Goal: Task Accomplishment & Management: Manage account settings

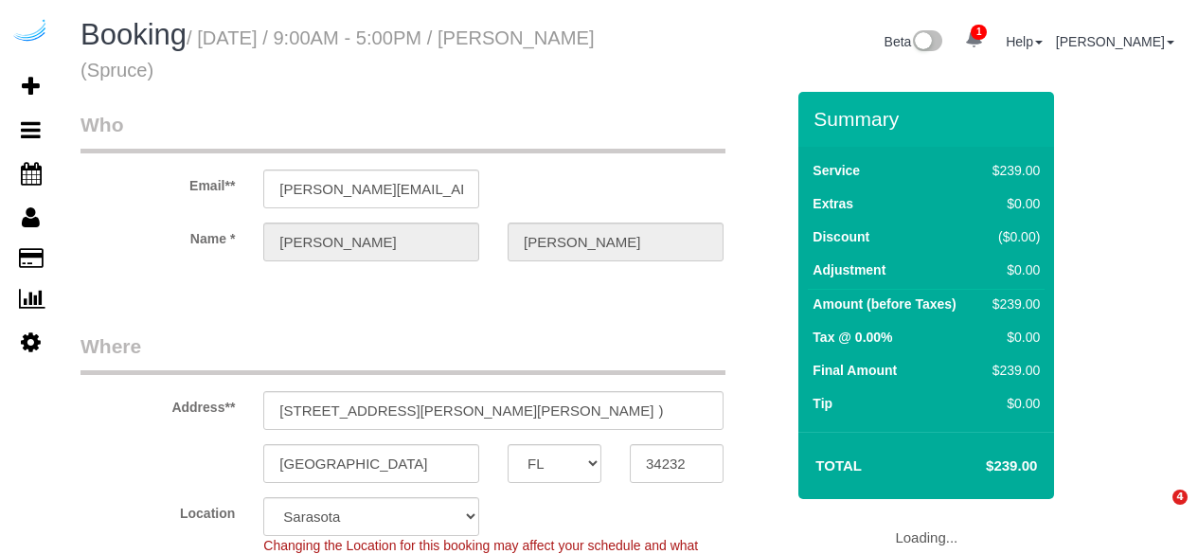
select select "FL"
select select "282"
select select "number:9"
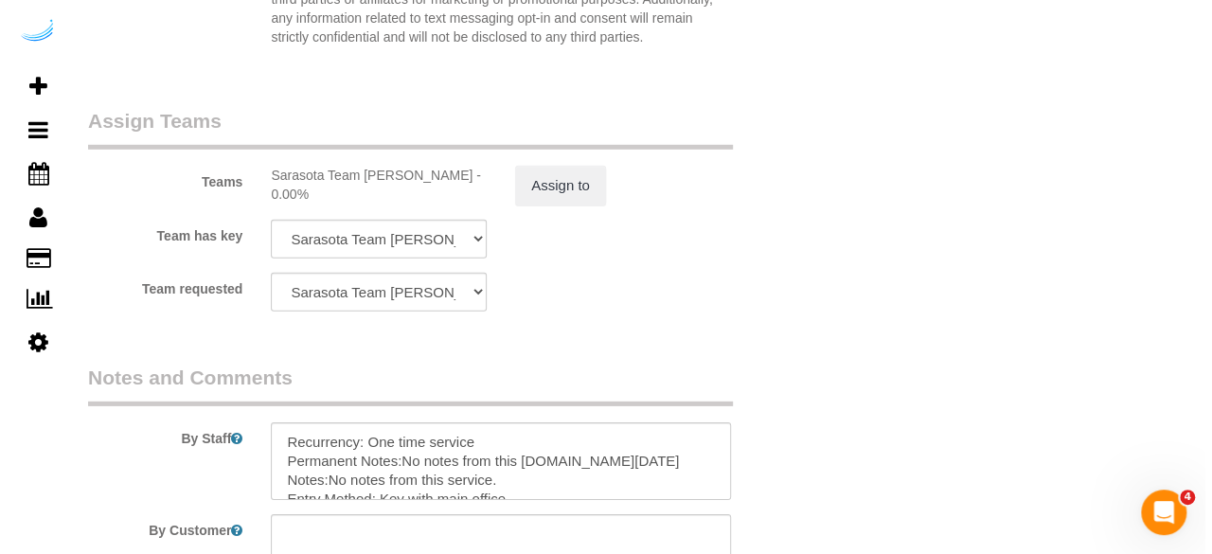
scroll to position [2651, 0]
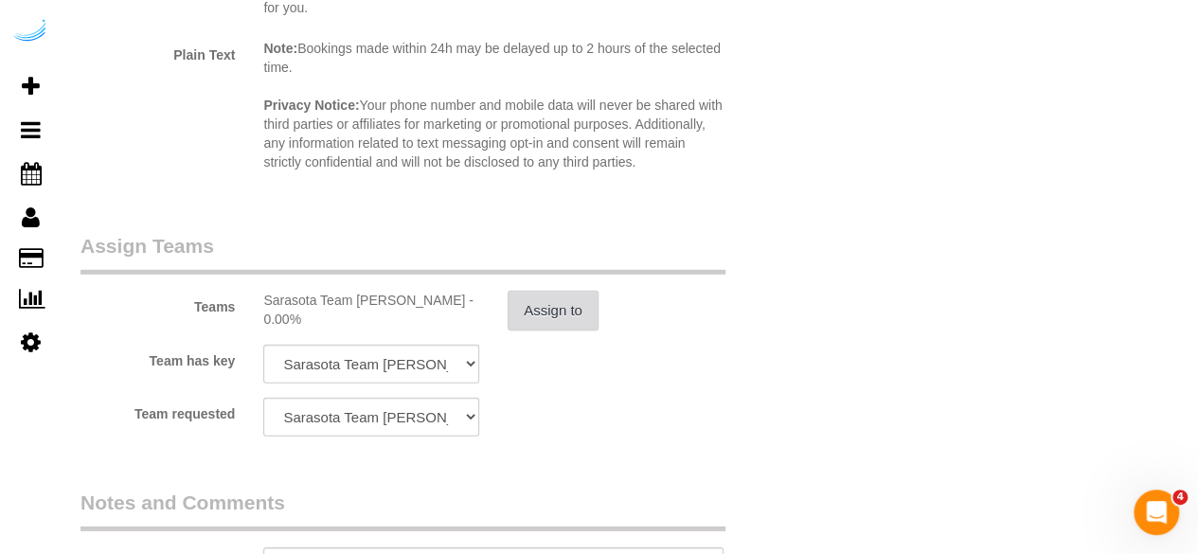
click at [570, 298] on button "Assign to" at bounding box center [553, 311] width 91 height 40
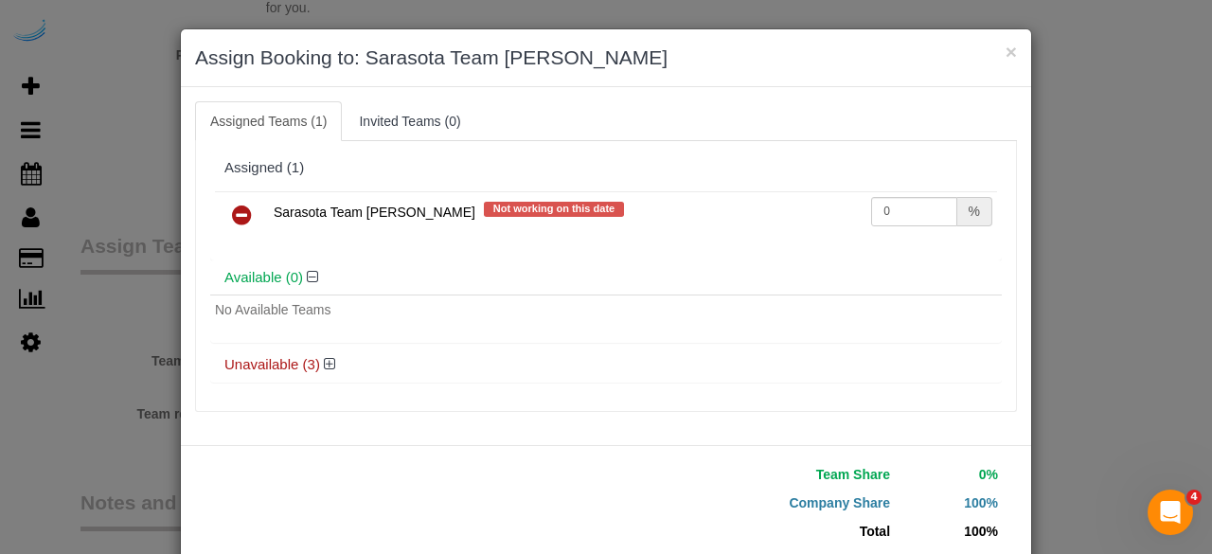
click at [232, 210] on icon at bounding box center [242, 215] width 20 height 23
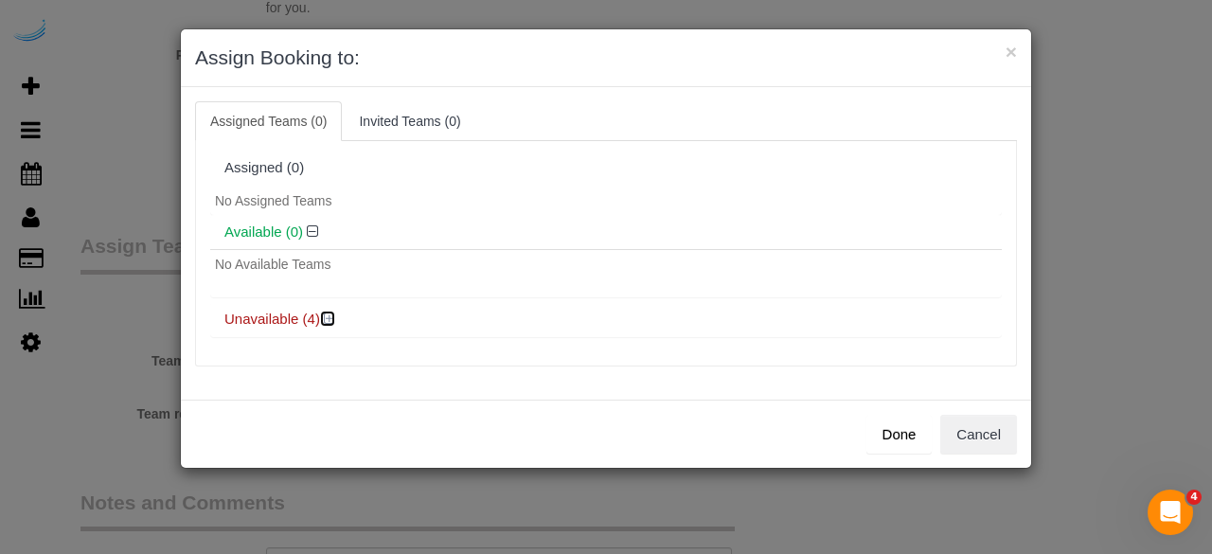
click at [331, 315] on icon at bounding box center [329, 319] width 11 height 14
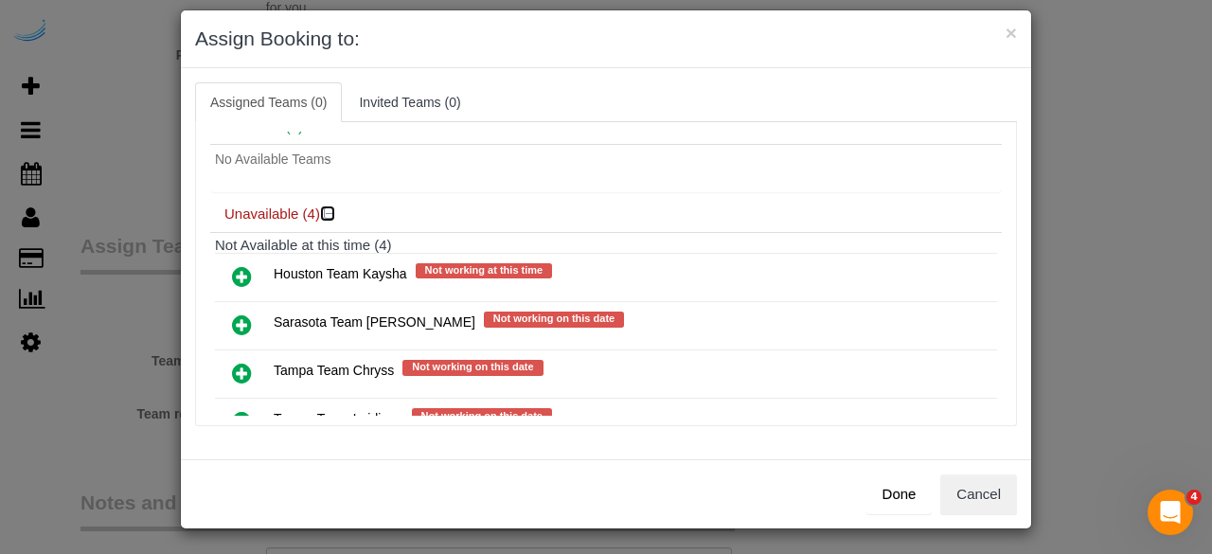
scroll to position [151, 0]
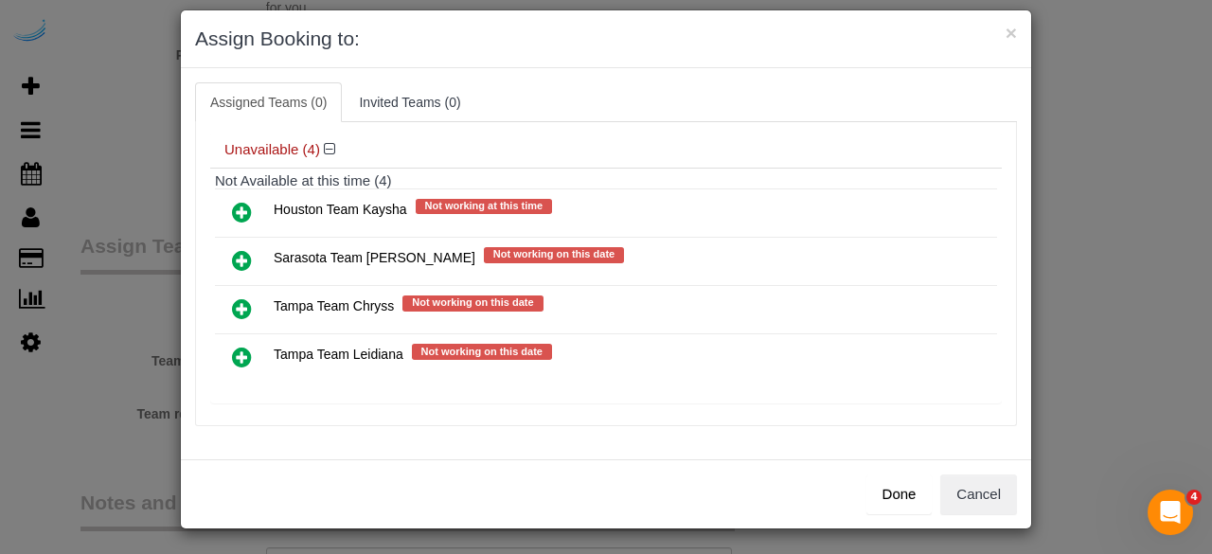
click at [232, 258] on icon at bounding box center [242, 260] width 20 height 23
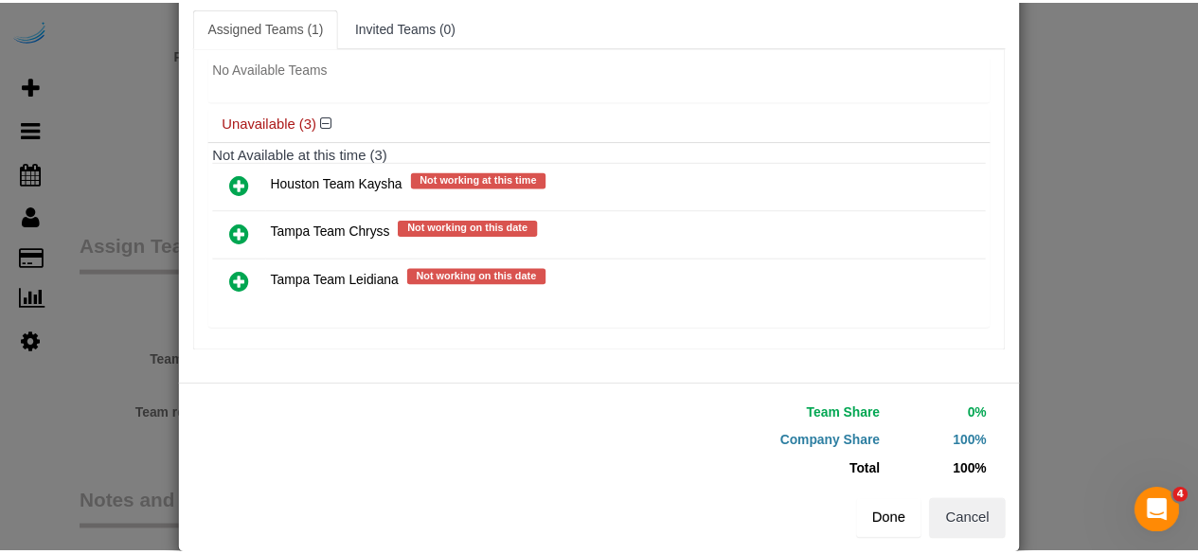
scroll to position [120, 0]
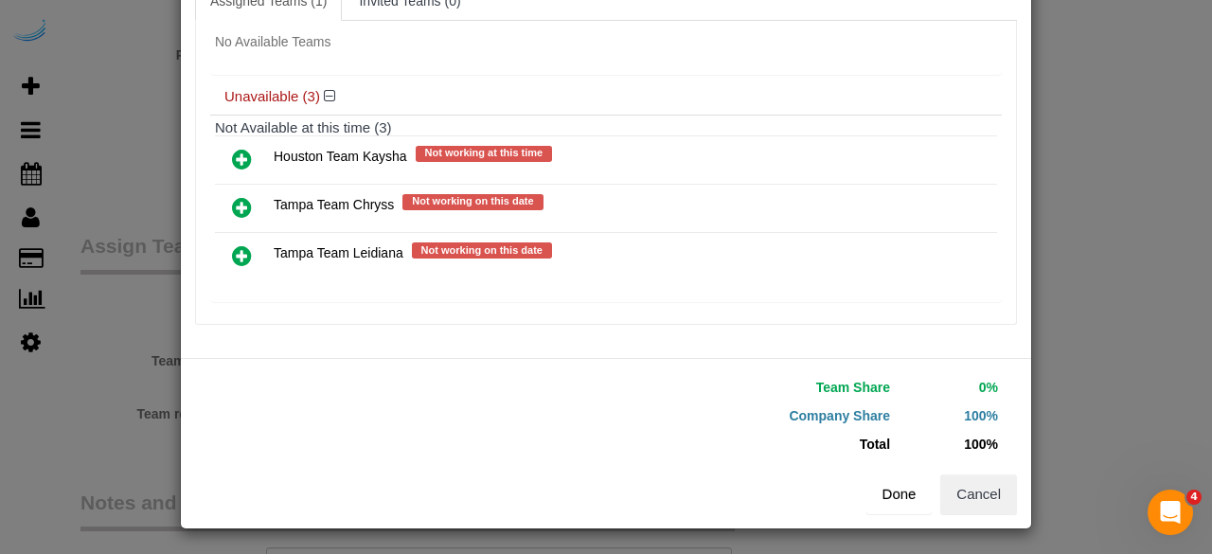
click at [900, 495] on button "Done" at bounding box center [899, 494] width 66 height 40
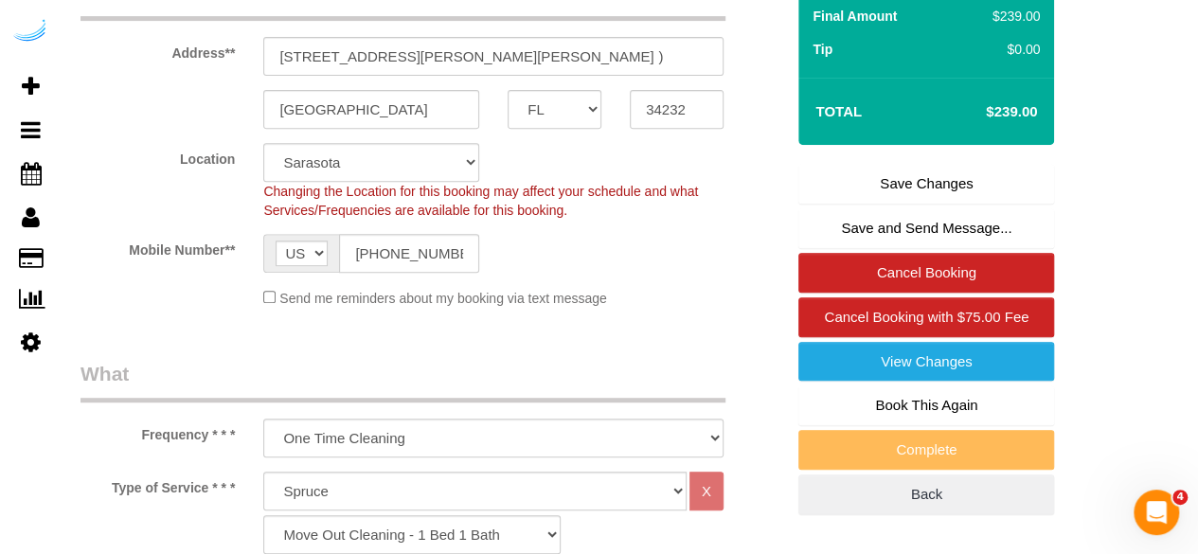
scroll to position [189, 0]
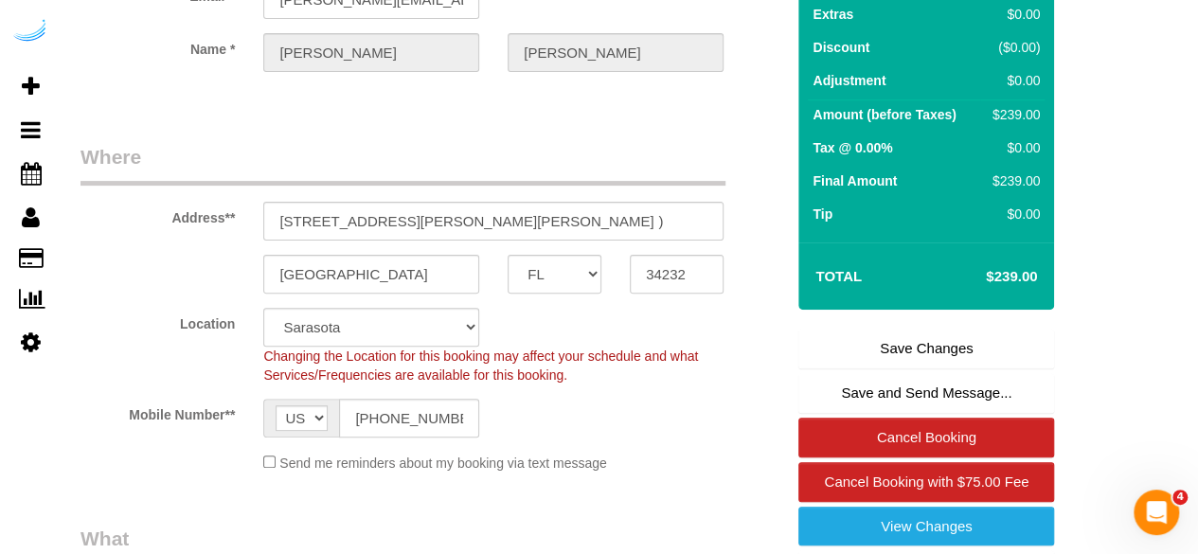
click at [911, 337] on link "Save Changes" at bounding box center [926, 349] width 256 height 40
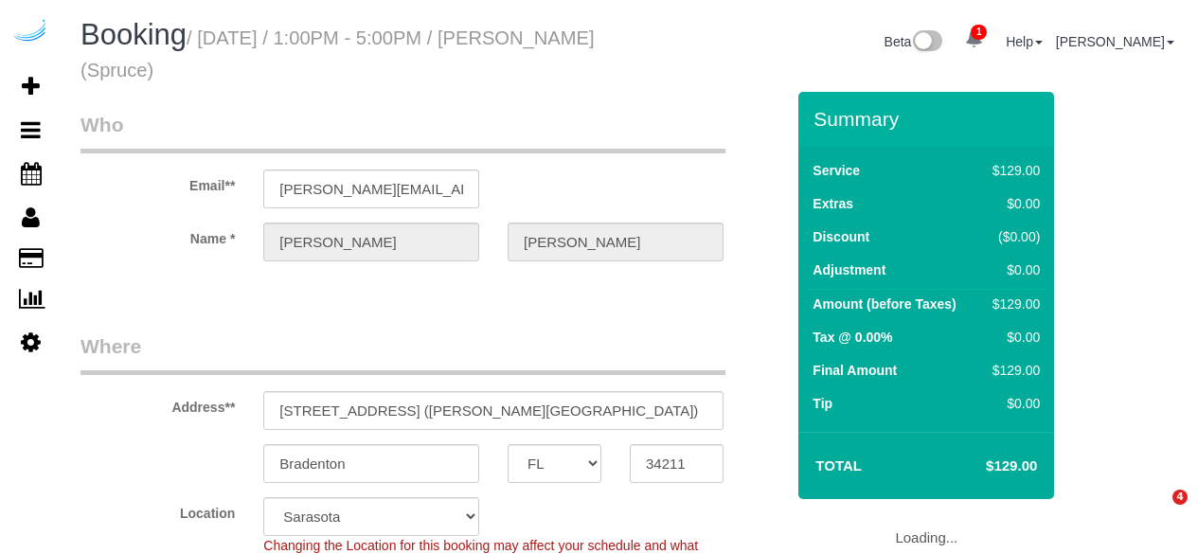
select select "FL"
select select "282"
select select "number:9"
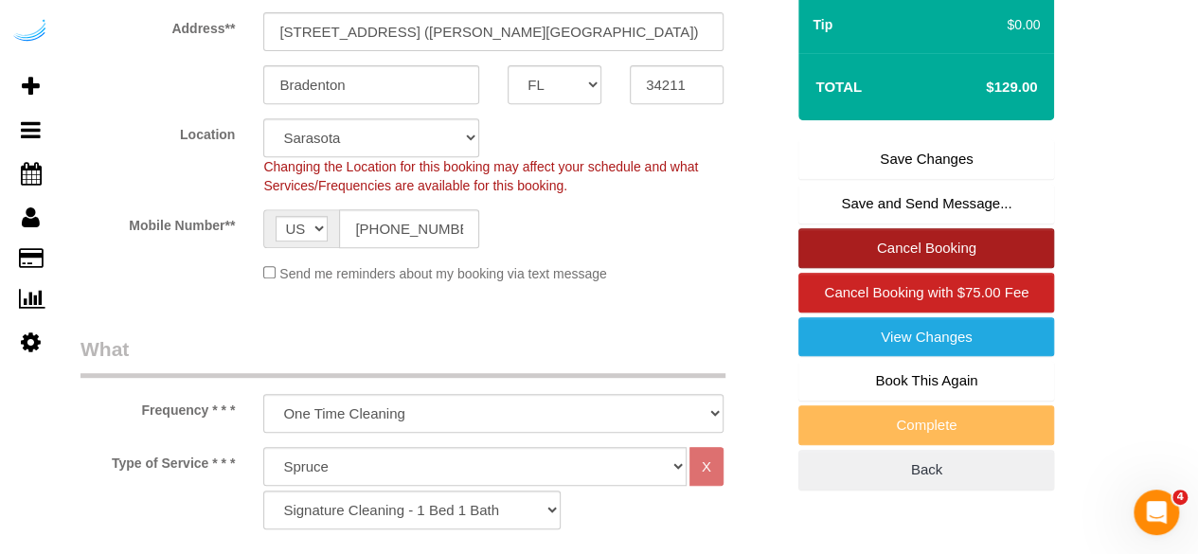
click at [880, 235] on link "Cancel Booking" at bounding box center [926, 248] width 256 height 40
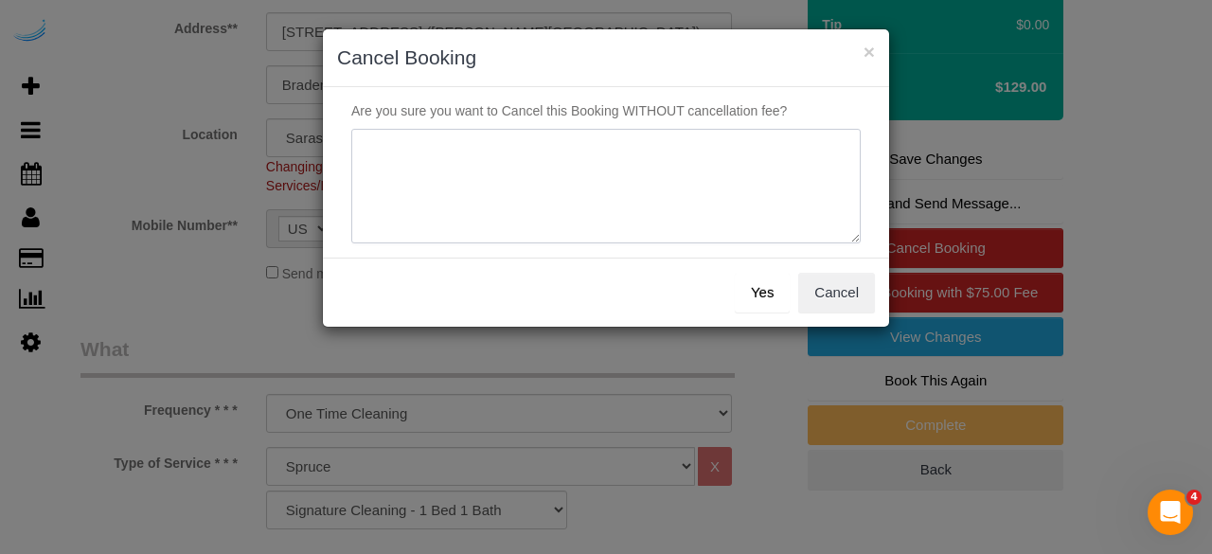
click at [653, 156] on textarea at bounding box center [605, 187] width 509 height 116
type textarea "Not on spruce."
click at [763, 281] on button "Yes" at bounding box center [762, 293] width 55 height 40
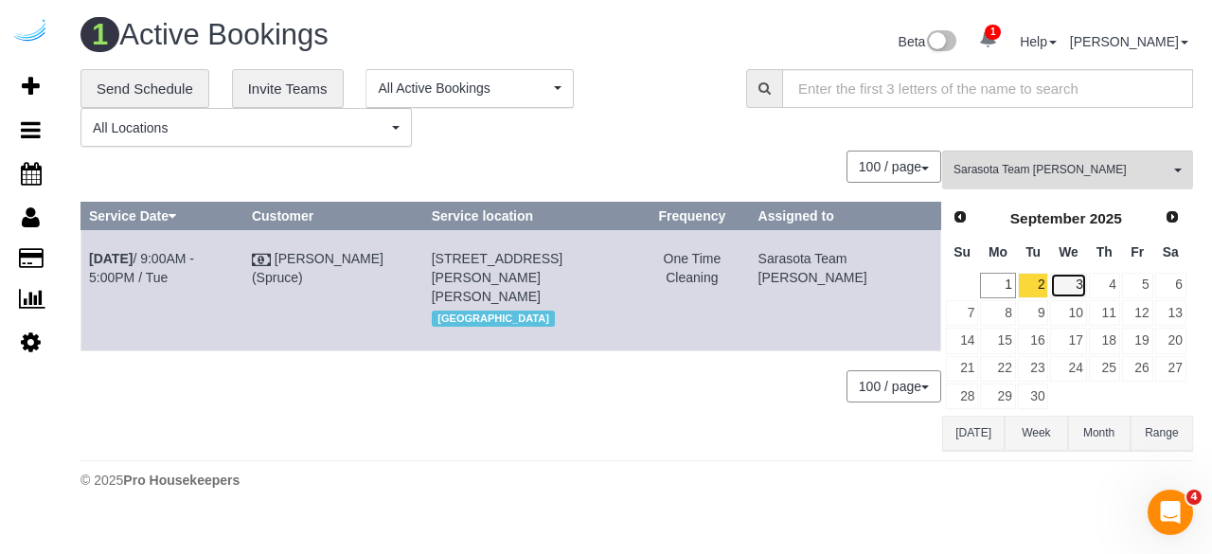
click at [1073, 285] on link "3" at bounding box center [1068, 286] width 36 height 26
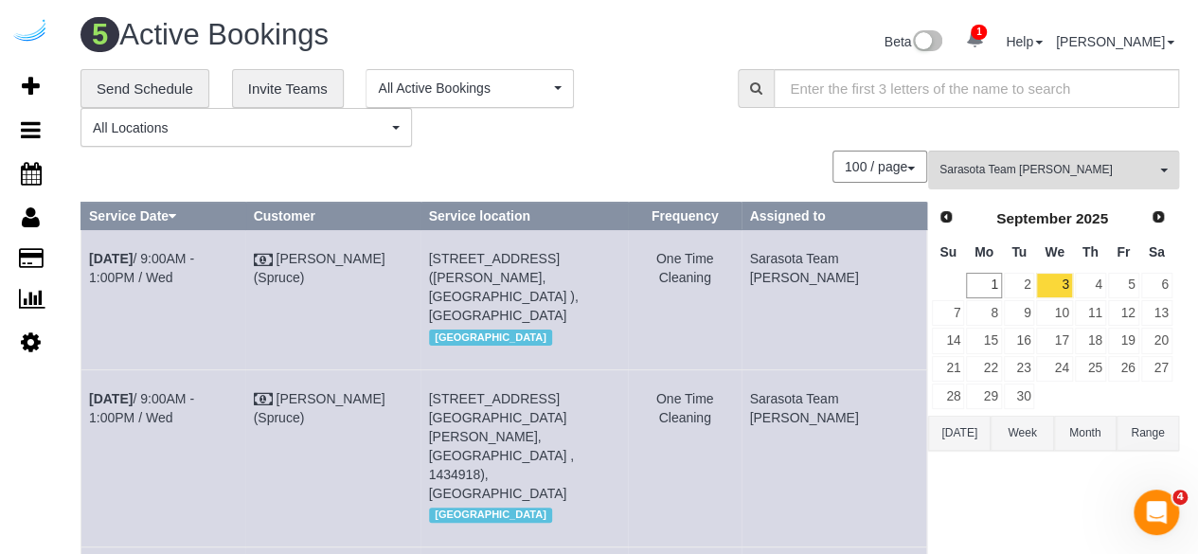
scroll to position [436, 0]
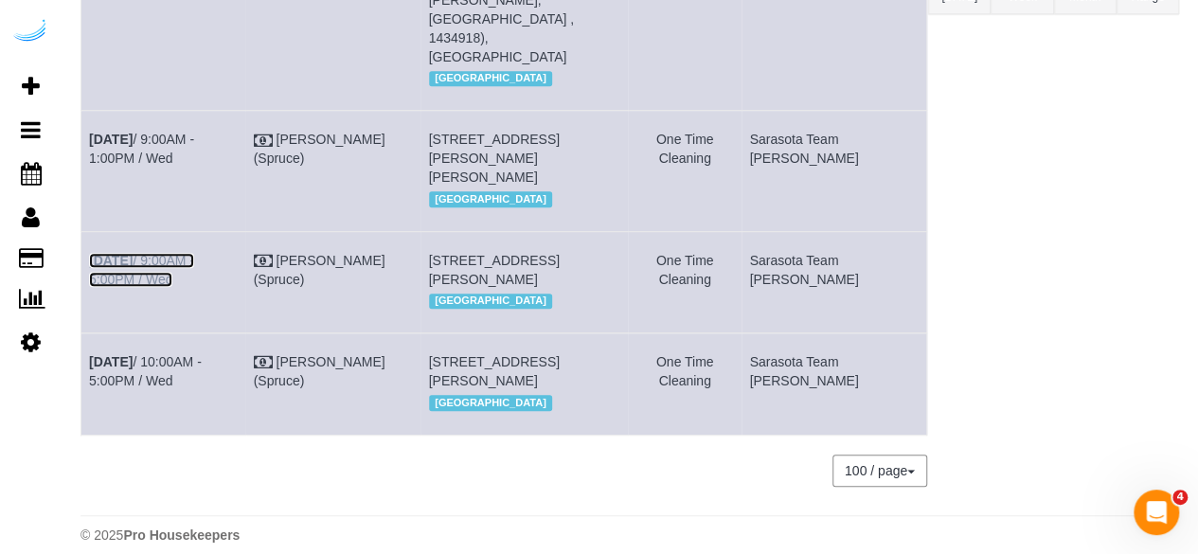
click at [194, 253] on link "[DATE] 9:00AM - 5:00PM / Wed" at bounding box center [141, 270] width 105 height 34
click at [202, 378] on link "[DATE] 10:00AM - 5:00PM / Wed" at bounding box center [145, 371] width 113 height 34
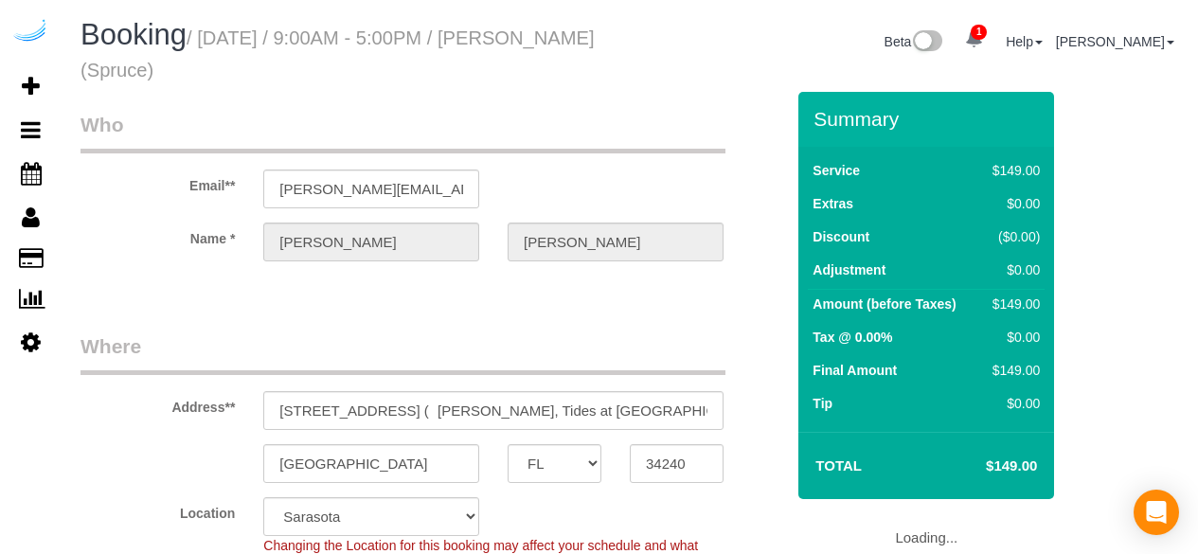
select select "FL"
select select "282"
select select "number:9"
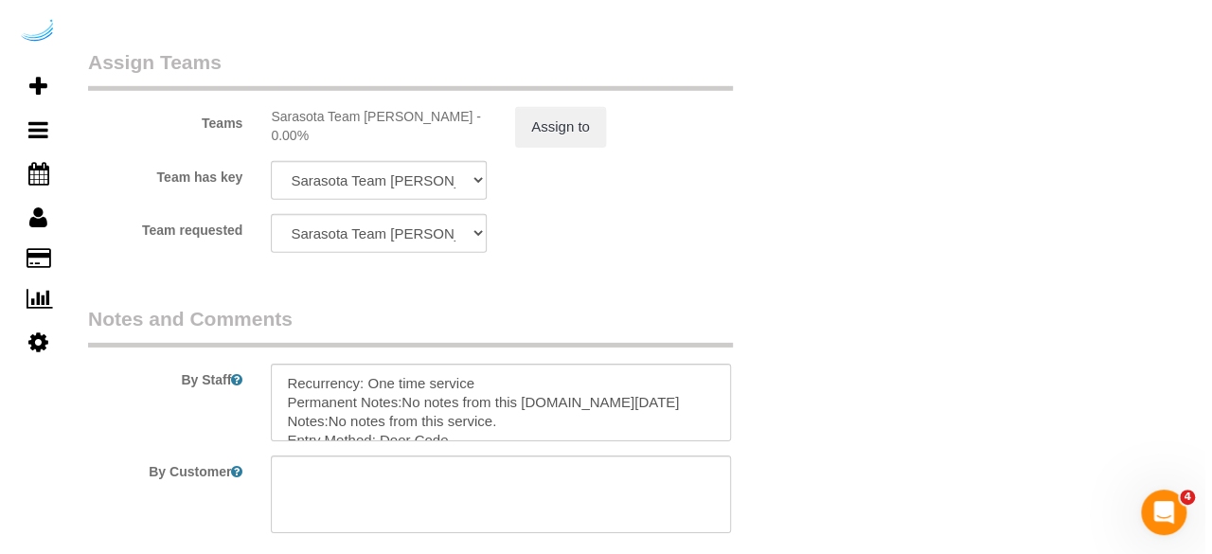
scroll to position [2651, 0]
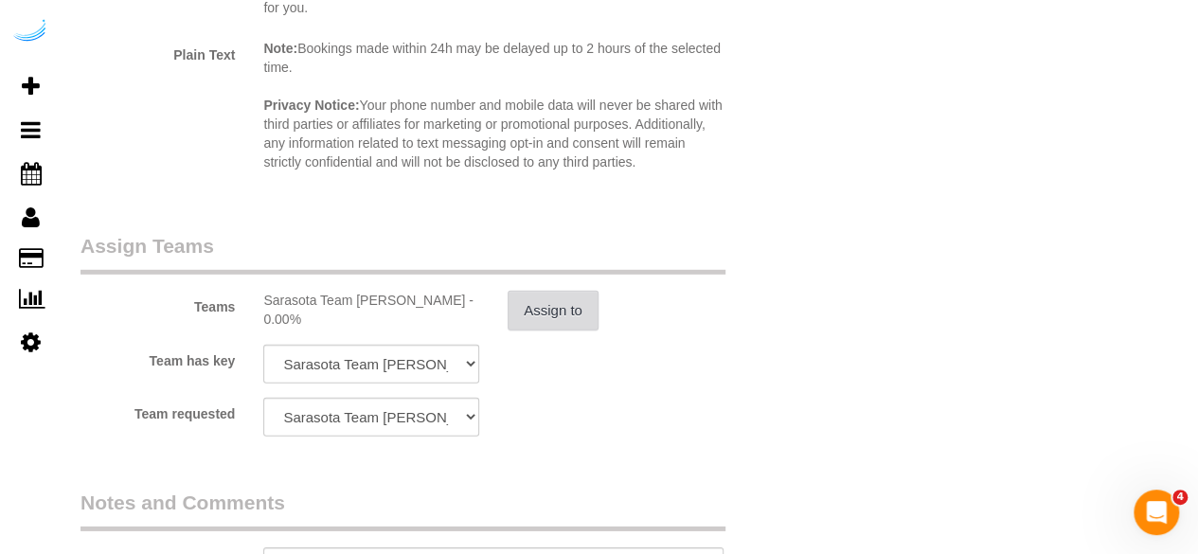
click at [549, 296] on button "Assign to" at bounding box center [553, 311] width 91 height 40
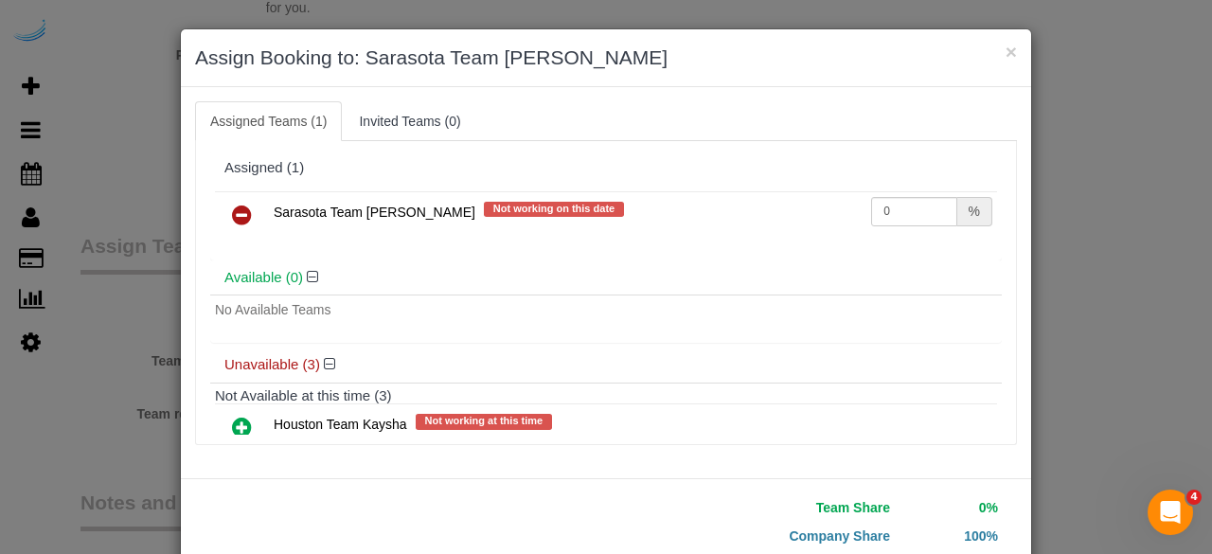
click at [237, 205] on icon at bounding box center [242, 215] width 20 height 23
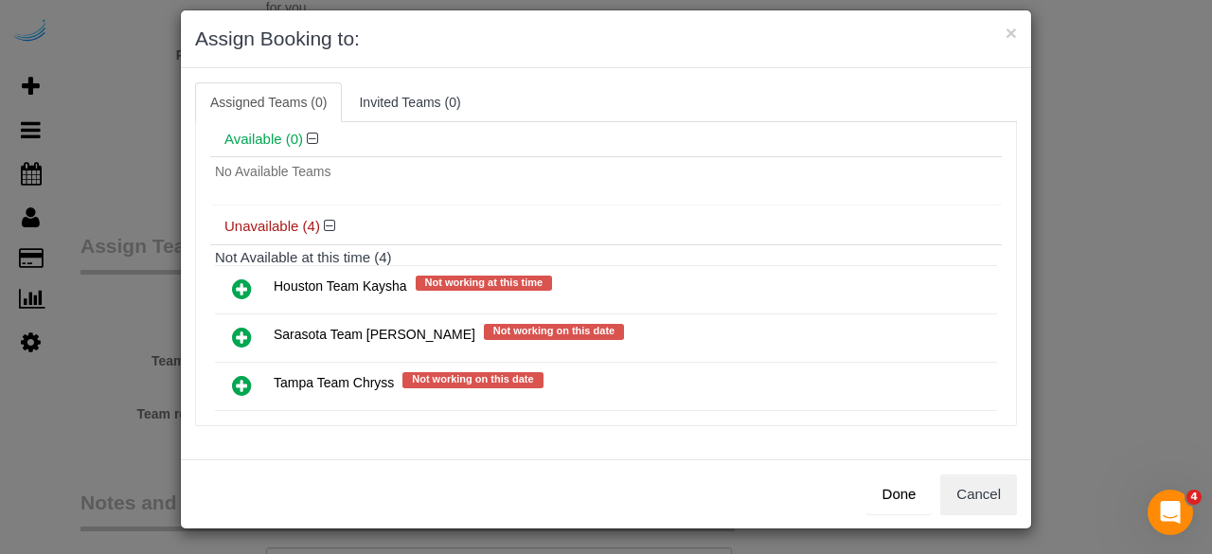
scroll to position [151, 0]
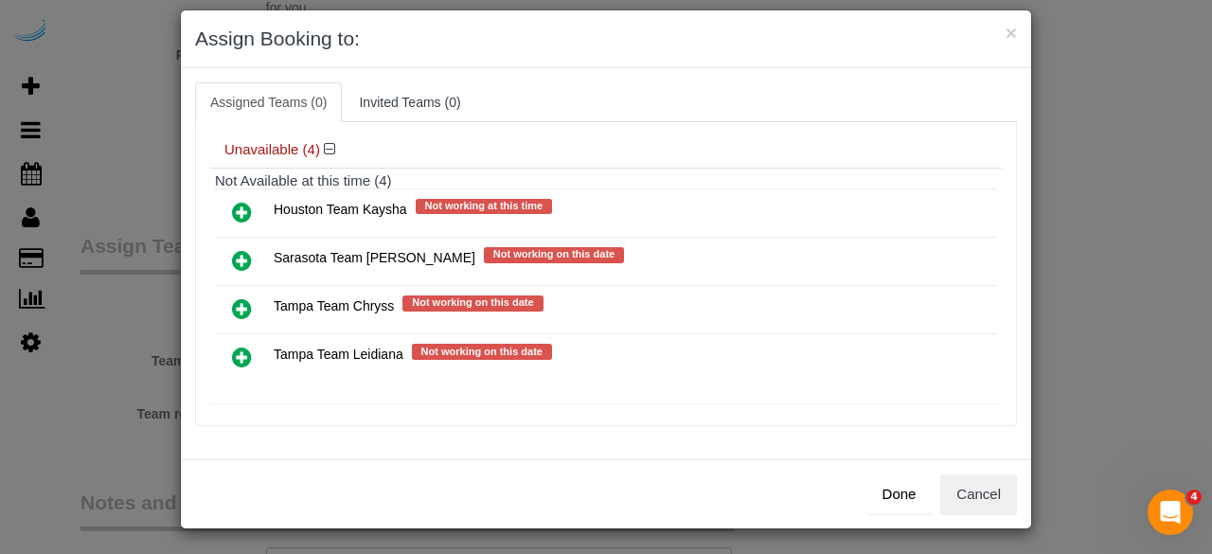
click at [235, 259] on icon at bounding box center [242, 260] width 20 height 23
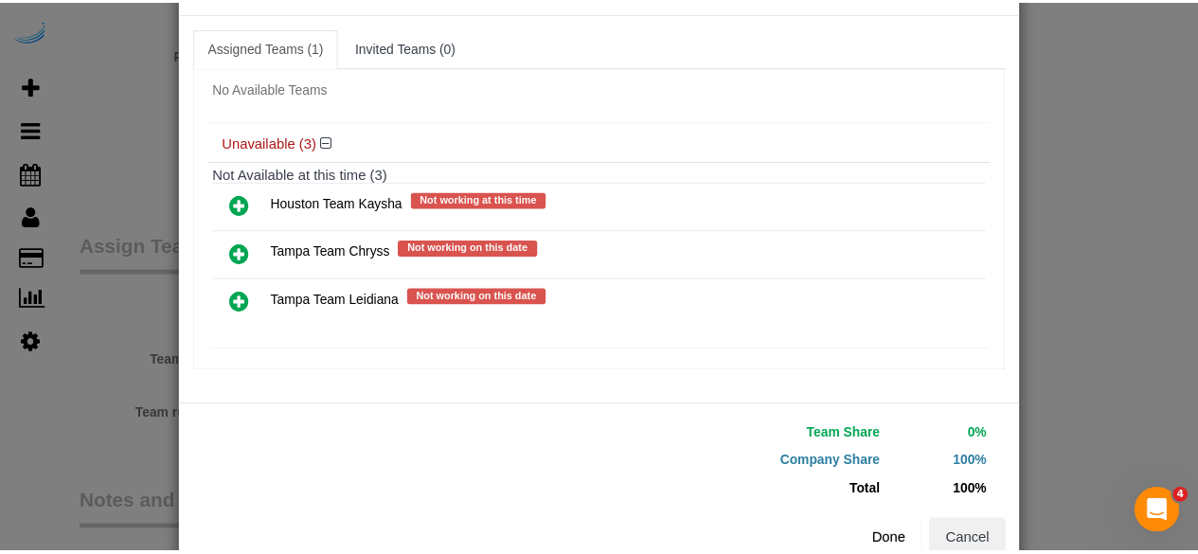
scroll to position [120, 0]
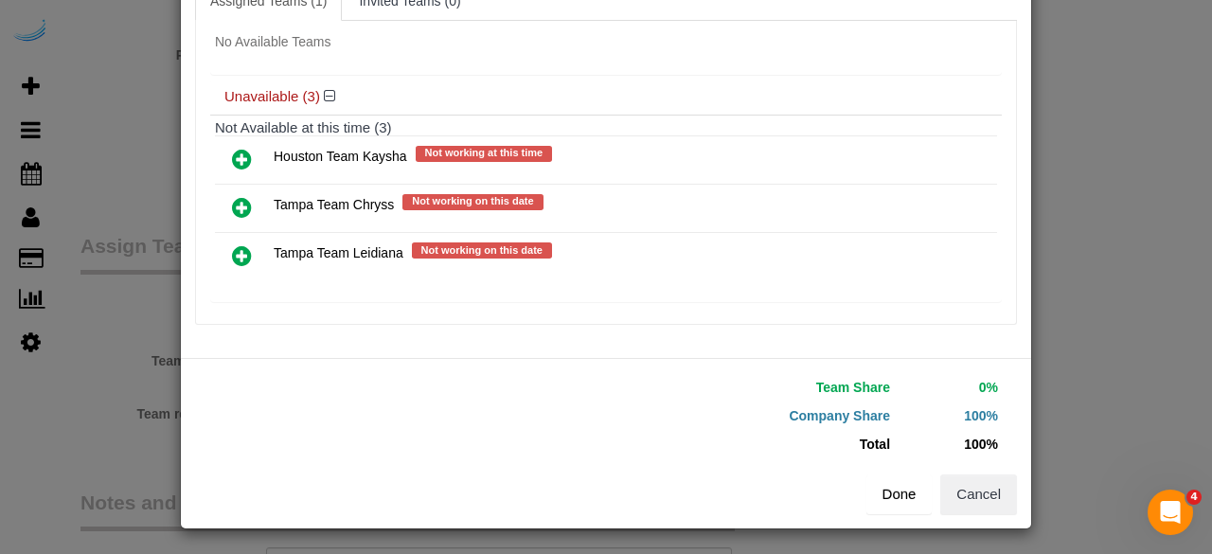
click at [879, 486] on button "Done" at bounding box center [899, 494] width 66 height 40
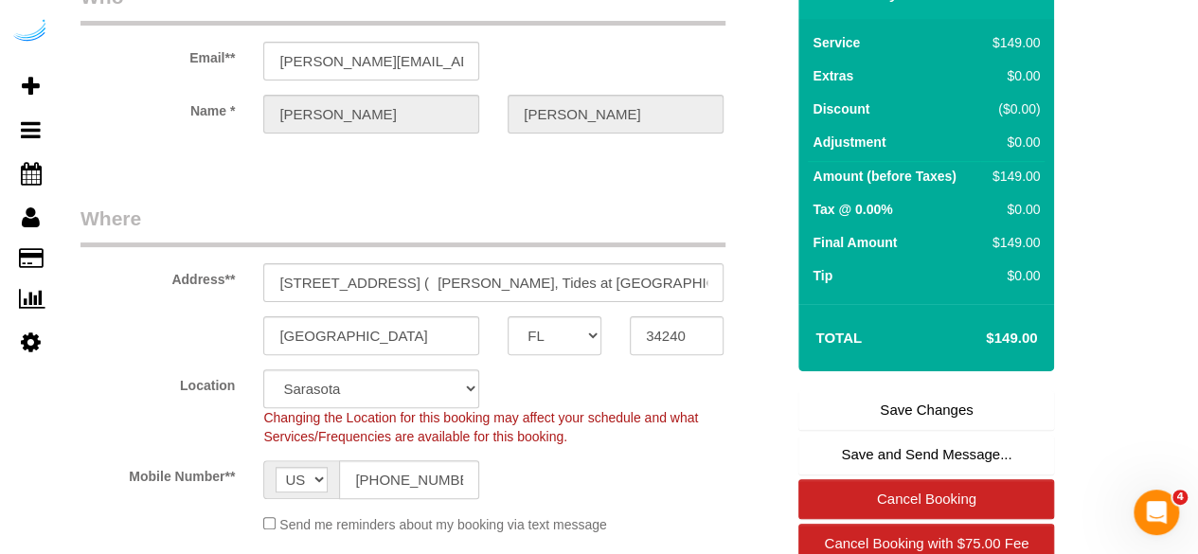
scroll to position [0, 0]
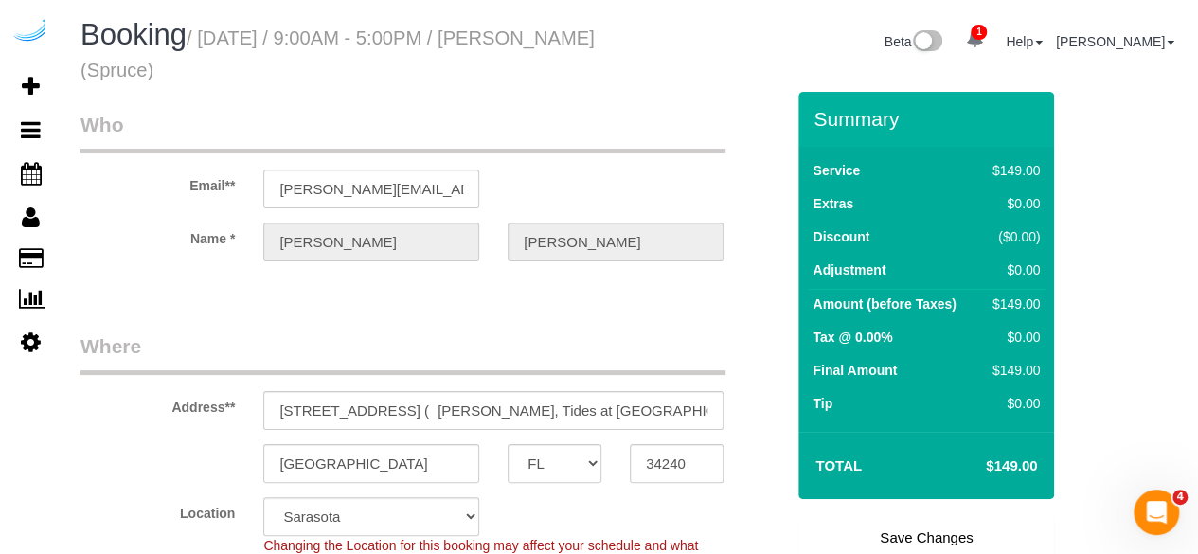
click at [894, 522] on link "Save Changes" at bounding box center [926, 538] width 256 height 40
select select "FL"
select select "282"
select select "number:9"
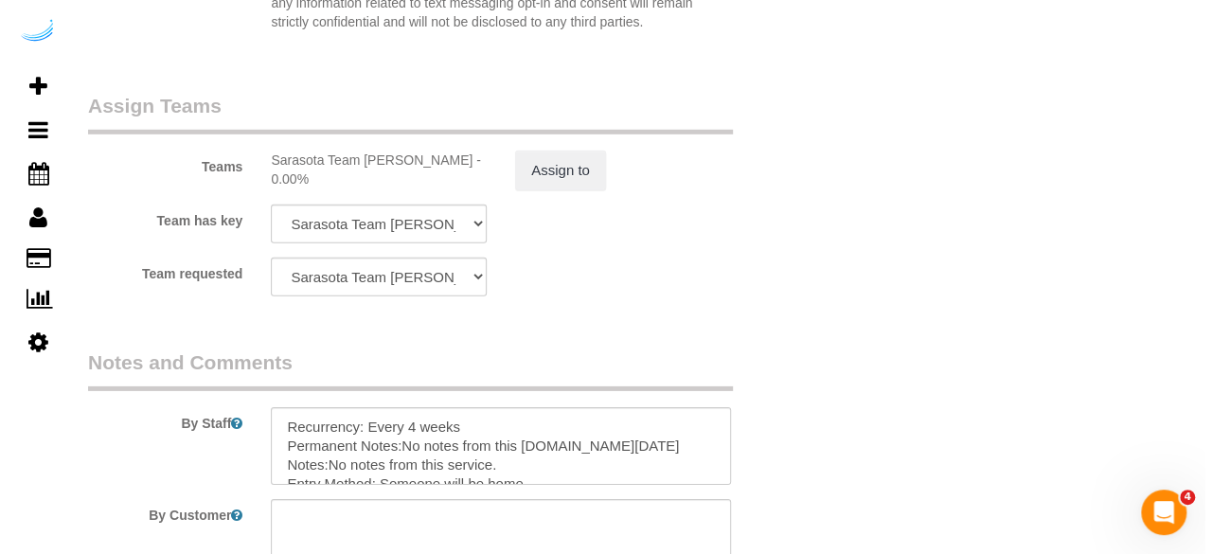
scroll to position [2636, 0]
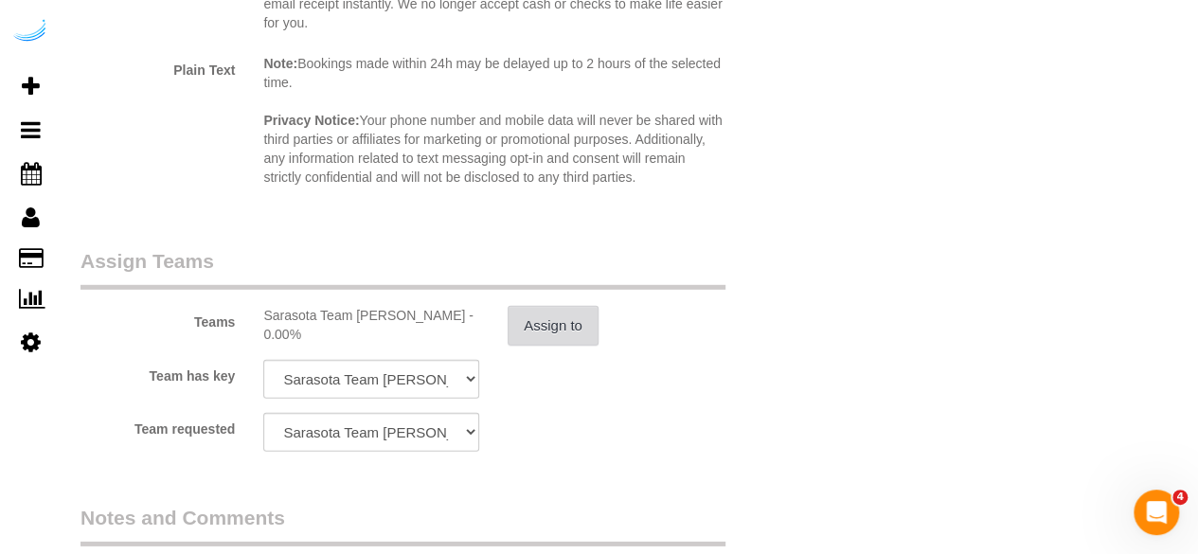
click at [546, 316] on button "Assign to" at bounding box center [553, 326] width 91 height 40
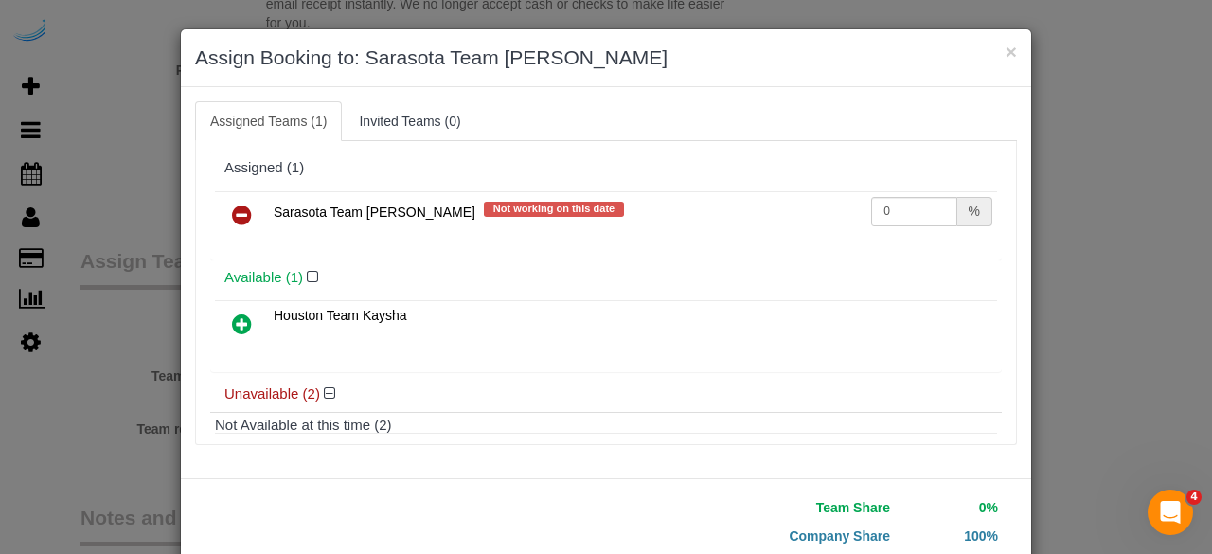
click at [232, 205] on icon at bounding box center [242, 215] width 20 height 23
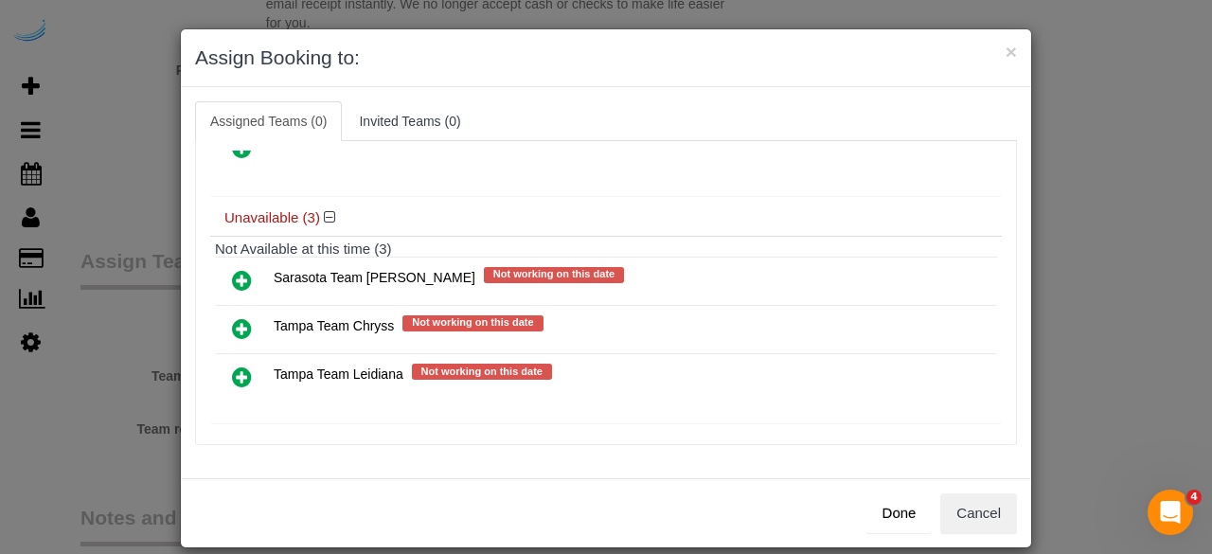
scroll to position [132, 0]
click at [234, 275] on icon at bounding box center [242, 279] width 20 height 23
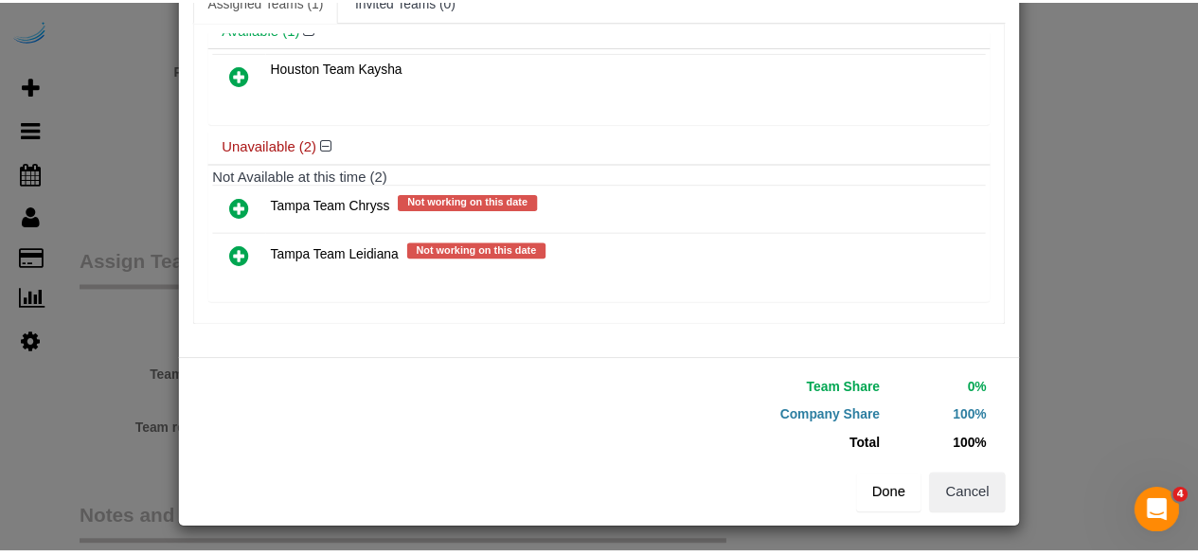
scroll to position [120, 0]
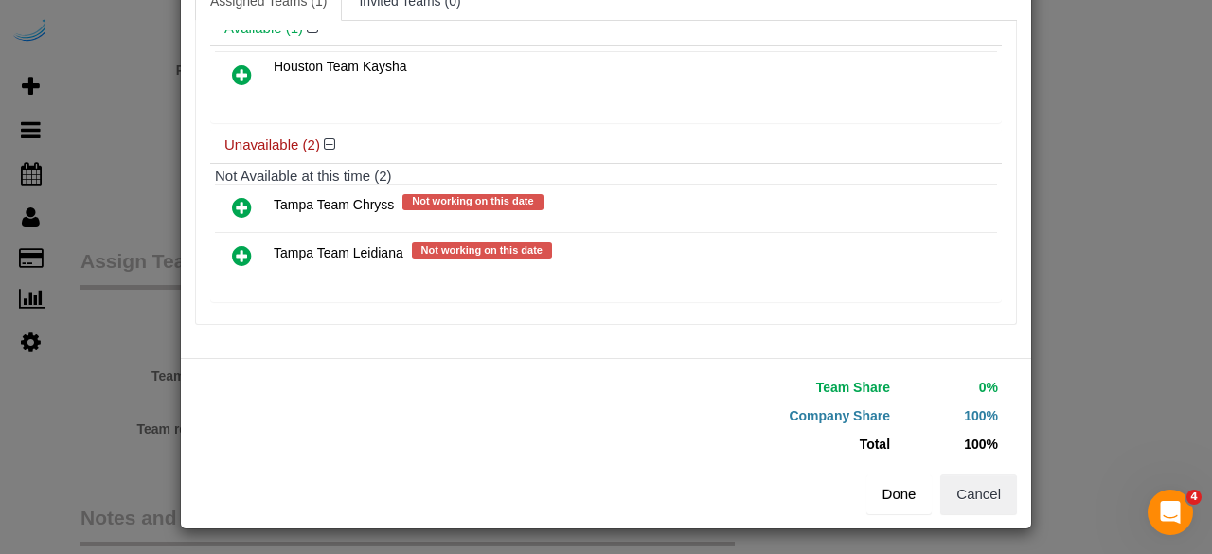
click at [896, 489] on button "Done" at bounding box center [899, 494] width 66 height 40
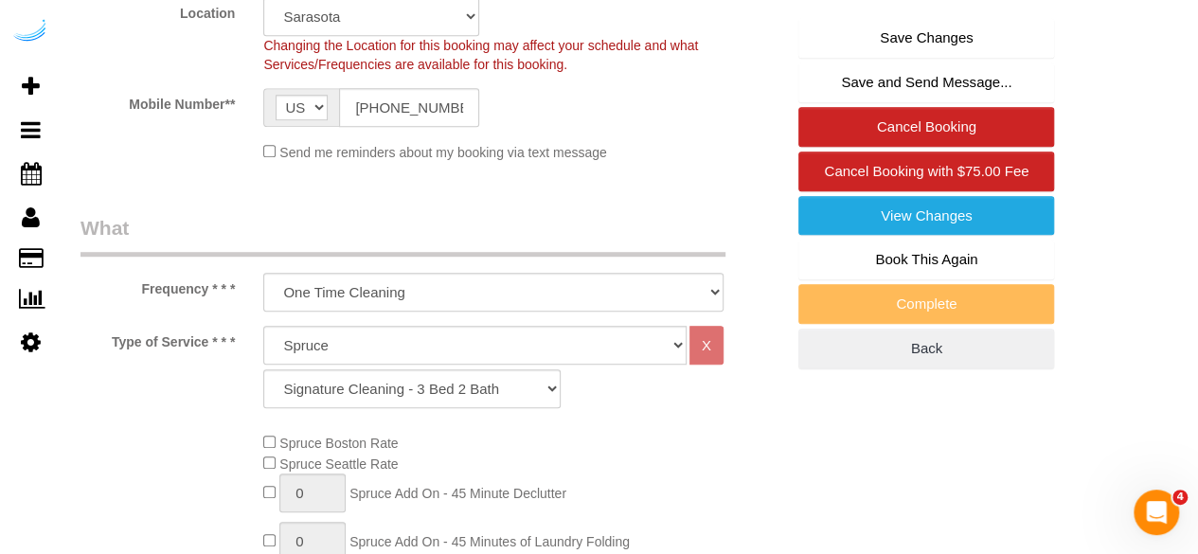
scroll to position [269, 0]
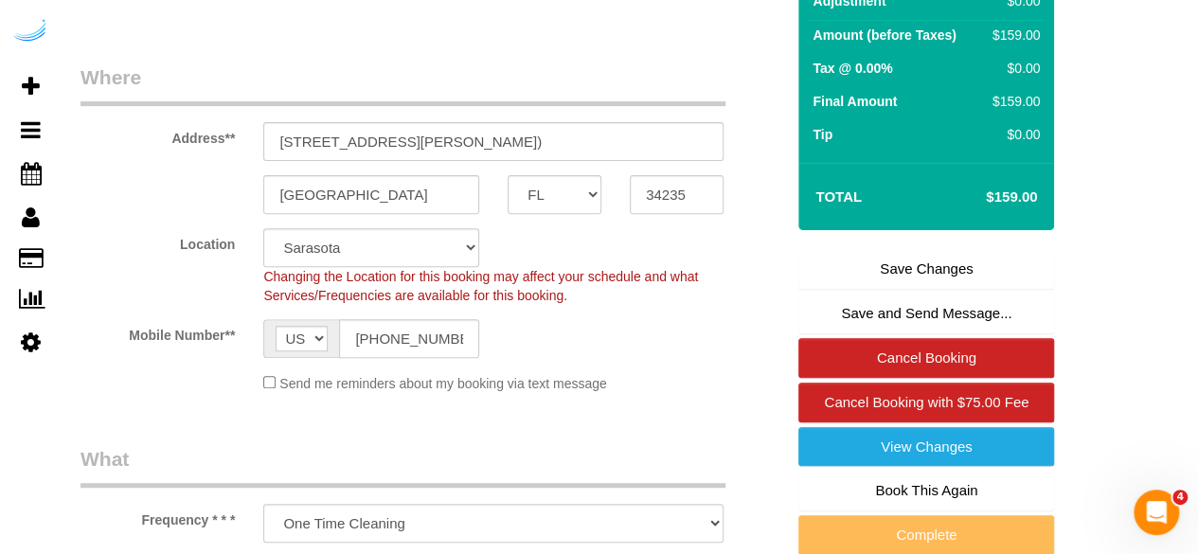
click at [908, 267] on link "Save Changes" at bounding box center [926, 269] width 256 height 40
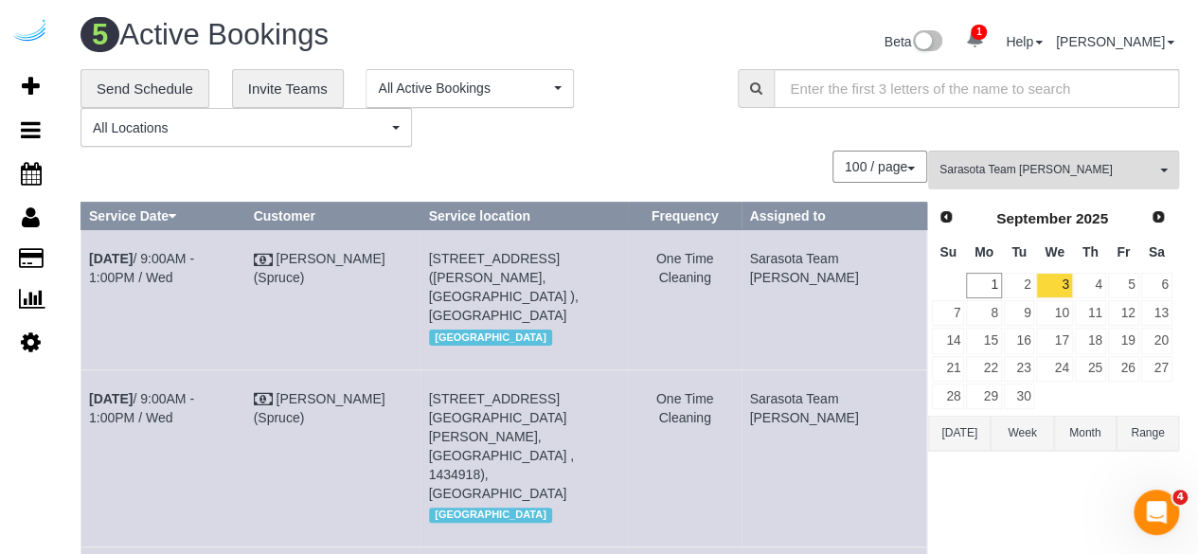
drag, startPoint x: 441, startPoint y: 124, endPoint x: 384, endPoint y: 60, distance: 85.9
click at [398, 82] on div "**********" at bounding box center [394, 108] width 629 height 79
click at [644, 120] on div "**********" at bounding box center [394, 108] width 629 height 79
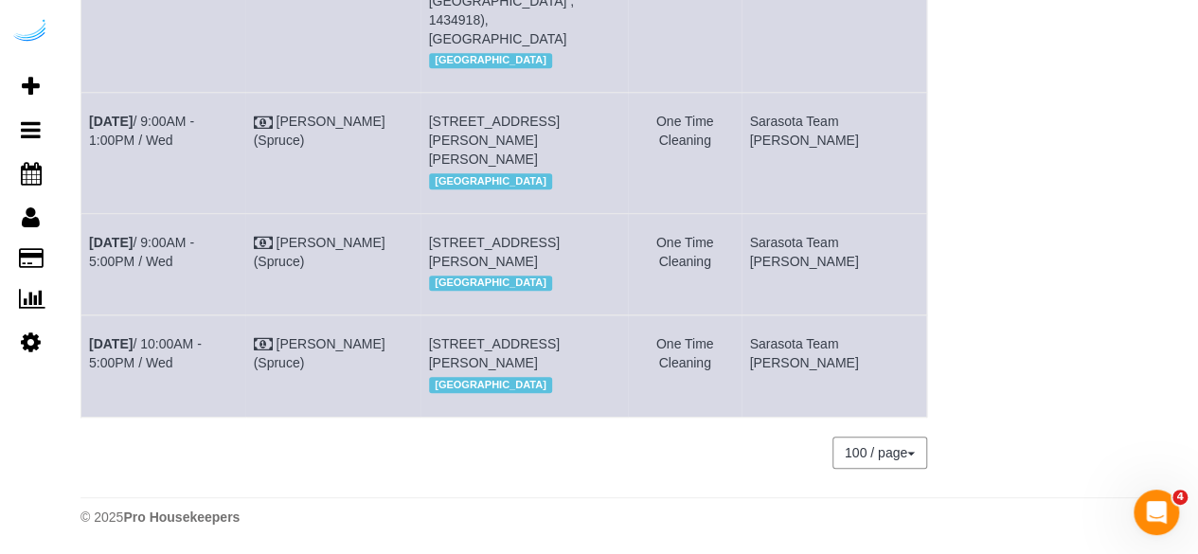
scroll to position [36, 0]
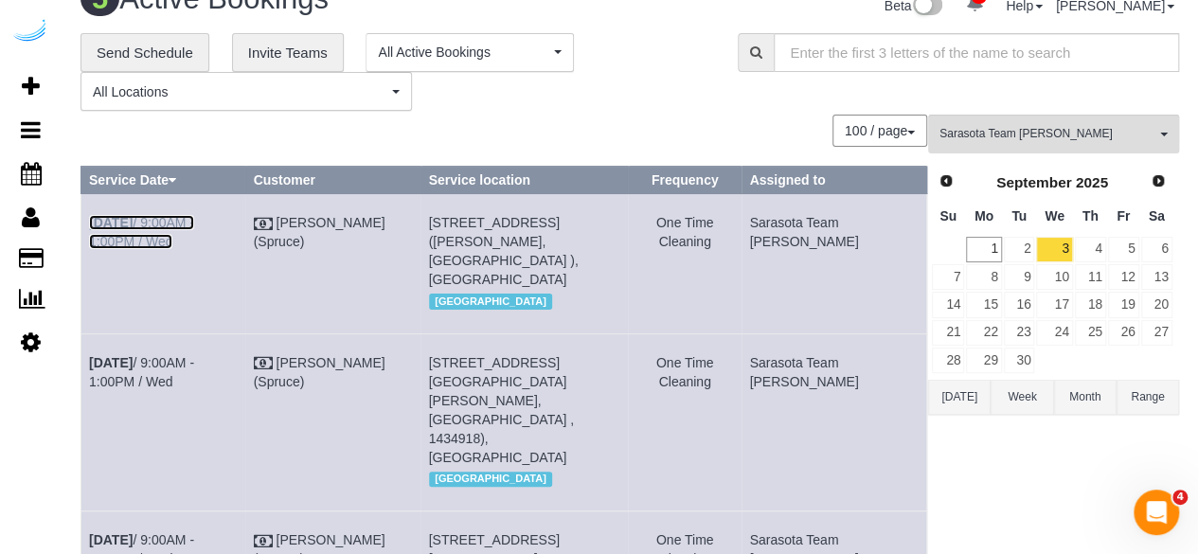
click at [159, 220] on link "[DATE] 9:00AM - 1:00PM / Wed" at bounding box center [141, 232] width 105 height 34
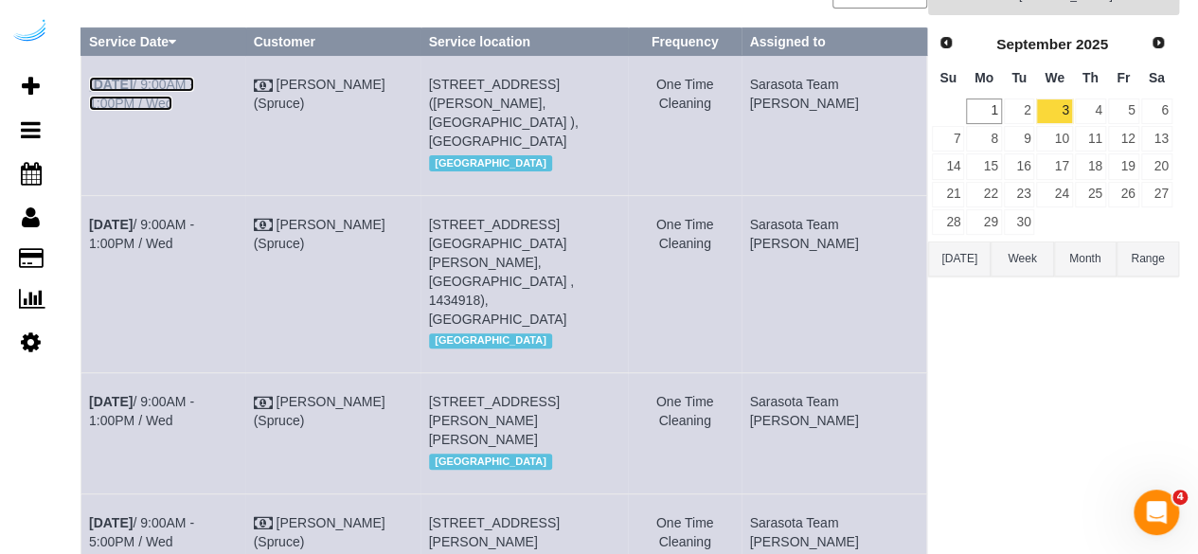
scroll to position [131, 0]
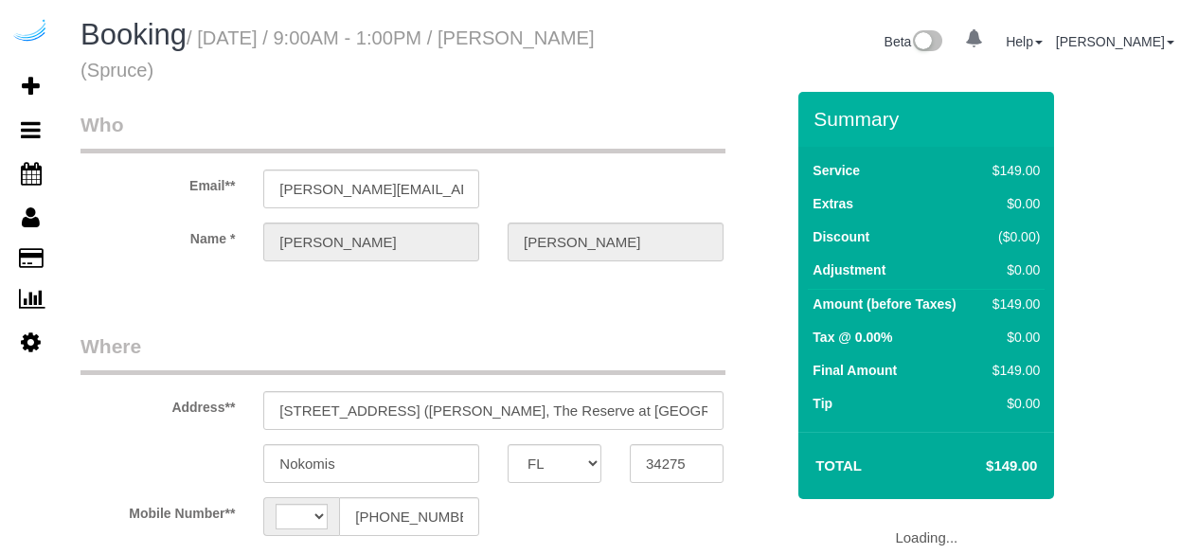
select select "FL"
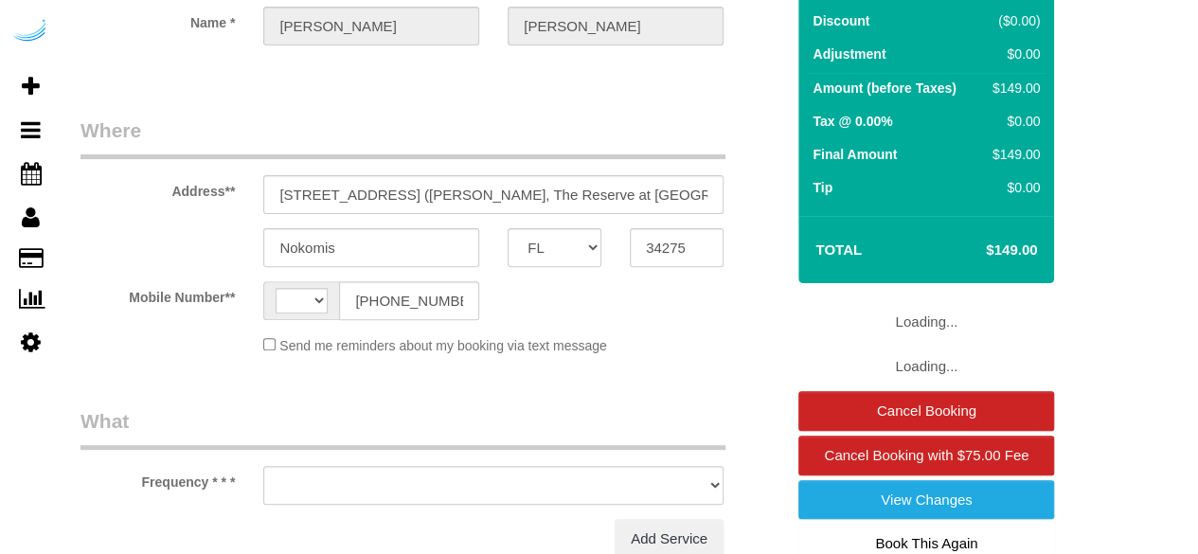
select select "string:[GEOGRAPHIC_DATA]"
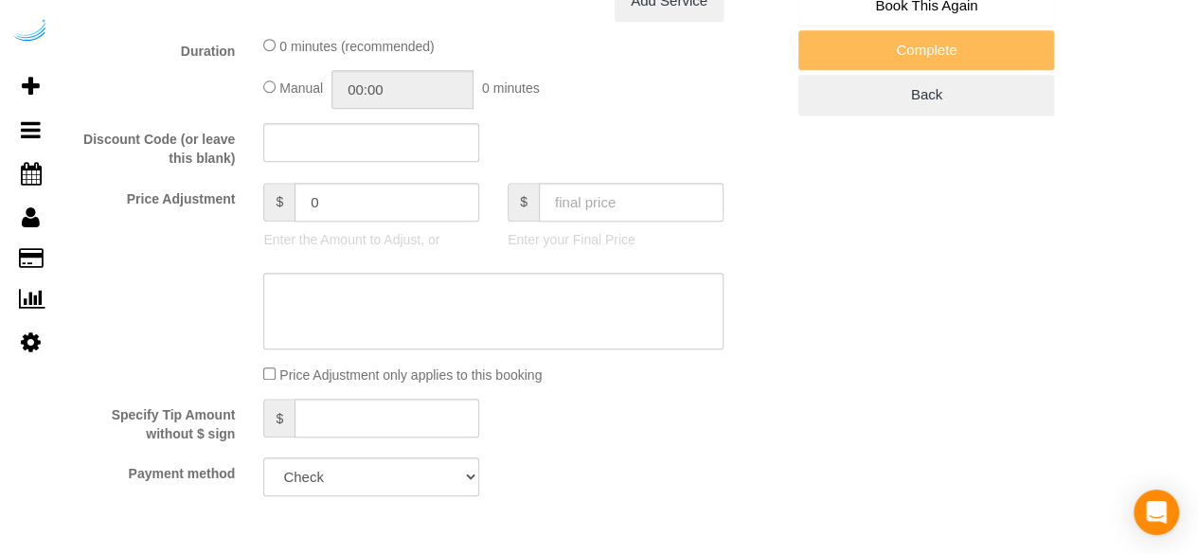
select select "object:616"
select select "282"
select select "number:9"
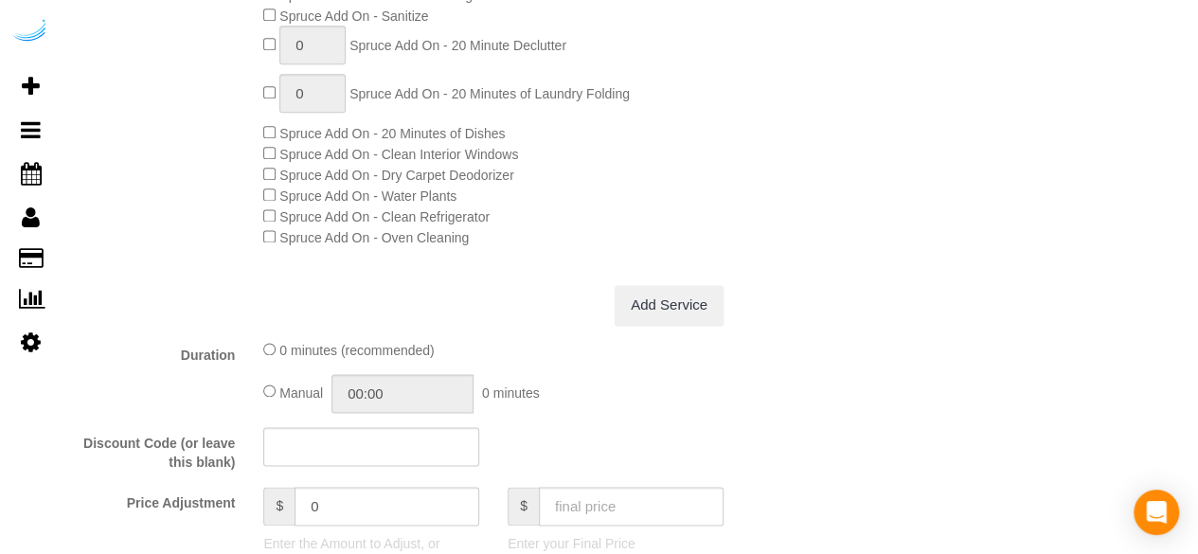
select select "object:813"
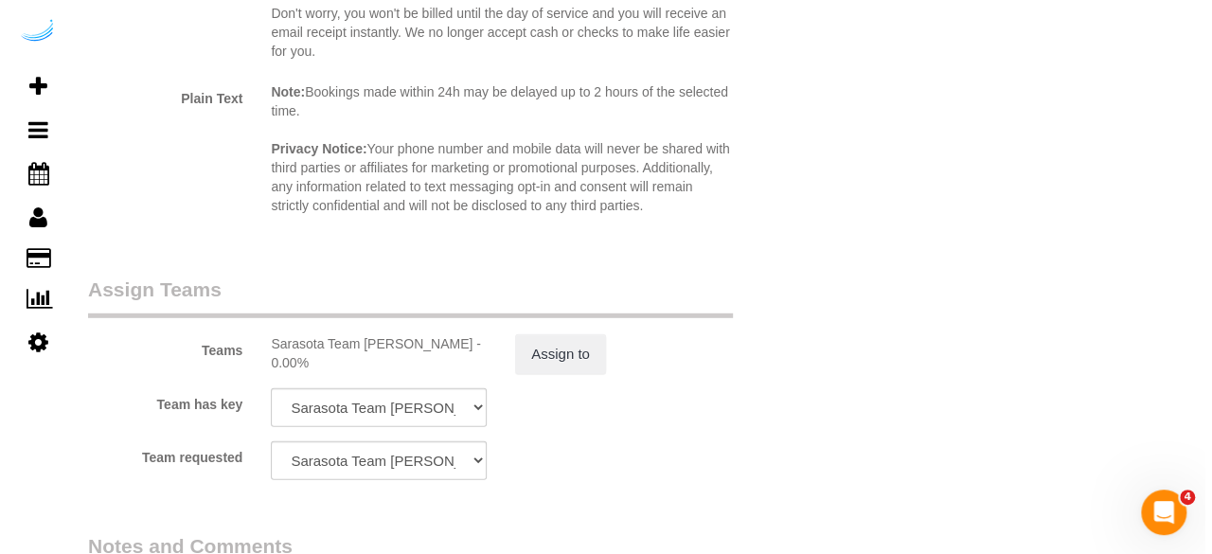
scroll to position [2742, 0]
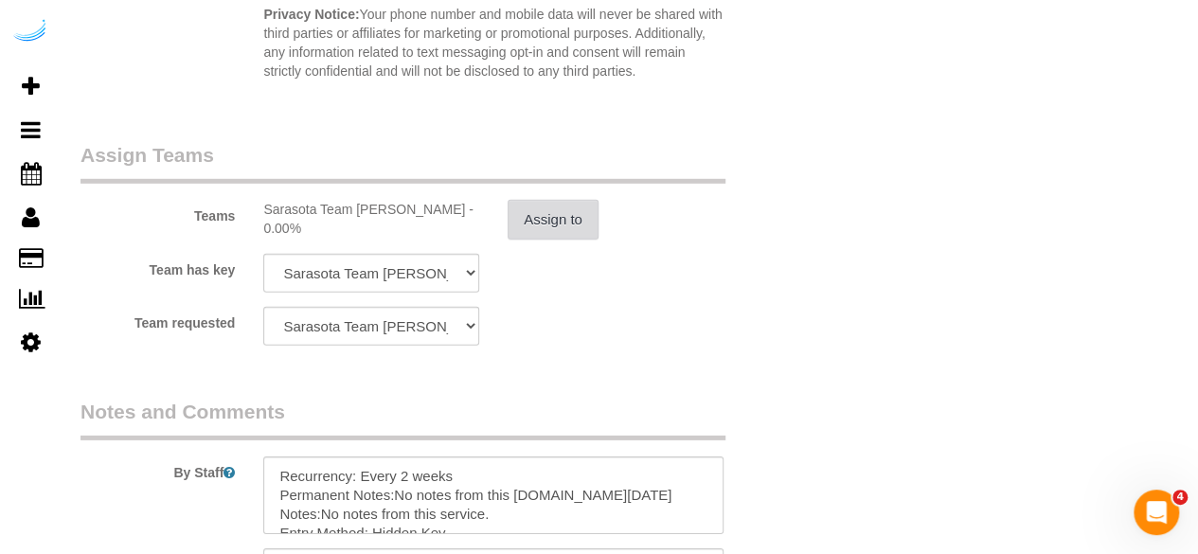
drag, startPoint x: 595, startPoint y: 210, endPoint x: 578, endPoint y: 223, distance: 21.0
click at [578, 223] on button "Assign to" at bounding box center [553, 220] width 91 height 40
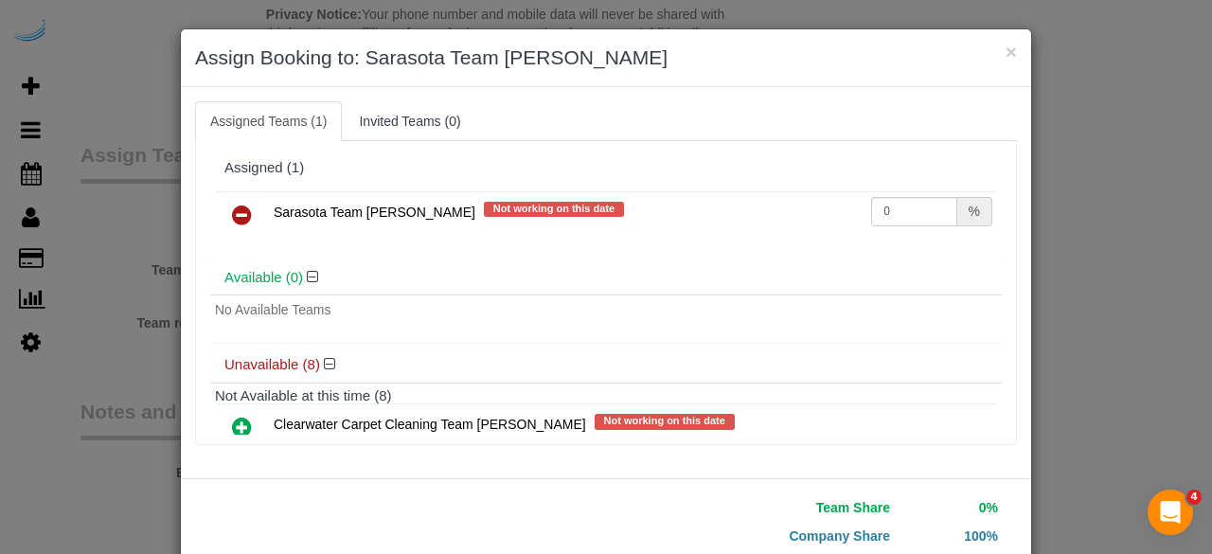
click at [235, 211] on icon at bounding box center [242, 215] width 20 height 23
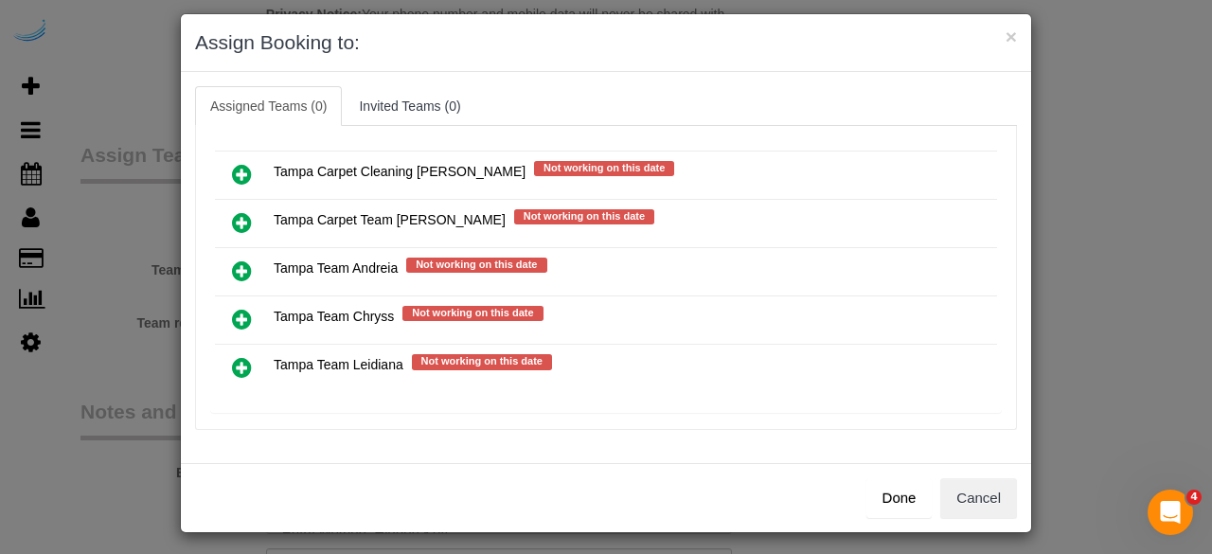
scroll to position [19, 0]
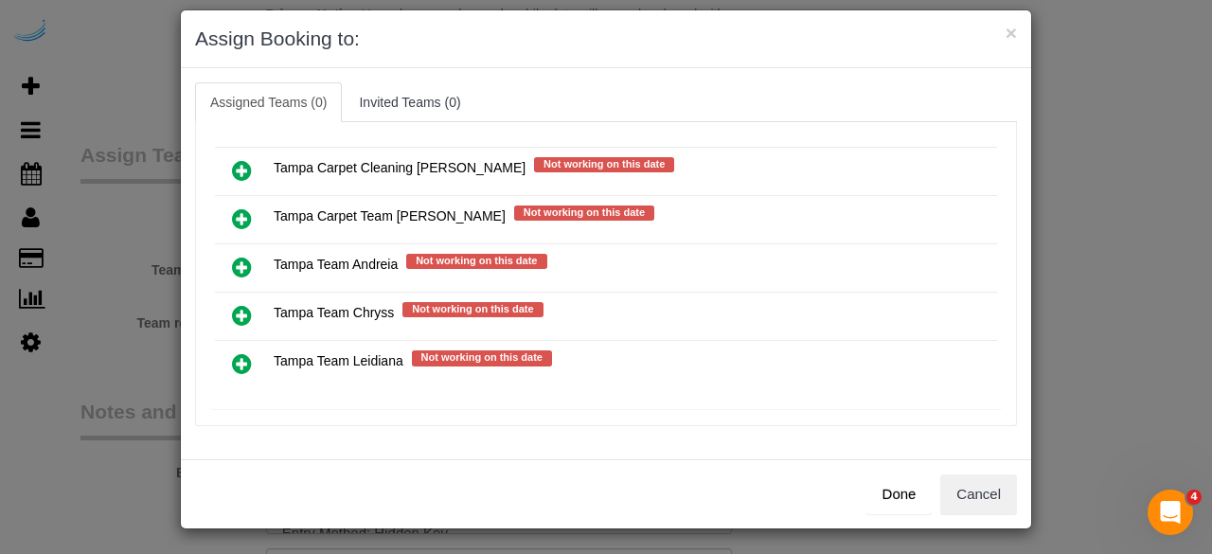
click at [235, 352] on icon at bounding box center [242, 363] width 20 height 23
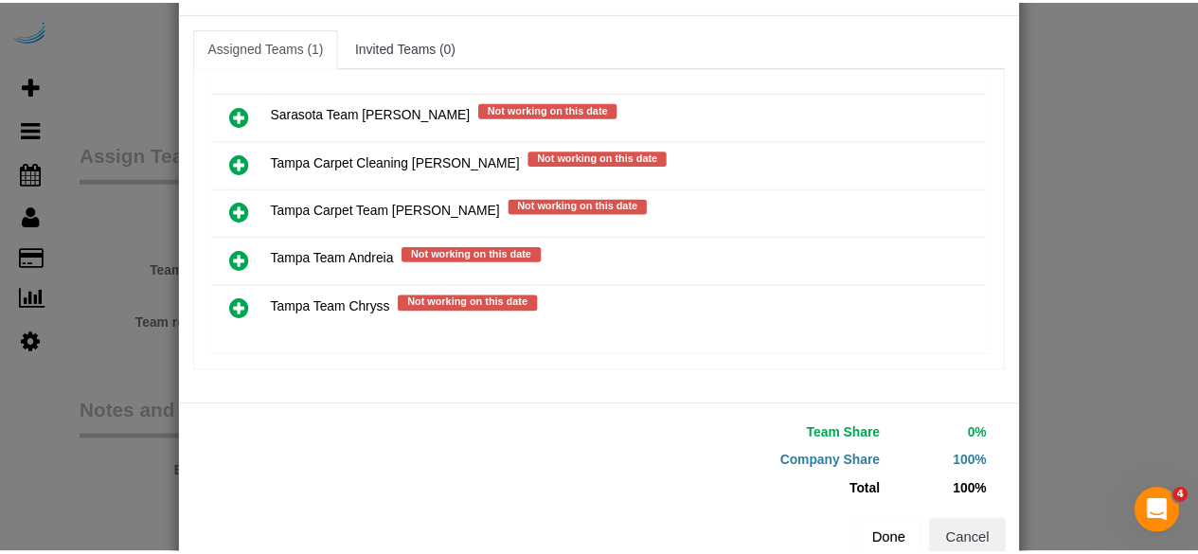
scroll to position [120, 0]
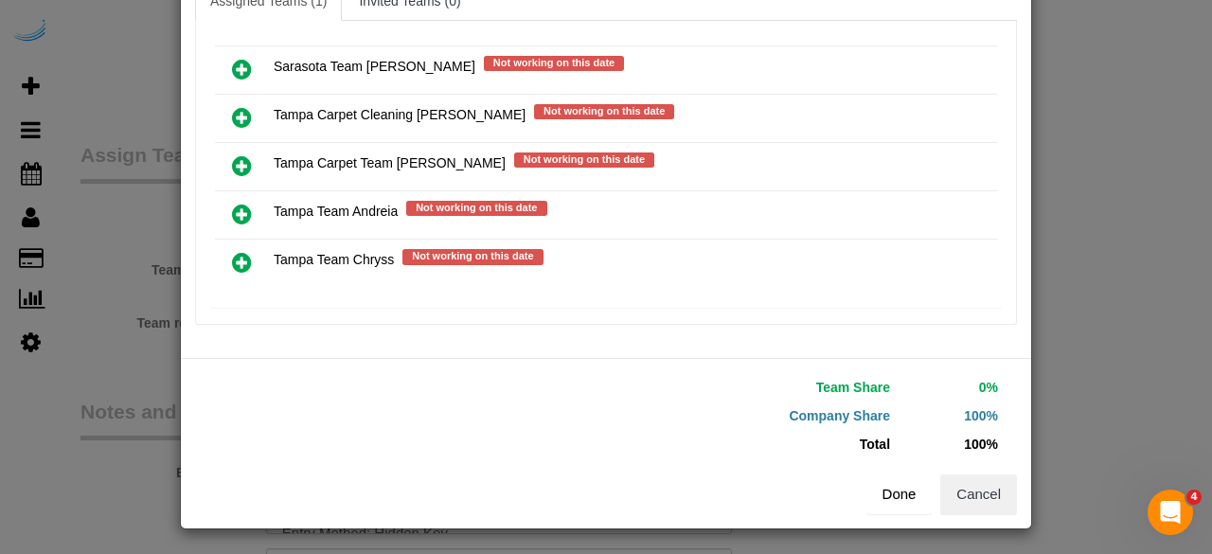
click at [903, 490] on button "Done" at bounding box center [899, 494] width 66 height 40
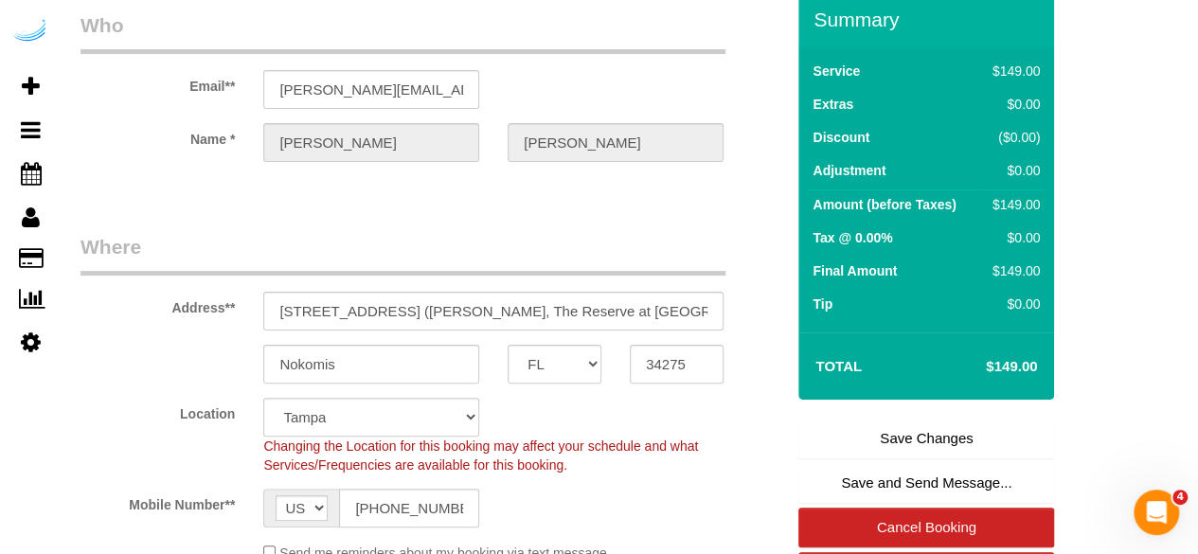
scroll to position [0, 0]
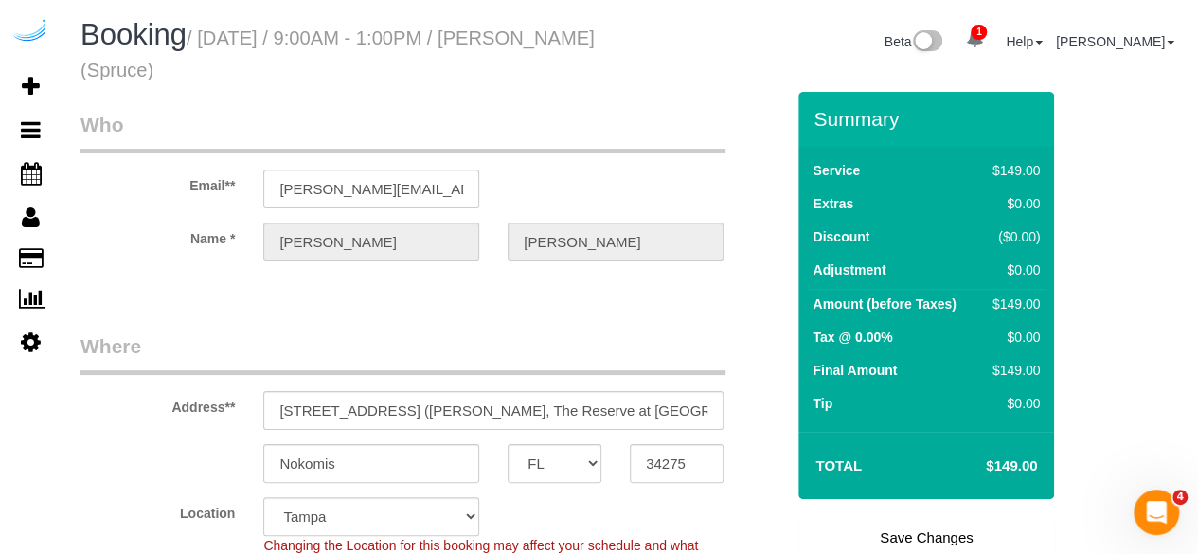
click at [945, 533] on link "Save Changes" at bounding box center [926, 538] width 256 height 40
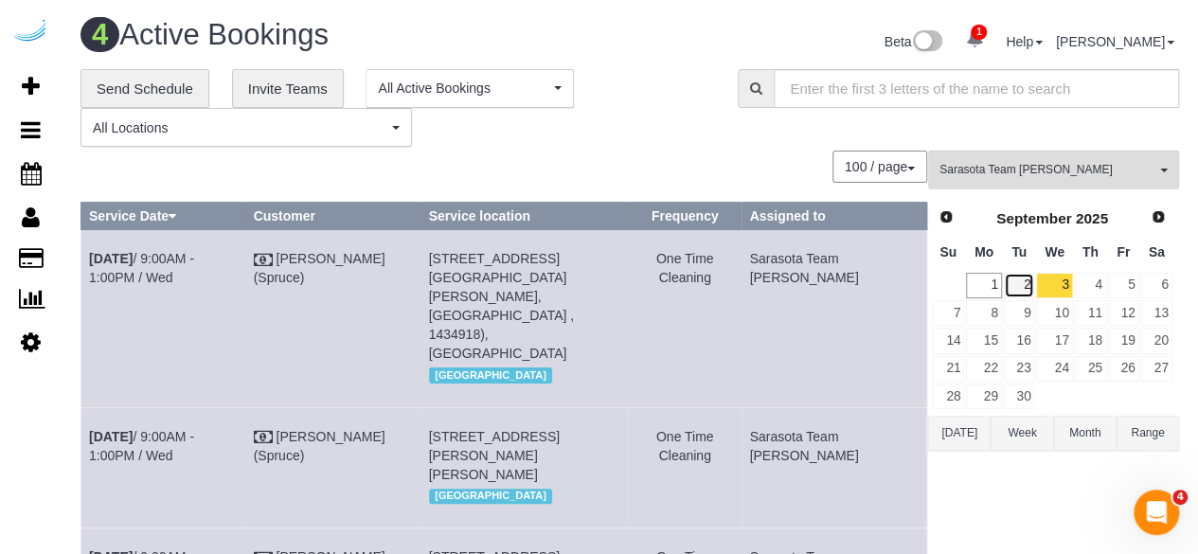
click at [1024, 282] on link "2" at bounding box center [1019, 286] width 31 height 26
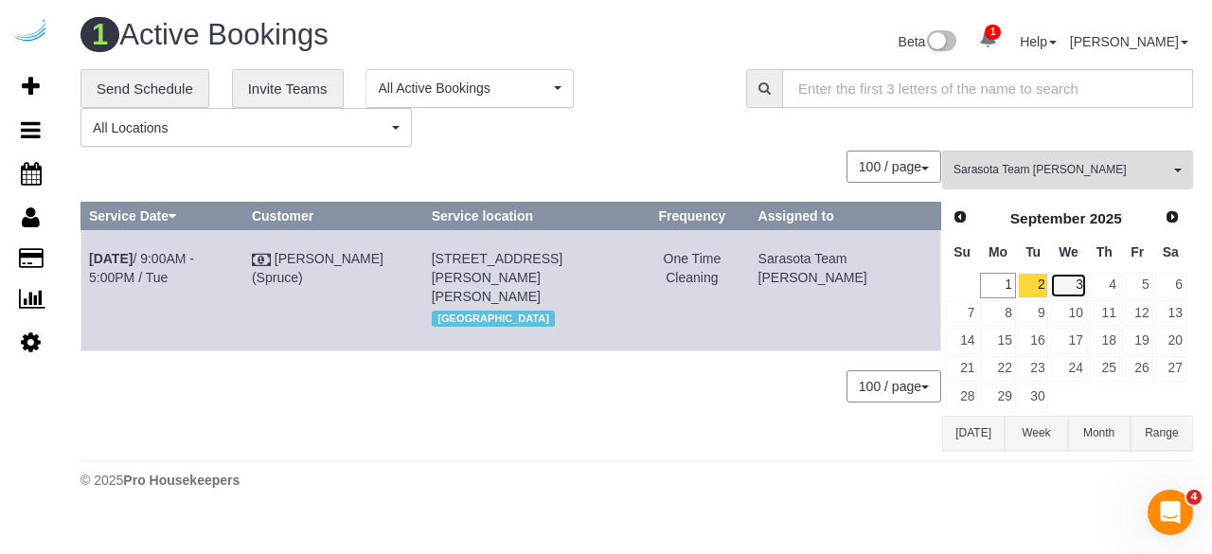
click at [1070, 281] on link "3" at bounding box center [1068, 286] width 36 height 26
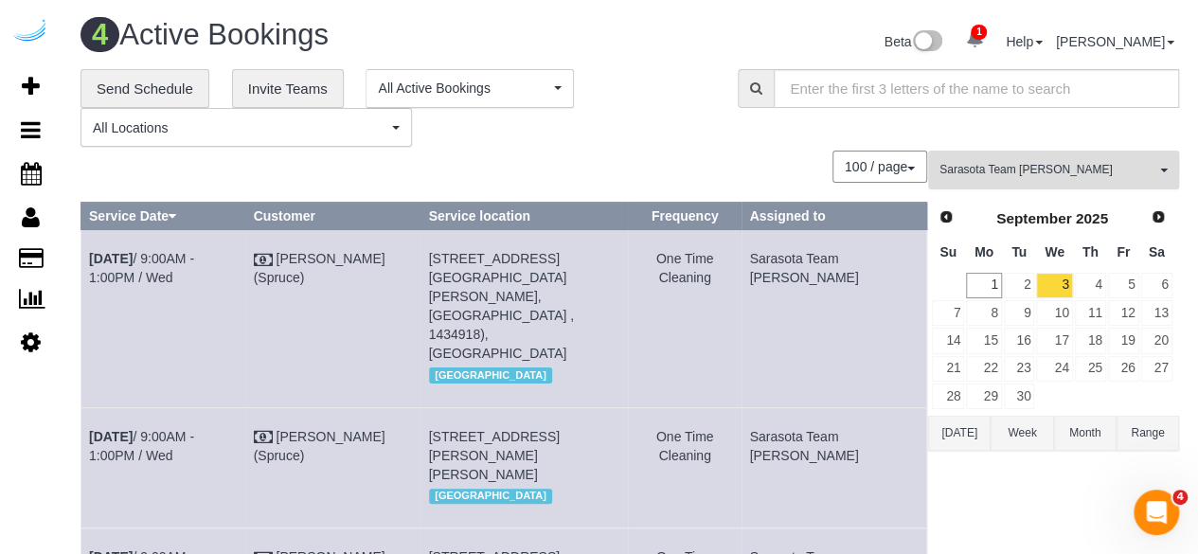
click at [1076, 167] on span "Sarasota Team [PERSON_NAME]" at bounding box center [1047, 170] width 216 height 16
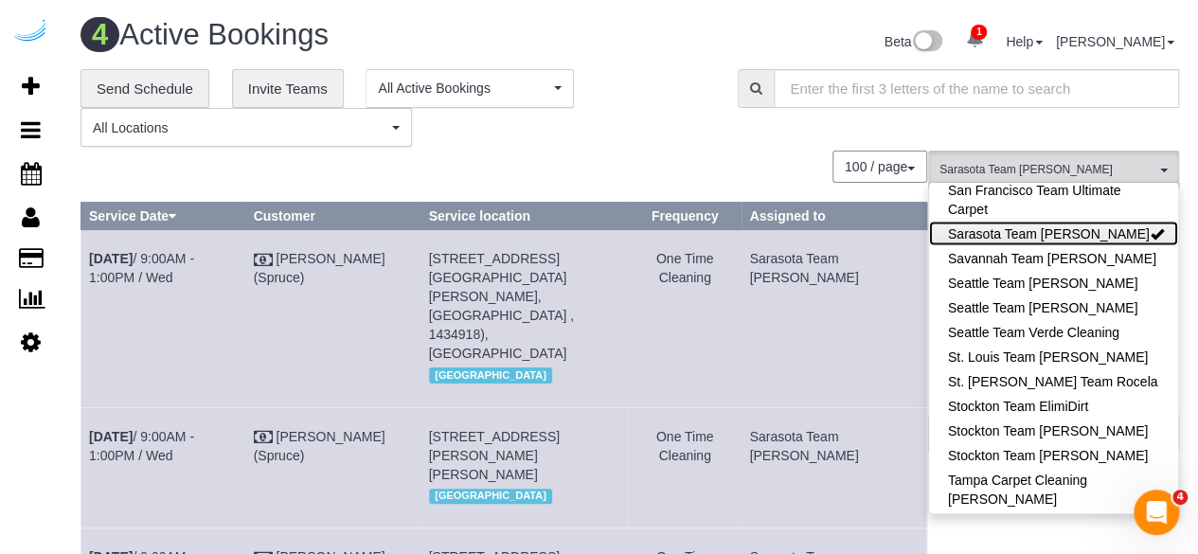
scroll to position [1989, 0]
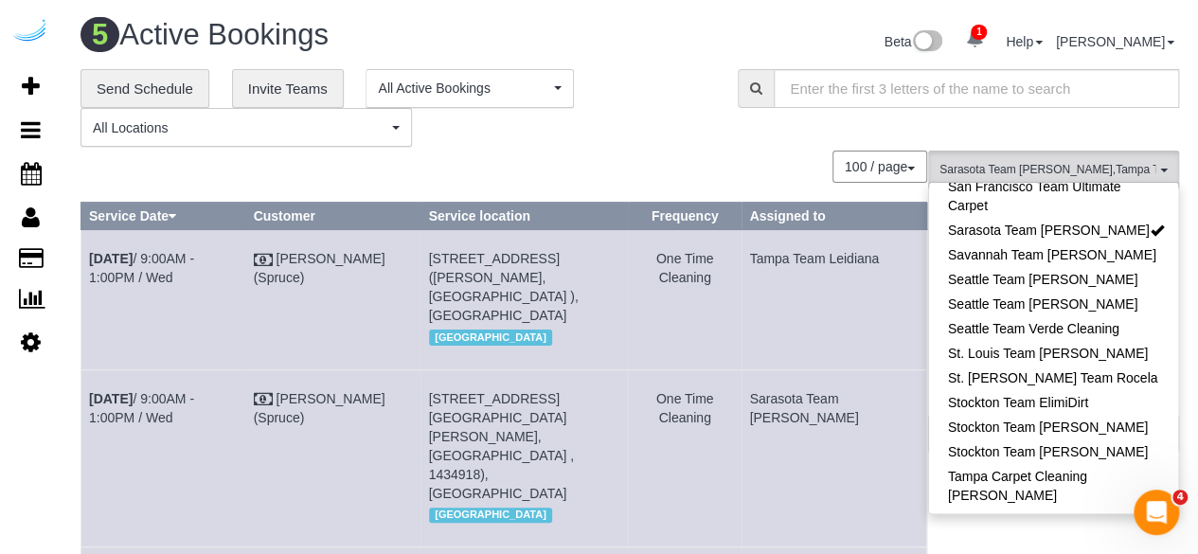
click at [710, 145] on div "**********" at bounding box center [394, 108] width 657 height 79
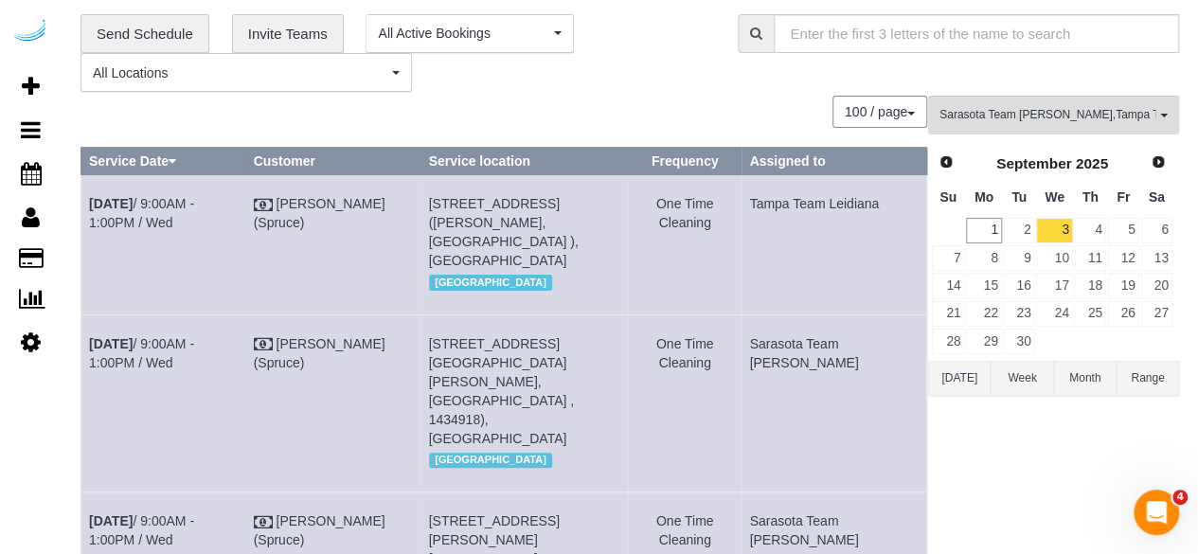
scroll to position [36, 0]
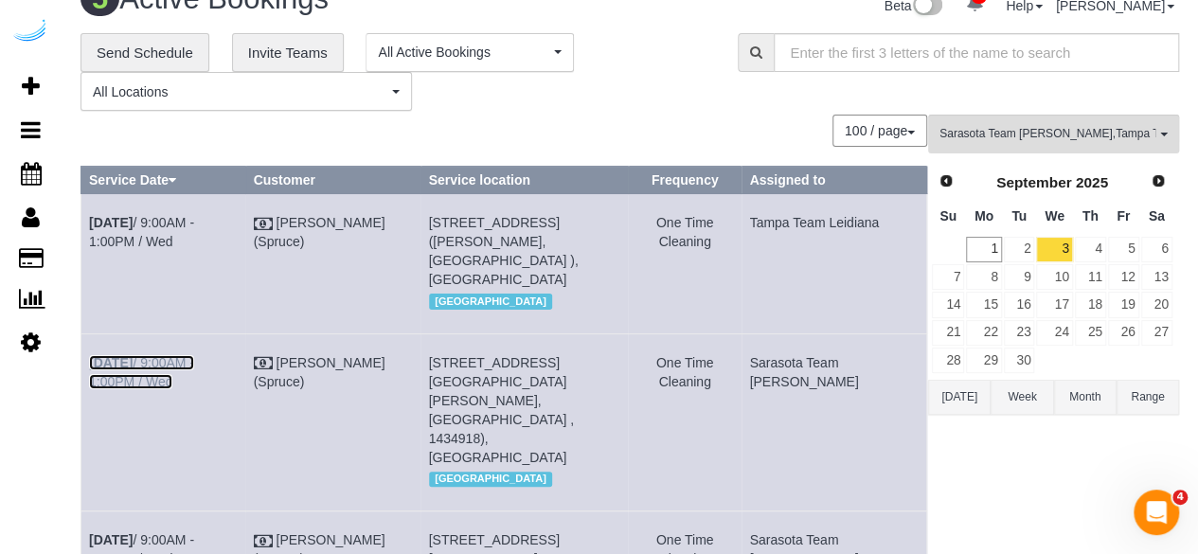
click at [194, 367] on link "Sep 3rd / 9:00AM - 1:00PM / Wed" at bounding box center [141, 372] width 105 height 34
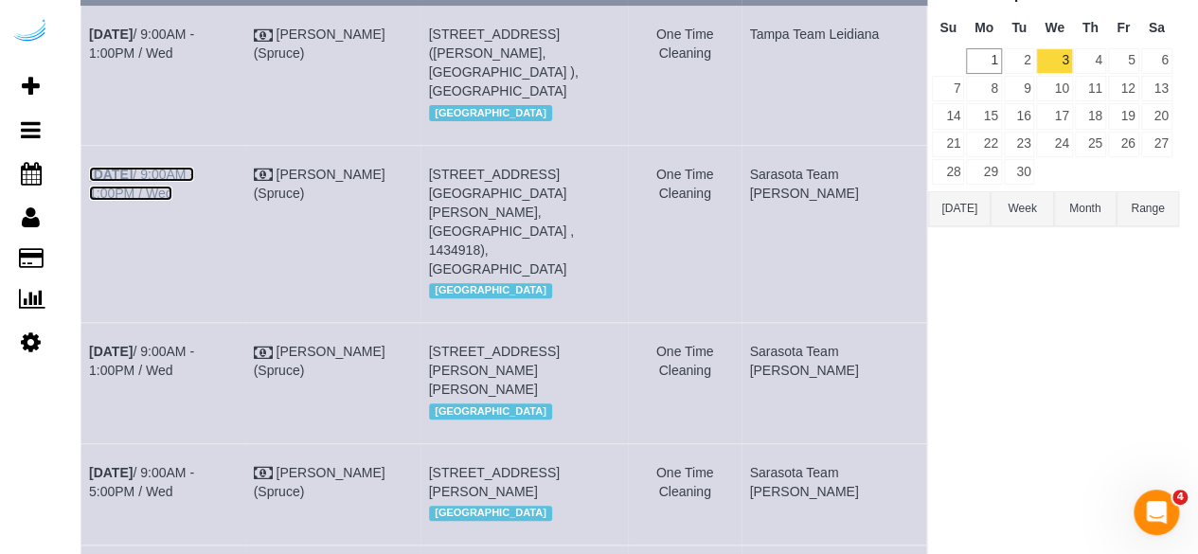
scroll to position [225, 0]
click at [194, 343] on link "Sep 3rd / 9:00AM - 1:00PM / Wed" at bounding box center [141, 360] width 105 height 34
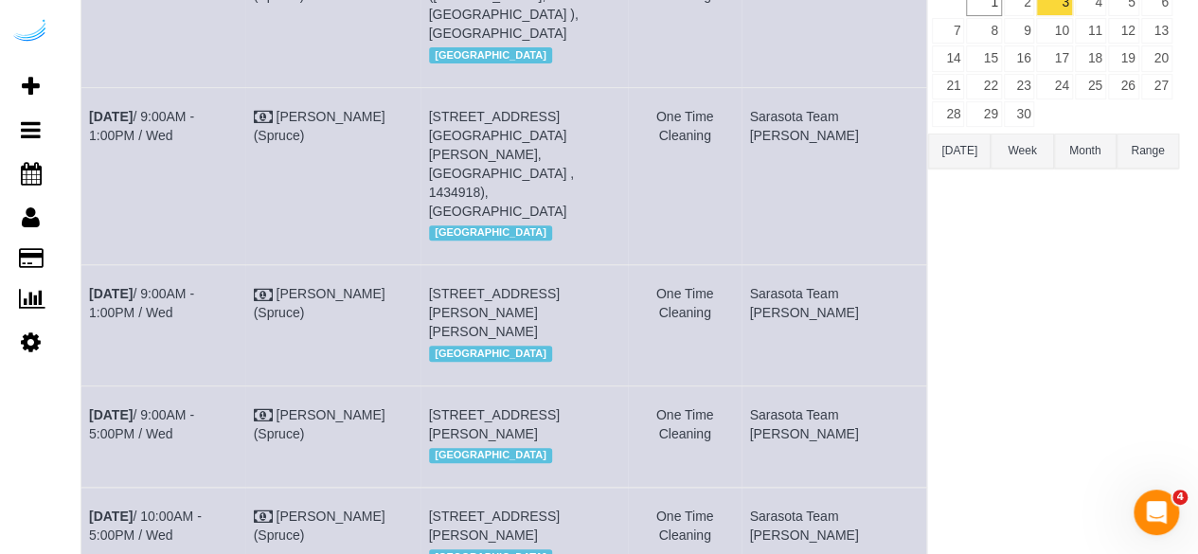
scroll to position [284, 0]
drag, startPoint x: 475, startPoint y: 130, endPoint x: 448, endPoint y: 135, distance: 28.0
click at [448, 135] on td "7000 Tides Cir, Building 337, Unit 337 (Shelby Parker, Tides At Waterside , 143…" at bounding box center [523, 173] width 207 height 177
copy span "337"
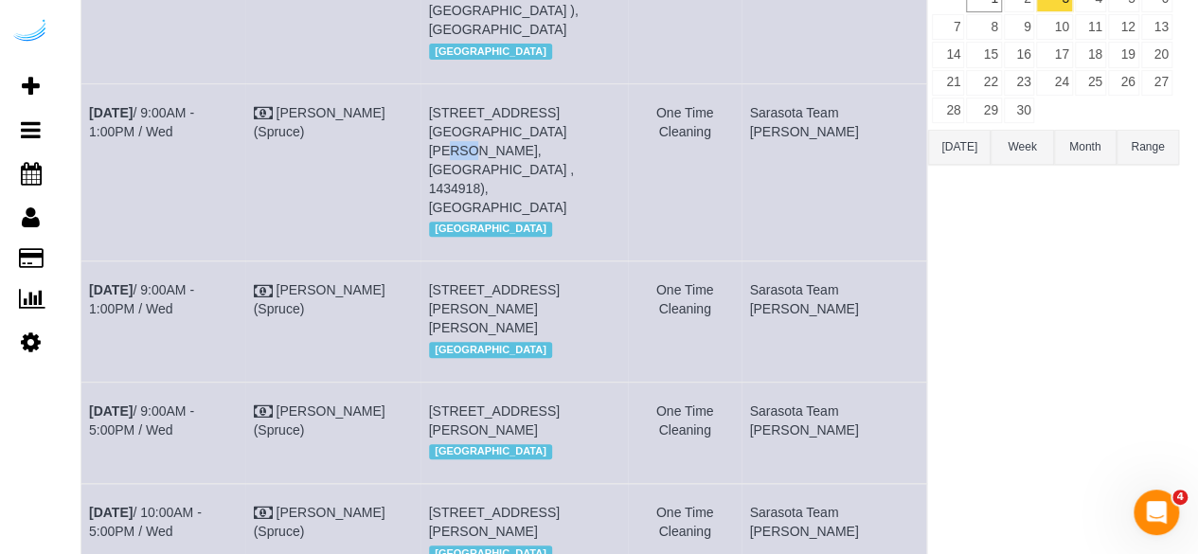
scroll to position [379, 0]
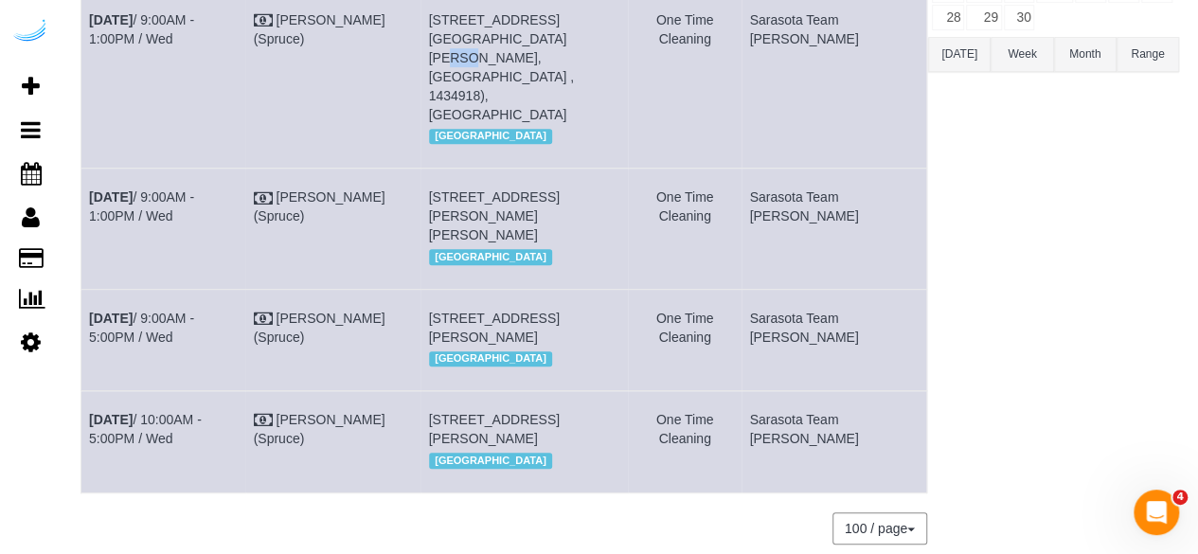
drag, startPoint x: 515, startPoint y: 180, endPoint x: 476, endPoint y: 187, distance: 39.4
click at [476, 187] on td "310 N Cattlemen Rd, Building 390, Unit 5-204 (Camryn Malaney, The Ensley , 1409…" at bounding box center [523, 229] width 207 height 120
drag, startPoint x: 480, startPoint y: 182, endPoint x: 515, endPoint y: 180, distance: 35.1
click at [515, 189] on span "310 N Cattlemen Rd, Building 390, Unit 5-204 (Camryn Malaney, The Ensley , 1409…" at bounding box center [494, 215] width 131 height 53
copy span "5-204"
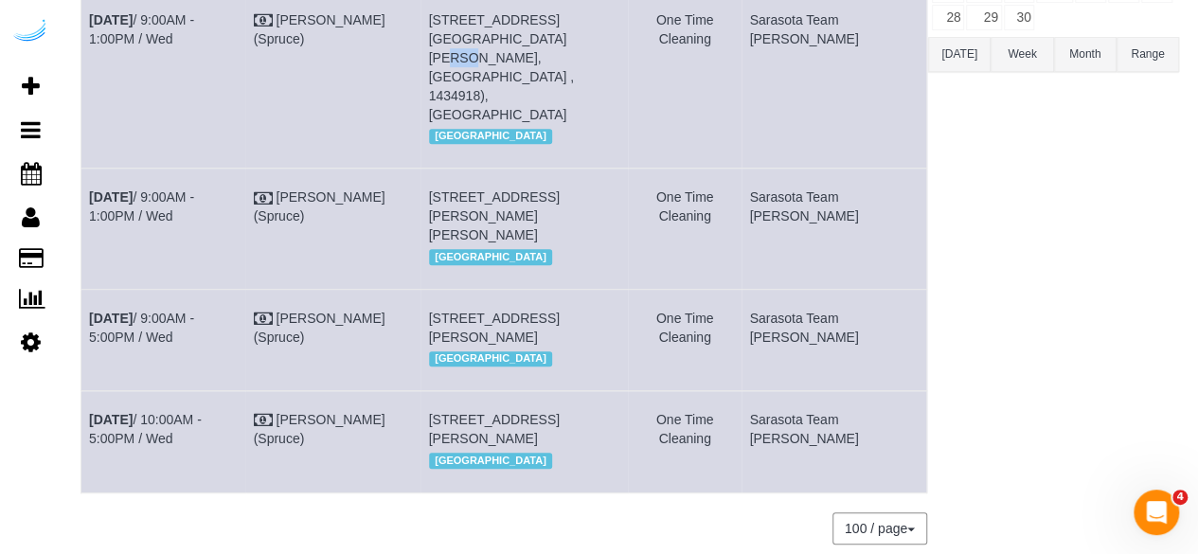
scroll to position [284, 0]
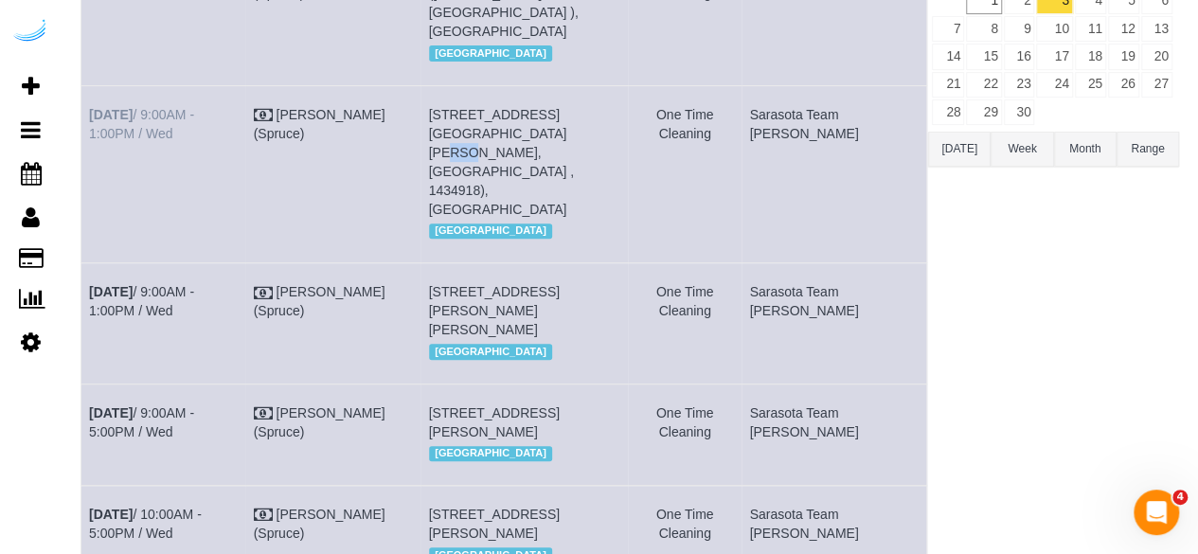
drag, startPoint x: 199, startPoint y: 138, endPoint x: 89, endPoint y: 116, distance: 112.0
click at [89, 116] on td "Sep 3rd / 9:00AM - 1:00PM / Wed" at bounding box center [163, 173] width 165 height 177
copy link "Sep 3rd / 9:00AM - 1:00PM / Wed"
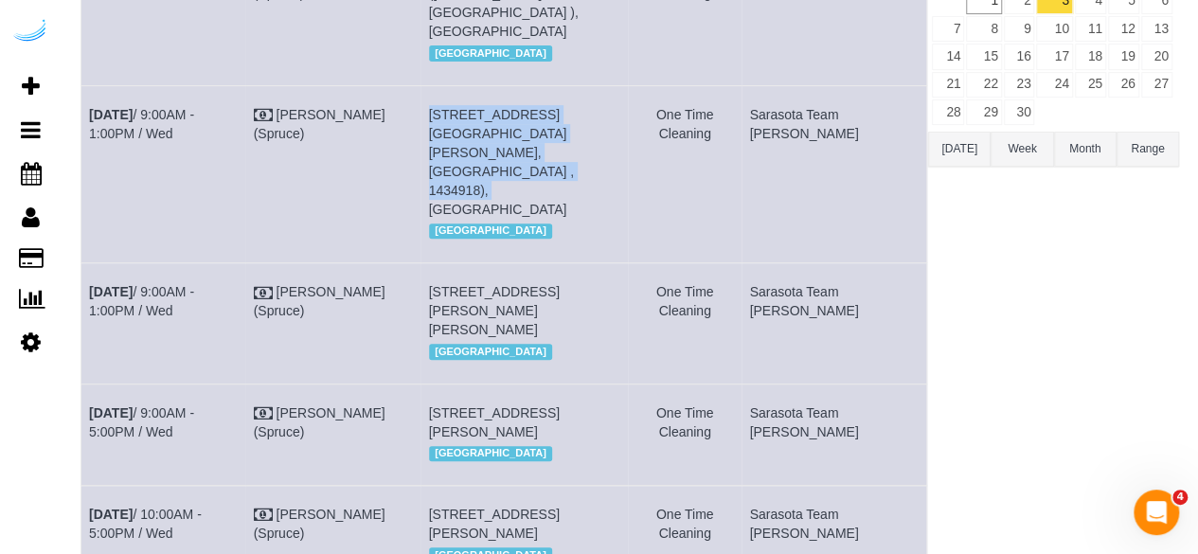
drag, startPoint x: 536, startPoint y: 157, endPoint x: 434, endPoint y: 124, distance: 107.5
click at [434, 124] on tr "Sep 3rd / 9:00AM - 1:00PM / Wed Brandie Louck (Spruce) 7000 Tides Cir, Building…" at bounding box center [504, 173] width 846 height 177
drag, startPoint x: 527, startPoint y: 166, endPoint x: 454, endPoint y: 119, distance: 87.2
click at [454, 119] on td "7000 Tides Cir, Building 337, Unit 337 (Shelby Parker, Tides At Waterside , 143…" at bounding box center [523, 173] width 207 height 177
copy span "7000 Tides Cir, Building 337, Unit 337 (Shelby Parker, Tides At Waterside , 143…"
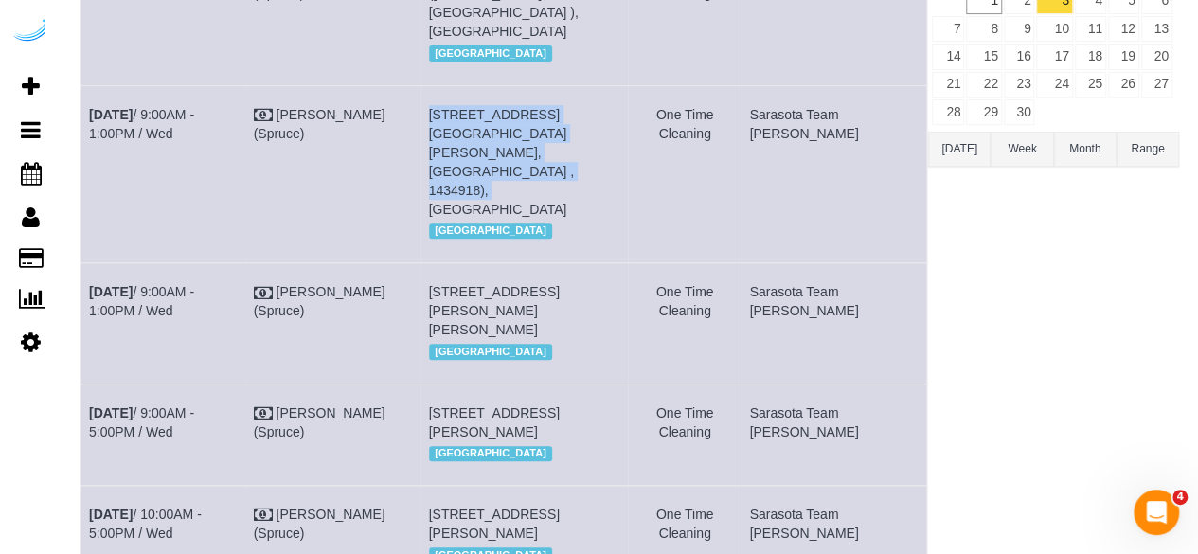
drag, startPoint x: 853, startPoint y: 138, endPoint x: 794, endPoint y: 115, distance: 63.3
click at [794, 115] on td "Sarasota Team [PERSON_NAME]" at bounding box center [834, 173] width 186 height 177
copy td "Sarasota Team [PERSON_NAME]"
drag, startPoint x: 108, startPoint y: 278, endPoint x: 81, endPoint y: 257, distance: 34.3
click at [81, 263] on td "Sep 3rd / 9:00AM - 1:00PM / Wed" at bounding box center [163, 323] width 165 height 120
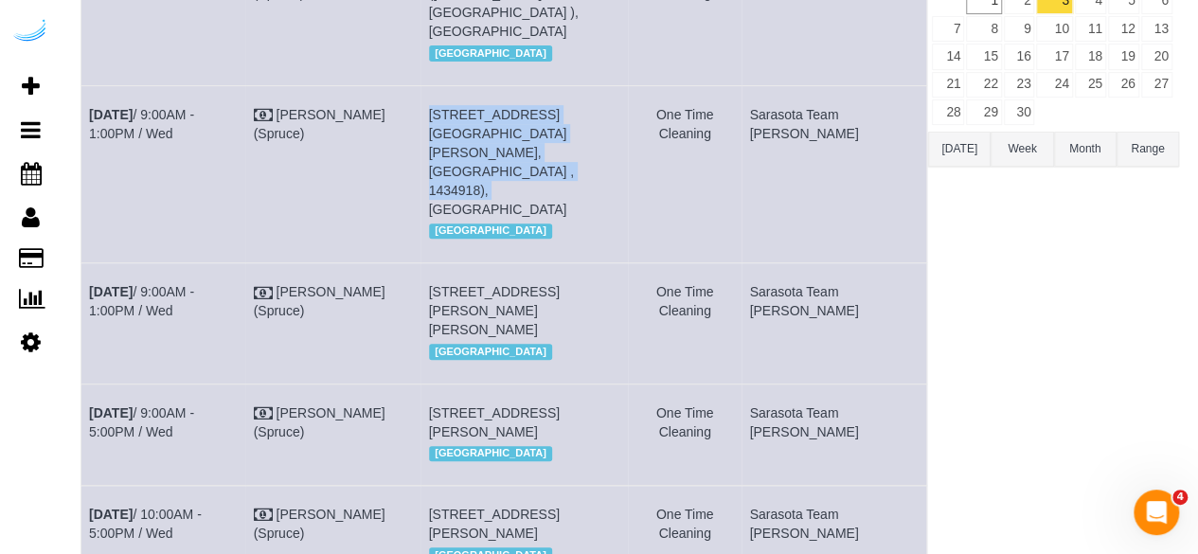
copy link "Sep 3rd / 9:00AM - 1:00PM / Wed"
drag, startPoint x: 532, startPoint y: 310, endPoint x: 457, endPoint y: 258, distance: 90.6
click at [457, 263] on td "310 N Cattlemen Rd, Building 390, Unit 5-204 (Camryn Malaney, The Ensley , 1409…" at bounding box center [523, 323] width 207 height 120
copy span "310 N Cattlemen Rd, Building 390, Unit 5-204 (Camryn Malaney, The Ensley , 1409…"
drag, startPoint x: 837, startPoint y: 279, endPoint x: 784, endPoint y: 263, distance: 55.4
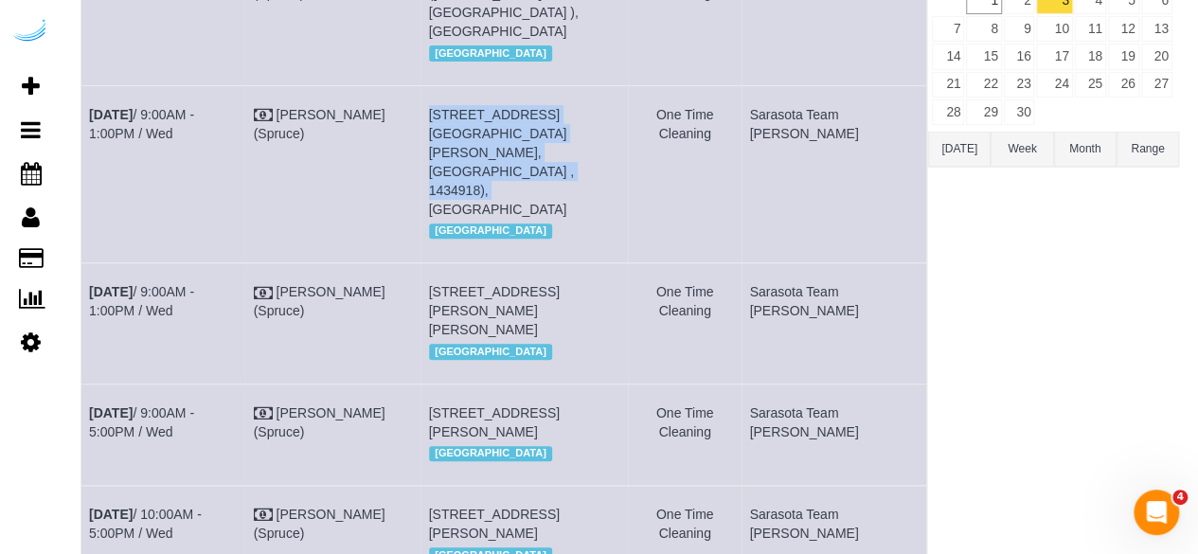
click at [784, 263] on tr "Sep 3rd / 9:00AM - 1:00PM / Wed Brandie Louck (Spruce) 310 N Cattlemen Rd, Buil…" at bounding box center [504, 323] width 846 height 120
copy tr "Sarasota Team [PERSON_NAME]"
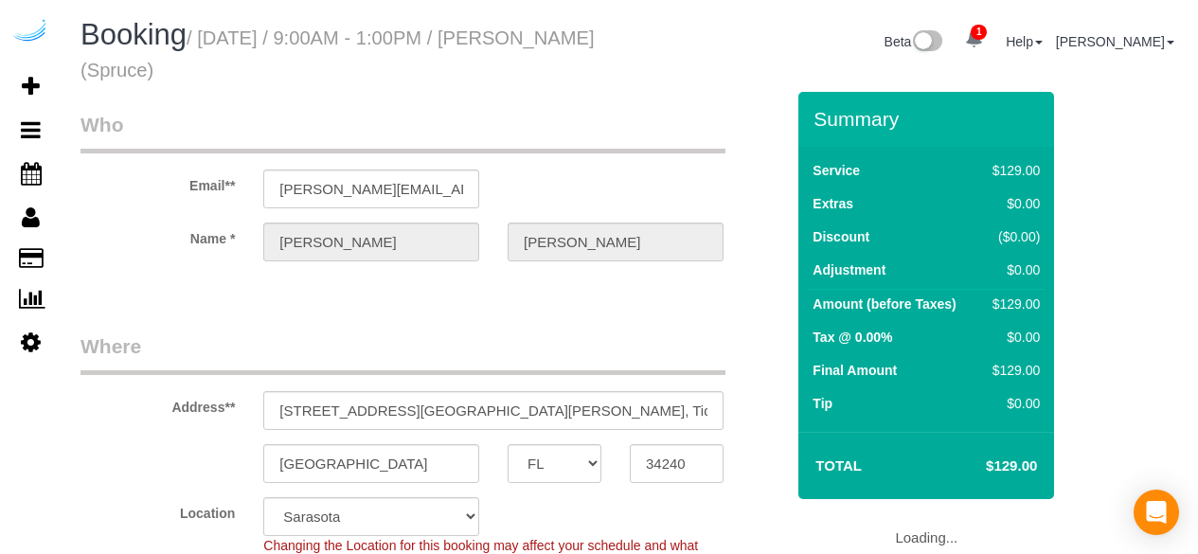
select select "FL"
select select "282"
select select "number:9"
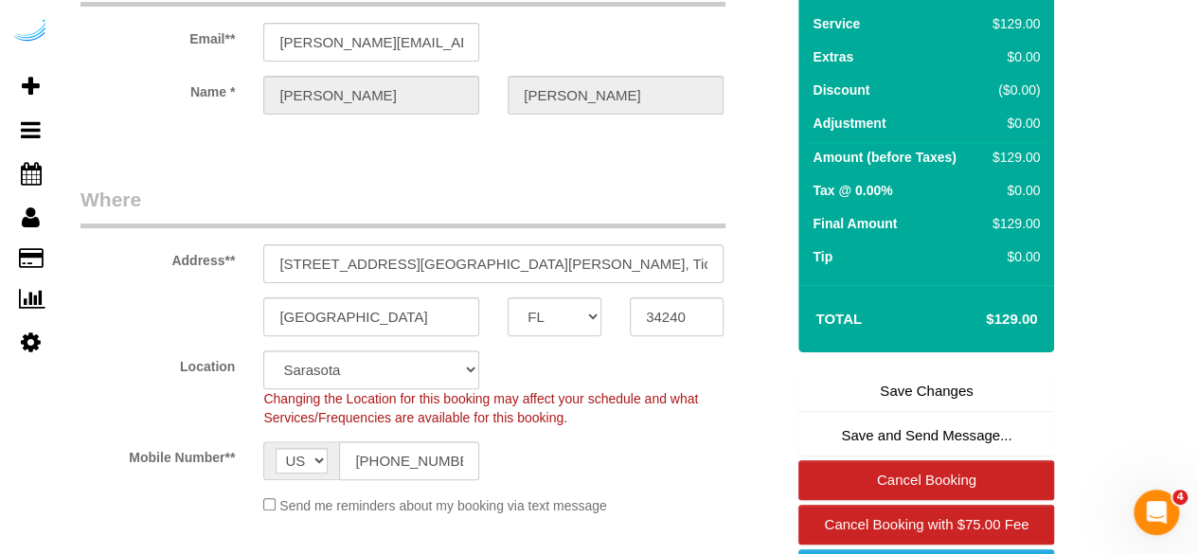
scroll to position [379, 0]
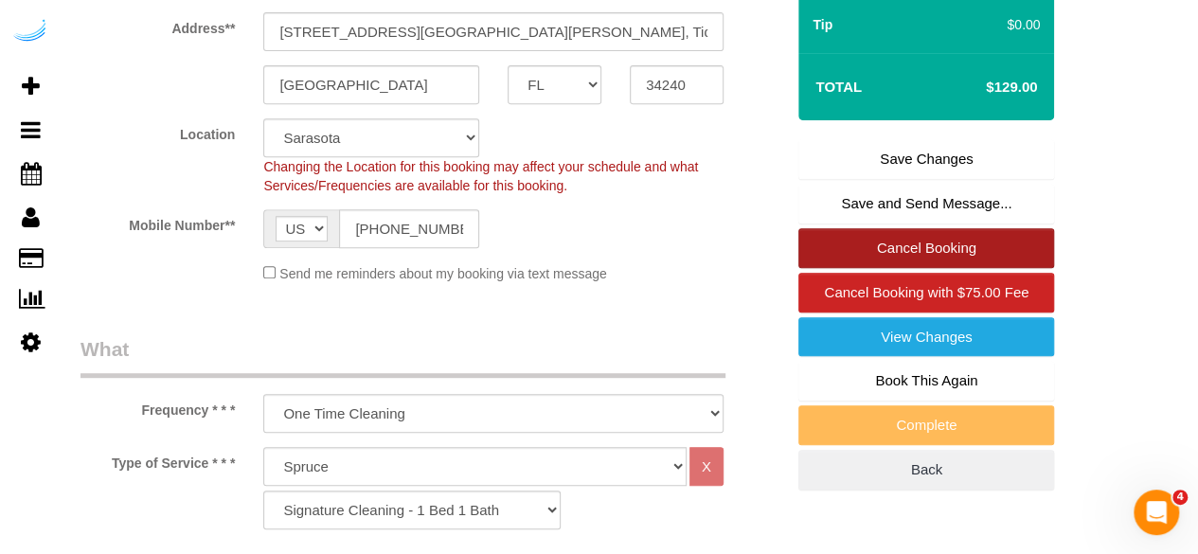
click at [956, 253] on link "Cancel Booking" at bounding box center [926, 248] width 256 height 40
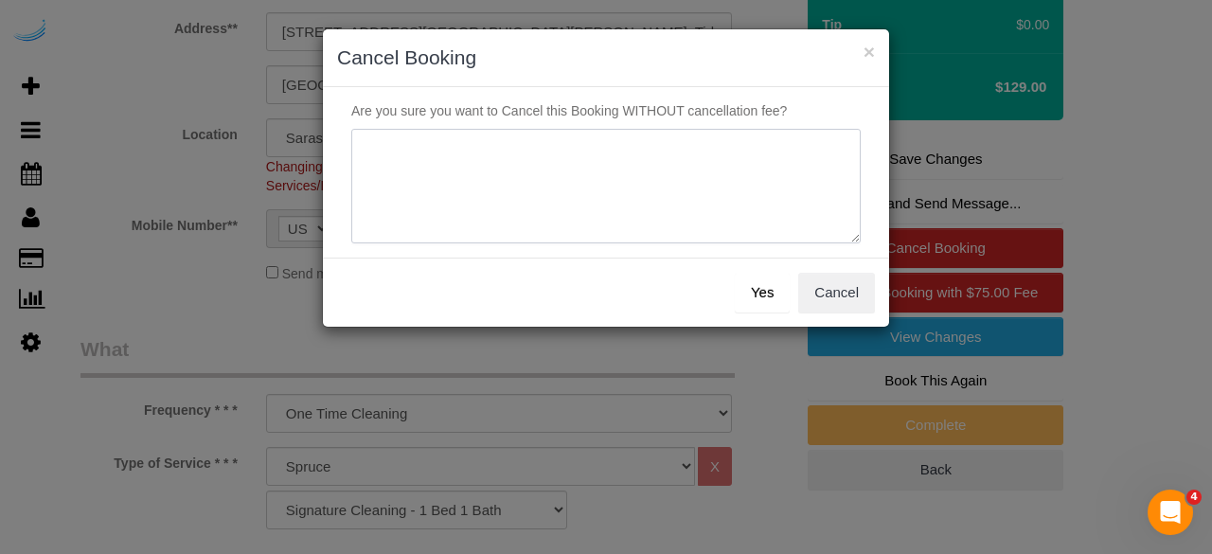
click at [623, 205] on textarea at bounding box center [605, 187] width 509 height 116
type textarea "Not on spruce."
click at [764, 275] on button "Yes" at bounding box center [762, 293] width 55 height 40
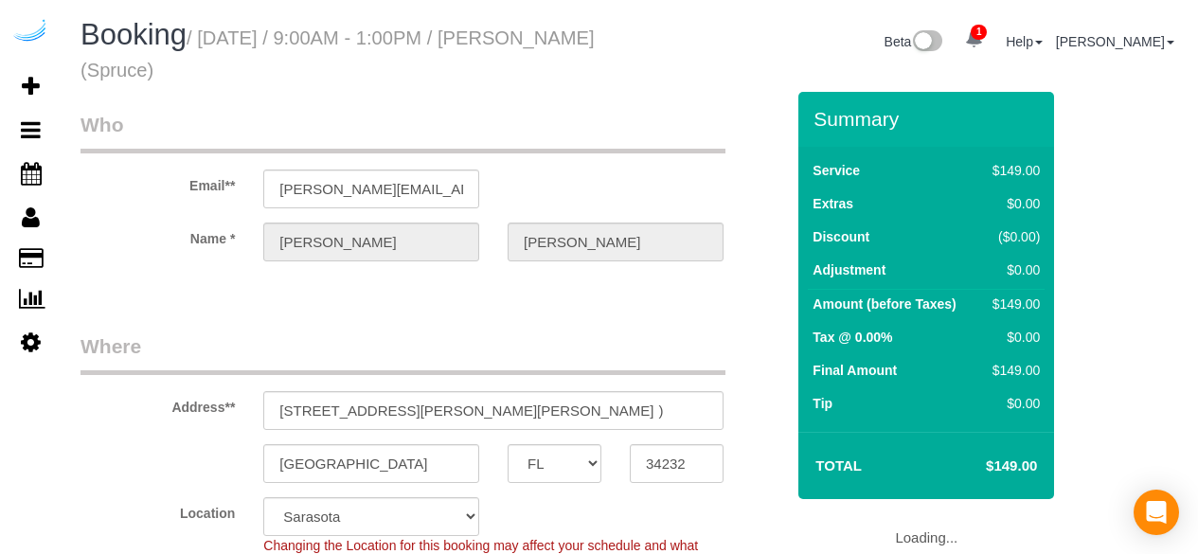
select select "FL"
select select "282"
select select "number:9"
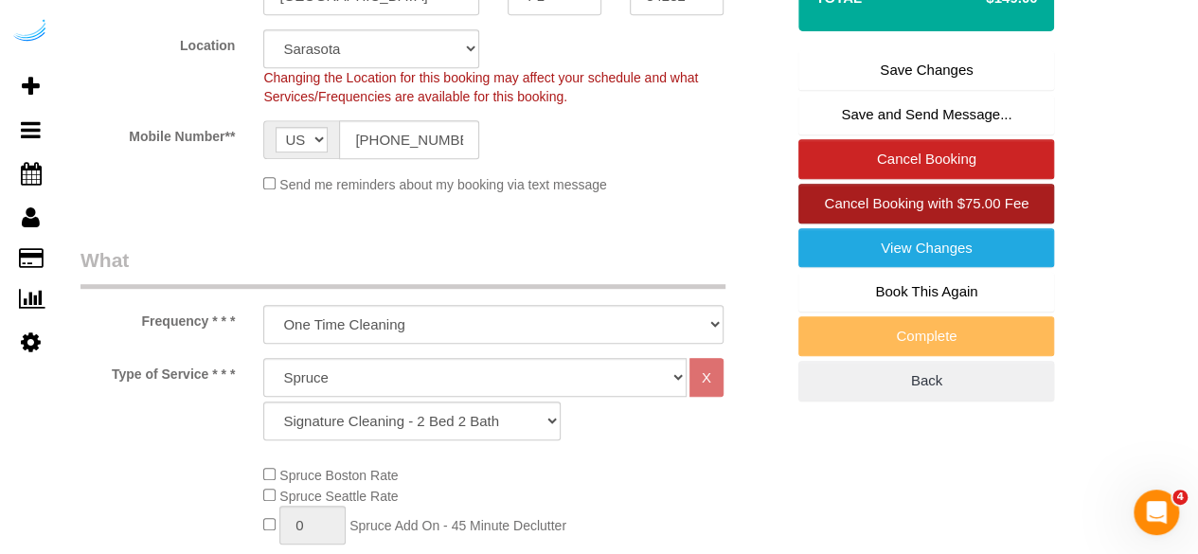
scroll to position [473, 0]
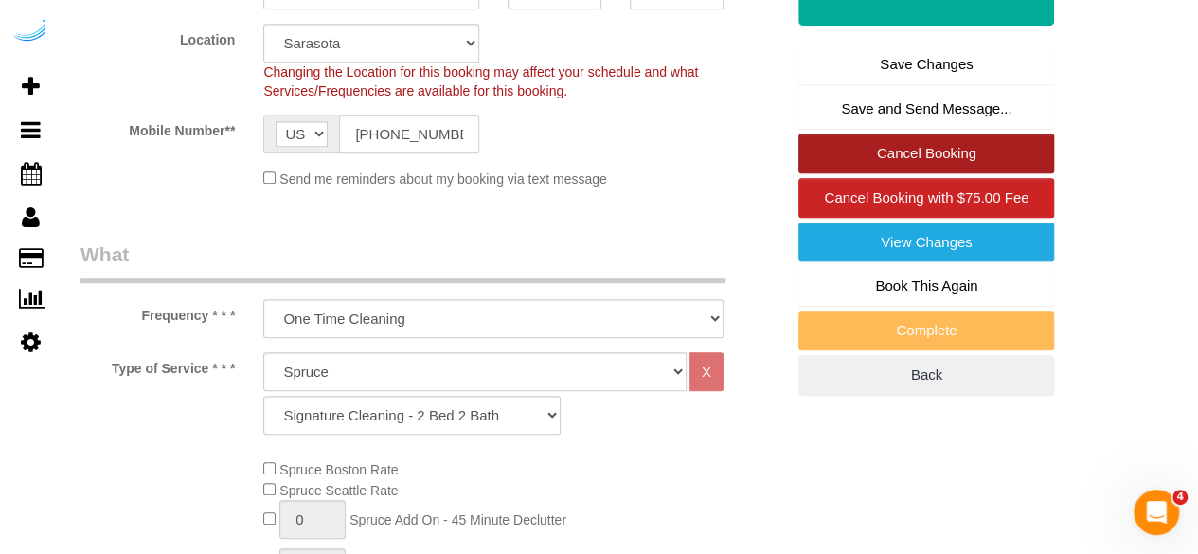
click at [890, 144] on link "Cancel Booking" at bounding box center [926, 154] width 256 height 40
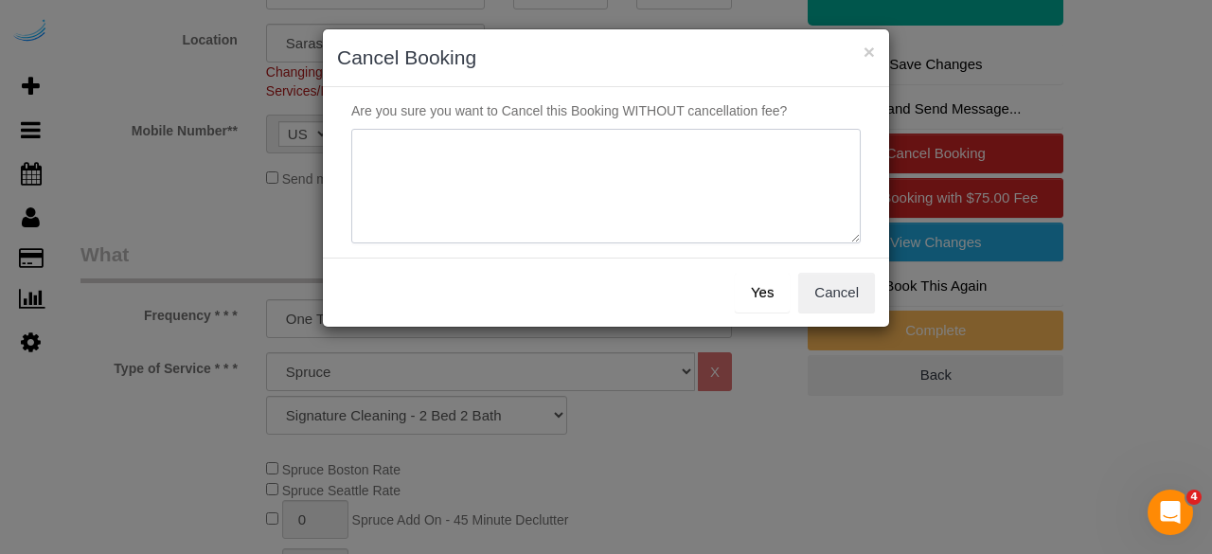
click at [561, 210] on textarea at bounding box center [605, 187] width 509 height 116
type textarea "Not on spruce."
click at [769, 283] on button "Yes" at bounding box center [762, 293] width 55 height 40
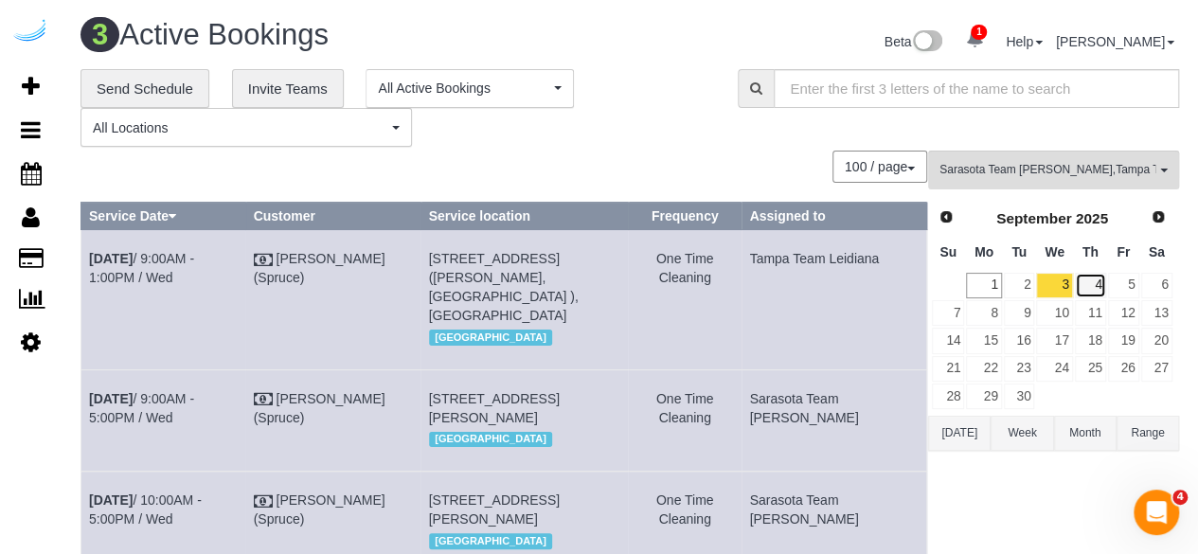
click at [1100, 294] on link "4" at bounding box center [1090, 286] width 31 height 26
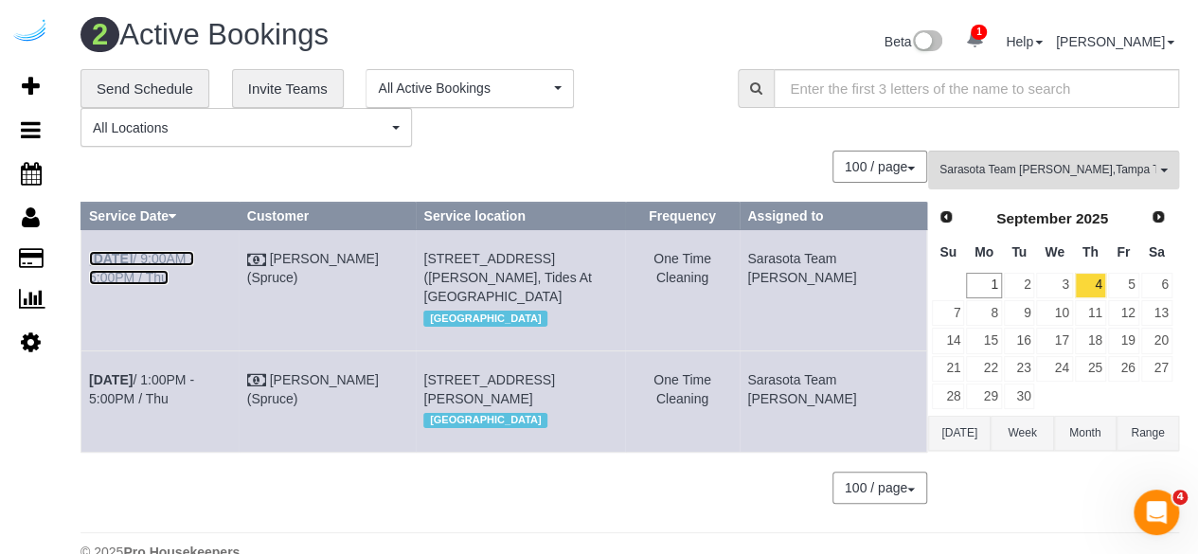
click at [194, 257] on link "Sep 4th / 9:00AM - 5:00PM / Thu" at bounding box center [141, 268] width 105 height 34
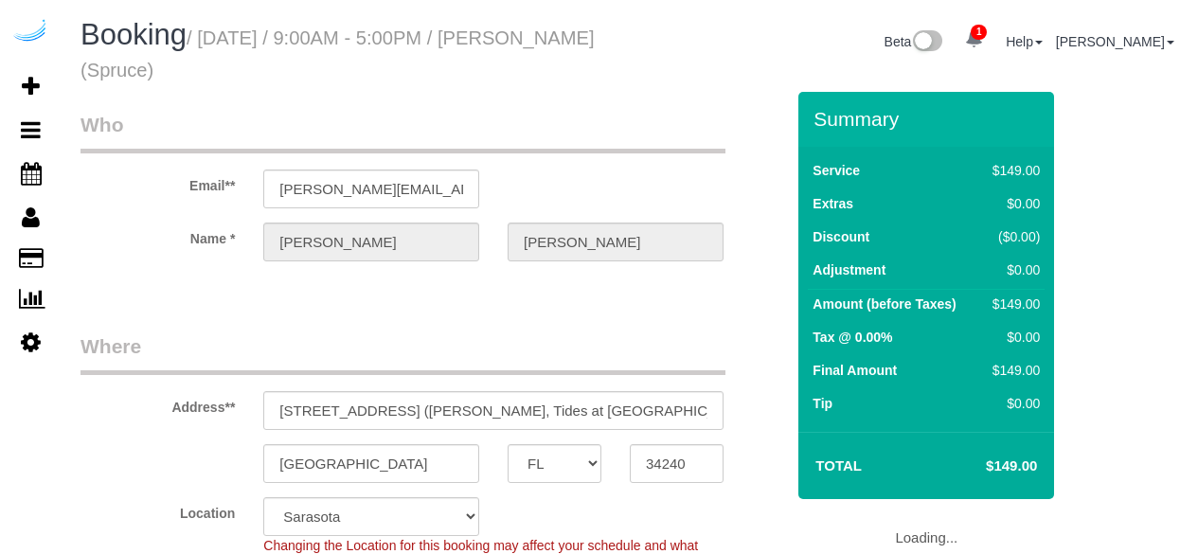
select select "FL"
select select "282"
select select "number:9"
select select "object:784"
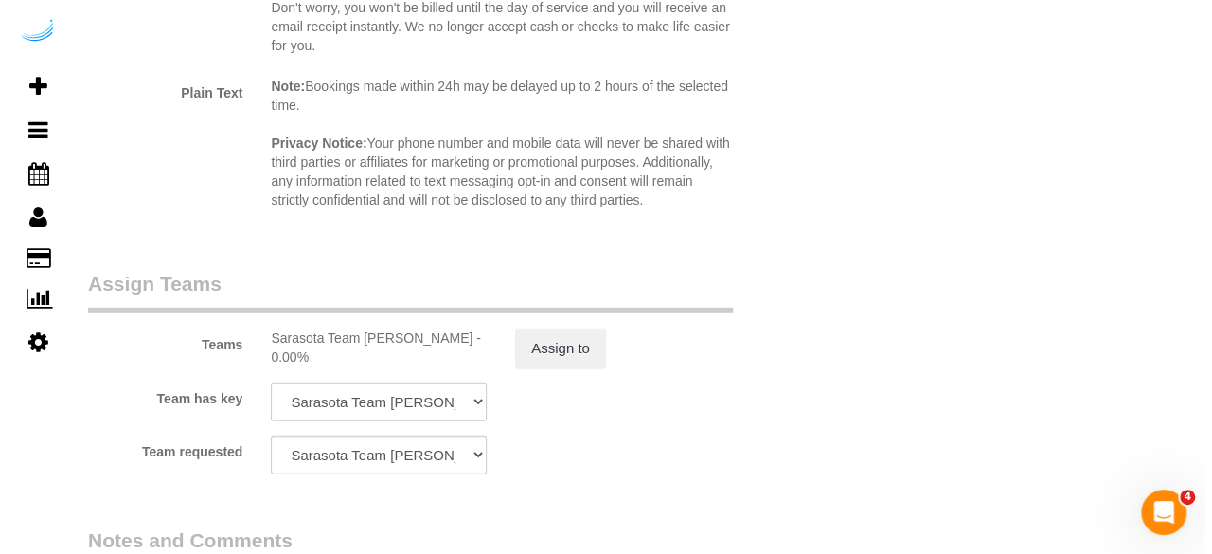
scroll to position [2840, 0]
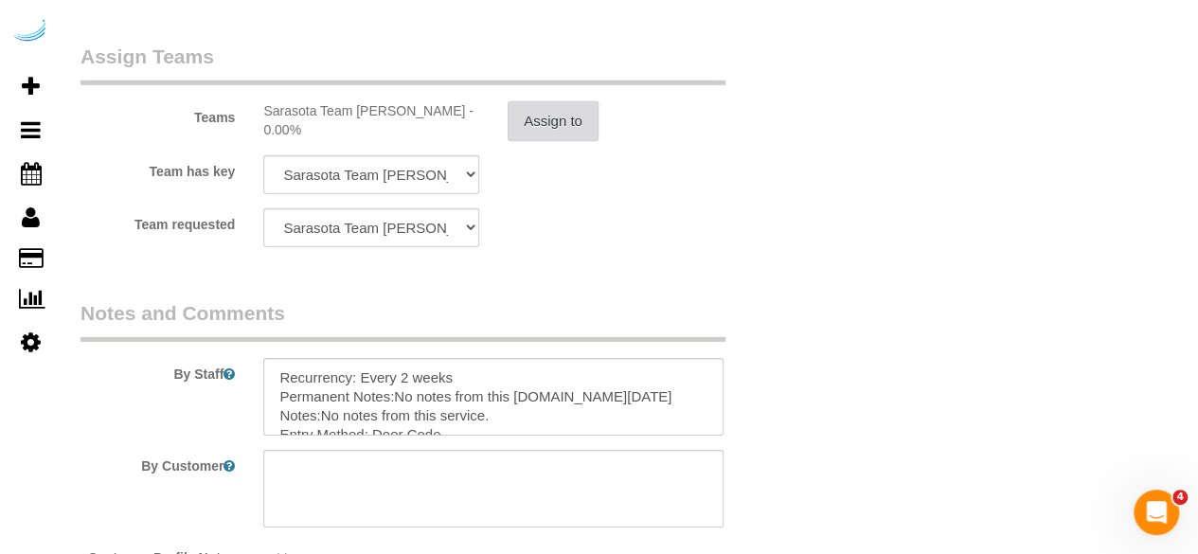
click at [527, 120] on button "Assign to" at bounding box center [553, 121] width 91 height 40
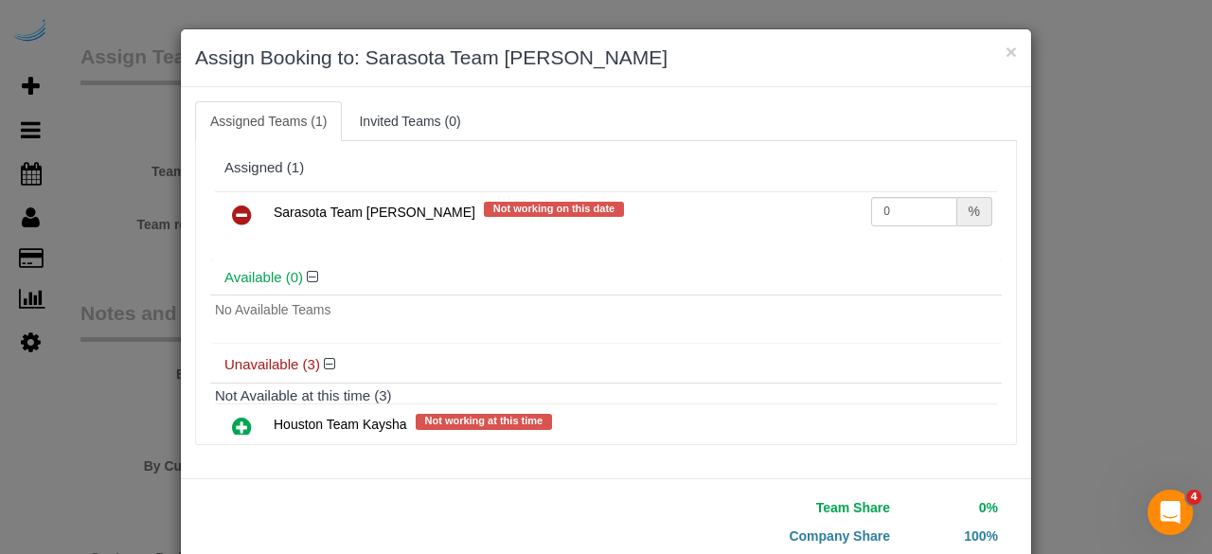
click at [237, 204] on icon at bounding box center [242, 215] width 20 height 23
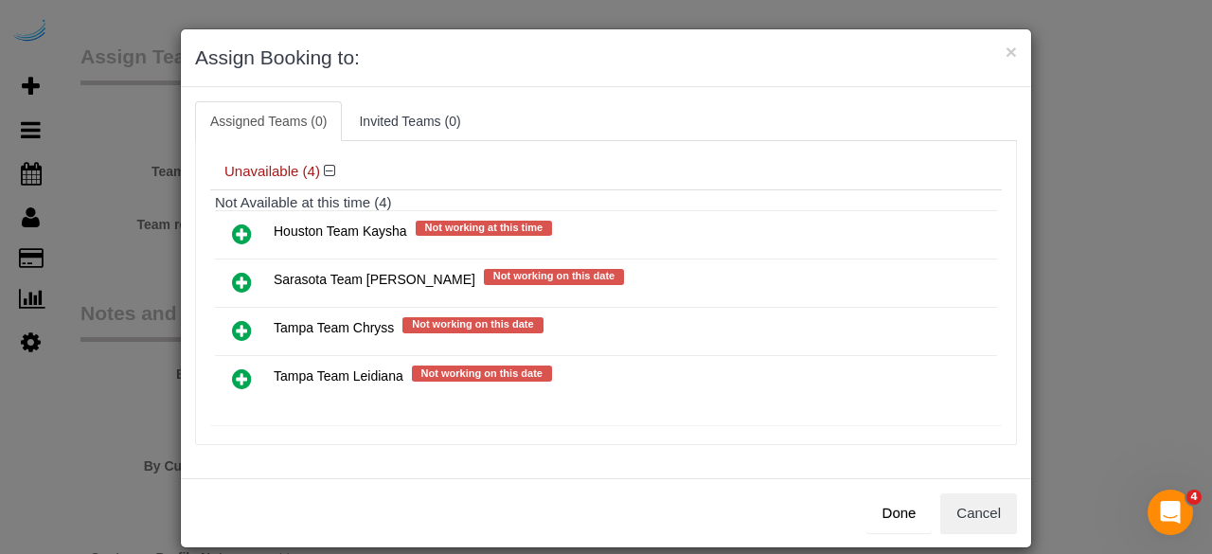
scroll to position [151, 0]
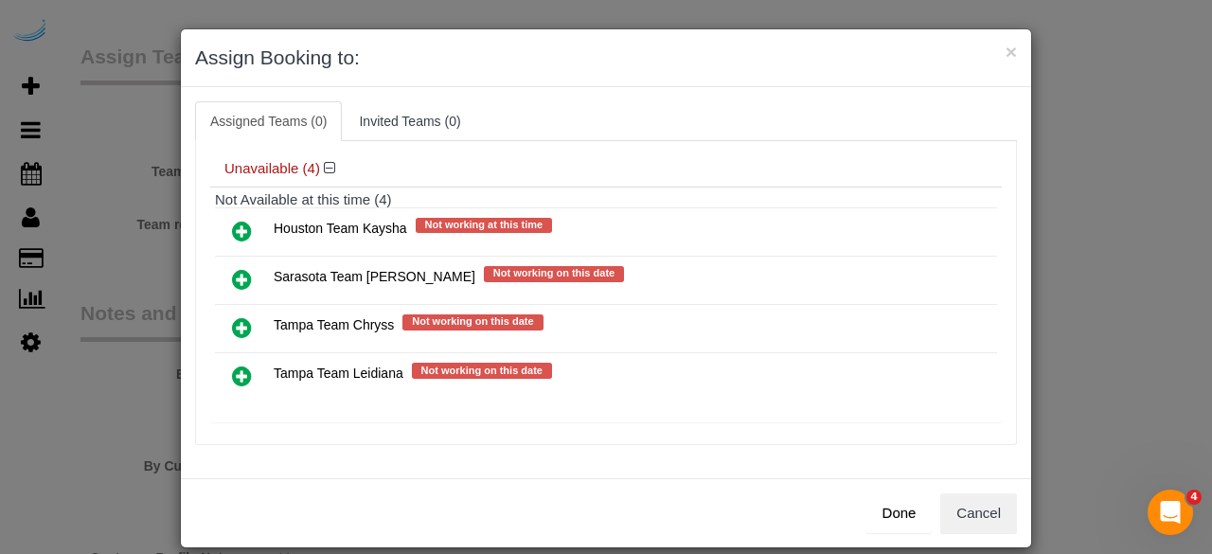
click at [242, 366] on icon at bounding box center [242, 376] width 20 height 23
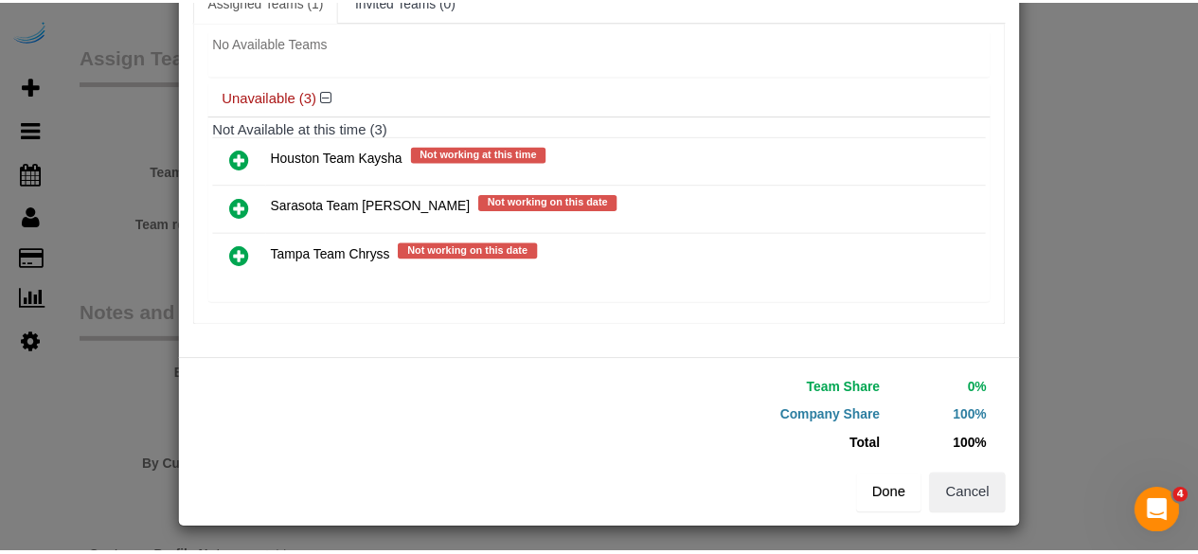
scroll to position [120, 0]
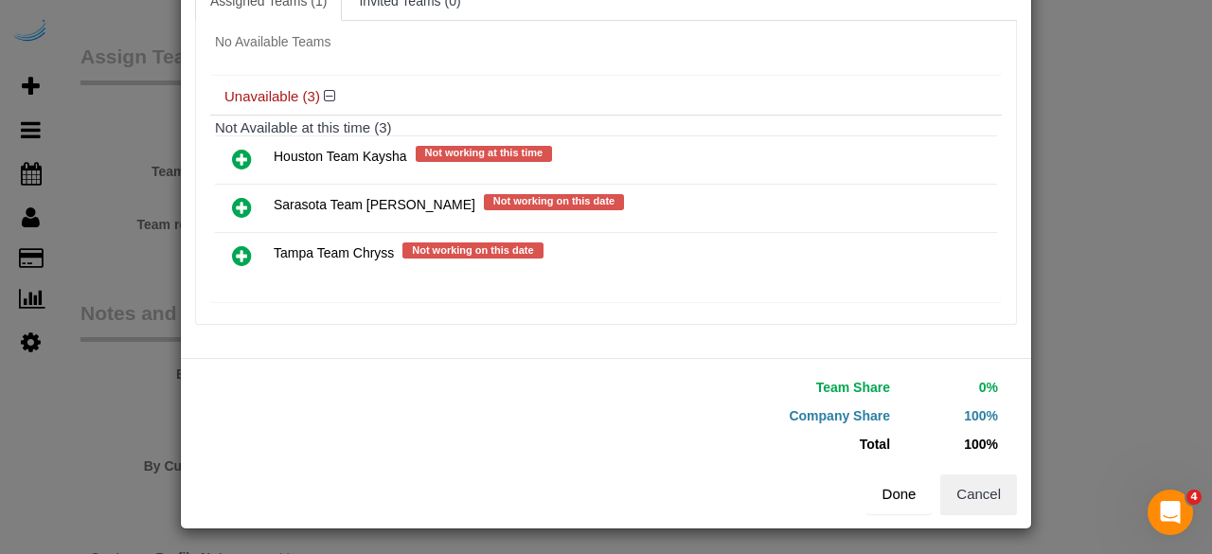
click at [884, 482] on button "Done" at bounding box center [899, 494] width 66 height 40
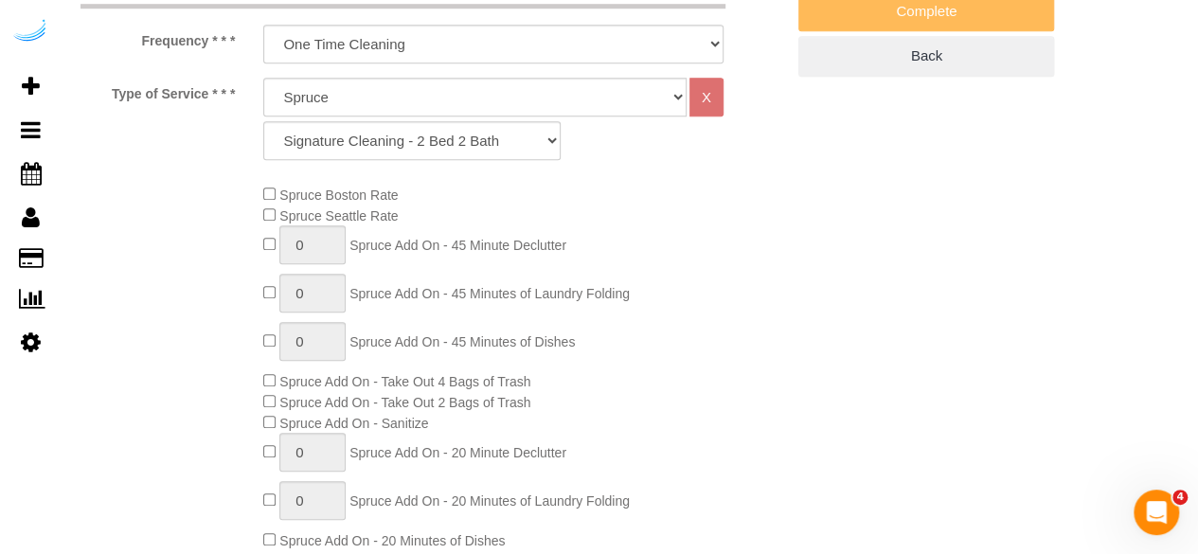
scroll to position [379, 0]
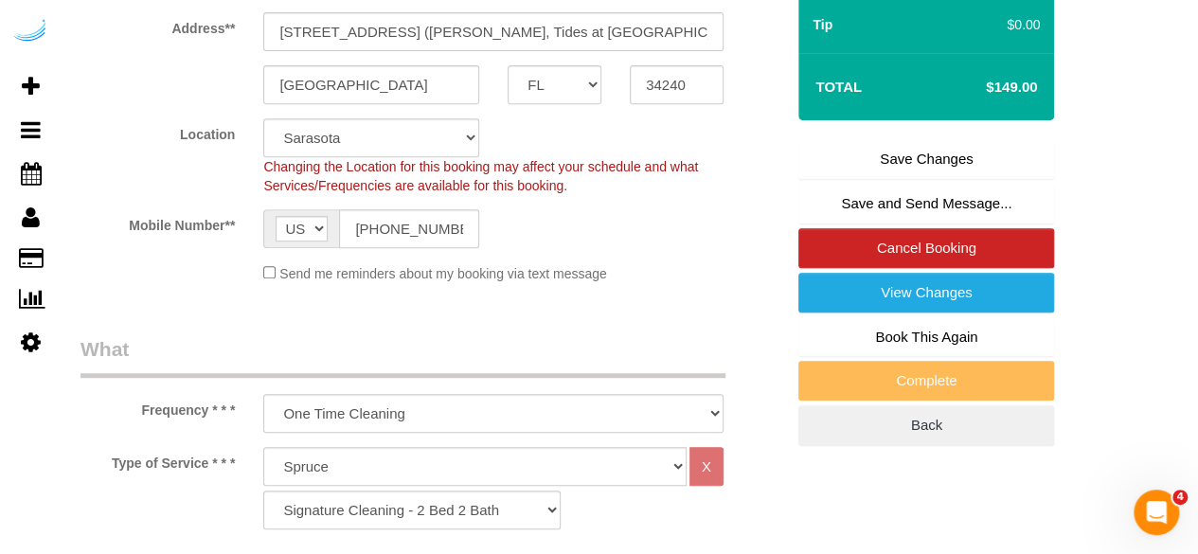
click at [856, 166] on link "Save Changes" at bounding box center [926, 159] width 256 height 40
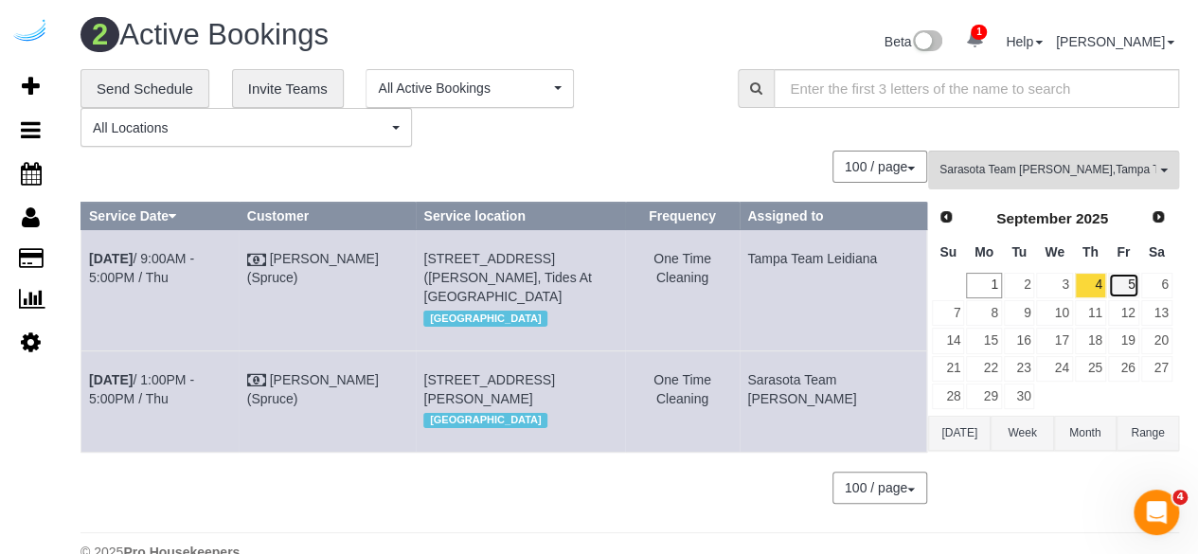
click at [1129, 287] on link "5" at bounding box center [1123, 286] width 31 height 26
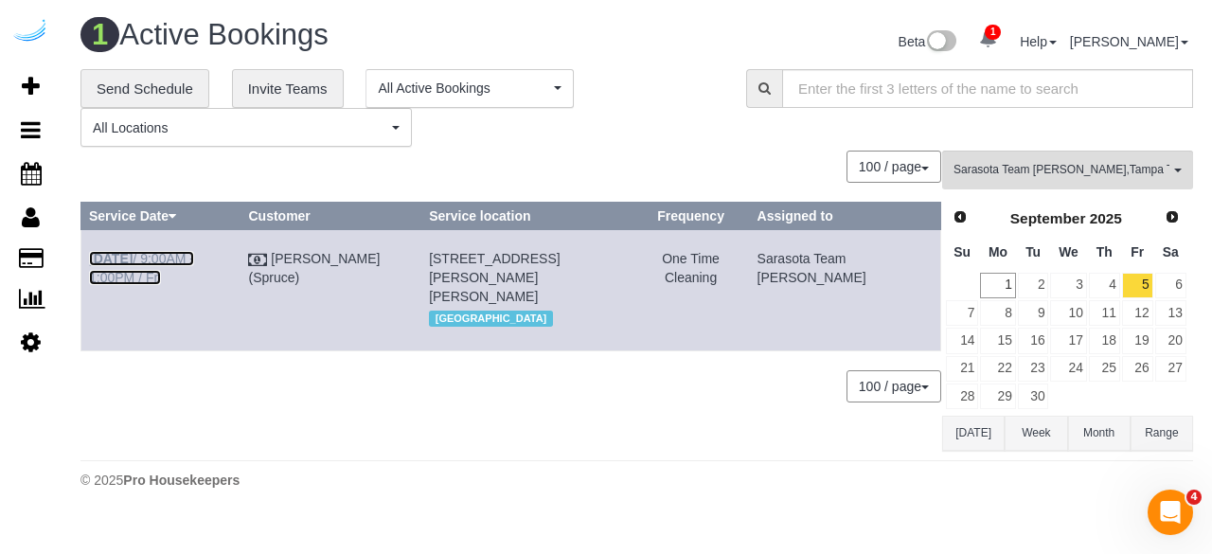
click at [194, 254] on link "Sep 5th / 9:00AM - 1:00PM / Fri" at bounding box center [141, 268] width 105 height 34
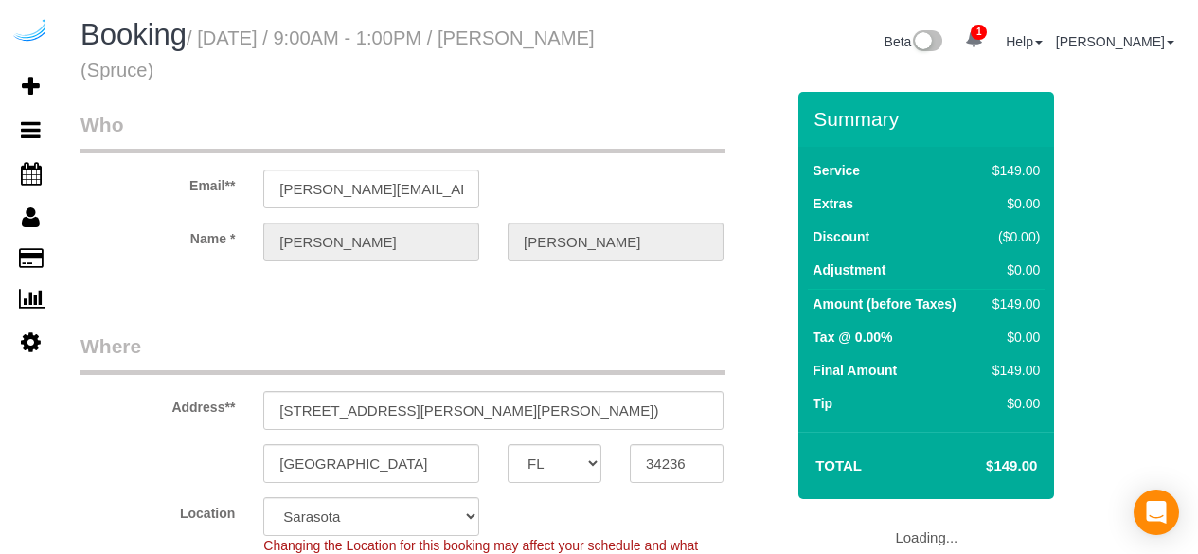
select select "FL"
select select "282"
select select "number:9"
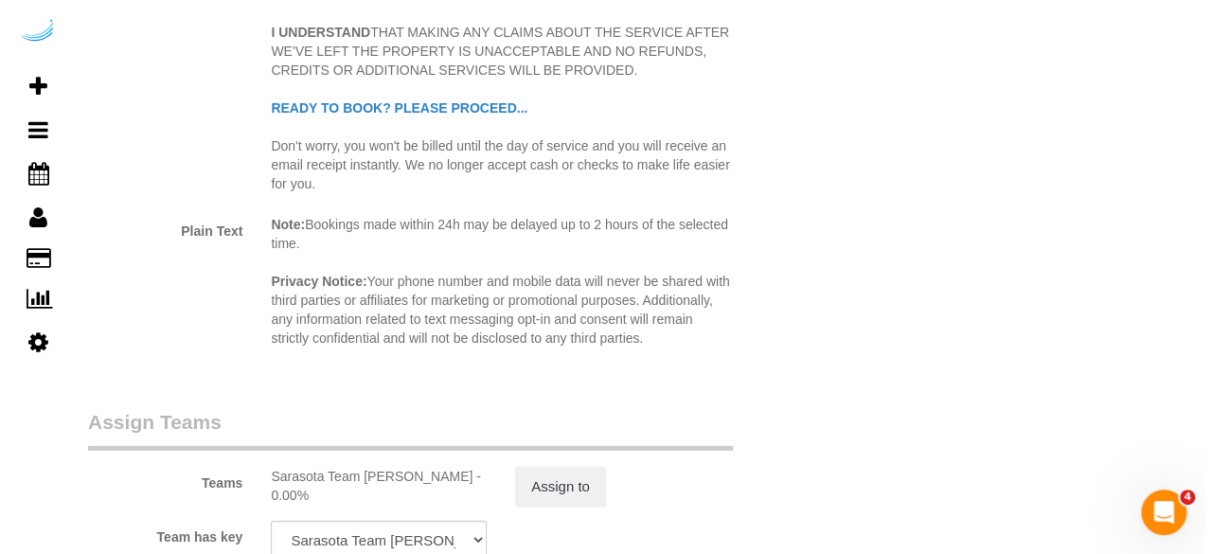
scroll to position [2840, 0]
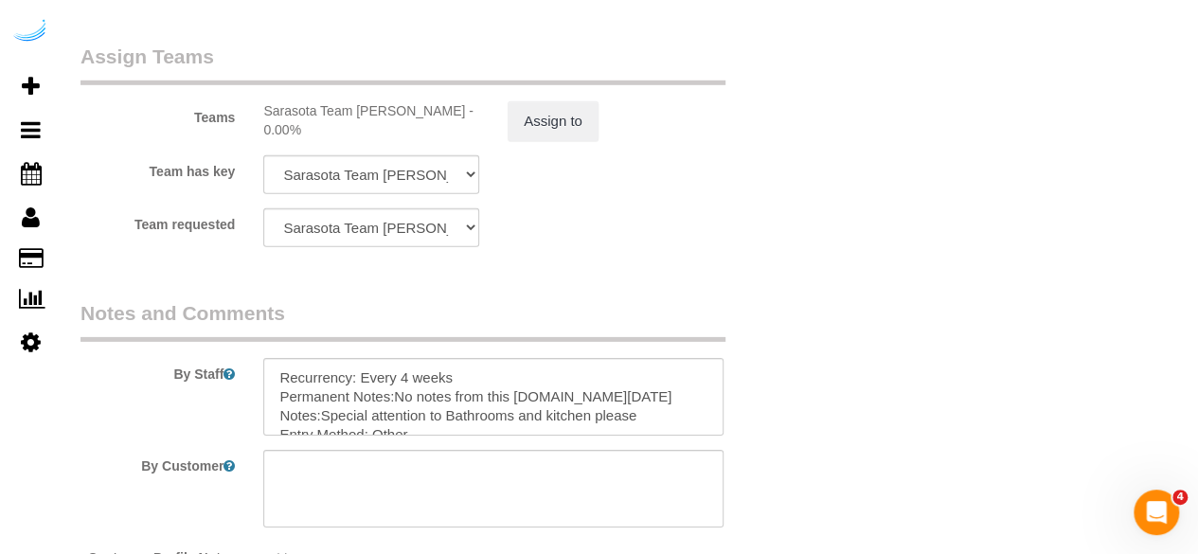
click at [547, 98] on div "Teams Sarasota Team [PERSON_NAME] - 0.00% Assign to" at bounding box center [432, 92] width 732 height 98
click at [545, 130] on button "Assign to" at bounding box center [553, 121] width 91 height 40
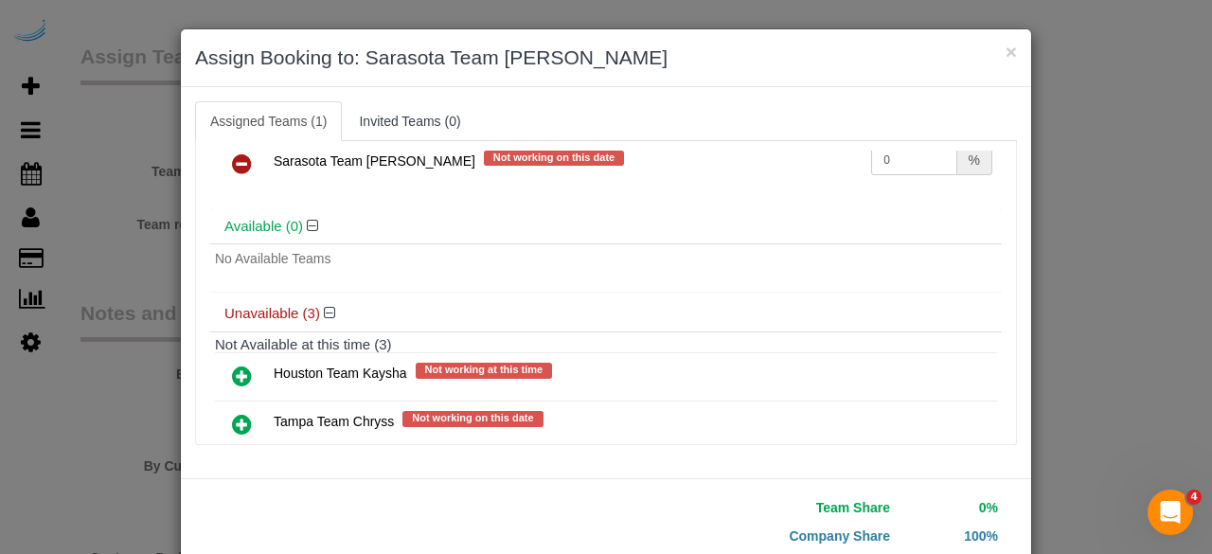
scroll to position [148, 0]
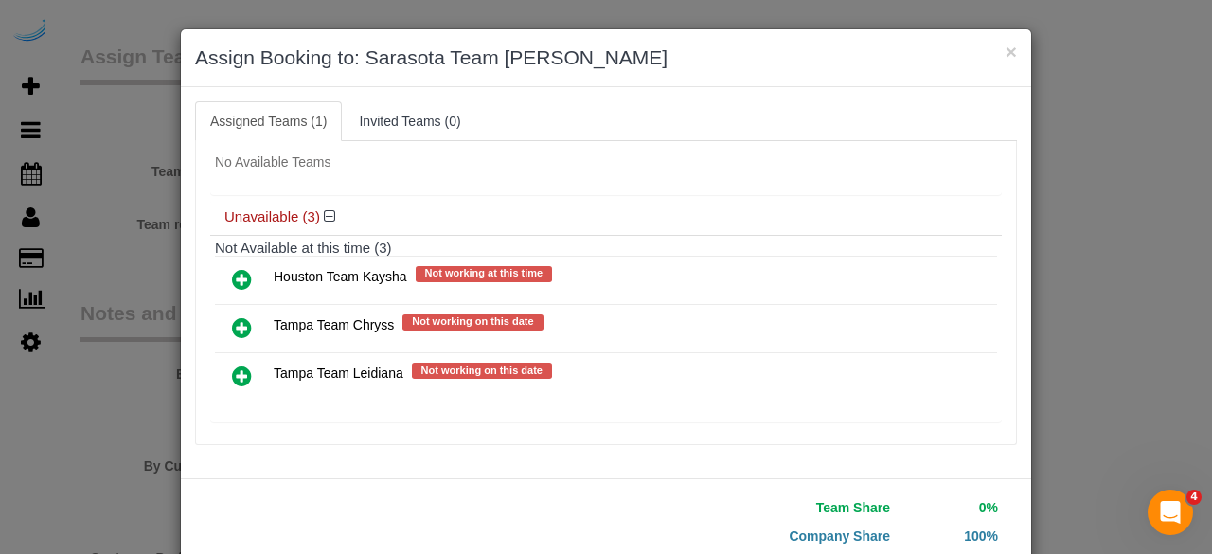
click at [238, 365] on icon at bounding box center [242, 376] width 20 height 23
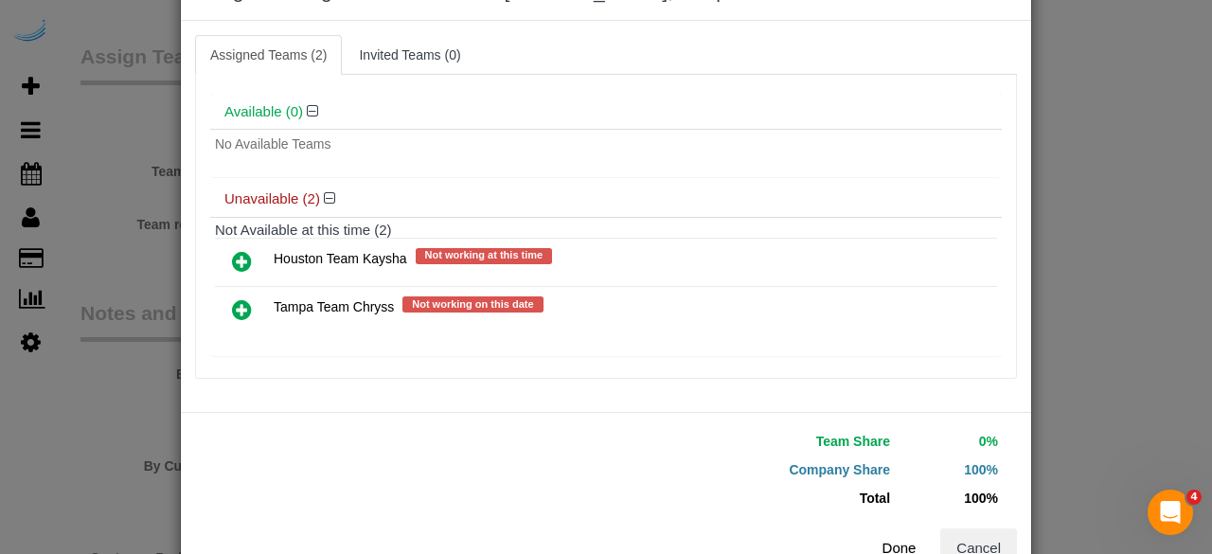
scroll to position [120, 0]
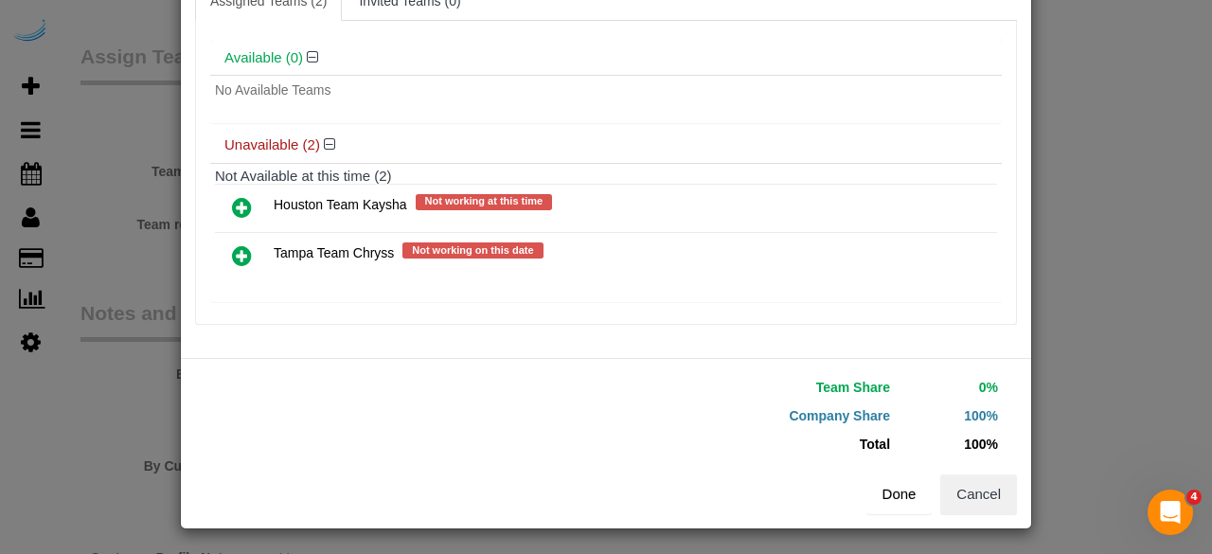
click at [886, 495] on button "Done" at bounding box center [899, 494] width 66 height 40
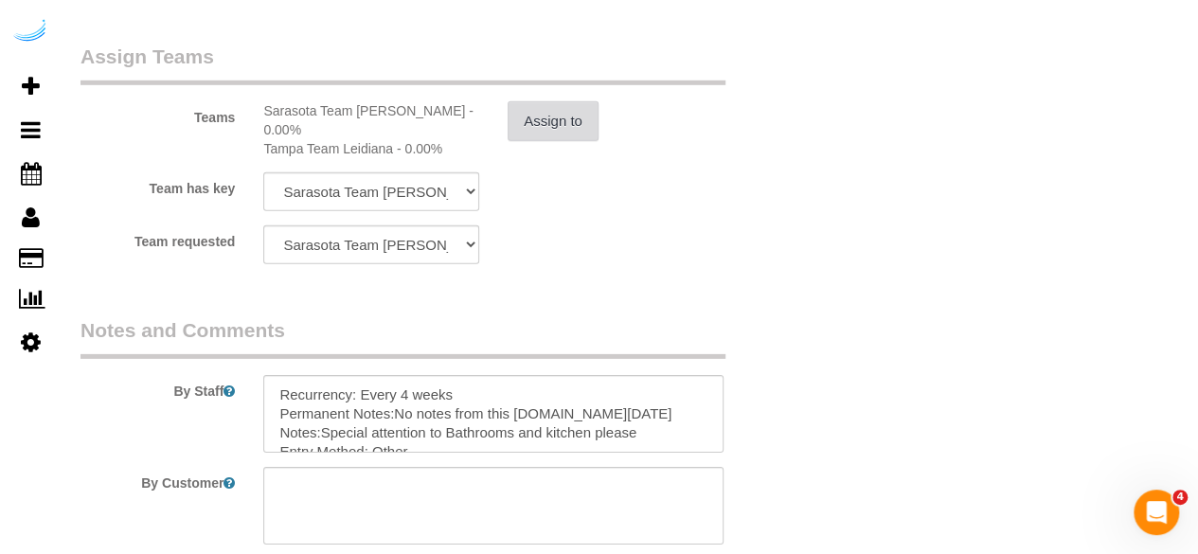
click at [564, 120] on button "Assign to" at bounding box center [553, 121] width 91 height 40
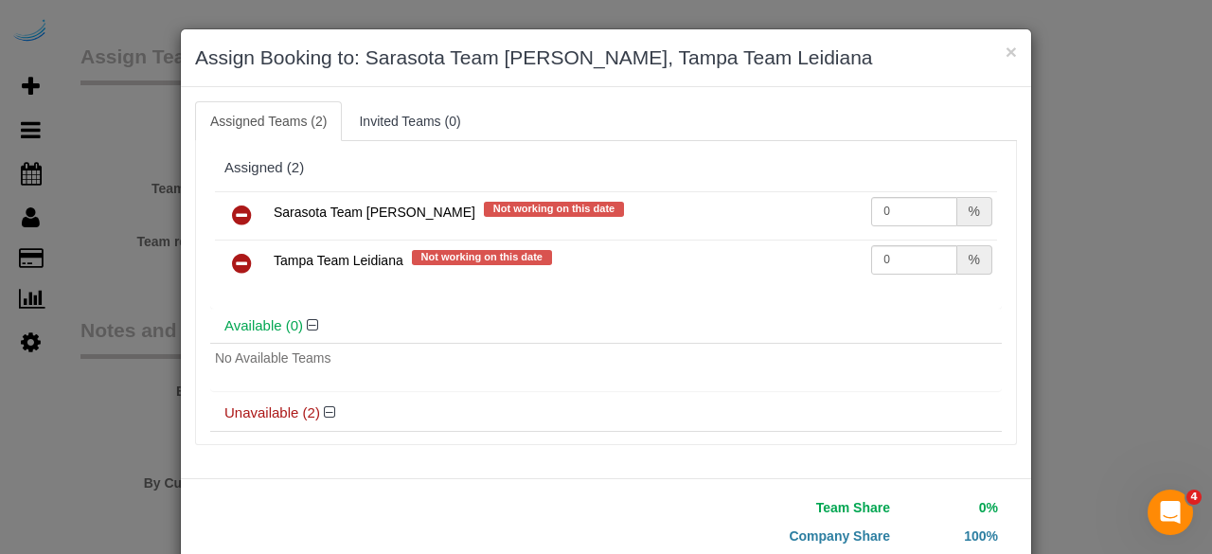
click at [234, 204] on icon at bounding box center [242, 215] width 20 height 23
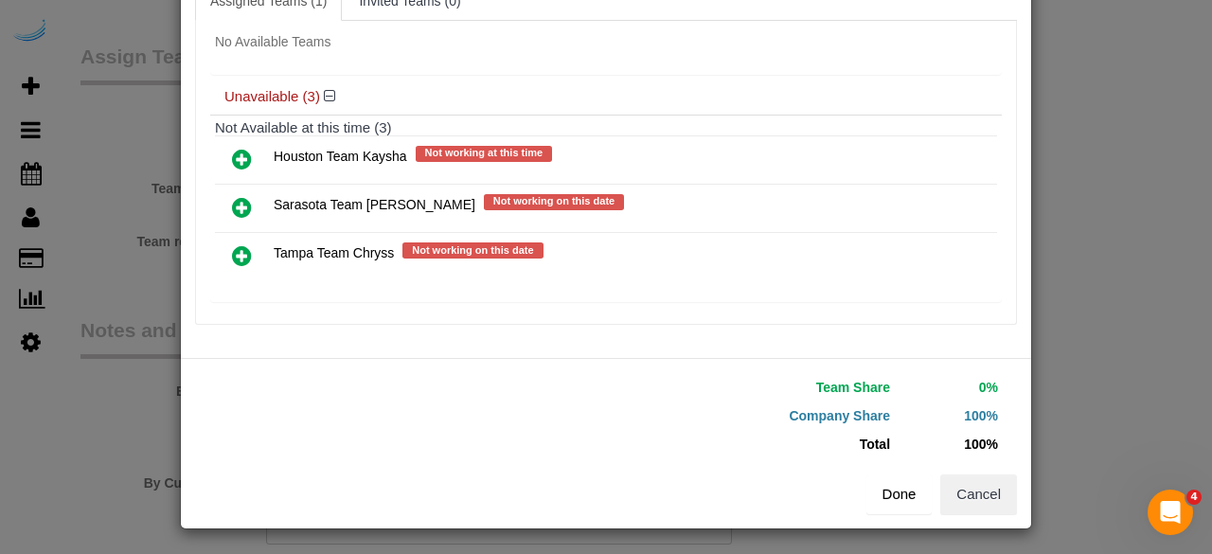
click at [893, 490] on button "Done" at bounding box center [899, 494] width 66 height 40
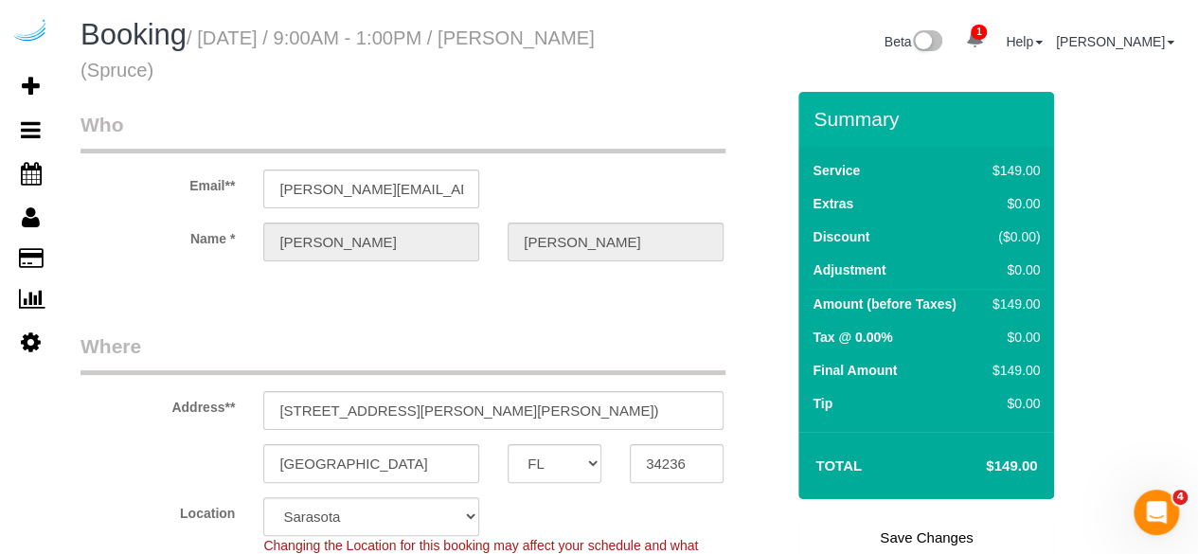
scroll to position [189, 0]
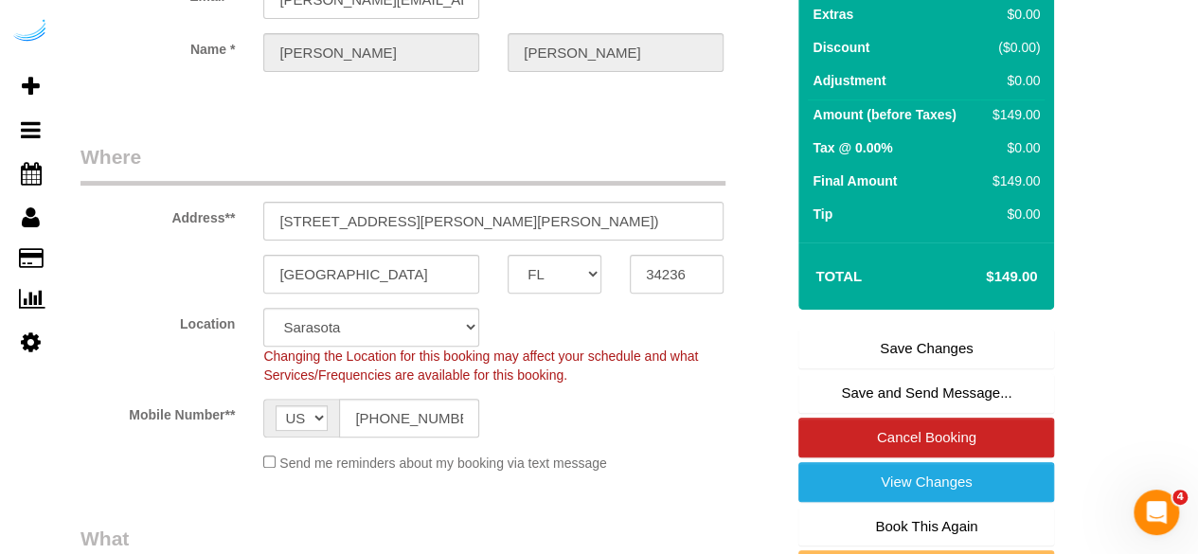
click at [909, 340] on link "Save Changes" at bounding box center [926, 349] width 256 height 40
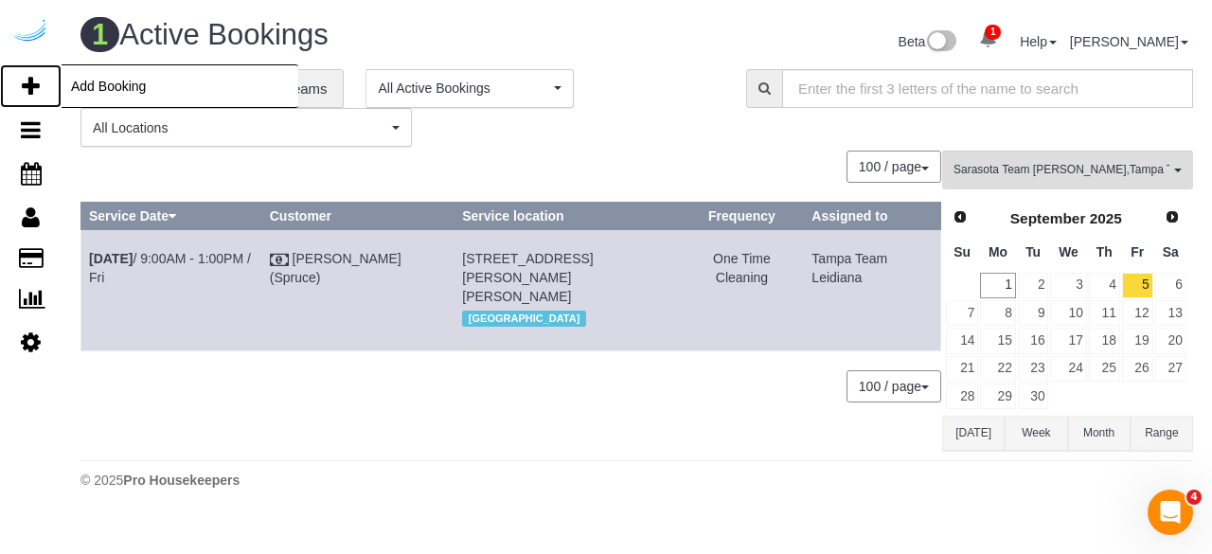
click at [19, 71] on link "Add Booking" at bounding box center [31, 86] width 62 height 44
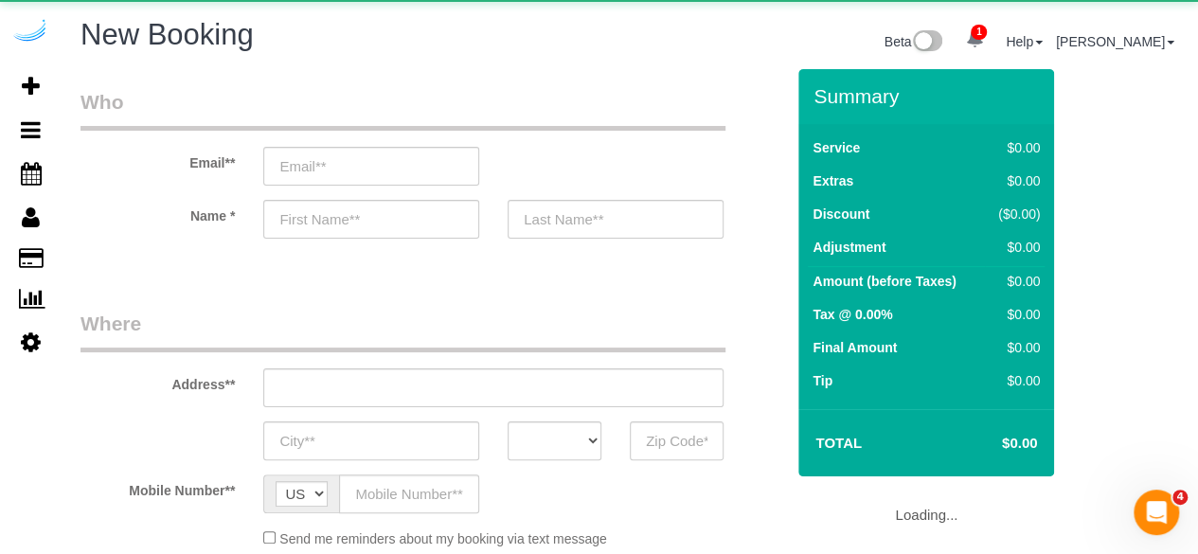
select select "object:2278"
select select "4"
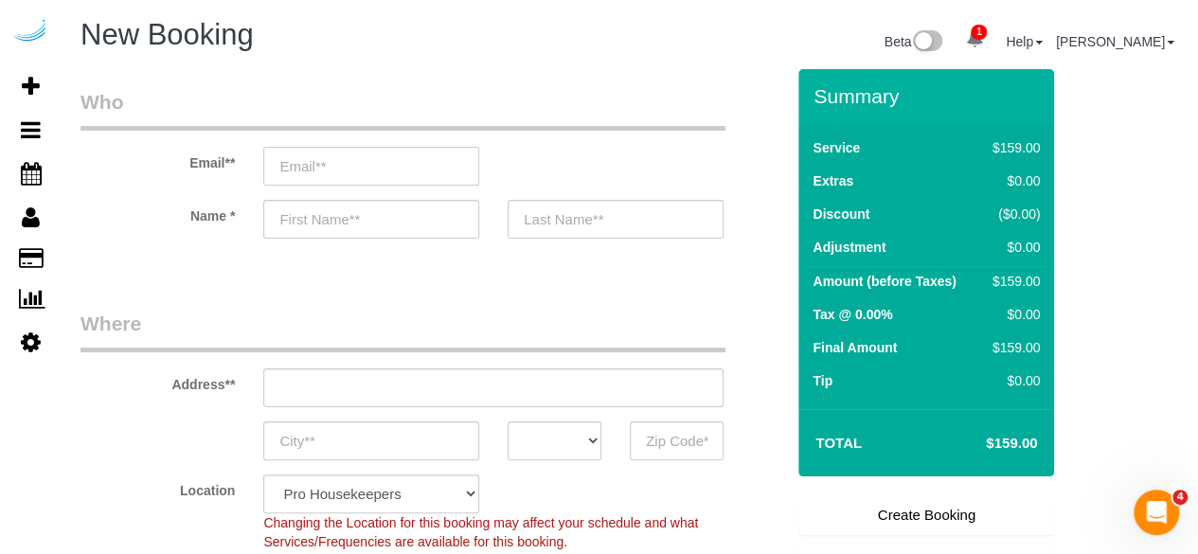
click at [419, 170] on input "email" at bounding box center [371, 166] width 216 height 39
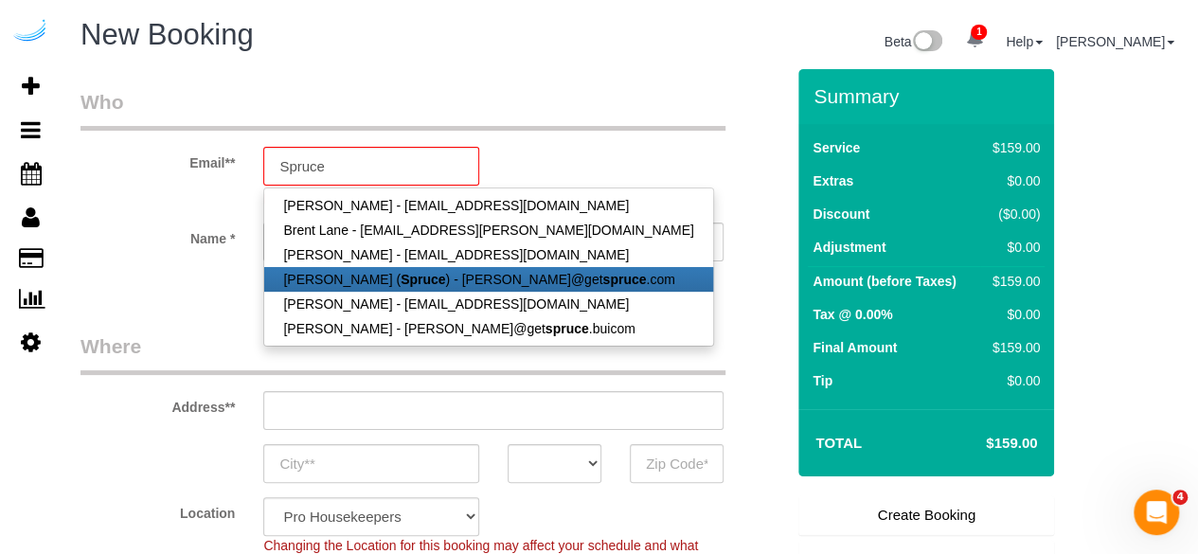
click at [439, 285] on link "Brandie Louck ( Spruce ) - brandie@get spruce .com" at bounding box center [488, 279] width 448 height 25
type input "[PERSON_NAME][EMAIL_ADDRESS][DOMAIN_NAME]"
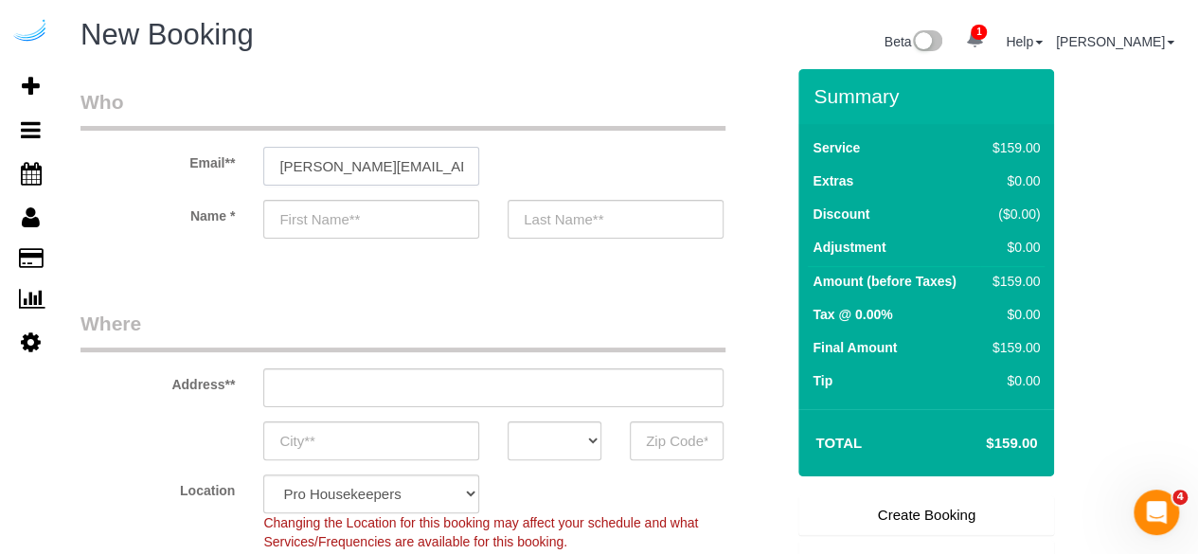
type input "[PERSON_NAME]"
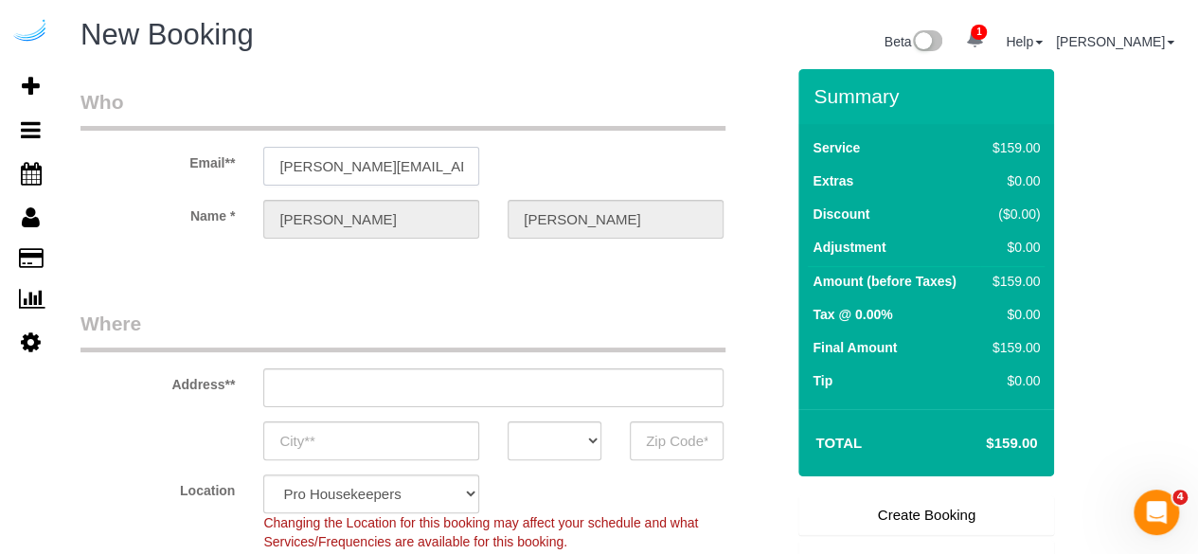
type input "3816 S Lamar Blvd"
type input "Austin"
select select "[GEOGRAPHIC_DATA]"
type input "78704"
click at [500, 374] on input "3816 S Lamar Blvd" at bounding box center [493, 387] width 460 height 39
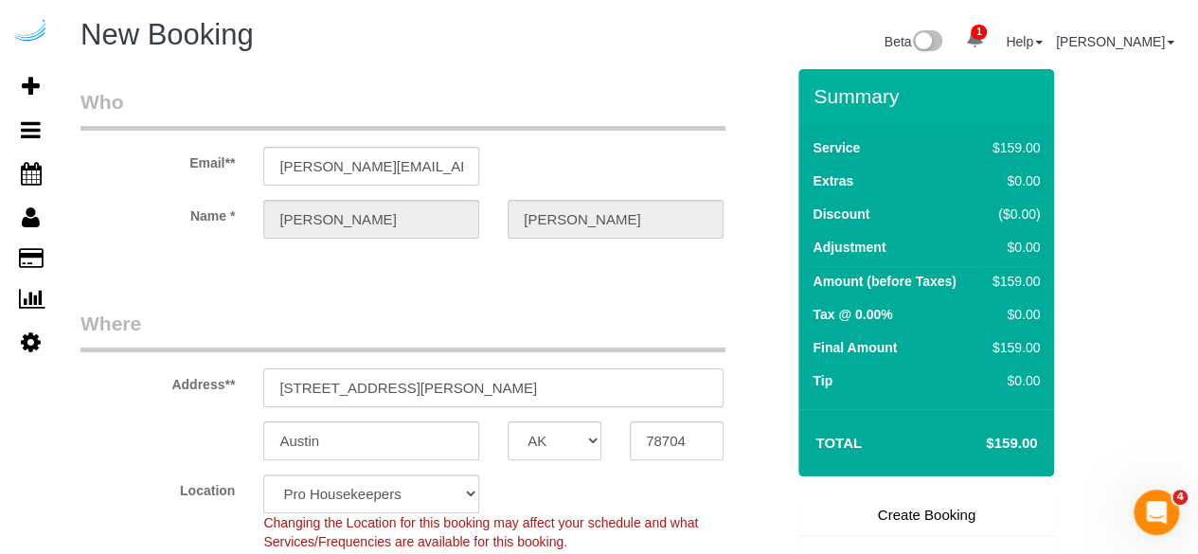
select select "9"
select select "object:2317"
paste input "7000 Tides Cir, Sarasota, FL 34240"
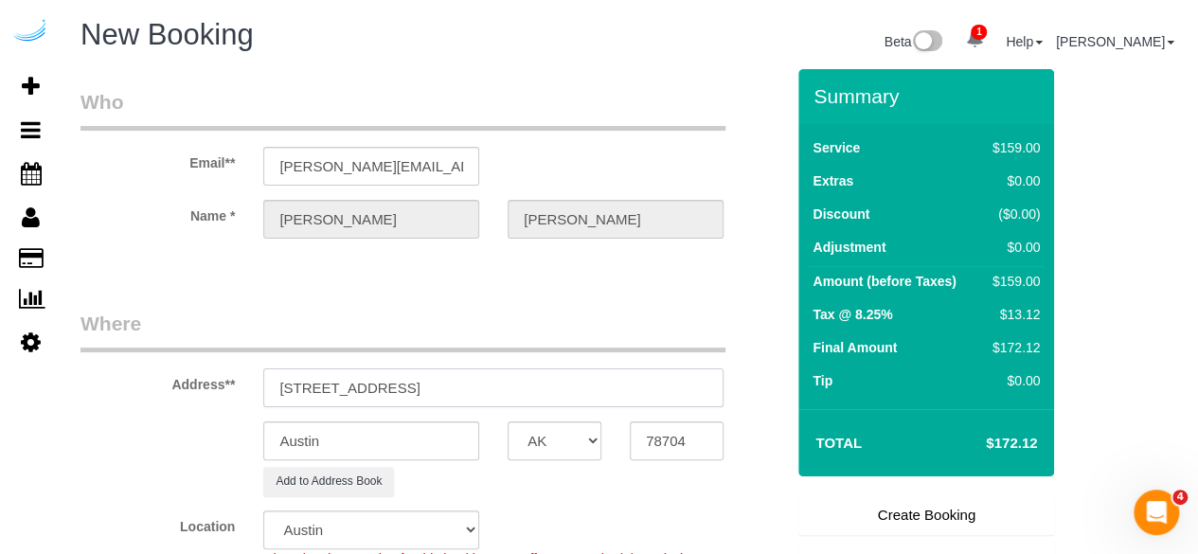
drag, startPoint x: 458, startPoint y: 395, endPoint x: 562, endPoint y: 393, distance: 104.2
click at [562, 393] on input "7000 Tides Cir, Sarasota, FL 34240" at bounding box center [493, 387] width 460 height 39
type input "7000 Tides Cir, Sarasota, FL 34240"
click at [653, 435] on input "78704" at bounding box center [677, 440] width 94 height 39
paste input "34240"
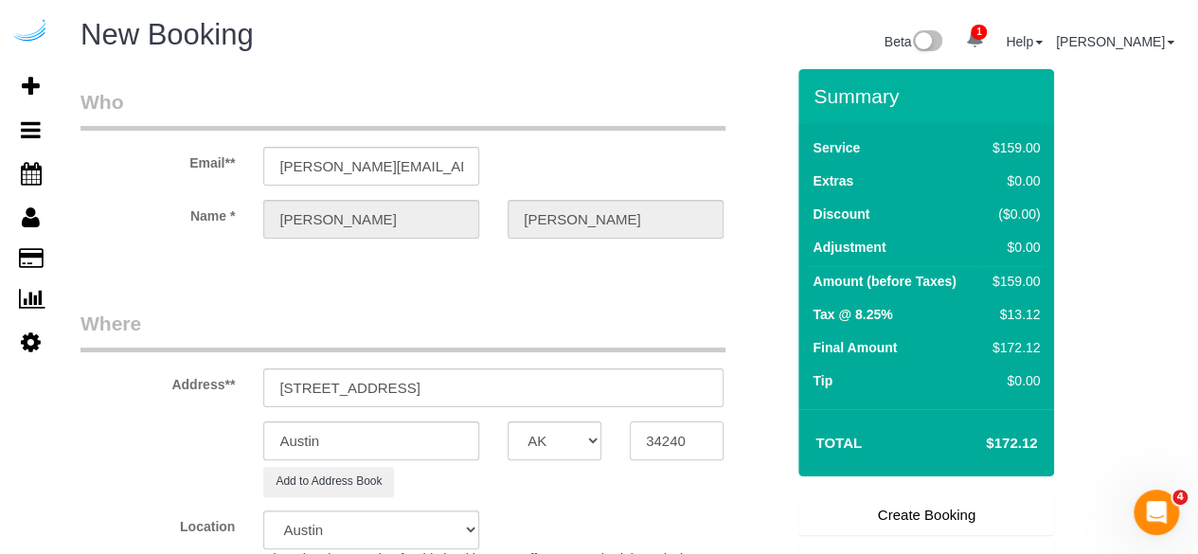
type input "34240"
click at [581, 430] on select "AK AL AR AZ CA CO CT DC DE FL GA HI IA ID IL IN KS KY LA MA MD ME MI MN MO MS M…" at bounding box center [555, 440] width 94 height 39
select select "22"
select select "FL"
click at [508, 421] on select "AK AL AR AZ CA CO CT DC DE FL GA HI IA ID IL IN KS KY LA MA MD ME MI MN MO MS M…" at bounding box center [555, 440] width 94 height 39
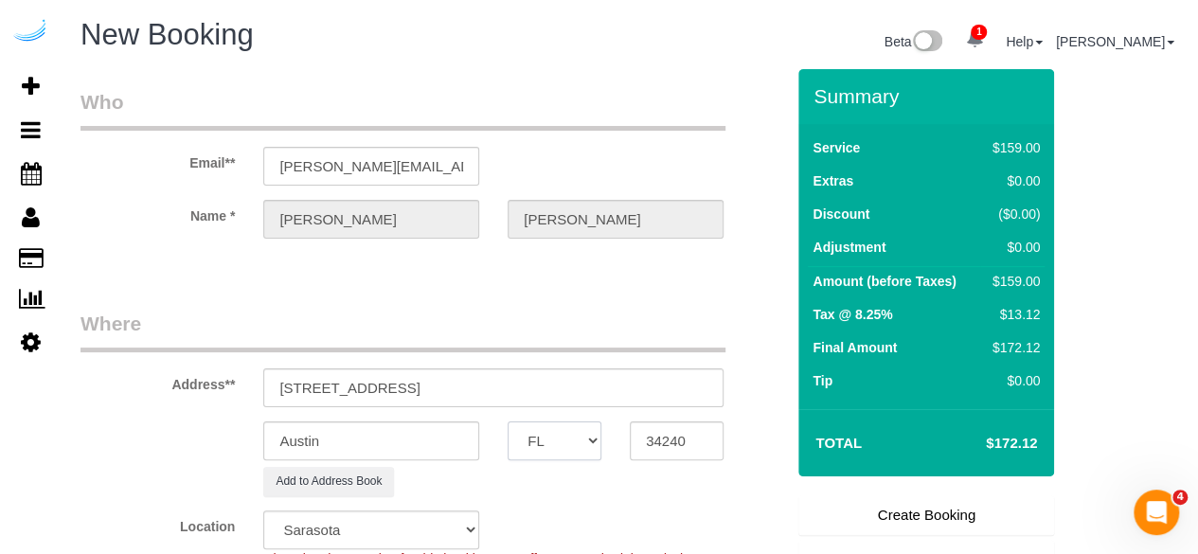
select select "object:2369"
click at [437, 452] on input "Austin" at bounding box center [371, 440] width 216 height 39
type input "[GEOGRAPHIC_DATA]"
drag, startPoint x: 389, startPoint y: 383, endPoint x: 623, endPoint y: 342, distance: 237.4
click at [623, 344] on fieldset "Where Address** 7000 Tides Cir, Sarasota, FL 34240 Sarasota AK AL AR AZ CA CO C…" at bounding box center [431, 500] width 703 height 380
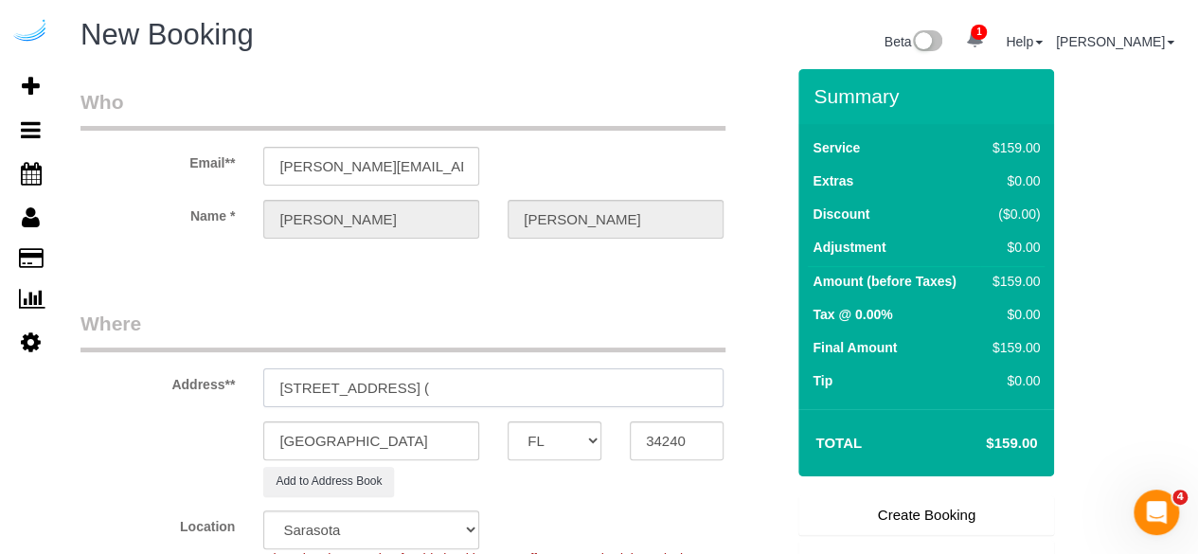
paste input "Shelby Parker"
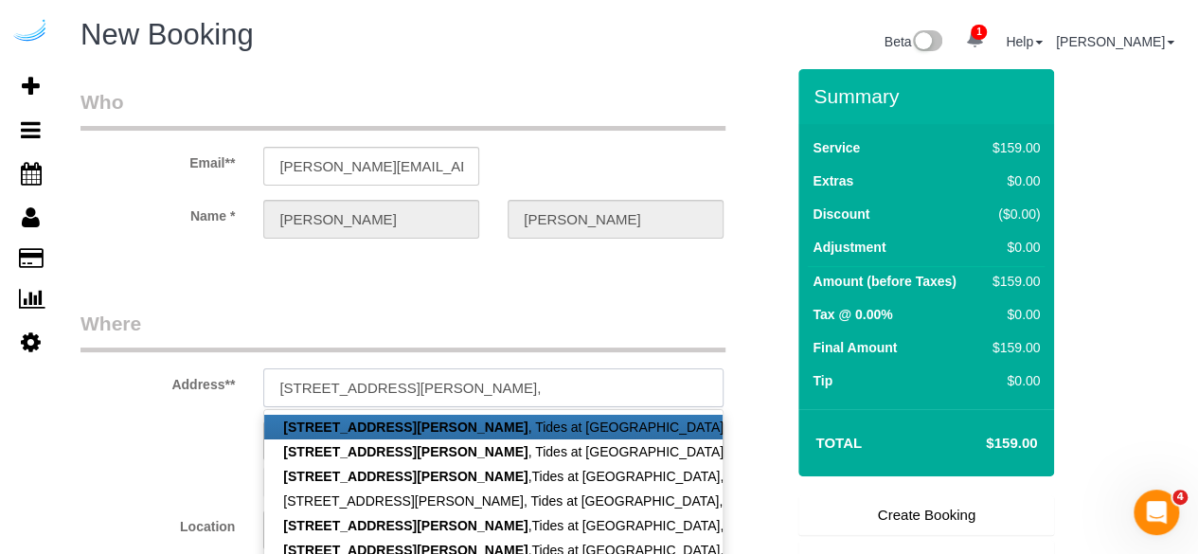
paste input "Tides at Waterside"
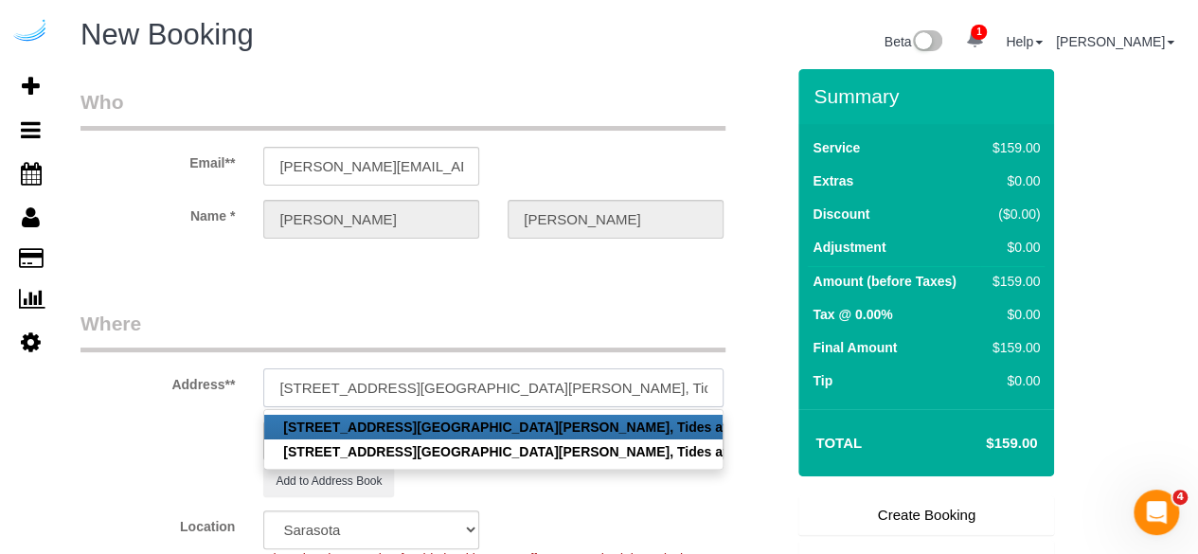
paste input "1471666"
type input "7000 Tides Cir, Building 337, Unit 337 (Shelby Parker, Tides at Waterside , 147…"
drag, startPoint x: 463, startPoint y: 284, endPoint x: 453, endPoint y: 269, distance: 18.4
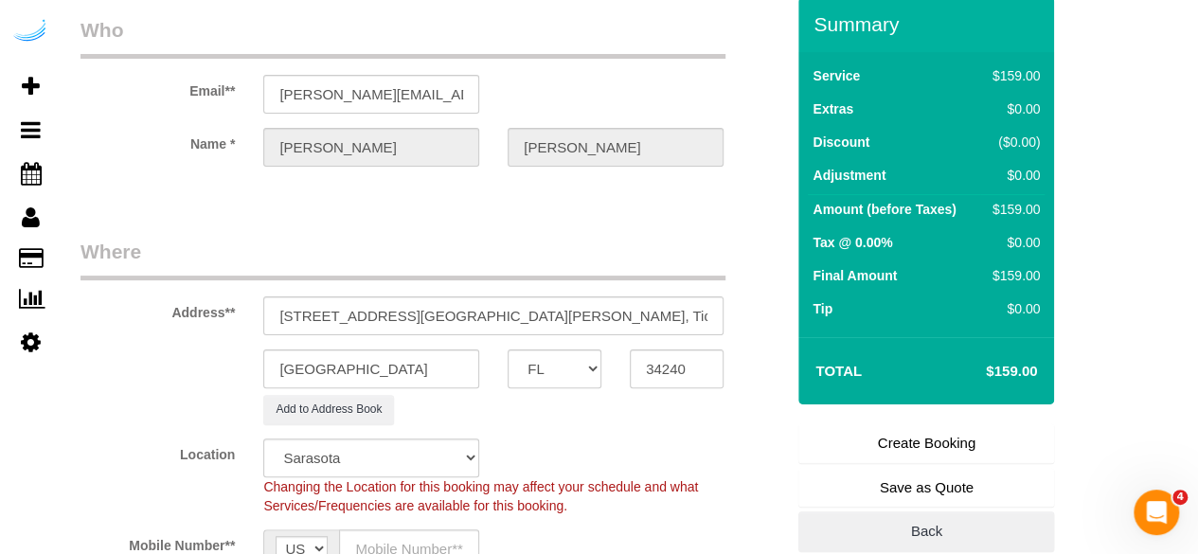
scroll to position [189, 0]
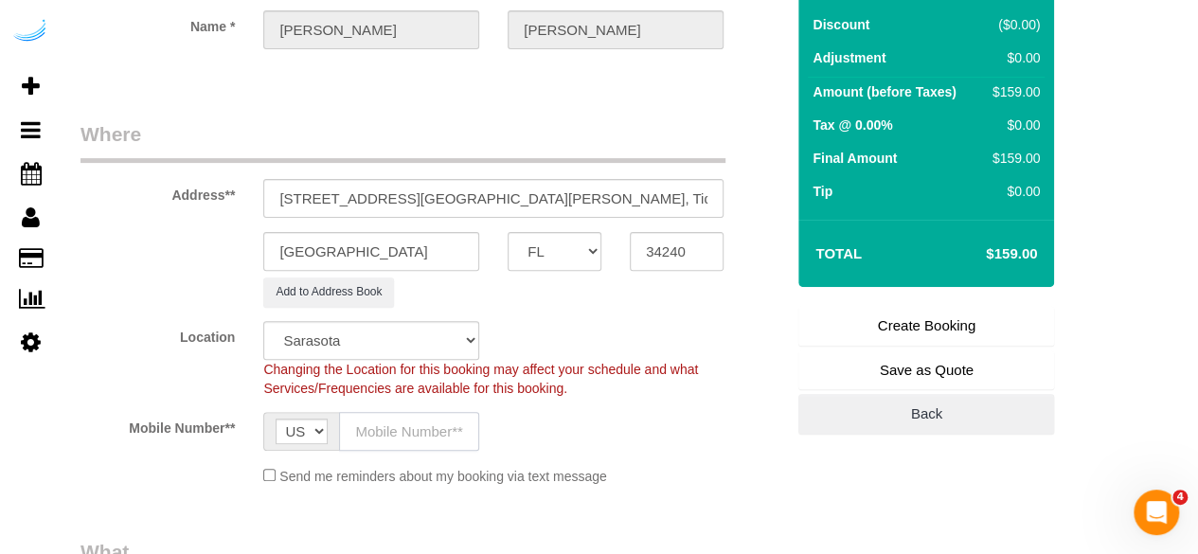
click at [388, 433] on input "text" at bounding box center [409, 431] width 140 height 39
type input "[PHONE_NUMBER]"
type input "Brandie Louck"
type input "[PHONE_NUMBER]"
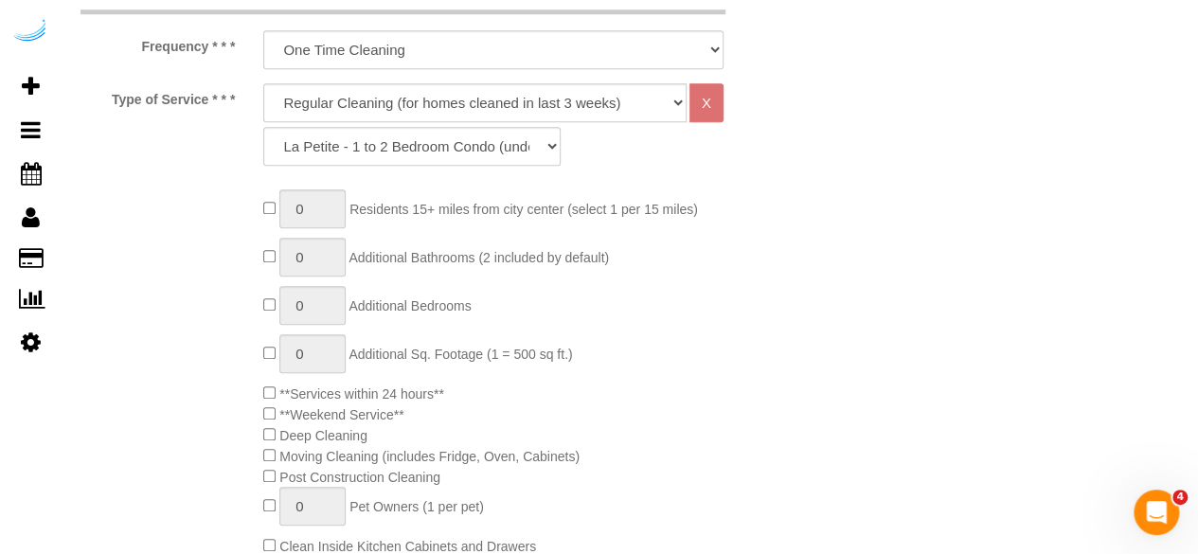
scroll to position [757, 0]
click at [488, 108] on select "Deep Cleaning (for homes that have not been cleaned in 3+ weeks) Spruce Regular…" at bounding box center [474, 100] width 423 height 39
select select "282"
click at [263, 81] on select "Deep Cleaning (for homes that have not been cleaned in 3+ weeks) Spruce Regular…" at bounding box center [474, 100] width 423 height 39
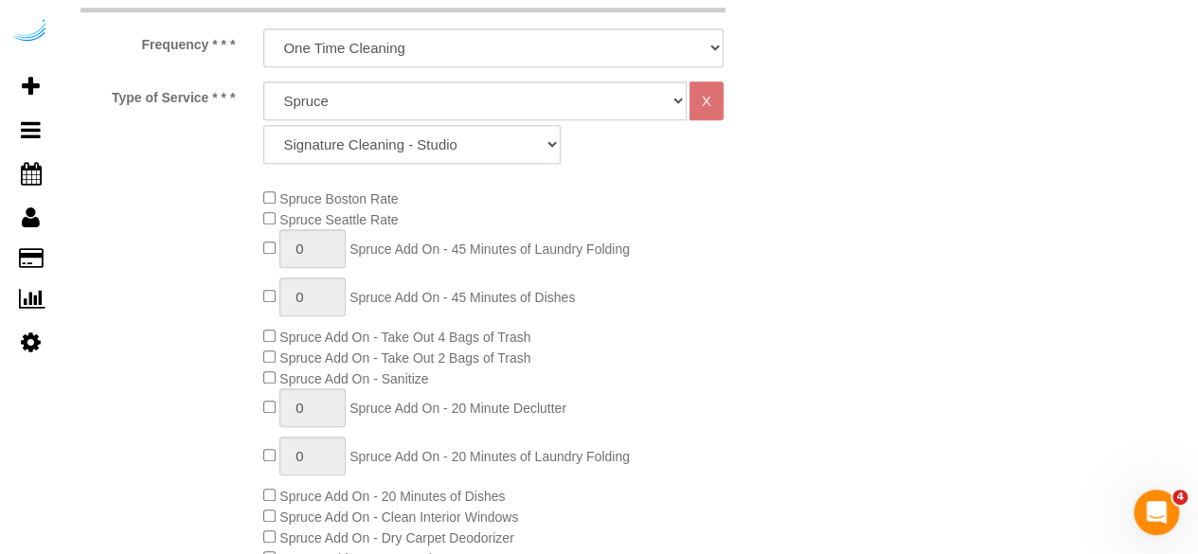
click at [469, 135] on select "Signature Cleaning - Studio Signature Cleaning - 1 Bed 1 Bath Signature Cleanin…" at bounding box center [411, 144] width 297 height 39
select select "304"
click at [263, 125] on select "Signature Cleaning - Studio Signature Cleaning - 1 Bed 1 Bath Signature Cleanin…" at bounding box center [411, 144] width 297 height 39
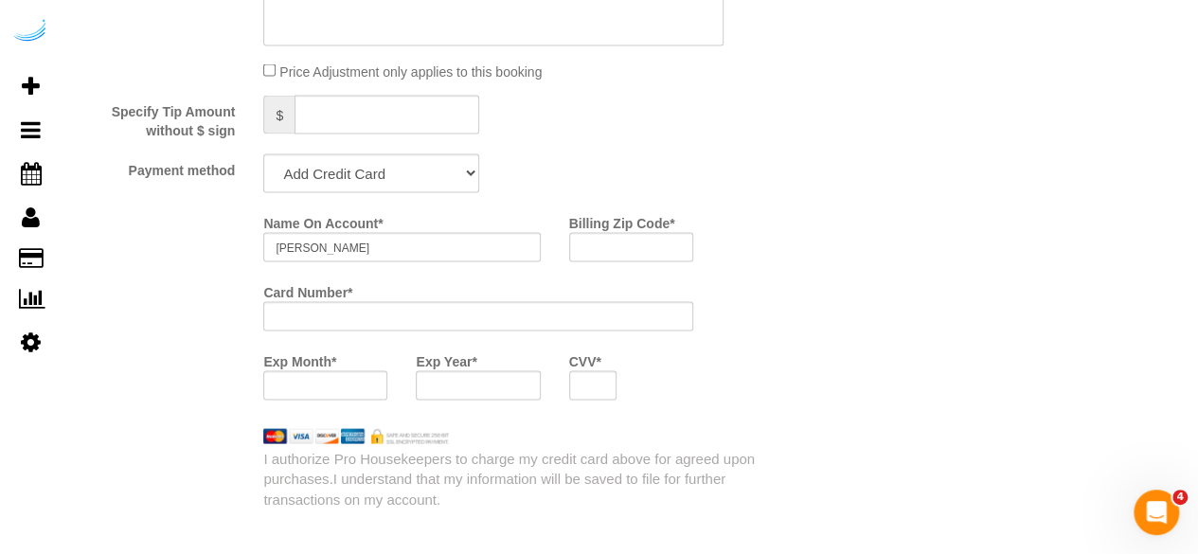
scroll to position [1799, 0]
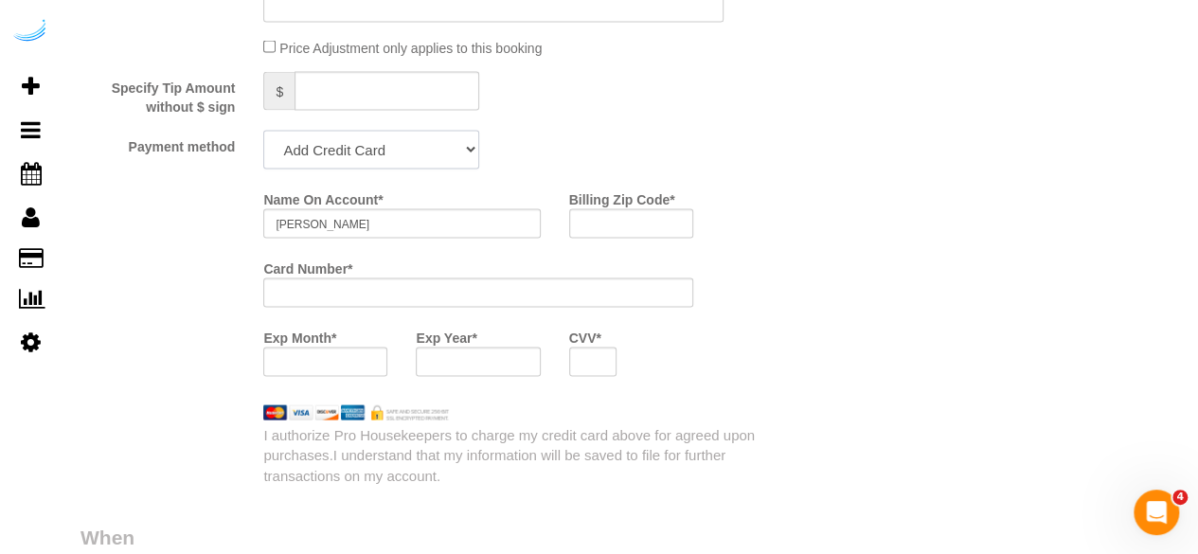
click at [434, 133] on select "Add Credit Card Cash Check Paypal" at bounding box center [371, 150] width 216 height 39
select select "string:check"
click at [263, 133] on select "Add Credit Card Cash Check Paypal" at bounding box center [371, 150] width 216 height 39
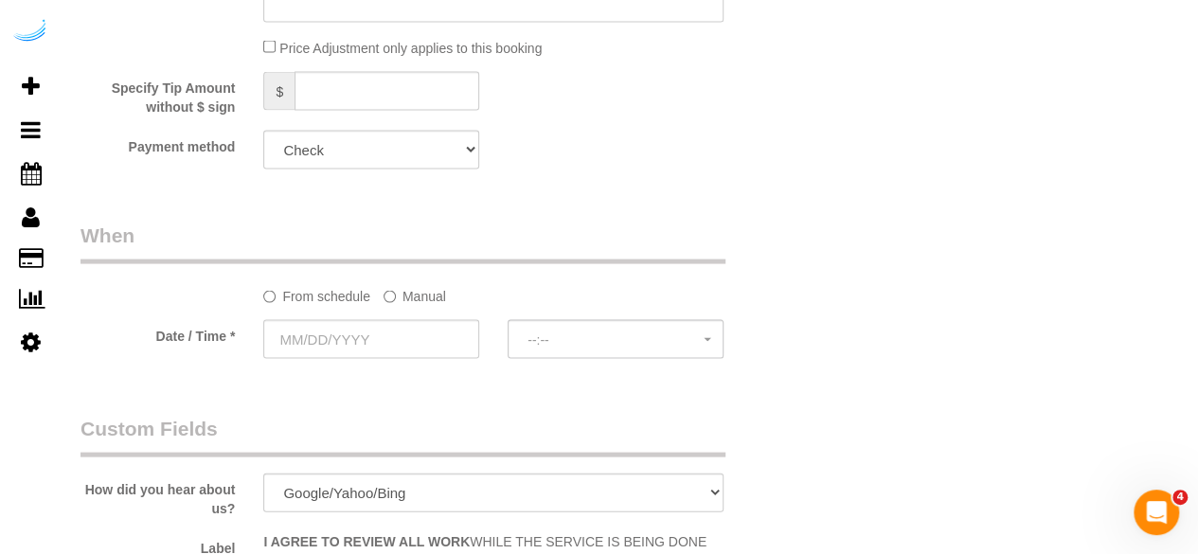
click at [409, 301] on label "Manual" at bounding box center [414, 293] width 62 height 26
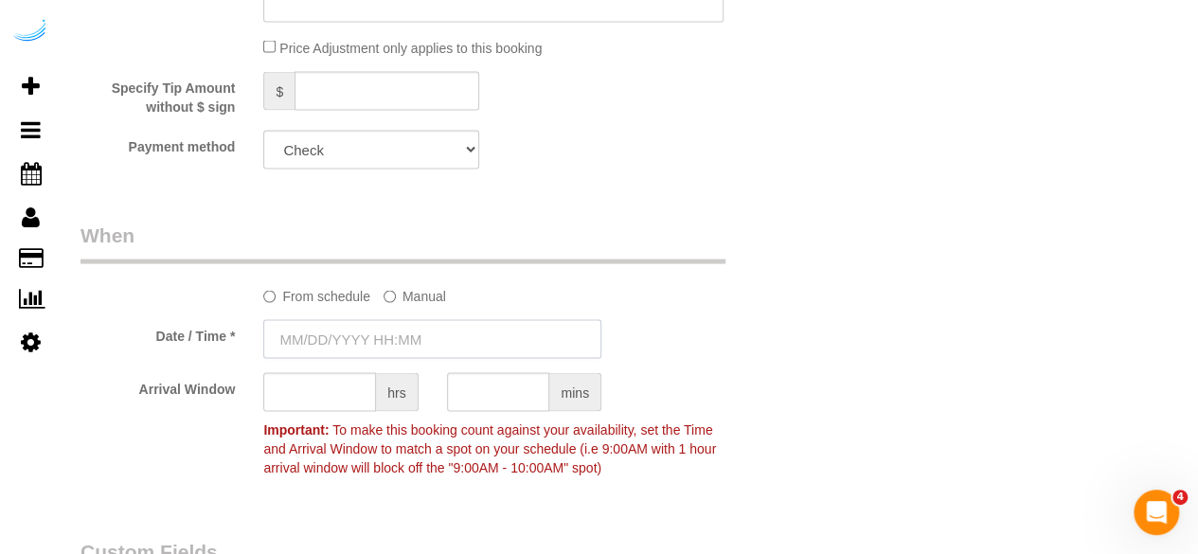
click at [386, 336] on input "text" at bounding box center [432, 339] width 338 height 39
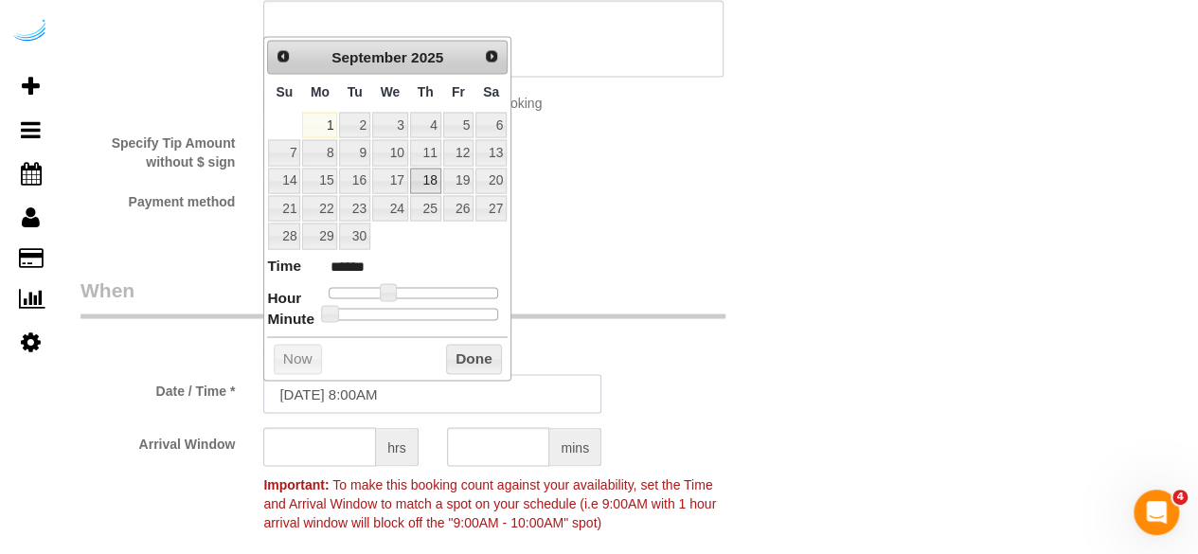
scroll to position [1704, 0]
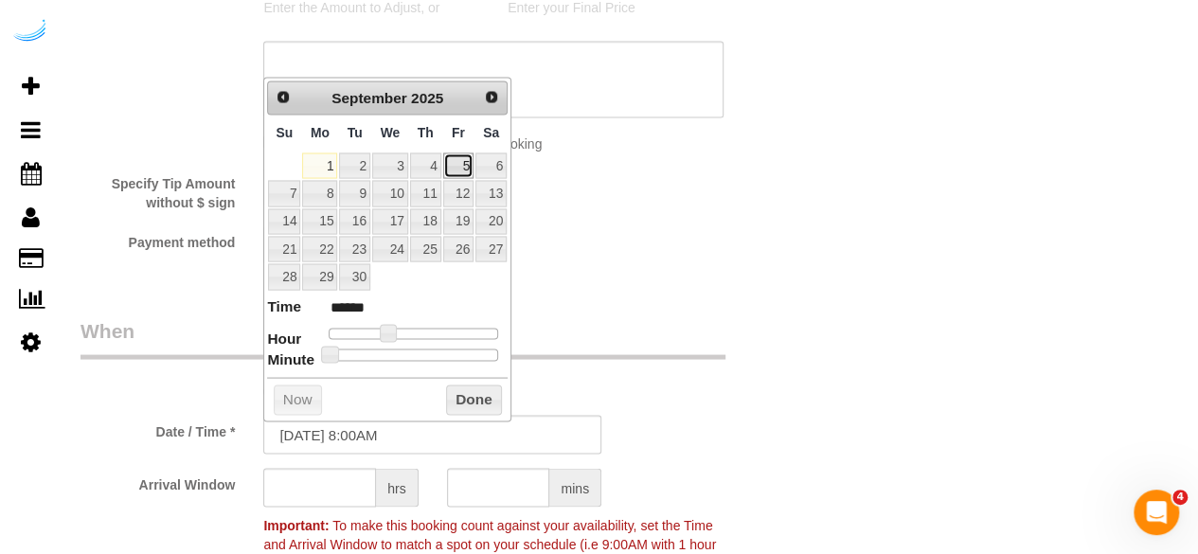
click at [468, 162] on link "5" at bounding box center [458, 165] width 30 height 26
type input "09/05/2025 9:00AM"
type input "******"
type input "09/05/2025 10:00AM"
type input "*******"
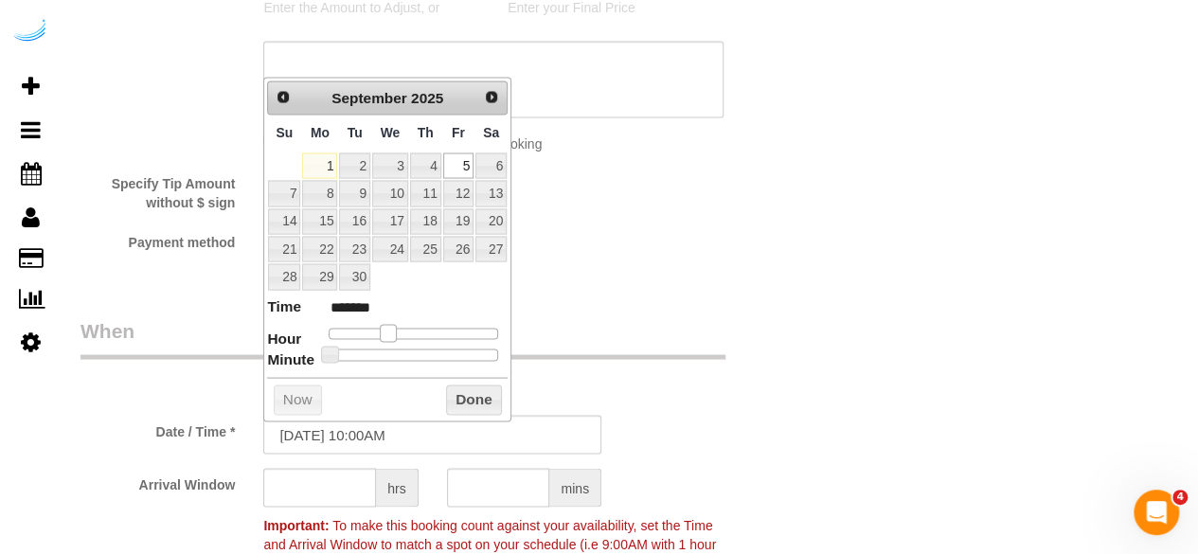
type input "09/05/2025 11:00AM"
type input "*******"
type input "09/05/2025 12:00PM"
type input "*******"
type input "09/05/2025 1:00PM"
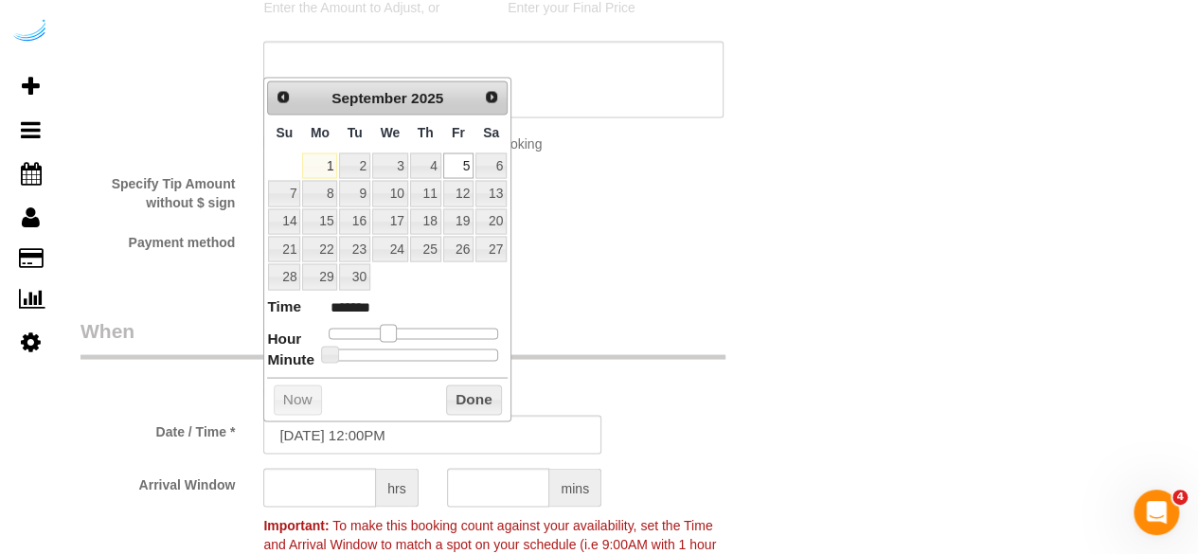
type input "******"
type input "09/05/2025 2:00PM"
type input "******"
type input "09/05/2025 1:00PM"
type input "******"
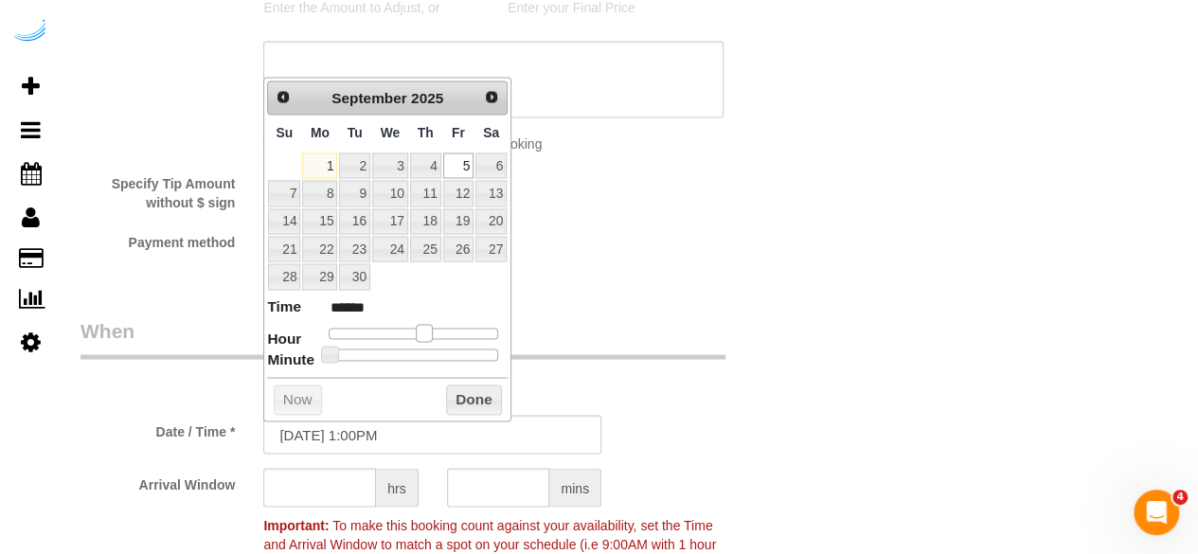
drag, startPoint x: 385, startPoint y: 328, endPoint x: 379, endPoint y: 418, distance: 90.2
click at [423, 334] on span at bounding box center [424, 332] width 17 height 17
click at [333, 489] on input "text" at bounding box center [319, 487] width 113 height 39
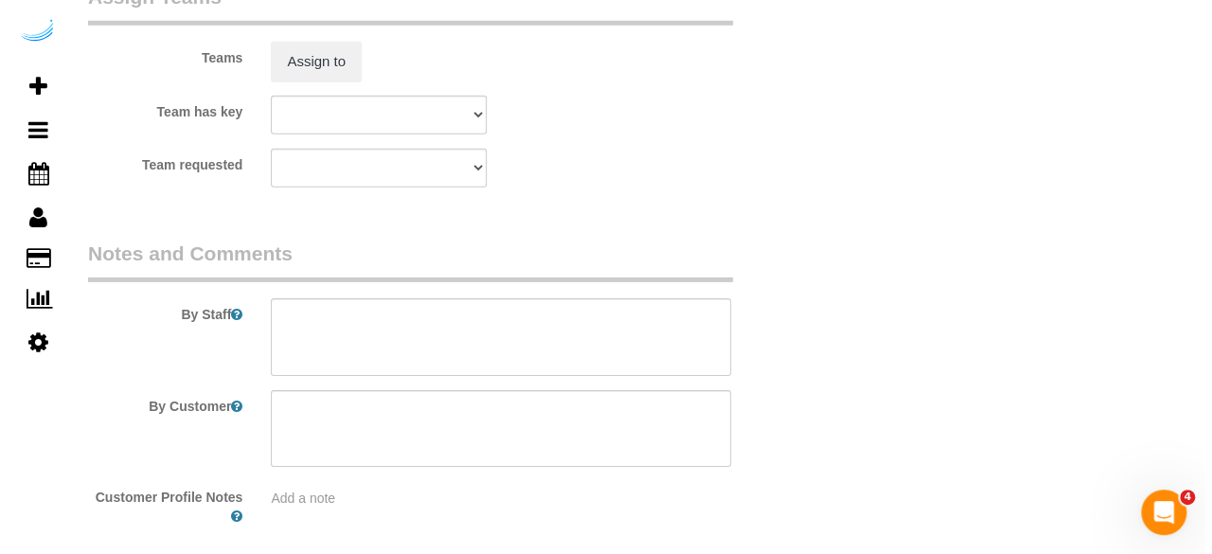
scroll to position [2935, 0]
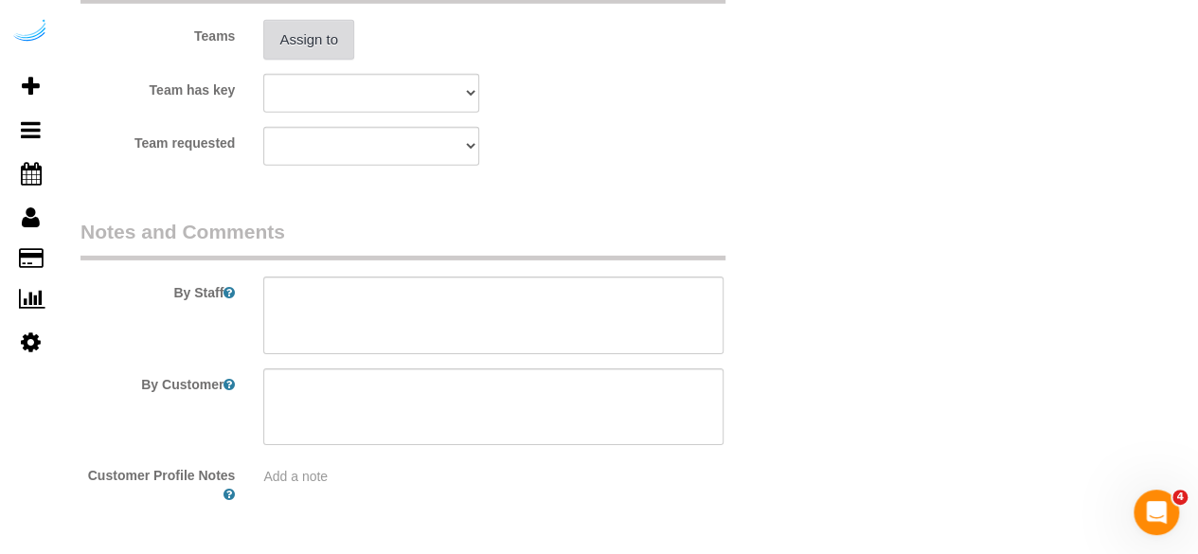
type input "4"
click at [322, 48] on button "Assign to" at bounding box center [308, 40] width 91 height 40
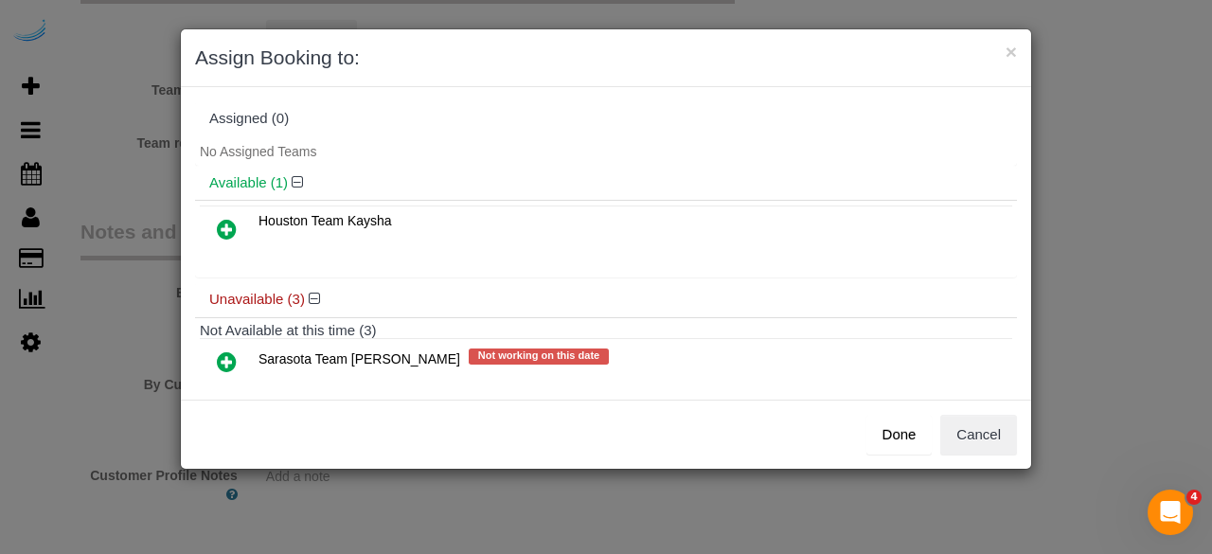
scroll to position [131, 0]
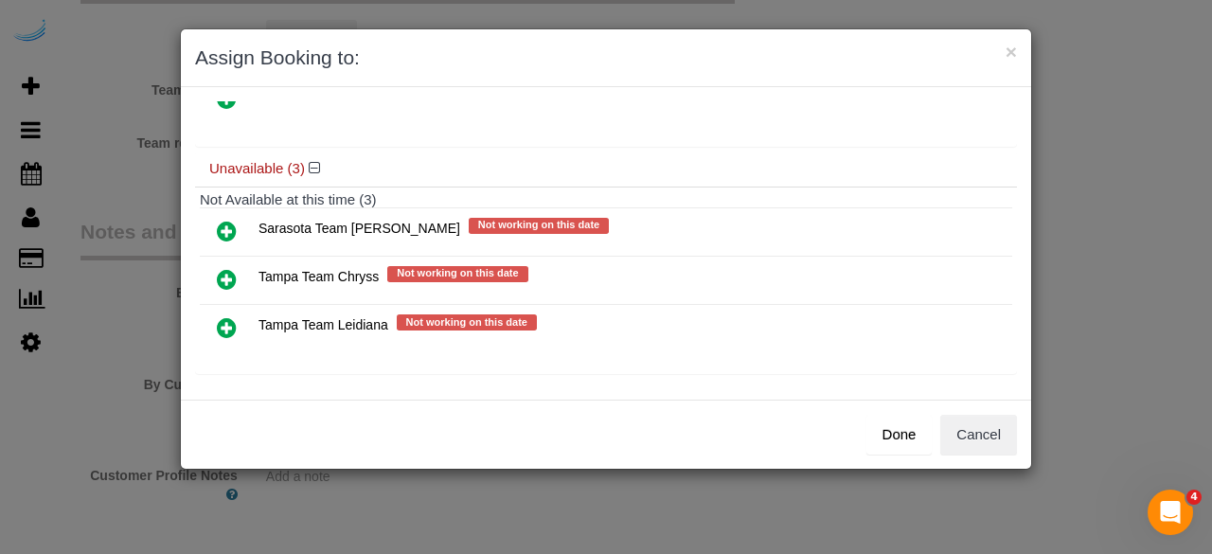
click at [220, 223] on icon at bounding box center [227, 231] width 20 height 23
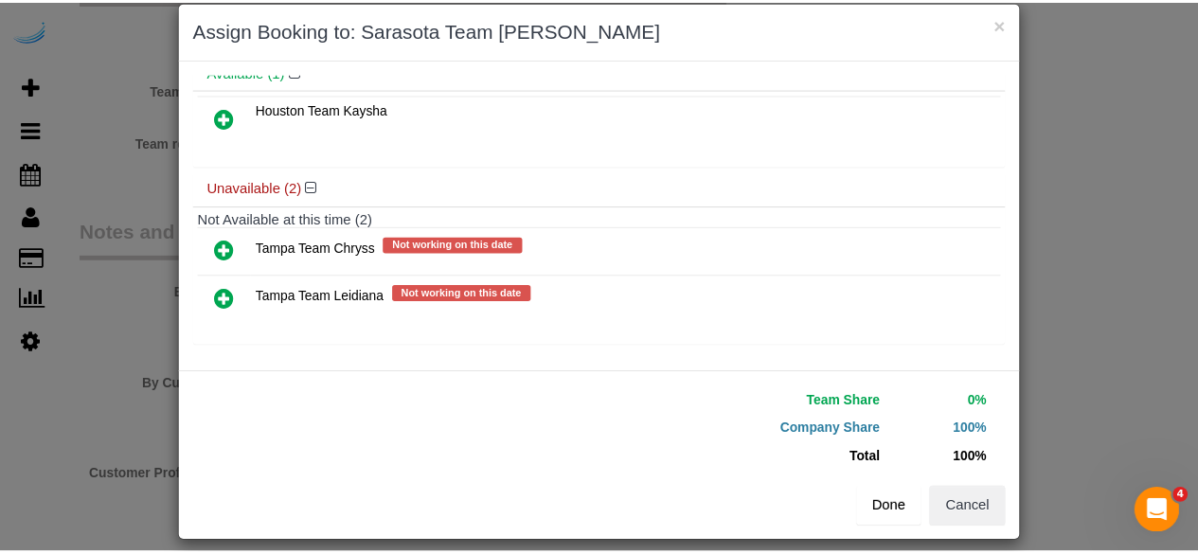
scroll to position [43, 0]
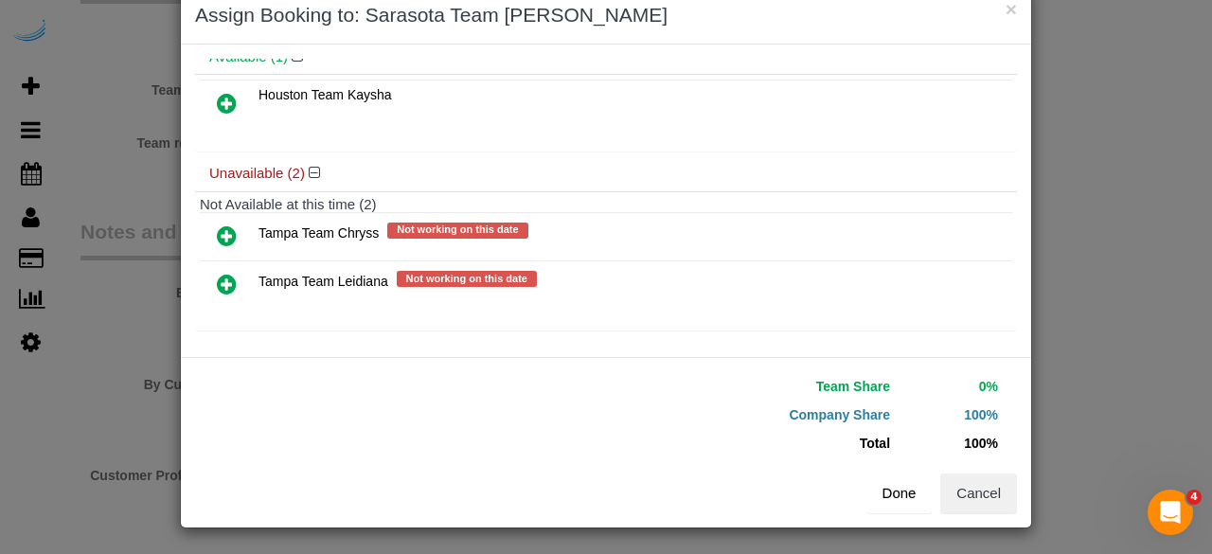
click at [890, 499] on button "Done" at bounding box center [899, 493] width 66 height 40
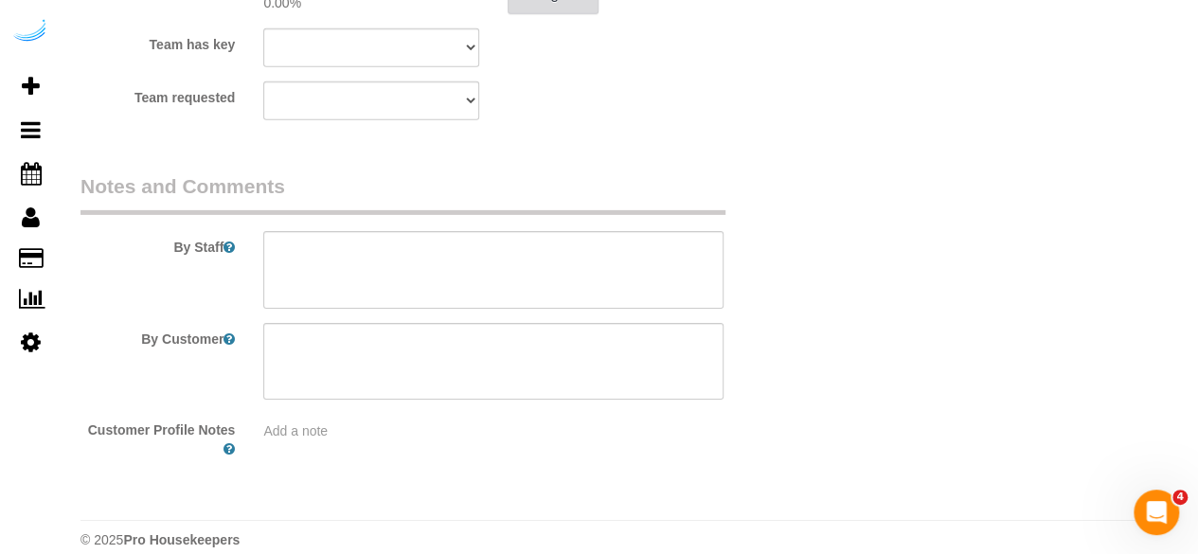
scroll to position [3001, 0]
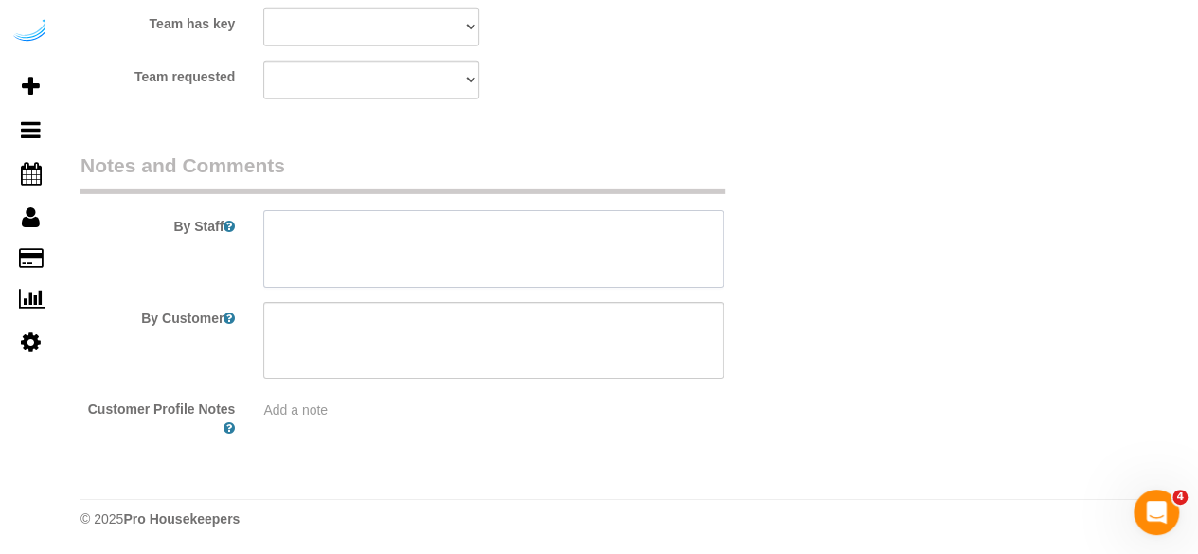
click at [517, 239] on textarea at bounding box center [493, 249] width 460 height 78
click at [511, 251] on textarea at bounding box center [493, 249] width 460 height 78
paste textarea "Permanent Notes:No notes from this customer.Today's Notes:No notes from this se…"
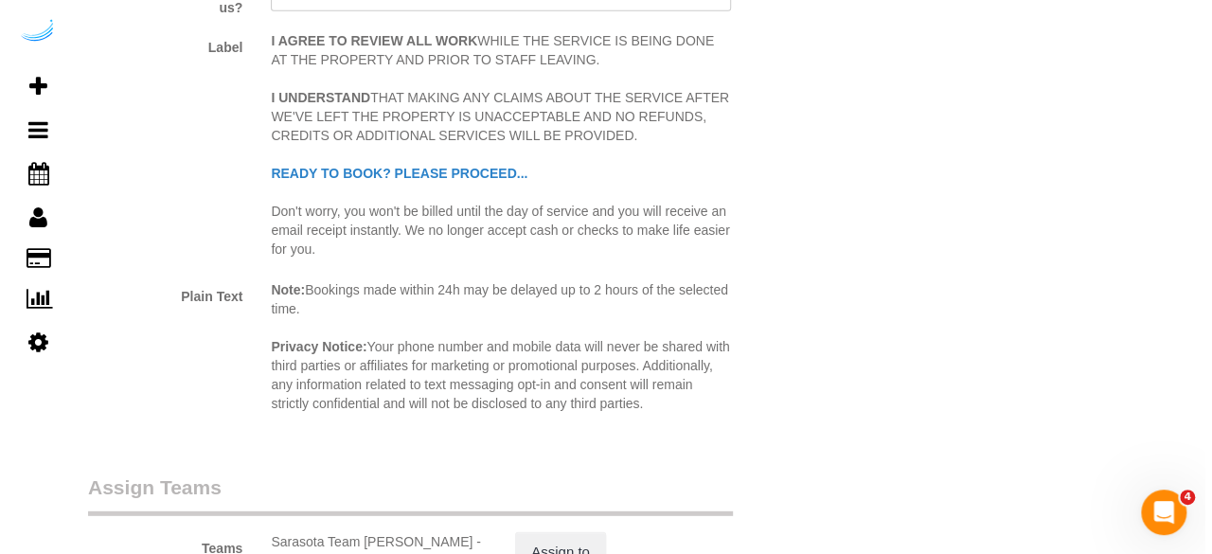
scroll to position [2556, 0]
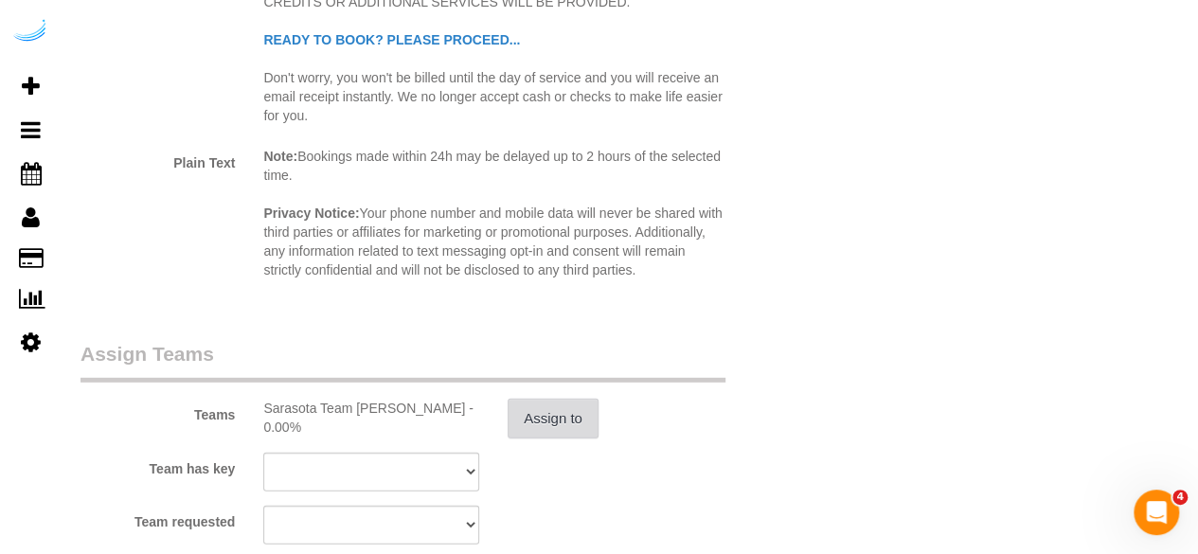
type textarea "Recurrency: EVERY 4 WEEKS Permanent Notes:No notes from this customer.Today's N…"
click at [530, 399] on button "Assign to" at bounding box center [553, 419] width 91 height 40
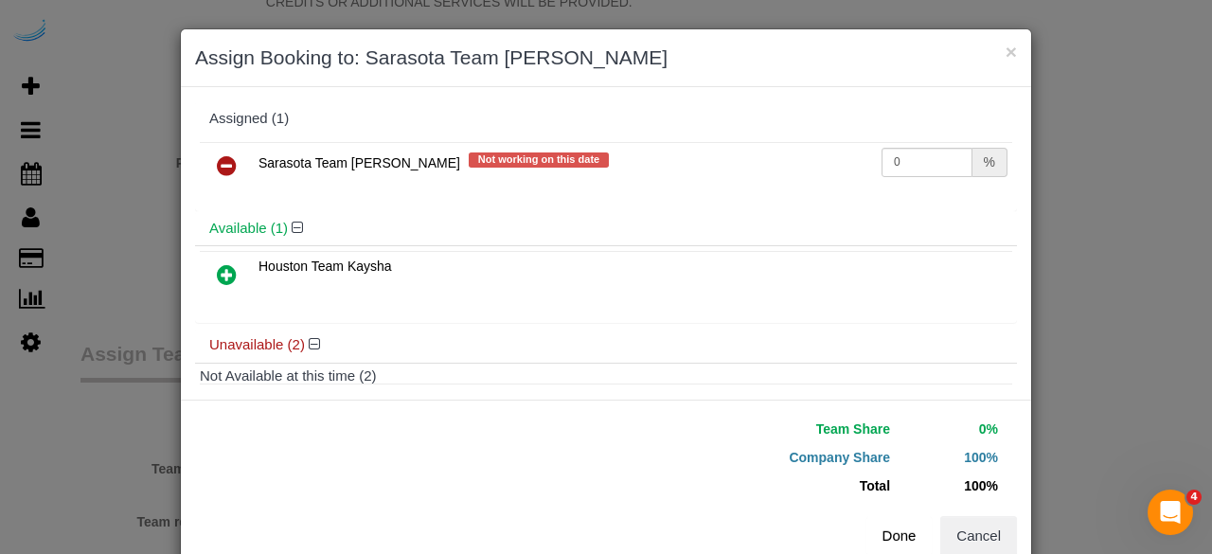
click at [223, 154] on icon at bounding box center [227, 165] width 20 height 23
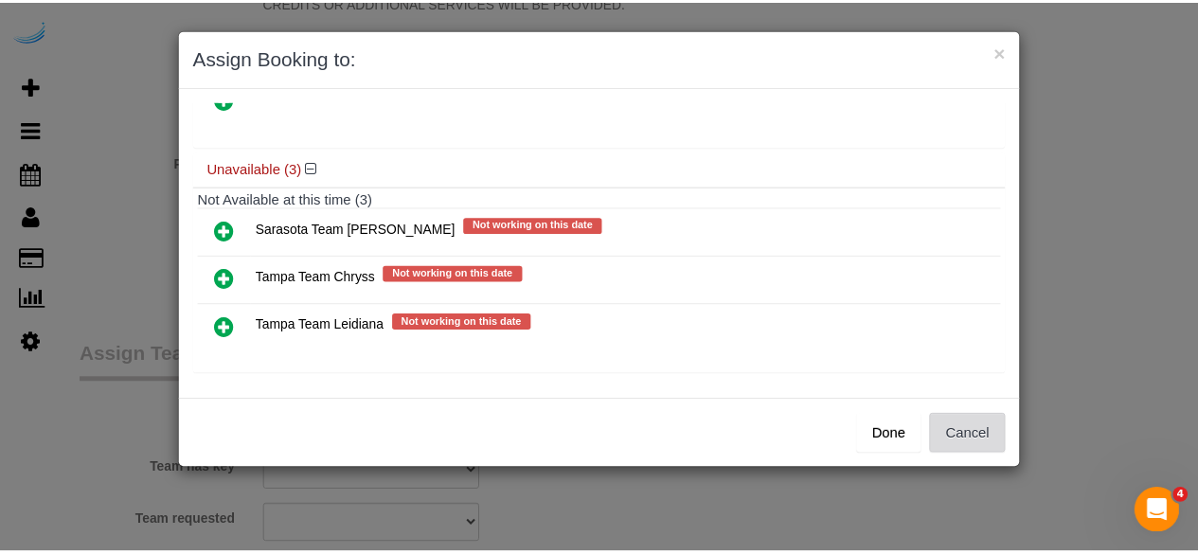
scroll to position [131, 0]
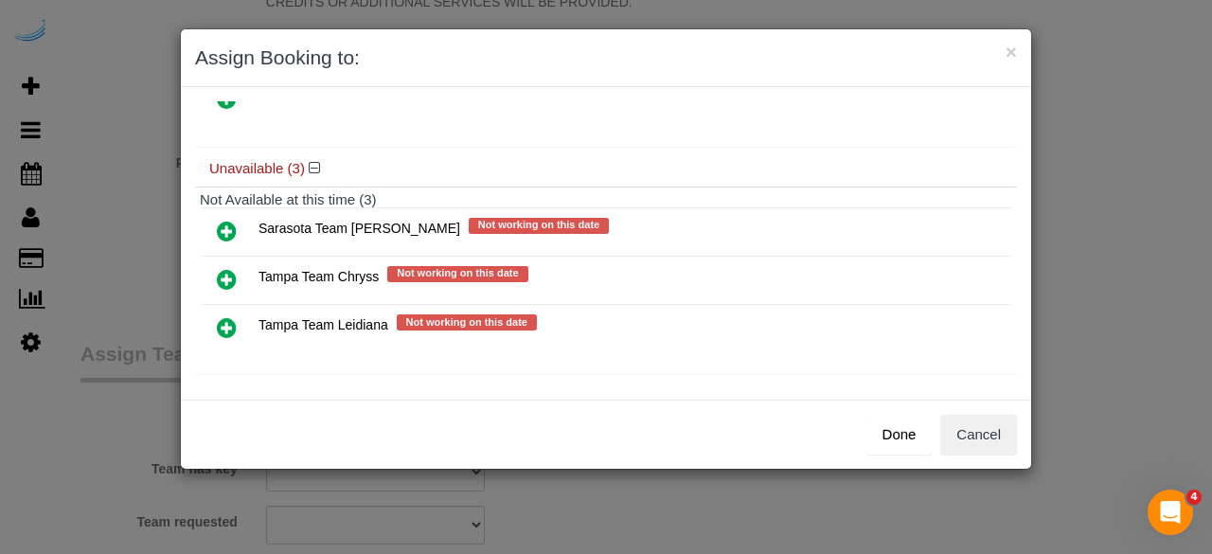
click at [902, 428] on button "Done" at bounding box center [899, 435] width 66 height 40
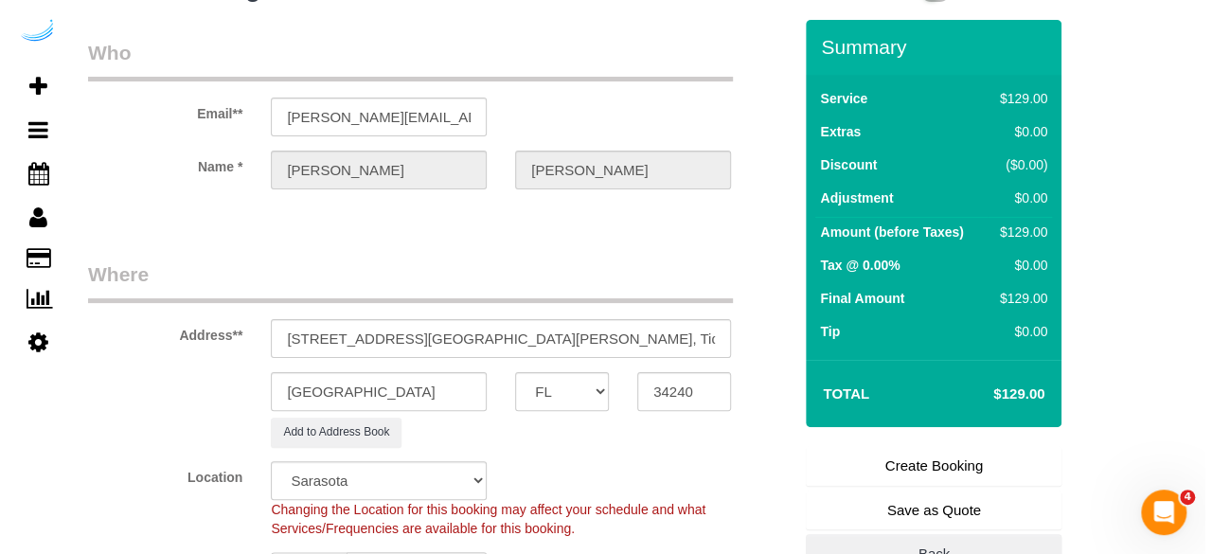
scroll to position [0, 0]
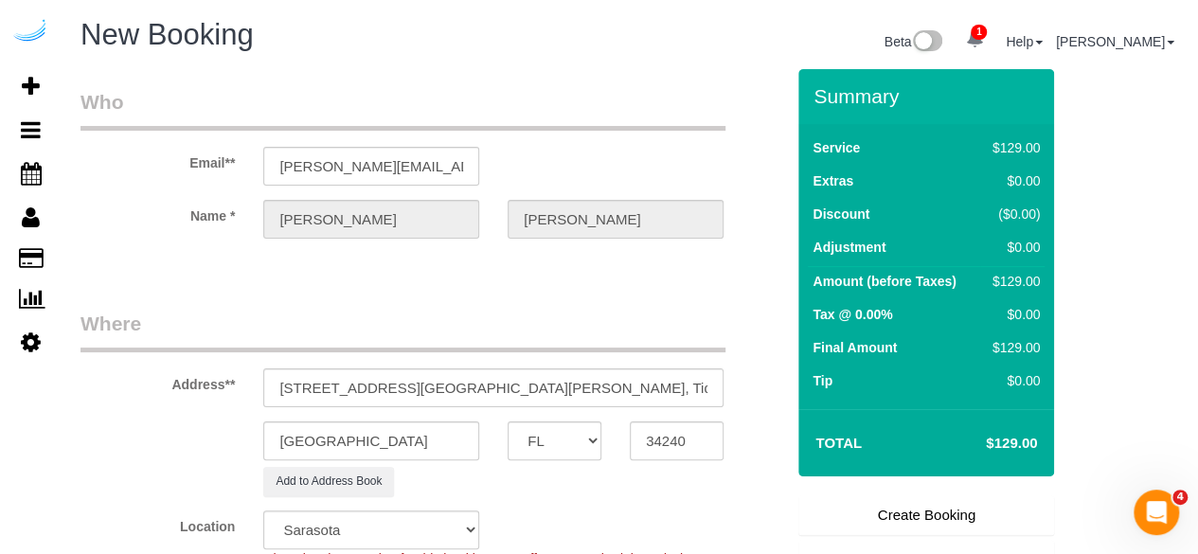
click at [884, 501] on link "Create Booking" at bounding box center [926, 515] width 256 height 40
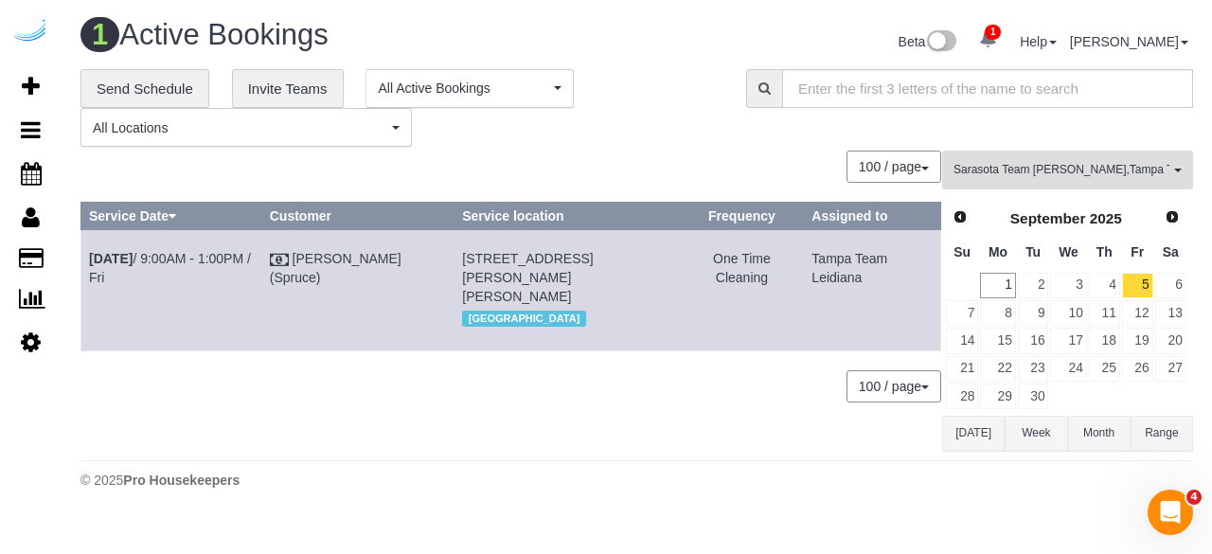
click at [1060, 162] on span "Sarasota Team Juan , Tampa Team Leidiana" at bounding box center [1061, 170] width 216 height 16
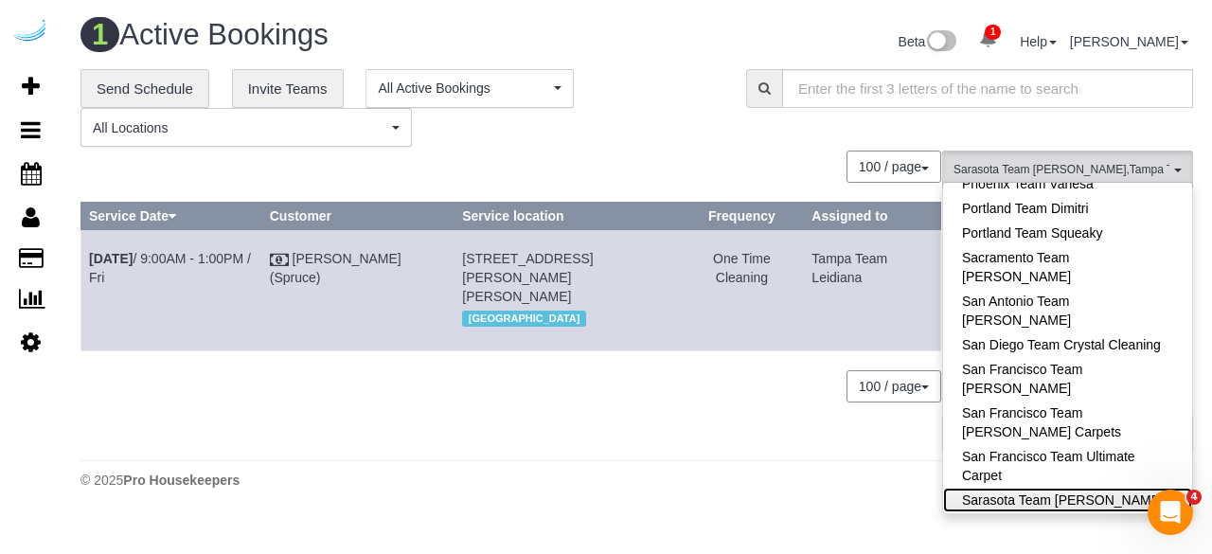
click at [1112, 488] on link "Sarasota Team [PERSON_NAME]" at bounding box center [1067, 500] width 249 height 25
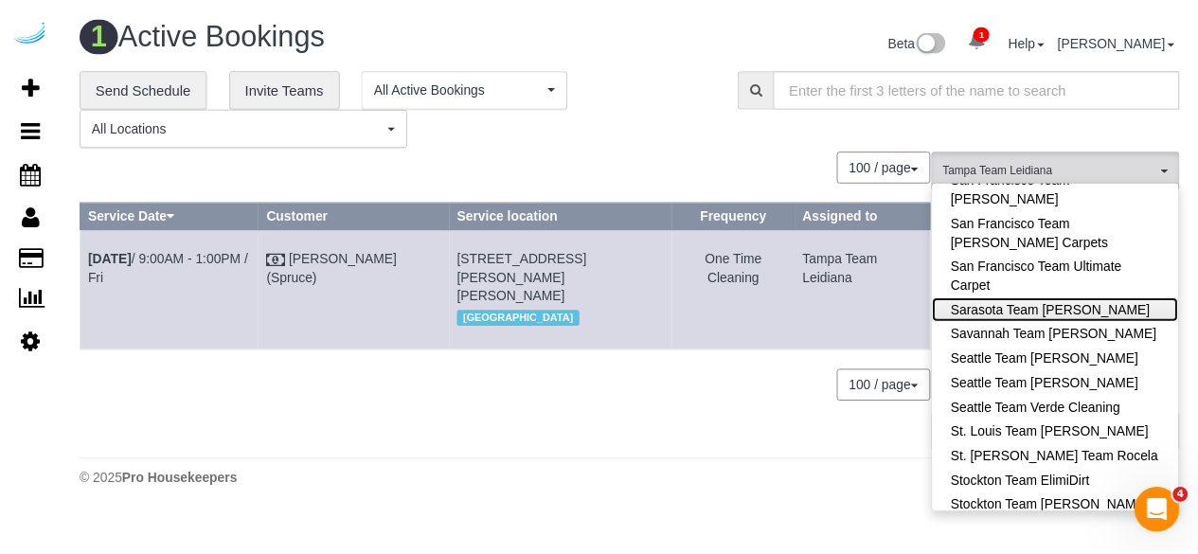
scroll to position [1989, 0]
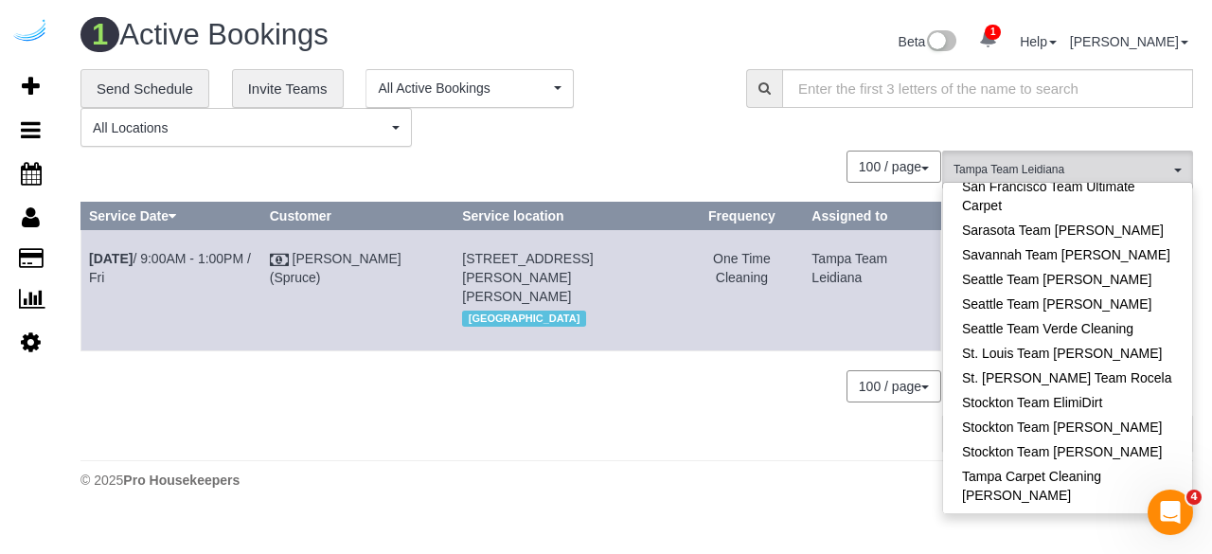
click at [678, 396] on div "0 Bookings found. We couldn't find any bookings that matched your search. Creat…" at bounding box center [511, 300] width 862 height 299
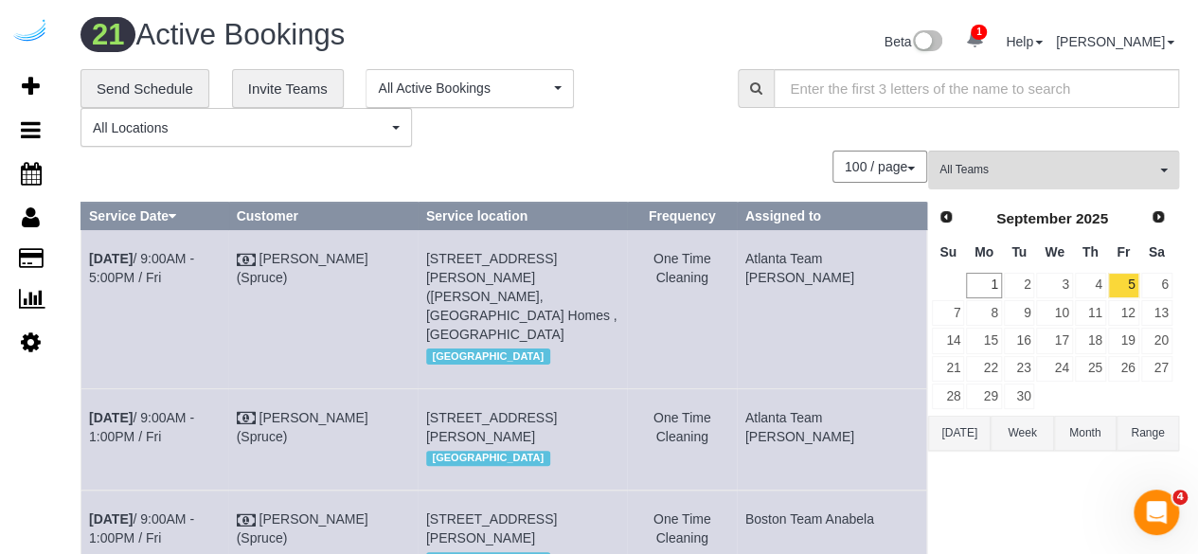
scroll to position [2611, 0]
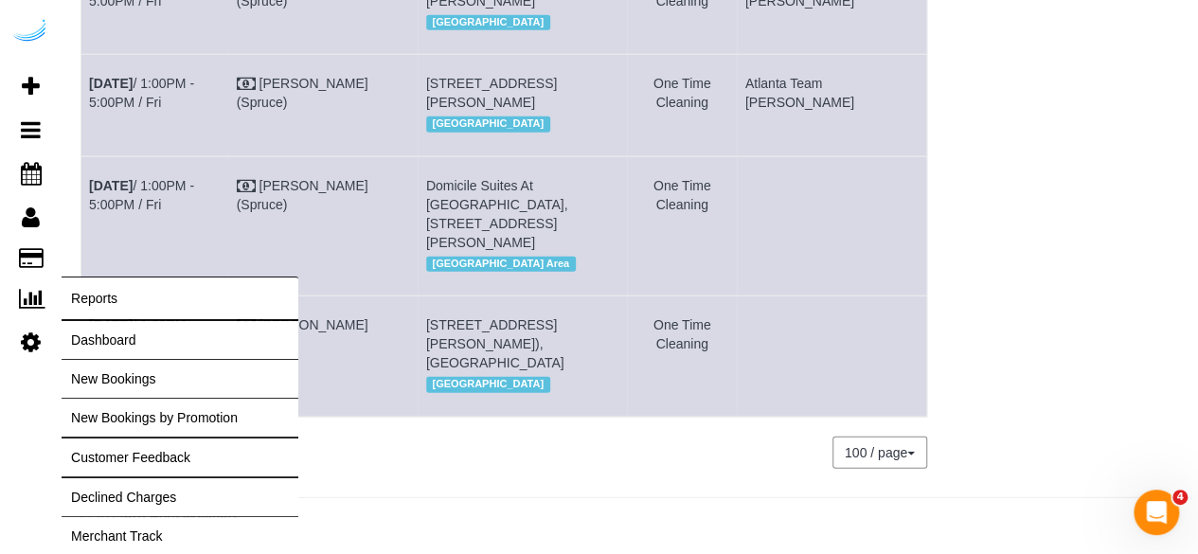
drag, startPoint x: 57, startPoint y: 315, endPoint x: 92, endPoint y: 300, distance: 38.2
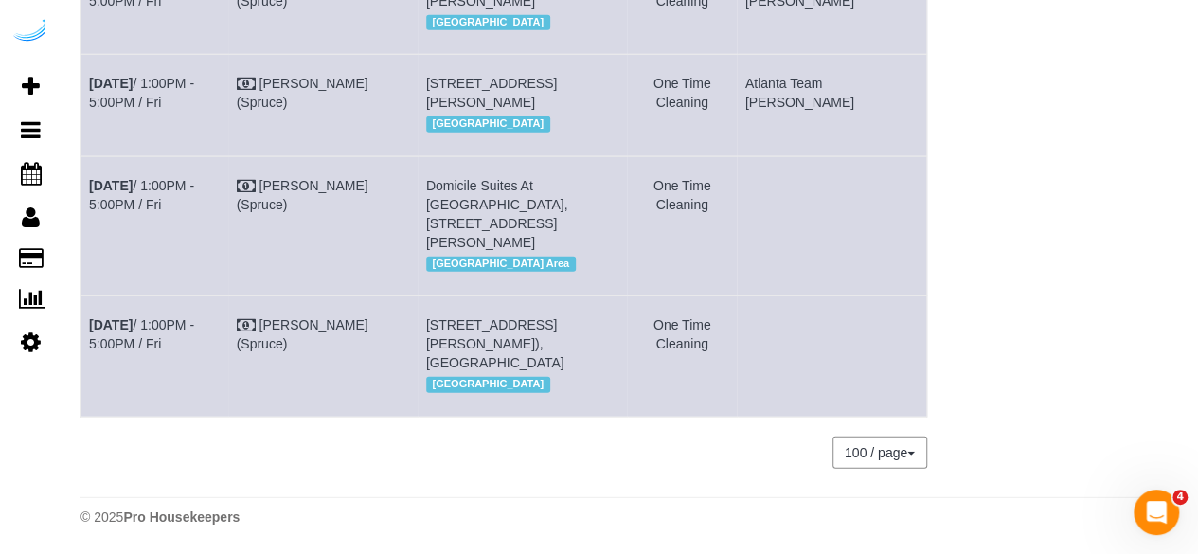
click at [117, 191] on td "Sep 5th / 1:00PM - 5:00PM / Fri" at bounding box center [155, 225] width 148 height 139
click at [144, 258] on td "Sep 5th / 1:00PM - 5:00PM / Fri" at bounding box center [155, 225] width 148 height 139
drag, startPoint x: 124, startPoint y: 321, endPoint x: 87, endPoint y: 309, distance: 38.9
click at [87, 309] on td "Sep 5th / 1:00PM - 5:00PM / Fri" at bounding box center [155, 356] width 148 height 120
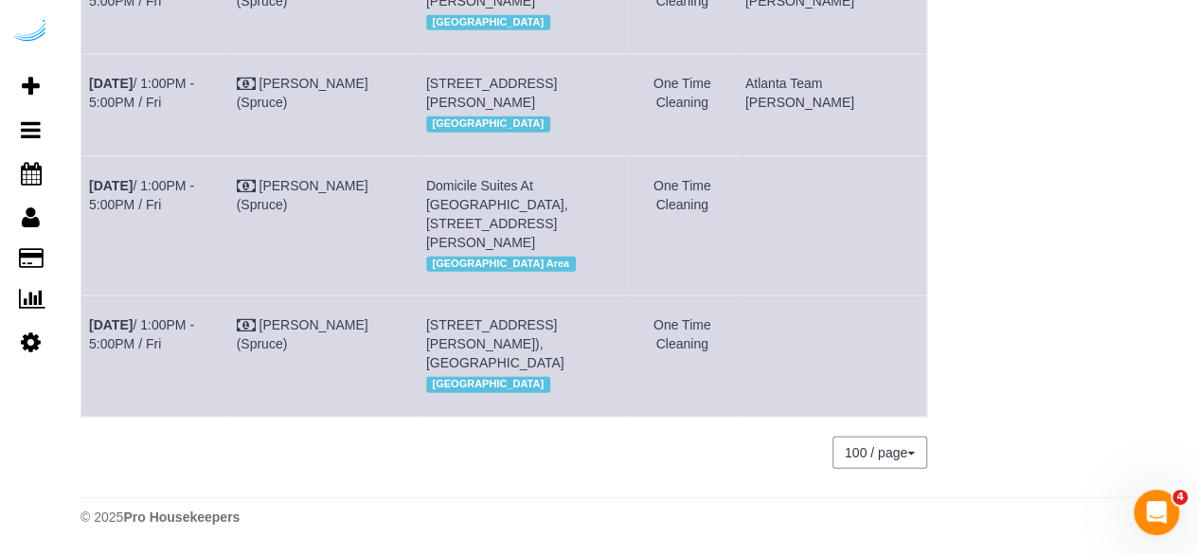
copy link "Sep 5th / 1:00PM - 5:00PM / Fri"
drag, startPoint x: 583, startPoint y: 358, endPoint x: 470, endPoint y: 312, distance: 122.4
click at [470, 312] on td "7000 Tides Cir, Building 337, Unit 337 (Shelby Parker, Tides At Waterside , 147…" at bounding box center [522, 356] width 209 height 120
copy span "7000 Tides Cir, Building 337, Unit 337 (Shelby Parker, Tides At Waterside , 147…"
click at [777, 334] on tr "Sep 5th / 1:00PM - 5:00PM / Fri Brandie Louck (Spruce) 7000 Tides Cir, Building…" at bounding box center [504, 356] width 846 height 120
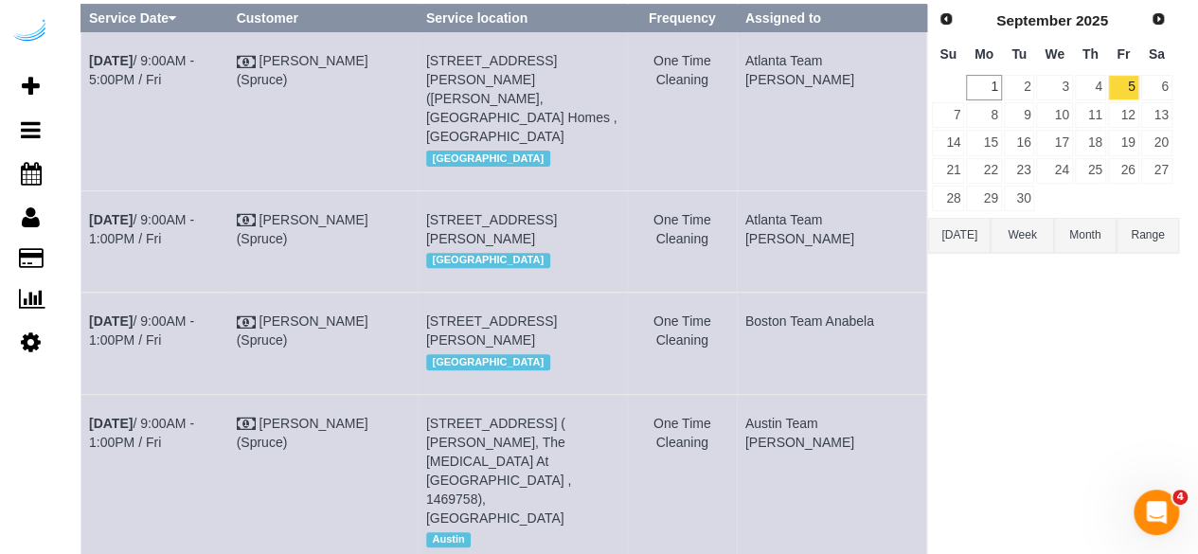
scroll to position [0, 0]
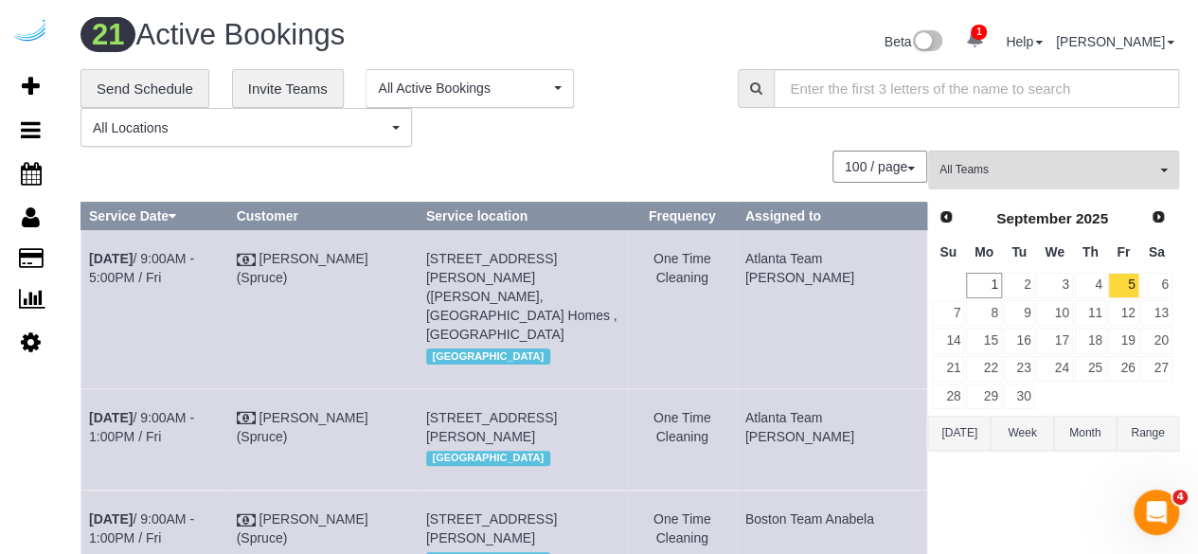
click at [1057, 168] on span "All Teams" at bounding box center [1047, 170] width 216 height 16
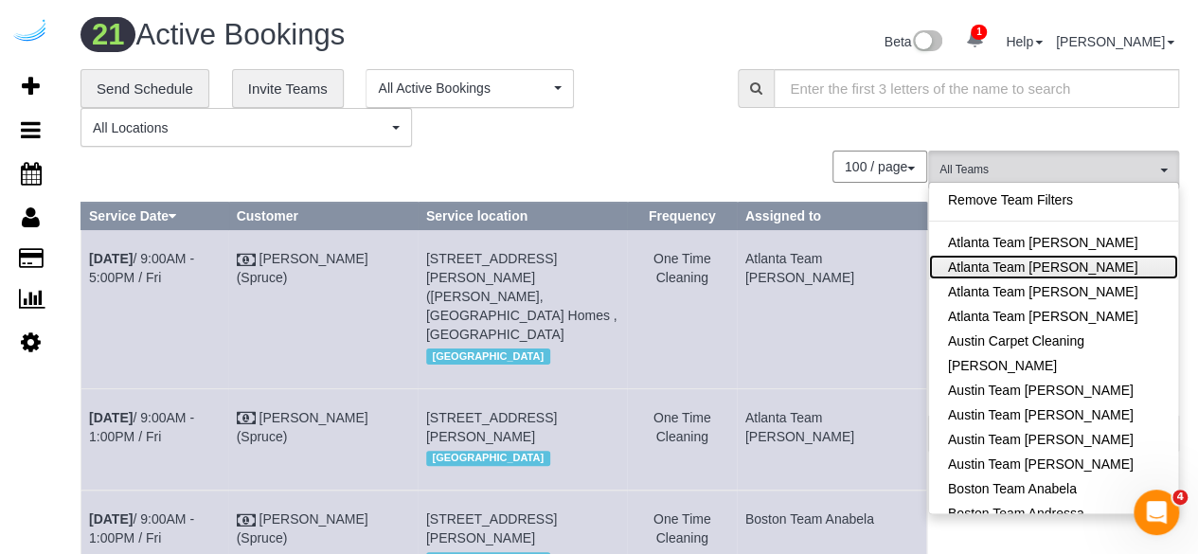
click at [1089, 258] on link "Atlanta Team [PERSON_NAME]" at bounding box center [1053, 267] width 249 height 25
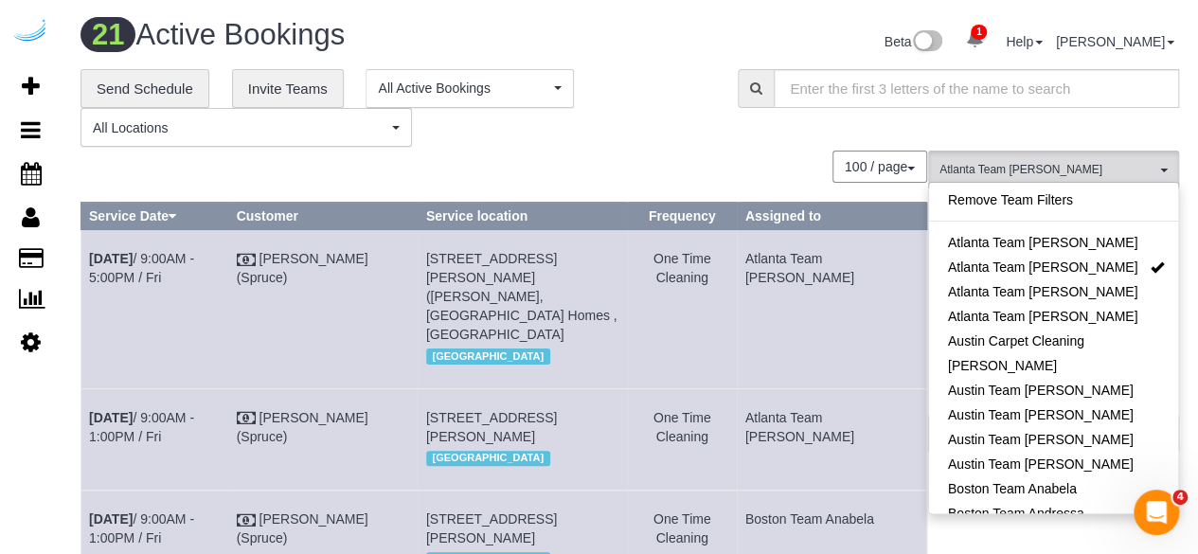
click at [746, 162] on div "100 / page 10 / page 20 / page 30 / page 40 / page 50 / page 100 / page" at bounding box center [503, 167] width 846 height 32
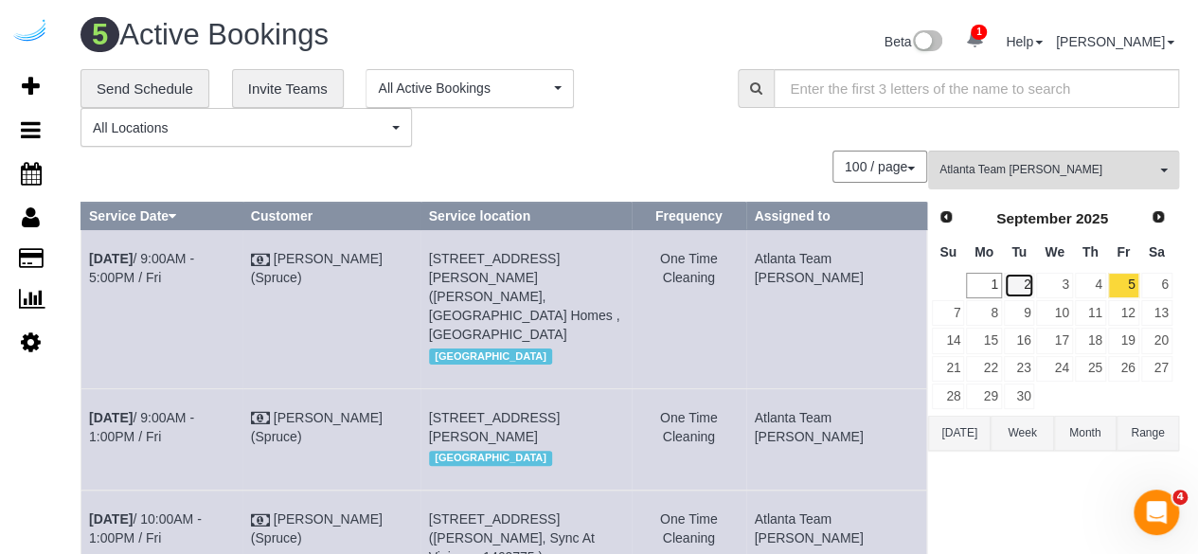
click at [1030, 286] on link "2" at bounding box center [1019, 286] width 31 height 26
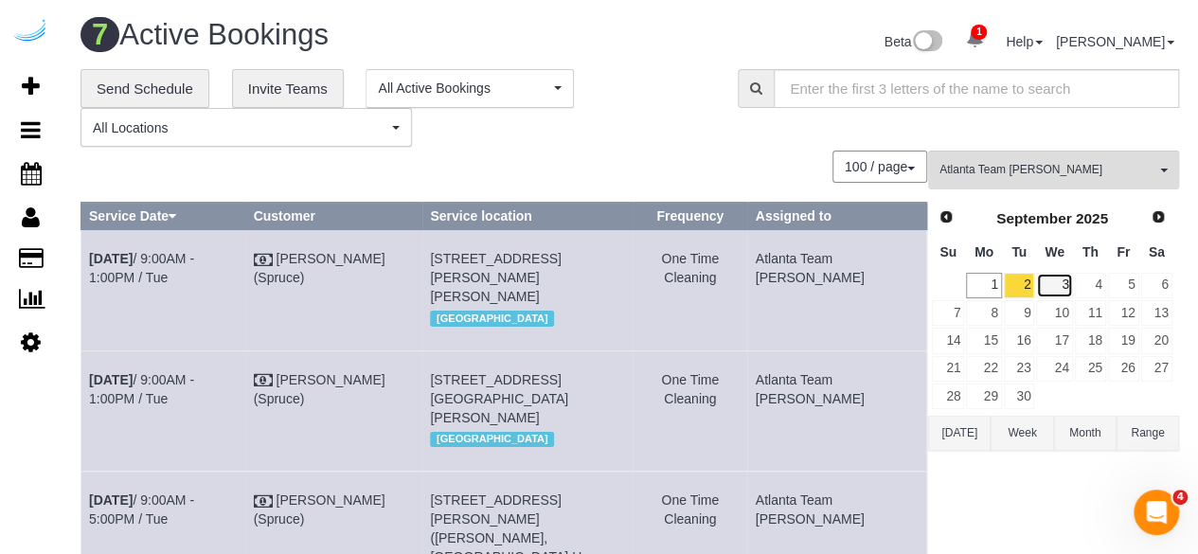
click at [1055, 286] on link "3" at bounding box center [1054, 286] width 36 height 26
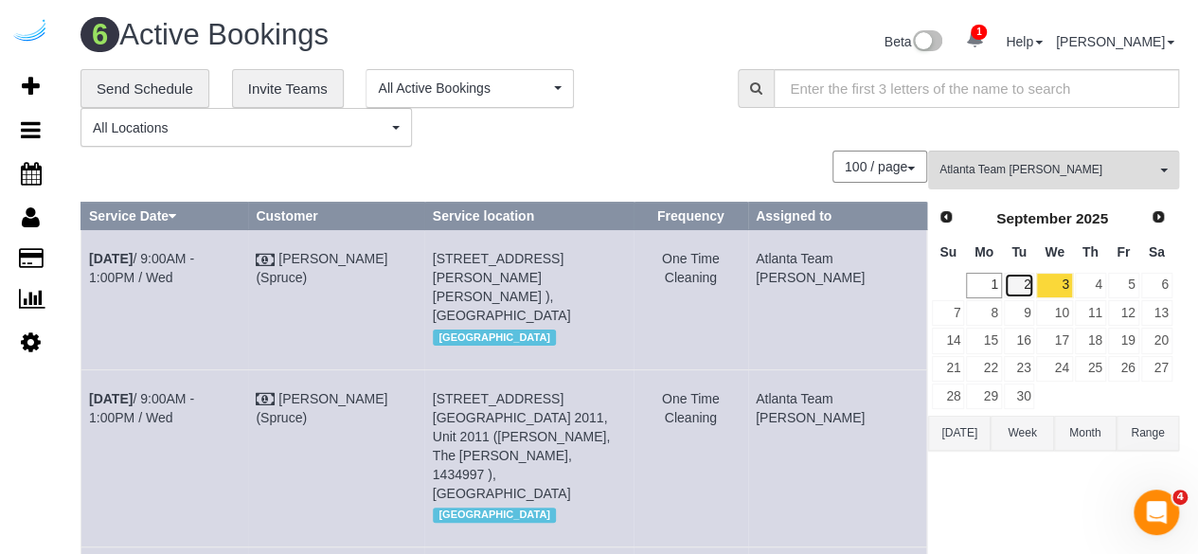
click at [1015, 283] on link "2" at bounding box center [1019, 286] width 31 height 26
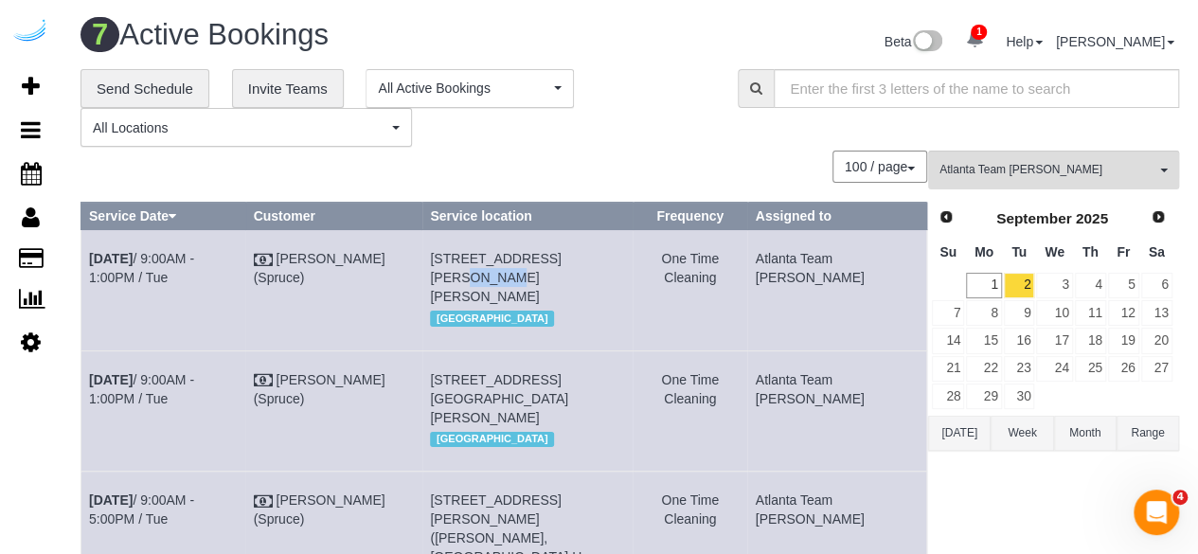
drag, startPoint x: 608, startPoint y: 254, endPoint x: 582, endPoint y: 259, distance: 26.2
click at [561, 259] on span "770 Juniper St Ne, Unit 2313 ( Chad Biele, The Hadley, 1436687 ), Atlanta, GA 3…" at bounding box center [495, 277] width 131 height 53
click at [561, 251] on span "770 Juniper St Ne, Unit 2313 ( Chad Biele, The Hadley, 1436687 ), Atlanta, GA 3…" at bounding box center [495, 277] width 131 height 53
drag, startPoint x: 631, startPoint y: 261, endPoint x: 603, endPoint y: 258, distance: 27.7
click at [561, 258] on span "770 Juniper St Ne, Unit 2313 ( Chad Biele, The Hadley, 1436687 ), Atlanta, GA 3…" at bounding box center [495, 277] width 131 height 53
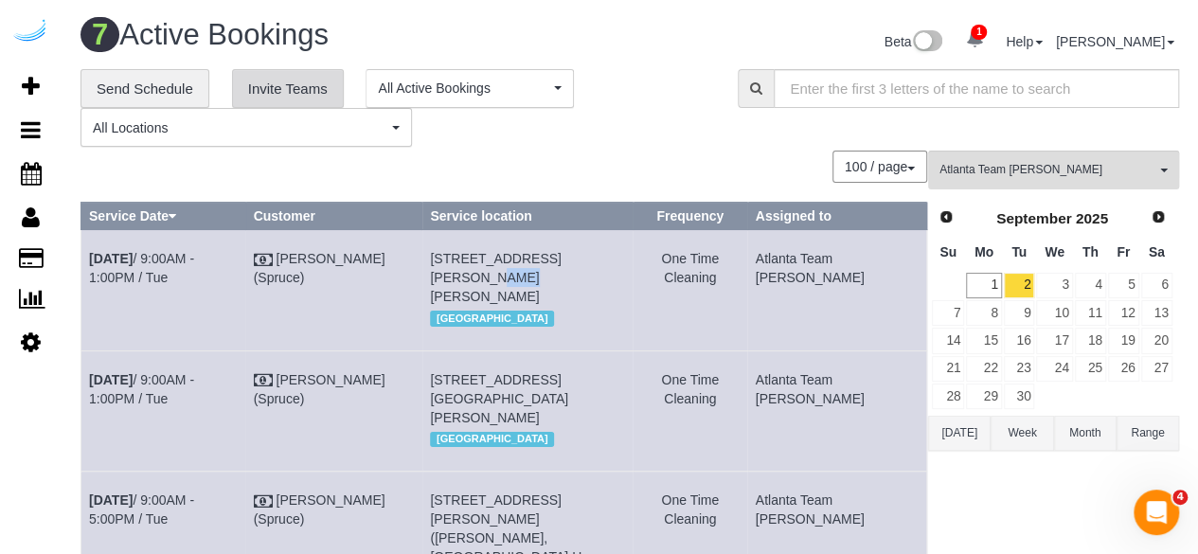
copy span "2313"
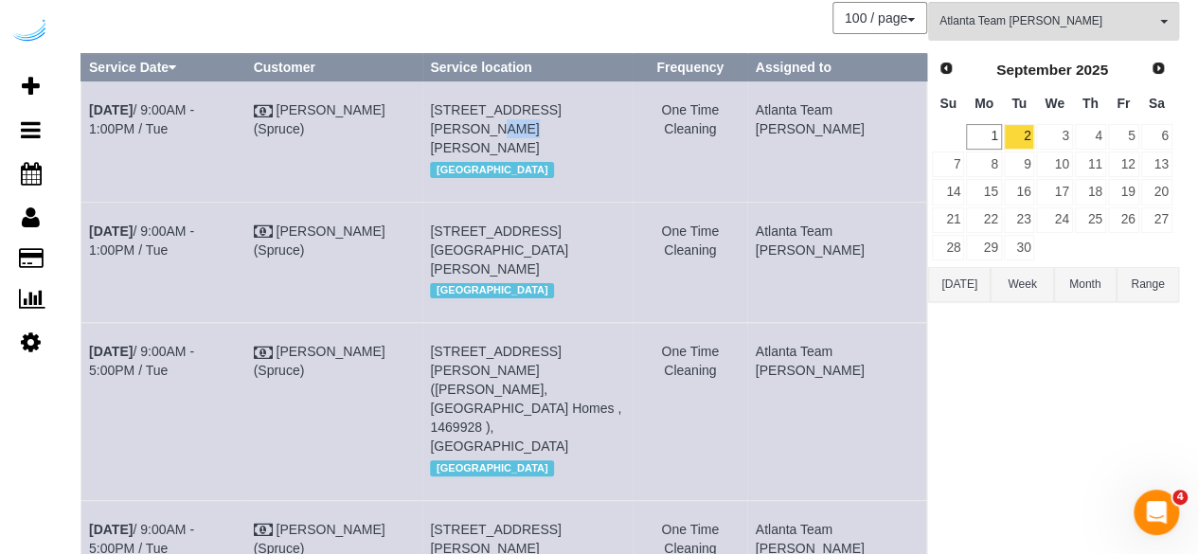
scroll to position [189, 0]
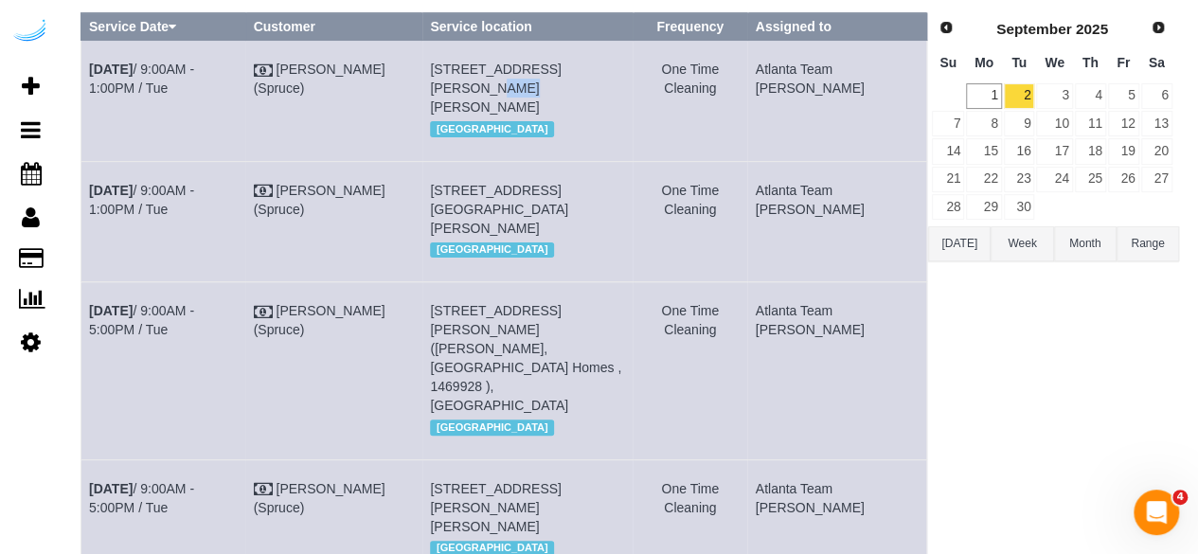
drag, startPoint x: 547, startPoint y: 207, endPoint x: 518, endPoint y: 204, distance: 29.6
click at [520, 206] on span "1050 Lenox Park Blvd Ne, Building 800, Unit 8404 (Iman Hoque, Aspire Lenox Park…" at bounding box center [499, 209] width 138 height 53
copy span "8404"
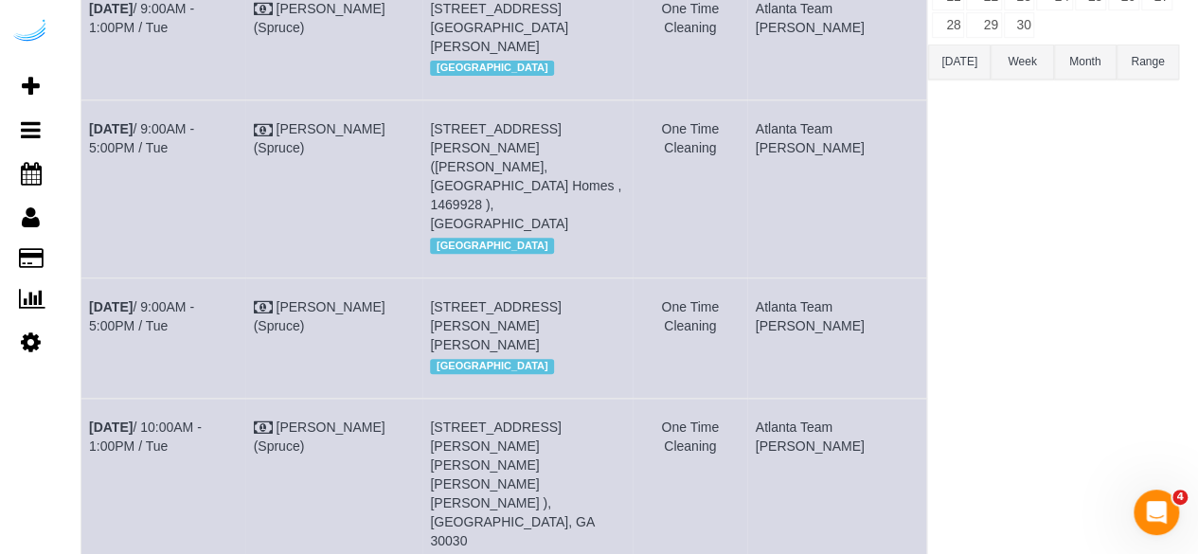
scroll to position [379, 0]
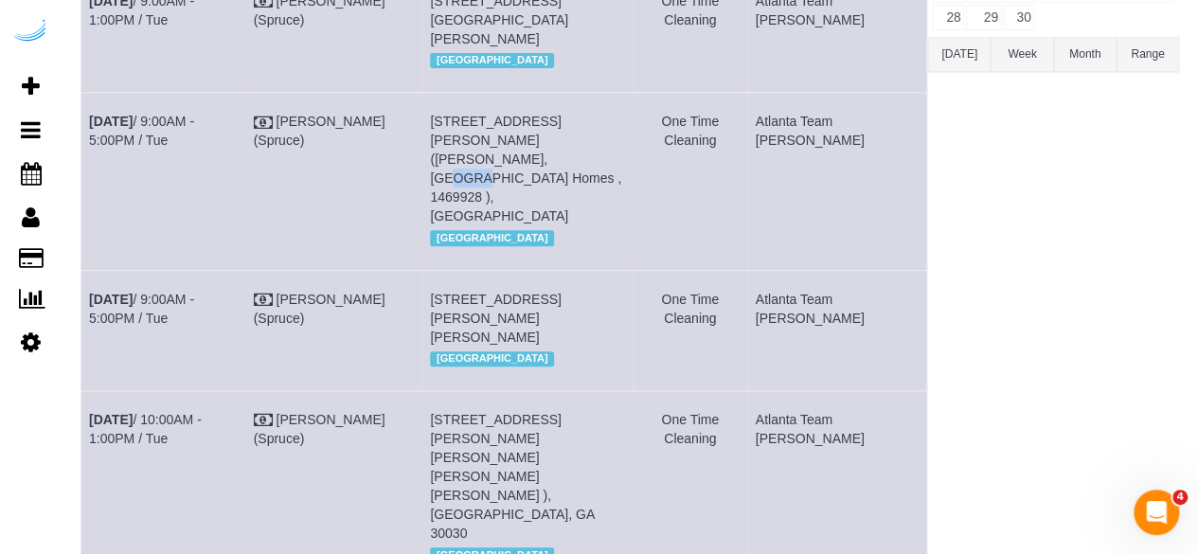
drag, startPoint x: 605, startPoint y: 155, endPoint x: 579, endPoint y: 152, distance: 25.7
click at [579, 152] on span "3725 George Busbee Pkwy Nw, Building 1520, Unit 1520 (Erica Feggins, Townpark C…" at bounding box center [525, 169] width 191 height 110
copy span "1520"
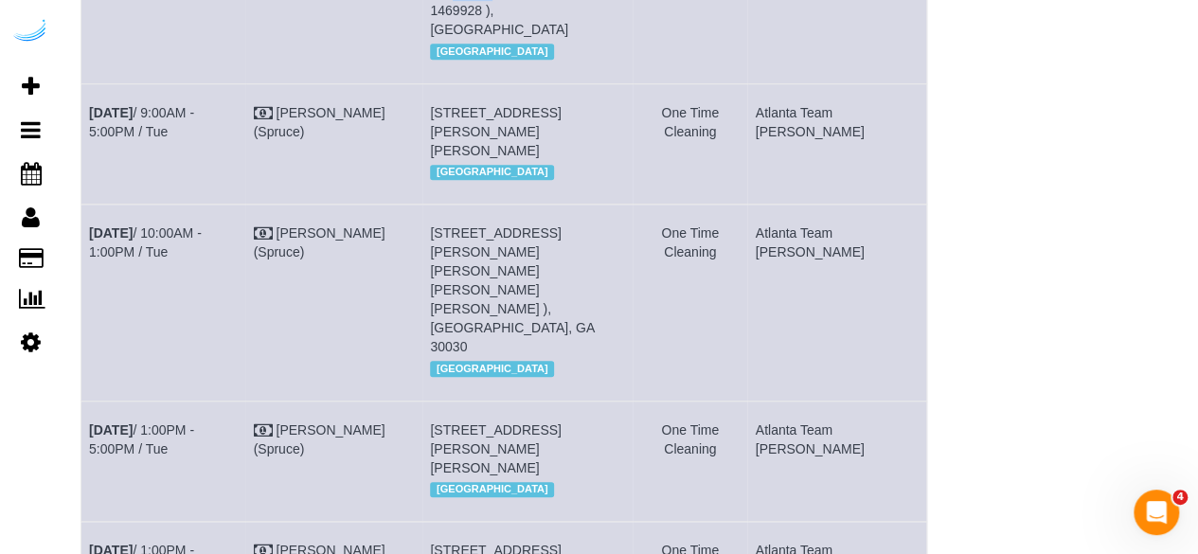
scroll to position [568, 0]
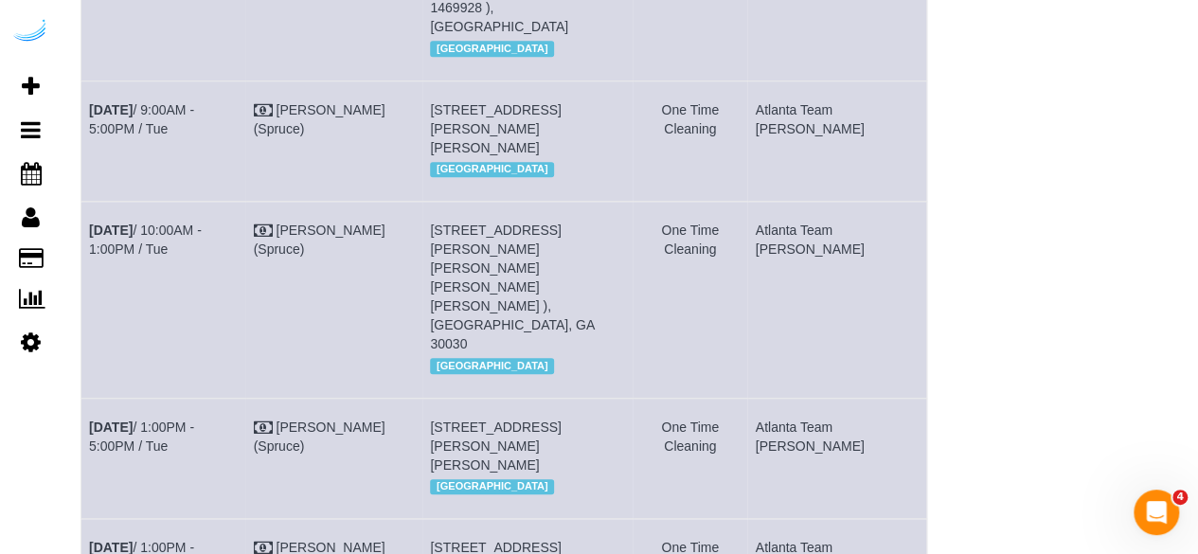
drag, startPoint x: 519, startPoint y: 126, endPoint x: 490, endPoint y: 128, distance: 28.5
click at [490, 128] on span "770 Juniper St Ne, Building 1009, Unit 1009 (Katarzyna Ruszowska, The Hadley , …" at bounding box center [495, 128] width 131 height 53
copy span "1009"
click at [194, 103] on link "[DATE] 9:00AM - 5:00PM / Tue" at bounding box center [141, 119] width 105 height 34
drag, startPoint x: 648, startPoint y: 254, endPoint x: 630, endPoint y: 258, distance: 18.4
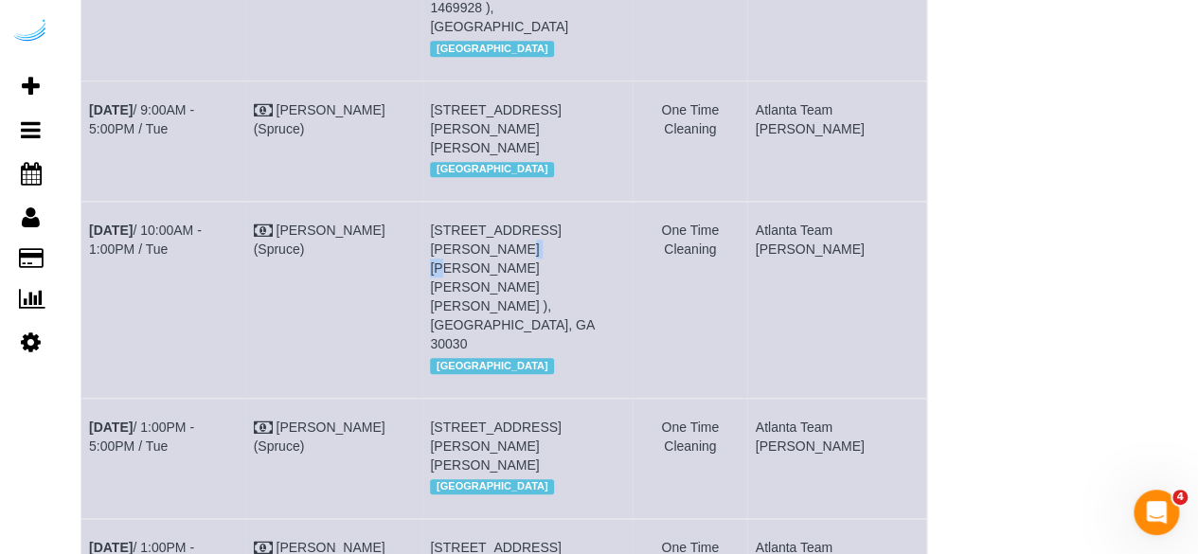
click at [630, 258] on td "220 Ponce De Leon Pl, Unit 321 ( Amanda Carson, Cortland On Ponce , 1468552 ), …" at bounding box center [527, 300] width 211 height 196
copy span "321"
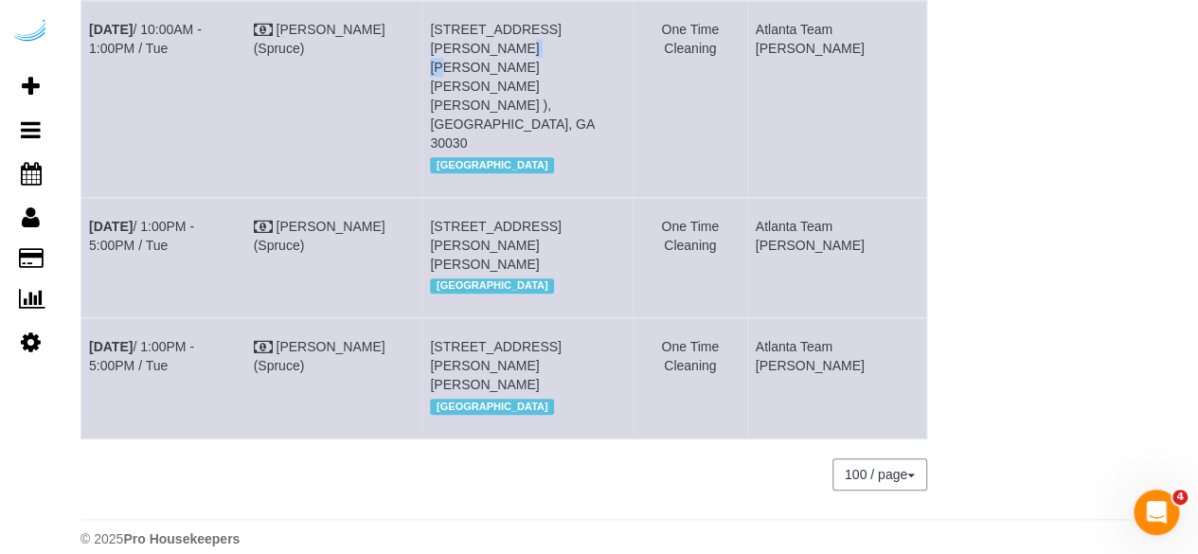
scroll to position [770, 0]
drag, startPoint x: 509, startPoint y: 200, endPoint x: 486, endPoint y: 205, distance: 24.3
click at [486, 218] on span "6125 Roswell Rd, Building 426, Unit 426 (Keval Desai, The Morgan Sandy Springs …" at bounding box center [495, 244] width 131 height 53
copy span "426"
drag, startPoint x: 659, startPoint y: 311, endPoint x: 632, endPoint y: 320, distance: 28.2
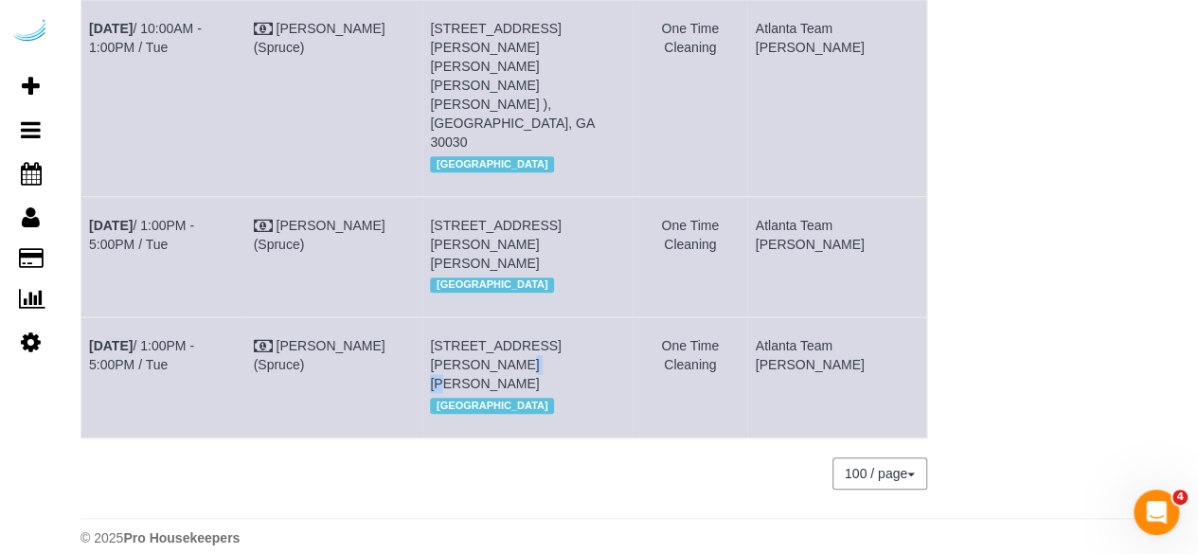
click at [632, 320] on td "3460 Kingsboro Rd Ne, Unit 747 (Richard Ozsvath, Phipps Place , 1432900 ), Atla…" at bounding box center [527, 377] width 211 height 120
copy span "747"
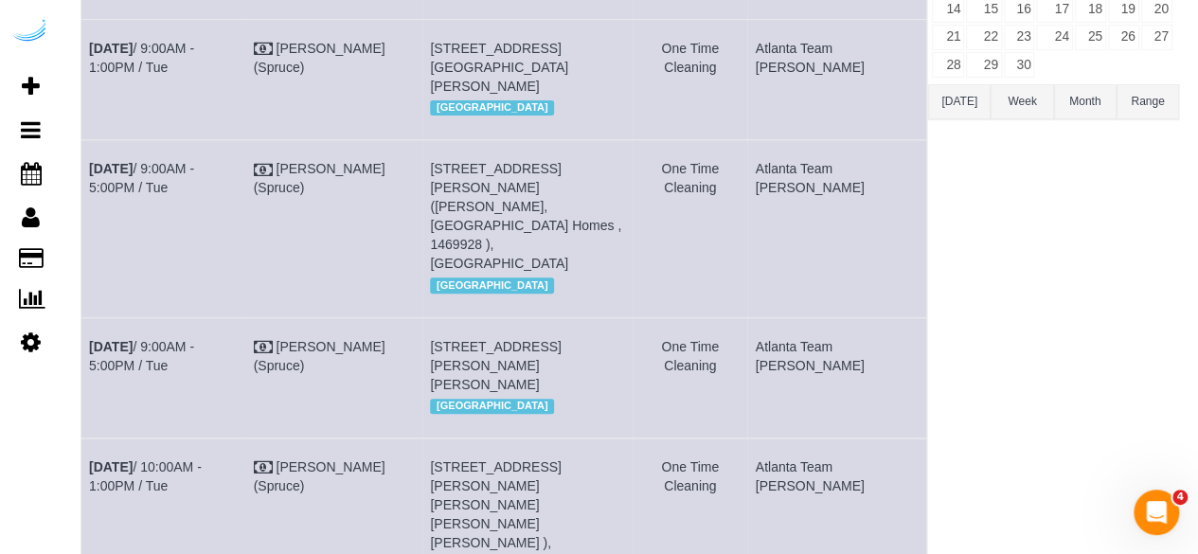
scroll to position [379, 0]
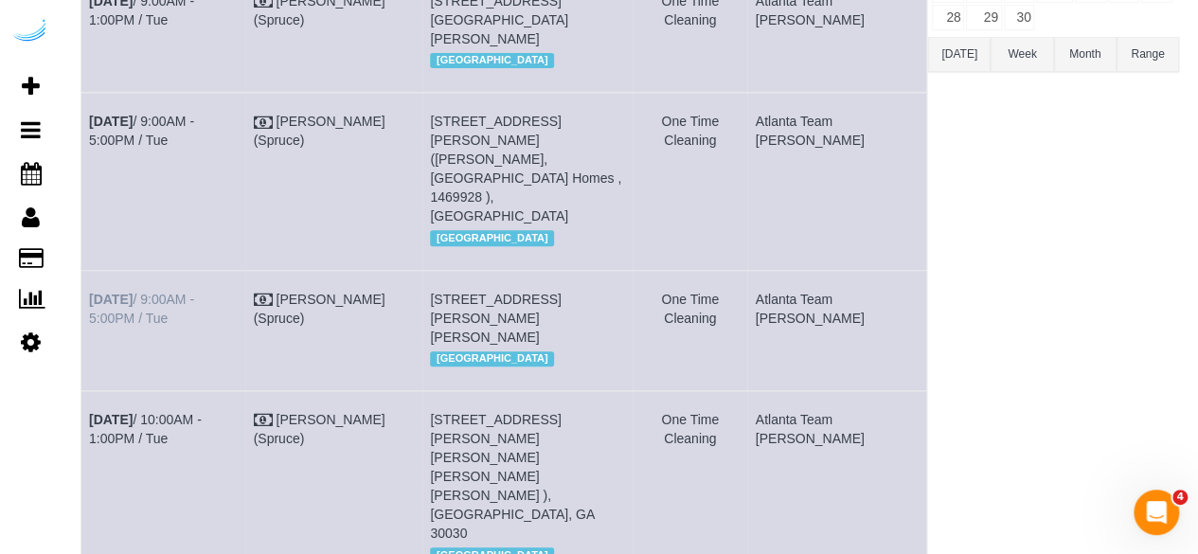
drag, startPoint x: 167, startPoint y: 325, endPoint x: 89, endPoint y: 300, distance: 81.4
click at [89, 300] on td "[DATE] 9:00AM - 5:00PM / Tue" at bounding box center [163, 330] width 165 height 120
copy link "[DATE] 9:00AM - 5:00PM / Tue"
drag, startPoint x: 535, startPoint y: 359, endPoint x: 460, endPoint y: 294, distance: 98.7
click at [460, 294] on td "770 Juniper St Ne, Building 1009, Unit 1009 (Katarzyna Ruszowska, The Hadley , …" at bounding box center [527, 330] width 211 height 120
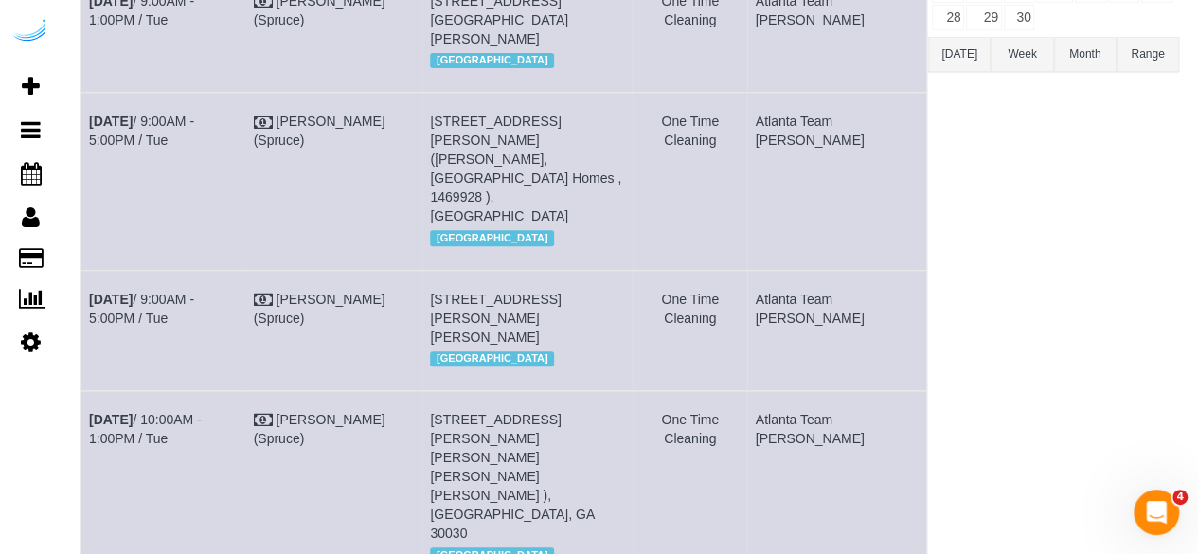
drag, startPoint x: 851, startPoint y: 323, endPoint x: 810, endPoint y: 302, distance: 45.7
click at [810, 302] on td "Atlanta Team [PERSON_NAME]" at bounding box center [836, 330] width 179 height 120
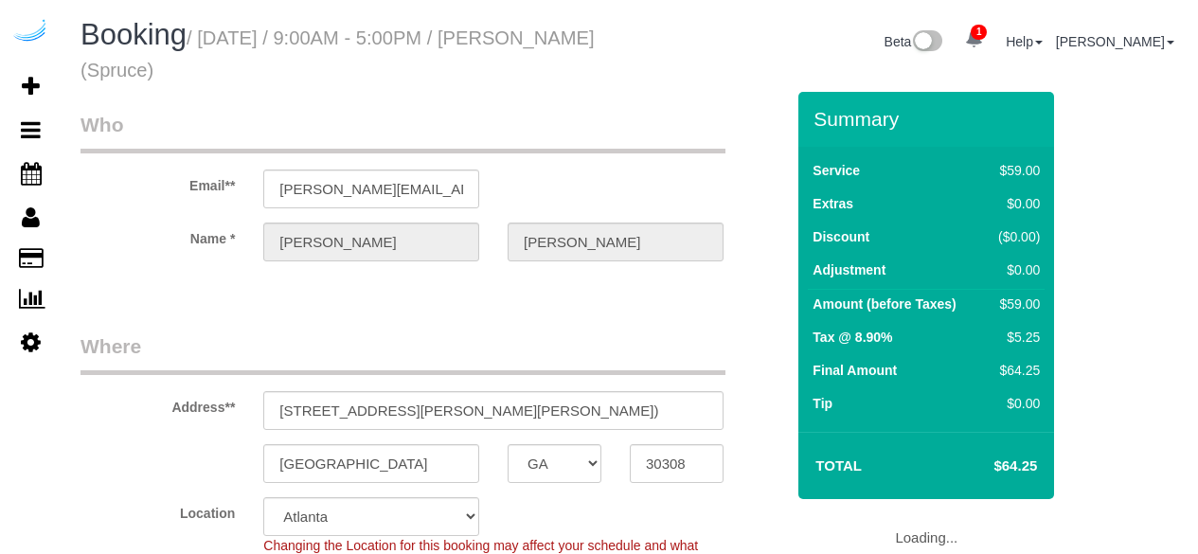
select select "GA"
select select "282"
select select "number:9"
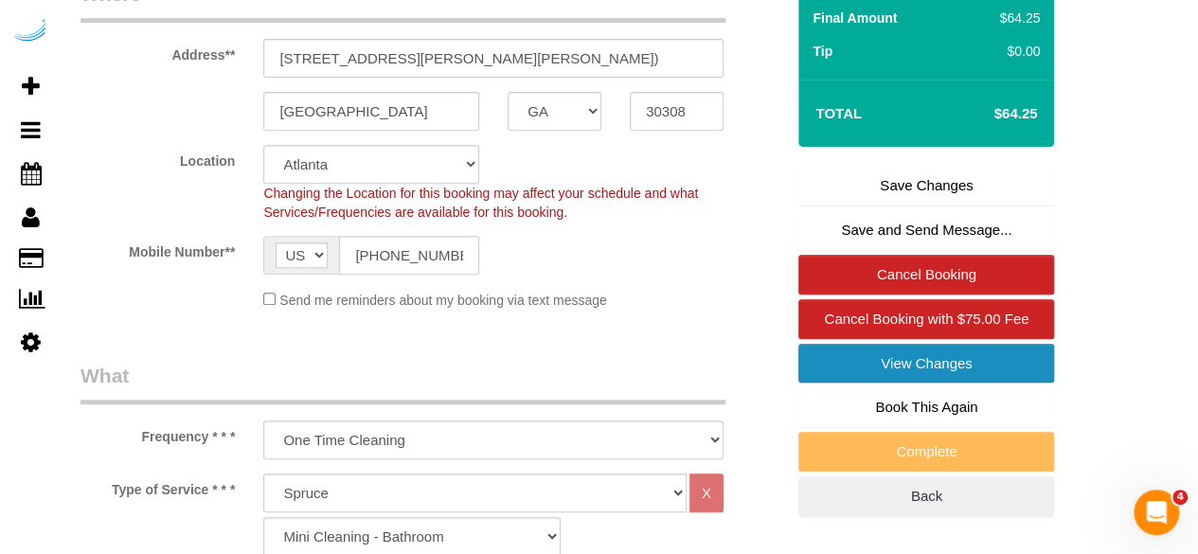
scroll to position [379, 0]
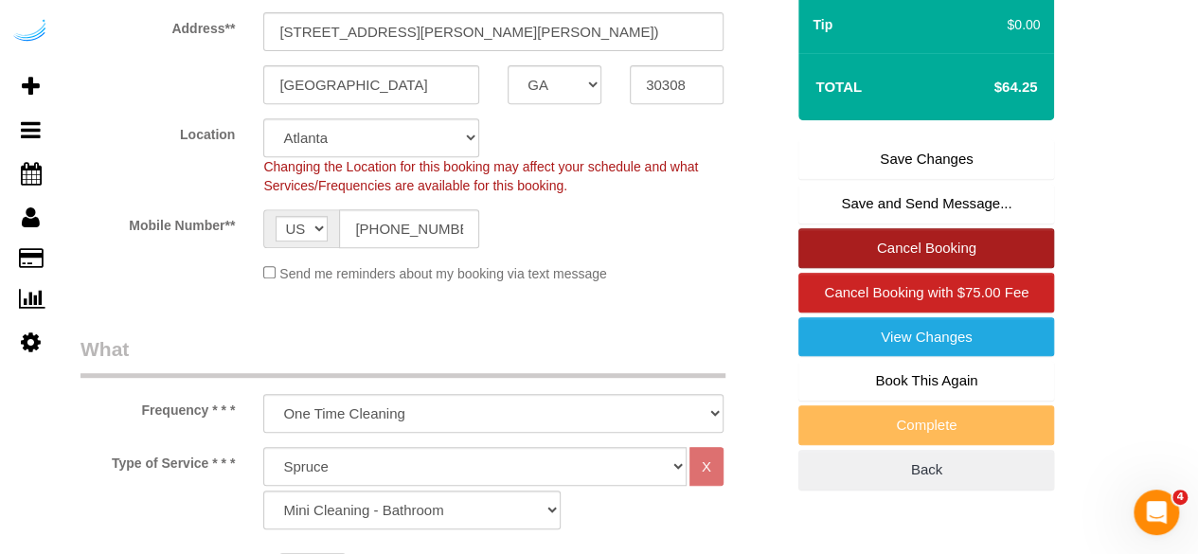
click at [892, 236] on link "Cancel Booking" at bounding box center [926, 248] width 256 height 40
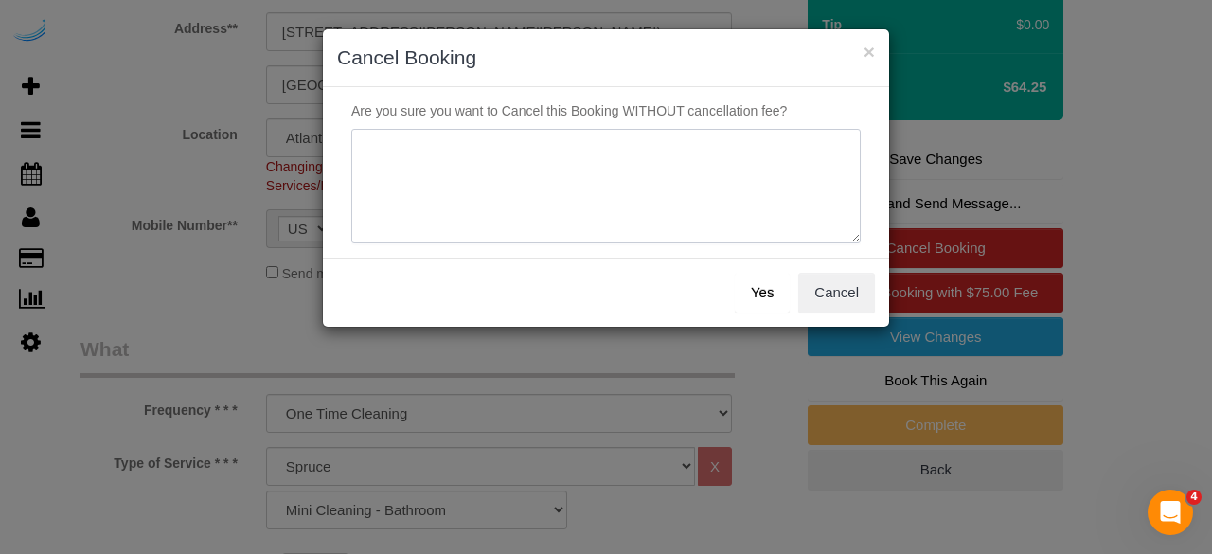
click at [651, 175] on textarea at bounding box center [605, 187] width 509 height 116
type textarea "Not on spruce."
click at [757, 306] on button "Yes" at bounding box center [762, 293] width 55 height 40
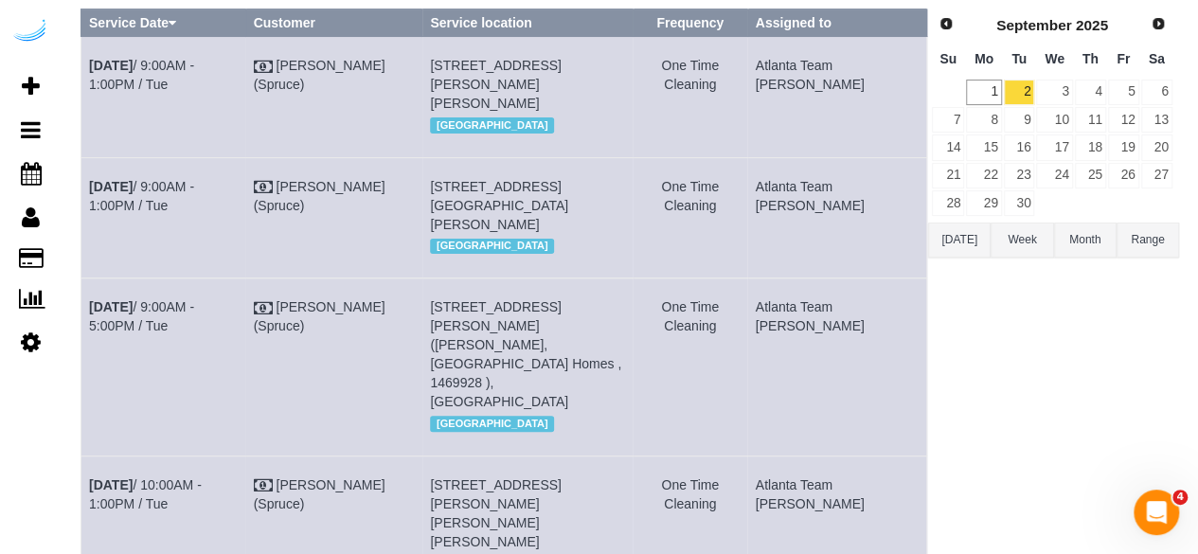
scroll to position [157, 0]
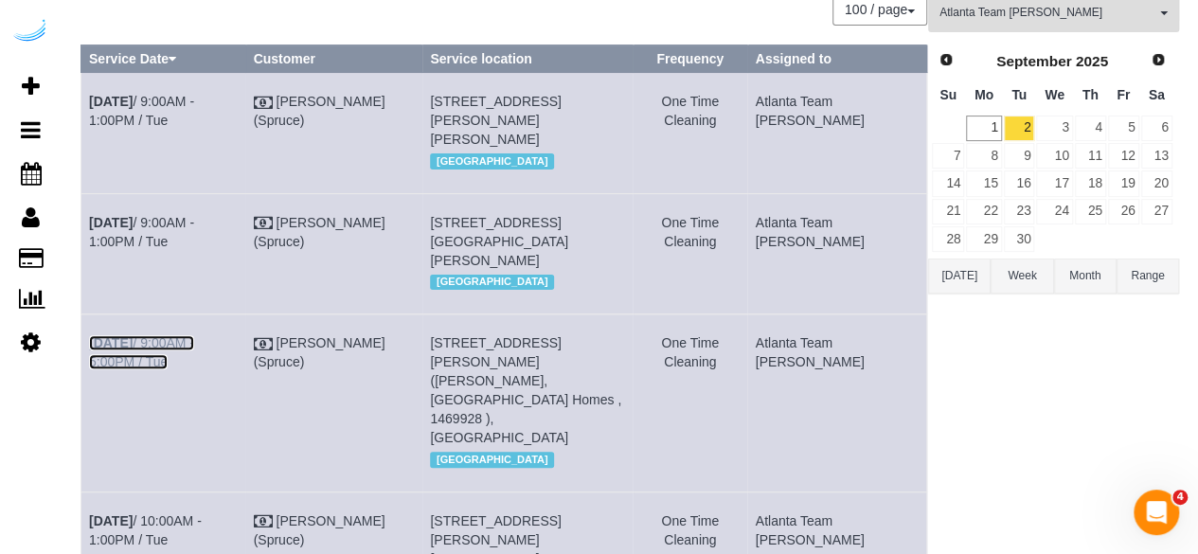
click at [194, 363] on link "Sep 2nd / 9:00AM - 5:00PM / Tue" at bounding box center [141, 352] width 105 height 34
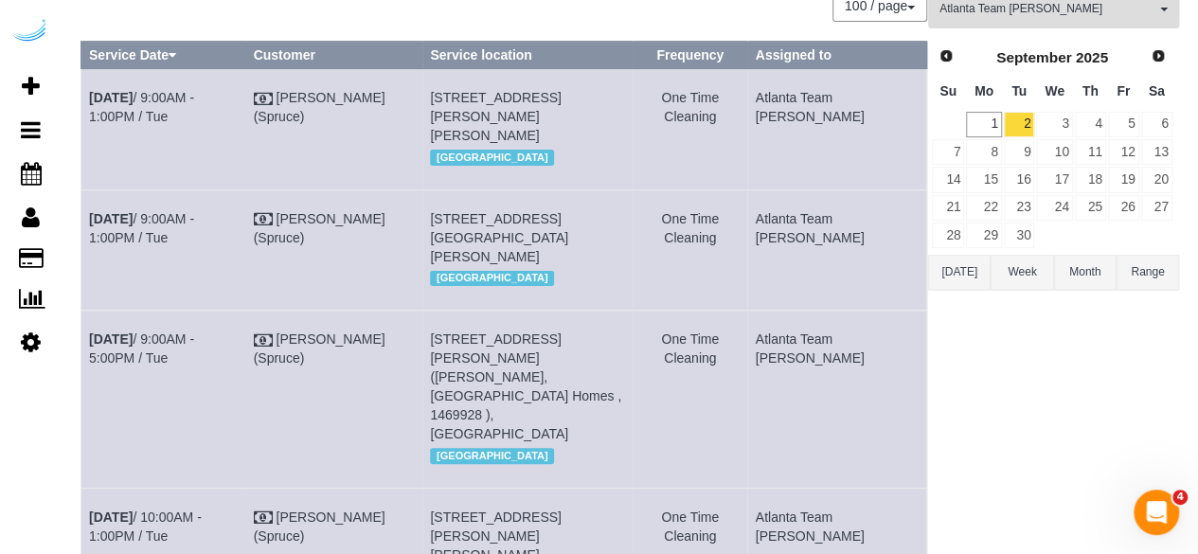
scroll to position [0, 0]
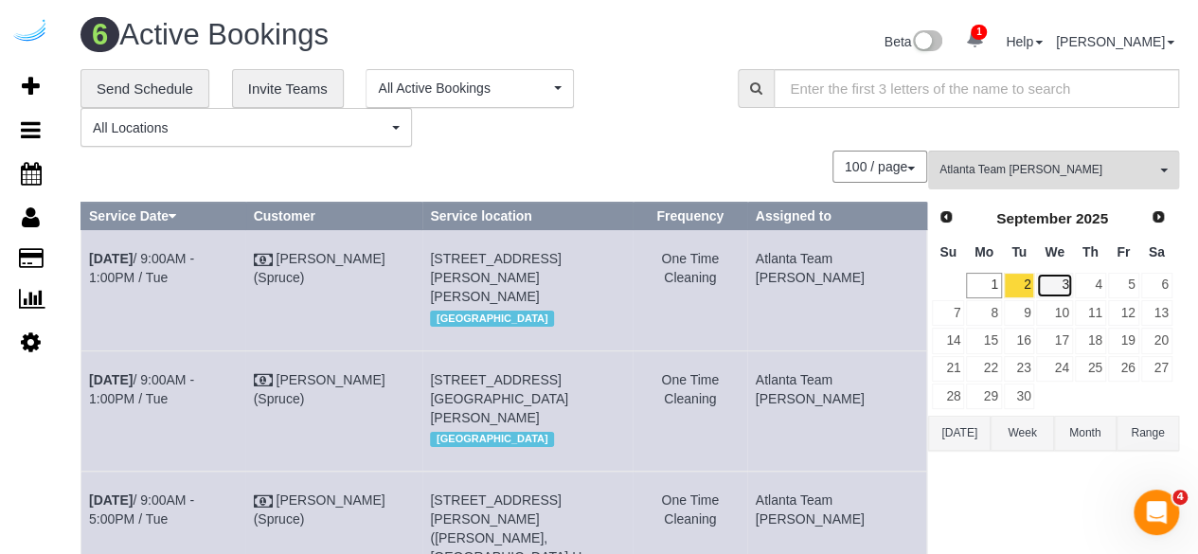
click at [1053, 284] on link "3" at bounding box center [1054, 286] width 36 height 26
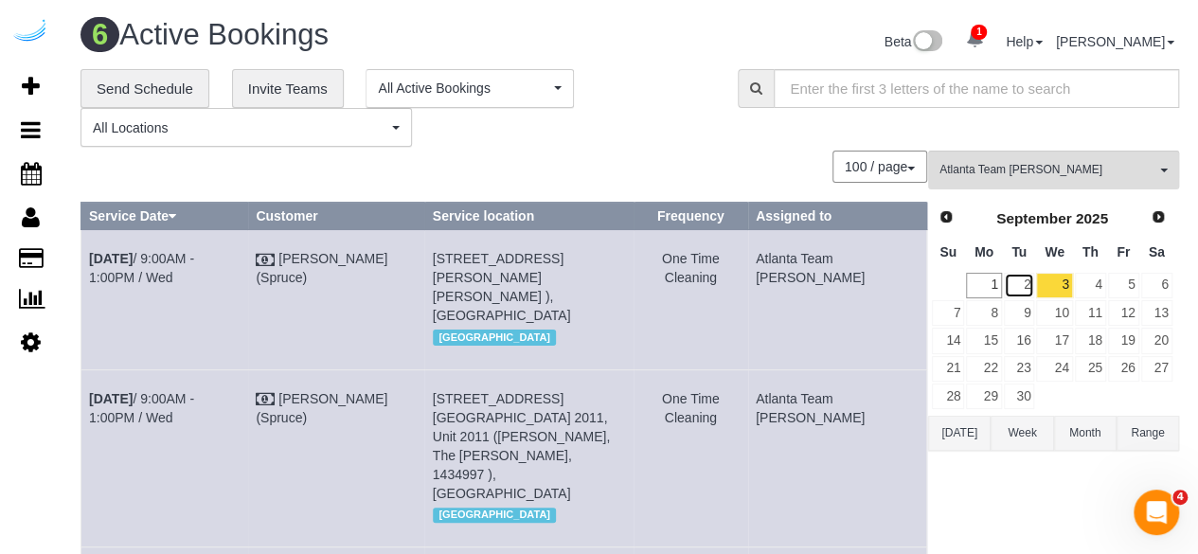
click at [1033, 287] on link "2" at bounding box center [1019, 286] width 31 height 26
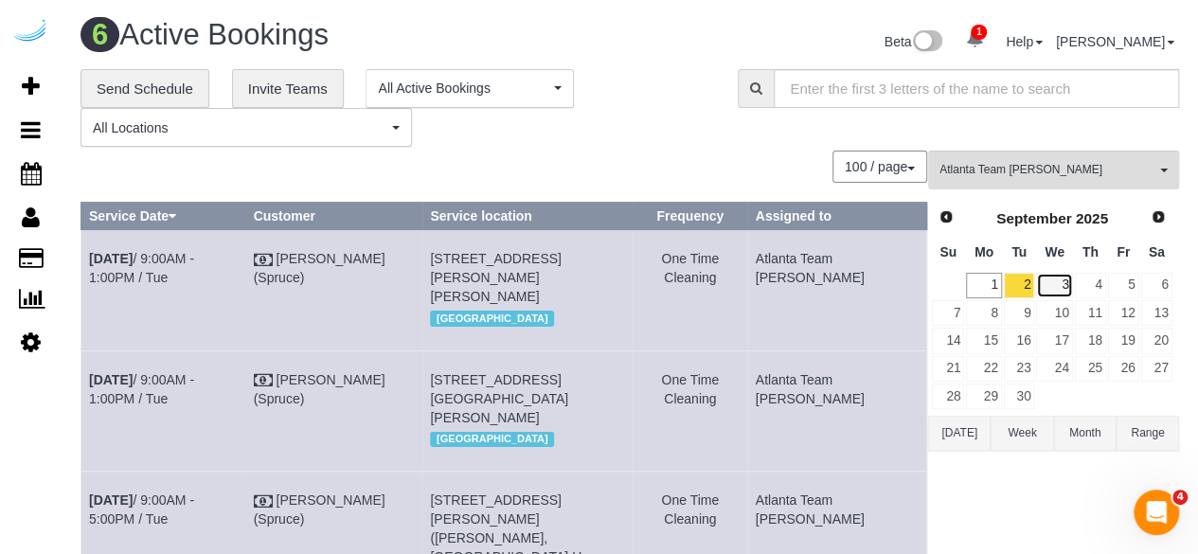
click at [1057, 277] on link "3" at bounding box center [1054, 286] width 36 height 26
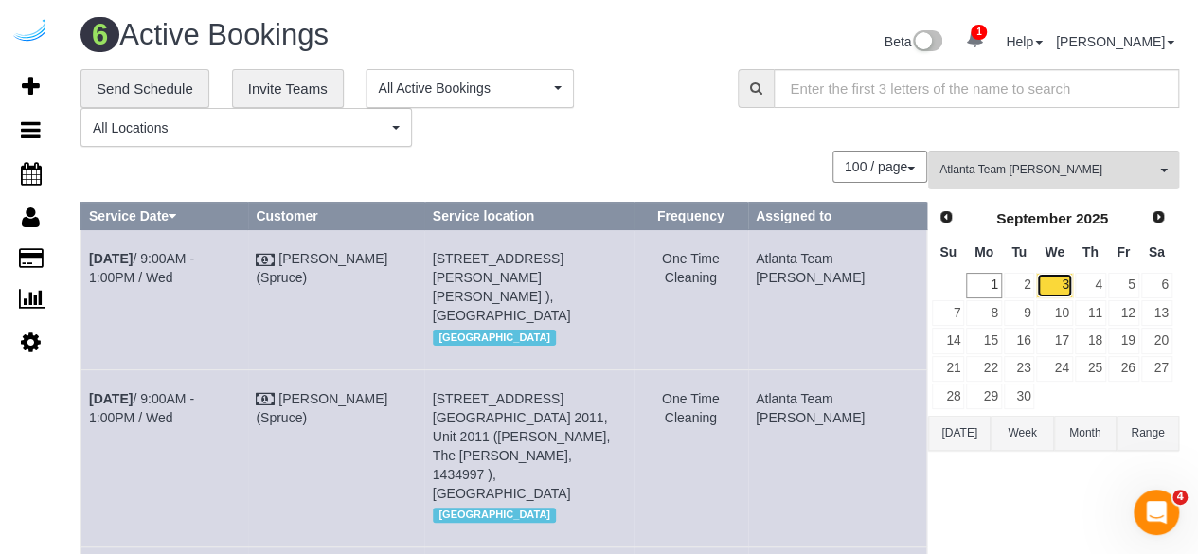
click at [1057, 278] on link "3" at bounding box center [1054, 286] width 36 height 26
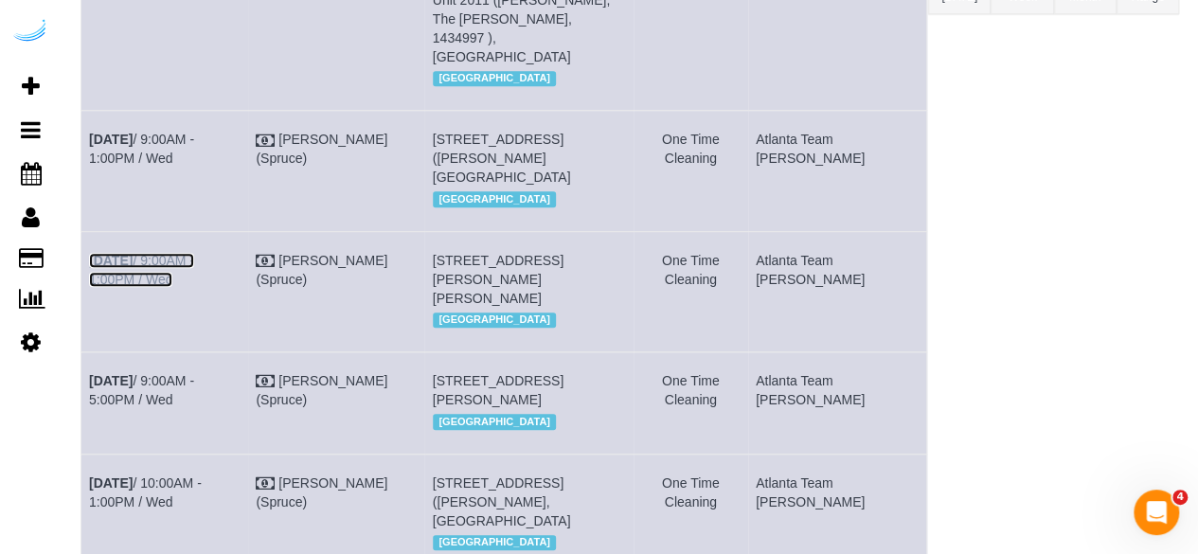
click at [194, 253] on link "Sep 3rd / 9:00AM - 1:00PM / Wed" at bounding box center [141, 270] width 105 height 34
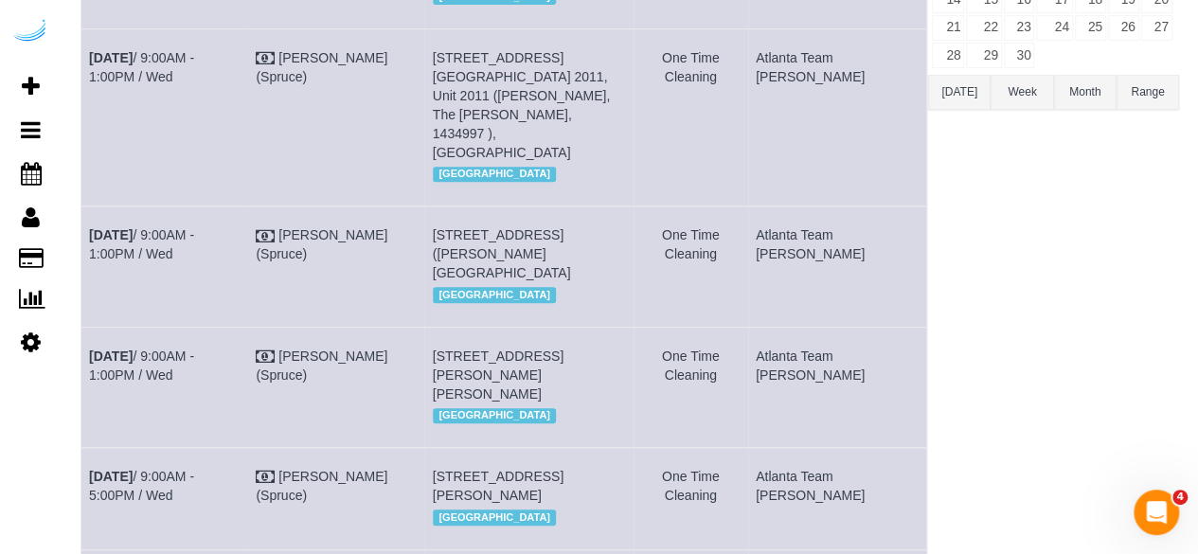
scroll to position [247, 0]
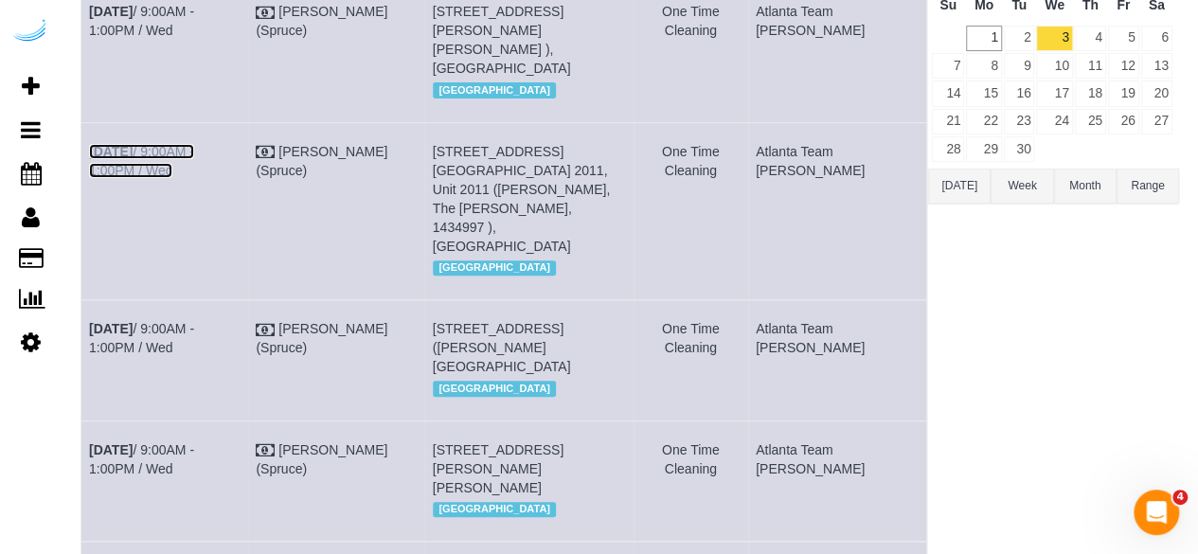
click at [194, 144] on link "Sep 3rd / 9:00AM - 1:00PM / Wed" at bounding box center [141, 161] width 105 height 34
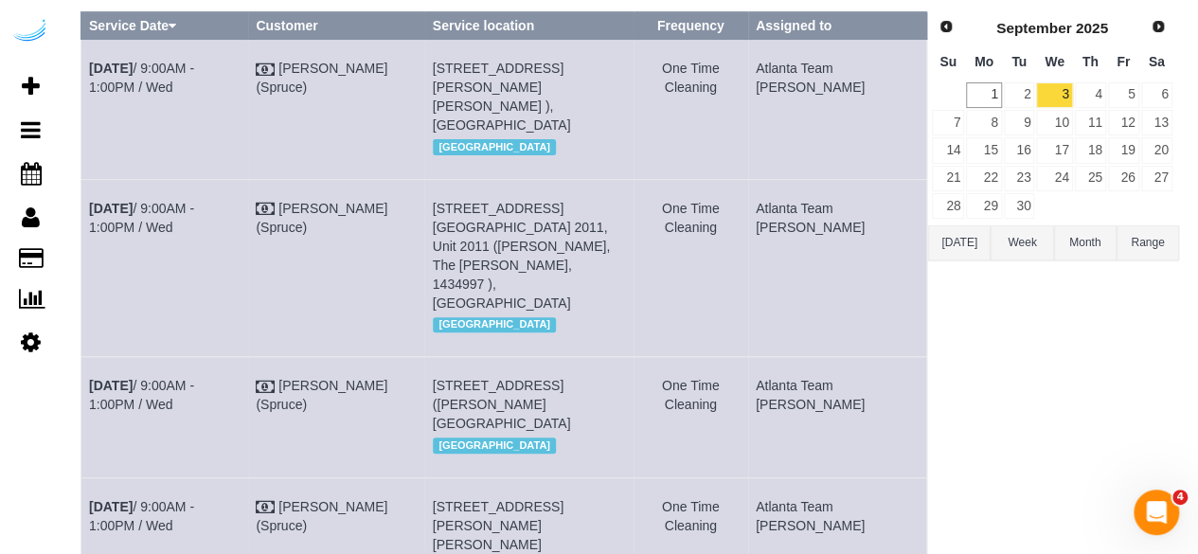
scroll to position [152, 0]
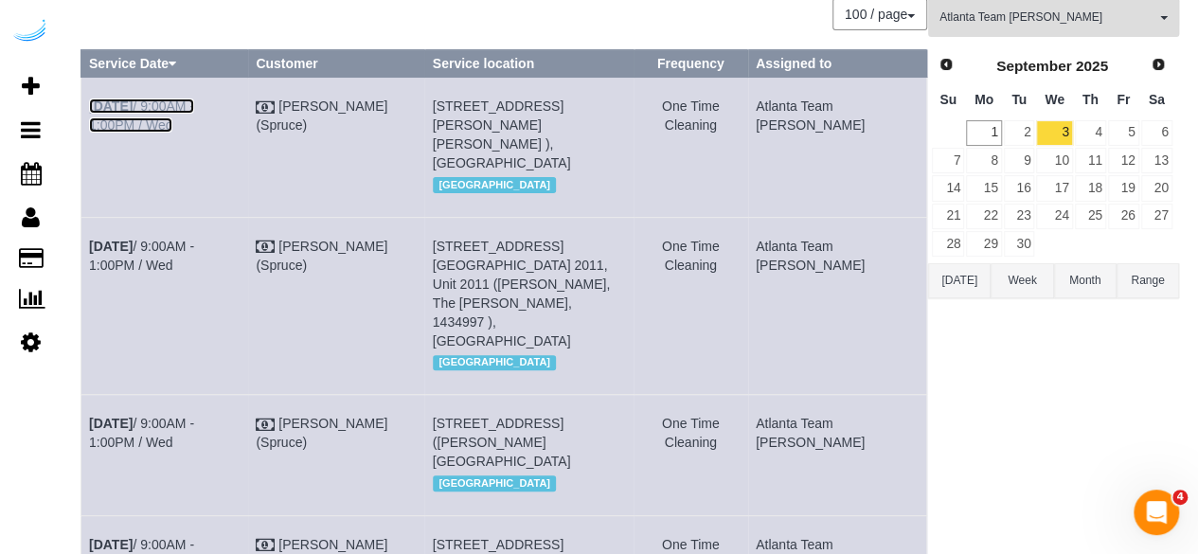
click at [194, 101] on link "Sep 3rd / 9:00AM - 1:00PM / Wed" at bounding box center [141, 115] width 105 height 34
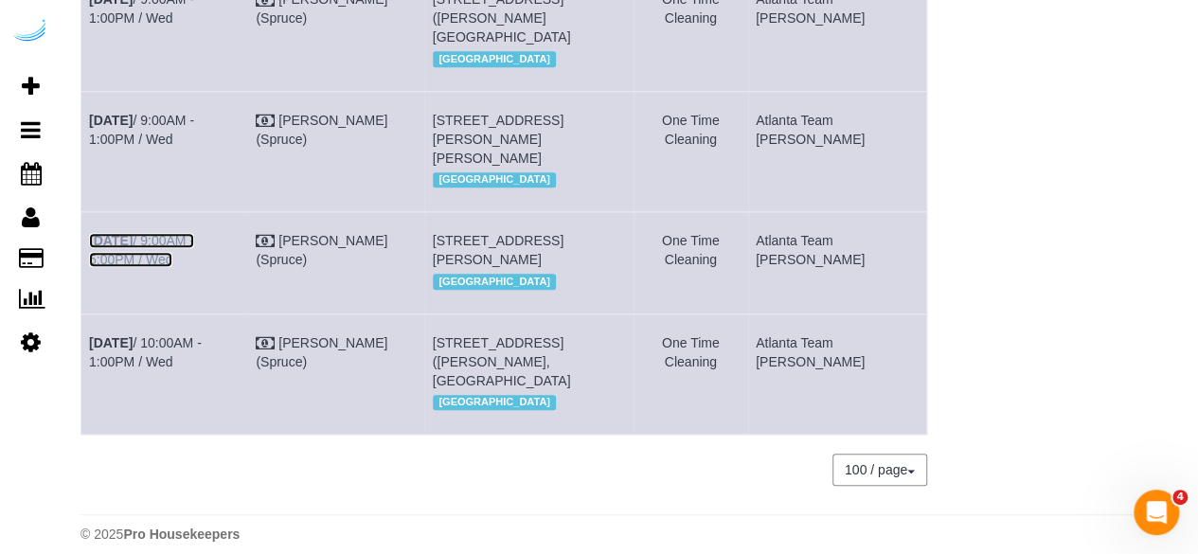
click at [194, 245] on link "Sep 3rd / 9:00AM - 5:00PM / Wed" at bounding box center [141, 250] width 105 height 34
click at [174, 369] on link "Sep 3rd / 10:00AM - 1:00PM / Wed" at bounding box center [145, 352] width 113 height 34
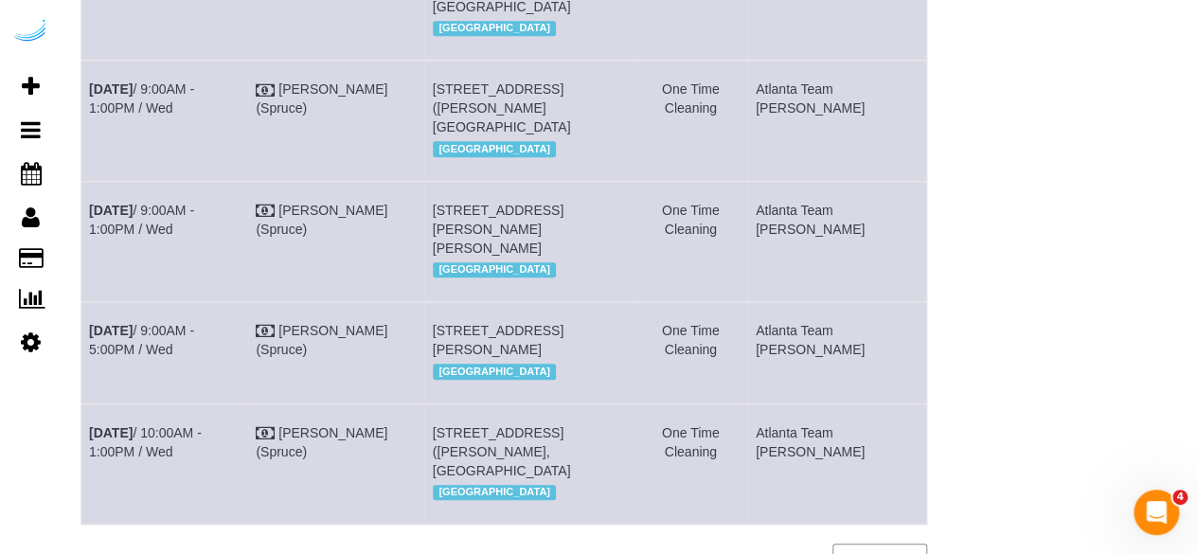
scroll to position [387, 0]
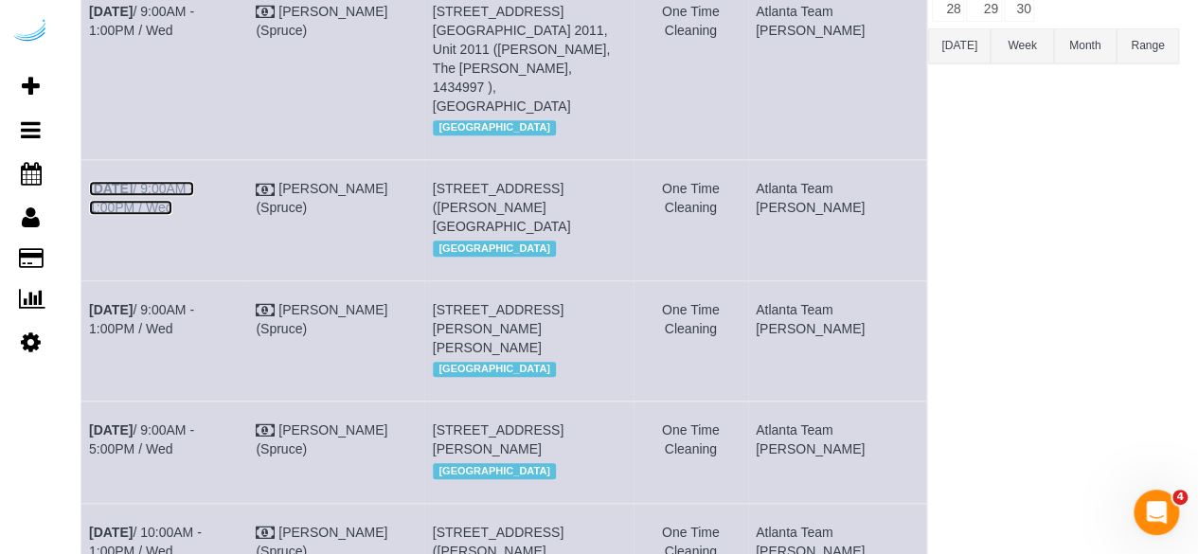
click at [194, 181] on link "Sep 3rd / 9:00AM - 1:00PM / Wed" at bounding box center [141, 198] width 105 height 34
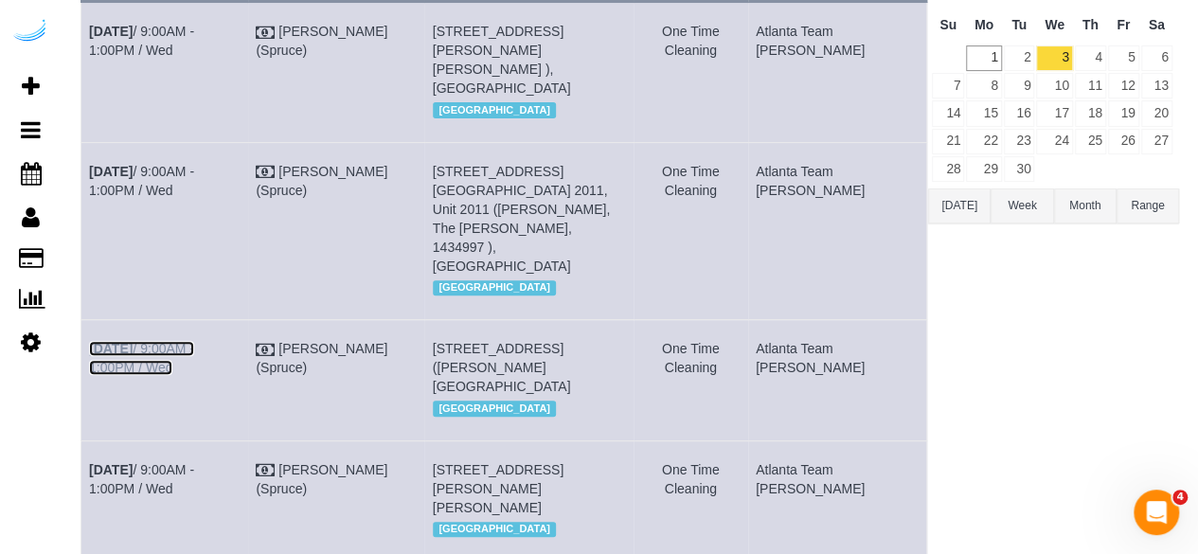
scroll to position [0, 0]
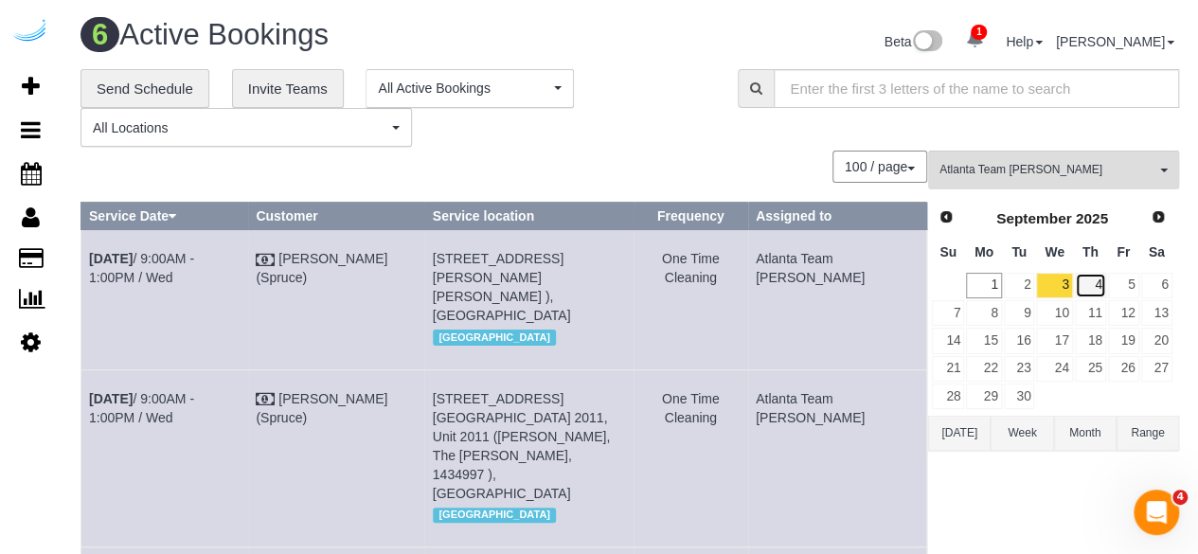
click at [1094, 285] on link "4" at bounding box center [1090, 286] width 31 height 26
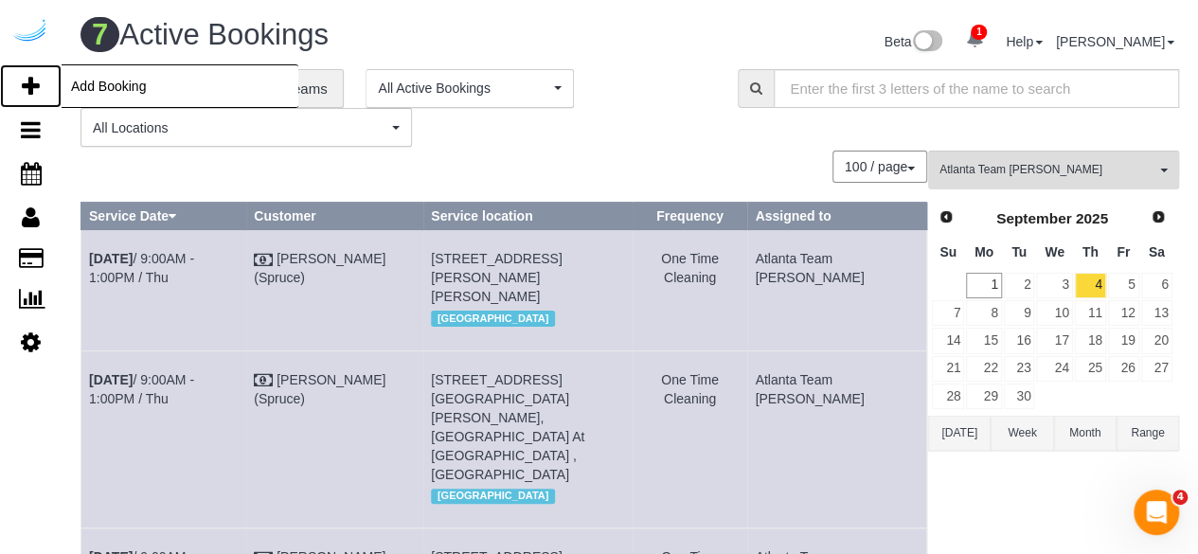
click at [23, 79] on icon at bounding box center [31, 86] width 18 height 23
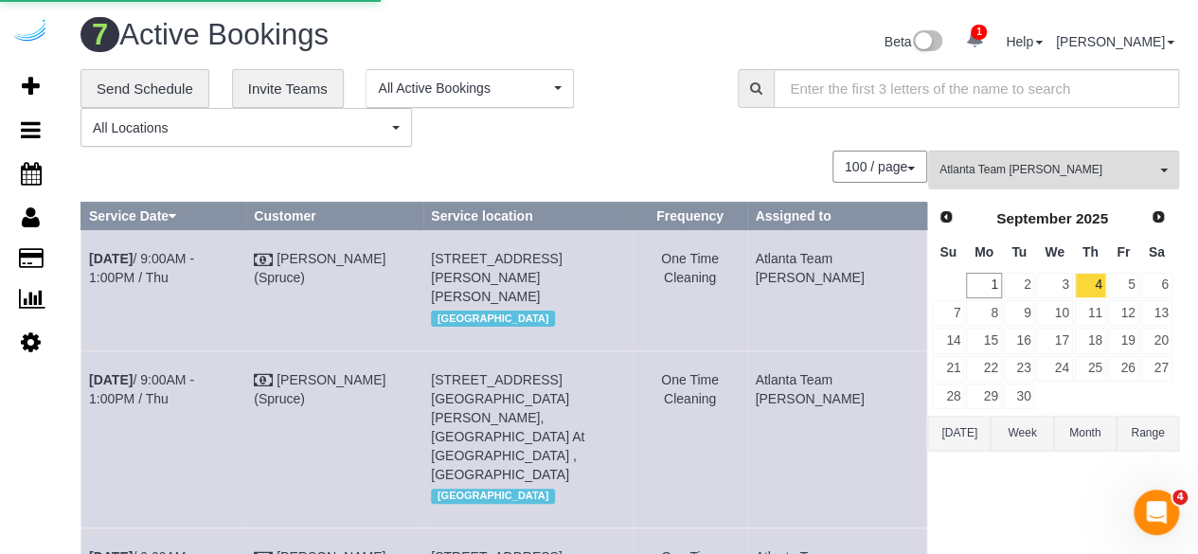
select select "number:9"
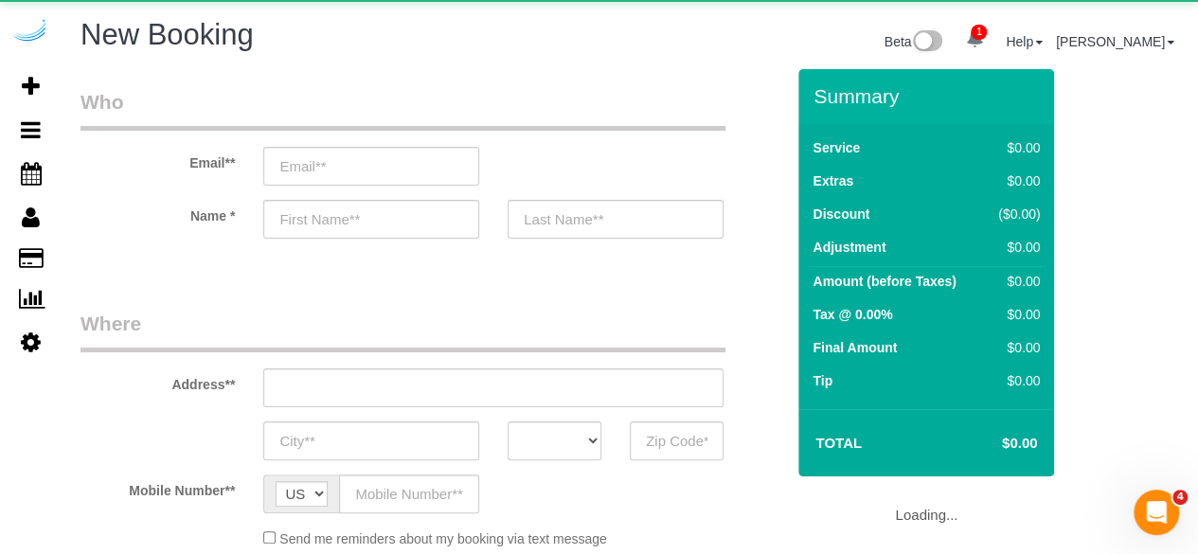
select select "object:2265"
select select "4"
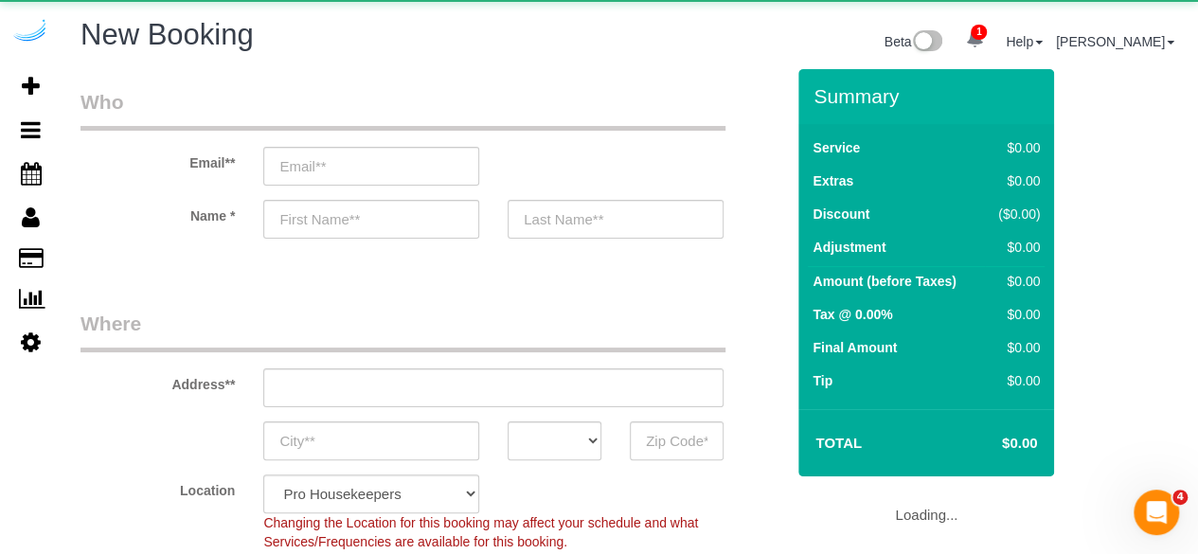
select select "object:2401"
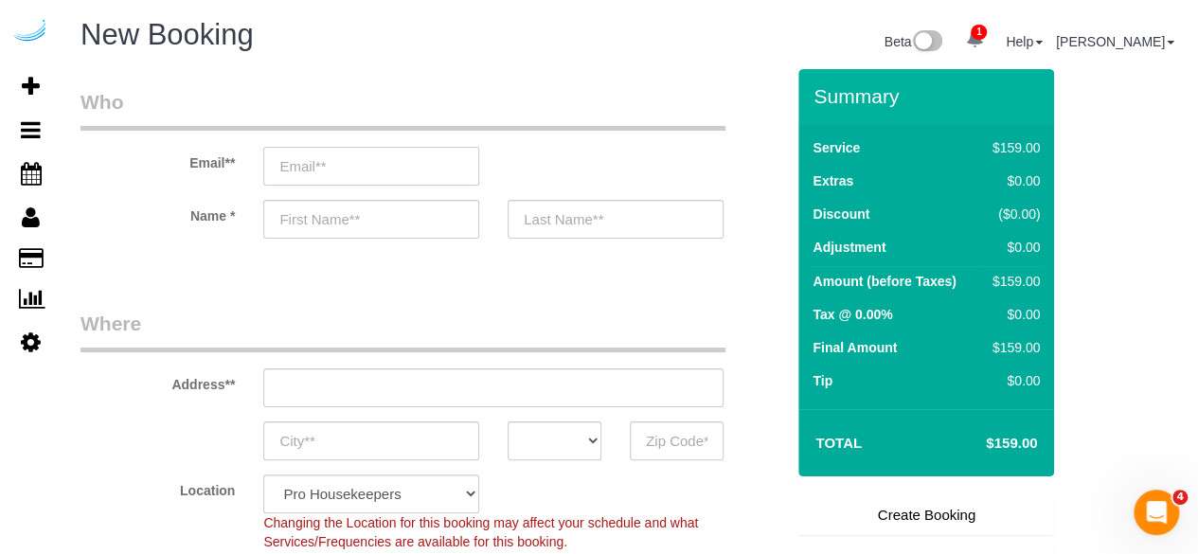
click at [426, 169] on input "email" at bounding box center [371, 166] width 216 height 39
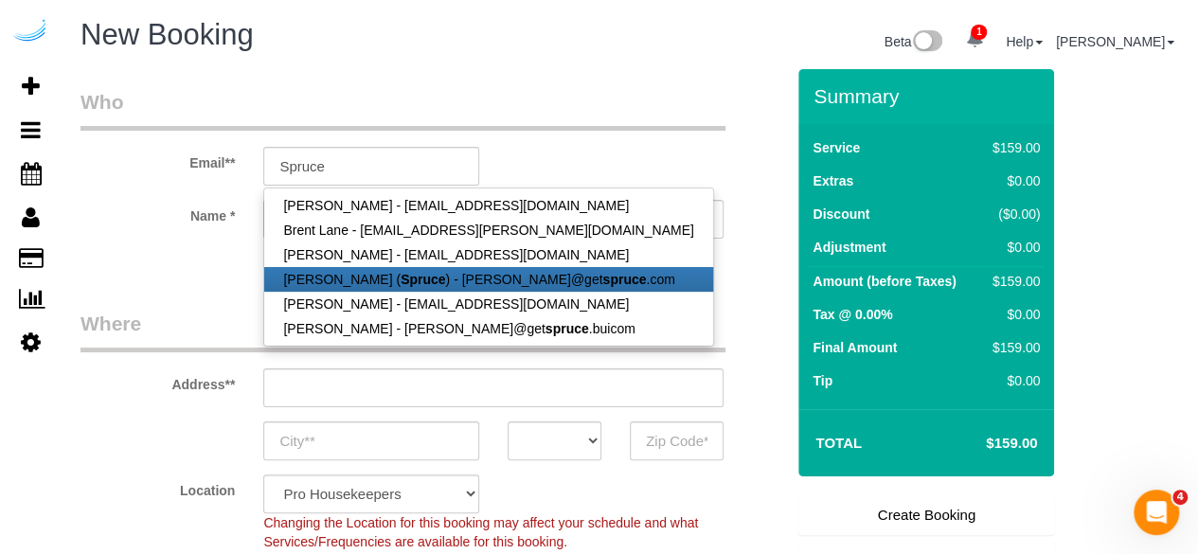
click at [414, 277] on strong "Spruce" at bounding box center [423, 279] width 45 height 15
type input "[PERSON_NAME][EMAIL_ADDRESS][DOMAIN_NAME]"
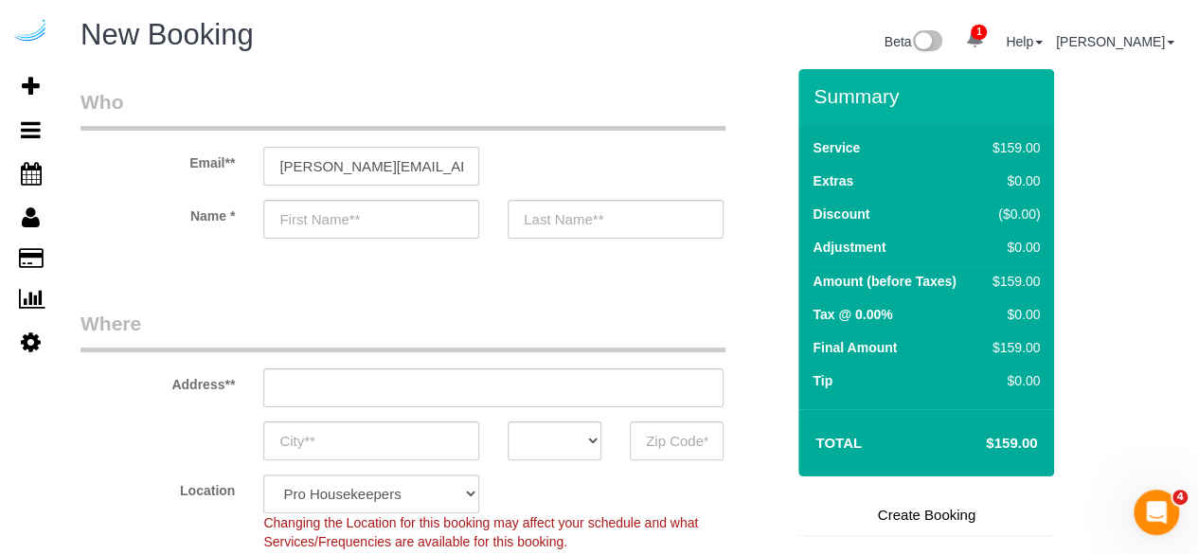
type input "[PERSON_NAME]"
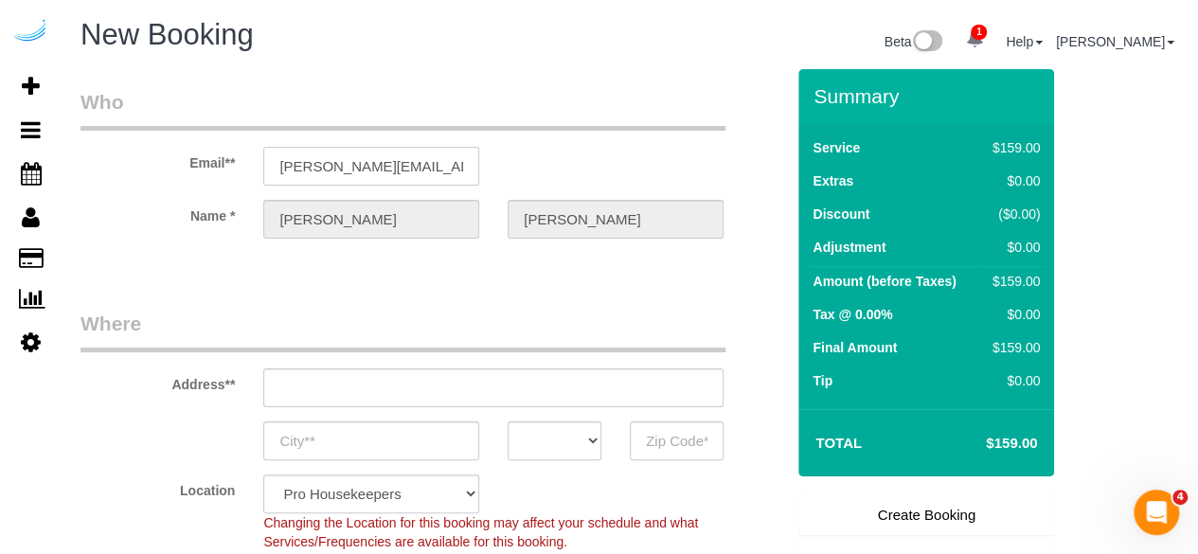
type input "3816 S Lamar Blvd"
type input "Austin"
select select "[GEOGRAPHIC_DATA]"
type input "78704"
click at [556, 389] on input "[STREET_ADDRESS][PERSON_NAME]" at bounding box center [493, 387] width 460 height 39
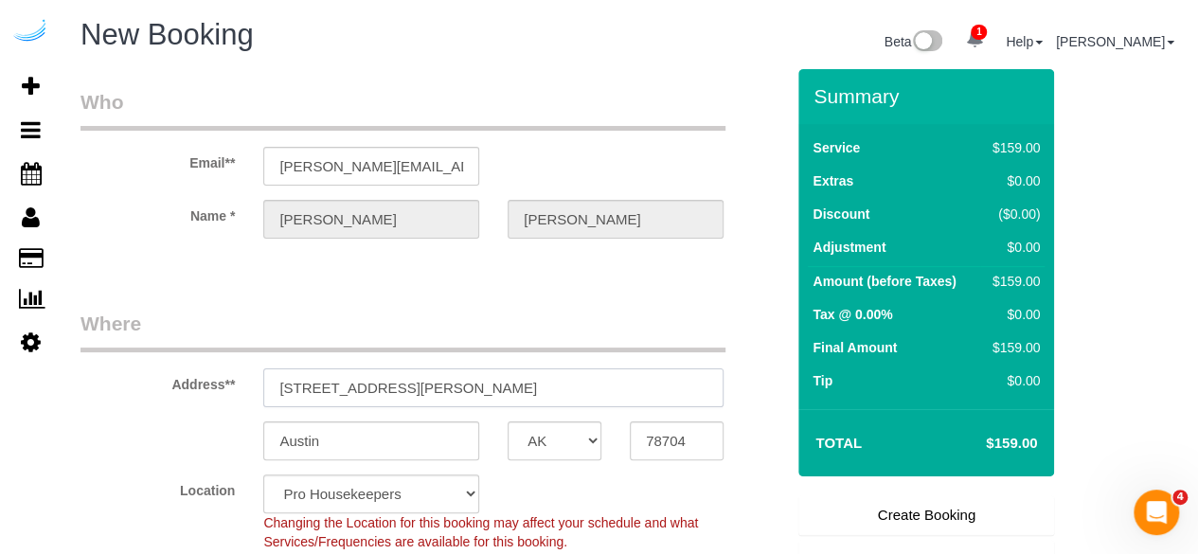
select select "9"
paste input "443 Kingsboro Rd NE, Atlanta, GA 30326"
type input "3443 Kingsboro Rd NE, Atlanta, GA 30326"
select select "object:2445"
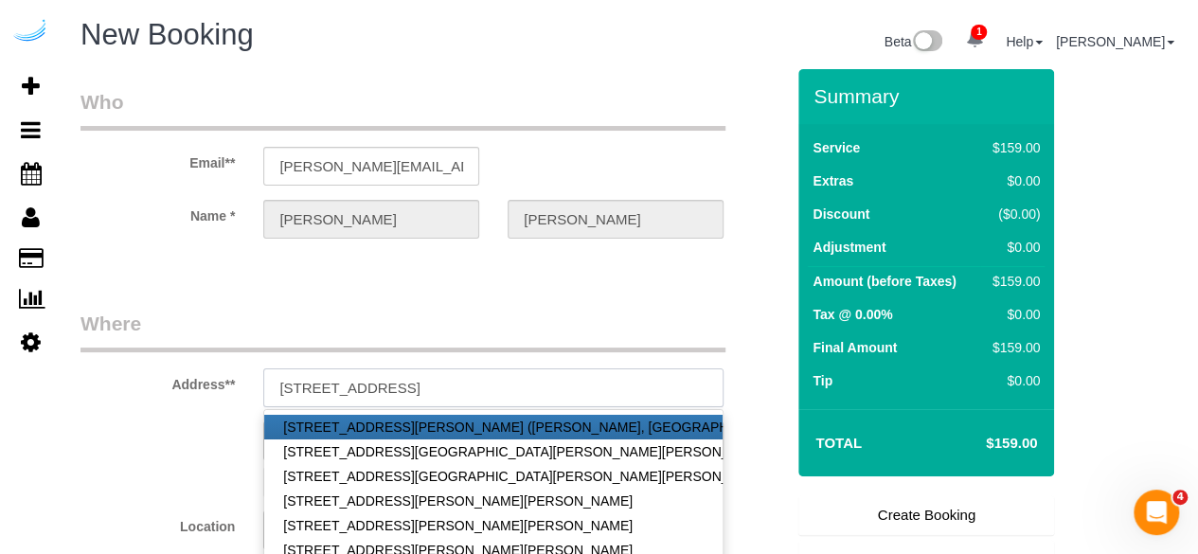
drag, startPoint x: 508, startPoint y: 376, endPoint x: 656, endPoint y: 382, distance: 148.8
click at [648, 380] on input "3443 Kingsboro Rd NE, Atlanta, GA 30326" at bounding box center [493, 387] width 460 height 39
type input "3443 Kingsboro Rd NE, Atlanta, GA 30326"
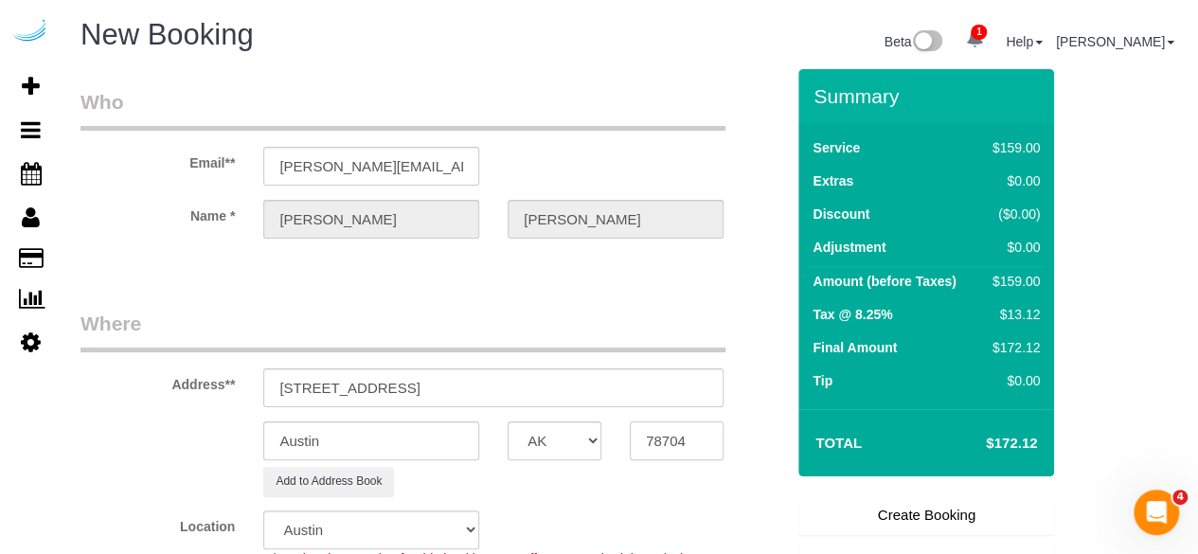
click at [684, 442] on input "78704" at bounding box center [677, 440] width 94 height 39
paste input "30326"
type input "30326"
click at [543, 451] on select "AK AL AR AZ CA CO CT DC DE [GEOGRAPHIC_DATA] [GEOGRAPHIC_DATA] HI IA ID IL IN K…" at bounding box center [555, 440] width 94 height 39
select select "8"
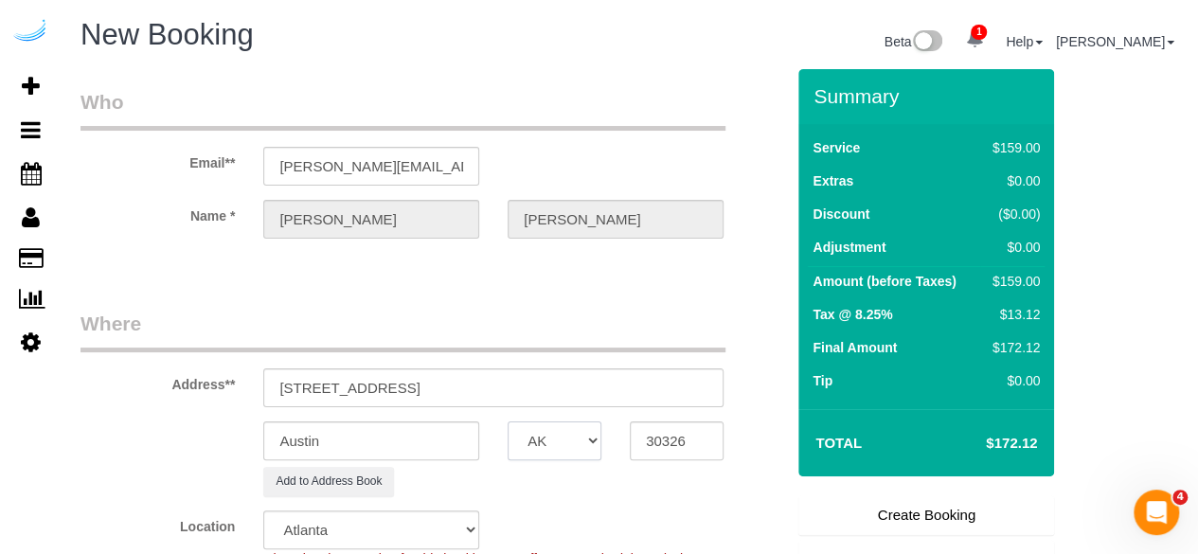
select select "GA"
select select "object:2612"
click at [444, 435] on input "Austin" at bounding box center [371, 440] width 216 height 39
type input "[GEOGRAPHIC_DATA]"
drag, startPoint x: 427, startPoint y: 384, endPoint x: 784, endPoint y: 370, distance: 357.2
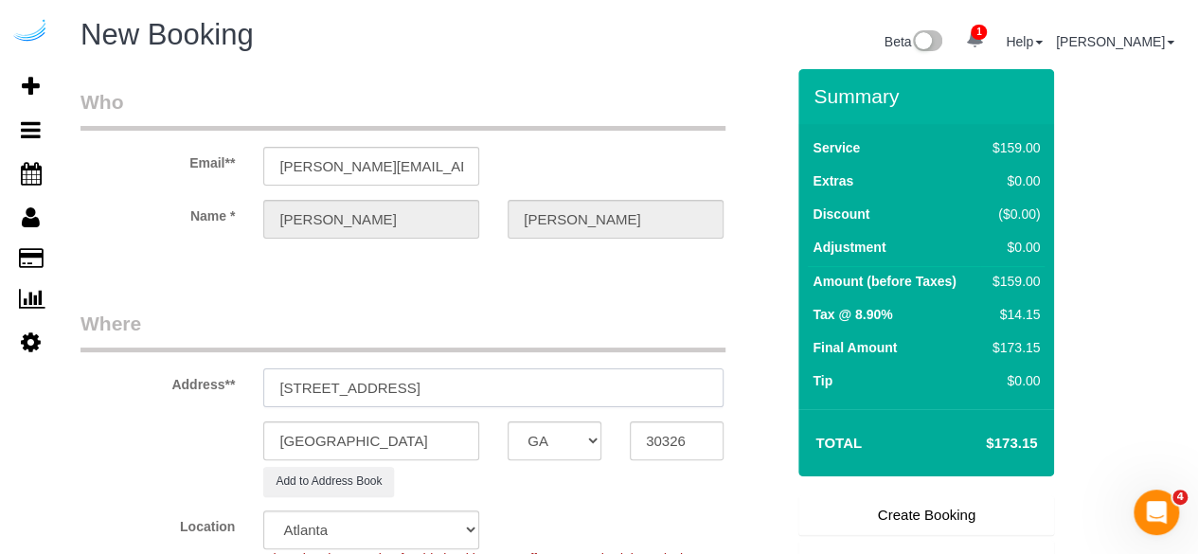
click at [784, 69] on form "Who Email** brandie@getspruce.com Name * Brandie Louck Where Address** 3443 Kin…" at bounding box center [629, 69] width 1098 height 0
paste input "DeAndre Mitchell"
paste input "Kingsboro Luxury Apartments"
paste input "1471649"
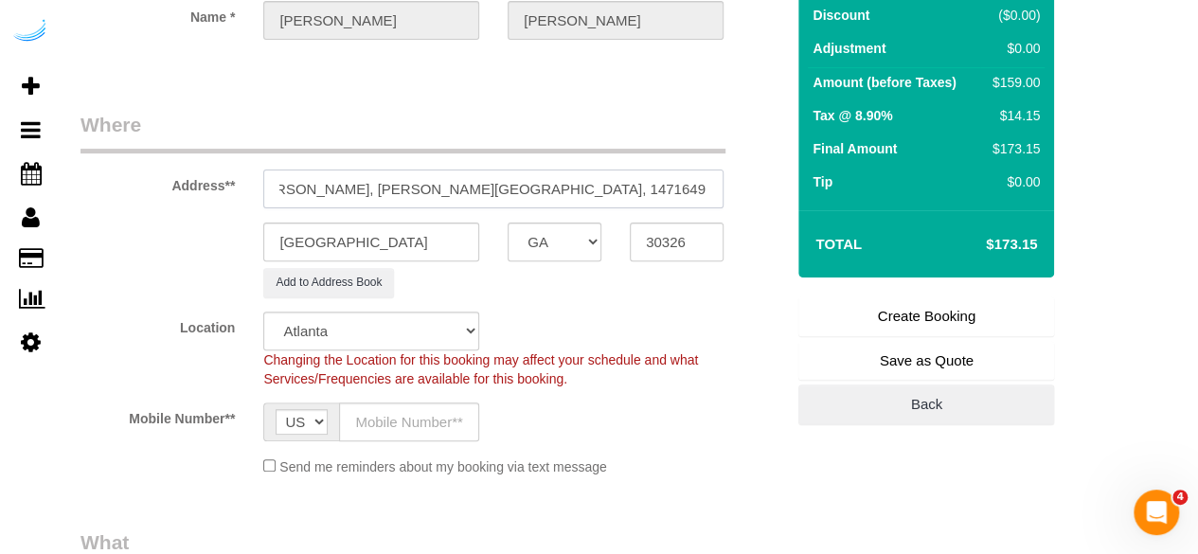
scroll to position [379, 0]
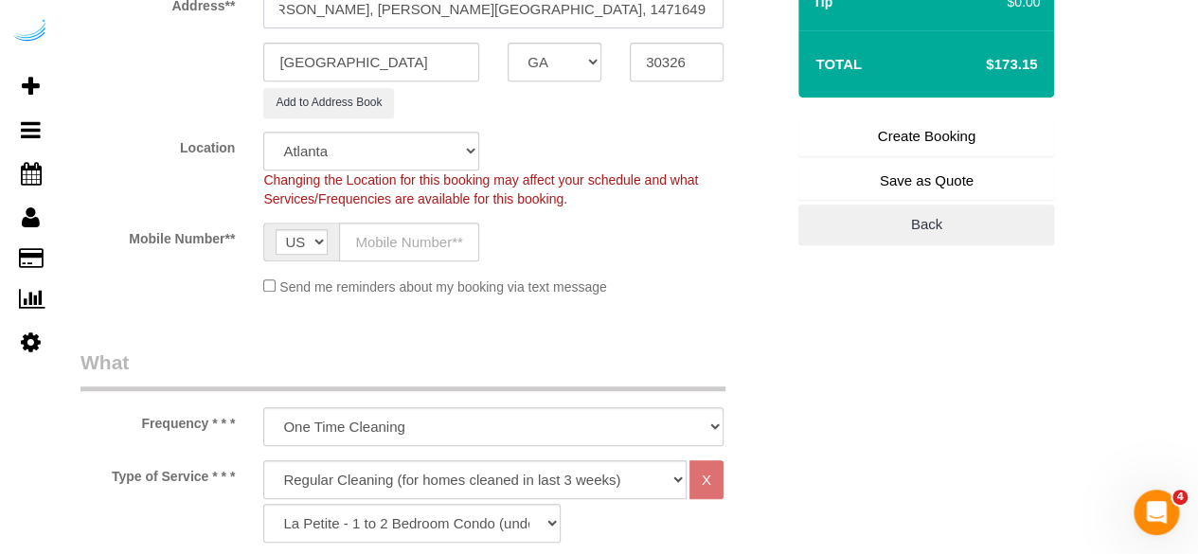
type input "3443 Kingsboro Rd NE, Unit 2213 (DeAndre Mitchell, Kingsboro Luxury Apartments,…"
drag, startPoint x: 403, startPoint y: 228, endPoint x: 407, endPoint y: 240, distance: 12.0
click at [403, 228] on input "text" at bounding box center [409, 242] width 140 height 39
type input "[PHONE_NUMBER]"
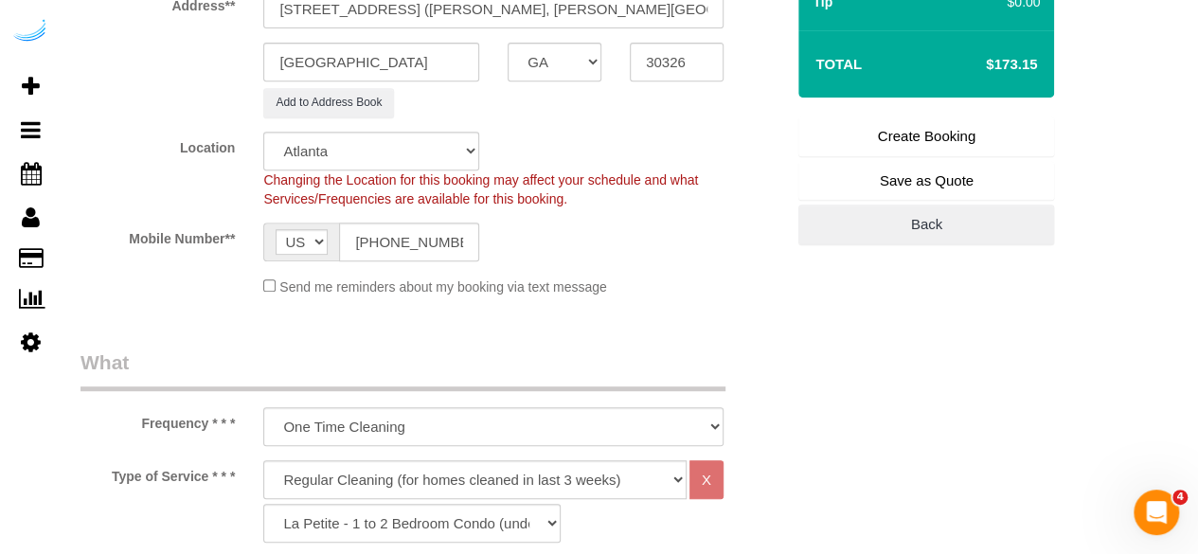
type input "[PERSON_NAME]"
type input "[PHONE_NUMBER]"
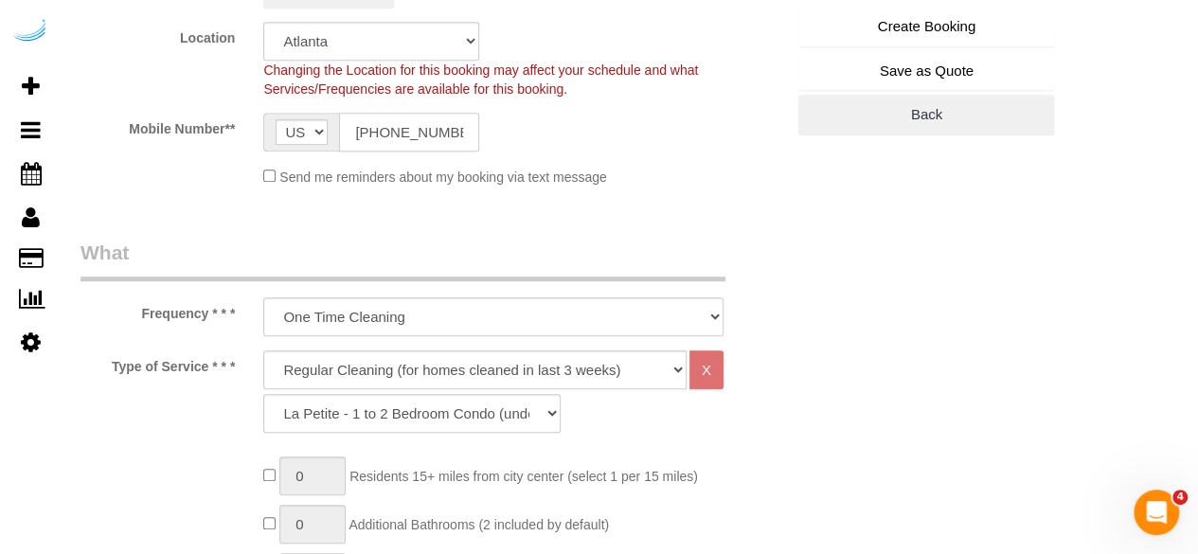
scroll to position [568, 0]
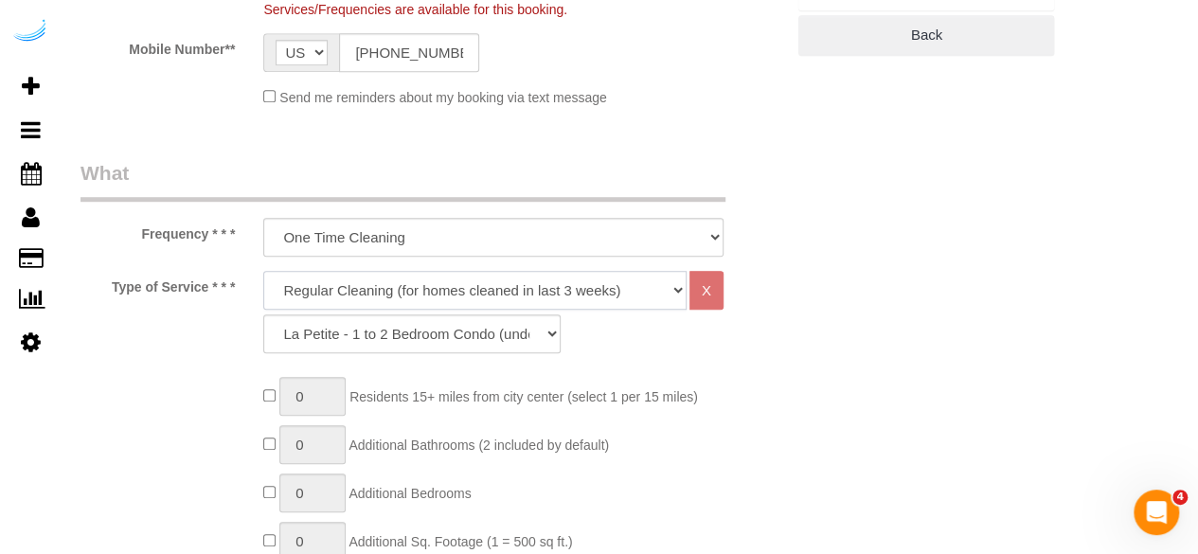
click at [441, 287] on select "Deep Cleaning (for homes that have not been cleaned in 3+ weeks) Spruce Regular…" at bounding box center [474, 290] width 423 height 39
select select "282"
click at [263, 271] on select "Deep Cleaning (for homes that have not been cleaned in 3+ weeks) Spruce Regular…" at bounding box center [474, 290] width 423 height 39
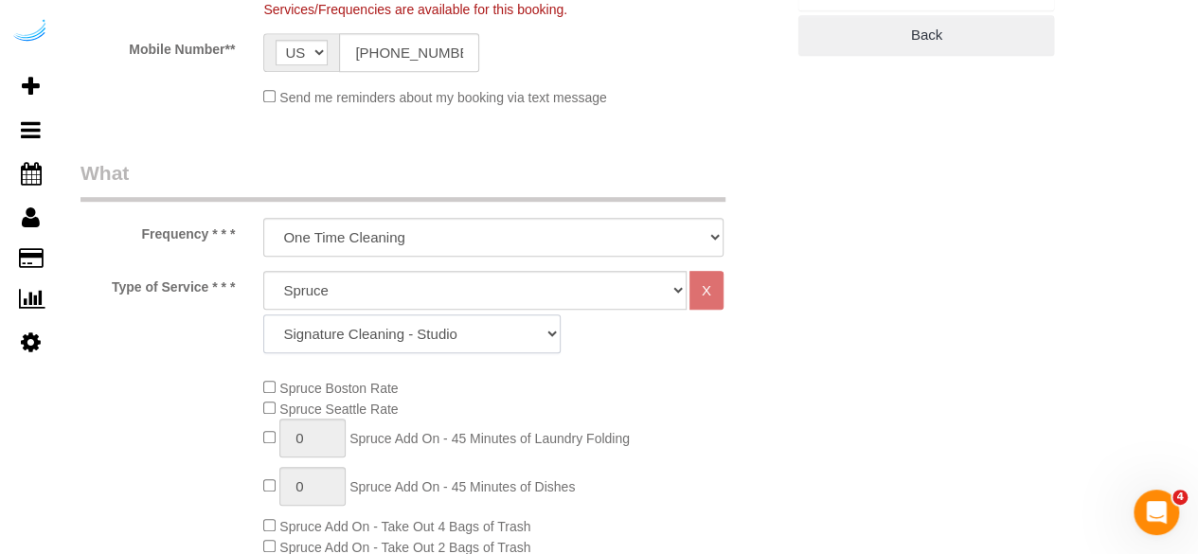
click at [380, 321] on select "Signature Cleaning - Studio Signature Cleaning - 1 Bed 1 Bath Signature Cleanin…" at bounding box center [411, 333] width 297 height 39
select select "325"
click at [263, 314] on select "Signature Cleaning - Studio Signature Cleaning - 1 Bed 1 Bath Signature Cleanin…" at bounding box center [411, 333] width 297 height 39
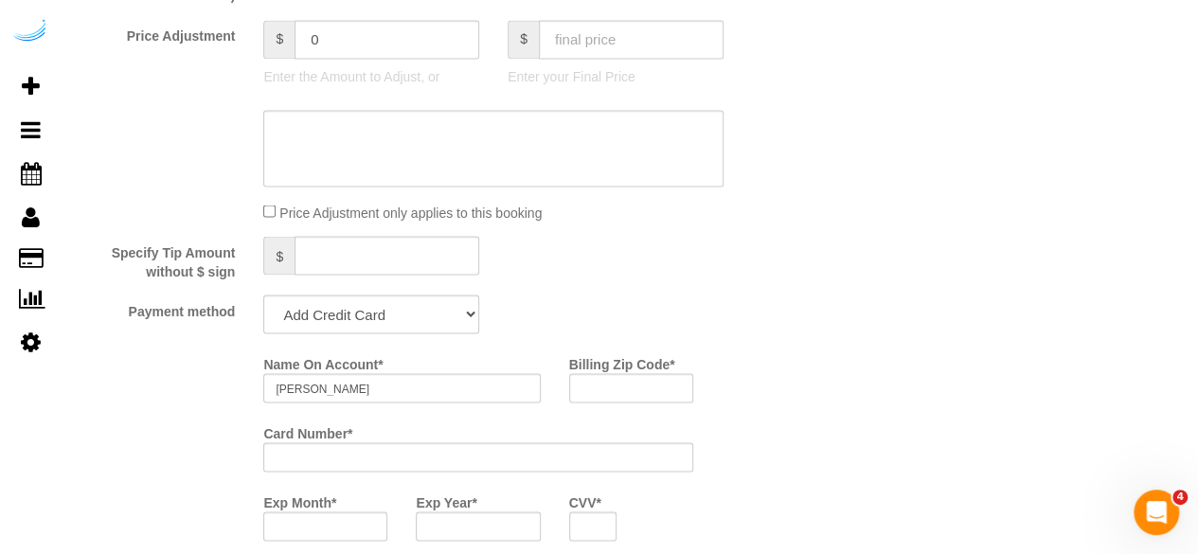
scroll to position [1799, 0]
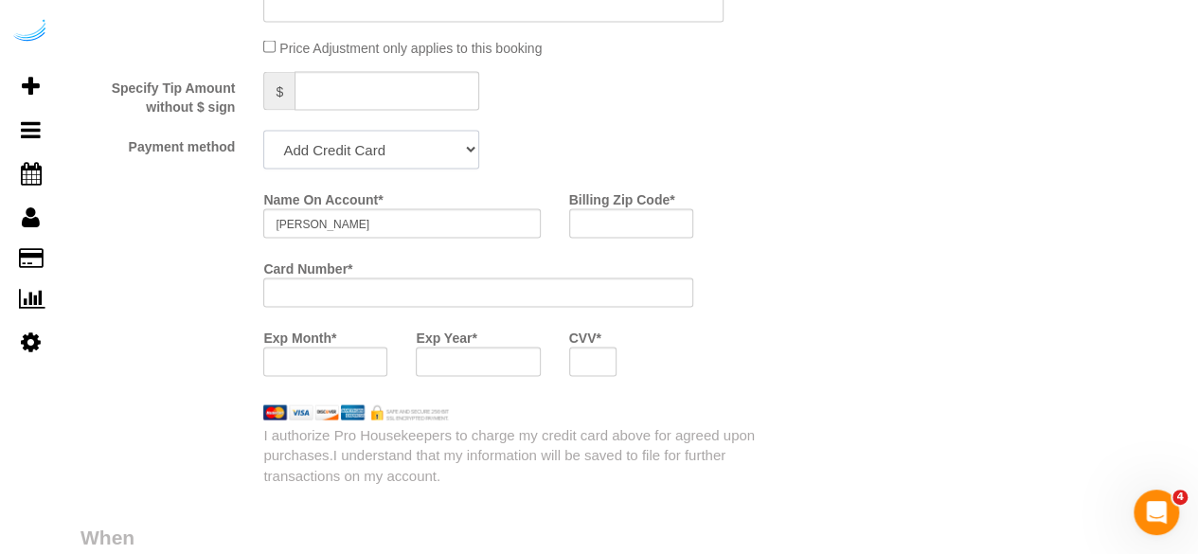
drag, startPoint x: 386, startPoint y: 152, endPoint x: 386, endPoint y: 164, distance: 11.4
click at [386, 152] on select "Add Credit Card Cash Check Paypal" at bounding box center [371, 150] width 216 height 39
select select "string:check"
click at [263, 133] on select "Add Credit Card Cash Check Paypal" at bounding box center [371, 150] width 216 height 39
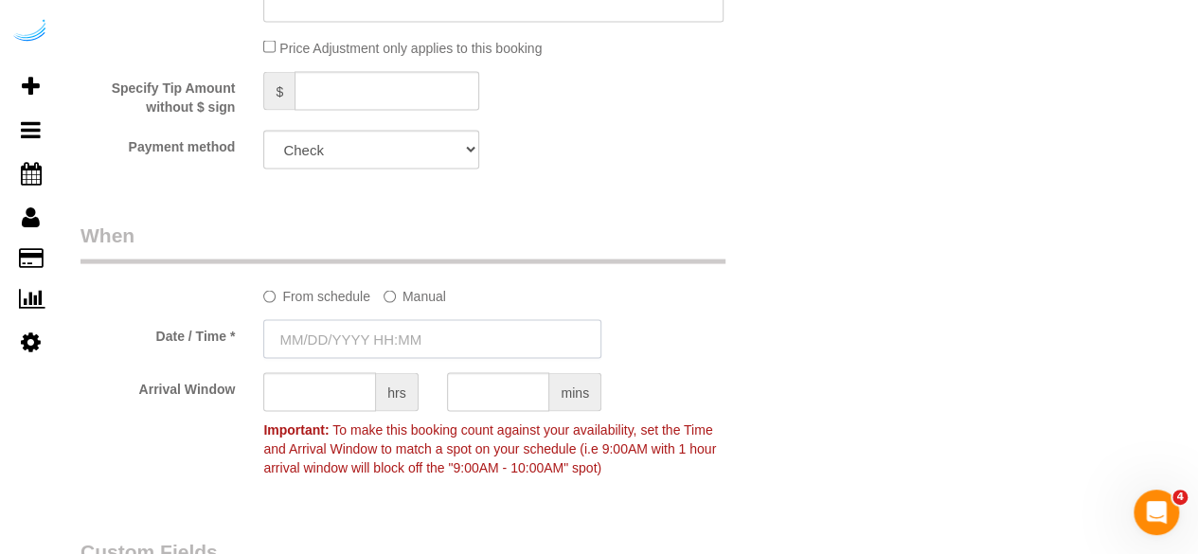
drag, startPoint x: 381, startPoint y: 335, endPoint x: 381, endPoint y: 319, distance: 16.1
click at [381, 336] on input "text" at bounding box center [432, 339] width 338 height 39
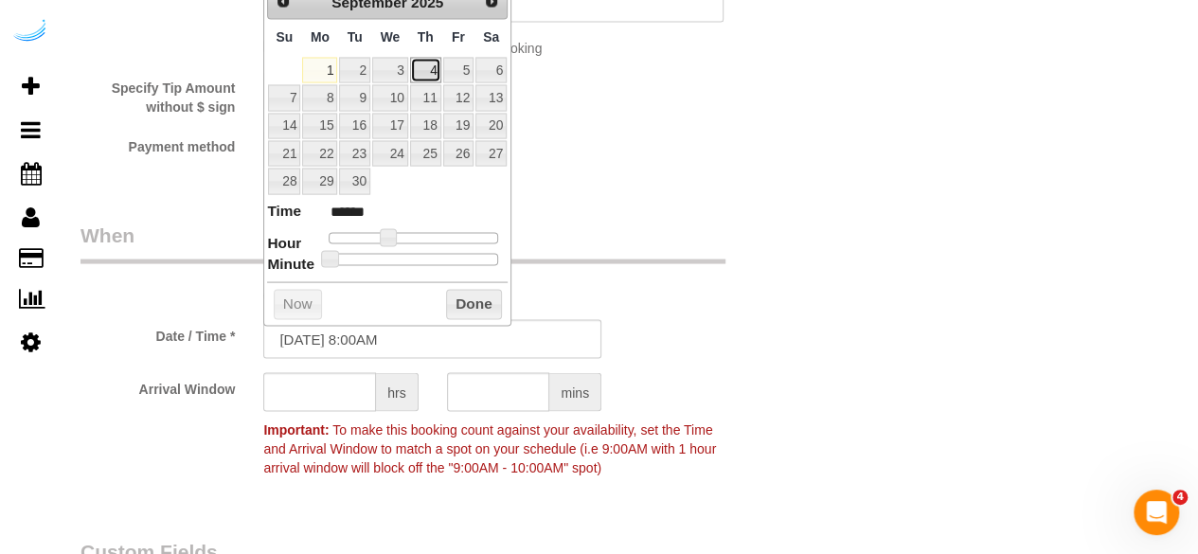
click at [437, 66] on link "4" at bounding box center [425, 71] width 31 height 26
type input "[DATE] 9:00AM"
type input "******"
click at [390, 233] on span at bounding box center [394, 237] width 17 height 17
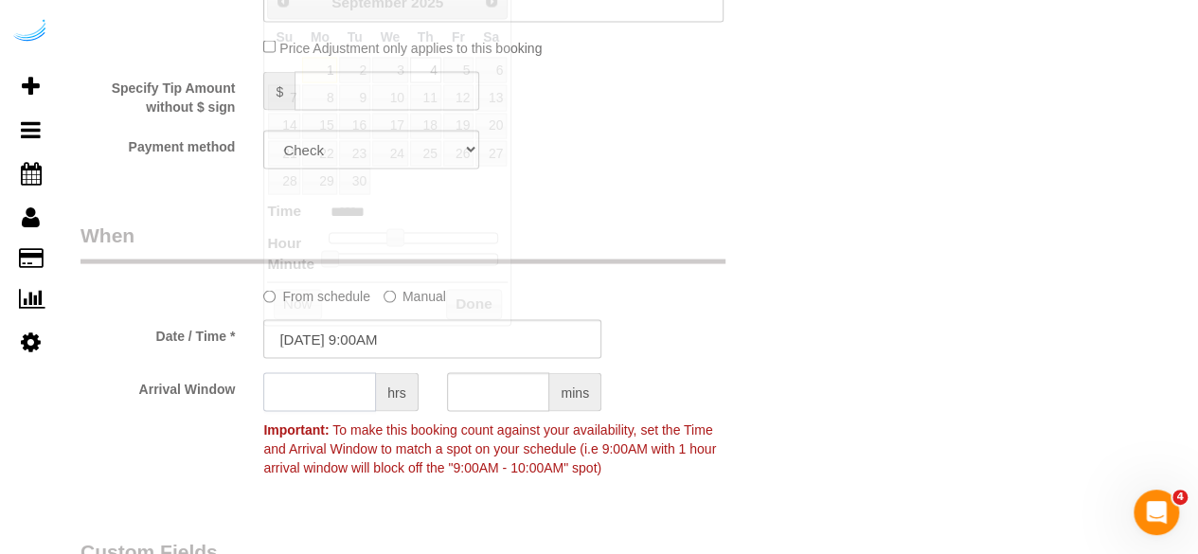
drag, startPoint x: 350, startPoint y: 399, endPoint x: 342, endPoint y: 385, distance: 15.8
click at [347, 396] on input "text" at bounding box center [319, 392] width 113 height 39
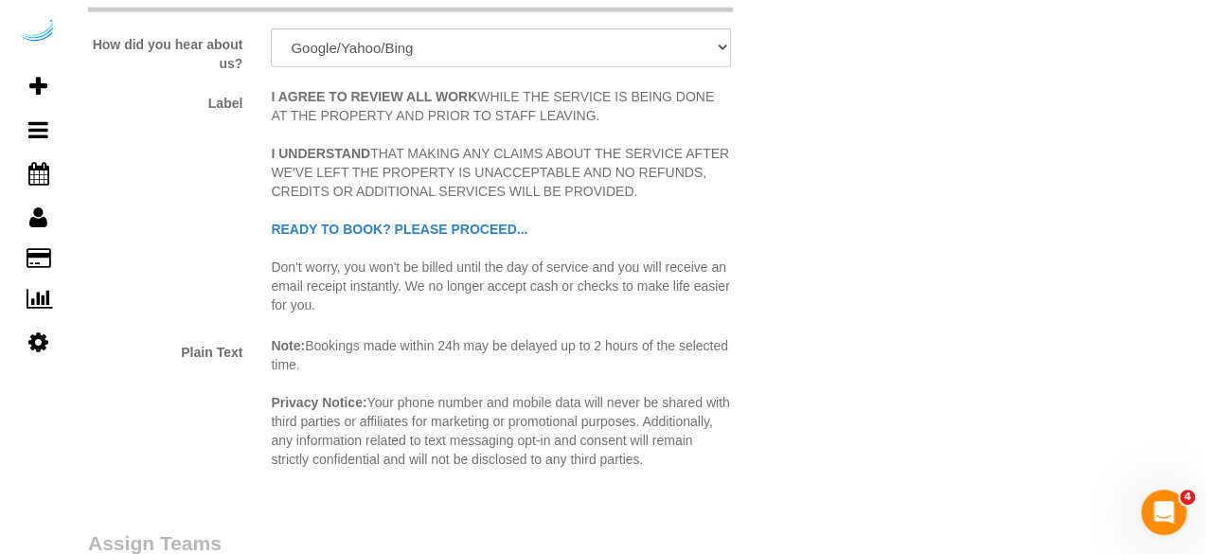
scroll to position [2746, 0]
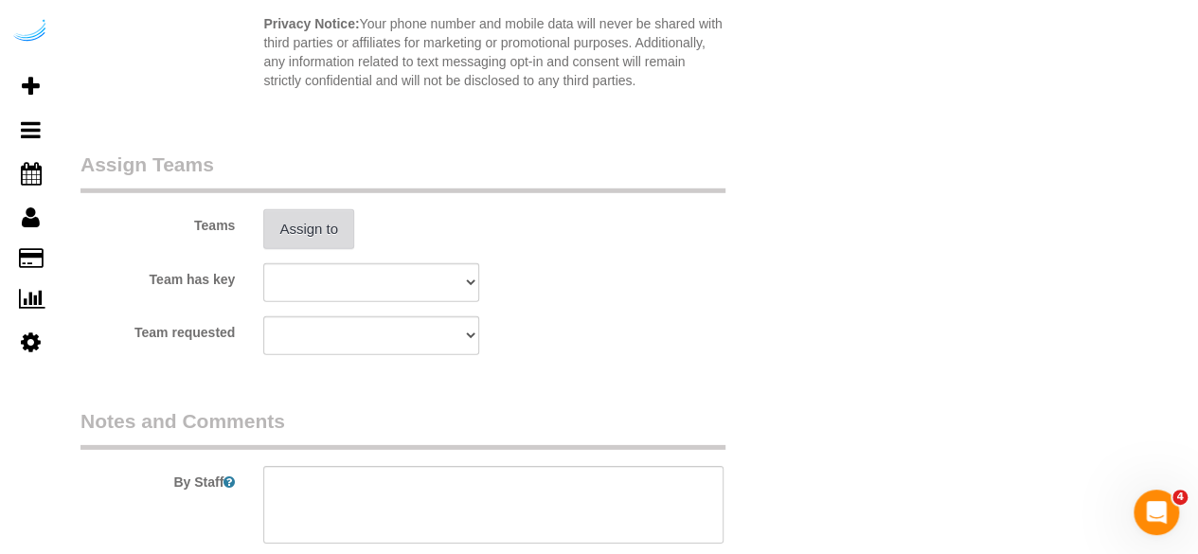
type input "4"
click at [316, 245] on button "Assign to" at bounding box center [308, 229] width 91 height 40
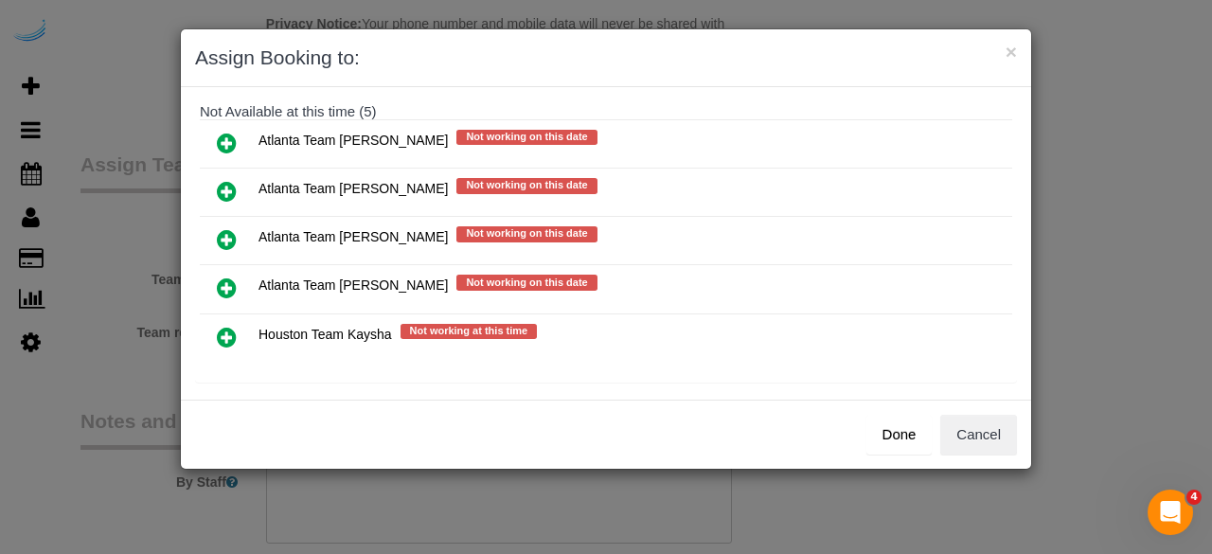
click at [219, 181] on icon at bounding box center [227, 191] width 20 height 23
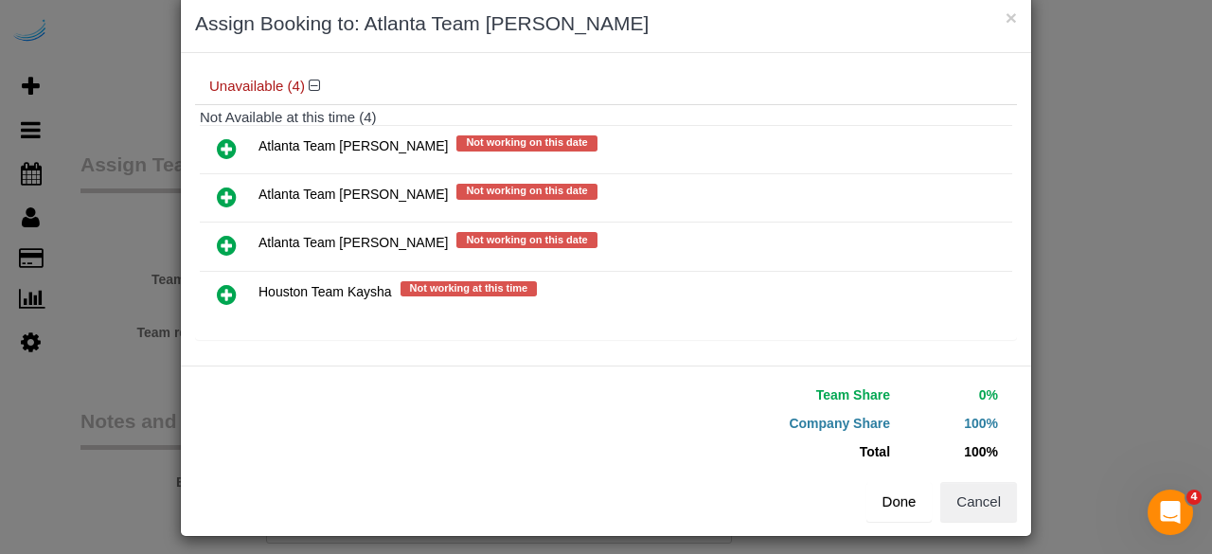
scroll to position [43, 0]
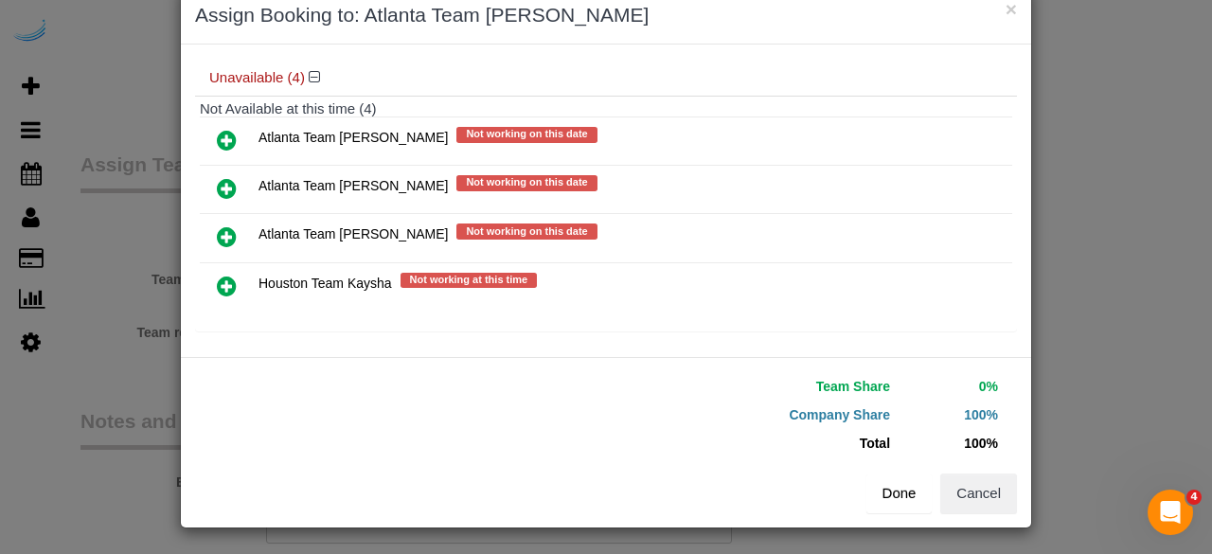
click at [882, 497] on button "Done" at bounding box center [899, 493] width 66 height 40
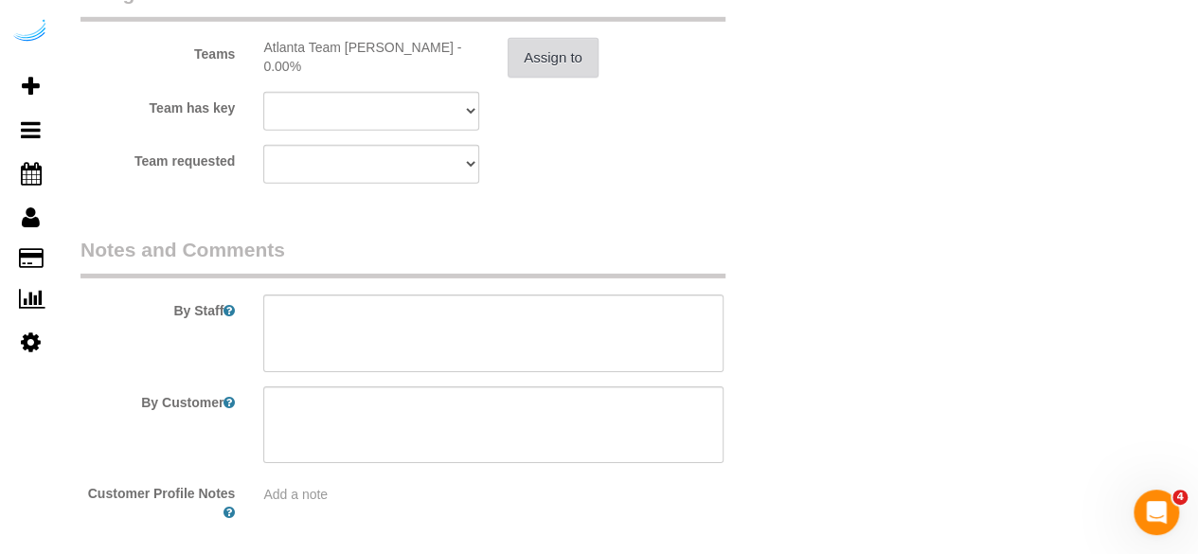
scroll to position [2935, 0]
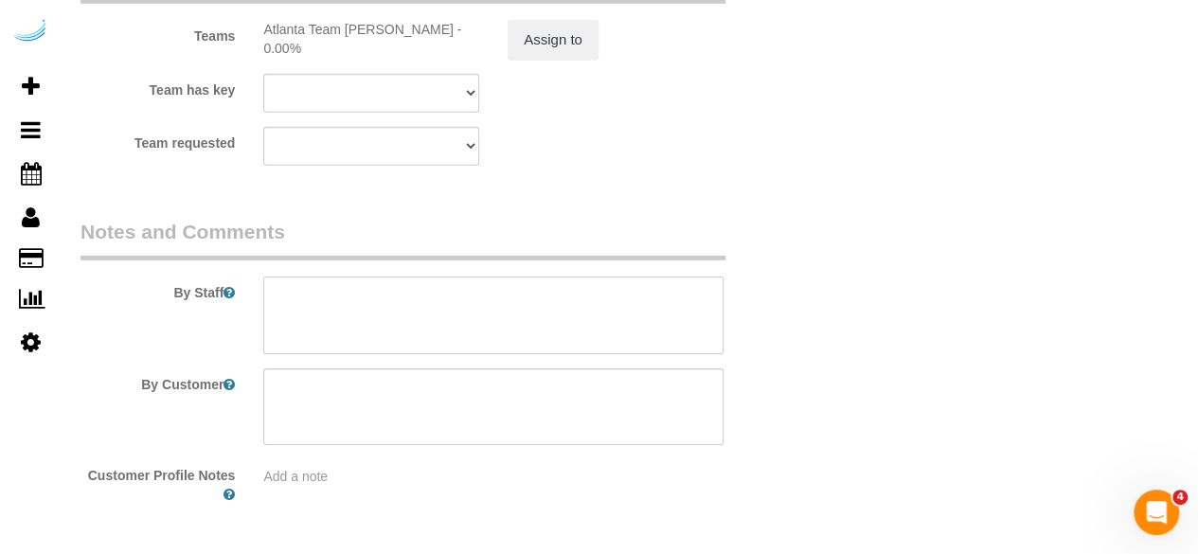
click at [575, 329] on textarea at bounding box center [493, 315] width 460 height 78
click at [622, 304] on textarea at bounding box center [493, 315] width 460 height 78
paste textarea "Permanent Notes:No notes from this customer.Today's Notes:You can throw away al…"
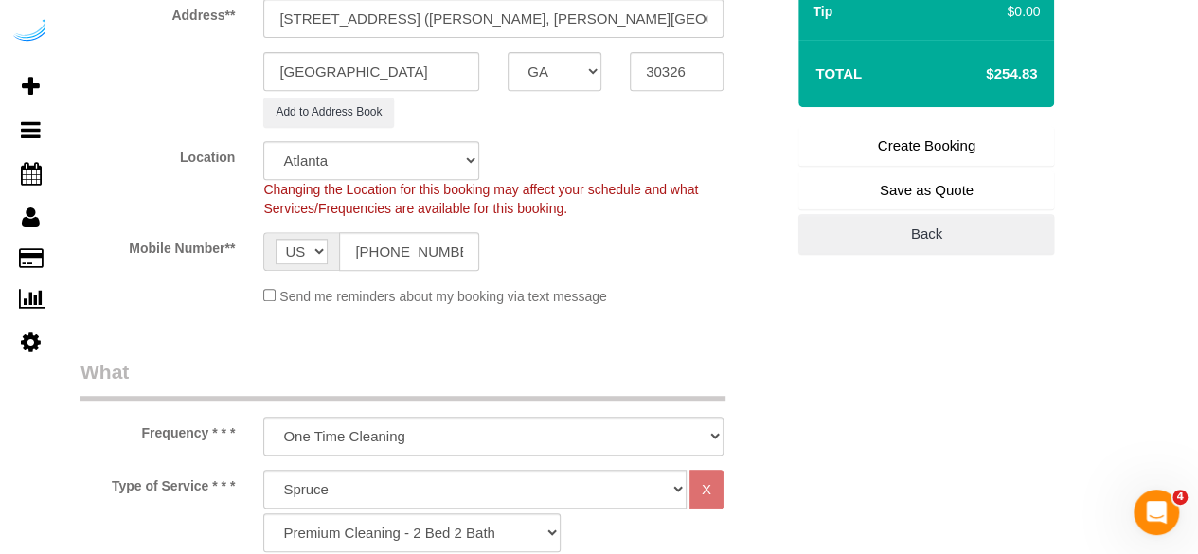
scroll to position [0, 0]
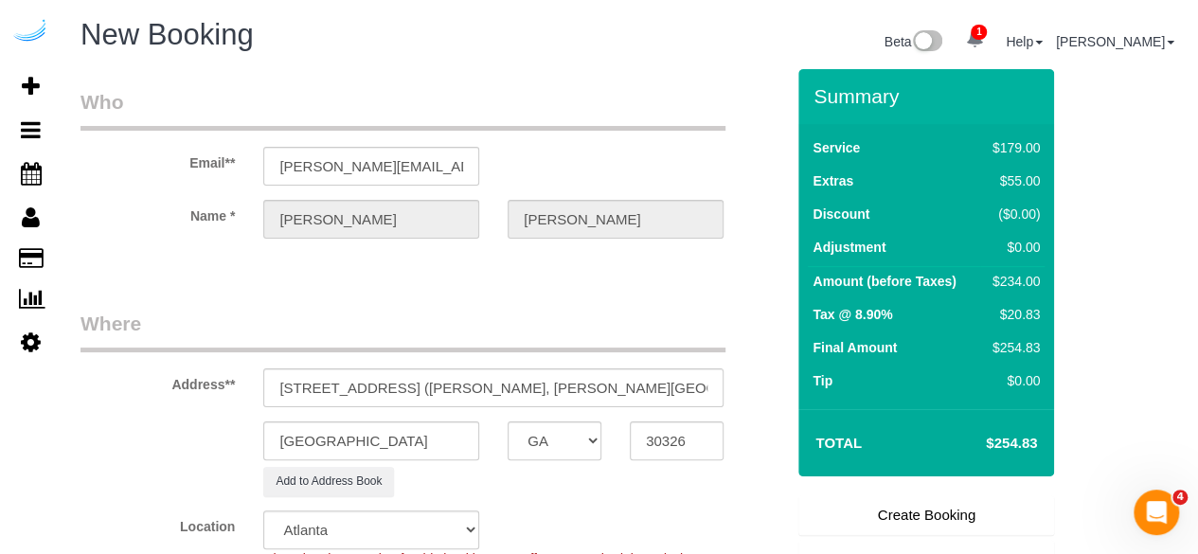
type textarea "Recurrency: One time service Permanent Notes:No notes from this customer.Today'…"
click at [915, 508] on link "Create Booking" at bounding box center [926, 515] width 256 height 40
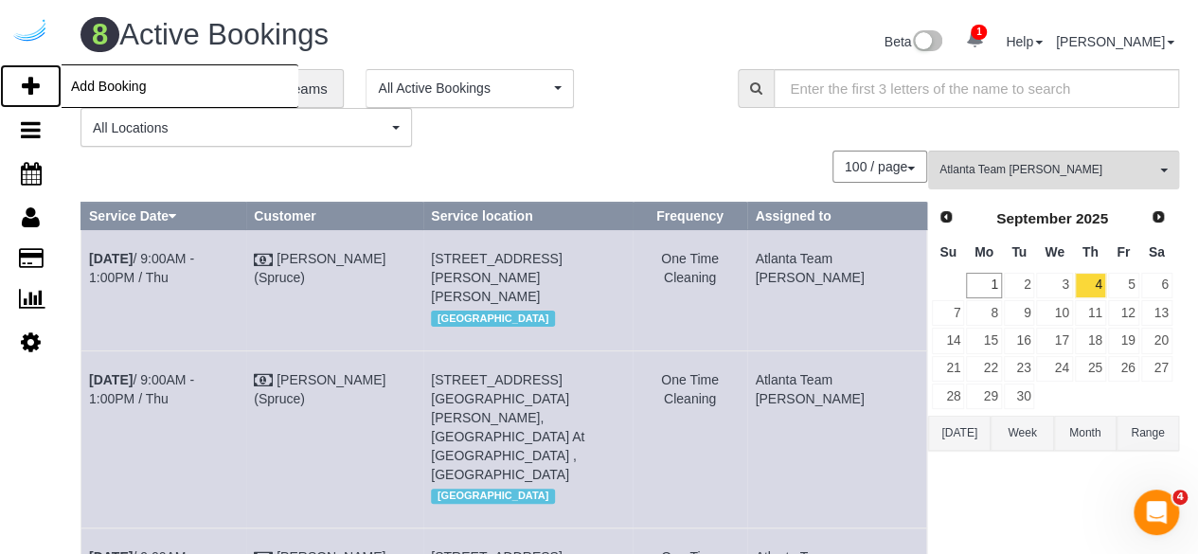
click at [28, 88] on icon at bounding box center [31, 86] width 18 height 23
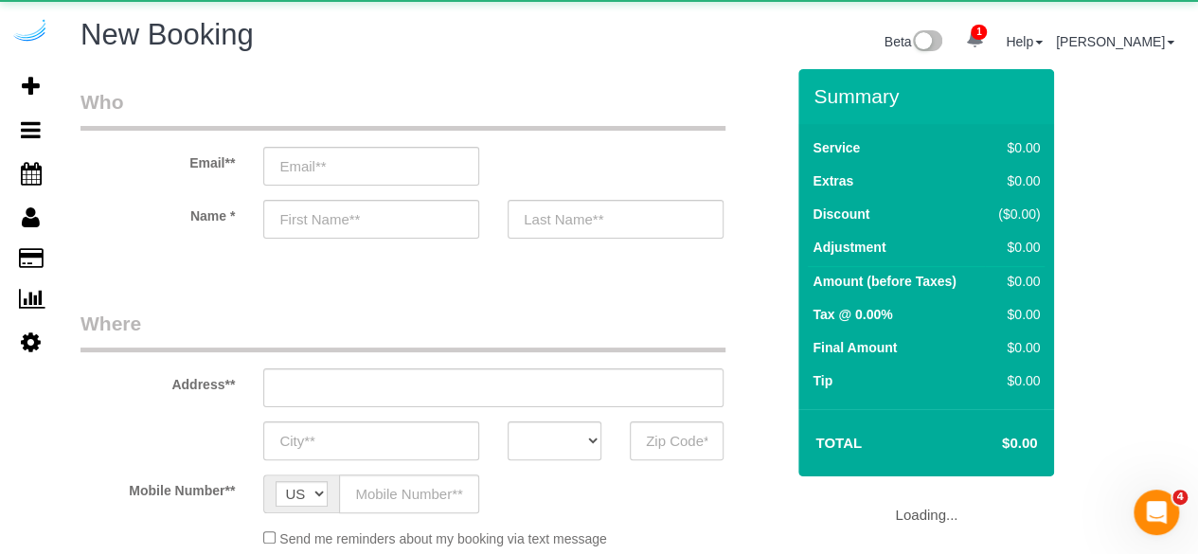
select select "object:4266"
select select "4"
select select "number:9"
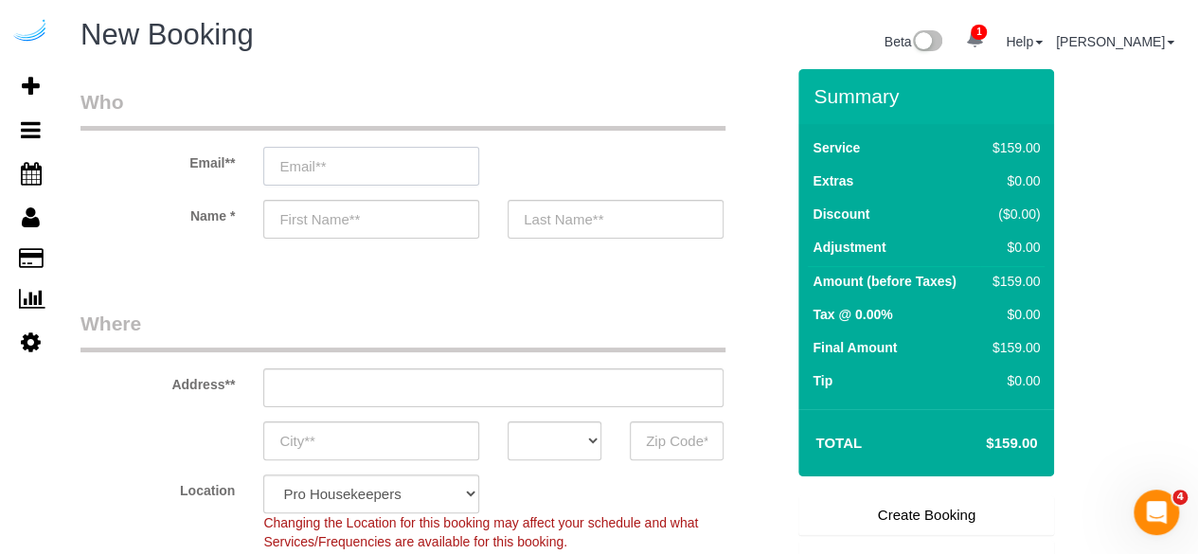
drag, startPoint x: 345, startPoint y: 171, endPoint x: 360, endPoint y: 161, distance: 18.4
click at [359, 166] on input "email" at bounding box center [371, 166] width 216 height 39
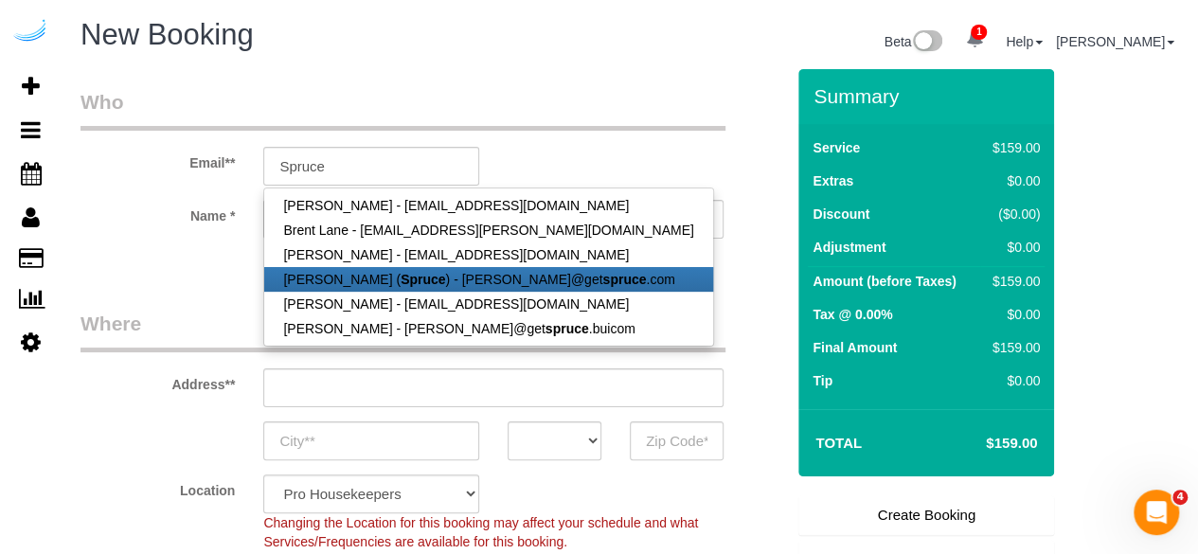
click at [343, 289] on link "[PERSON_NAME] ( Spruce ) - [PERSON_NAME]@get spruce .com" at bounding box center [488, 279] width 448 height 25
type input "[PERSON_NAME][EMAIL_ADDRESS][DOMAIN_NAME]"
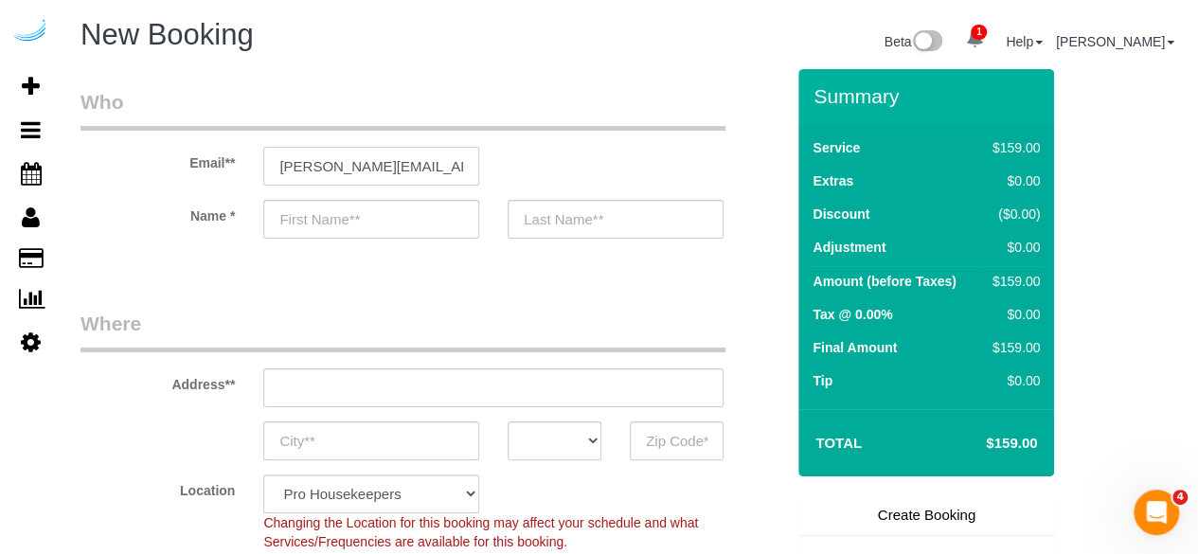
type input "[PERSON_NAME]"
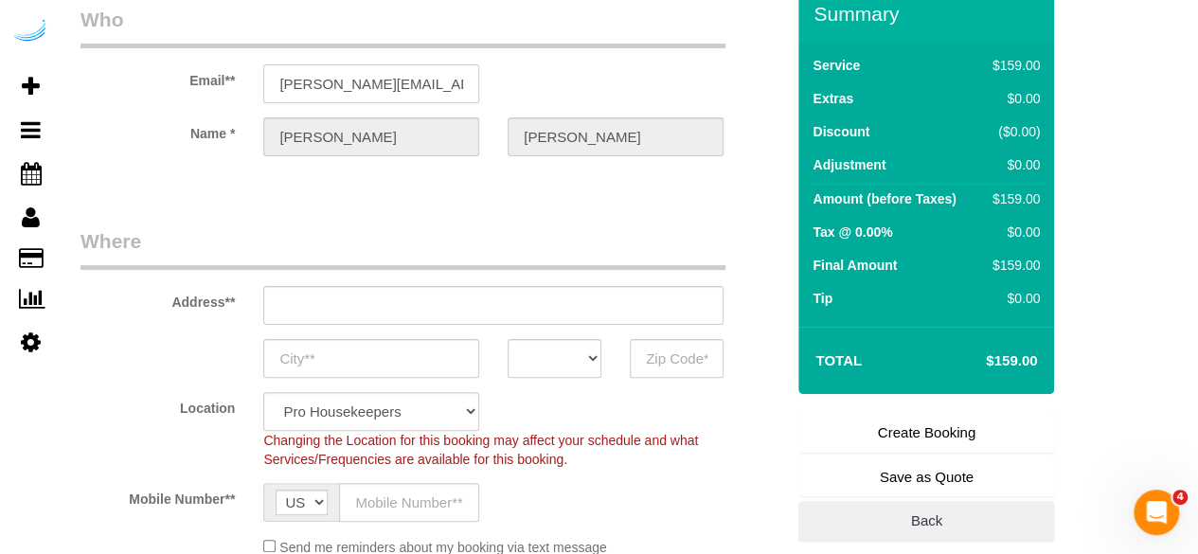
scroll to position [189, 0]
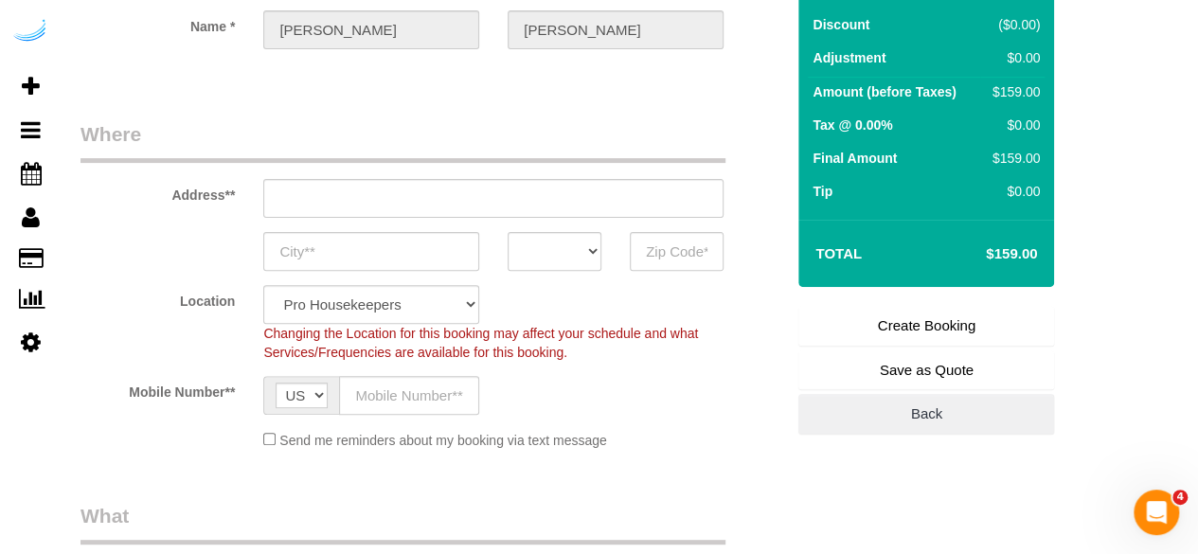
type input "[STREET_ADDRESS][PERSON_NAME]"
type input "Austin"
select select "[GEOGRAPHIC_DATA]"
type input "78704"
click at [565, 198] on input "[STREET_ADDRESS][PERSON_NAME]" at bounding box center [493, 198] width 460 height 39
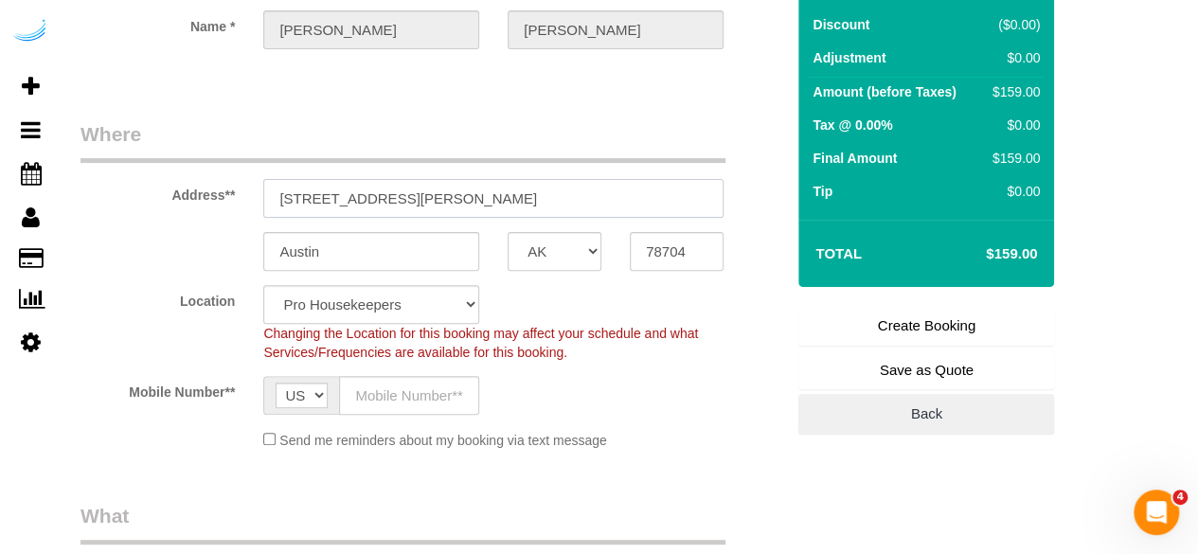
paste input "1050 Lenox Park Blvd NE, Atlanta, GA 30319"
type input "1050 Lenox Park Blvd NE, Atlanta, GA 30319"
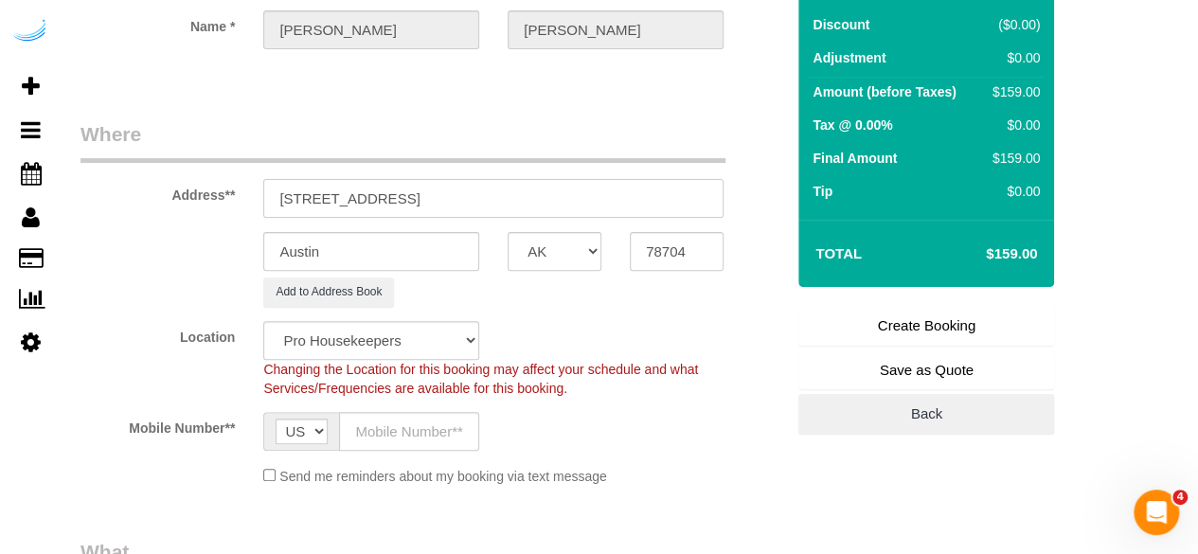
select select "9"
select select "object:4310"
drag, startPoint x: 522, startPoint y: 196, endPoint x: 628, endPoint y: 199, distance: 106.1
click at [627, 198] on input "1050 Lenox Park Blvd NE, Atlanta, GA 30319" at bounding box center [493, 198] width 460 height 39
type input "1050 Lenox Park Blvd NE, Atlanta, GA 30319"
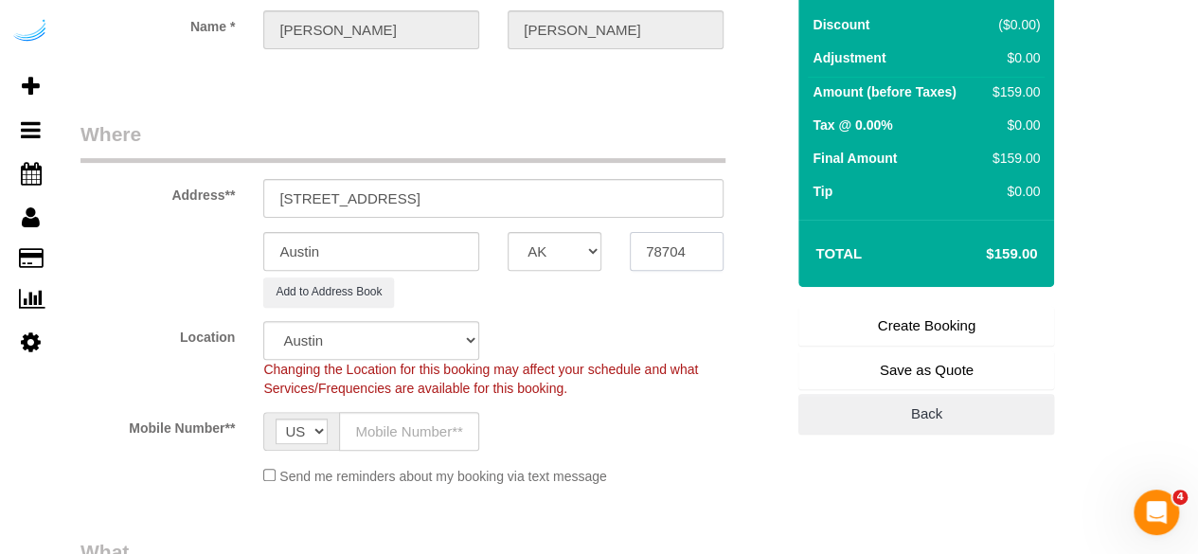
click at [659, 249] on input "78704" at bounding box center [677, 251] width 94 height 39
paste input "30319"
type input "30319"
click at [572, 255] on select "AK AL AR AZ CA CO CT DC DE [GEOGRAPHIC_DATA] [GEOGRAPHIC_DATA] HI IA ID IL IN K…" at bounding box center [555, 251] width 94 height 39
select select "8"
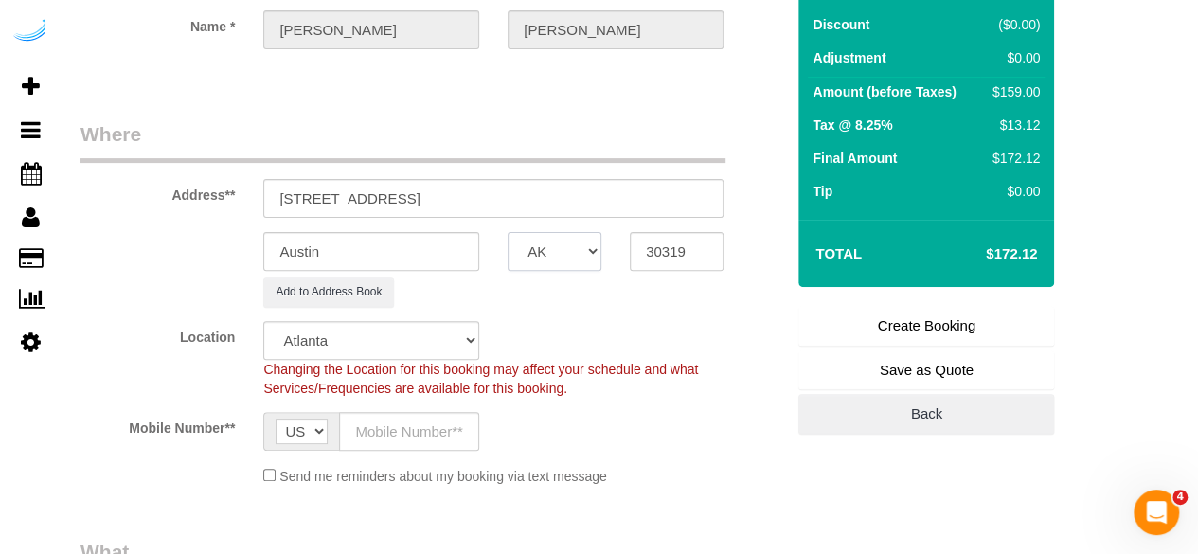
select select "GA"
click at [436, 253] on input "Austin" at bounding box center [371, 251] width 216 height 39
select select "object:4357"
type input "a"
type input "[GEOGRAPHIC_DATA]"
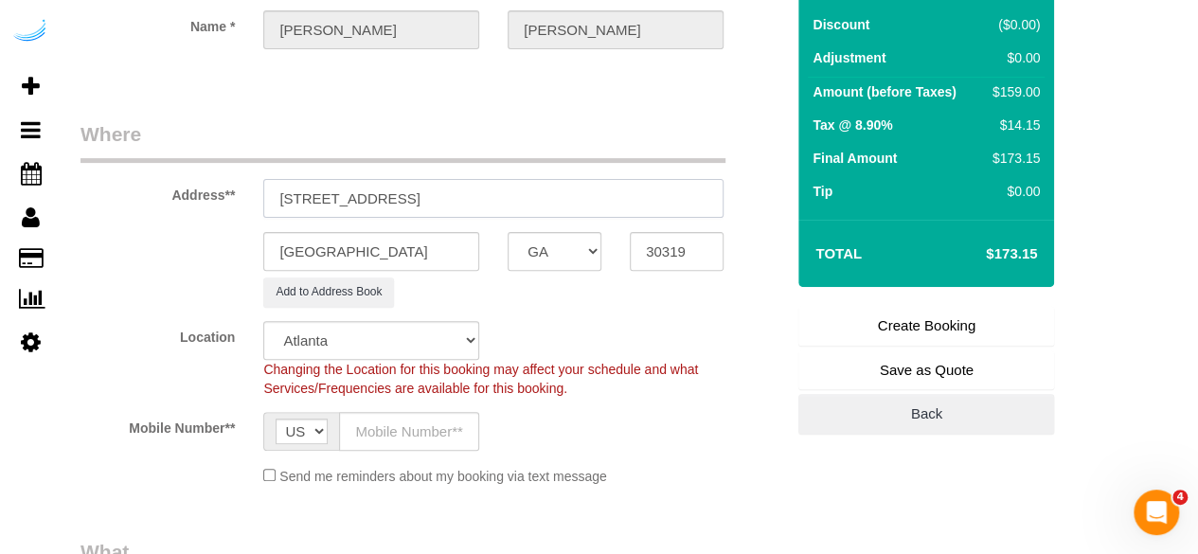
drag, startPoint x: 449, startPoint y: 186, endPoint x: 761, endPoint y: 187, distance: 312.5
click at [754, 187] on div "Address** 1050 Lenox Park Blvd NE, Atlanta, GA 30319" at bounding box center [432, 169] width 732 height 98
paste input "Tanay Deshmukh"
paste input "Aspire Lenox Park"
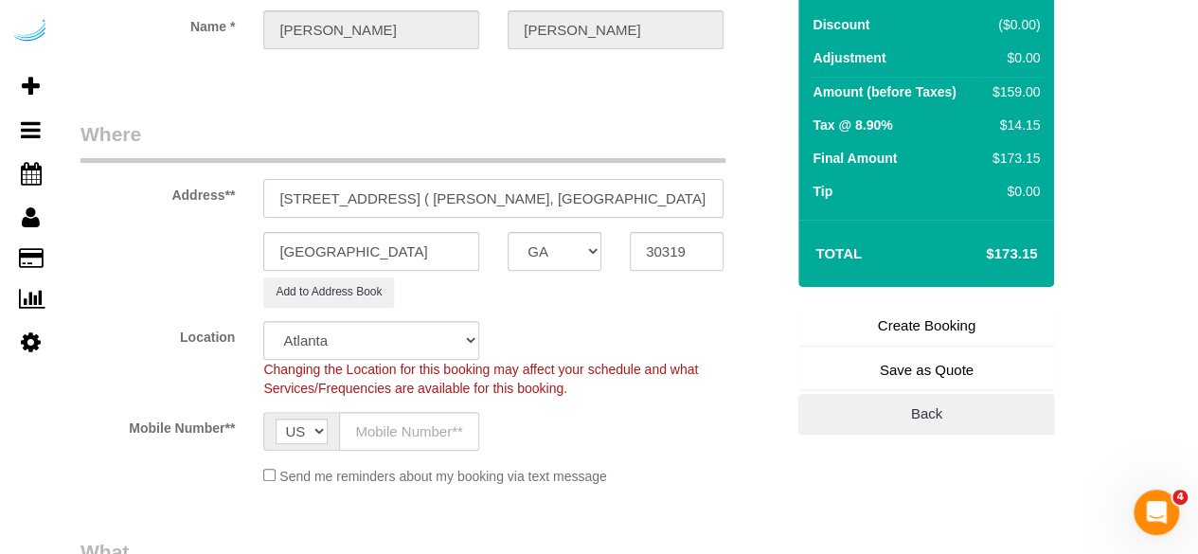
scroll to position [0, 160]
type input "1050 Lenox Park Blvd NE, Building 01107, Unit 01107 ( Tanay Deshmukh, Aspire Le…"
click at [443, 425] on input "text" at bounding box center [409, 431] width 140 height 39
type input "[PHONE_NUMBER]"
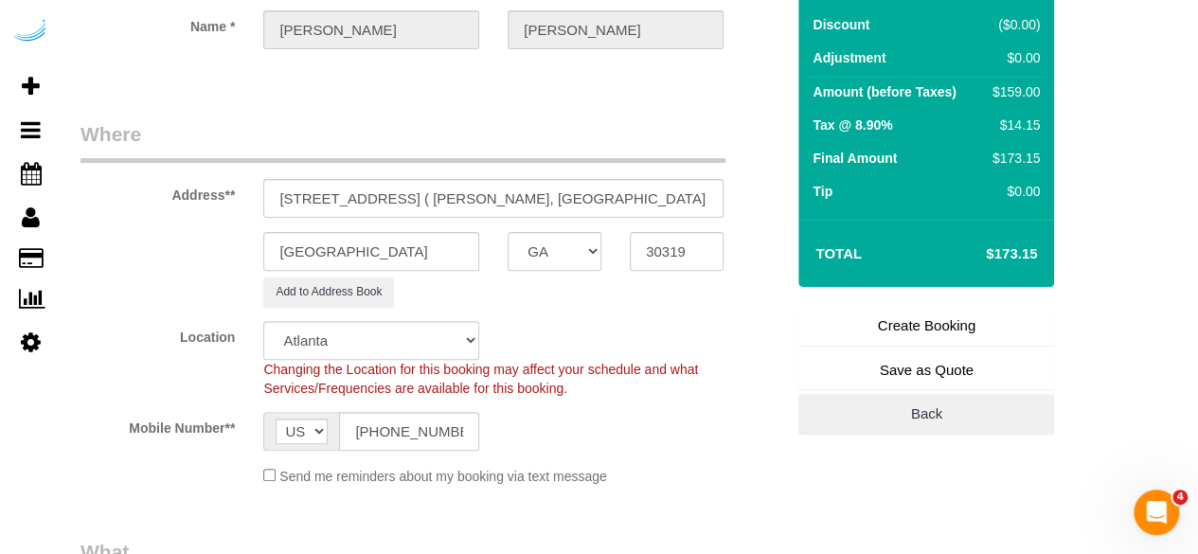
type input "[PERSON_NAME]"
type input "[PHONE_NUMBER]"
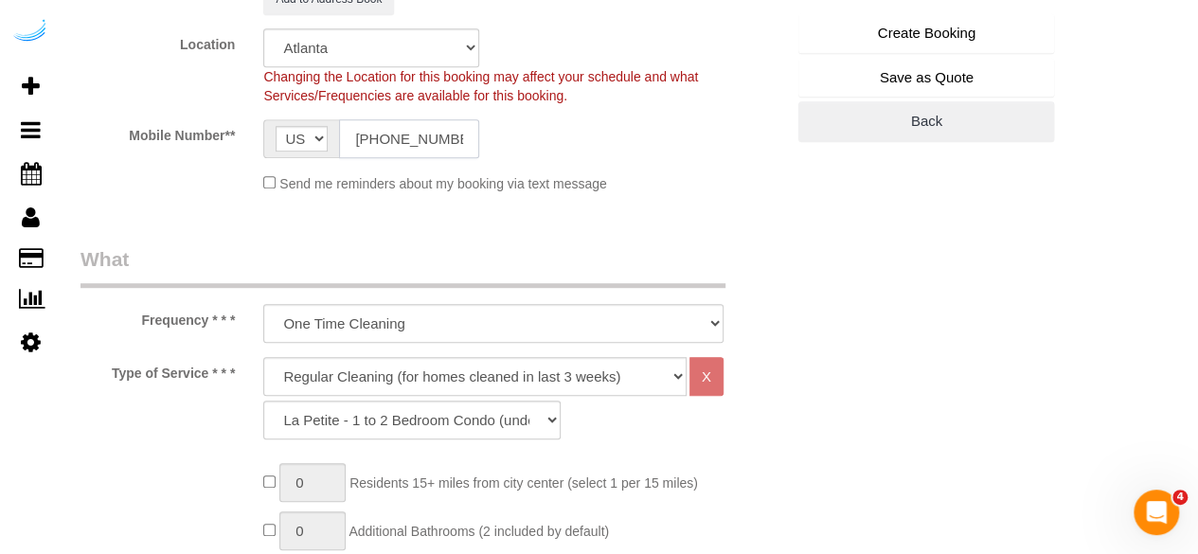
scroll to position [663, 0]
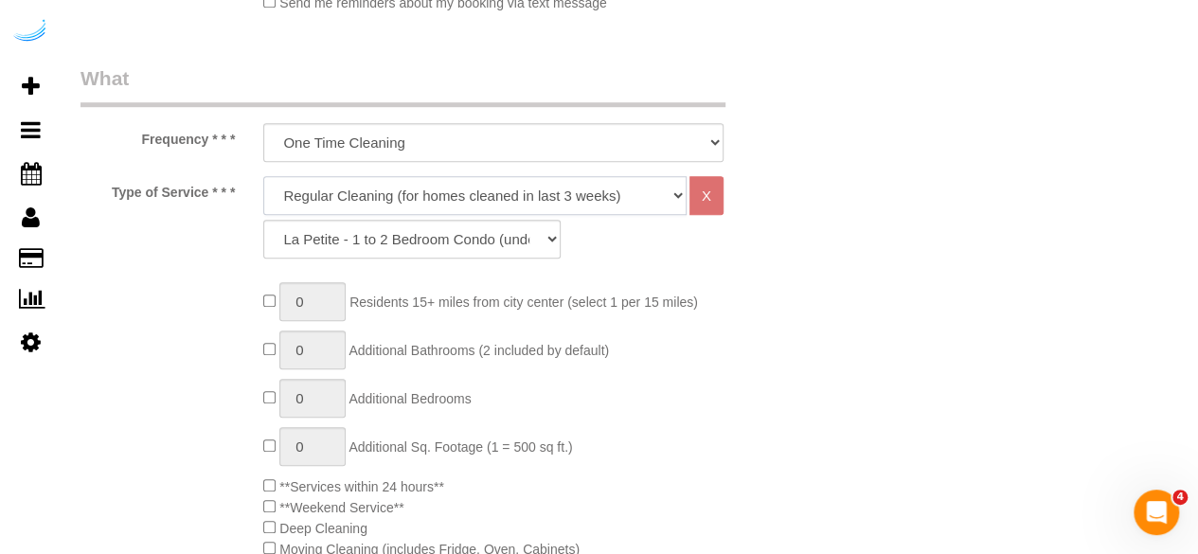
drag, startPoint x: 564, startPoint y: 200, endPoint x: 534, endPoint y: 212, distance: 32.7
click at [564, 200] on select "Deep Cleaning (for homes that have not been cleaned in 3+ weeks) Spruce Regular…" at bounding box center [474, 195] width 423 height 39
select select "282"
click at [263, 176] on select "Deep Cleaning (for homes that have not been cleaned in 3+ weeks) Spruce Regular…" at bounding box center [474, 195] width 423 height 39
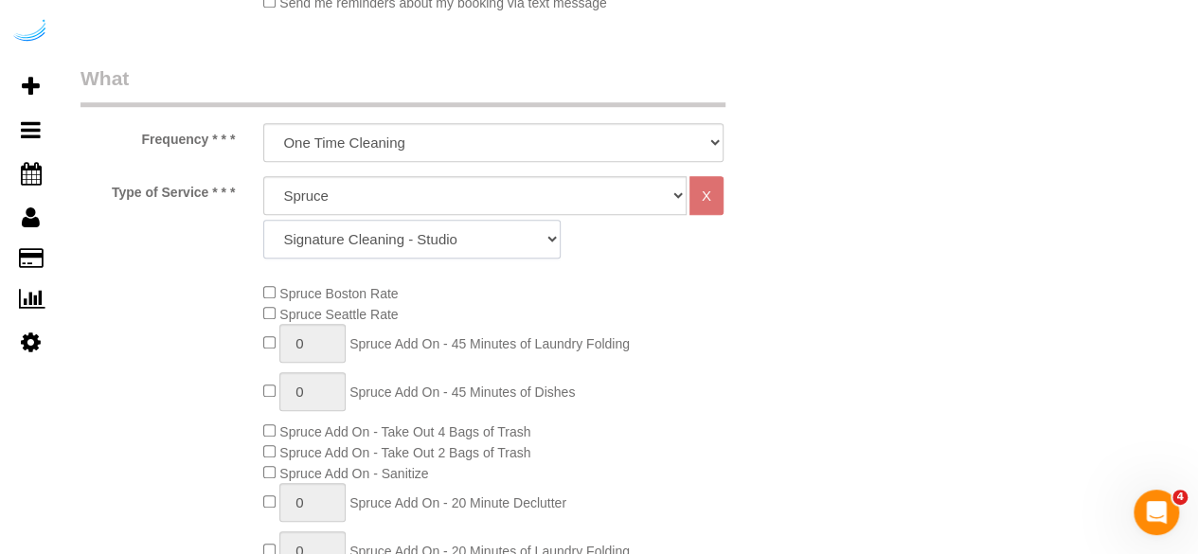
click at [415, 230] on select "Signature Cleaning - Studio Signature Cleaning - 1 Bed 1 Bath Signature Cleanin…" at bounding box center [411, 239] width 297 height 39
select select "320"
click at [263, 220] on select "Signature Cleaning - Studio Signature Cleaning - 1 Bed 1 Bath Signature Cleanin…" at bounding box center [411, 239] width 297 height 39
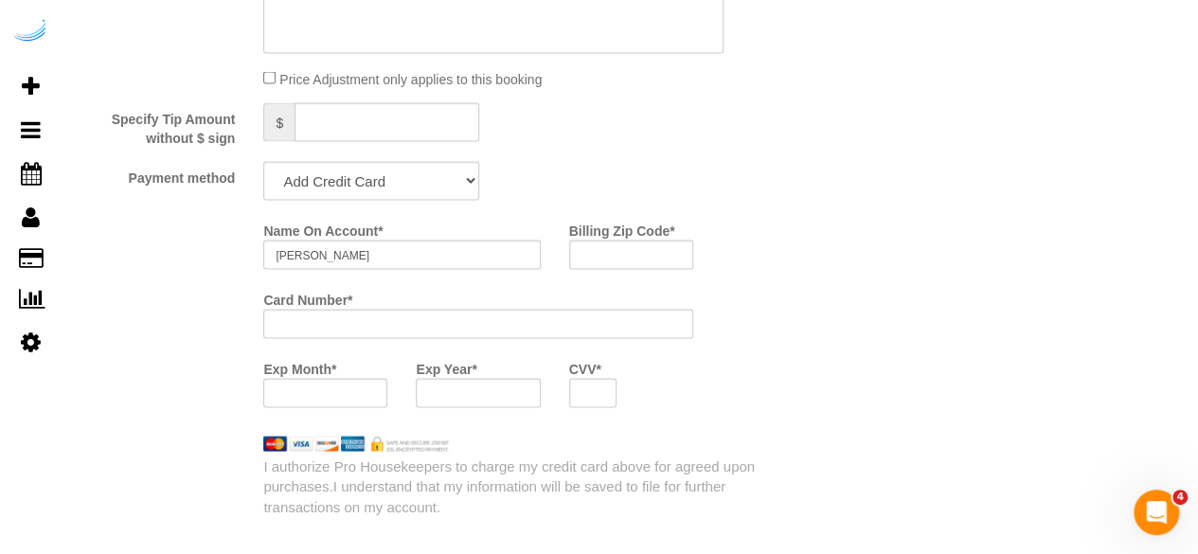
scroll to position [1894, 0]
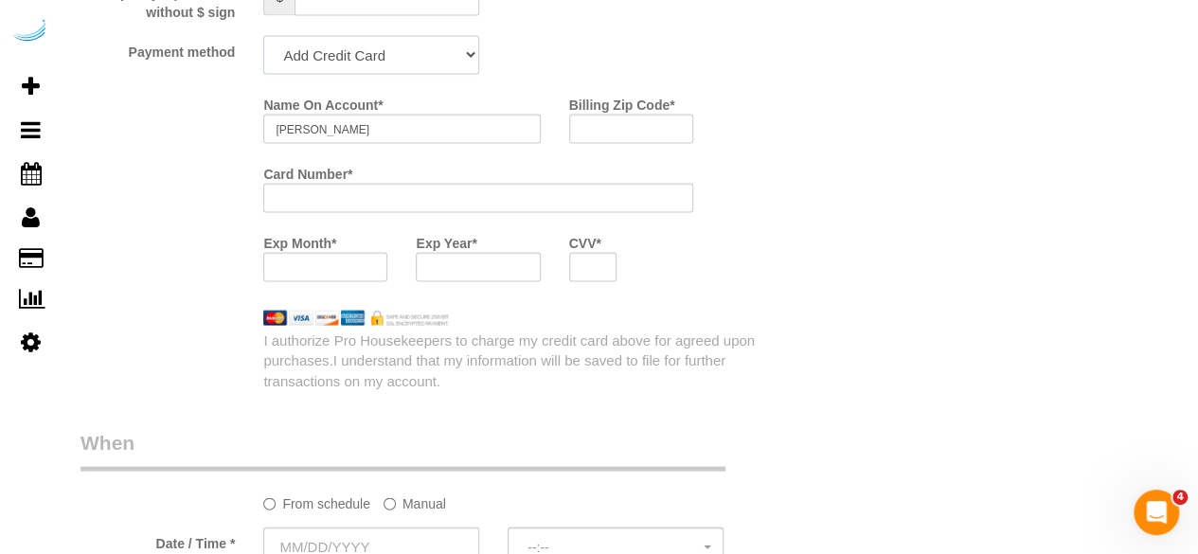
click at [437, 66] on select "Add Credit Card Cash Check Paypal" at bounding box center [371, 55] width 216 height 39
select select "string:check"
click at [263, 38] on select "Add Credit Card Cash Check Paypal" at bounding box center [371, 55] width 216 height 39
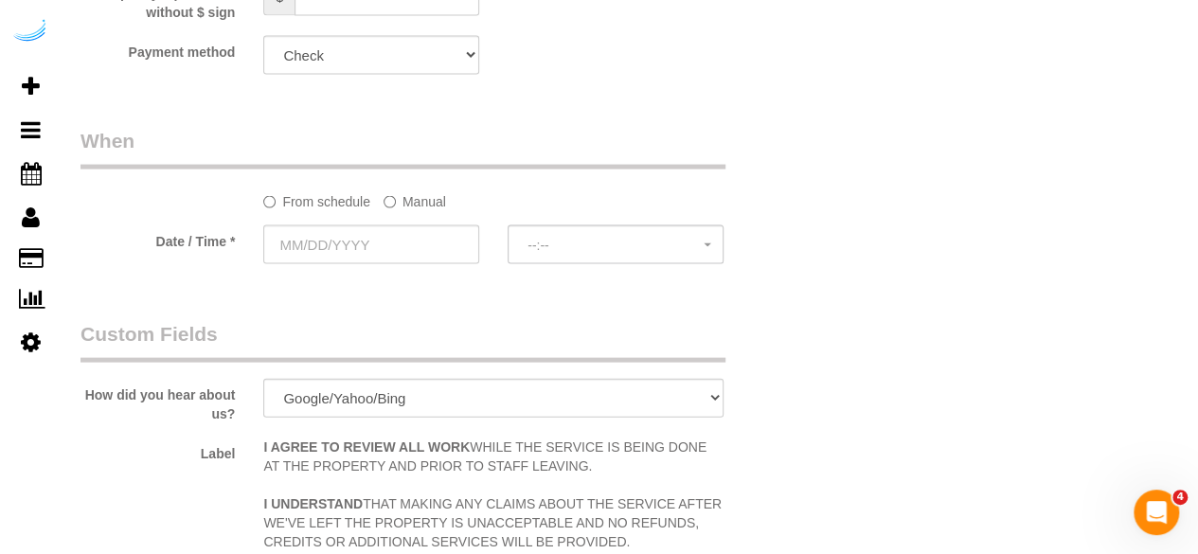
click at [417, 194] on label "Manual" at bounding box center [414, 199] width 62 height 26
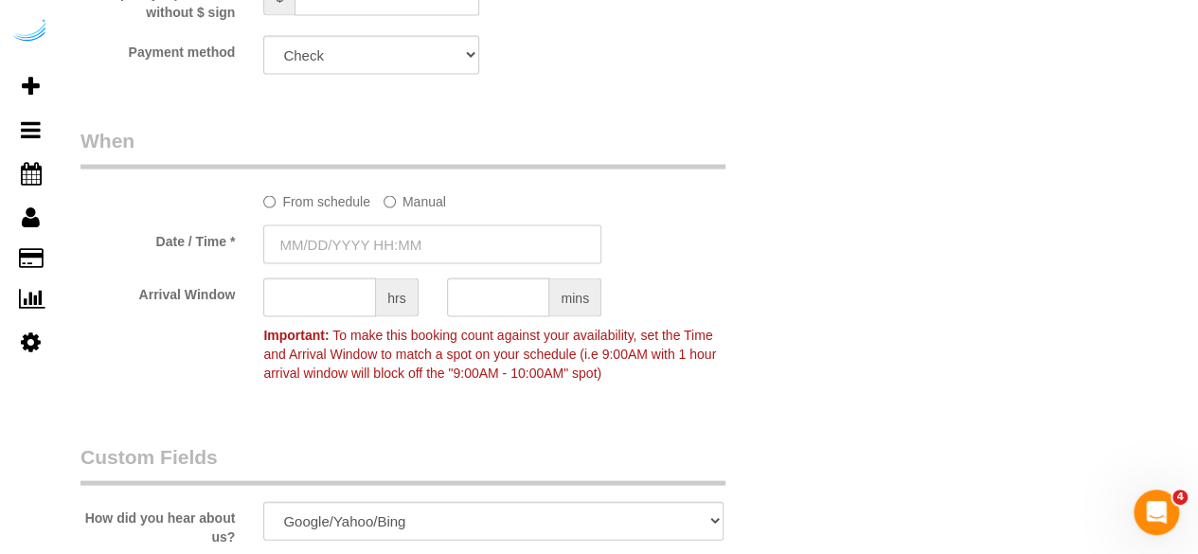
click at [424, 255] on input "text" at bounding box center [432, 244] width 338 height 39
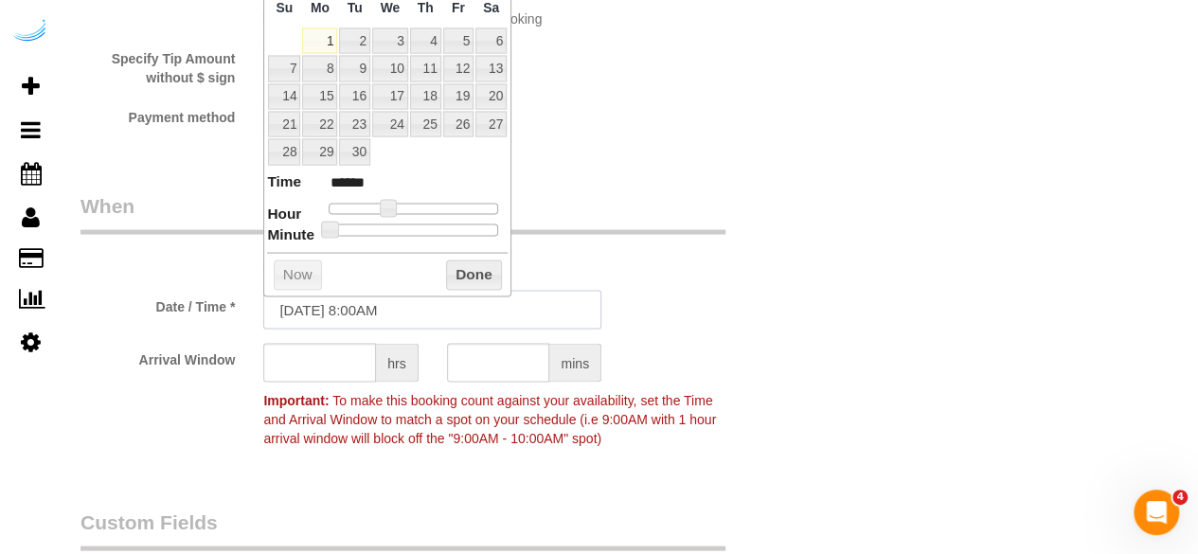
scroll to position [1799, 0]
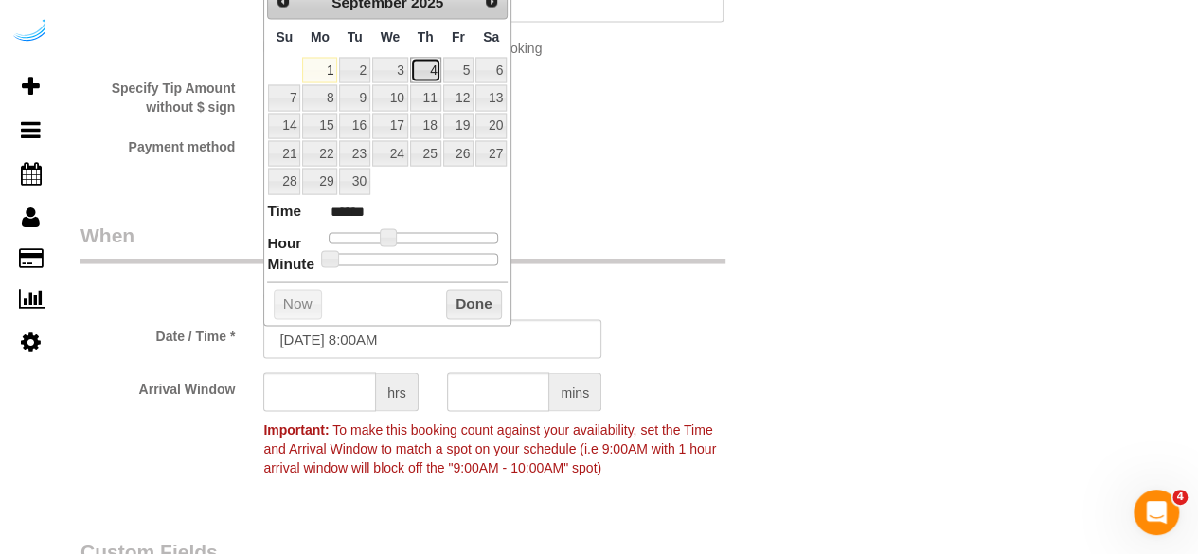
click at [426, 68] on link "4" at bounding box center [425, 71] width 31 height 26
type input "[DATE] 9:00AM"
type input "******"
click at [392, 240] on span at bounding box center [394, 237] width 17 height 17
click at [335, 391] on input "text" at bounding box center [319, 392] width 113 height 39
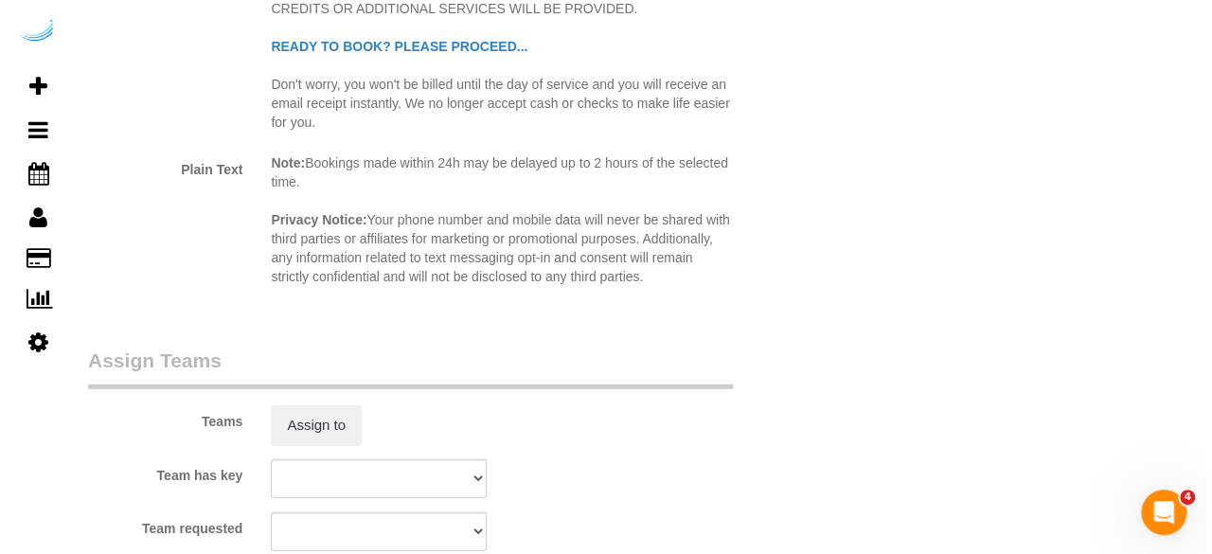
scroll to position [2651, 0]
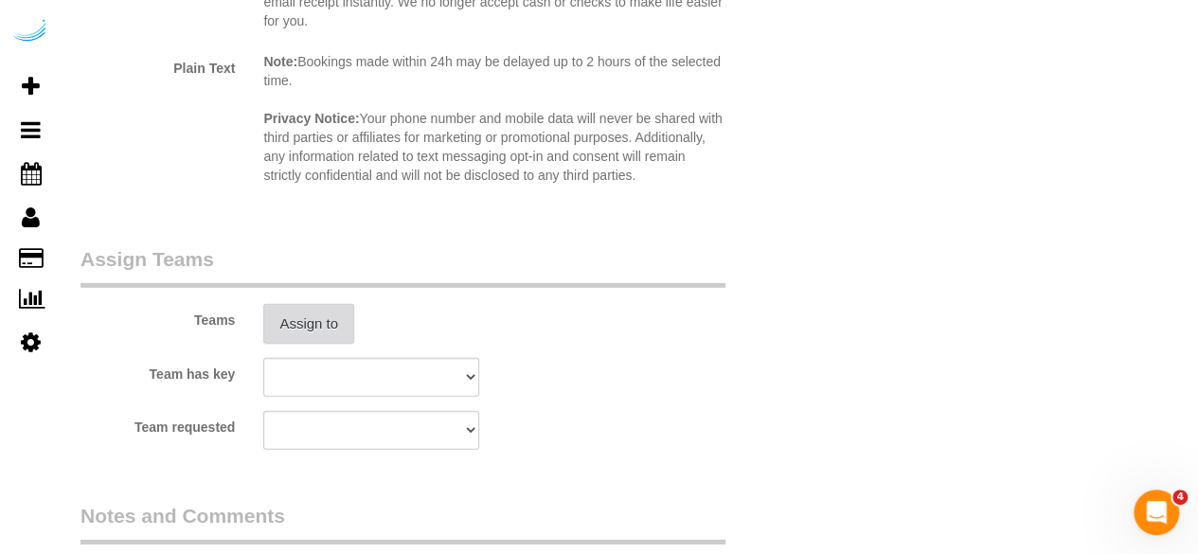
type input "8"
click at [298, 315] on button "Assign to" at bounding box center [308, 324] width 91 height 40
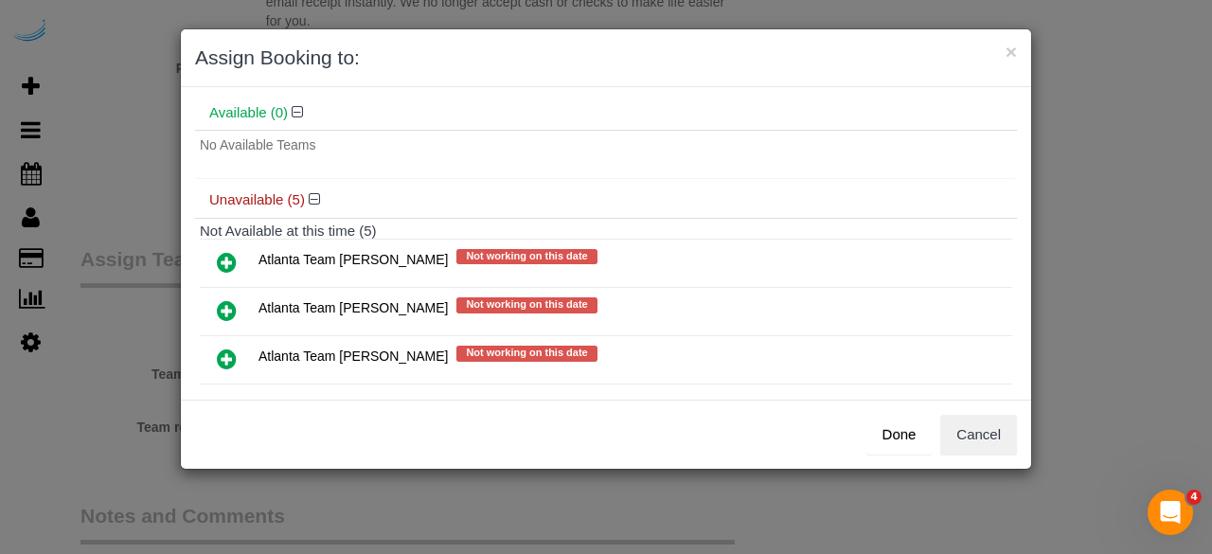
scroll to position [189, 0]
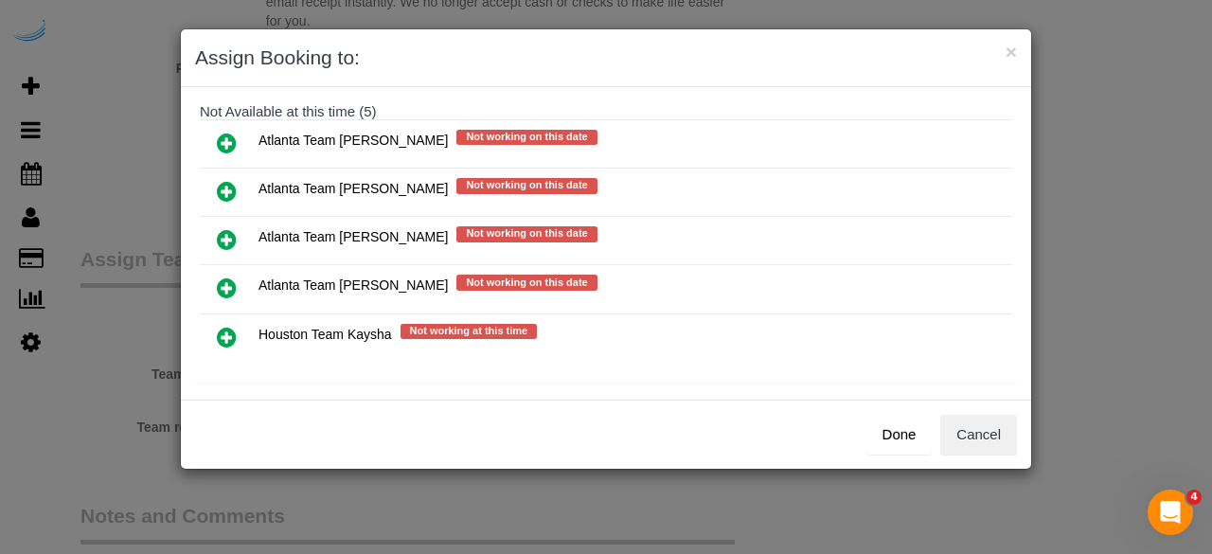
click at [225, 188] on icon at bounding box center [227, 191] width 20 height 23
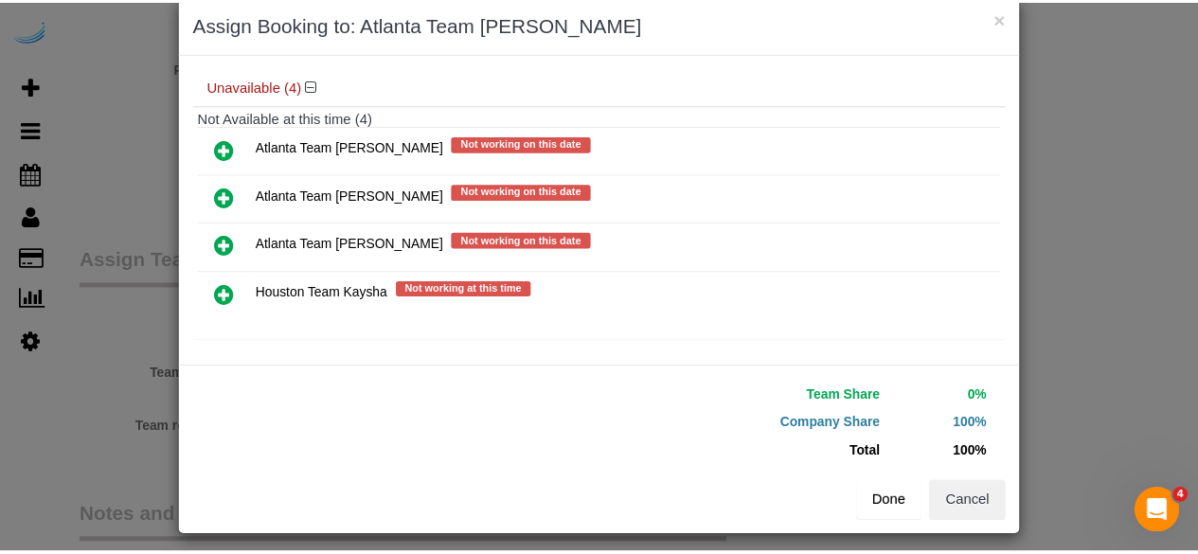
scroll to position [43, 0]
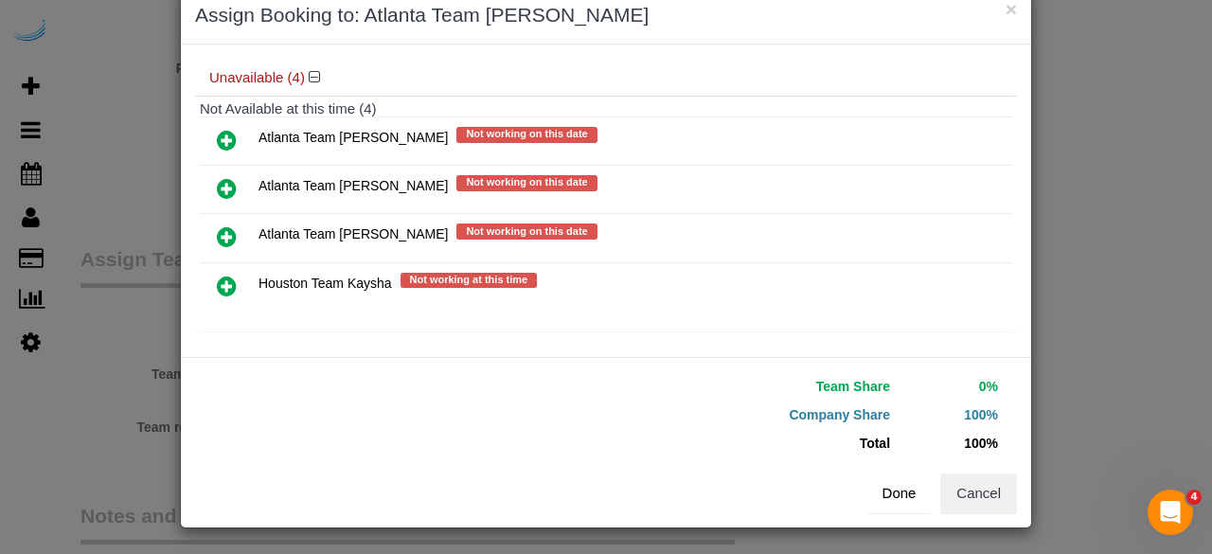
click at [884, 487] on button "Done" at bounding box center [899, 493] width 66 height 40
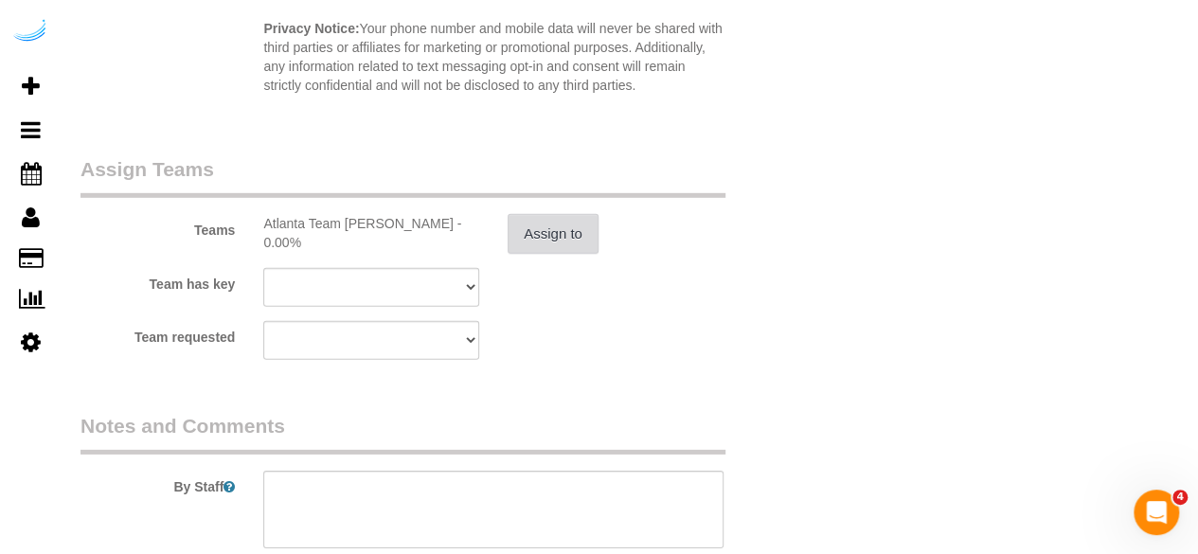
scroll to position [2746, 0]
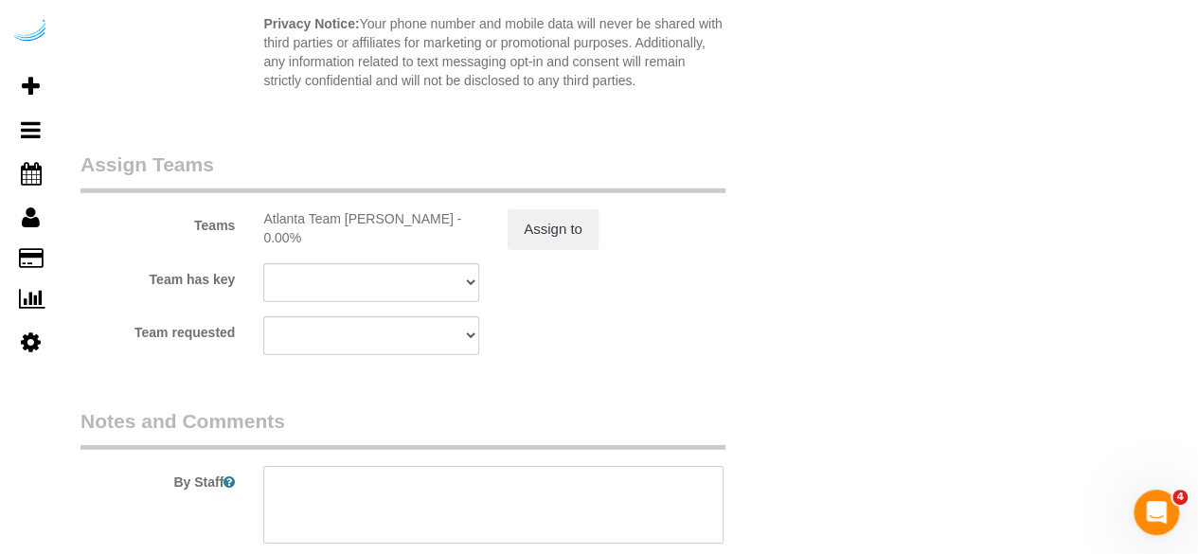
click at [509, 497] on textarea at bounding box center [493, 505] width 460 height 78
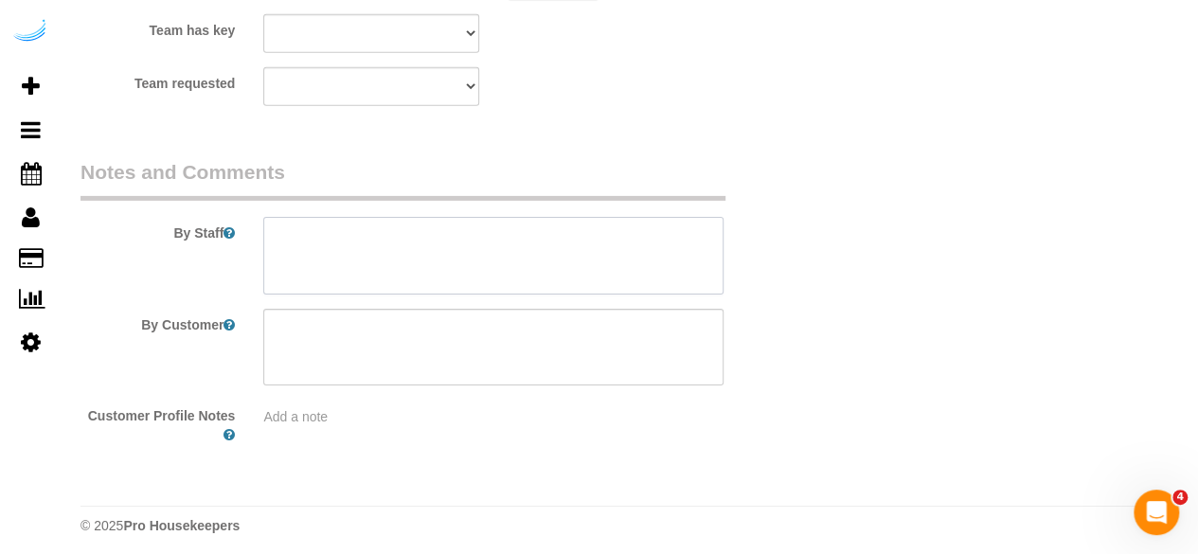
scroll to position [3001, 0]
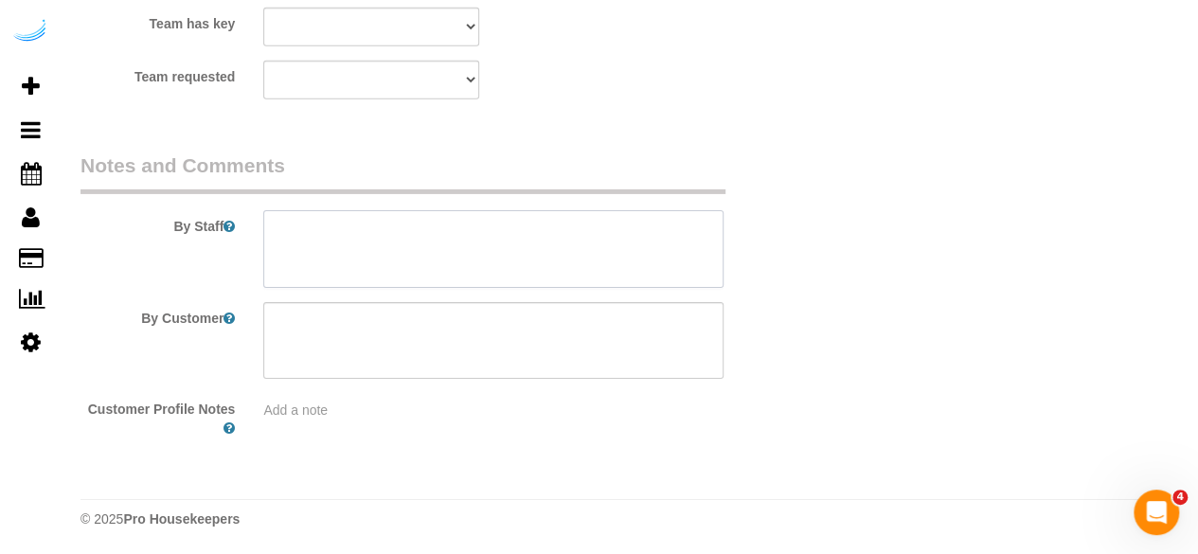
click at [544, 252] on textarea at bounding box center [493, 249] width 460 height 78
paste textarea "Permanent Notes:No notes from this customer.Today's Notes:Make sure to clean la…"
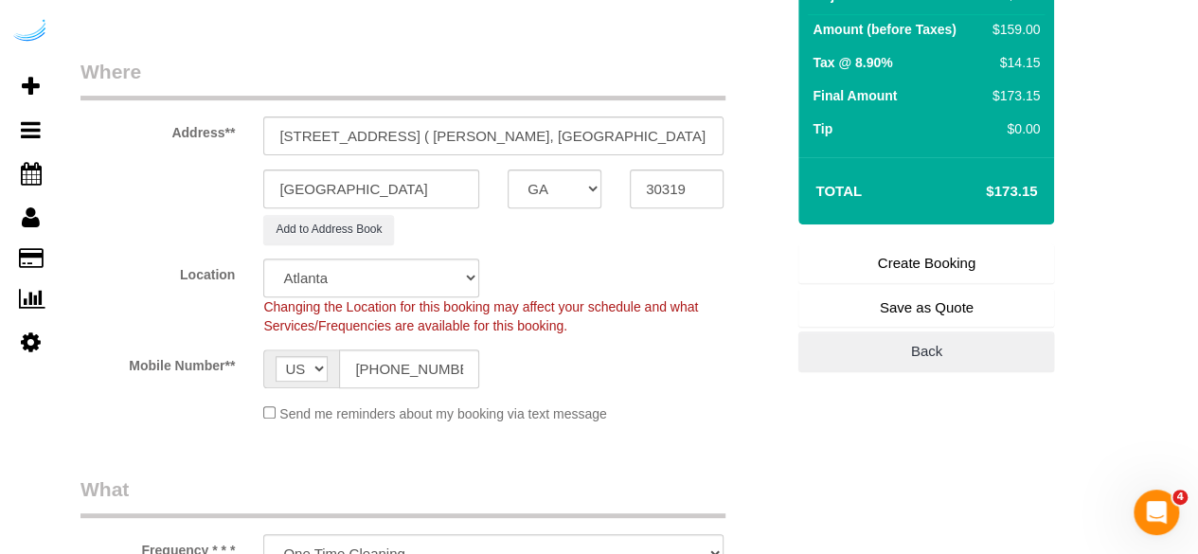
scroll to position [66, 0]
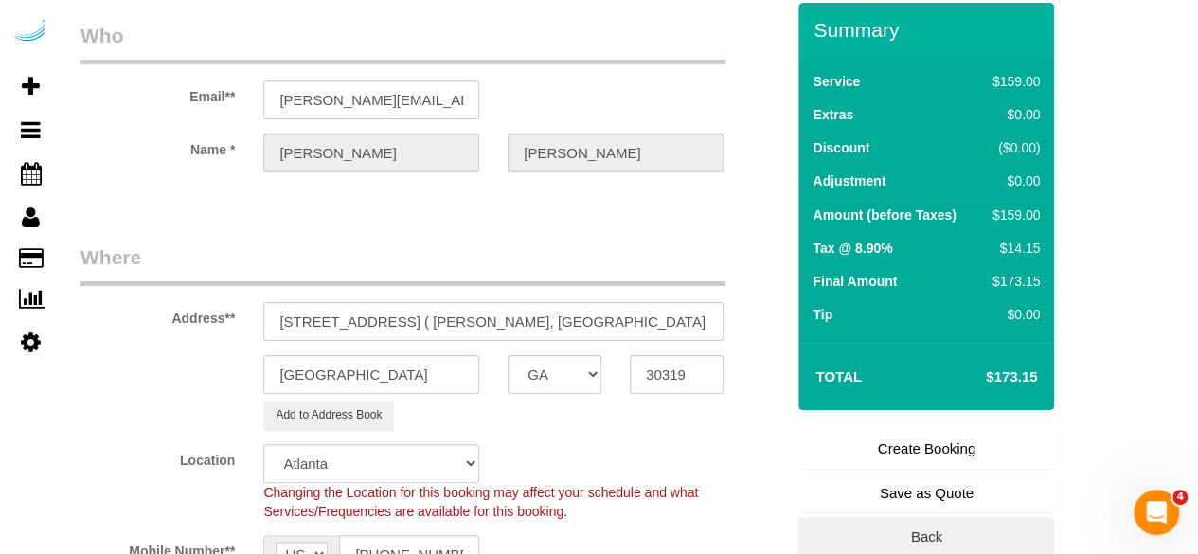
type textarea "Recurrency: One time service Permanent Notes:No notes from this customer.Today'…"
click at [903, 442] on link "Create Booking" at bounding box center [926, 449] width 256 height 40
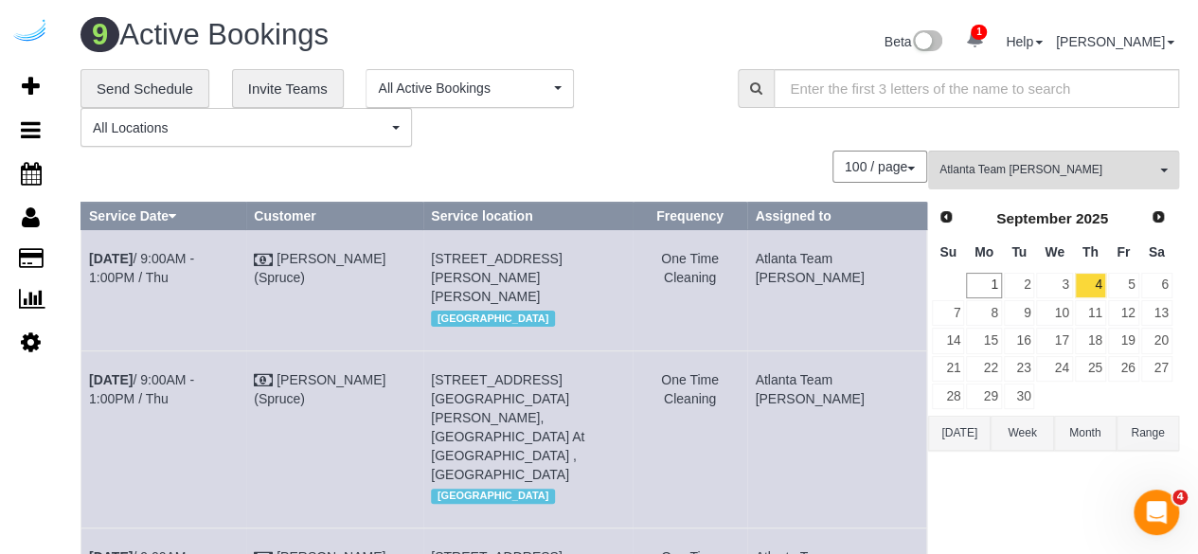
scroll to position [818, 0]
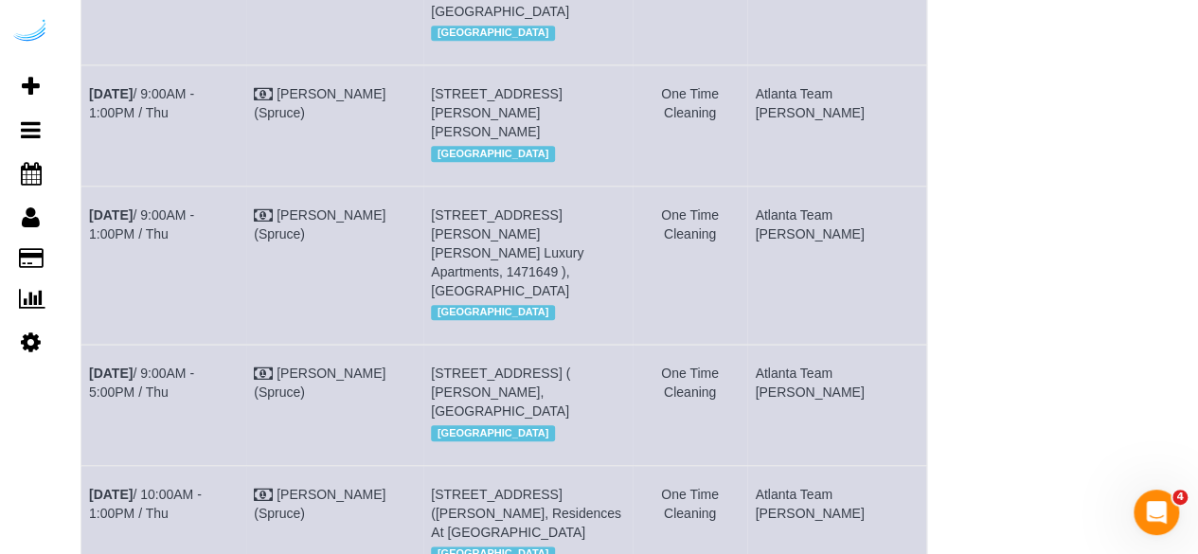
drag, startPoint x: 165, startPoint y: 279, endPoint x: 80, endPoint y: 260, distance: 86.4
click at [81, 345] on td "Sep 4th / 9:00AM - 5:00PM / Thu" at bounding box center [163, 405] width 165 height 120
copy link "Sep 4th / 9:00AM - 5:00PM / Thu"
drag, startPoint x: 605, startPoint y: 321, endPoint x: 455, endPoint y: 259, distance: 161.8
click at [455, 345] on td "1050 Lenox Park Blvd Ne, Building 01107, Unit 01107 ( Tanay Deshmukh, Aspire Le…" at bounding box center [527, 405] width 209 height 120
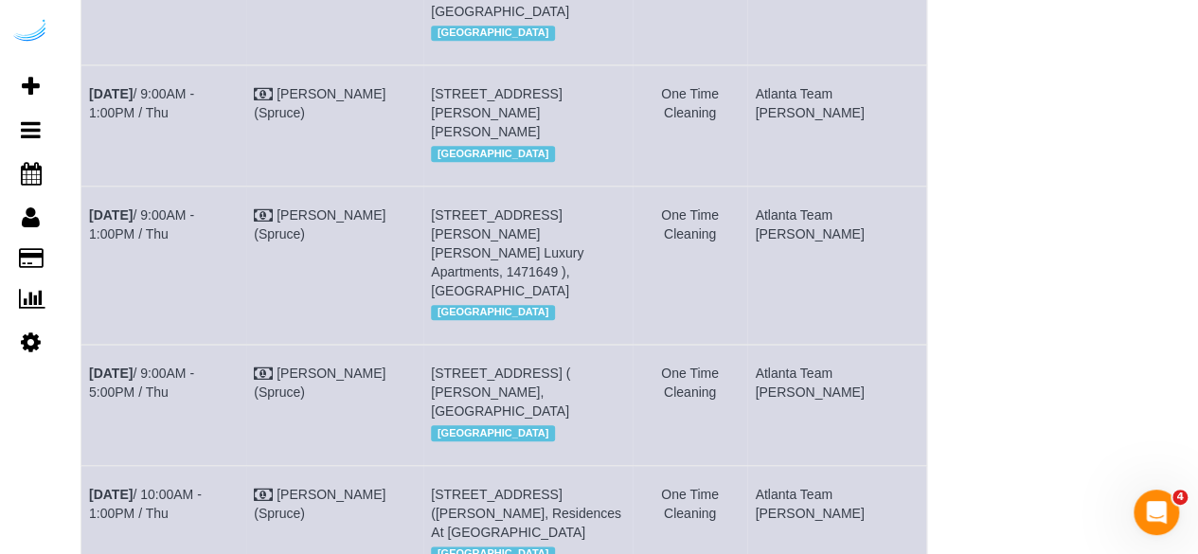
copy span "1050 Lenox Park Blvd Ne, Building 01107, Unit 01107 ( Tanay Deshmukh, Aspire Le…"
drag, startPoint x: 875, startPoint y: 283, endPoint x: 802, endPoint y: 262, distance: 75.8
click at [802, 345] on td "Atlanta Team [PERSON_NAME]" at bounding box center [837, 405] width 180 height 120
copy td "Atlanta Team [PERSON_NAME]"
drag, startPoint x: 173, startPoint y: 145, endPoint x: 87, endPoint y: 115, distance: 91.3
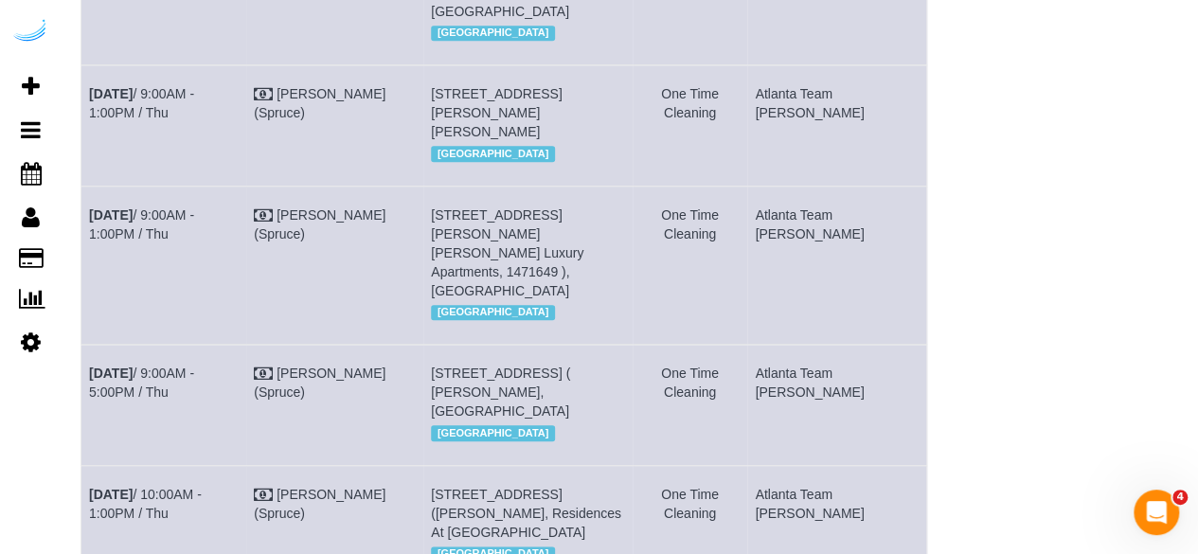
click at [87, 186] on td "Sep 4th / 9:00AM - 1:00PM / Thu" at bounding box center [163, 265] width 165 height 158
copy link "Sep 4th / 9:00AM - 1:00PM / Thu"
drag, startPoint x: 614, startPoint y: 177, endPoint x: 462, endPoint y: 118, distance: 163.4
click at [462, 186] on td "3443 Kingsboro Rd Ne, Unit 2213 (Deandre Mitchell, Kingsboro Luxury Apartments,…" at bounding box center [527, 265] width 209 height 158
copy span "3443 Kingsboro Rd Ne, Unit 2213 (Deandre Mitchell, Kingsboro Luxury Apartments,…"
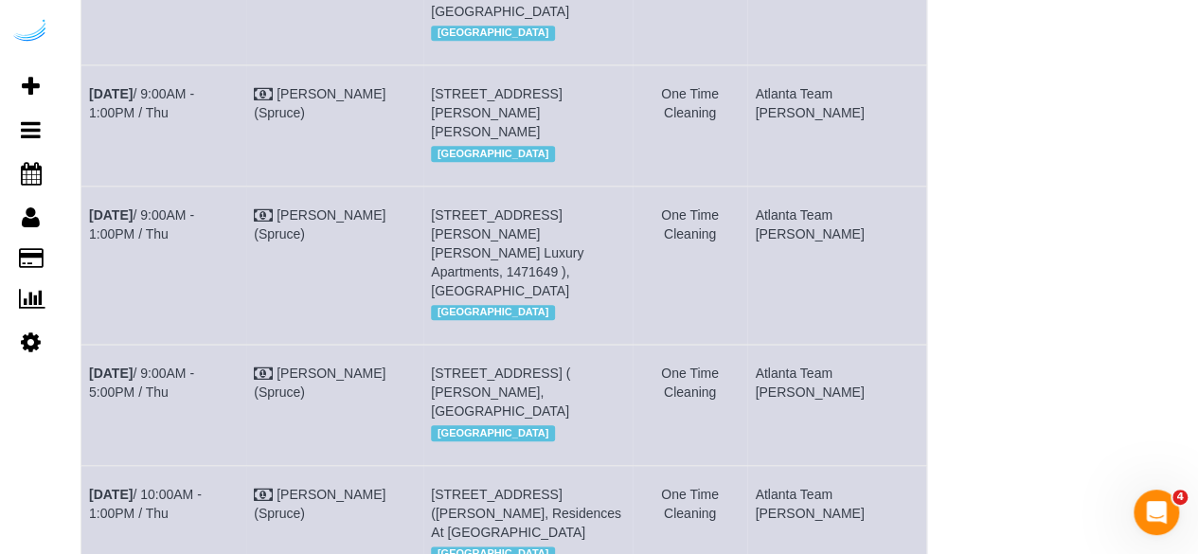
drag, startPoint x: 865, startPoint y: 145, endPoint x: 801, endPoint y: 125, distance: 67.4
click at [801, 186] on td "Atlanta Team [PERSON_NAME]" at bounding box center [837, 265] width 180 height 158
copy td "Atlanta Team [PERSON_NAME]"
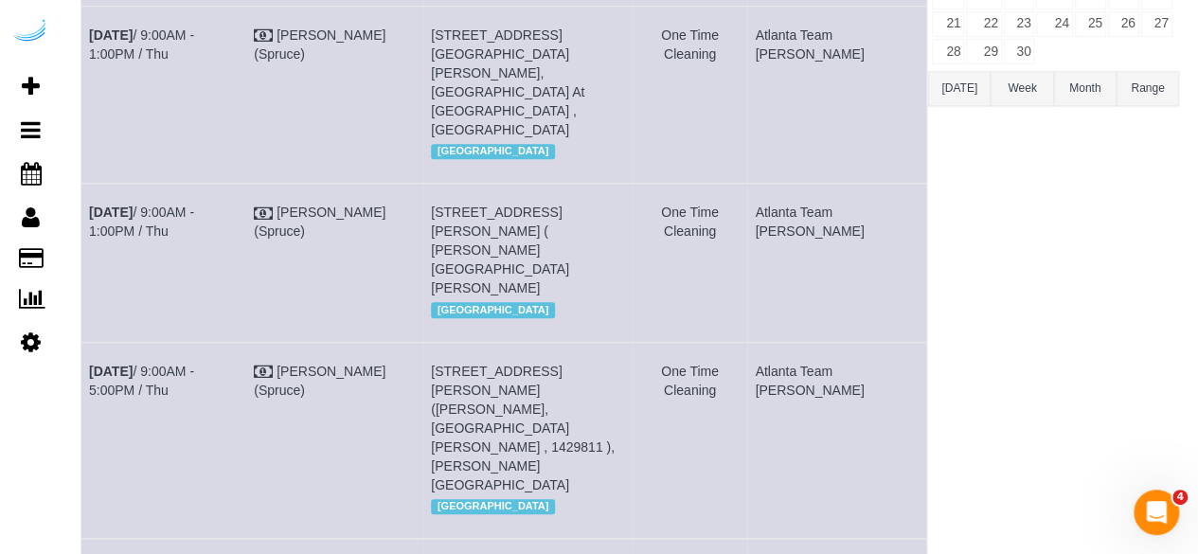
scroll to position [0, 0]
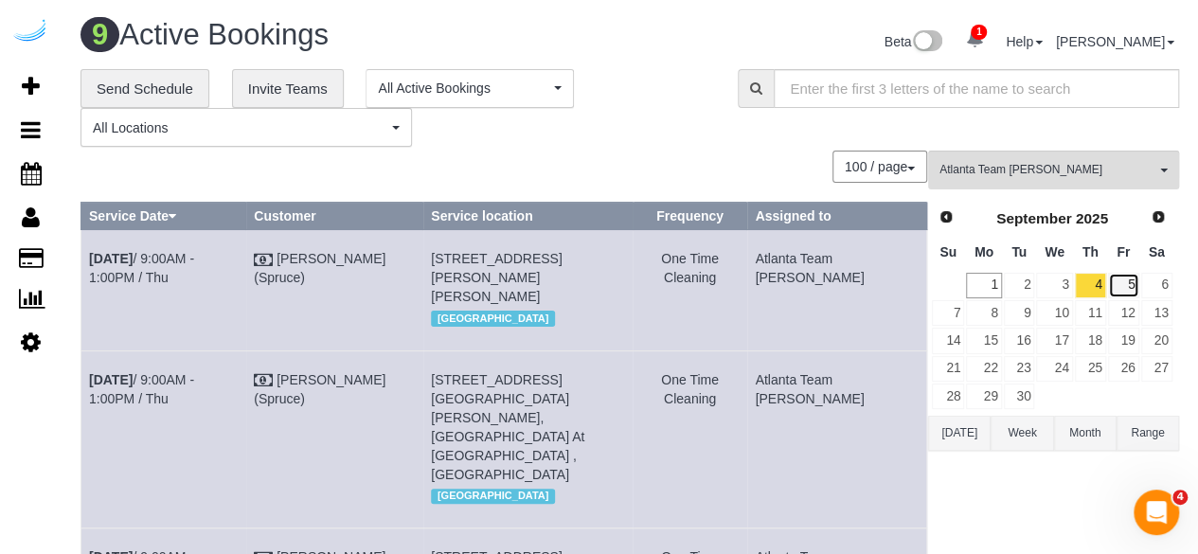
click at [1119, 287] on link "5" at bounding box center [1123, 286] width 31 height 26
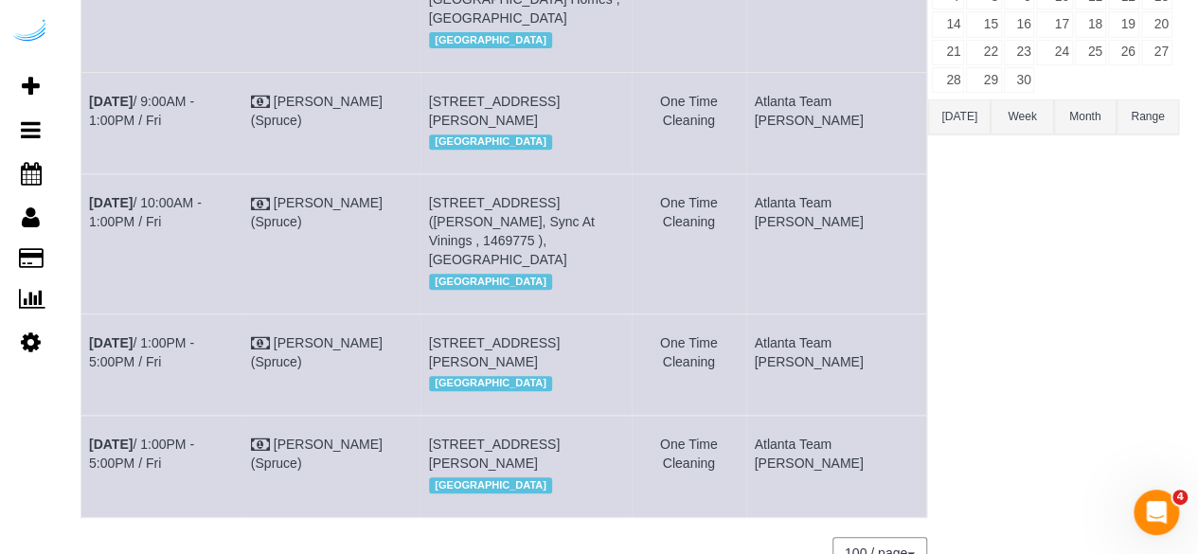
scroll to position [326, 0]
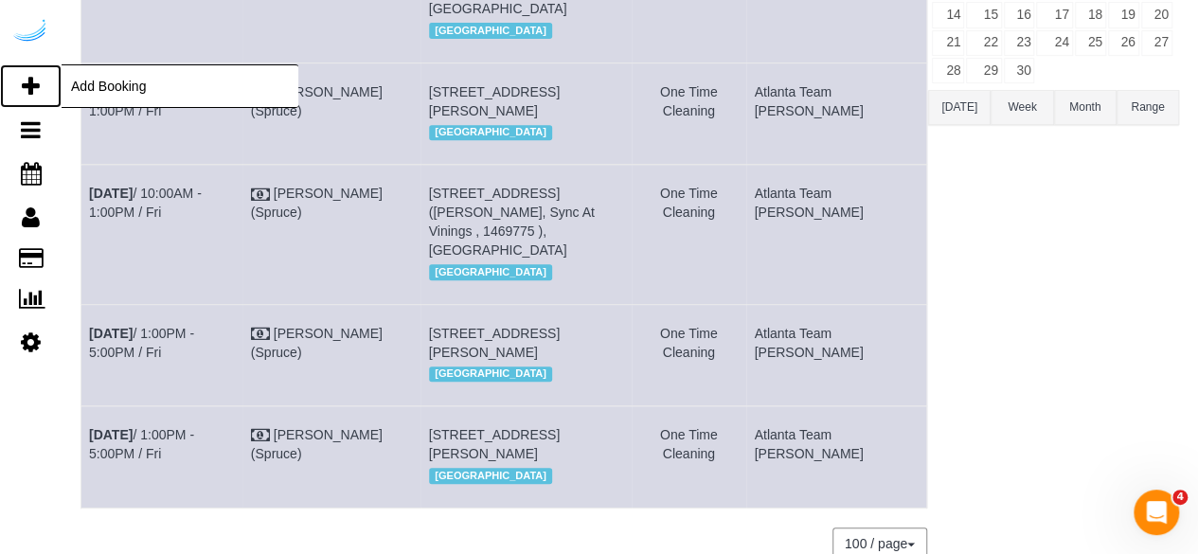
click at [27, 82] on icon at bounding box center [31, 86] width 18 height 23
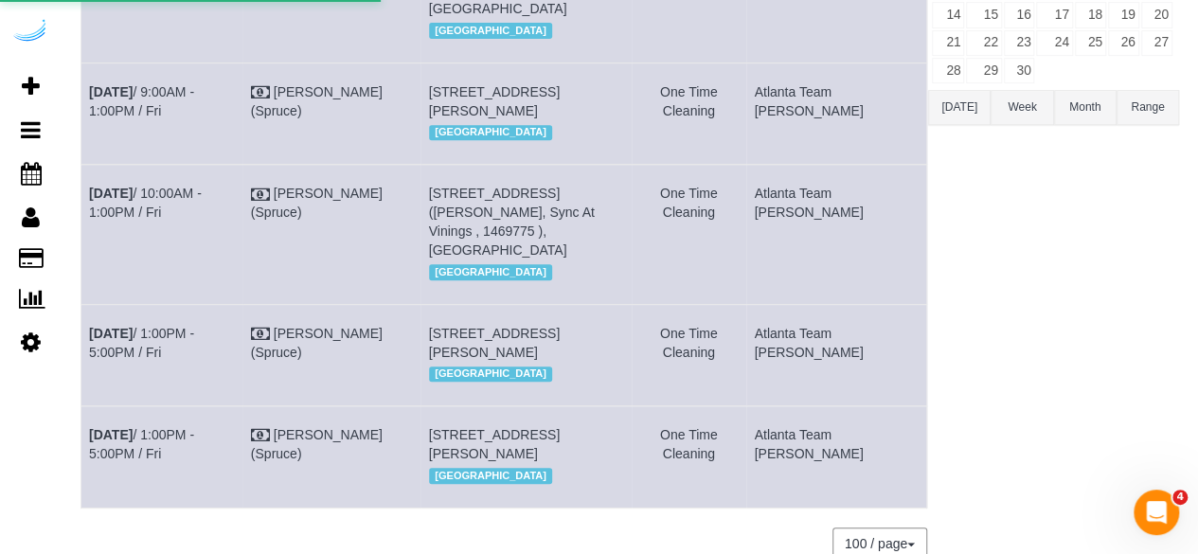
select select "4"
select select "number:9"
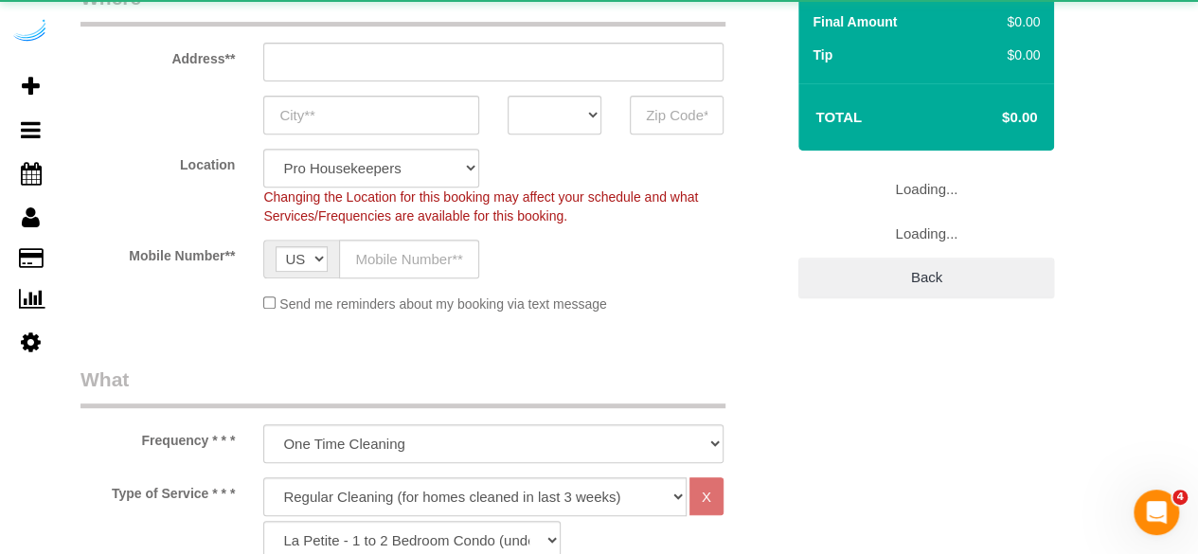
select select "object:6088"
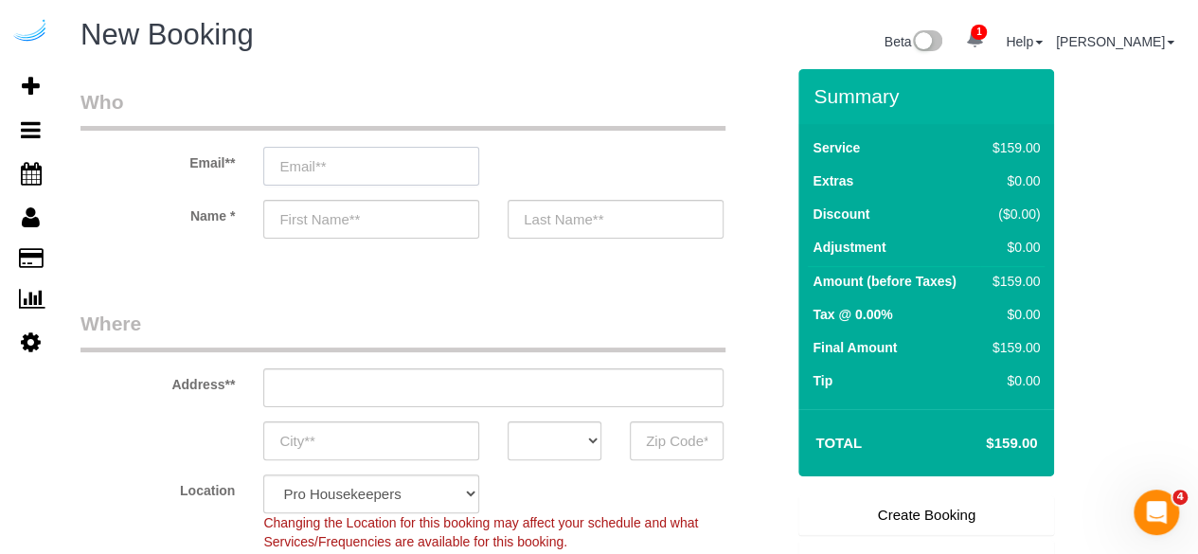
click at [413, 167] on input "email" at bounding box center [371, 166] width 216 height 39
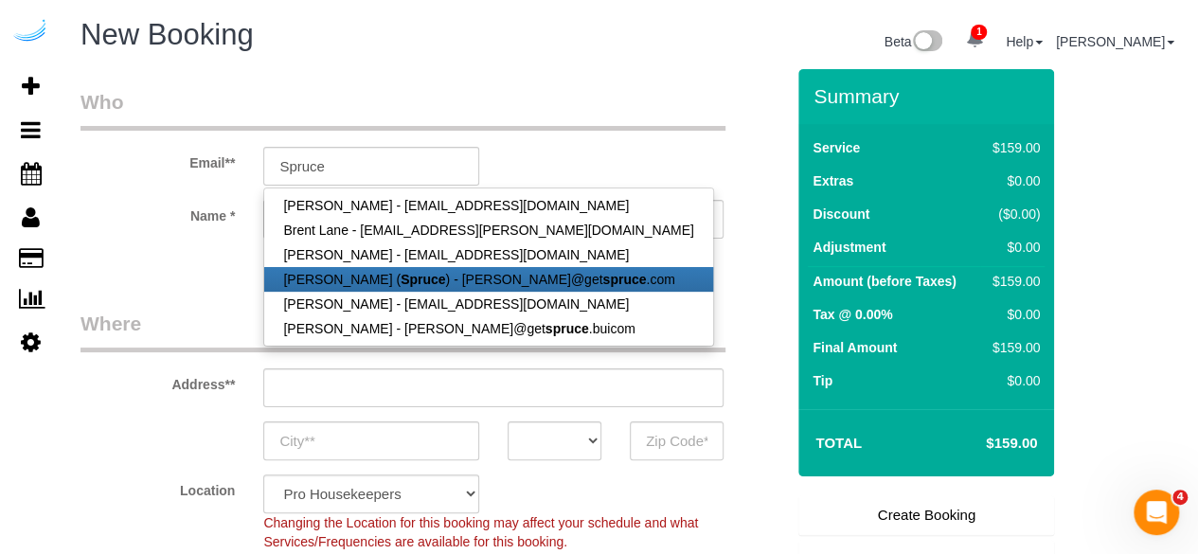
click at [401, 281] on strong "Spruce" at bounding box center [423, 279] width 45 height 15
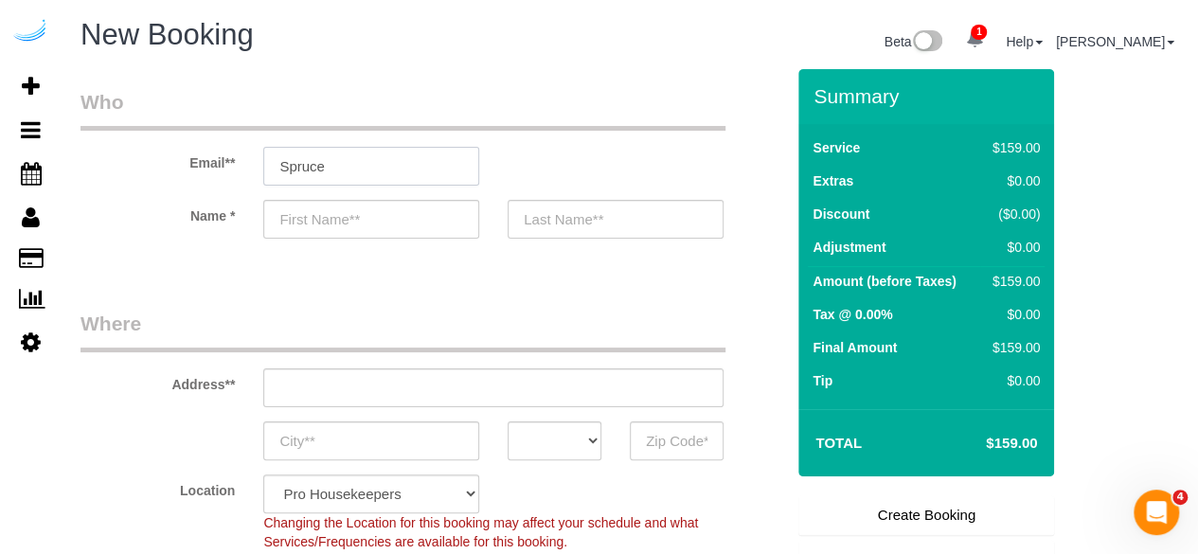
type input "[PERSON_NAME][EMAIL_ADDRESS][DOMAIN_NAME]"
type input "[PERSON_NAME]"
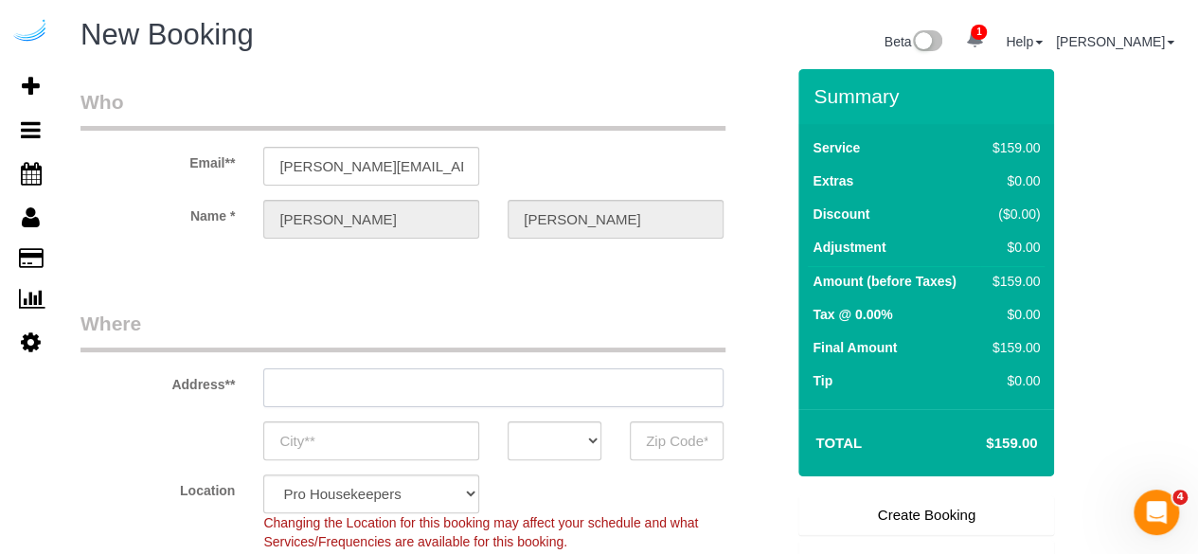
click at [521, 395] on input "text" at bounding box center [493, 387] width 460 height 39
type input "3816 S Lamar Blvd"
type input "Austin"
select select "[GEOGRAPHIC_DATA]"
type input "78704"
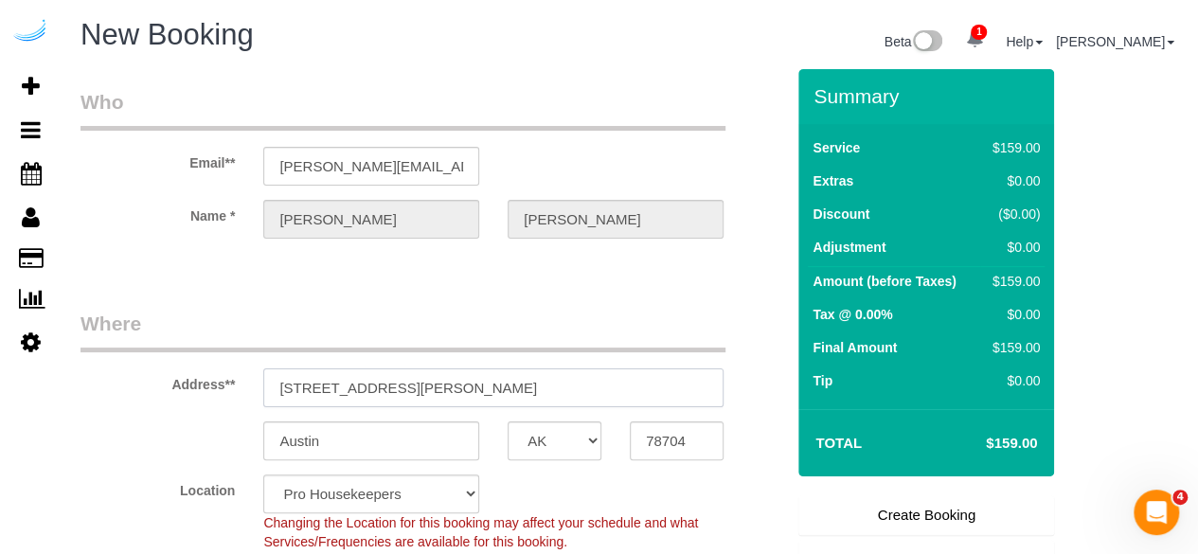
paste input "770 Juniper St NE, Atlanta, GA 30308"
type input "770 Juniper St NE, Atlanta, GA 30308"
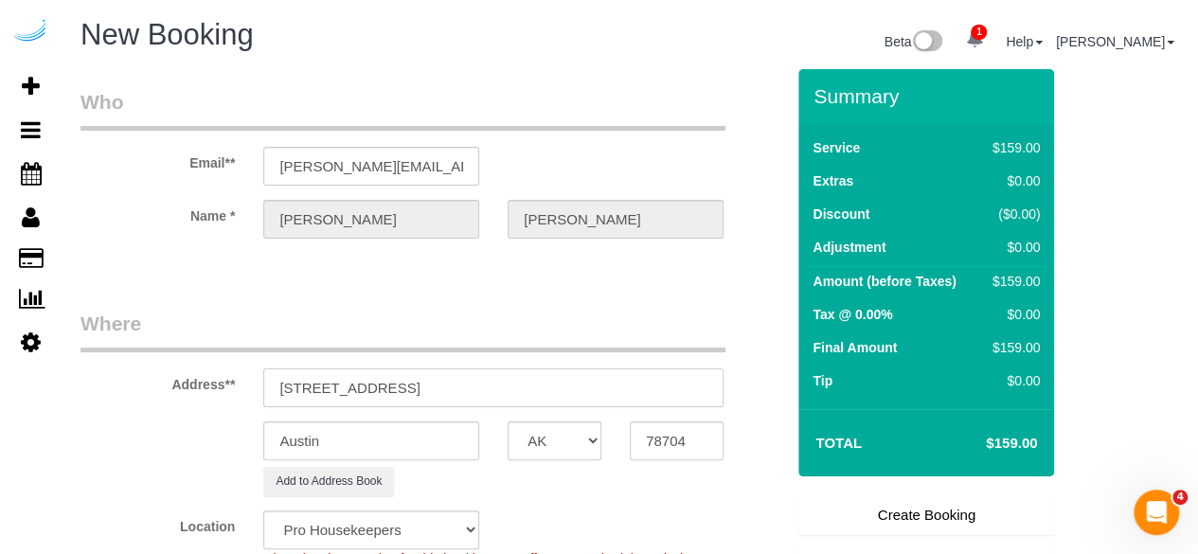
select select "9"
select select "object:6132"
drag, startPoint x: 478, startPoint y: 389, endPoint x: 637, endPoint y: 389, distance: 159.1
click at [604, 374] on input "770 Juniper St NE, Atlanta, GA 30308" at bounding box center [493, 387] width 460 height 39
type input "770 Juniper St NE, Atlanta, GA 30308"
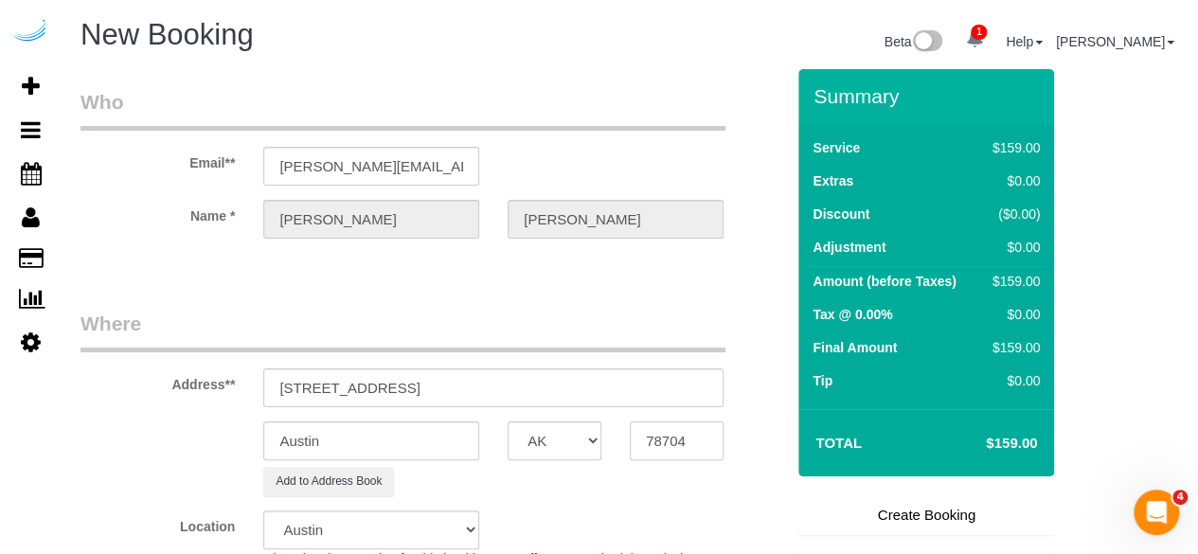
click at [668, 443] on input "78704" at bounding box center [677, 440] width 94 height 39
paste input "30308"
type input "30308"
click at [587, 452] on select "AK AL AR AZ CA CO CT DC DE FL GA HI IA ID IL IN KS KY LA MA MD ME MI MN MO MS M…" at bounding box center [555, 440] width 94 height 39
select select "8"
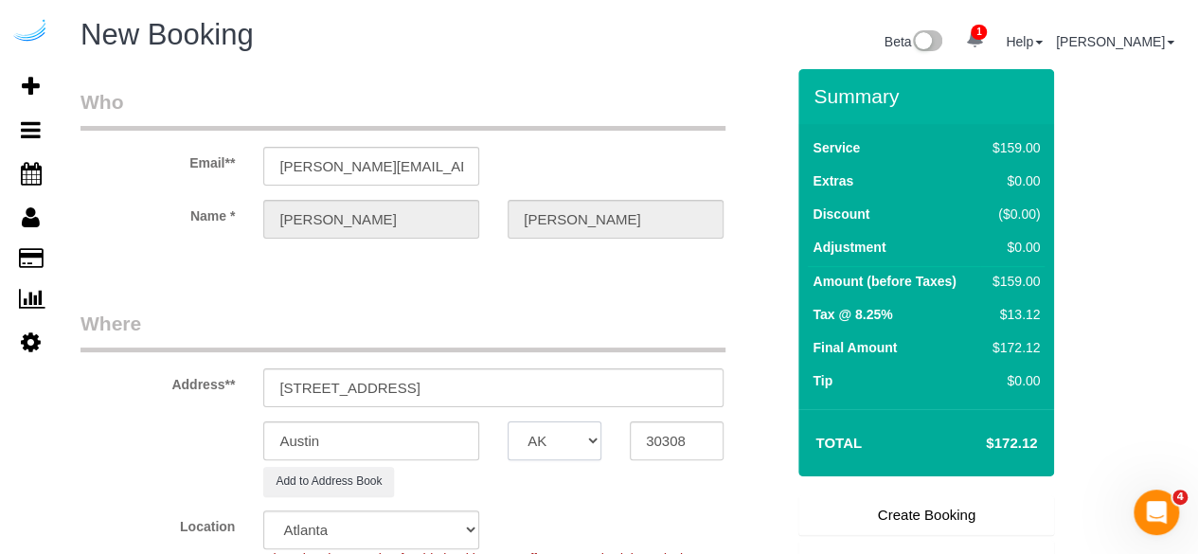
select select "GA"
select select "object:6179"
click at [445, 440] on input "Austin" at bounding box center [371, 440] width 216 height 39
type input "a"
type input "[GEOGRAPHIC_DATA]"
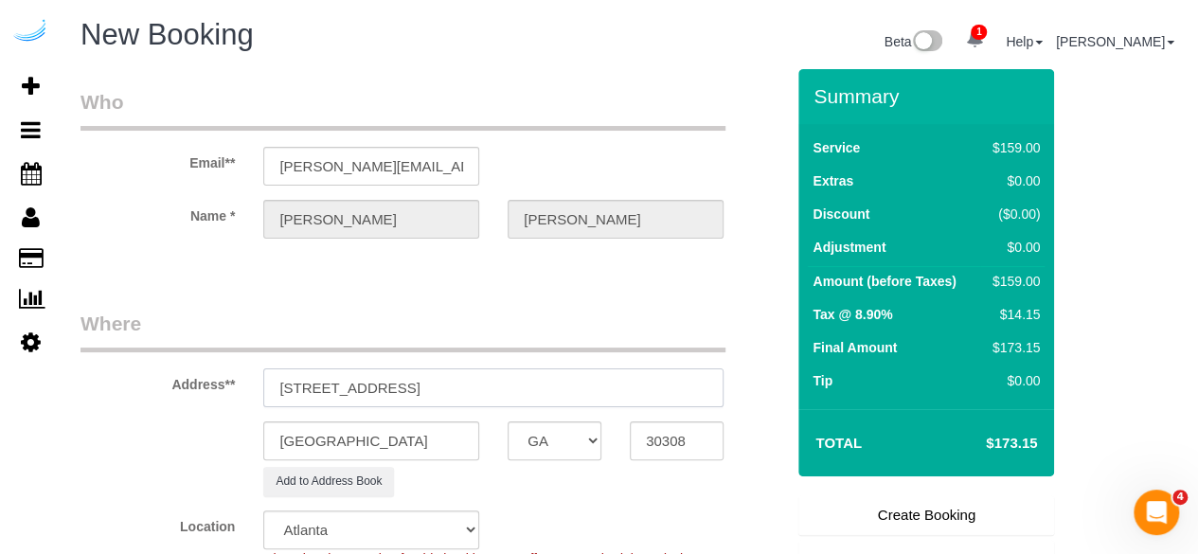
drag, startPoint x: 402, startPoint y: 387, endPoint x: 694, endPoint y: 407, distance: 292.3
click at [693, 407] on sui-booking-address "Address** 770 Juniper St NE, Atlanta, GA 30308 Atlanta AK AL AR AZ CA CO CT DC …" at bounding box center [431, 403] width 703 height 187
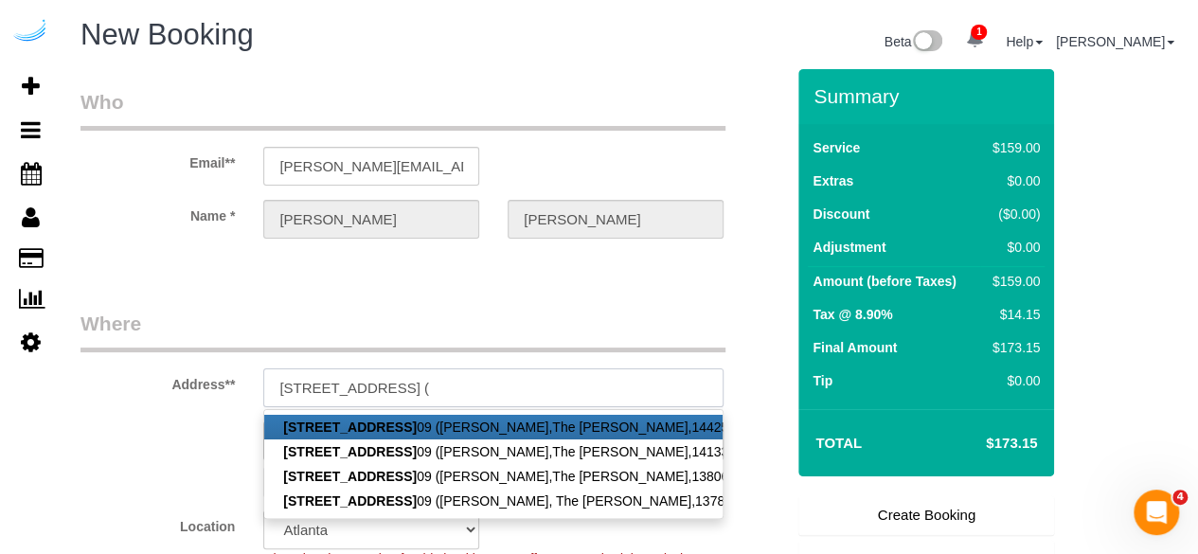
paste input "Katarzyna Ruszowska"
paste input "1471648"
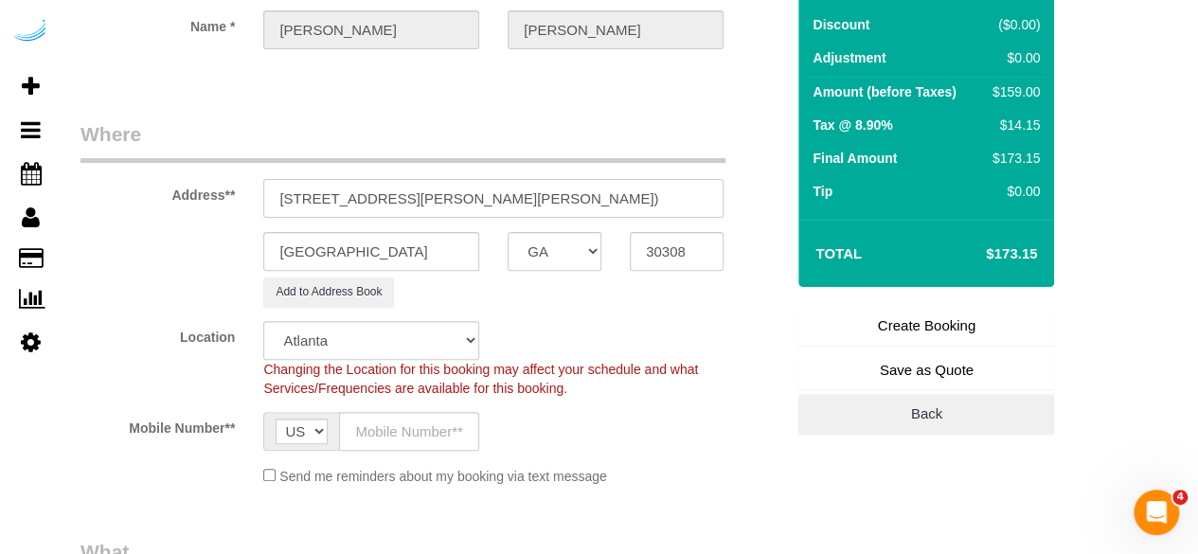
type input "770 Juniper St NE, Building 1009, Unit 1009 (Katarzyna Ruszowska, The Hadley, 1…"
click at [457, 122] on legend "Where" at bounding box center [402, 141] width 645 height 43
click at [408, 422] on input "text" at bounding box center [409, 431] width 140 height 39
type input "[PHONE_NUMBER]"
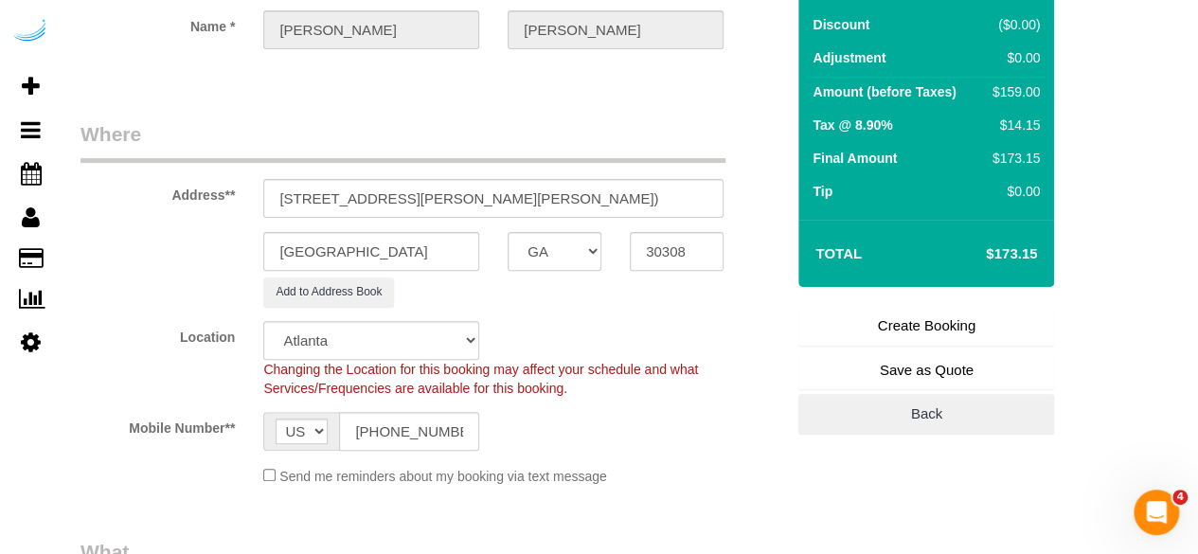
type input "[PERSON_NAME]"
type input "[PHONE_NUMBER]"
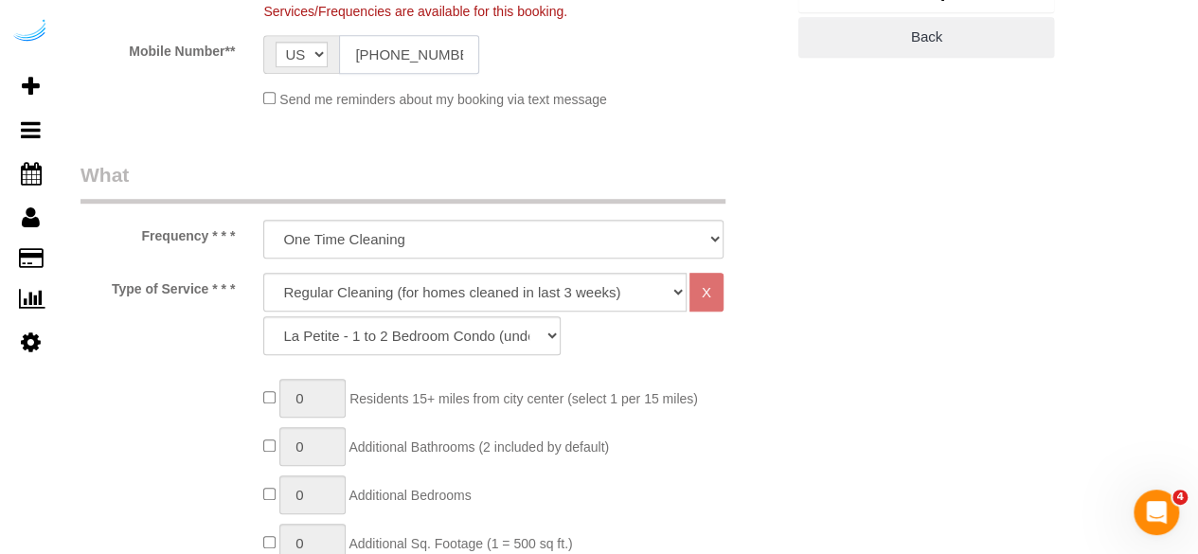
scroll to position [568, 0]
click at [468, 271] on select "Deep Cleaning (for homes that have not been cleaned in 3+ weeks) Spruce Regular…" at bounding box center [474, 290] width 423 height 39
select select "282"
click at [263, 271] on select "Deep Cleaning (for homes that have not been cleaned in 3+ weeks) Spruce Regular…" at bounding box center [474, 290] width 423 height 39
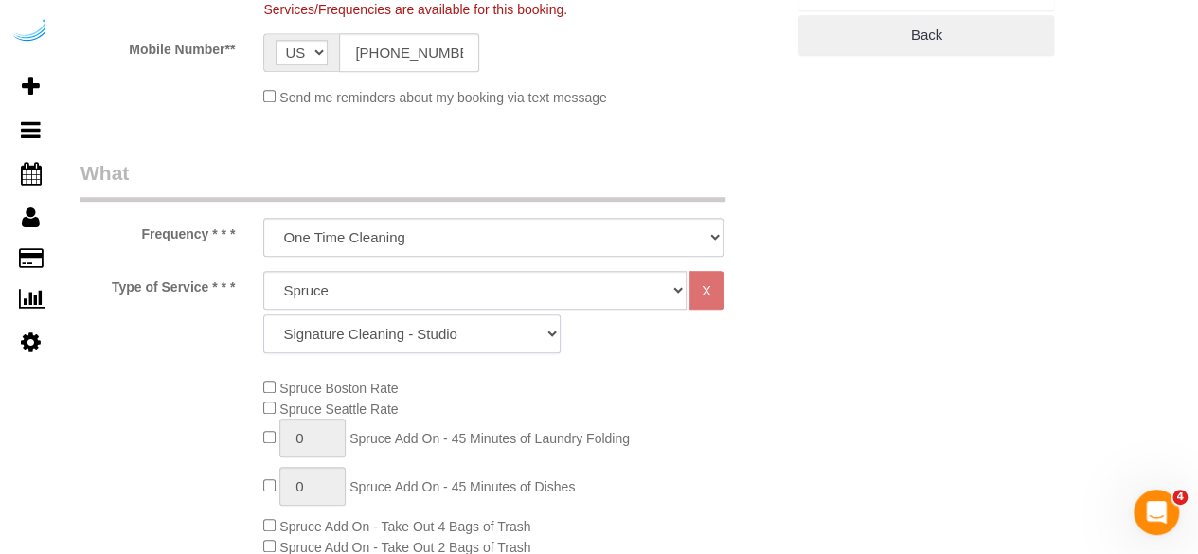
click at [434, 345] on select "Signature Cleaning - Studio Signature Cleaning - 1 Bed 1 Bath Signature Cleanin…" at bounding box center [411, 333] width 297 height 39
select select "304"
click at [263, 314] on select "Signature Cleaning - Studio Signature Cleaning - 1 Bed 1 Bath Signature Cleanin…" at bounding box center [411, 333] width 297 height 39
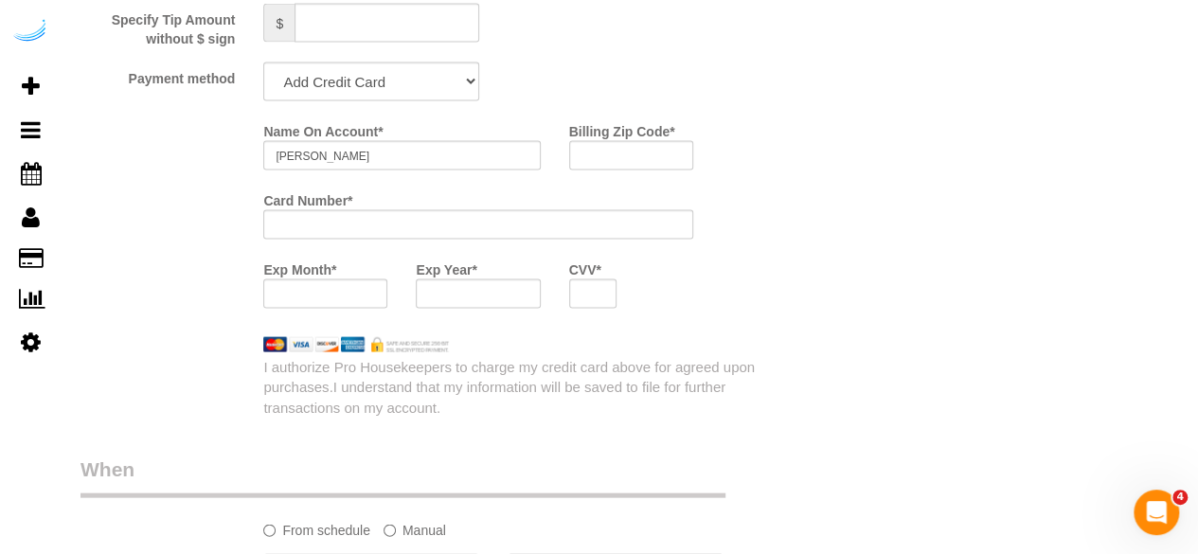
scroll to position [1704, 0]
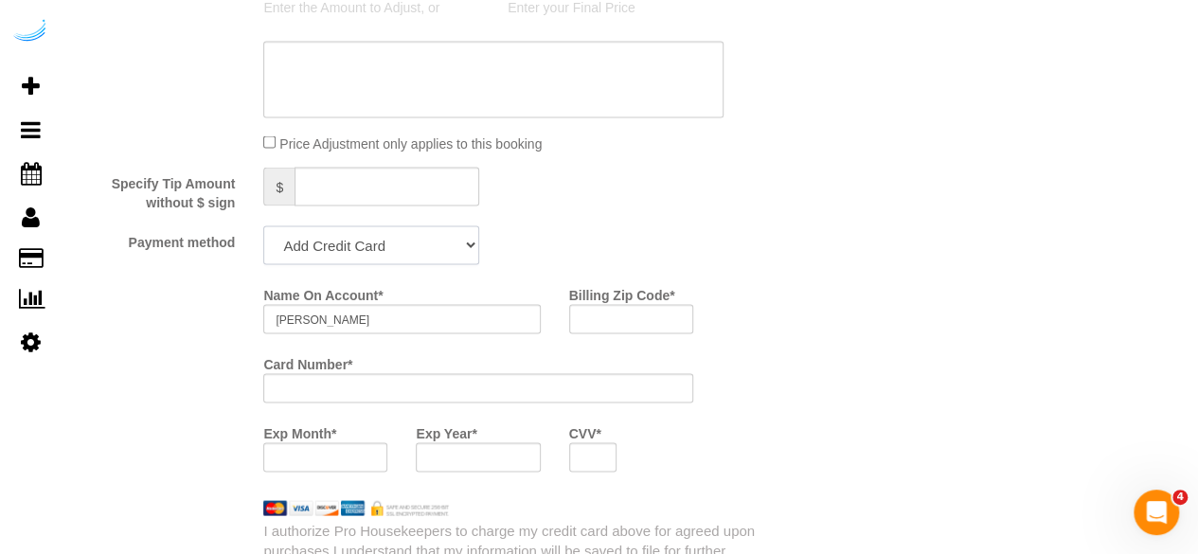
click at [411, 238] on select "Add Credit Card Cash Check Paypal" at bounding box center [371, 244] width 216 height 39
select select "string:check"
click at [263, 227] on select "Add Credit Card Cash Check Paypal" at bounding box center [371, 244] width 216 height 39
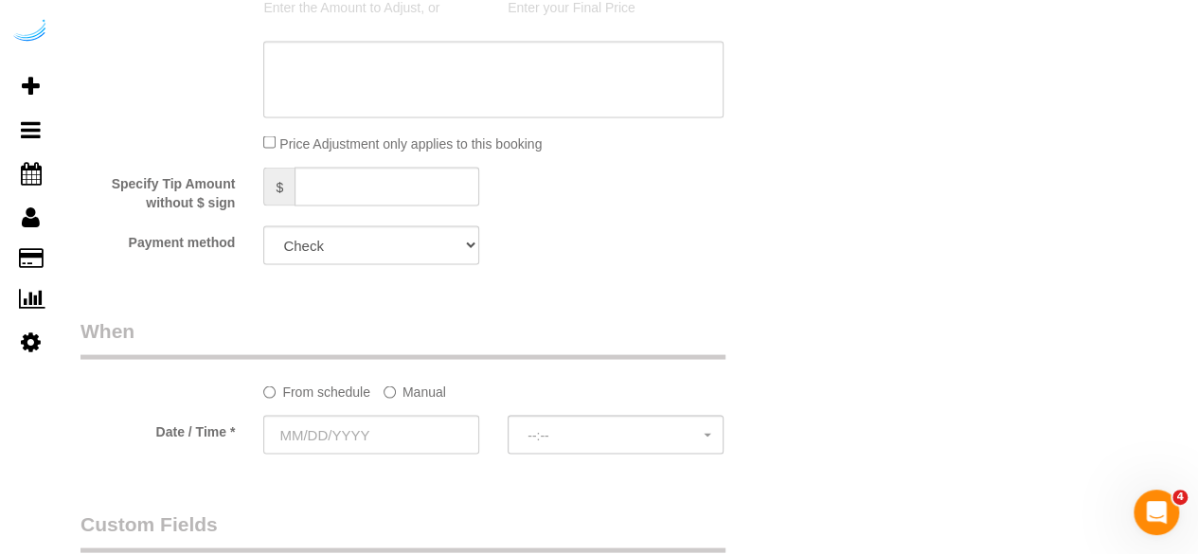
click at [418, 393] on label "Manual" at bounding box center [414, 388] width 62 height 26
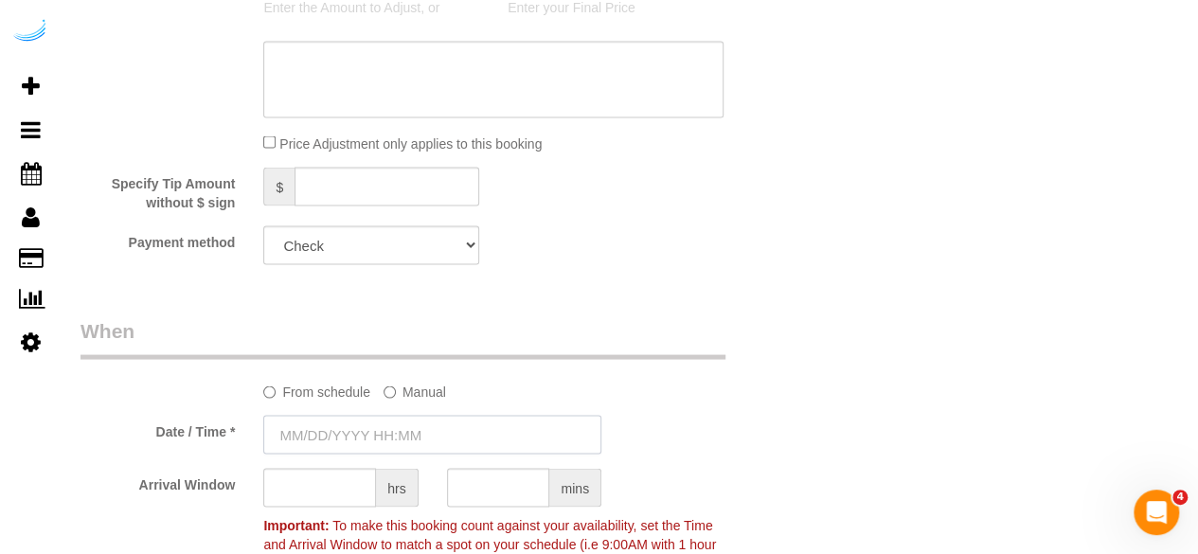
click at [365, 453] on input "text" at bounding box center [432, 434] width 338 height 39
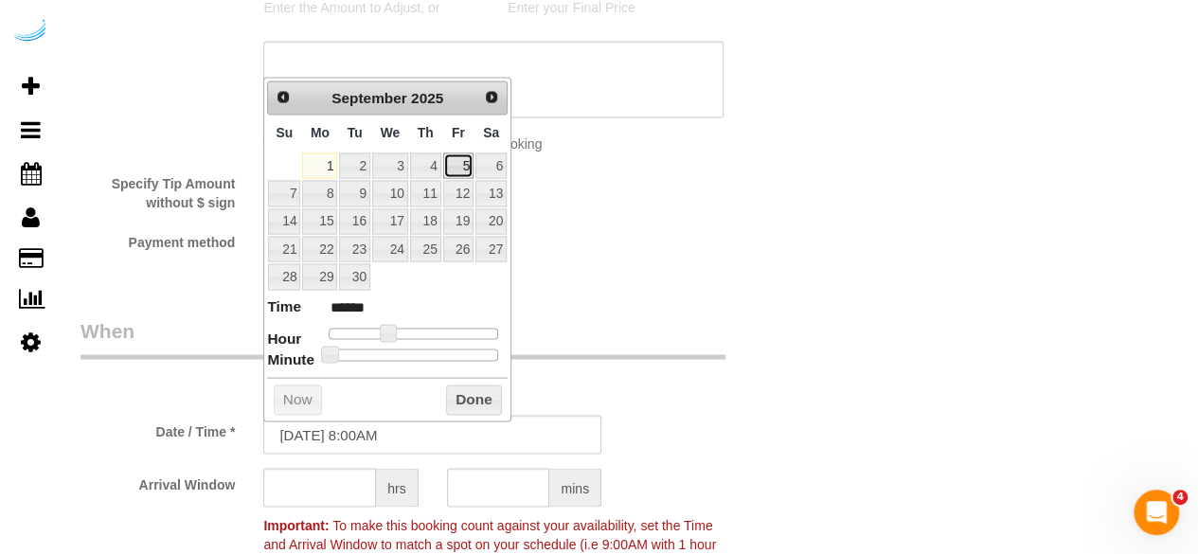
click at [464, 152] on link "5" at bounding box center [458, 165] width 30 height 26
type input "09/05/2025 9:00AM"
type input "******"
type input "09/05/2025 11:00AM"
type input "*******"
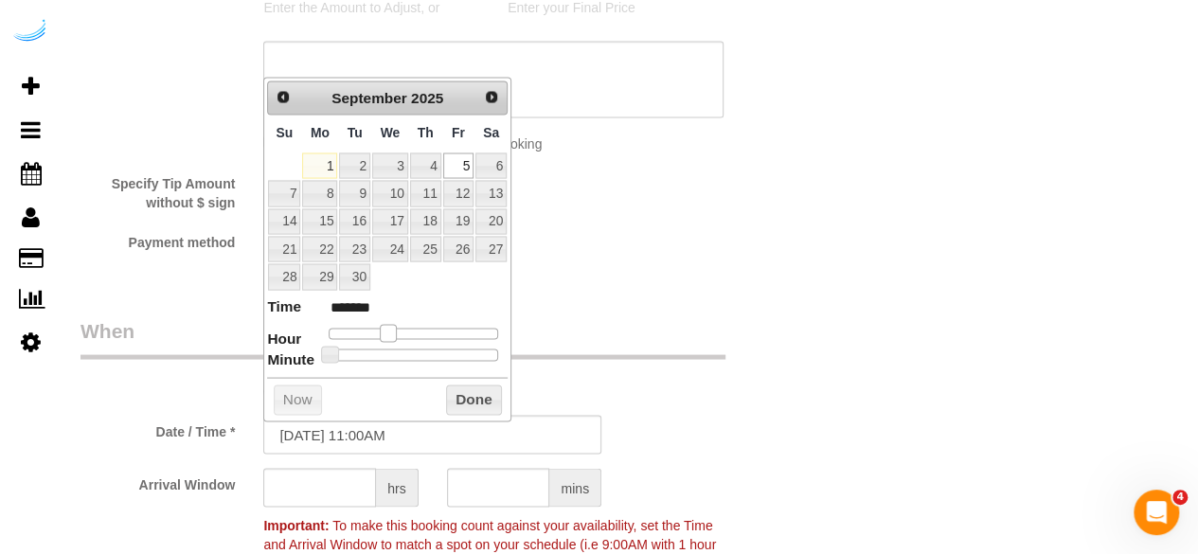
type input "09/05/2025 12:00PM"
type input "*******"
type input "09/05/2025 1:00PM"
type input "******"
drag, startPoint x: 388, startPoint y: 325, endPoint x: 427, endPoint y: 334, distance: 40.0
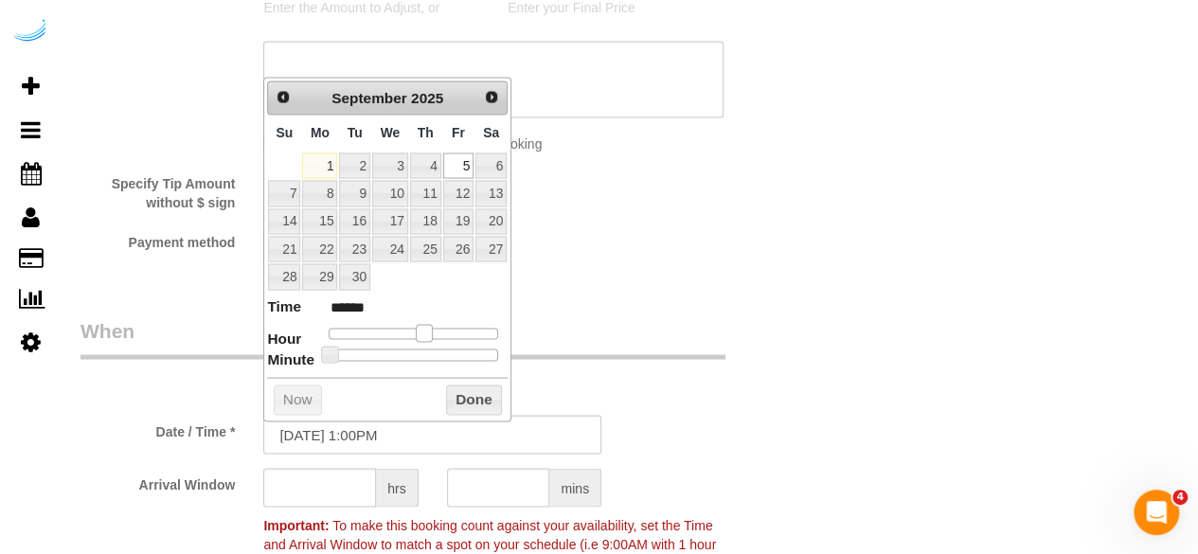
click at [427, 334] on span at bounding box center [424, 332] width 17 height 17
click at [350, 493] on input "text" at bounding box center [319, 487] width 113 height 39
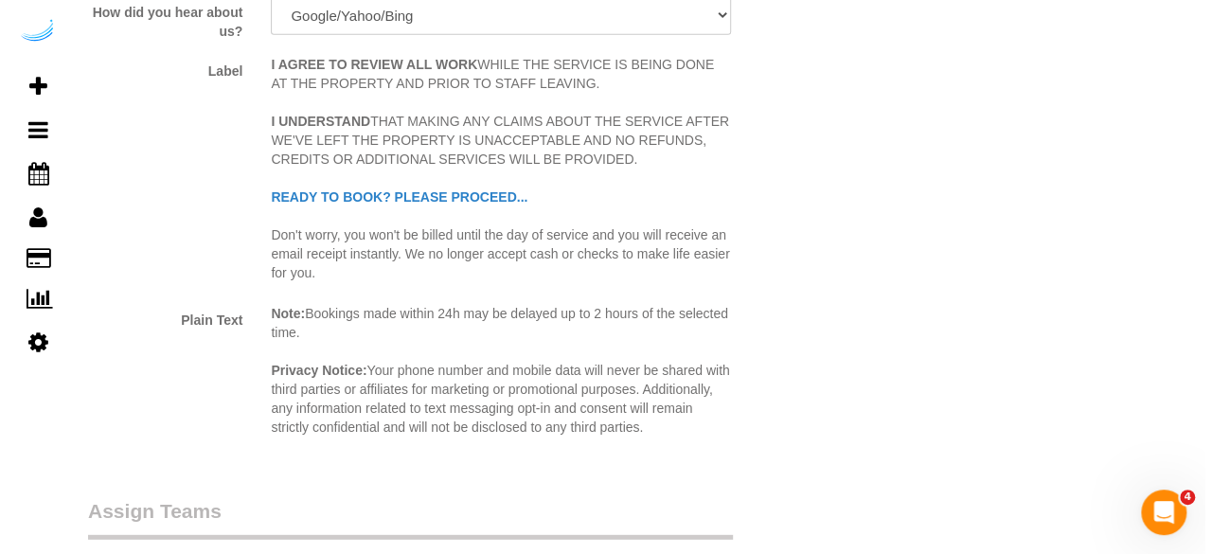
scroll to position [2556, 0]
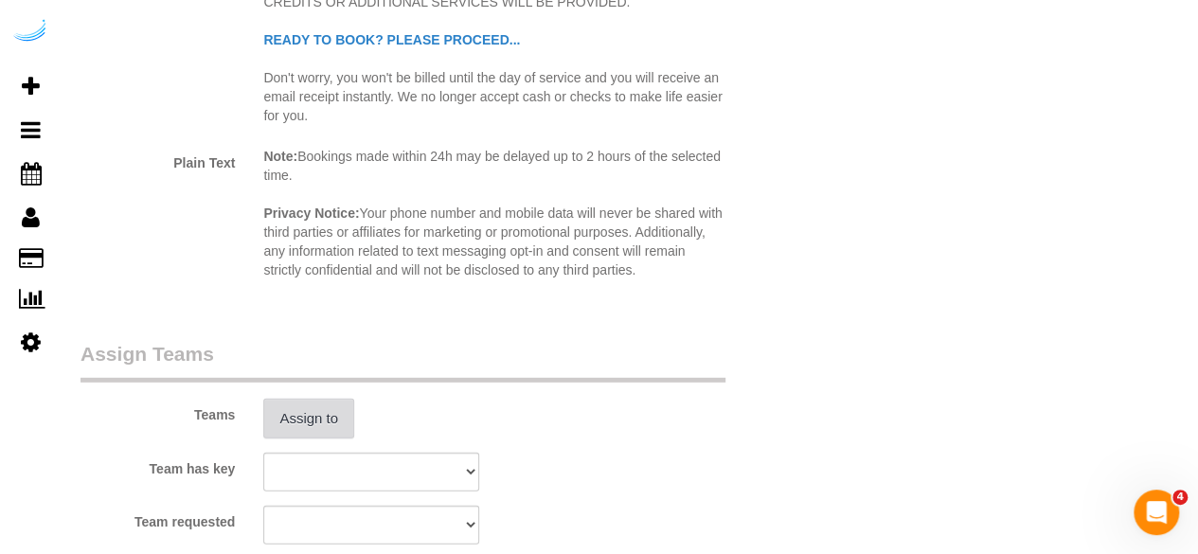
type input "4"
click at [308, 419] on button "Assign to" at bounding box center [308, 419] width 91 height 40
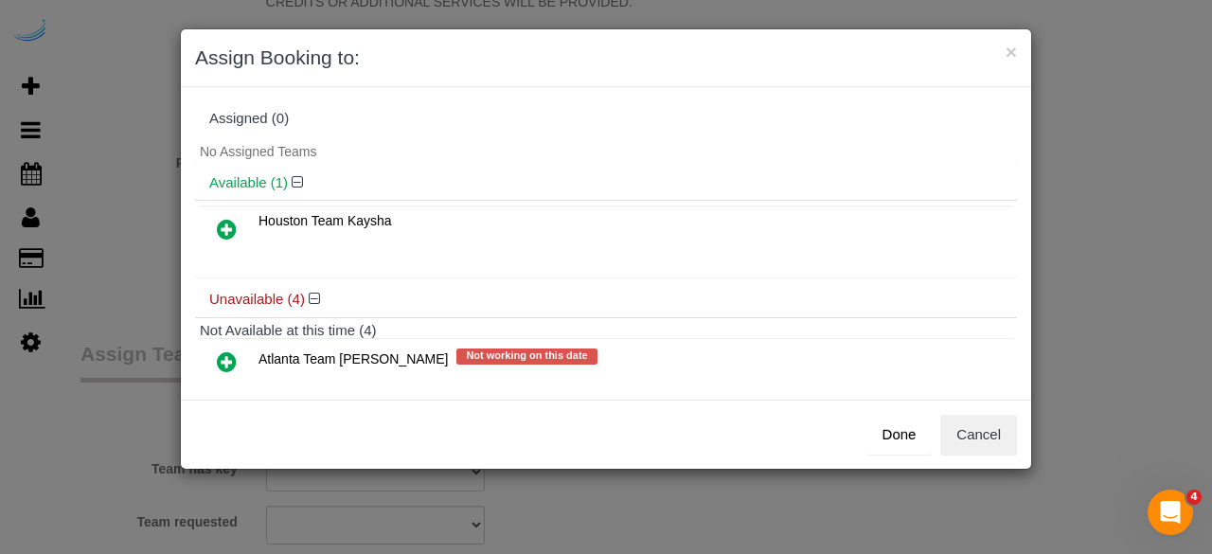
scroll to position [178, 0]
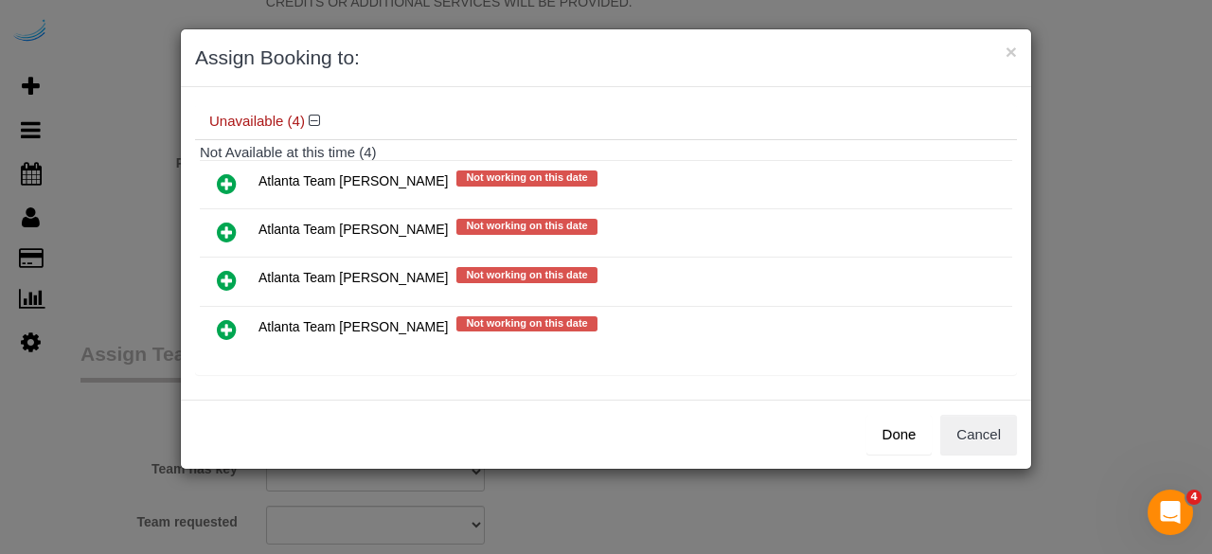
click at [229, 226] on icon at bounding box center [227, 232] width 20 height 23
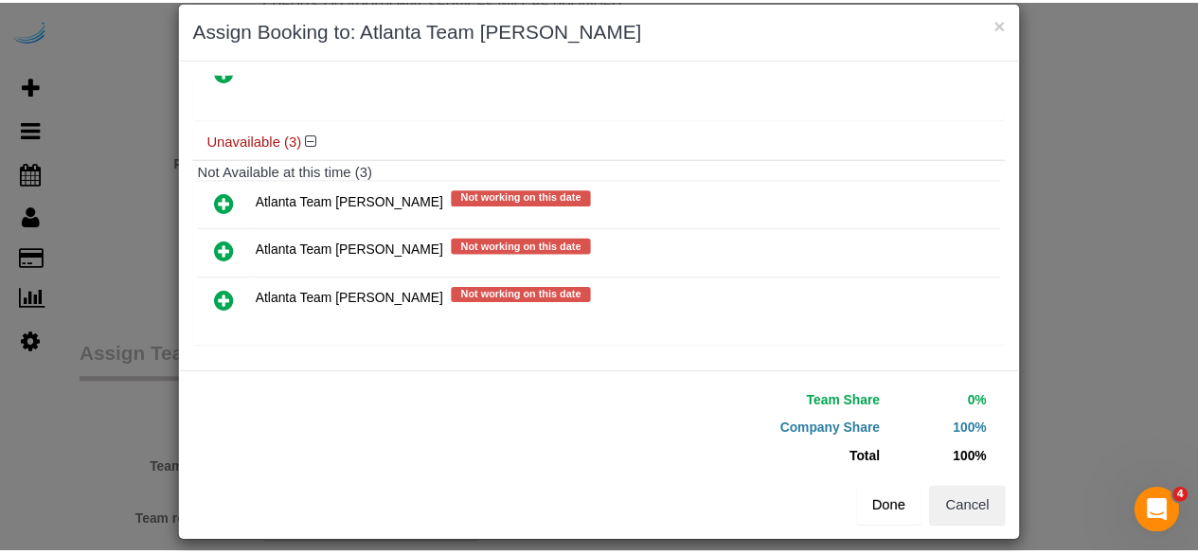
scroll to position [43, 0]
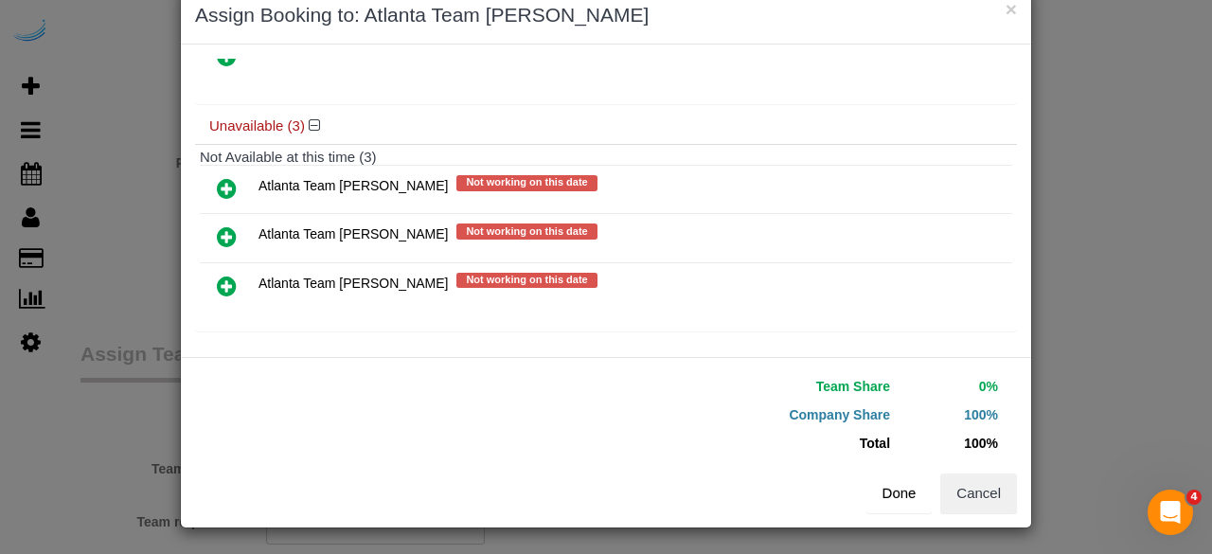
click at [890, 498] on button "Done" at bounding box center [899, 493] width 66 height 40
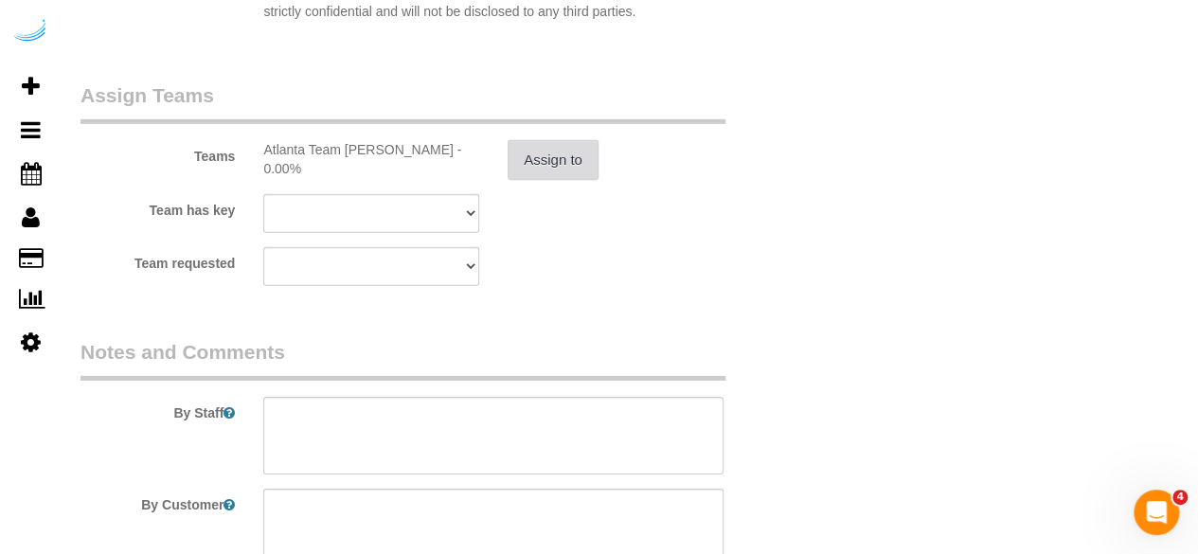
scroll to position [2840, 0]
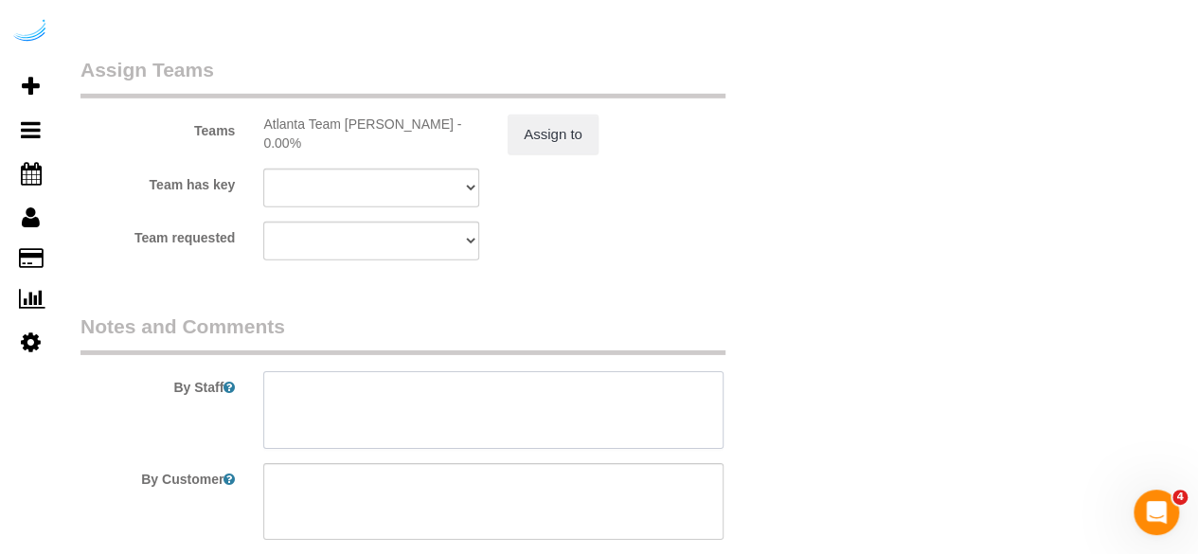
drag, startPoint x: 489, startPoint y: 380, endPoint x: 476, endPoint y: 383, distance: 12.9
click at [489, 380] on textarea at bounding box center [493, 410] width 460 height 78
paste textarea "Permanent Notes:No notes from this customer.Today's Notes:No notes from this se…"
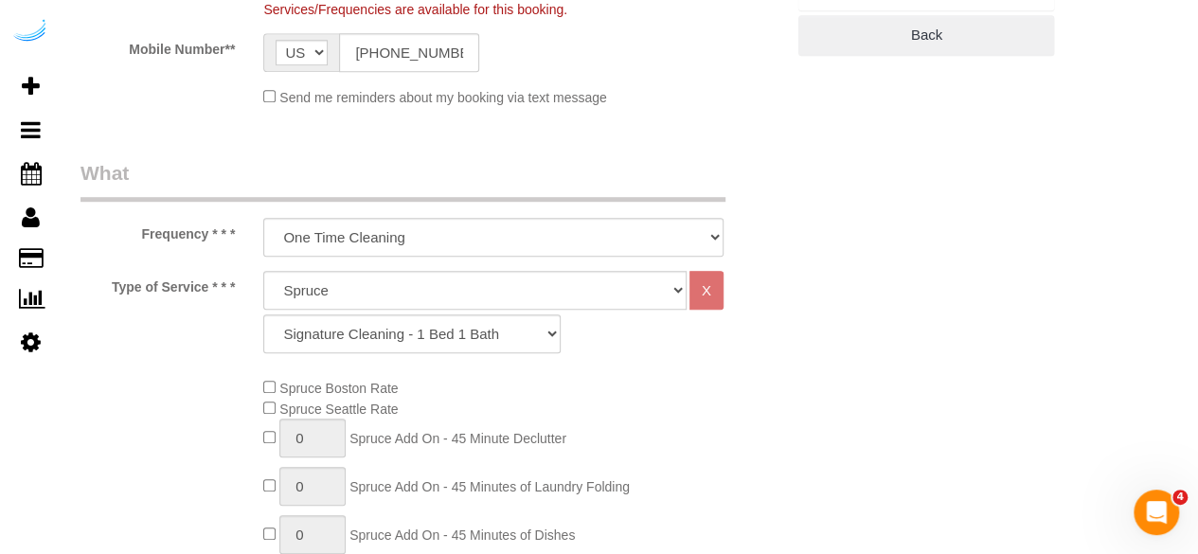
scroll to position [0, 0]
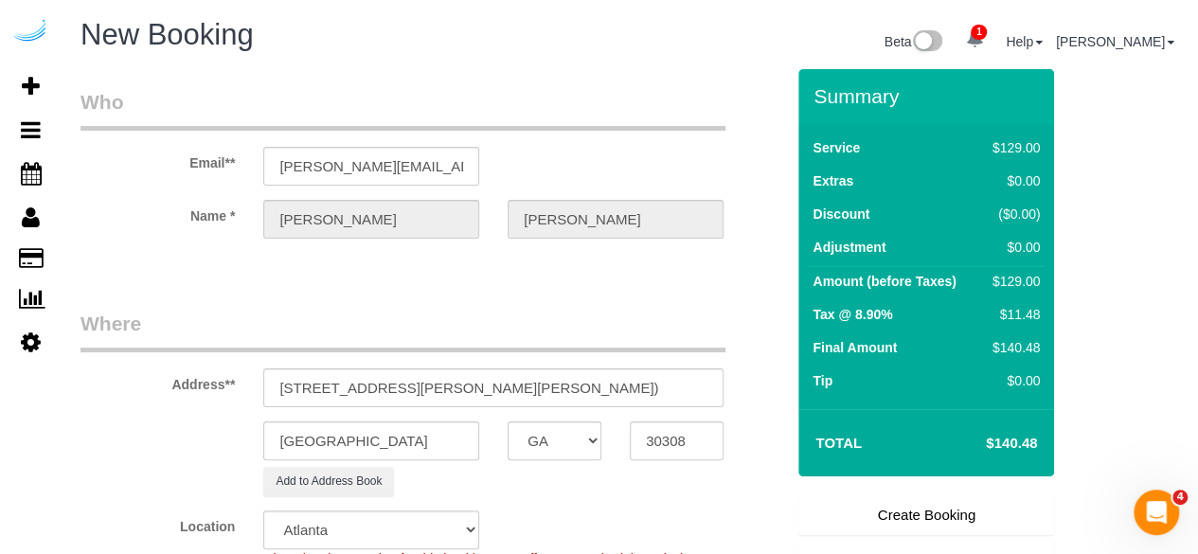
type textarea "Recurrency: One time service Permanent Notes:No notes from this customer.Today'…"
click at [932, 511] on link "Create Booking" at bounding box center [926, 515] width 256 height 40
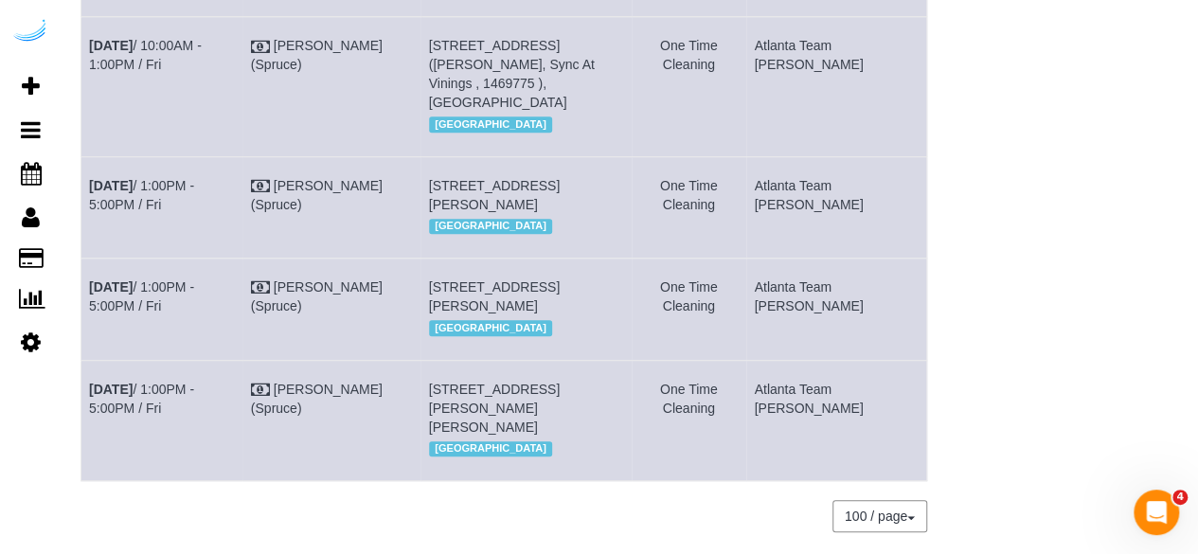
scroll to position [668, 0]
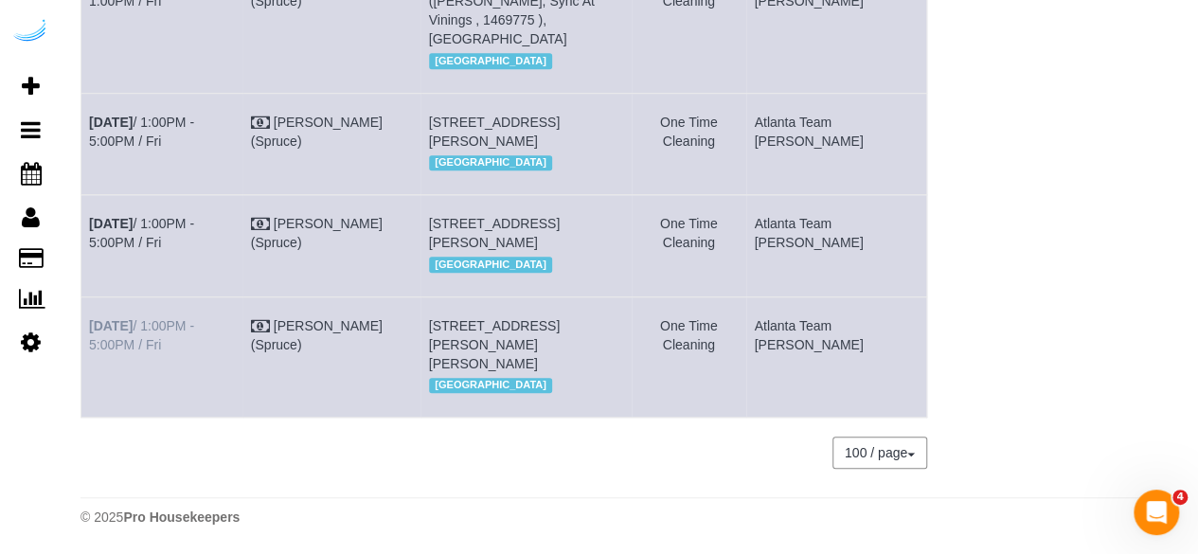
drag, startPoint x: 203, startPoint y: 329, endPoint x: 90, endPoint y: 303, distance: 115.5
click at [90, 303] on td "Sep 5th / 1:00PM - 5:00PM / Fri" at bounding box center [162, 356] width 162 height 120
copy link "Sep 5th / 1:00PM - 5:00PM / Fri"
drag, startPoint x: 543, startPoint y: 356, endPoint x: 451, endPoint y: 308, distance: 103.8
click at [451, 308] on td "770 Juniper St Ne, Building 1009, Unit 1009 (Katarzyna Ruszowska, The Hadley, 1…" at bounding box center [525, 356] width 210 height 120
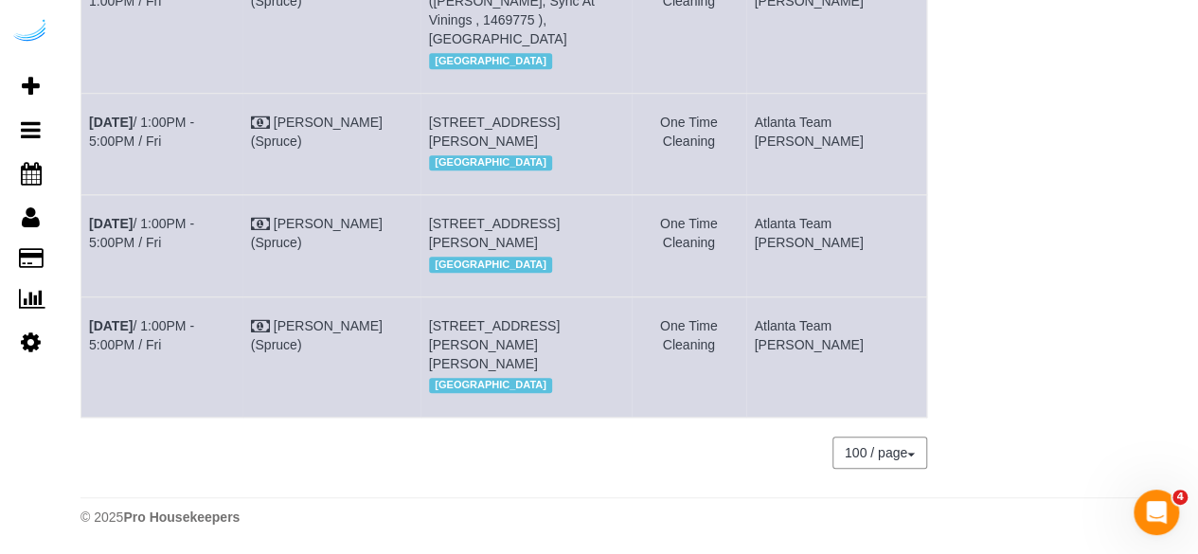
copy span "770 Juniper St Ne, Building 1009, Unit 1009 (Katarzyna Ruszowska, The Hadley, 1…"
drag, startPoint x: 848, startPoint y: 312, endPoint x: 805, endPoint y: 313, distance: 43.6
click at [790, 315] on tr "Sep 5th / 1:00PM - 5:00PM / Fri Brandie Louck (Spruce) 770 Juniper St Ne, Build…" at bounding box center [504, 356] width 846 height 120
drag, startPoint x: 854, startPoint y: 313, endPoint x: 792, endPoint y: 300, distance: 63.0
click at [792, 300] on tr "Sep 5th / 1:00PM - 5:00PM / Fri Brandie Louck (Spruce) 770 Juniper St Ne, Build…" at bounding box center [504, 356] width 846 height 120
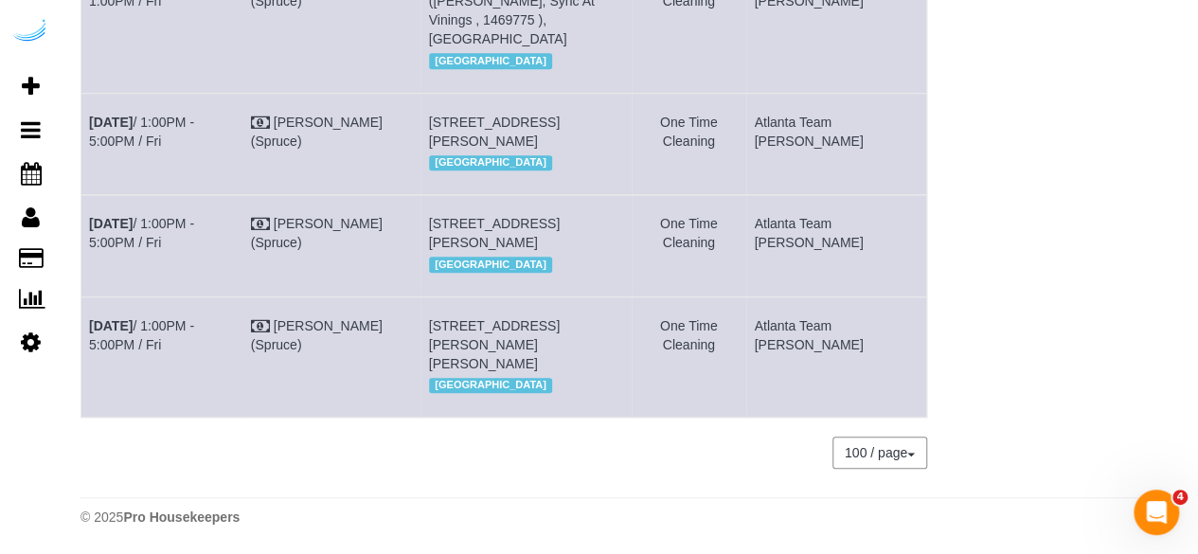
drag, startPoint x: 858, startPoint y: 322, endPoint x: 786, endPoint y: 308, distance: 73.3
click at [786, 308] on tr "Sep 5th / 1:00PM - 5:00PM / Fri Brandie Louck (Spruce) 770 Juniper St Ne, Build…" at bounding box center [504, 356] width 846 height 120
click at [860, 343] on td "Atlanta Team [PERSON_NAME]" at bounding box center [836, 356] width 181 height 120
drag, startPoint x: 864, startPoint y: 325, endPoint x: 800, endPoint y: 300, distance: 68.0
click at [800, 300] on td "Atlanta Team [PERSON_NAME]" at bounding box center [836, 356] width 181 height 120
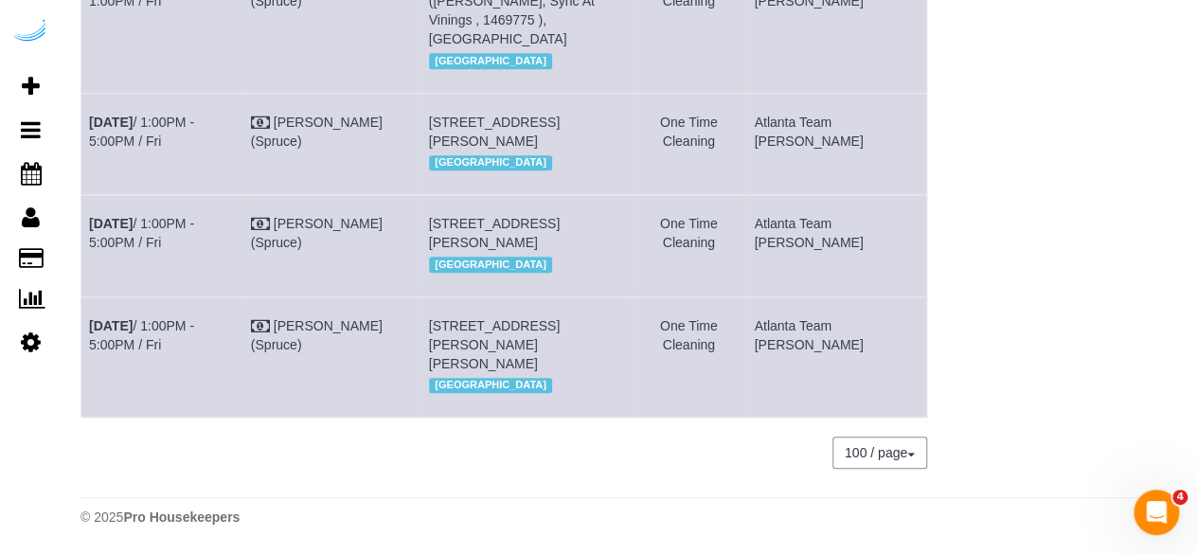
copy td "Atlanta Team [PERSON_NAME]"
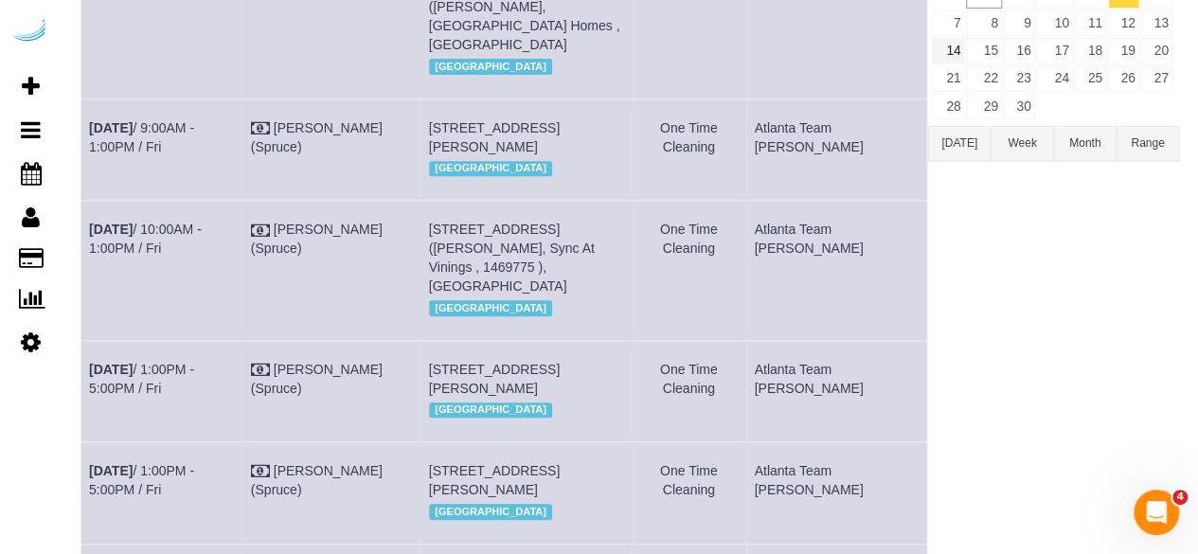
scroll to position [0, 0]
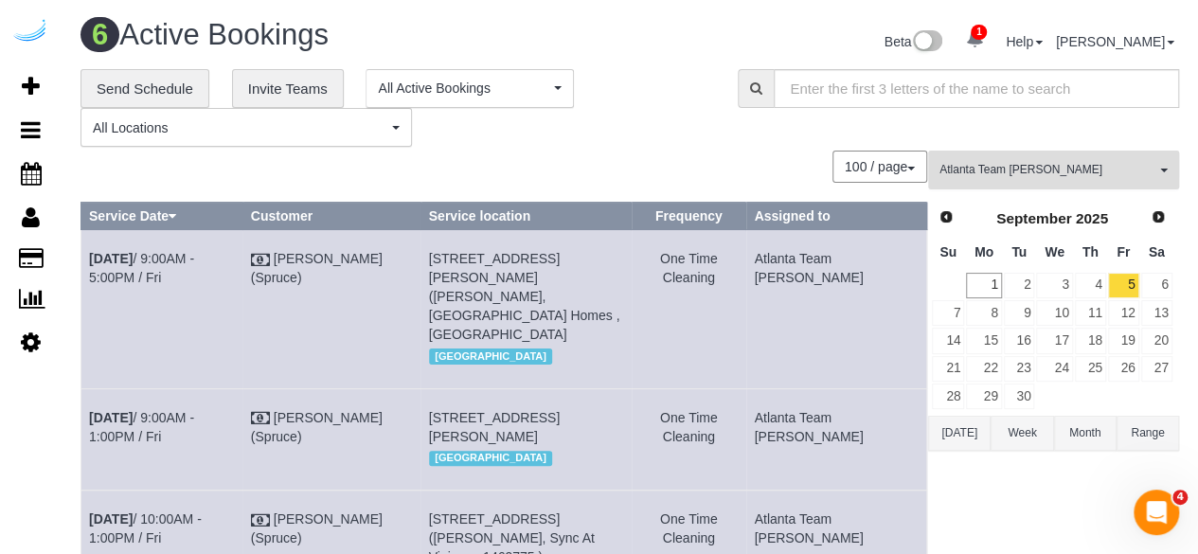
click at [1044, 158] on button "Atlanta Team Eliane All Teams" at bounding box center [1053, 170] width 251 height 39
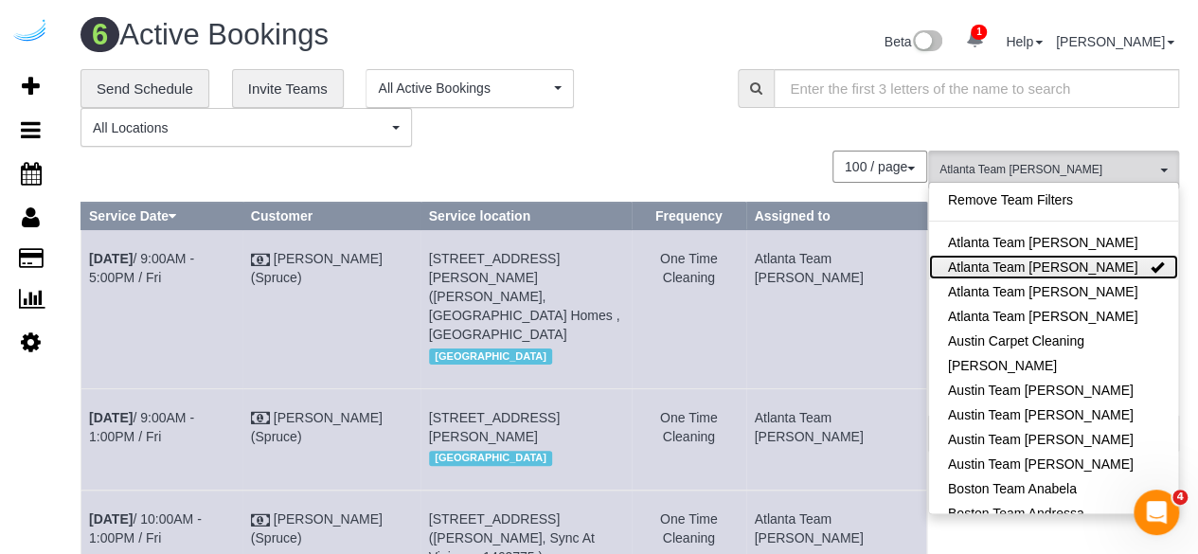
click at [1028, 263] on link "Atlanta Team [PERSON_NAME]" at bounding box center [1053, 267] width 249 height 25
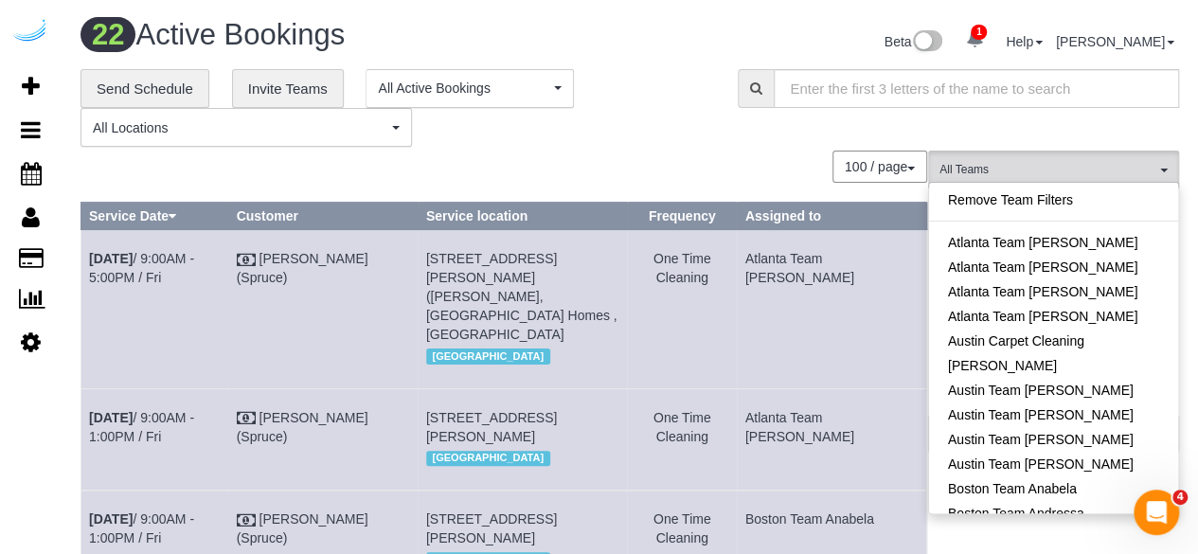
click at [775, 169] on div "100 / page 10 / page 20 / page 30 / page 40 / page 50 / page 100 / page" at bounding box center [503, 167] width 846 height 32
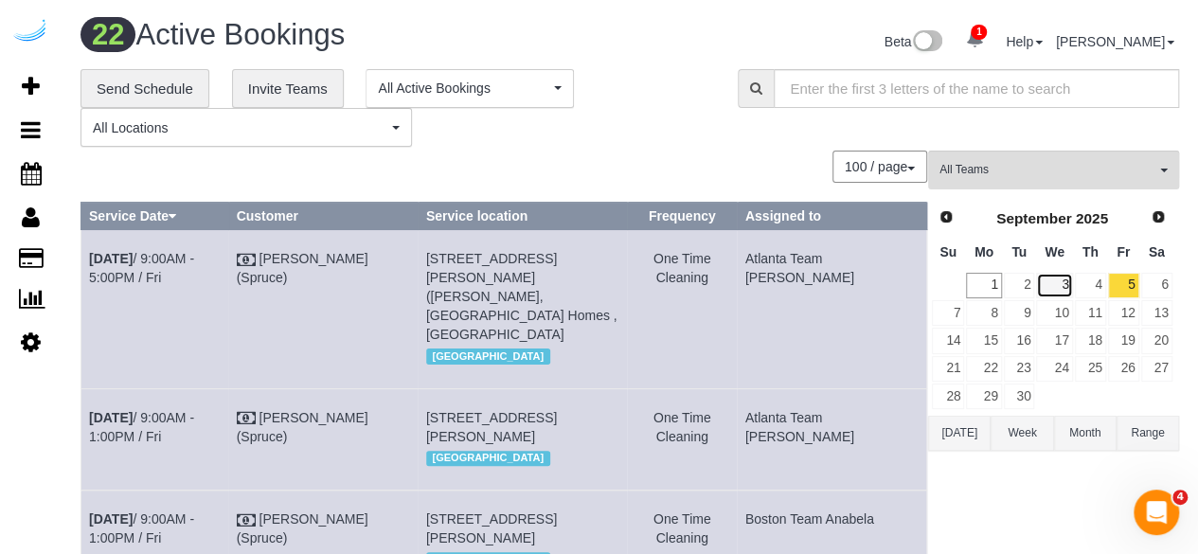
click at [1069, 281] on link "3" at bounding box center [1054, 286] width 36 height 26
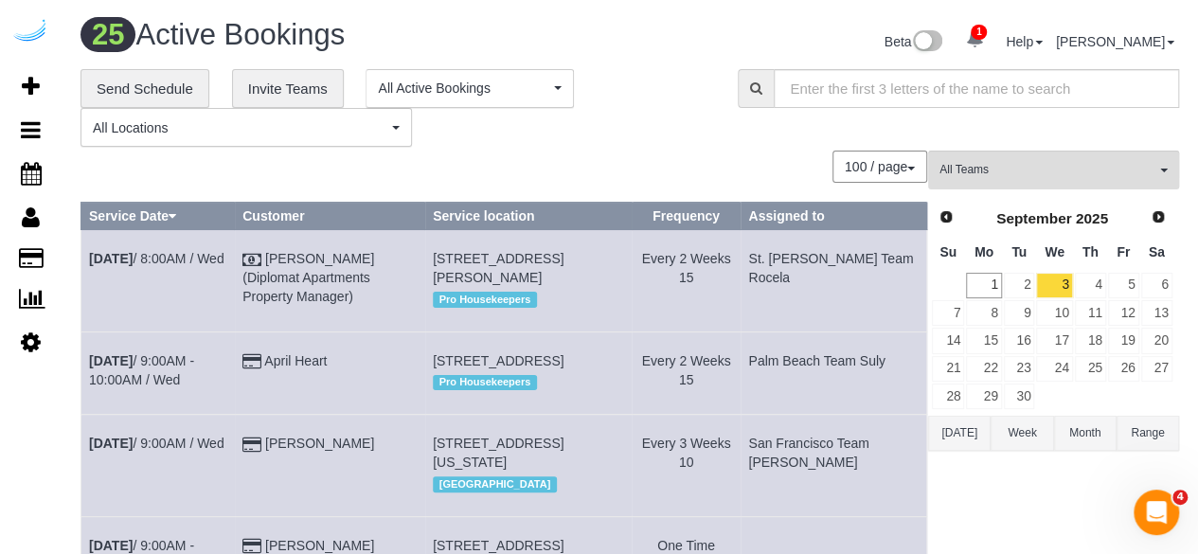
scroll to position [2324, 0]
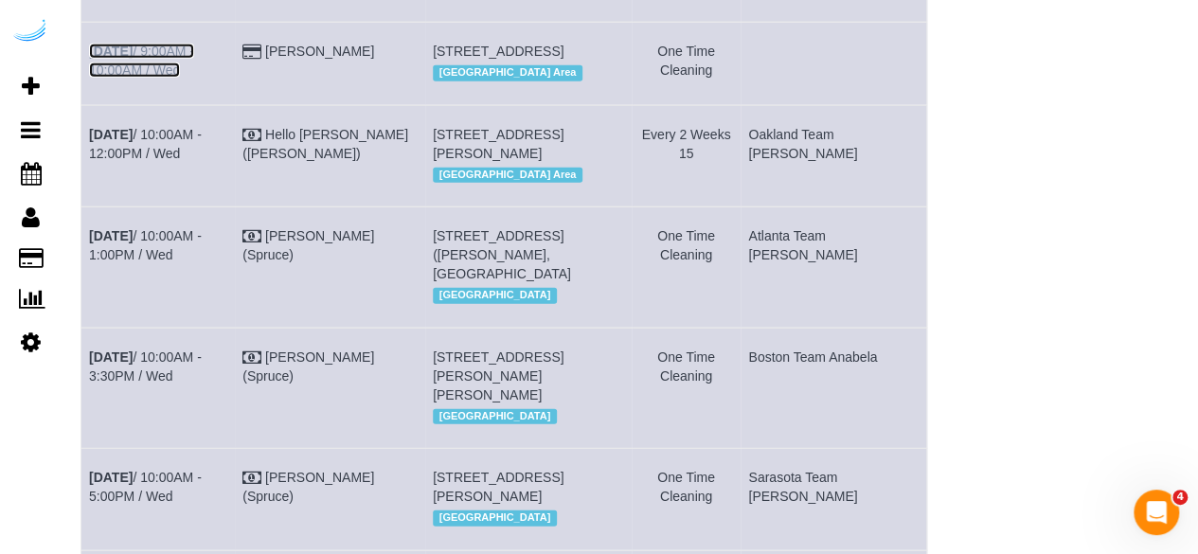
click at [162, 78] on link "Sep 3rd / 9:00AM - 10:00AM / Wed" at bounding box center [141, 61] width 105 height 34
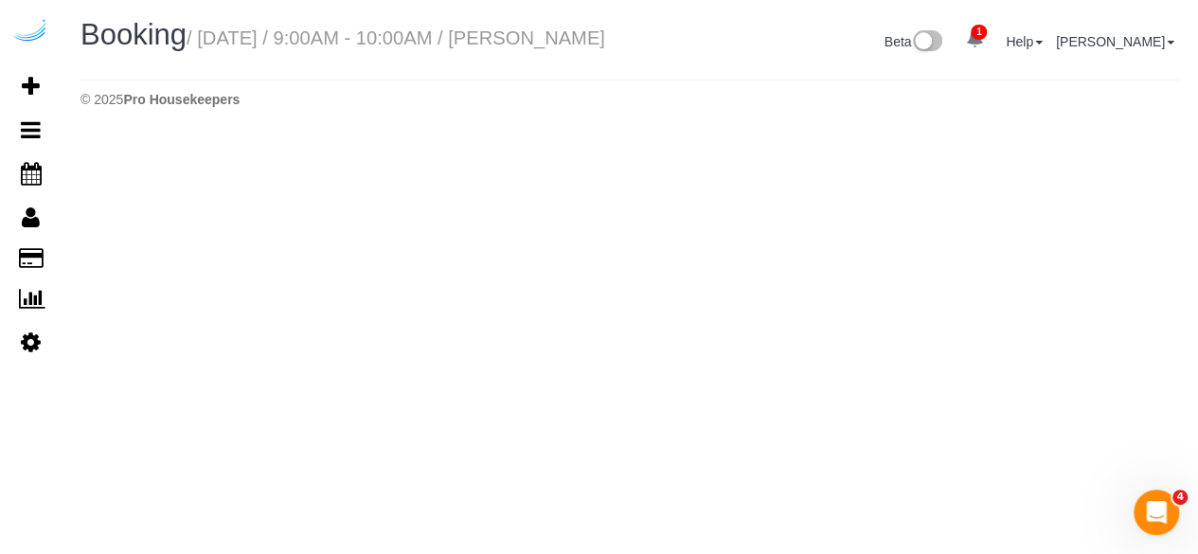
select select "WA"
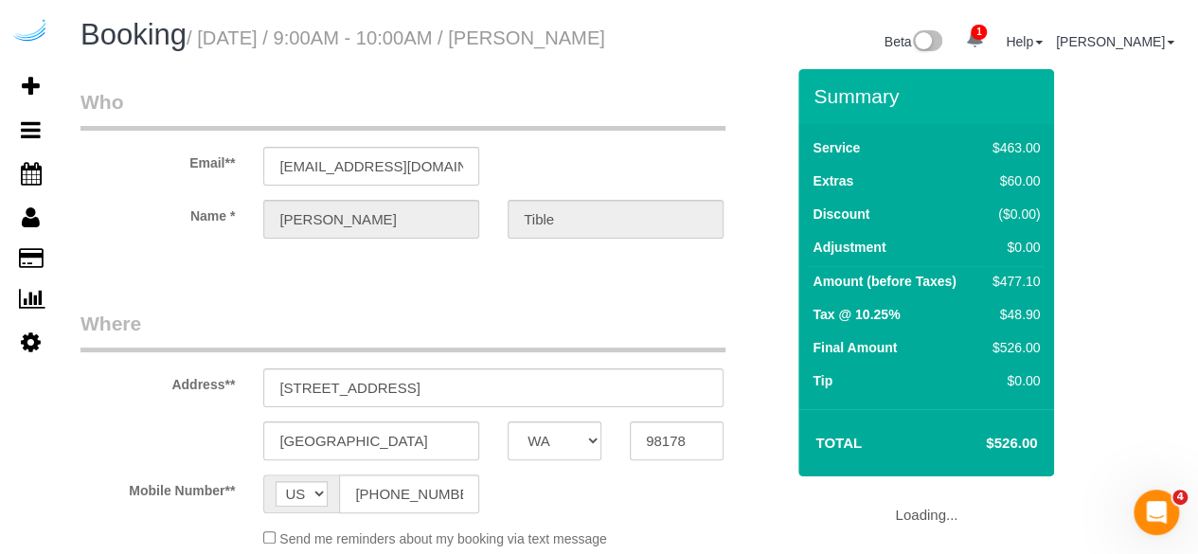
select select "string:fspay-ed6096dd-522e-4ac2-8d91-74740dadf6a0"
select select "spot18"
select select "number:9"
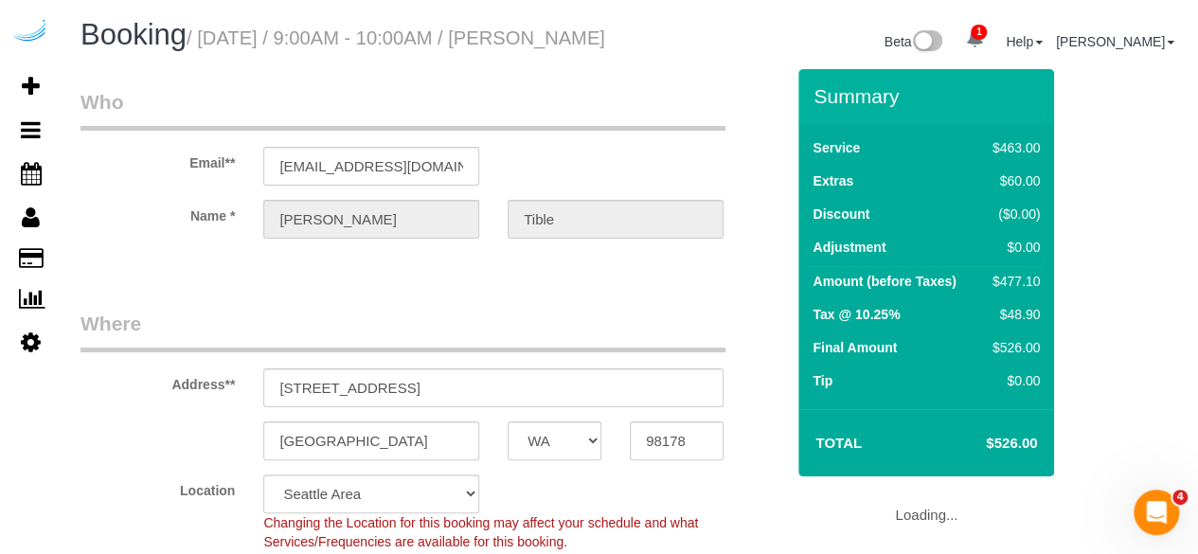
select select "object:8158"
select select "6"
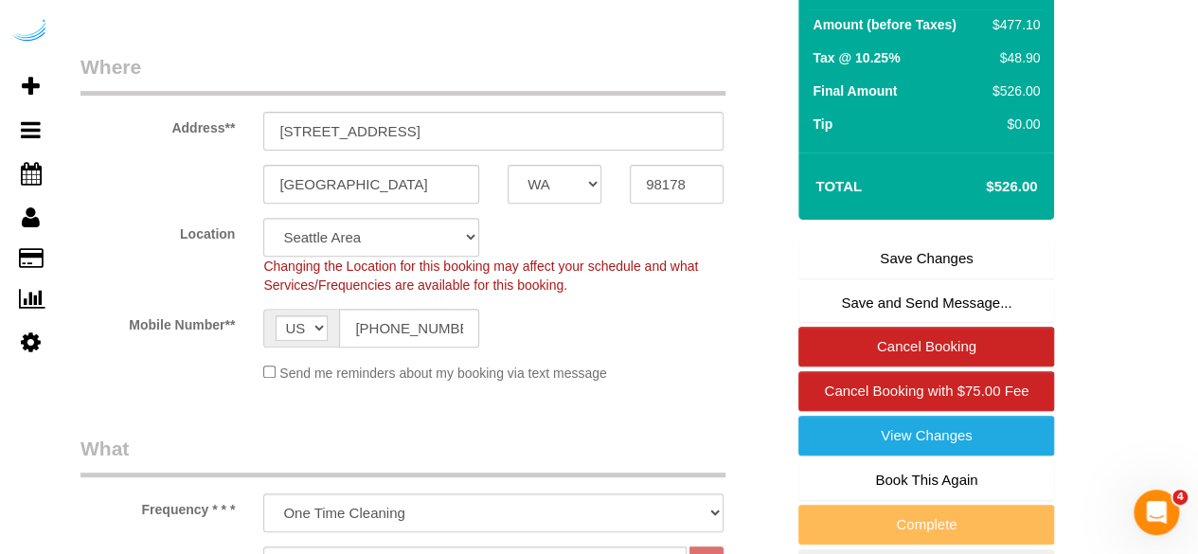
scroll to position [258, 0]
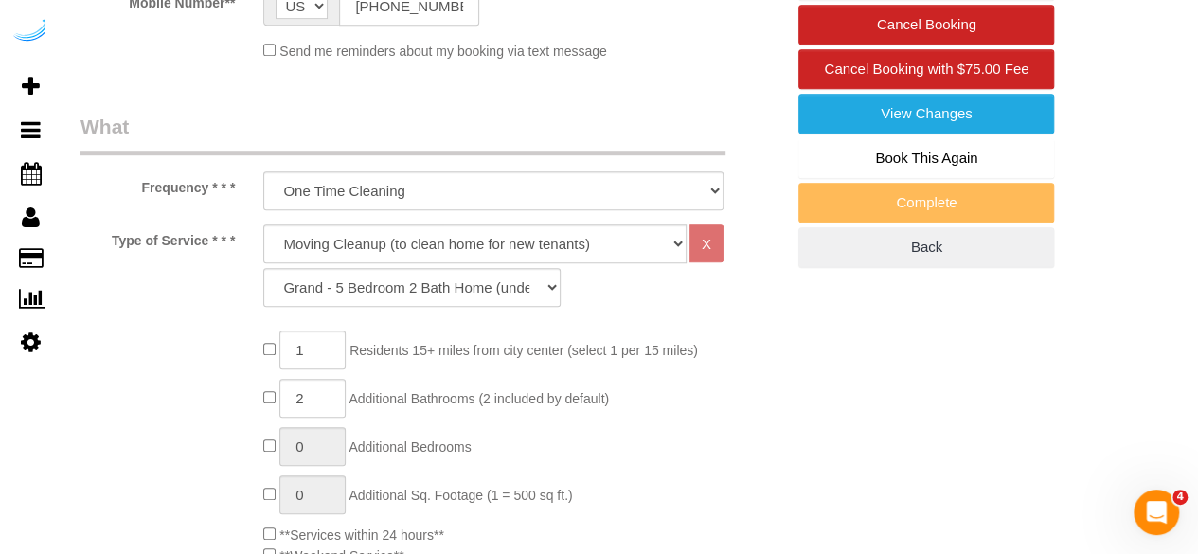
scroll to position [0, 0]
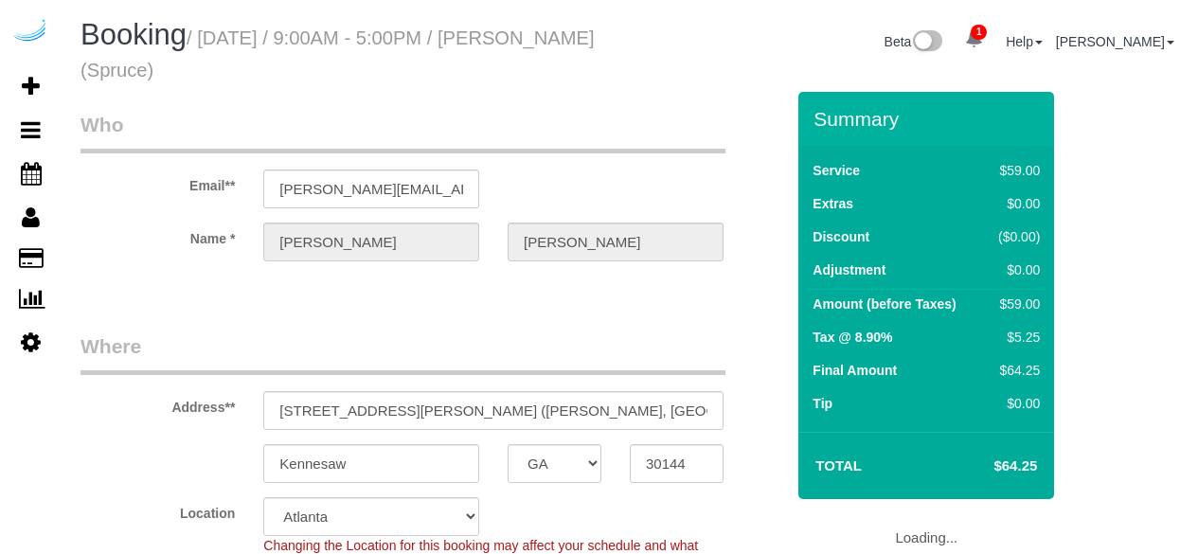
select select "GA"
select select "number:9"
select select "object:792"
select select "282"
click at [657, 418] on input "[STREET_ADDRESS][PERSON_NAME] ([PERSON_NAME], [GEOGRAPHIC_DATA] Homes , 1469928…" at bounding box center [493, 410] width 460 height 39
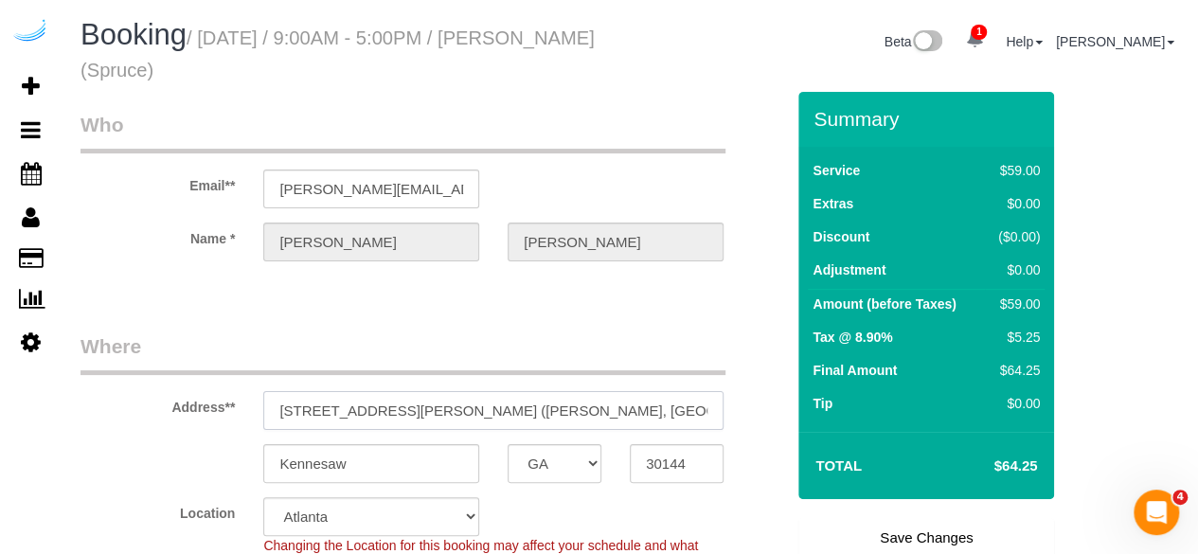
click at [686, 410] on input "[STREET_ADDRESS][PERSON_NAME] ([PERSON_NAME], [GEOGRAPHIC_DATA] Homes , 1469928…" at bounding box center [493, 410] width 460 height 39
drag, startPoint x: 687, startPoint y: 409, endPoint x: 632, endPoint y: 419, distance: 55.9
click at [632, 419] on input "[STREET_ADDRESS][PERSON_NAME] ([PERSON_NAME], [GEOGRAPHIC_DATA] Homes , 1469928…" at bounding box center [493, 410] width 460 height 39
paste input "2"
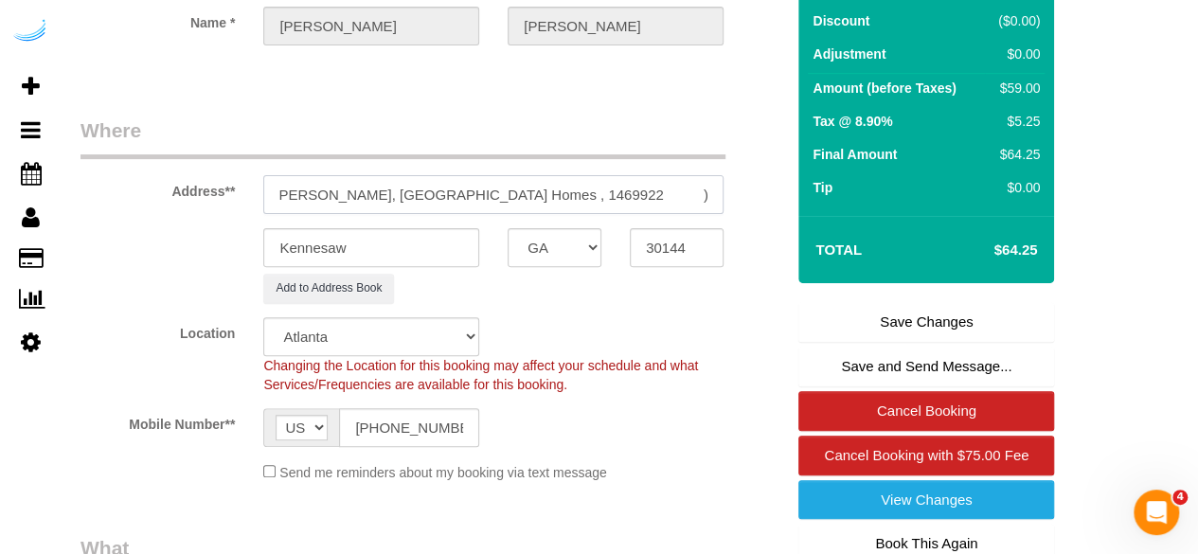
scroll to position [284, 0]
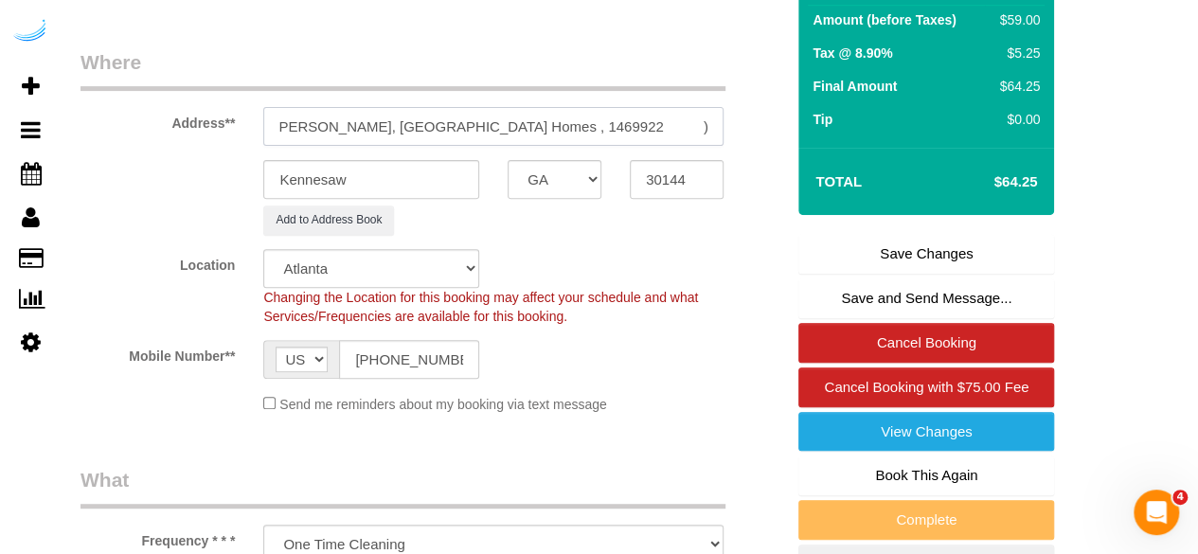
click at [427, 124] on input "[STREET_ADDRESS][PERSON_NAME] ([PERSON_NAME], [GEOGRAPHIC_DATA] Homes , 1469922…" at bounding box center [493, 126] width 460 height 39
type input "[STREET_ADDRESS][PERSON_NAME] ([PERSON_NAME], [GEOGRAPHIC_DATA] Homes , 1469922…"
select select "1"
select select "object:824"
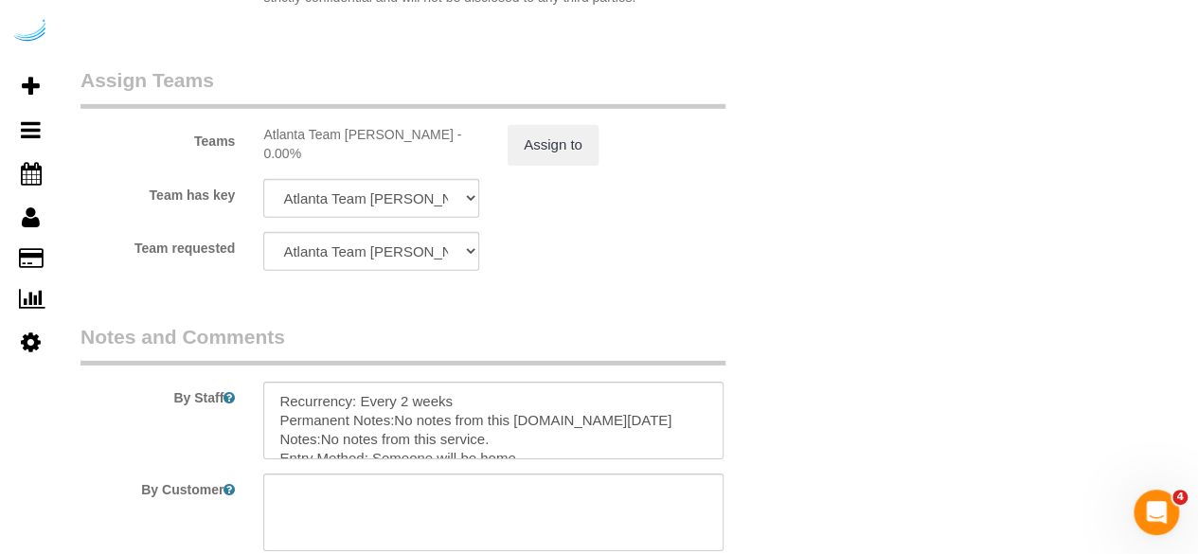
scroll to position [2867, 0]
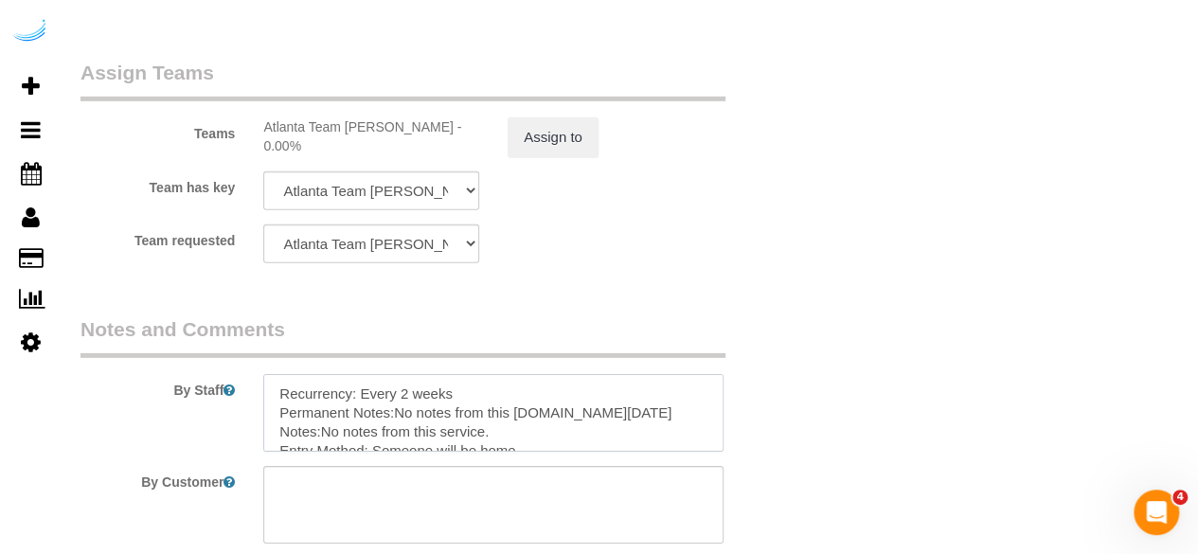
click at [402, 389] on textarea at bounding box center [493, 413] width 460 height 78
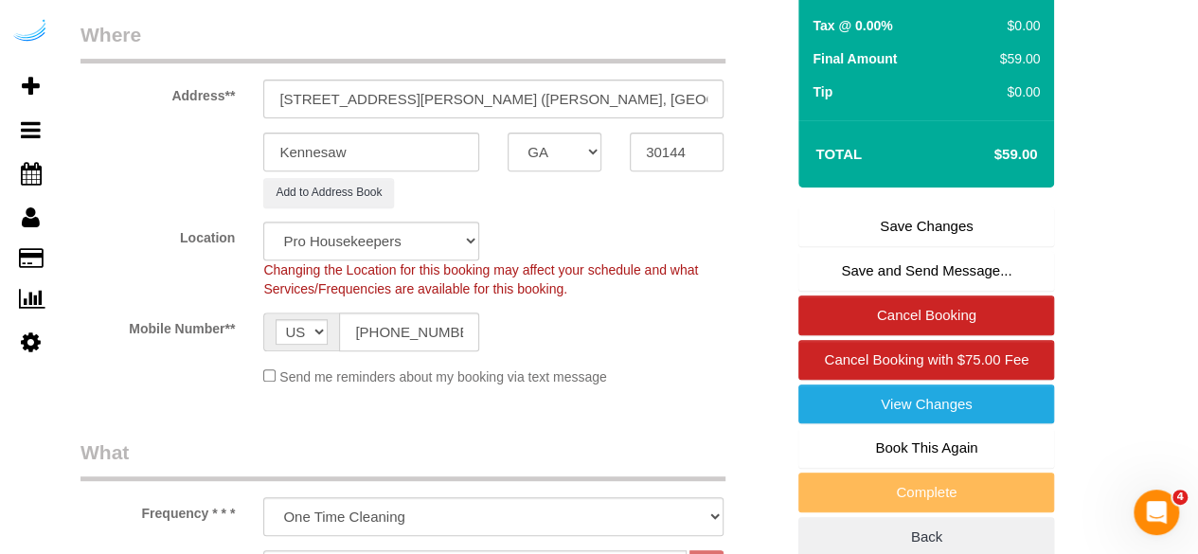
scroll to position [311, 0]
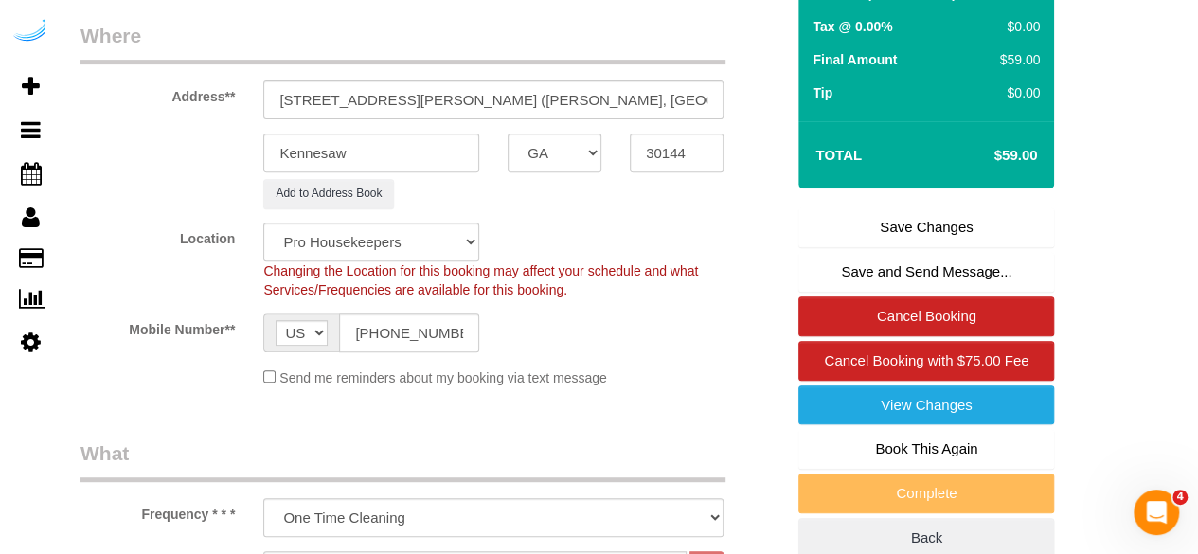
type textarea "Recurrency: Every 1 week Permanent Notes:No notes from this [DOMAIN_NAME][DATE]…"
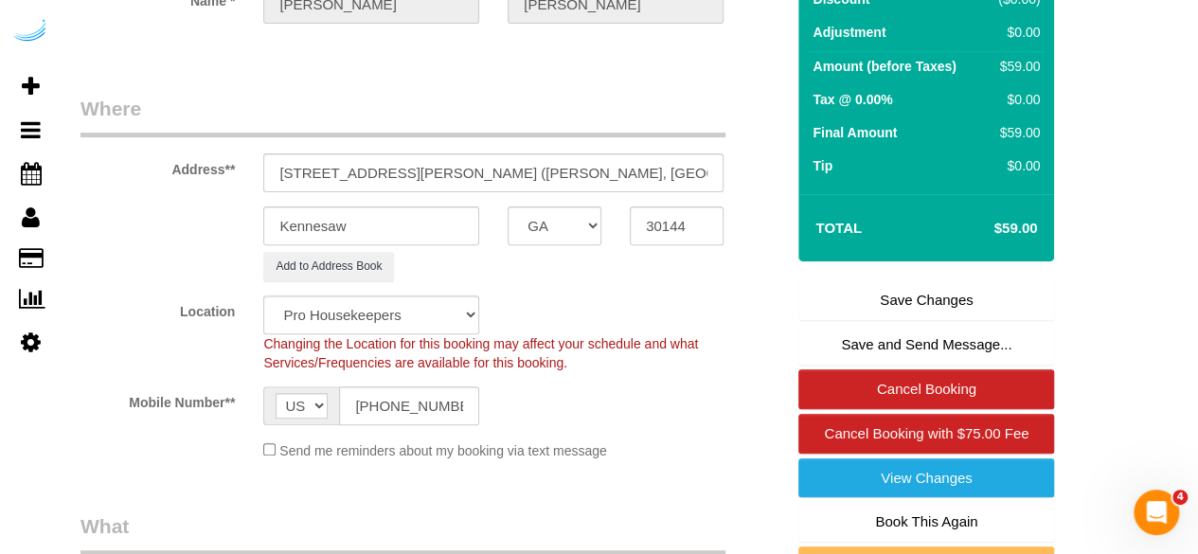
scroll to position [284, 0]
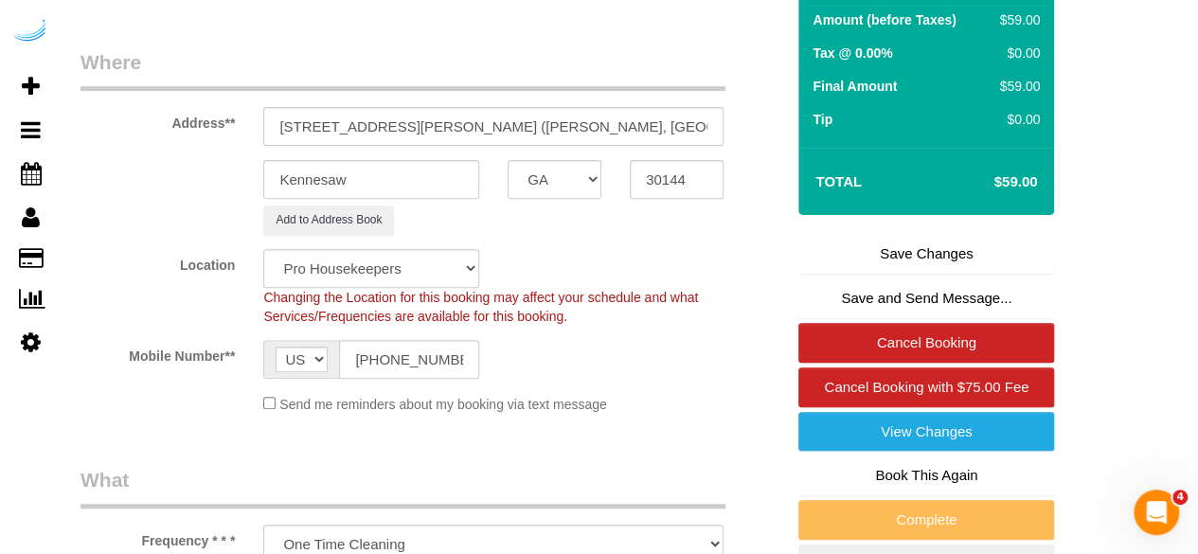
click at [903, 244] on link "Save Changes" at bounding box center [926, 254] width 256 height 40
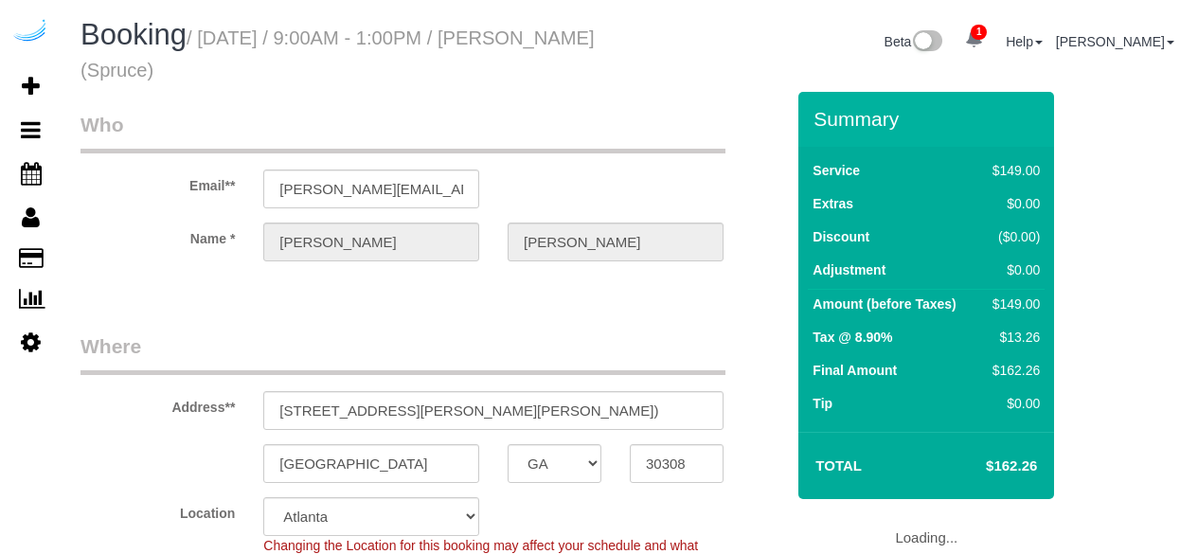
select select "GA"
select select "282"
select select "number:9"
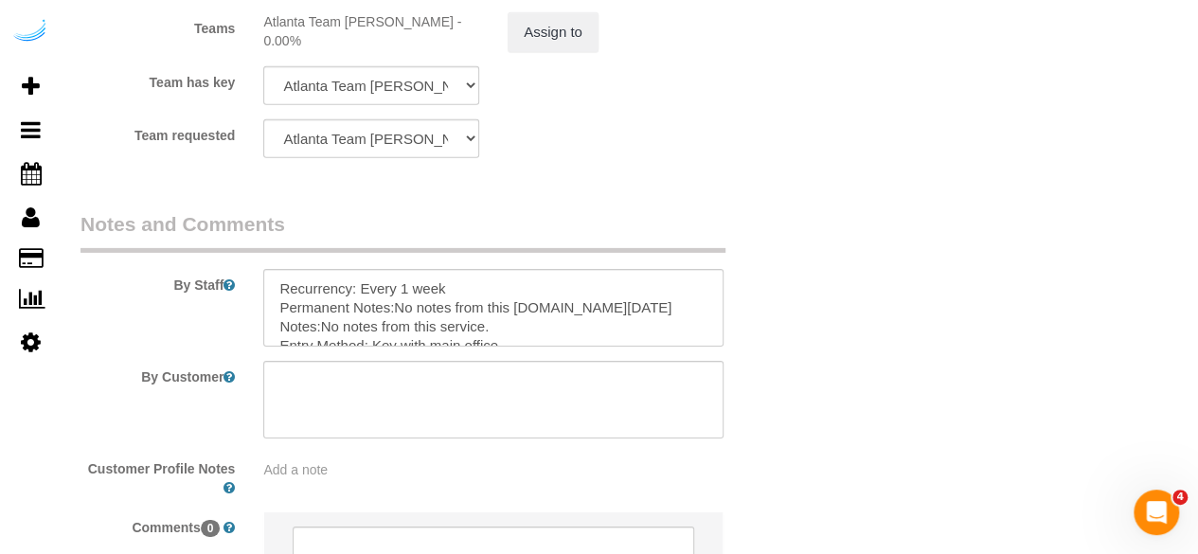
scroll to position [3109, 0]
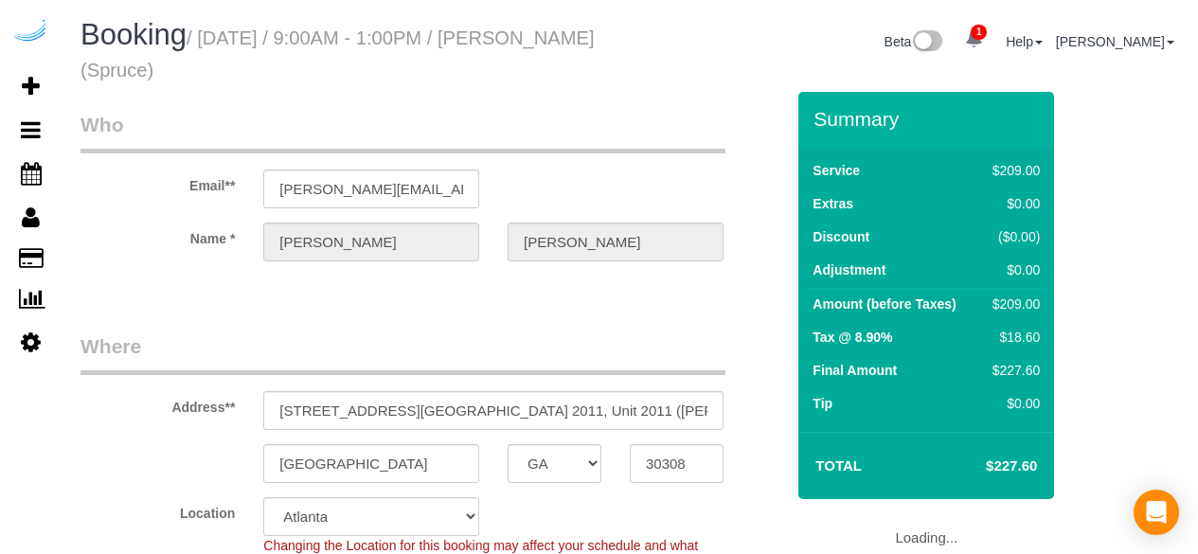
select select "GA"
select select "282"
select select "number:9"
select select "object:793"
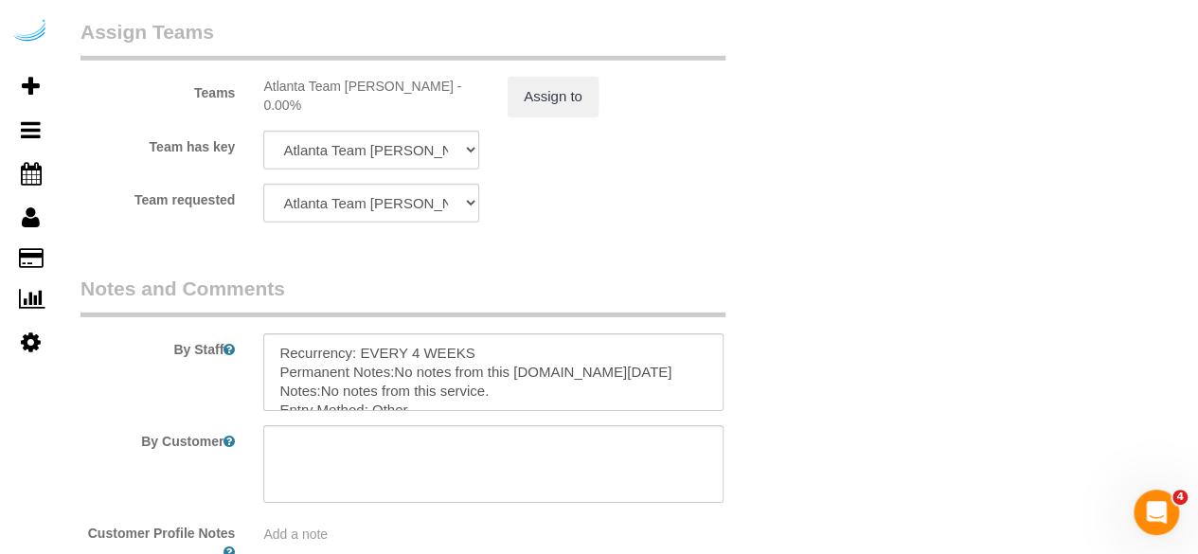
scroll to position [3109, 0]
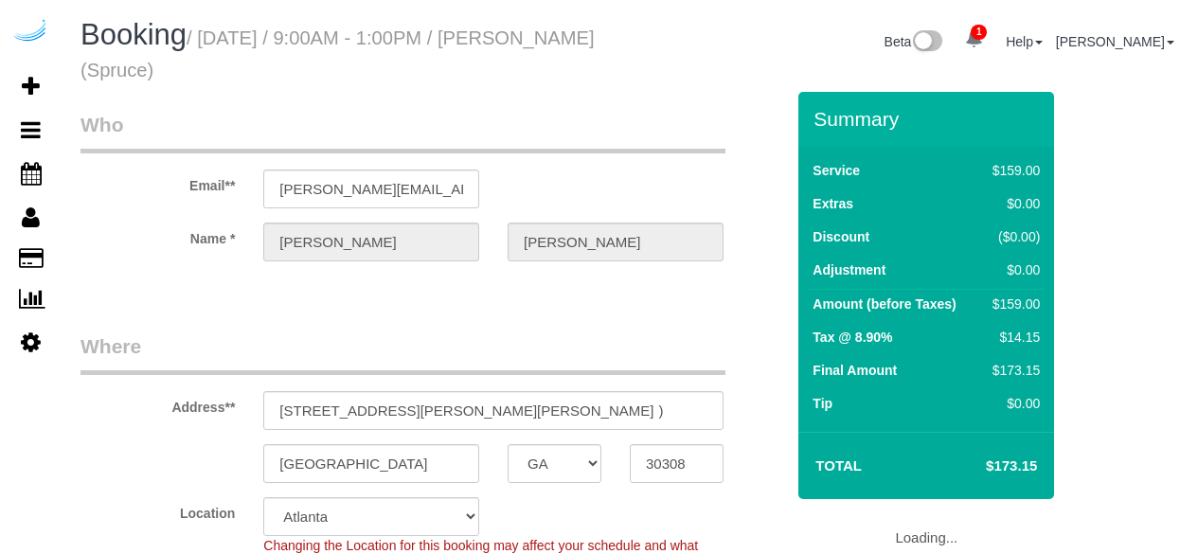
select select "GA"
select select "number:9"
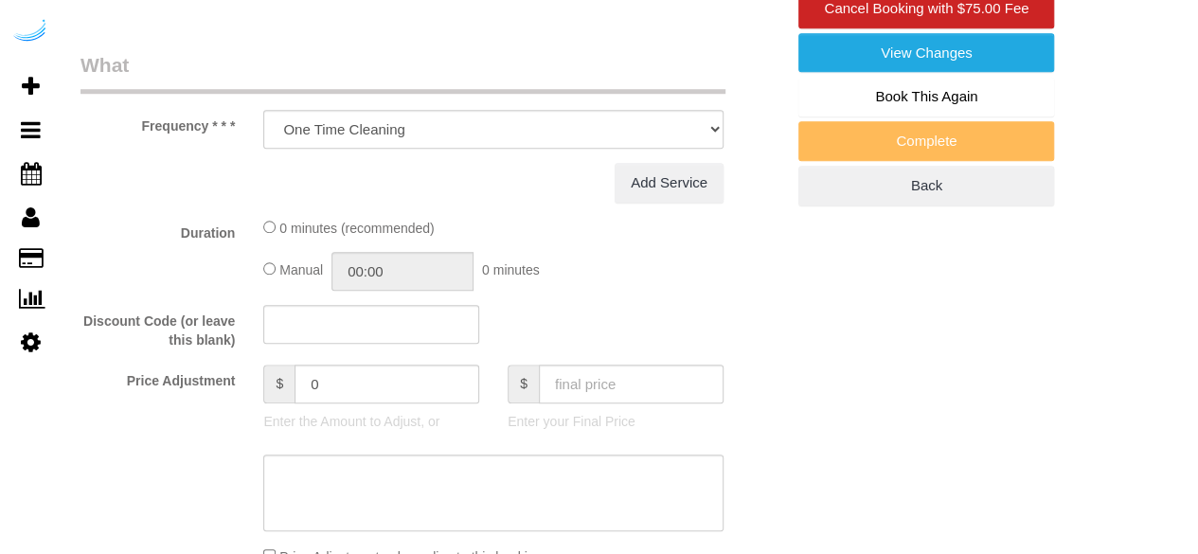
select select "282"
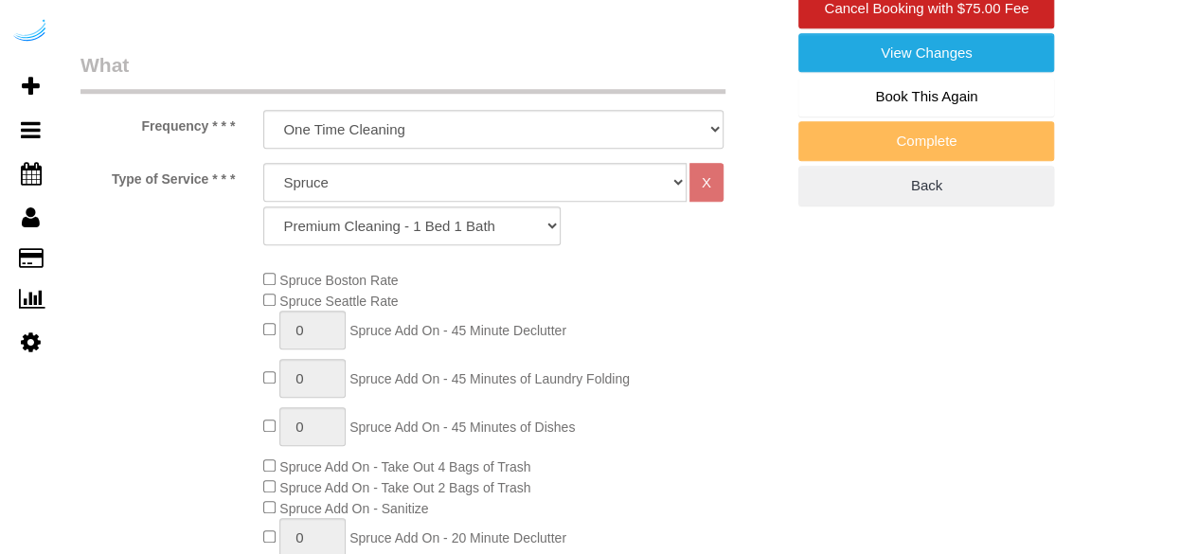
select select "object:793"
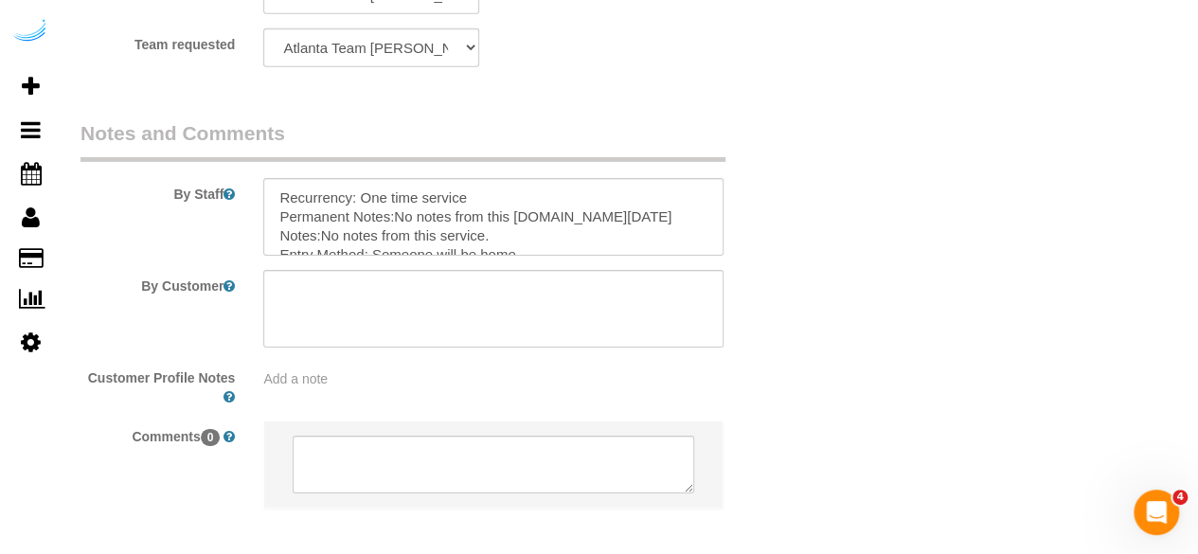
scroll to position [3030, 0]
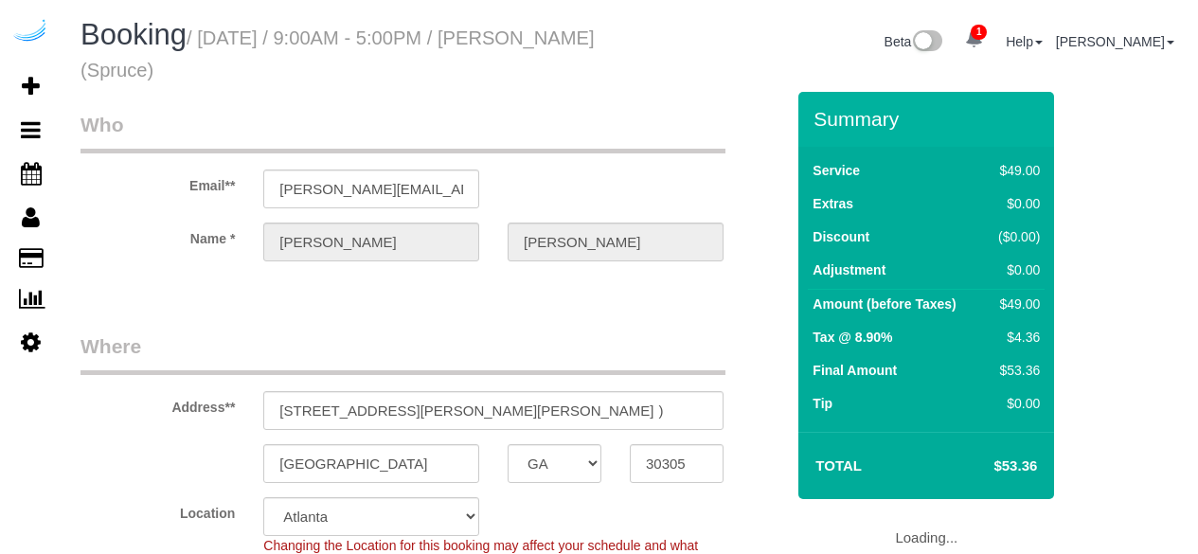
select select "GA"
select select "282"
select select "number:9"
select select "object:733"
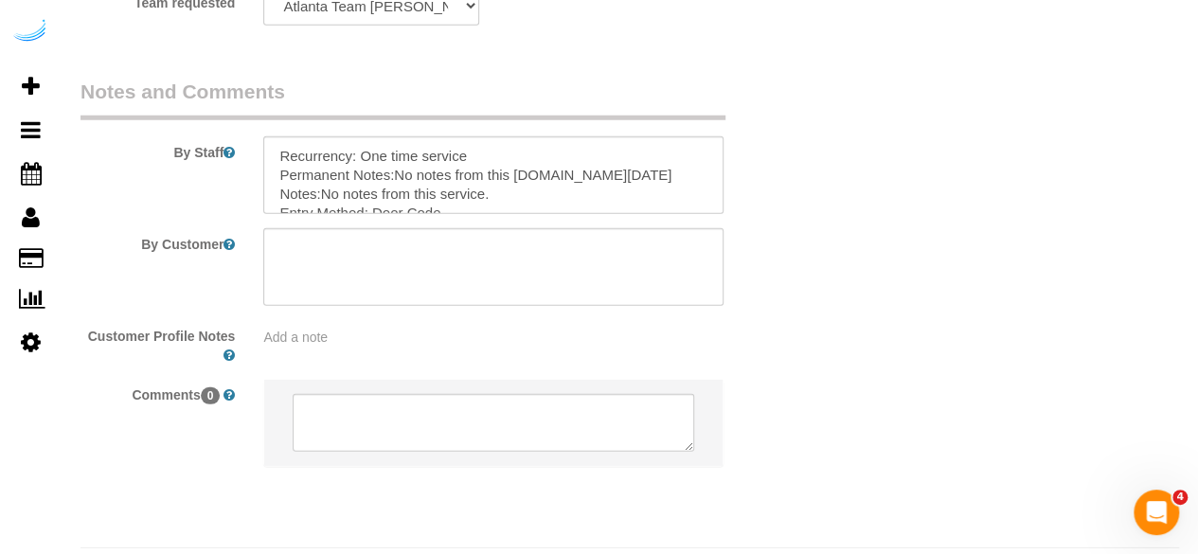
scroll to position [2637, 0]
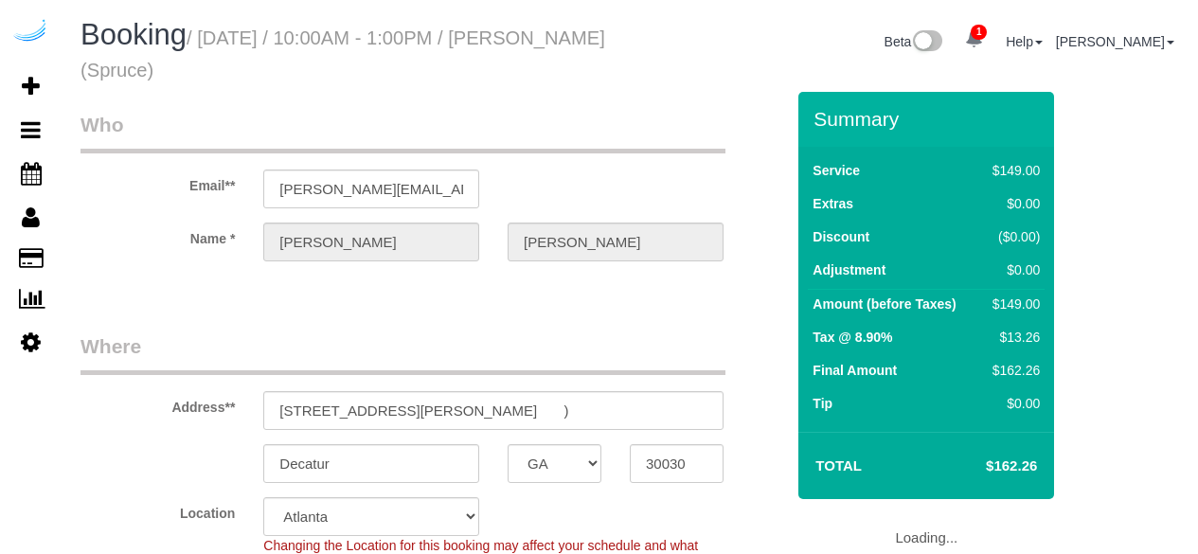
select select "GA"
select select "282"
select select "number:9"
select select "object:793"
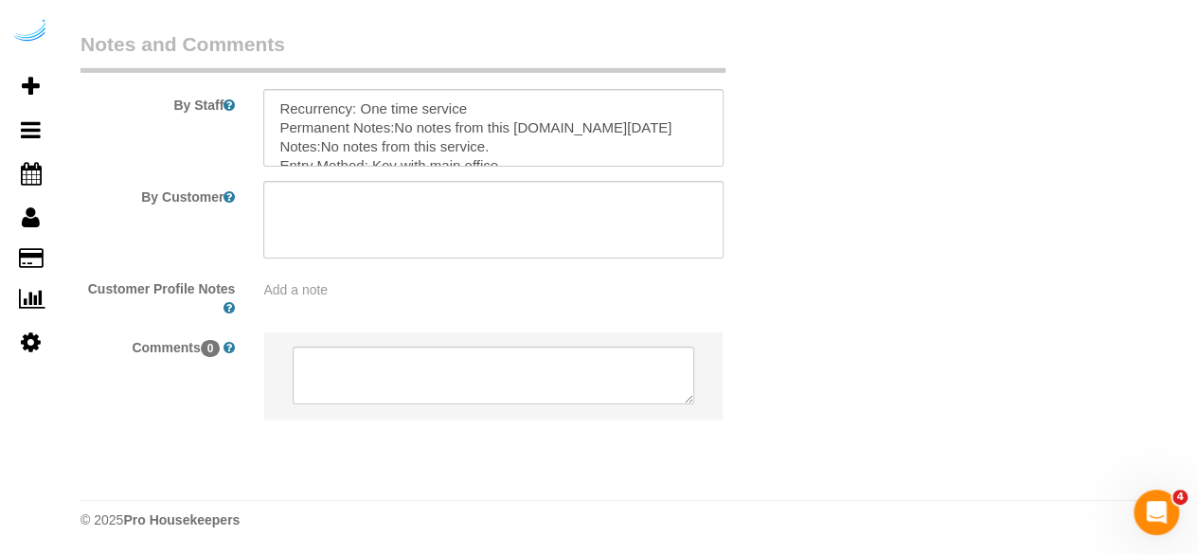
scroll to position [3109, 0]
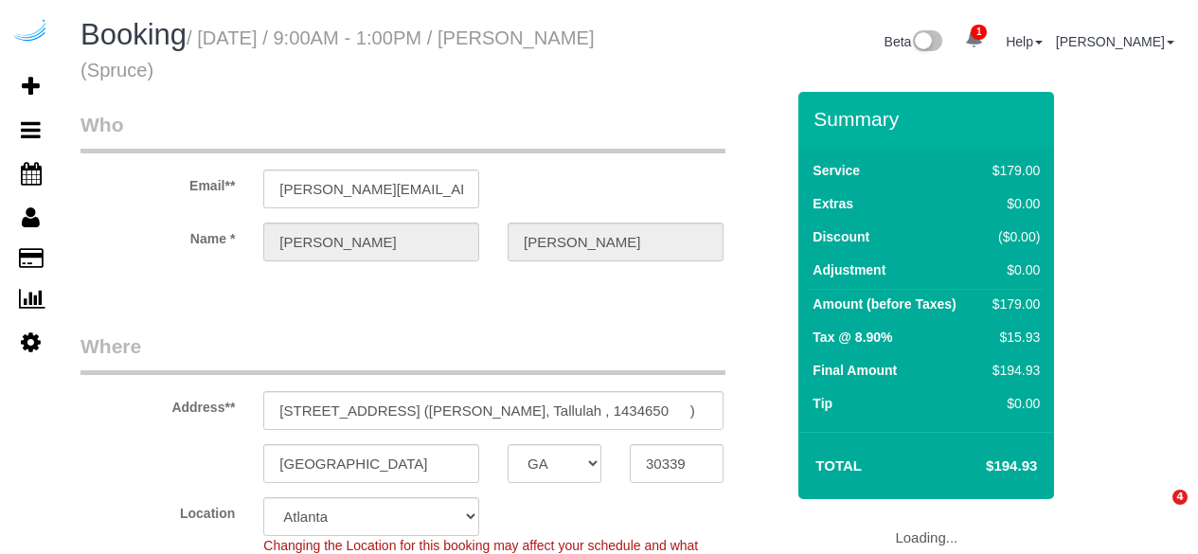
select select "GA"
select select "number:9"
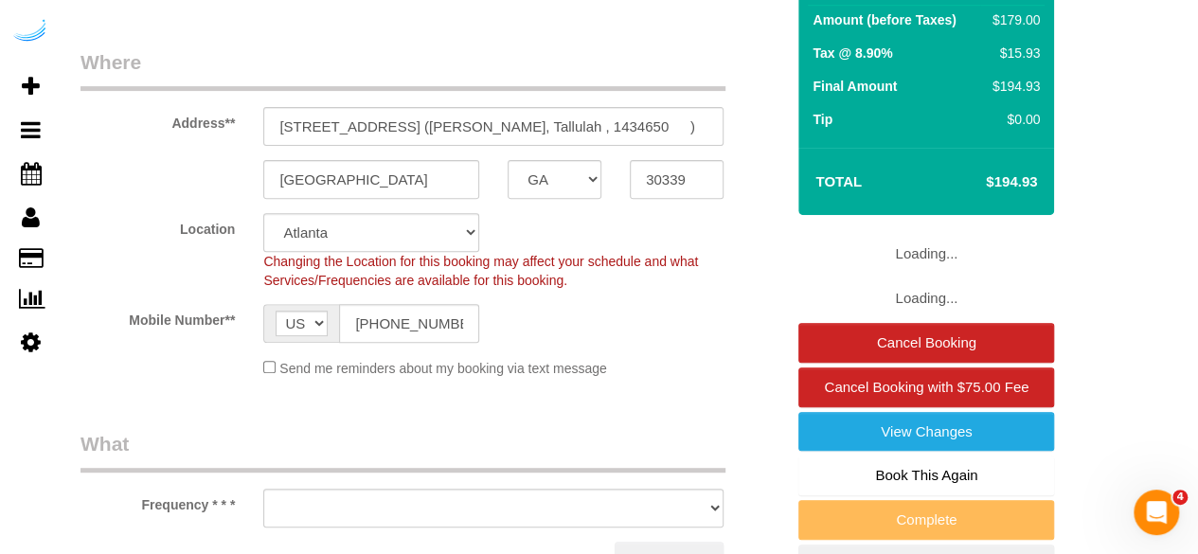
select select "object:786"
select select "282"
select select "object:793"
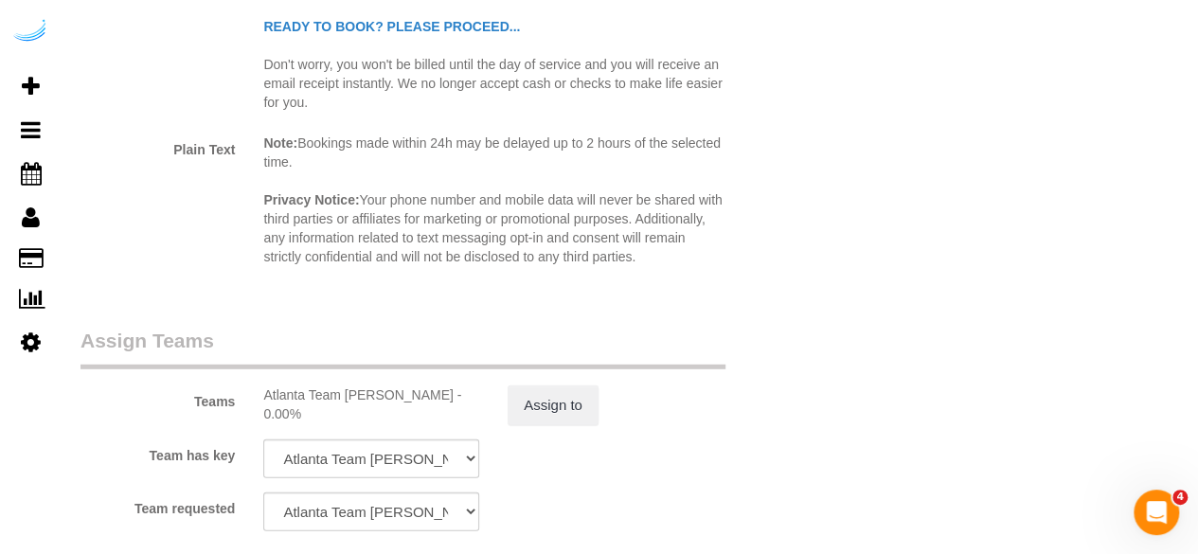
scroll to position [3109, 0]
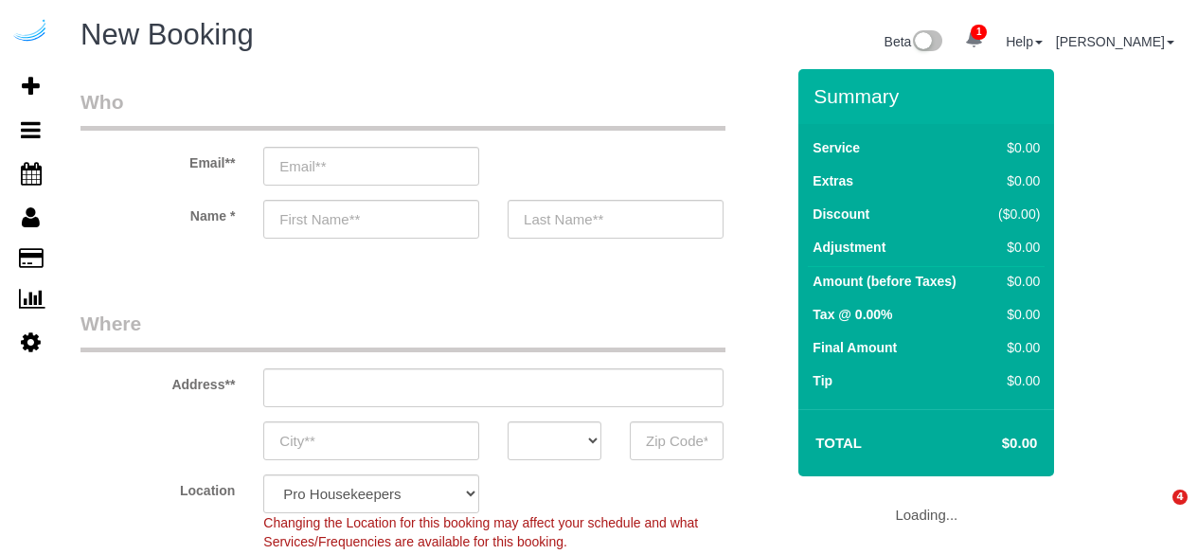
select select "4"
click at [413, 169] on input "email" at bounding box center [371, 166] width 216 height 39
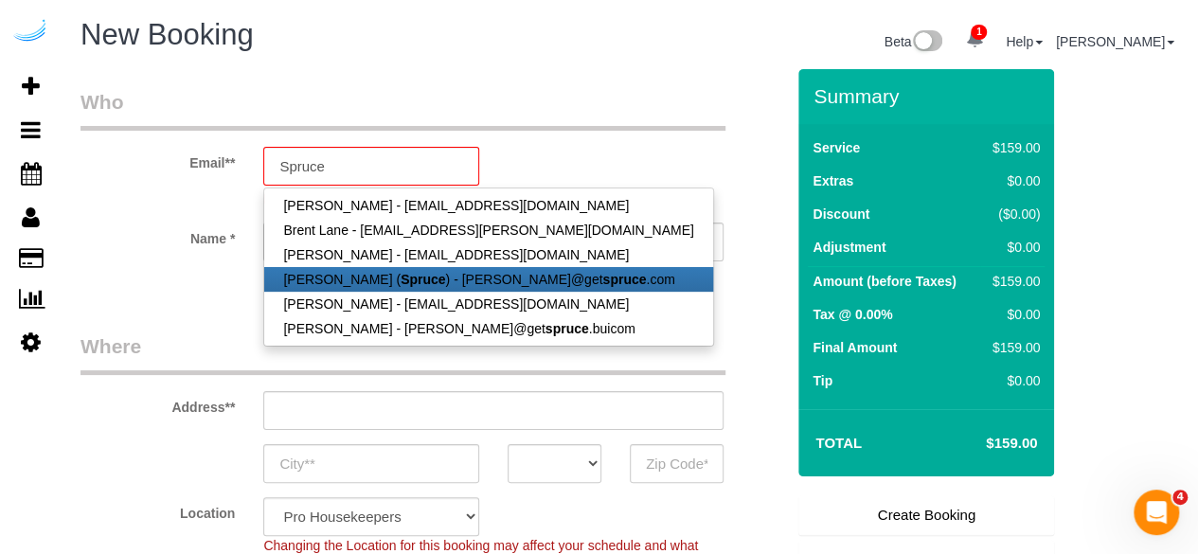
click at [359, 283] on link "Brandie Louck ( Spruce ) - brandie@get spruce .com" at bounding box center [488, 279] width 448 height 25
type input "[PERSON_NAME][EMAIL_ADDRESS][DOMAIN_NAME]"
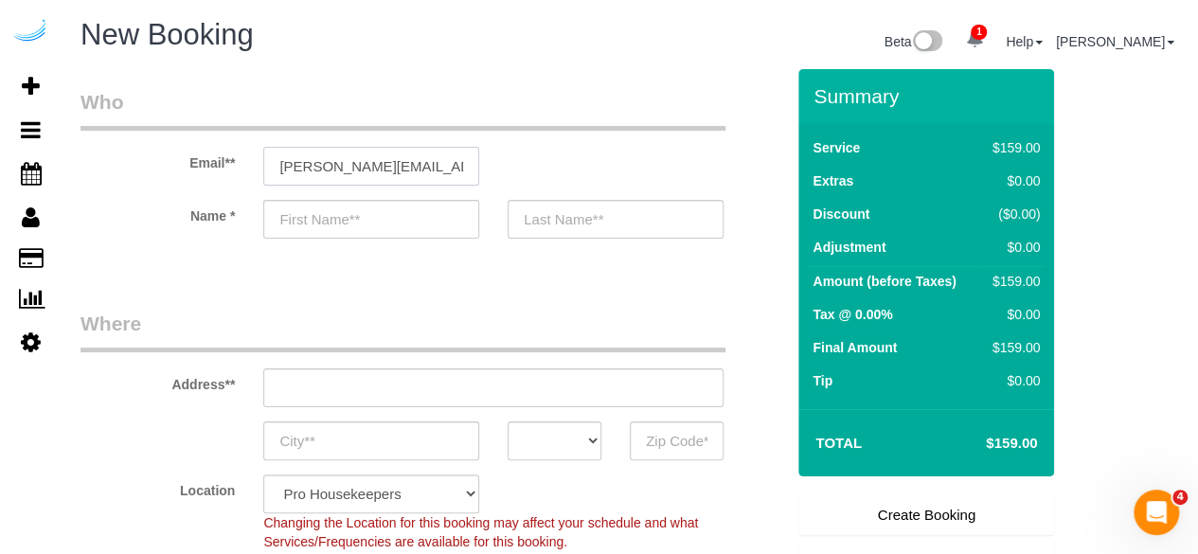
type input "[PERSON_NAME]"
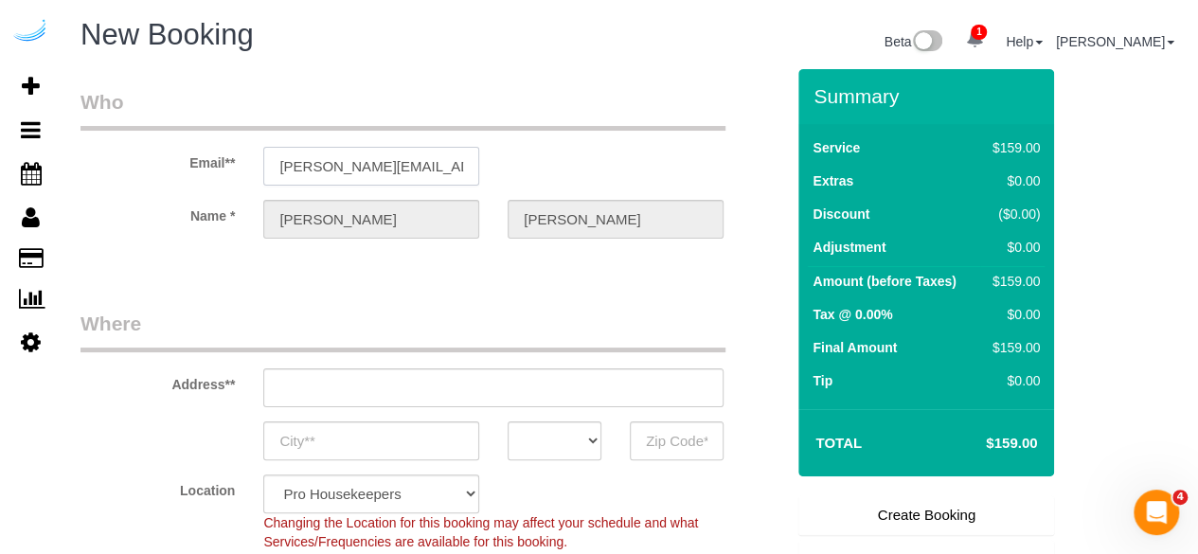
type input "3816 S Lamar Blvd"
type input "Austin"
select select "[GEOGRAPHIC_DATA]"
type input "78704"
click at [487, 391] on input "[STREET_ADDRESS][PERSON_NAME]" at bounding box center [493, 387] width 460 height 39
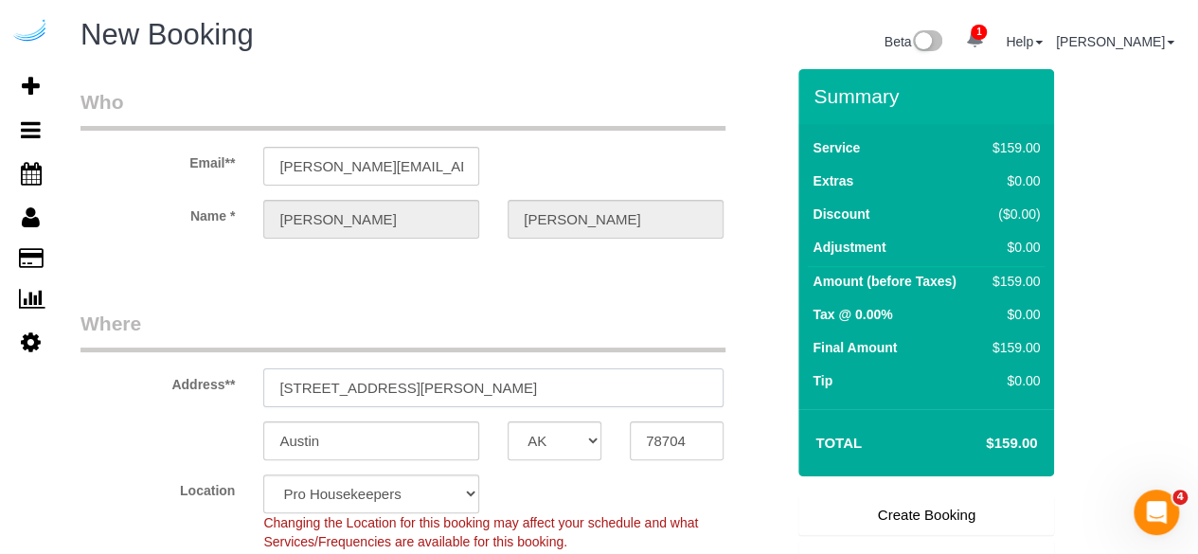
select select "9"
paste input "11 Overlook Ridge Dr, Revere, MA 02151"
type input "11 Overlook Ridge Dr, Revere, MA 02151"
select select "object:1911"
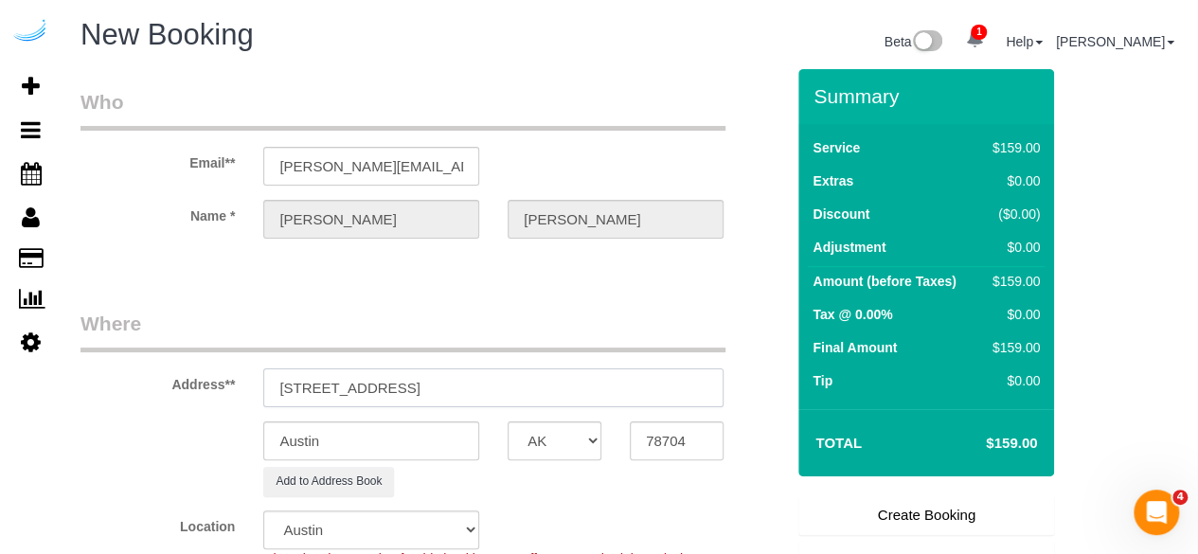
drag, startPoint x: 502, startPoint y: 391, endPoint x: 695, endPoint y: 403, distance: 193.5
click at [695, 403] on input "11 Overlook Ridge Dr, Revere, MA 02151" at bounding box center [493, 387] width 460 height 39
type input "11 Overlook Ridge Dr, Revere, MA 02151"
click at [672, 440] on input "78704" at bounding box center [677, 440] width 94 height 39
paste input "02151"
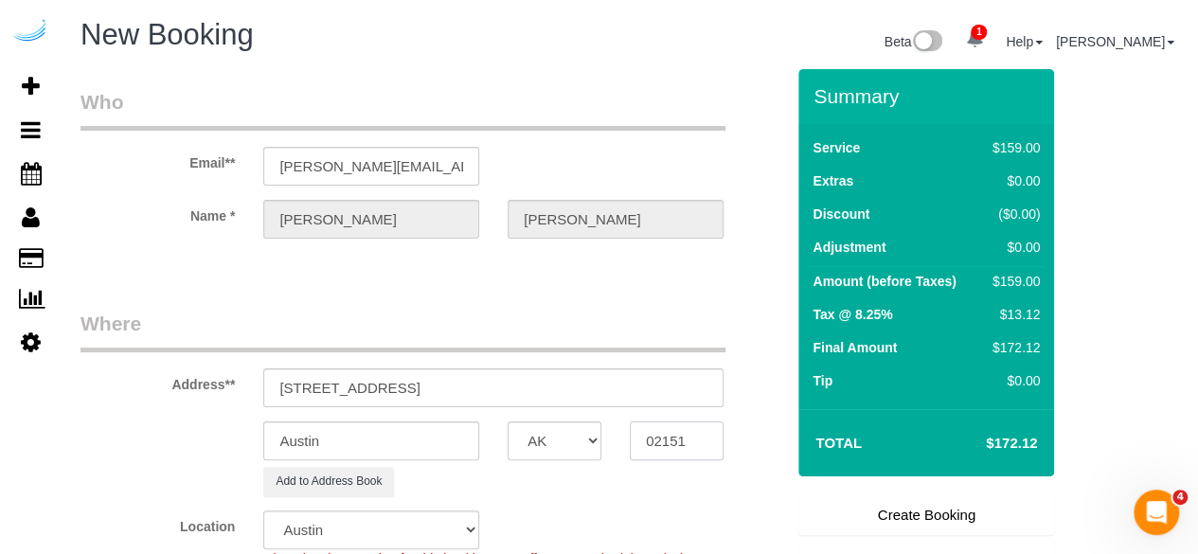
type input "02151"
click at [597, 442] on select "AK AL AR AZ CA CO CT DC DE [GEOGRAPHIC_DATA] [GEOGRAPHIC_DATA] HI IA ID IL IN K…" at bounding box center [555, 440] width 94 height 39
select select "MA"
click at [508, 421] on select "AK AL AR AZ CA CO CT DC DE [GEOGRAPHIC_DATA] [GEOGRAPHIC_DATA] HI IA ID IL IN K…" at bounding box center [555, 440] width 94 height 39
select select "7"
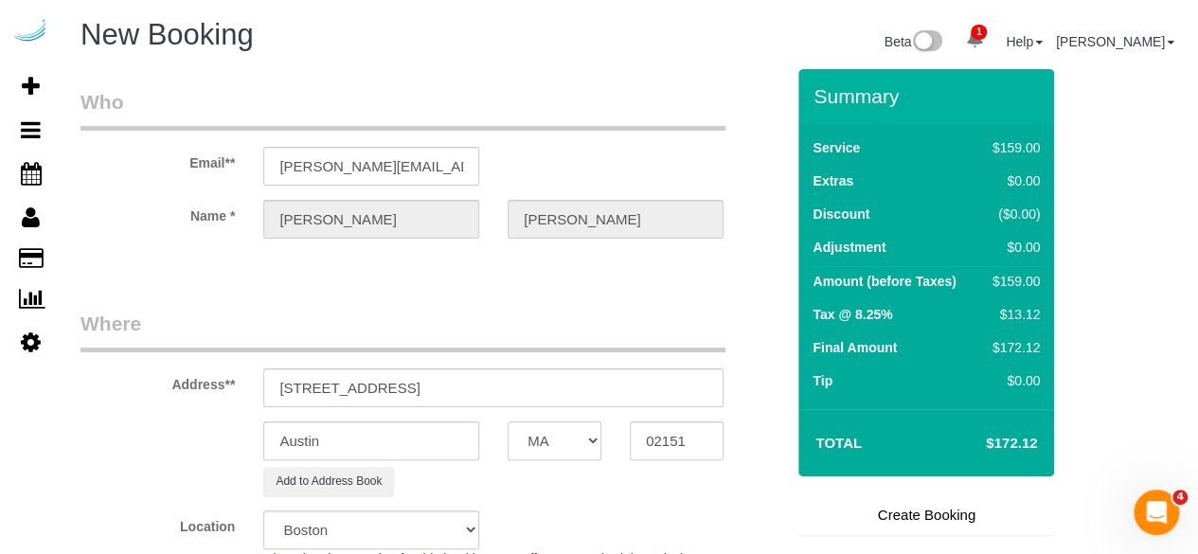
select select "object:1958"
click at [437, 453] on input "Austin" at bounding box center [371, 440] width 216 height 39
type input "Revere"
drag, startPoint x: 421, startPoint y: 385, endPoint x: 913, endPoint y: 461, distance: 497.2
click at [913, 69] on form "Who Email** brandie@getspruce.com Name * Brandie Louck Where Address** 11 Overl…" at bounding box center [629, 69] width 1098 height 0
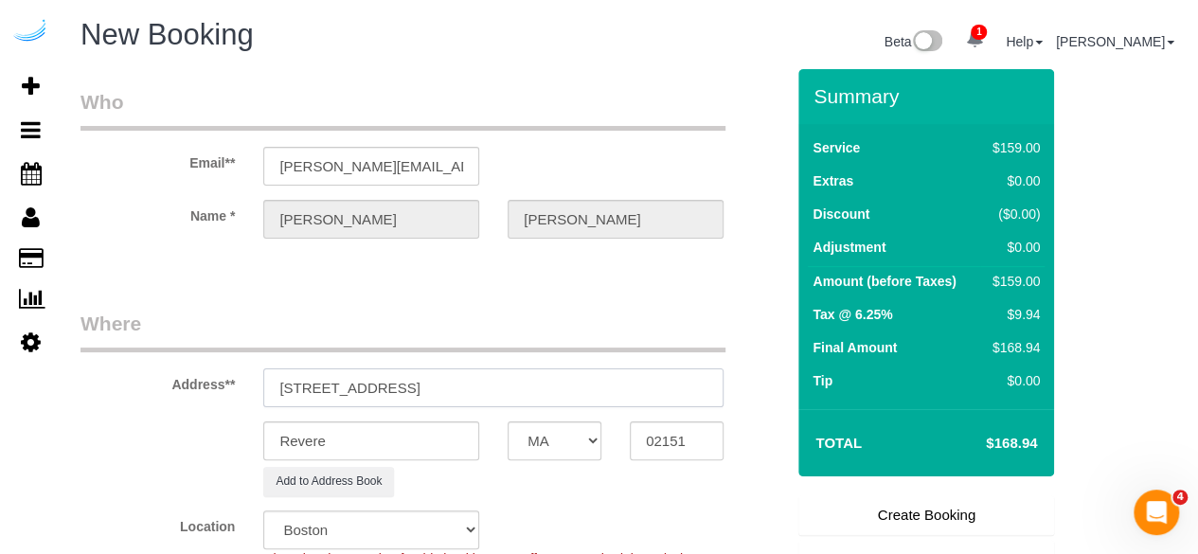
paste input "AR-3315"
paste input "Aurelija Grigonyte"
paste input "Alterra at Overlook Ridge"
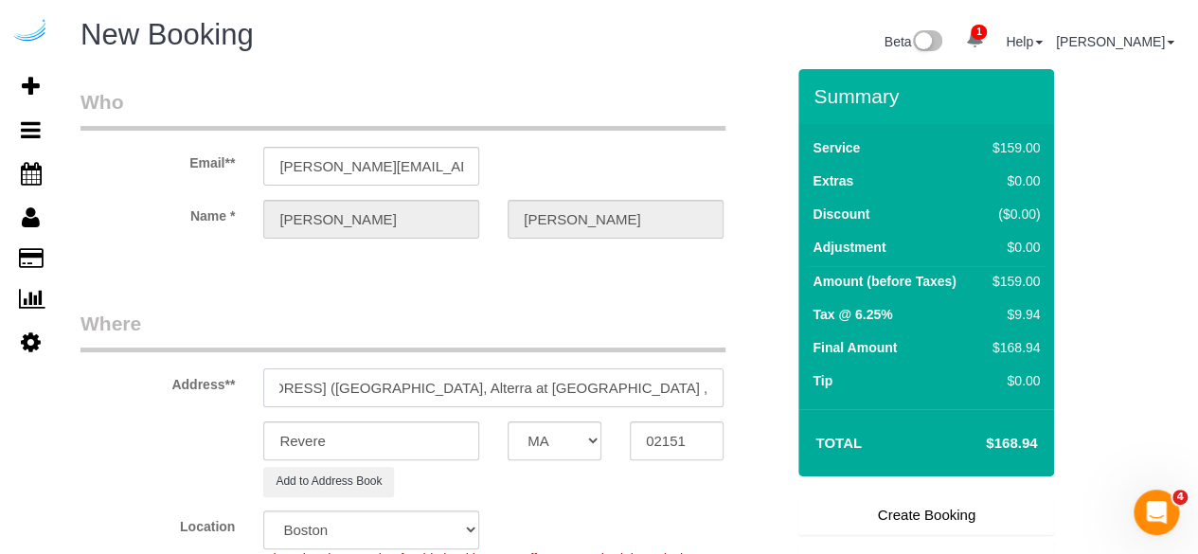
paste input "1471484"
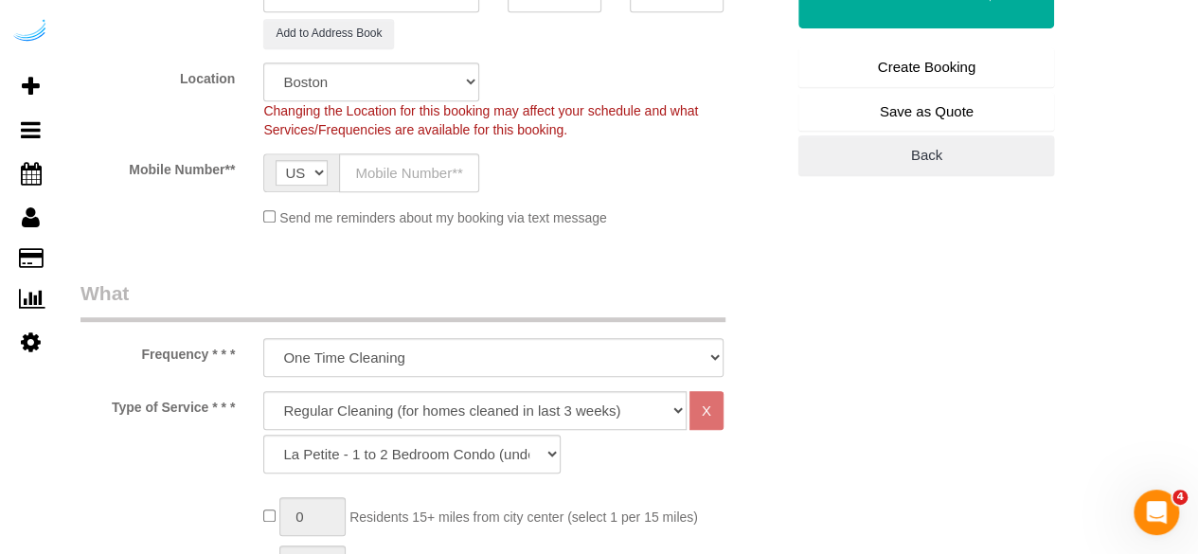
scroll to position [450, 0]
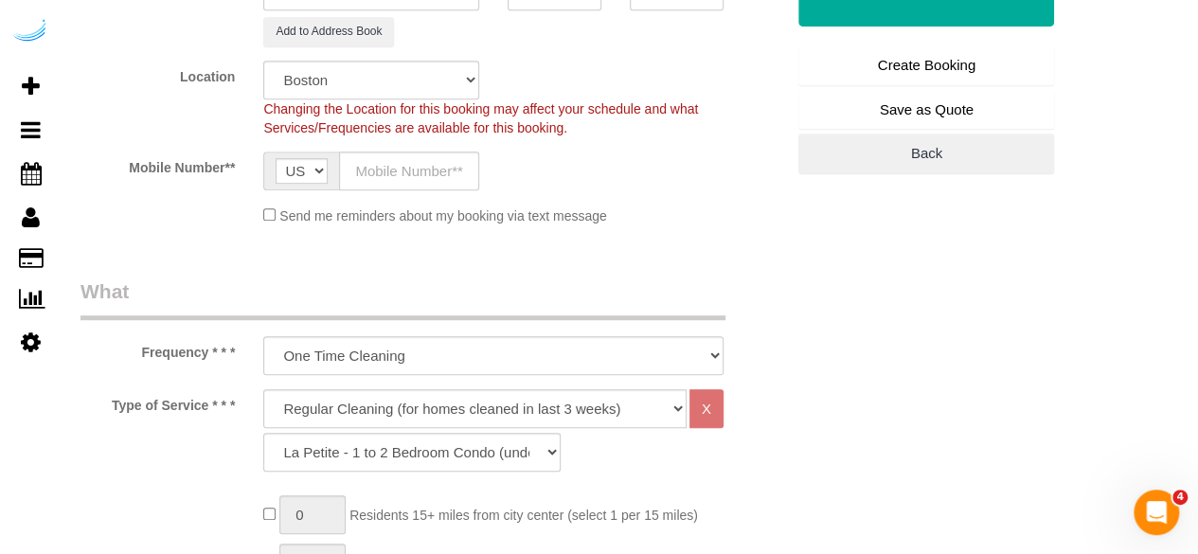
type input "11 Overlook Ridge Dr, Building AR-3315, Unit AR-3315 (Aurelija Grigonyte, Alter…"
click at [420, 179] on input "text" at bounding box center [409, 170] width 140 height 39
type input "[PHONE_NUMBER]"
type input "[PERSON_NAME]"
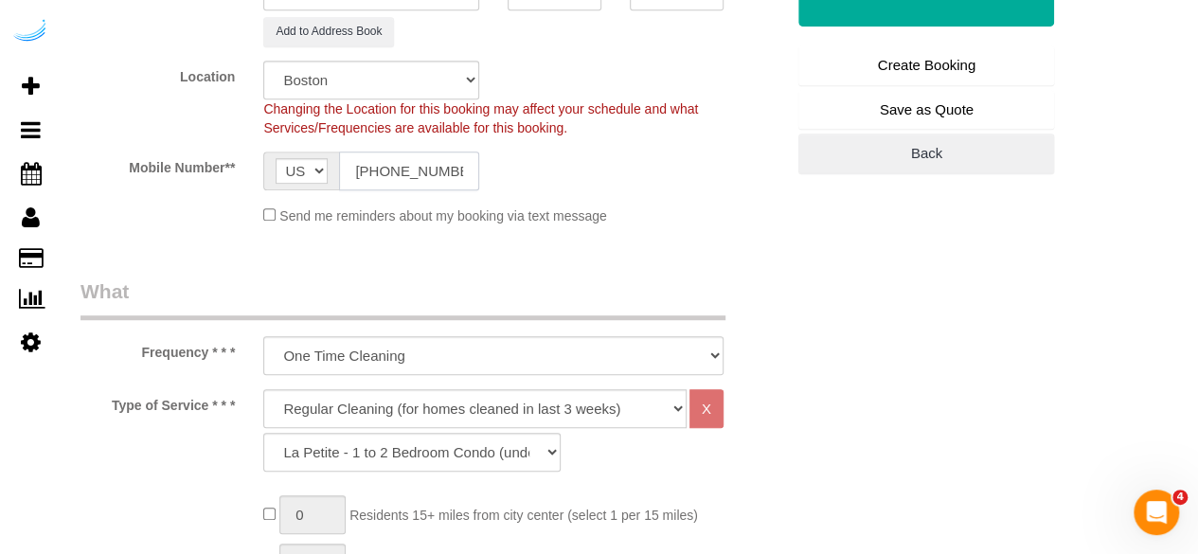
type input "[PHONE_NUMBER]"
click at [383, 404] on select "Deep Cleaning (for homes that have not been cleaned in 3+ weeks) Spruce Regular…" at bounding box center [474, 408] width 423 height 39
select select "282"
click at [263, 389] on select "Deep Cleaning (for homes that have not been cleaned in 3+ weeks) Spruce Regular…" at bounding box center [474, 408] width 423 height 39
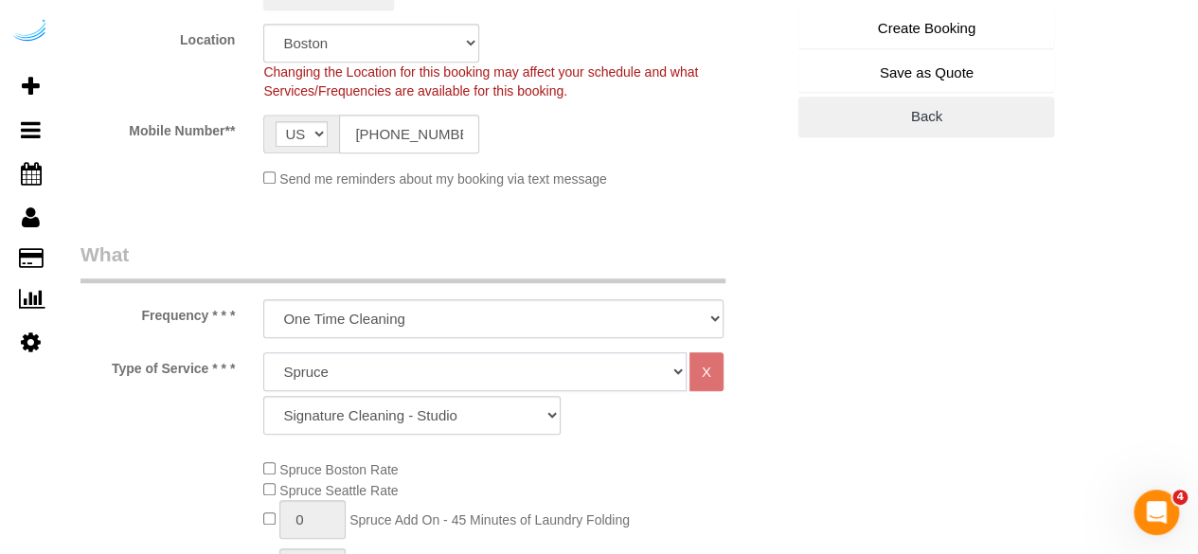
scroll to position [493, 0]
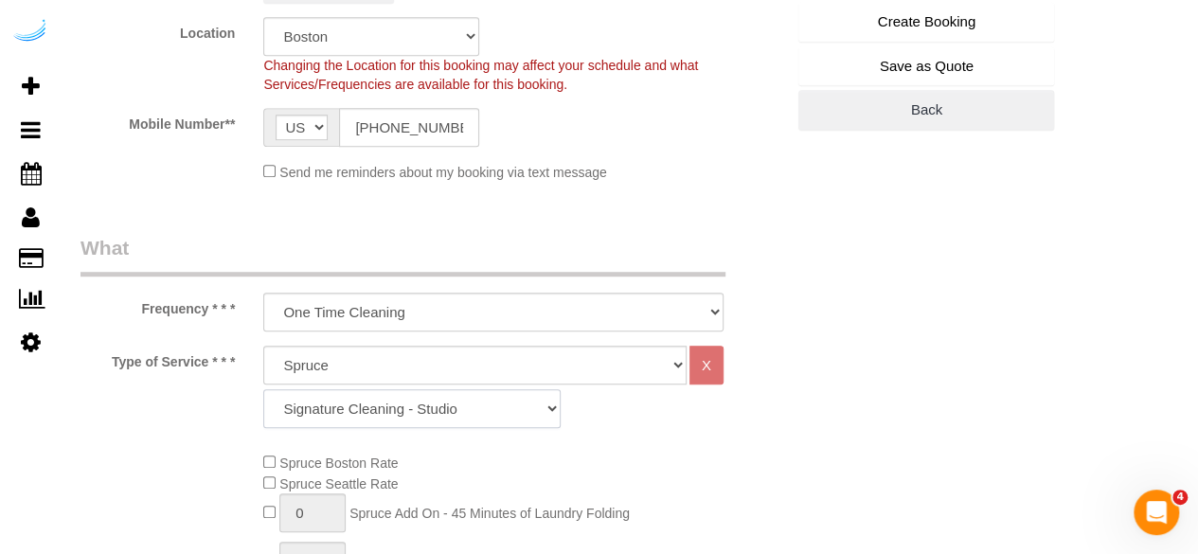
click at [453, 410] on select "Signature Cleaning - Studio Signature Cleaning - 1 Bed 1 Bath Signature Cleanin…" at bounding box center [411, 408] width 297 height 39
select select "325"
click at [263, 389] on select "Signature Cleaning - Studio Signature Cleaning - 1 Bed 1 Bath Signature Cleanin…" at bounding box center [411, 408] width 297 height 39
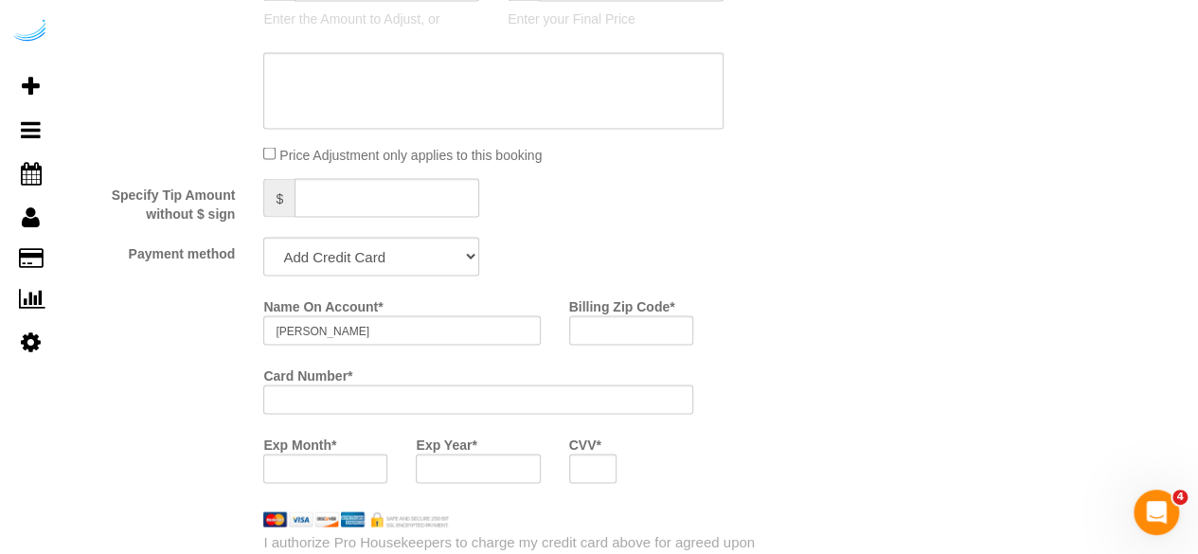
scroll to position [1694, 0]
click at [333, 250] on select "Add Credit Card Cash Check Paypal" at bounding box center [371, 255] width 216 height 39
select select "string:check"
click at [263, 237] on select "Add Credit Card Cash Check Paypal" at bounding box center [371, 255] width 216 height 39
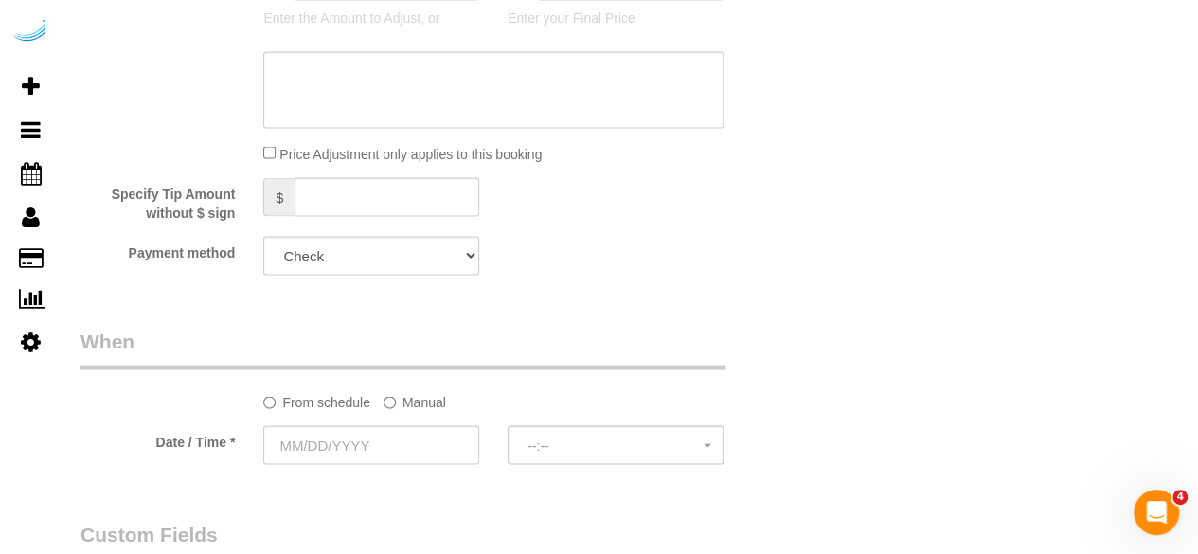
click at [409, 404] on label "Manual" at bounding box center [414, 398] width 62 height 26
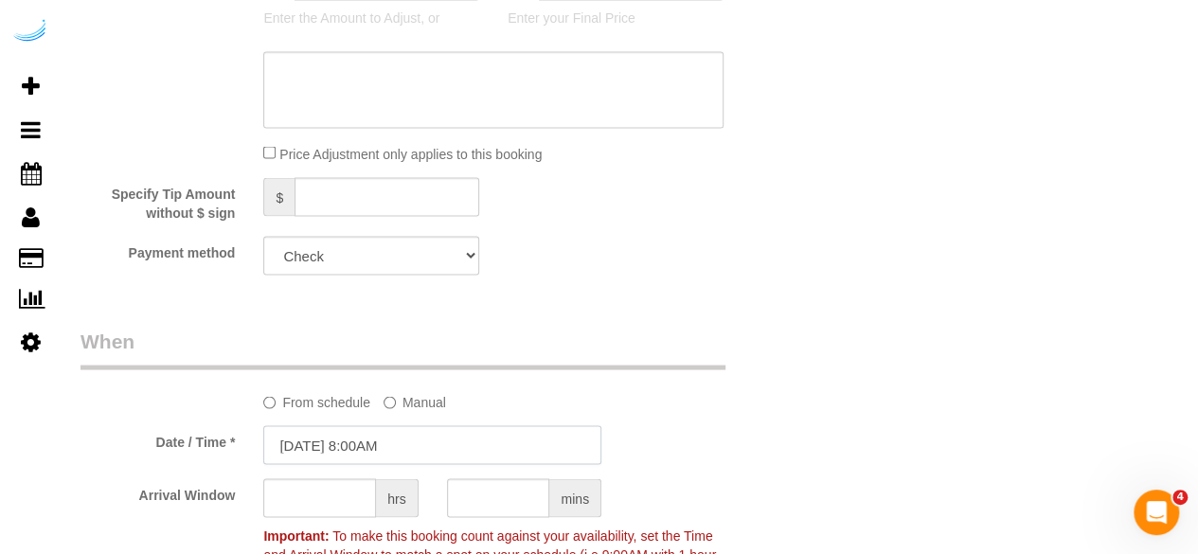
click at [383, 432] on input "[DATE] 8:00AM" at bounding box center [432, 444] width 338 height 39
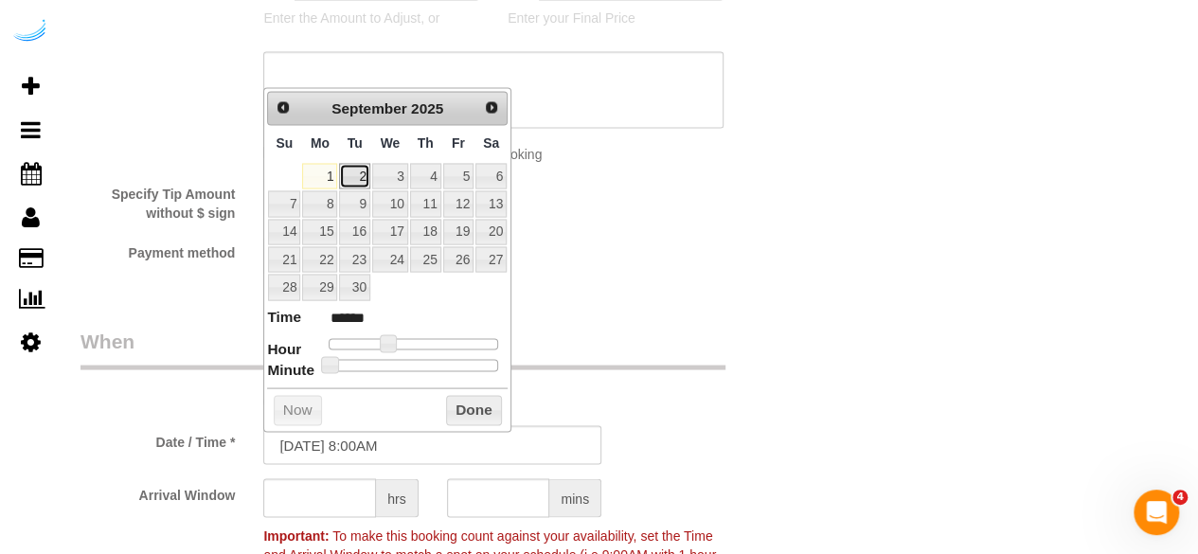
click at [363, 166] on link "2" at bounding box center [354, 176] width 30 height 26
type input "09/02/2025 9:00AM"
type input "******"
type input "09/02/2025 10:00AM"
type input "*******"
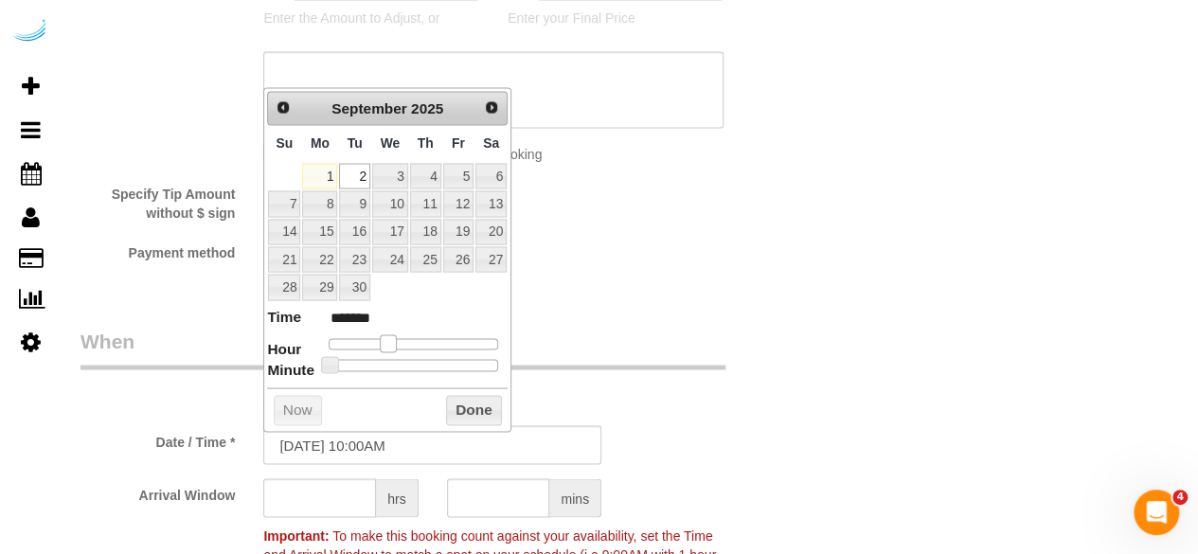
type input "09/02/2025 11:00AM"
type input "*******"
type input "09/02/2025 12:00PM"
type input "*******"
type input "09/02/2025 1:00PM"
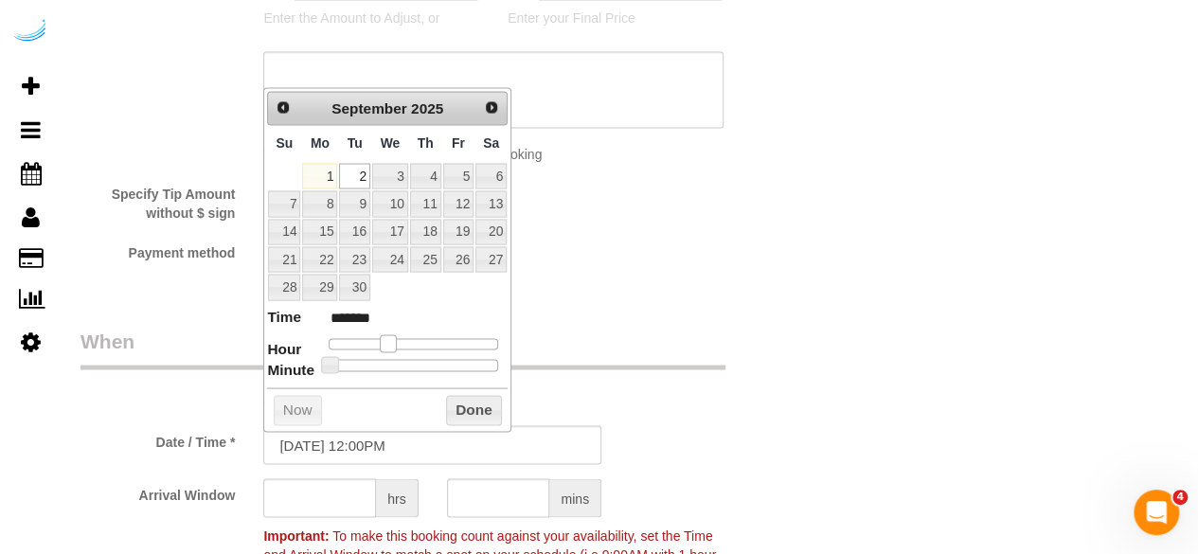
type input "******"
type input "09/02/2025 2:00PM"
type input "******"
type input "09/02/2025 3:00PM"
type input "******"
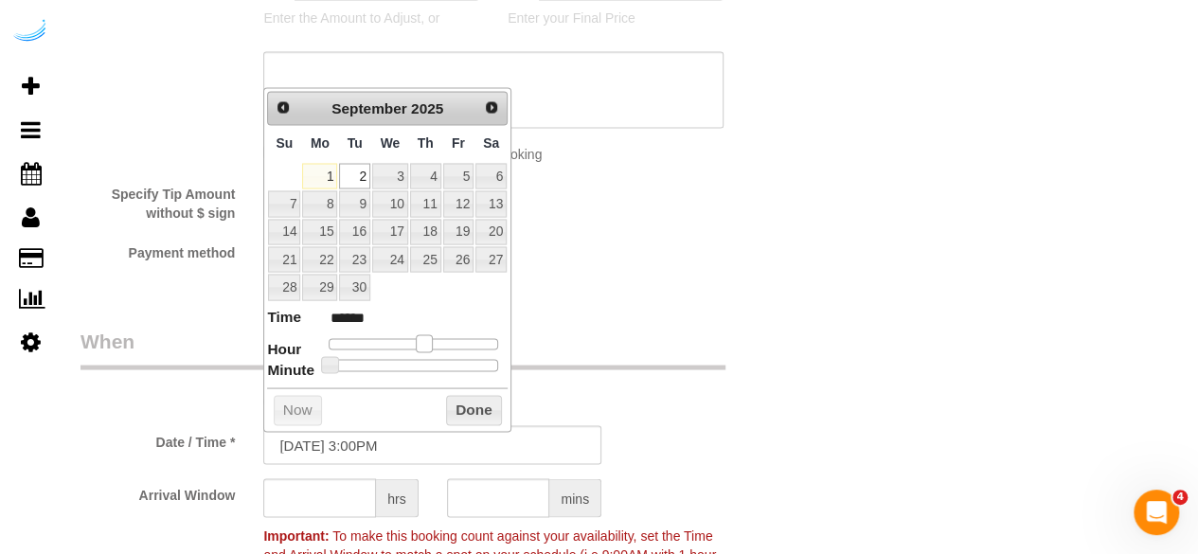
type input "09/02/2025 4:00PM"
type input "******"
type input "09/02/2025 3:00PM"
type input "******"
type input "09/02/2025 2:00PM"
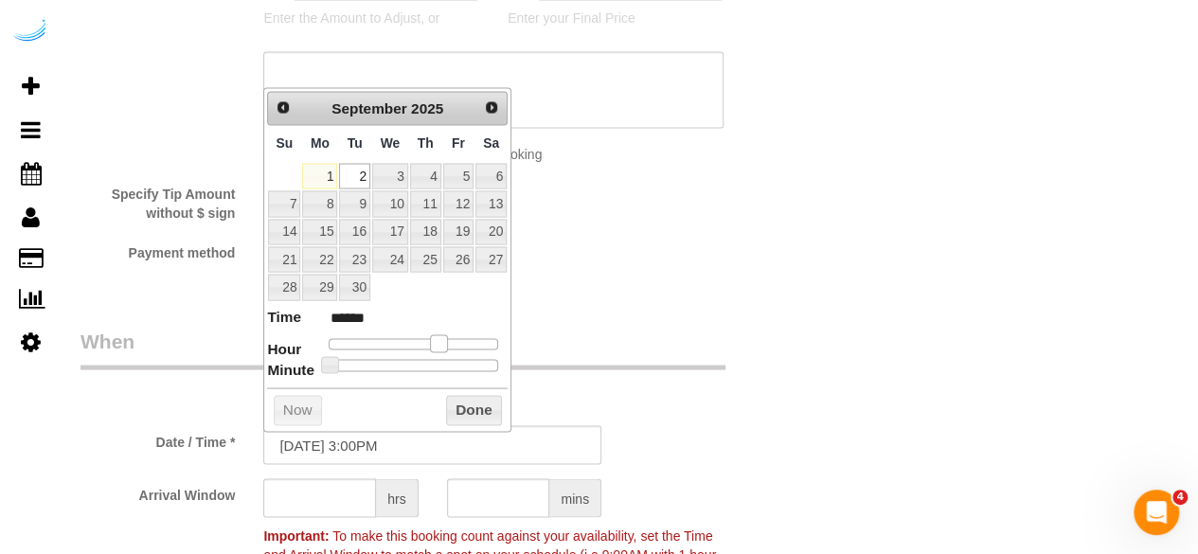
type input "******"
type input "09/02/2025 1:00PM"
type input "******"
drag, startPoint x: 384, startPoint y: 342, endPoint x: 418, endPoint y: 351, distance: 35.4
click at [418, 351] on dl "Time ****** Hour Minute Second Millisecond Microsecond Time Zone ***** ***** **…" at bounding box center [387, 338] width 240 height 65
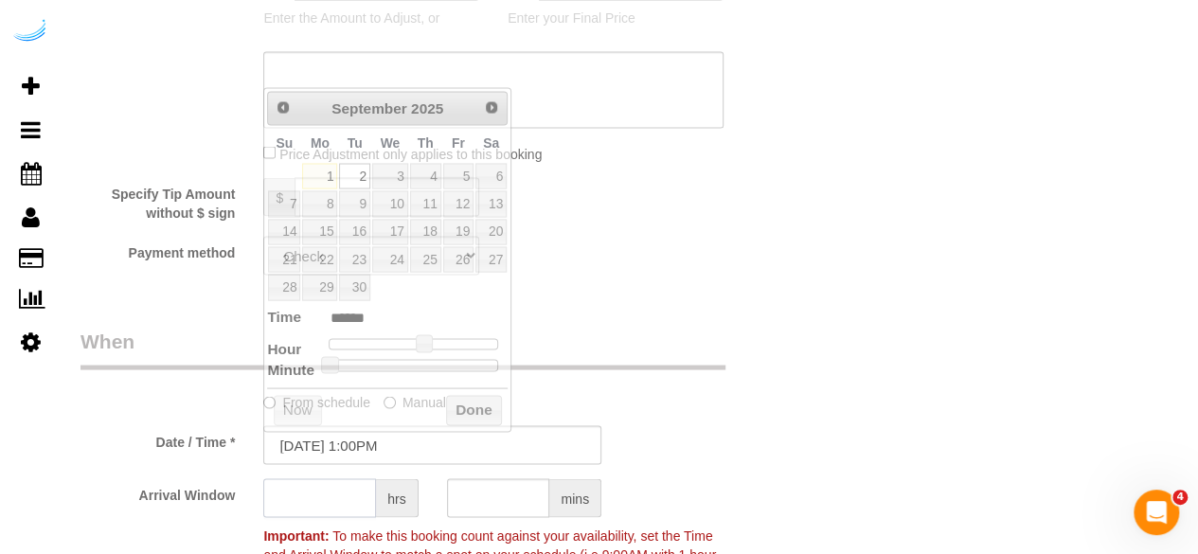
click at [333, 504] on input "text" at bounding box center [319, 497] width 113 height 39
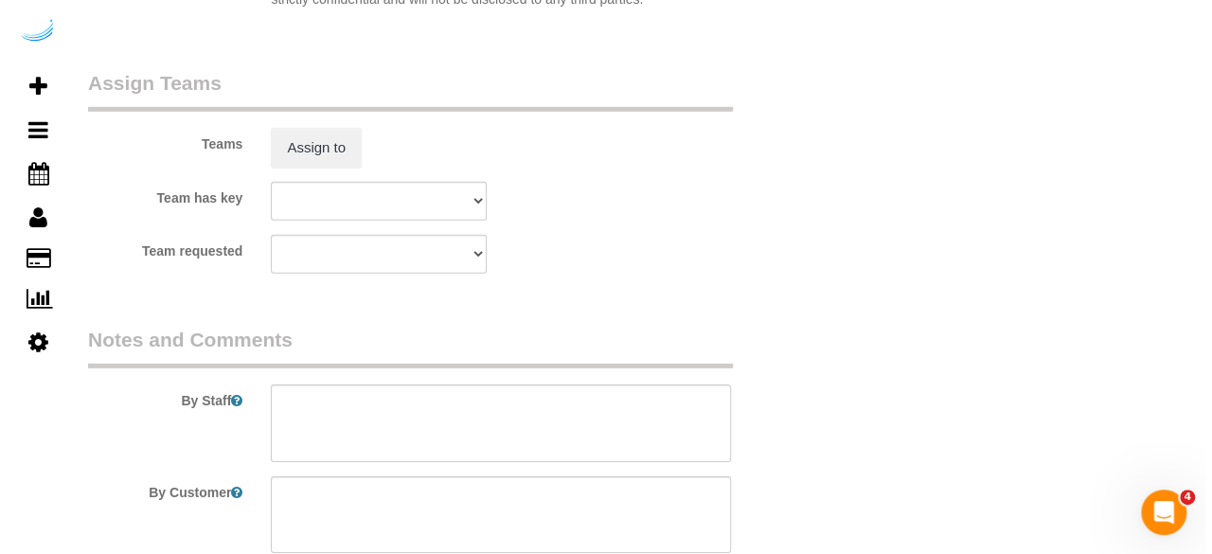
scroll to position [2828, 0]
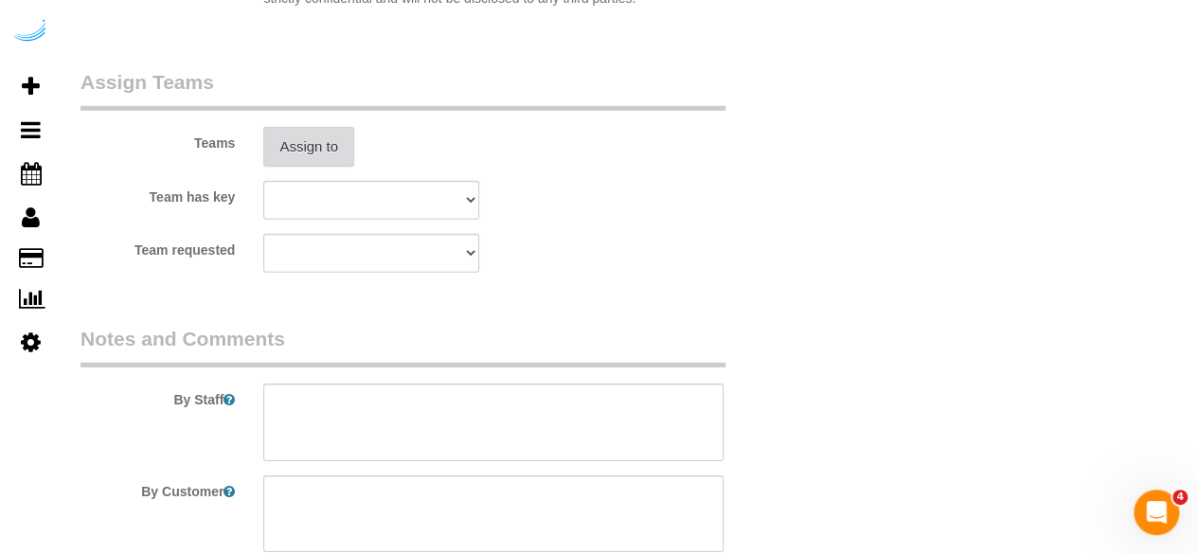
type input "4"
click at [321, 132] on button "Assign to" at bounding box center [308, 147] width 91 height 40
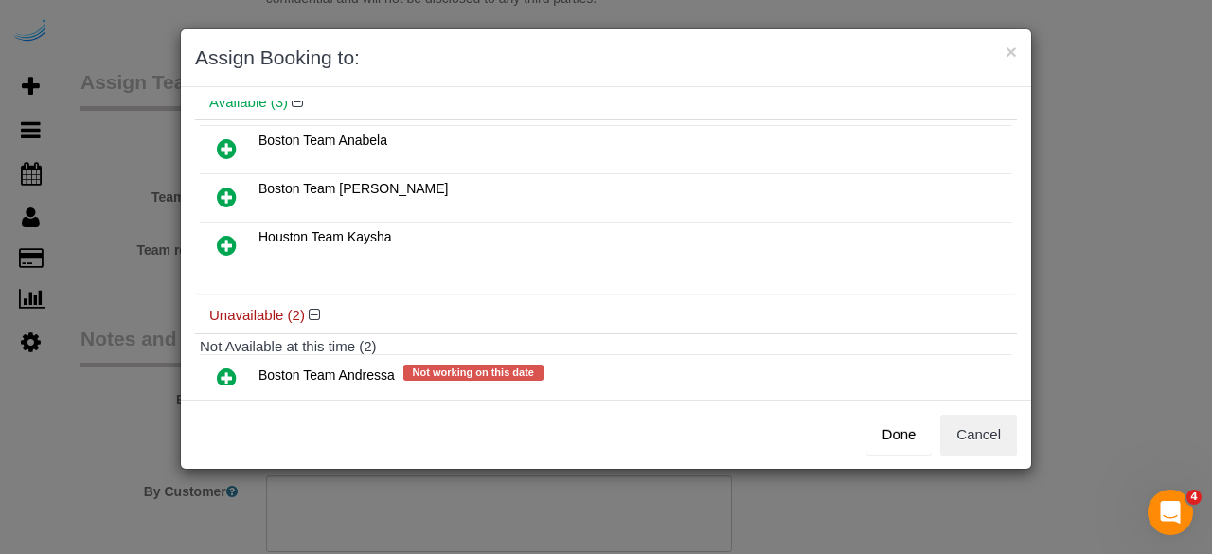
scroll to position [81, 0]
click at [224, 148] on icon at bounding box center [227, 147] width 20 height 23
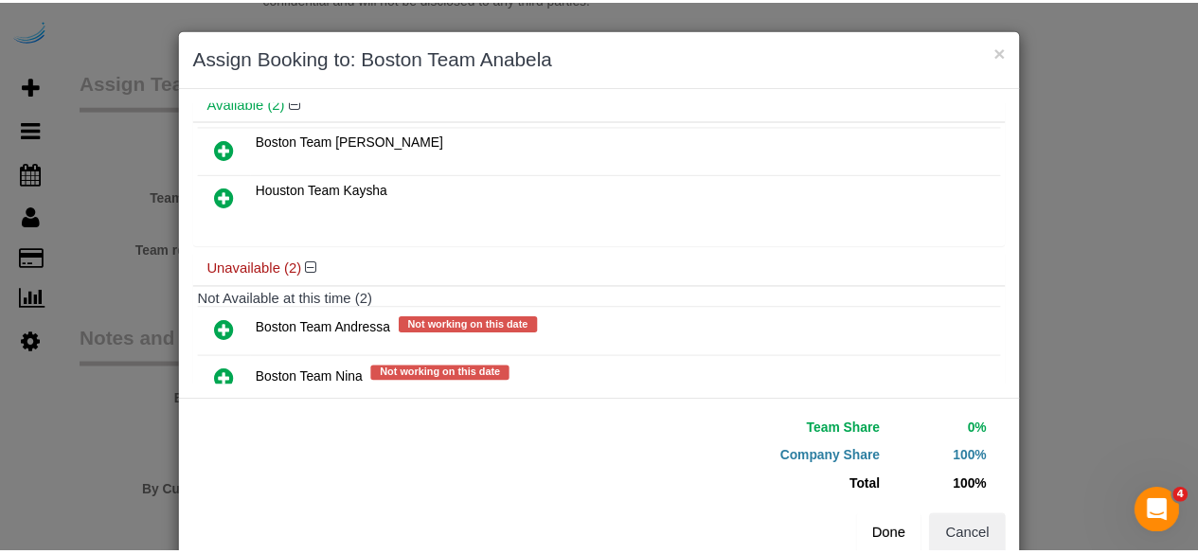
scroll to position [176, 0]
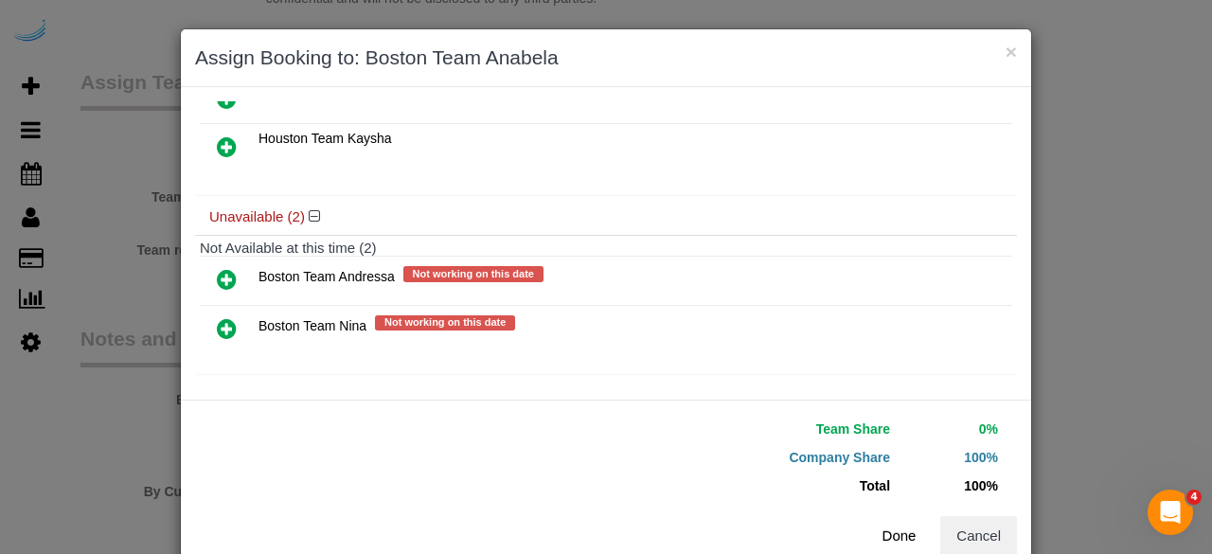
click at [898, 548] on button "Done" at bounding box center [899, 536] width 66 height 40
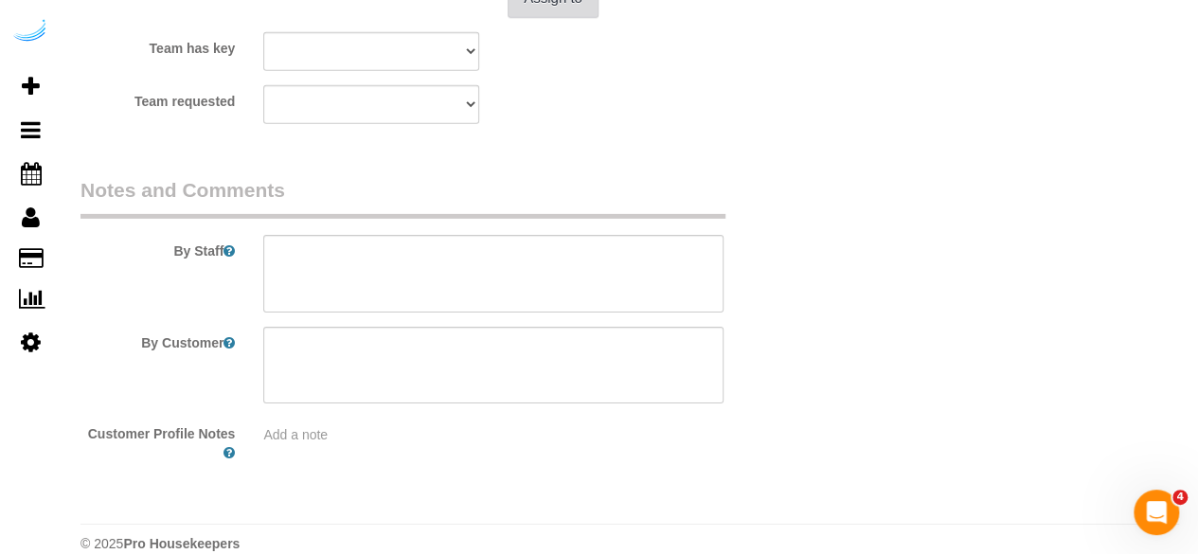
scroll to position [3001, 0]
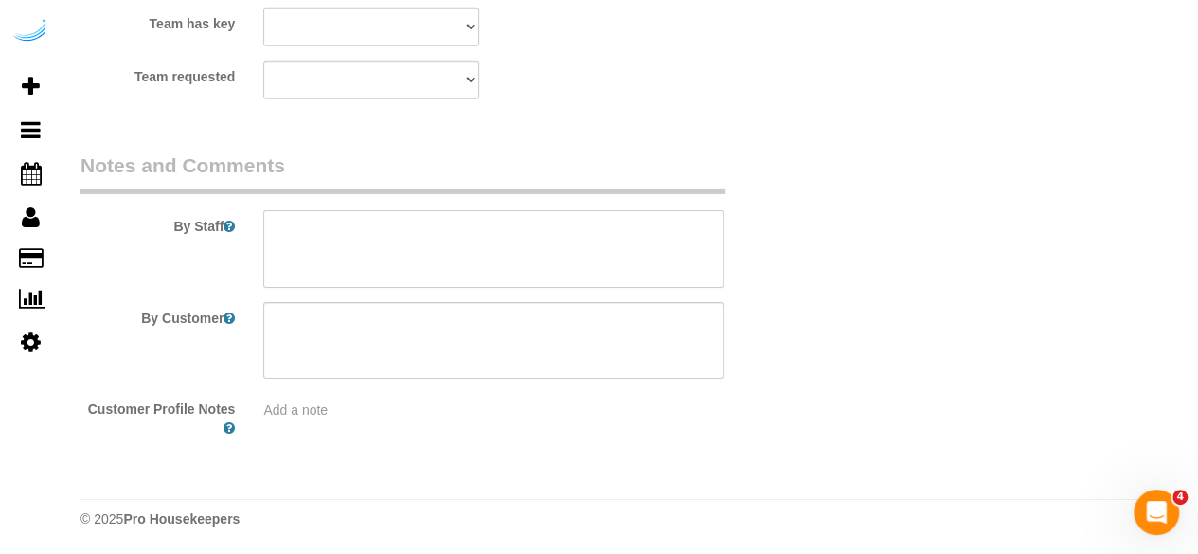
click at [570, 248] on textarea at bounding box center [493, 249] width 460 height 78
click at [468, 230] on textarea at bounding box center [493, 249] width 460 height 78
paste textarea "Permanent Notes:No notes from this customer.Today's Notes:No notes from this se…"
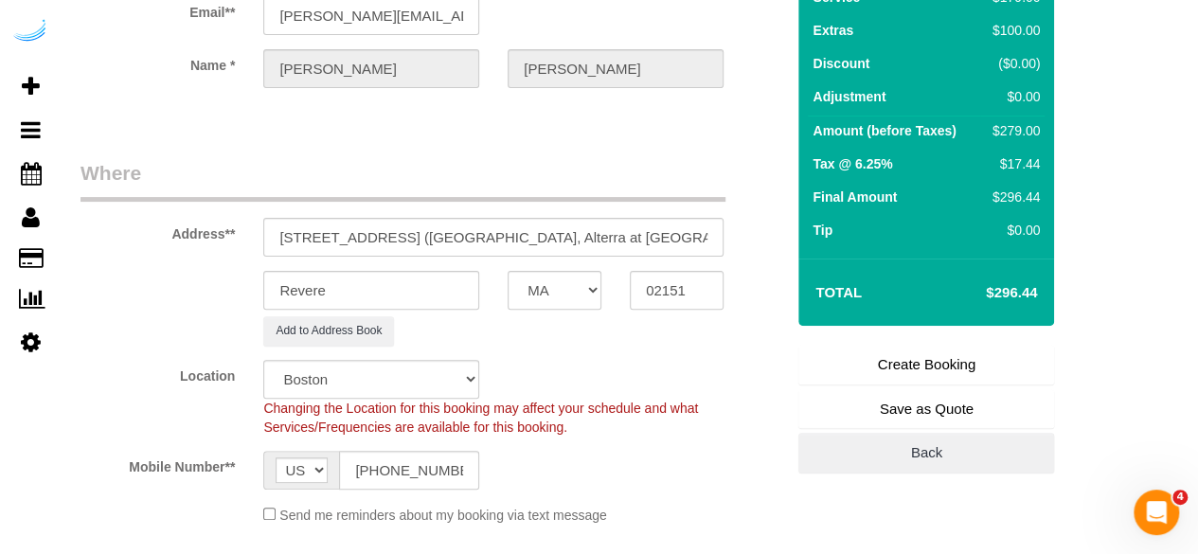
scroll to position [151, 0]
type textarea "Recurrency: One time service Permanent Notes:No notes from this customer.Today'…"
click at [935, 351] on link "Create Booking" at bounding box center [926, 364] width 256 height 40
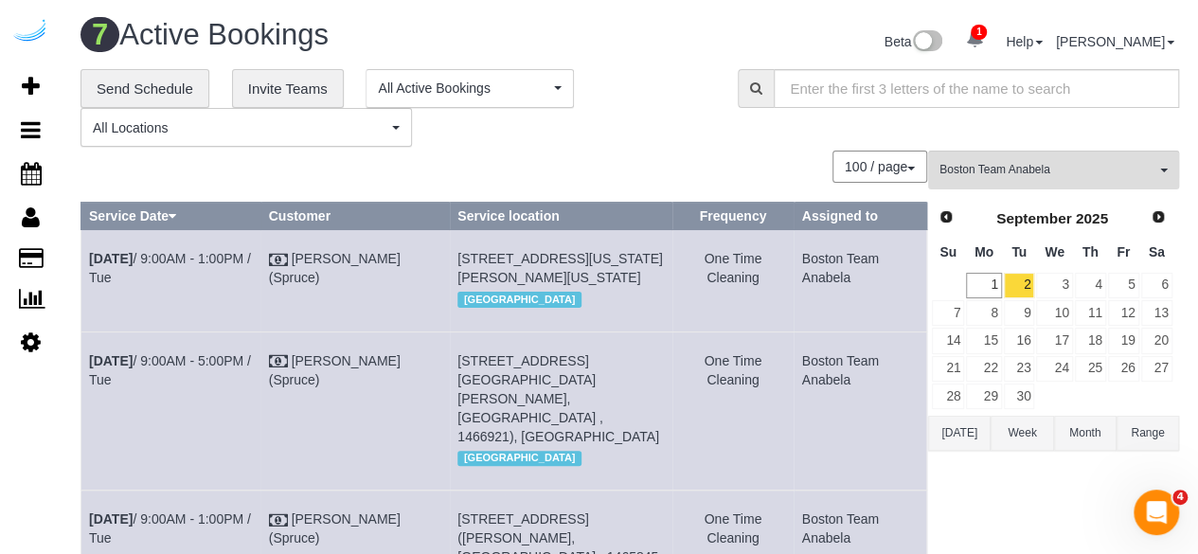
scroll to position [751, 0]
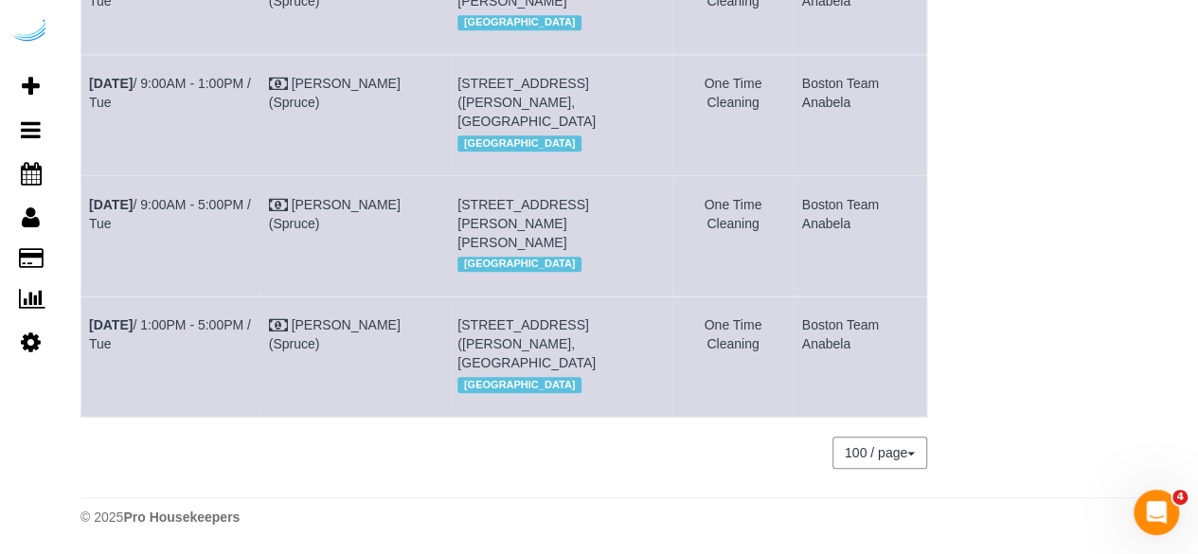
drag, startPoint x: 149, startPoint y: 305, endPoint x: 83, endPoint y: 294, distance: 66.2
click at [83, 296] on td "[DATE] 1:00PM - 5:00PM / Tue" at bounding box center [171, 356] width 180 height 120
copy link "[DATE] 1:00PM - 5:00PM / Tue"
drag, startPoint x: 495, startPoint y: 357, endPoint x: 451, endPoint y: 295, distance: 75.9
click at [451, 296] on td "11 Overlook Ridge Dr, Building Ar-3315, Unit Ar-3315 (Aurelija Grigonyte, Alter…" at bounding box center [561, 356] width 223 height 120
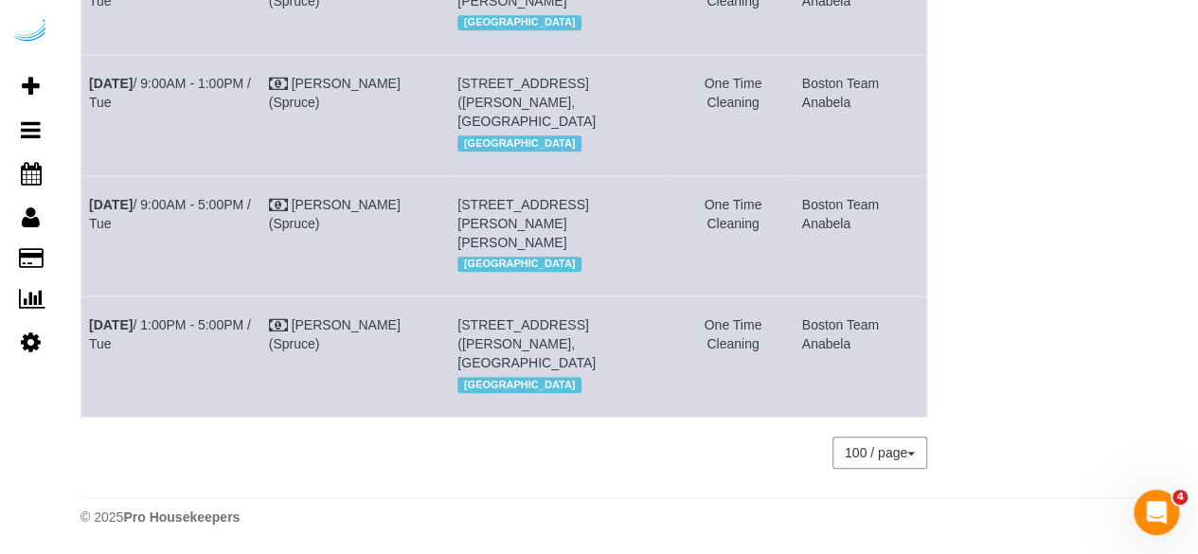
copy span "11 Overlook Ridge Dr, Building Ar-3315, Unit Ar-3315 (Aurelija Grigonyte, Alter…"
drag, startPoint x: 865, startPoint y: 302, endPoint x: 798, endPoint y: 291, distance: 68.2
click at [798, 296] on td "Boston Team Anabela" at bounding box center [859, 356] width 133 height 120
copy td "Boston Team Anabela"
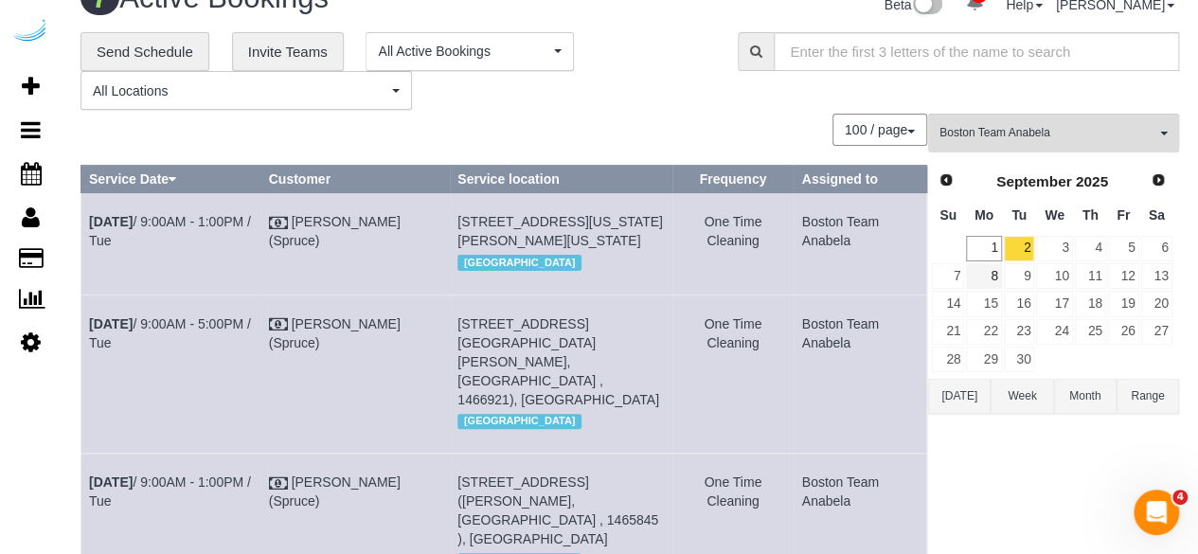
scroll to position [0, 0]
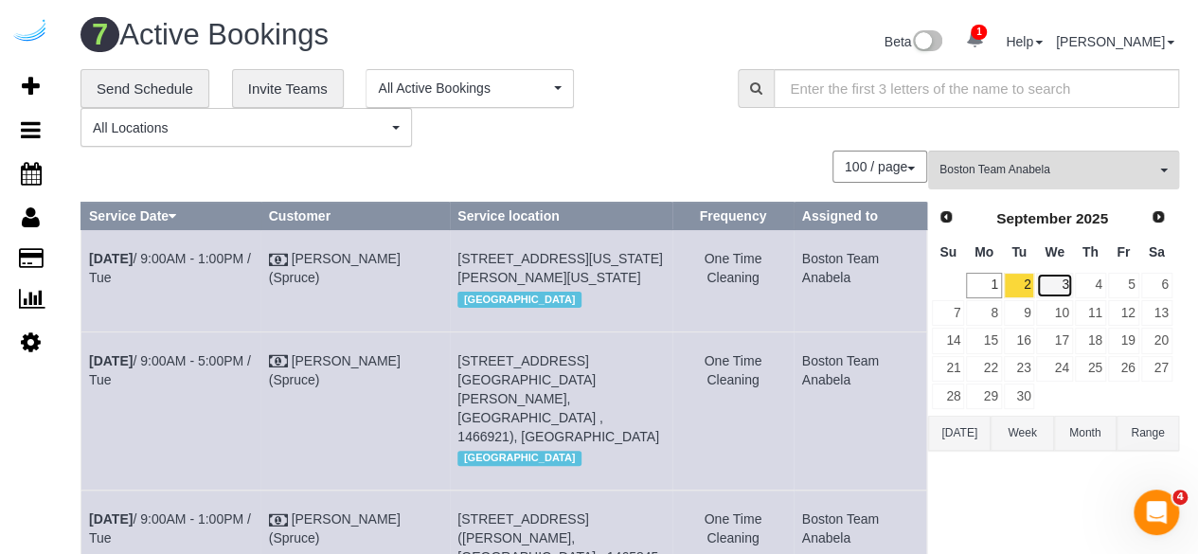
click at [1060, 276] on link "3" at bounding box center [1054, 286] width 36 height 26
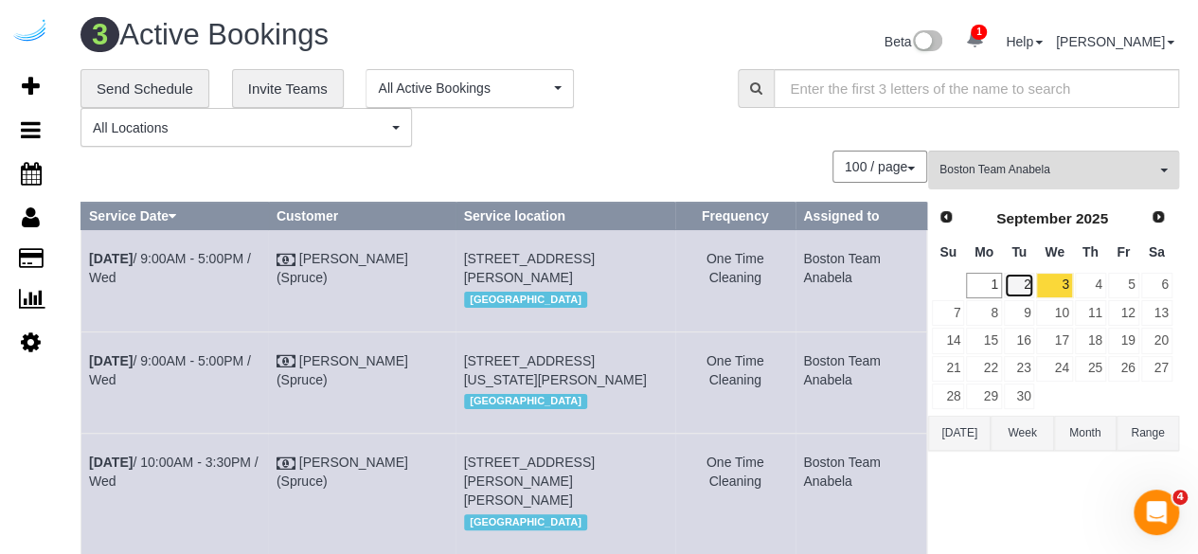
click at [1032, 279] on link "2" at bounding box center [1019, 286] width 31 height 26
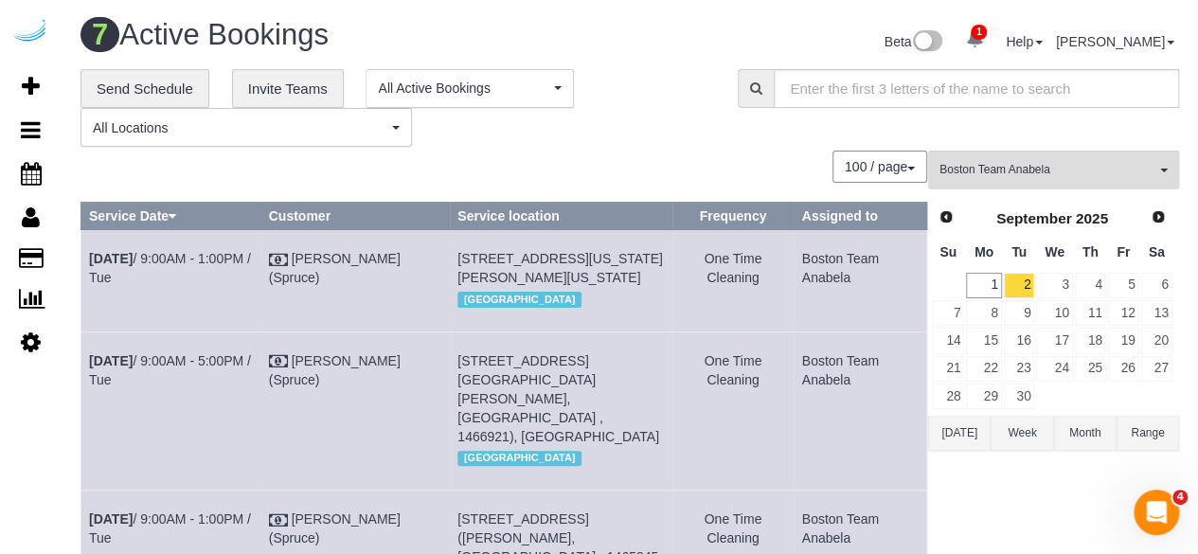
scroll to position [751, 0]
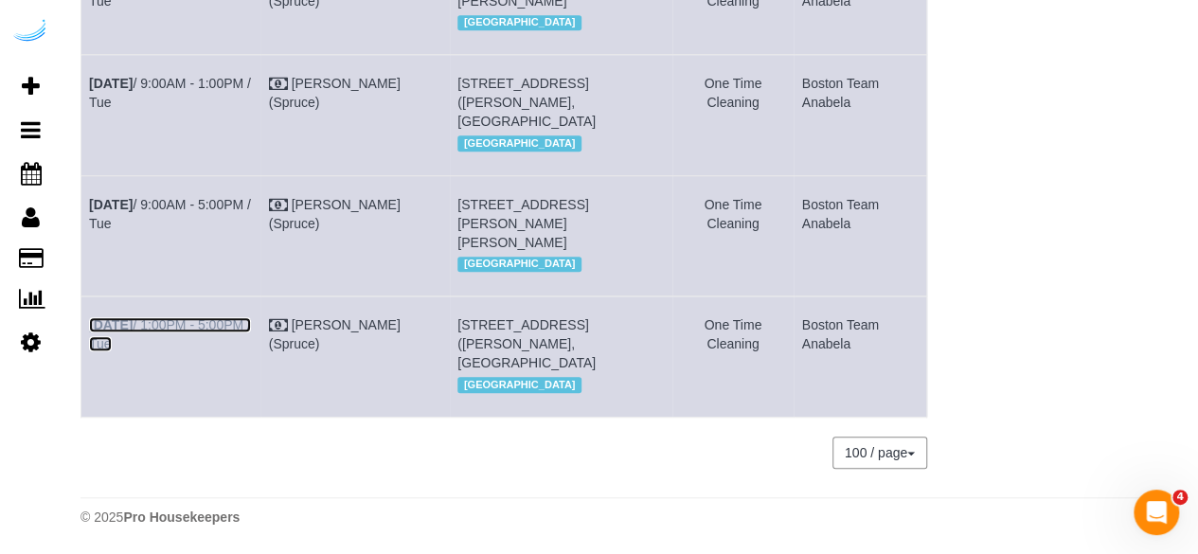
click at [147, 317] on link "[DATE] 1:00PM - 5:00PM / Tue" at bounding box center [170, 334] width 162 height 34
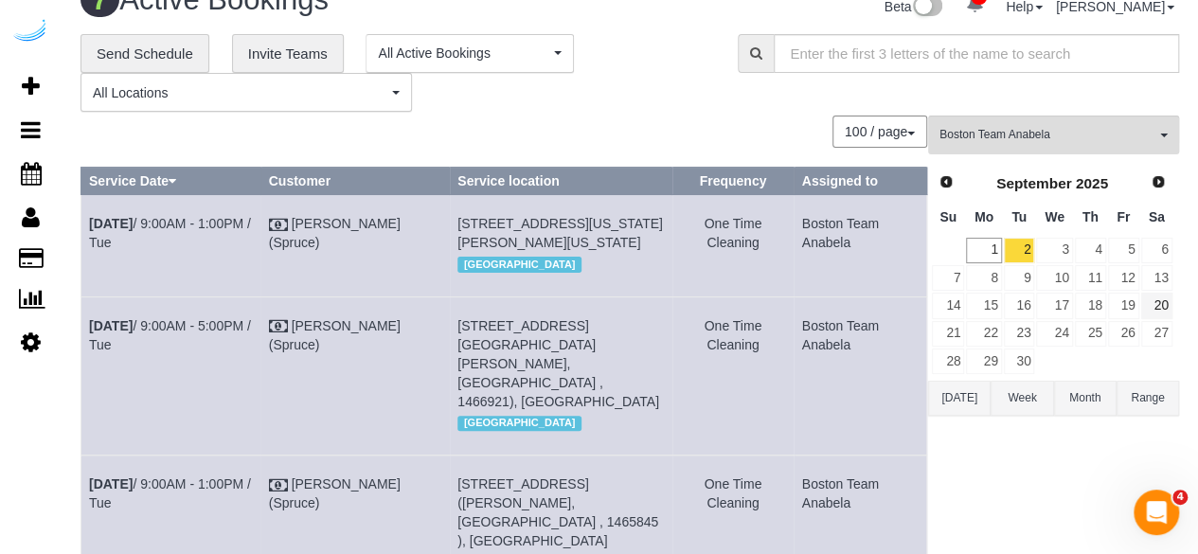
scroll to position [0, 0]
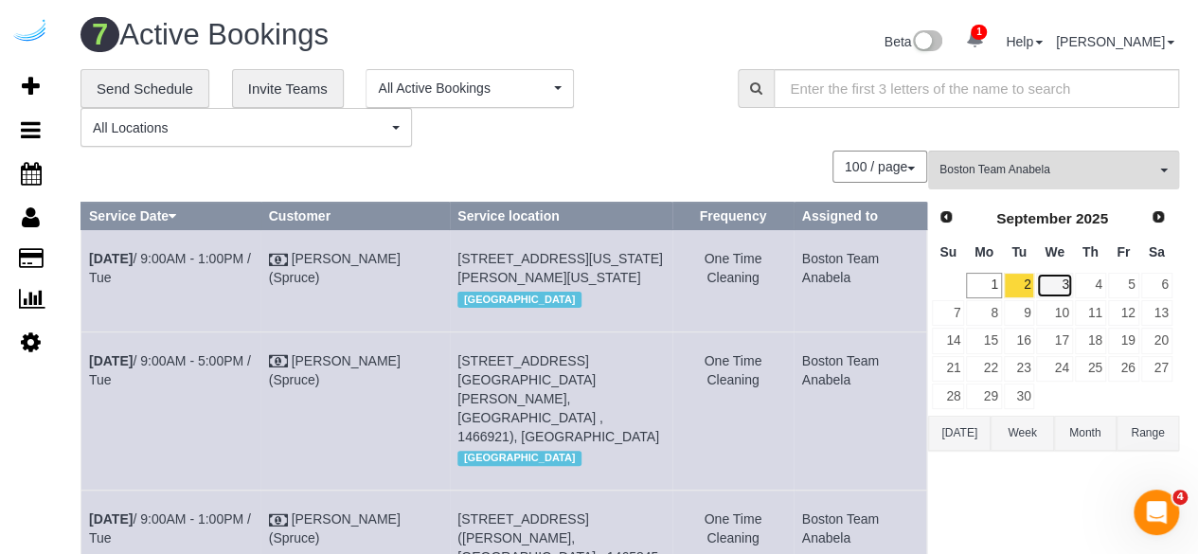
click at [1062, 277] on link "3" at bounding box center [1054, 286] width 36 height 26
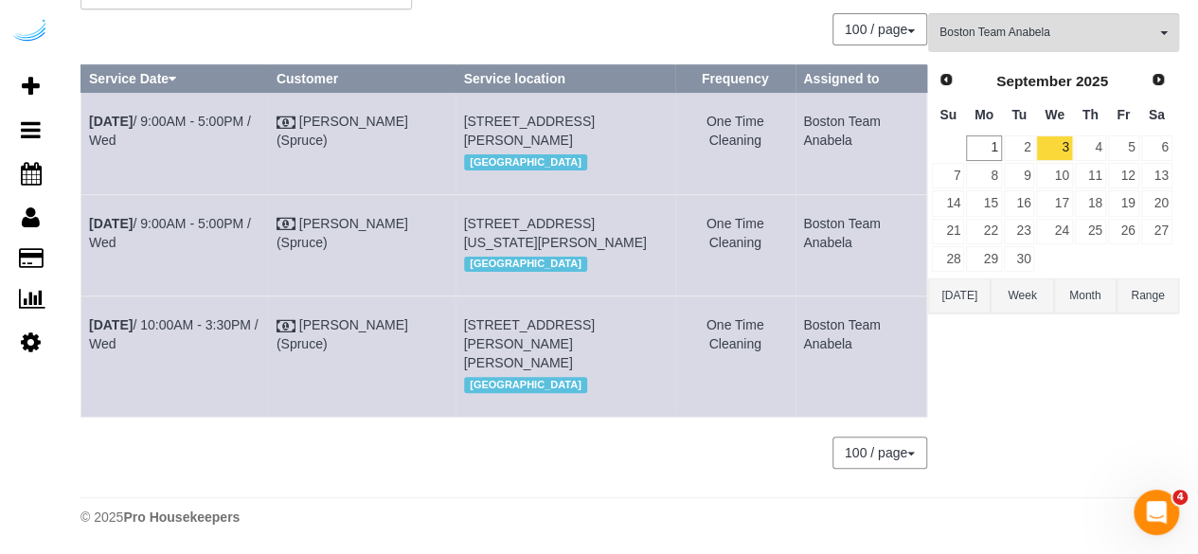
scroll to position [249, 0]
click at [189, 317] on link "Sep 3rd / 10:00AM - 3:30PM / Wed" at bounding box center [173, 334] width 169 height 34
copy link "Sep 3rd / 10:00AM - 3:30PM / Wed"
drag, startPoint x: 148, startPoint y: 336, endPoint x: 81, endPoint y: 293, distance: 79.3
click at [81, 296] on td "Sep 3rd / 10:00AM - 3:30PM / Wed" at bounding box center [174, 356] width 187 height 120
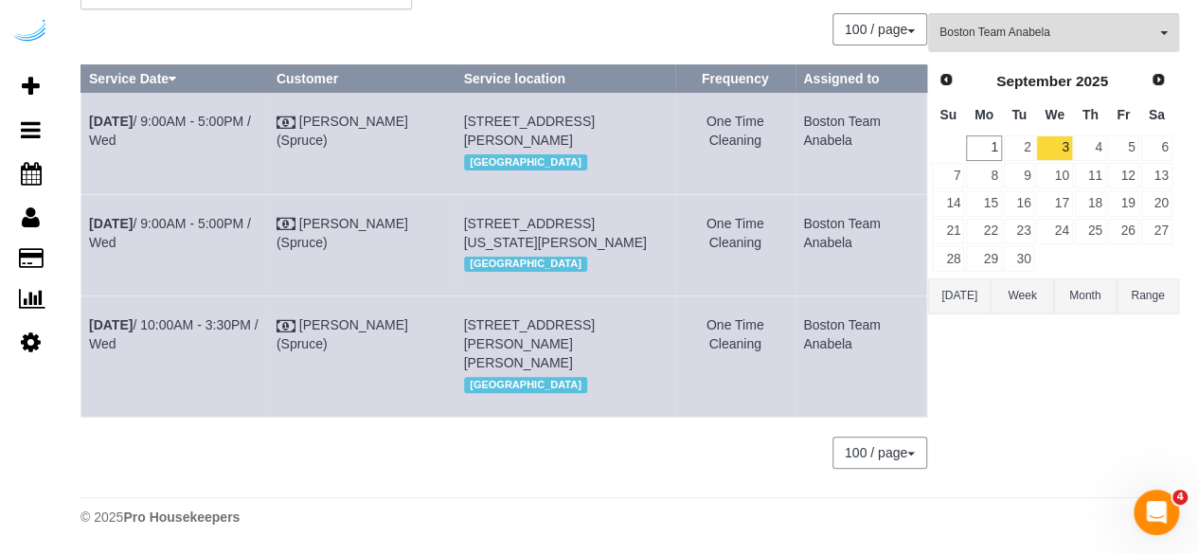
drag, startPoint x: 652, startPoint y: 365, endPoint x: 459, endPoint y: 306, distance: 201.9
click at [459, 306] on td "250 Station Cir, Building 9, Unit 9408 ( Kara Rabinowitz, The Avens At Dedham S…" at bounding box center [565, 356] width 220 height 120
copy span "250 Station Cir, Building 9, Unit 9408 ( Kara Rabinowitz, The Avens At Dedham S…"
drag, startPoint x: 852, startPoint y: 323, endPoint x: 797, endPoint y: 305, distance: 57.8
click at [797, 305] on td "Boston Team Anabela" at bounding box center [861, 356] width 132 height 120
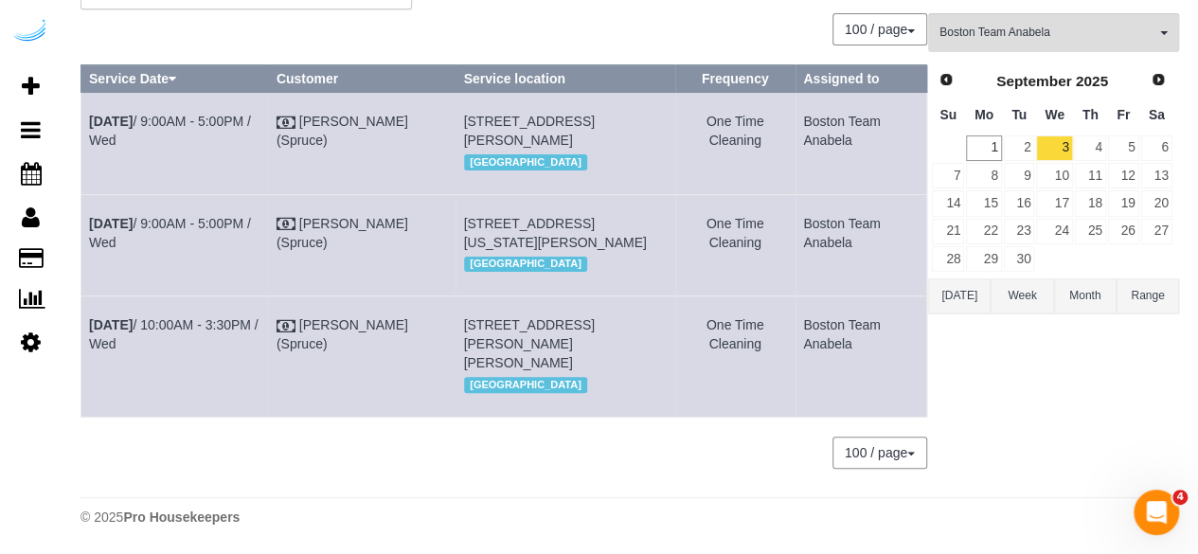
copy td "Boston Team Anabela"
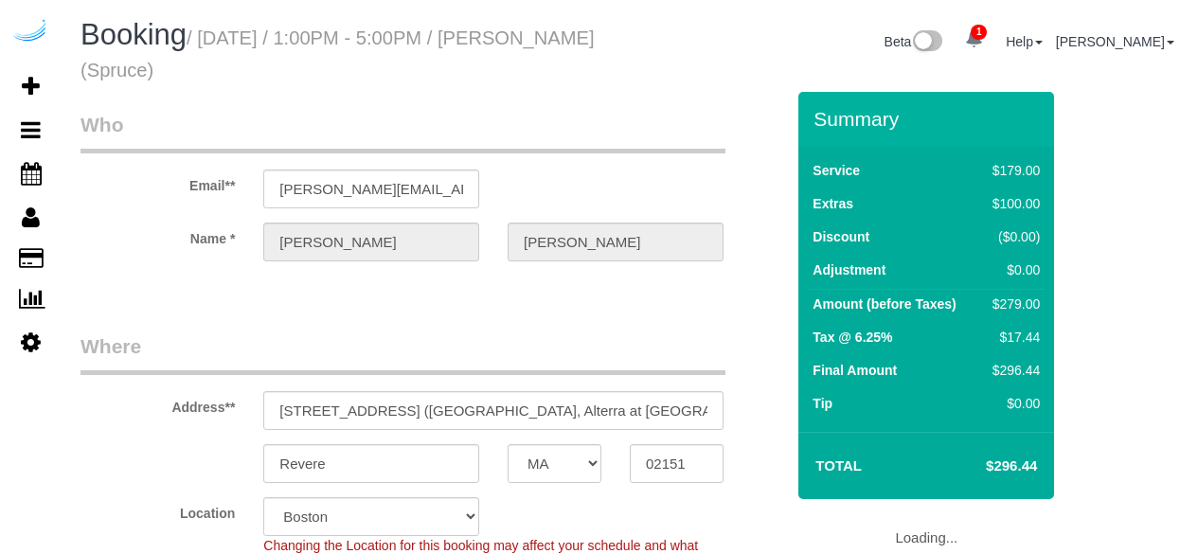
select select "MA"
select select "number:9"
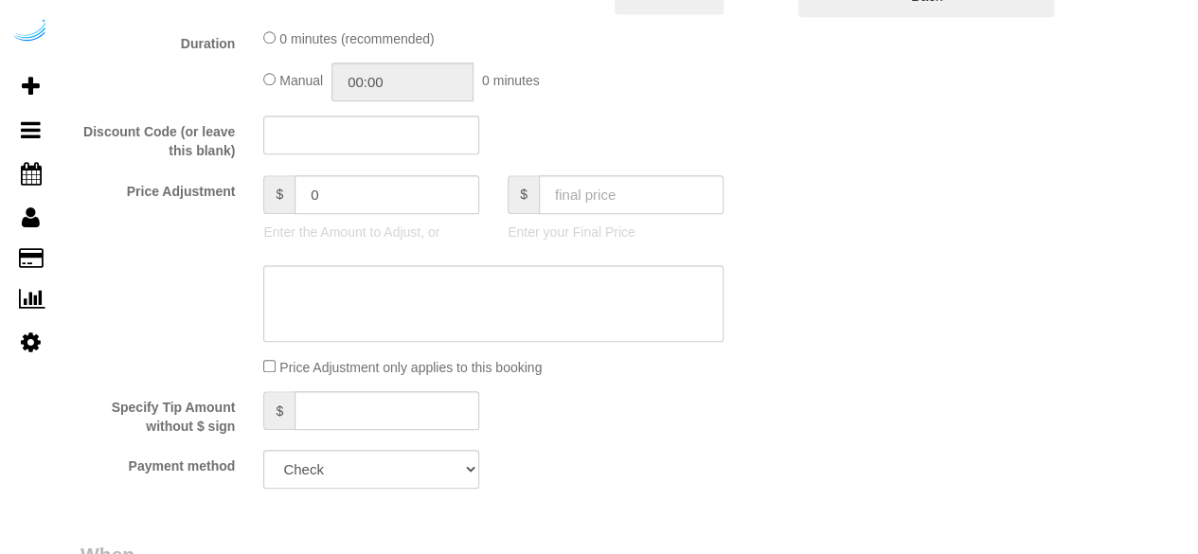
select select "string:[GEOGRAPHIC_DATA]"
select select "object:664"
select select "282"
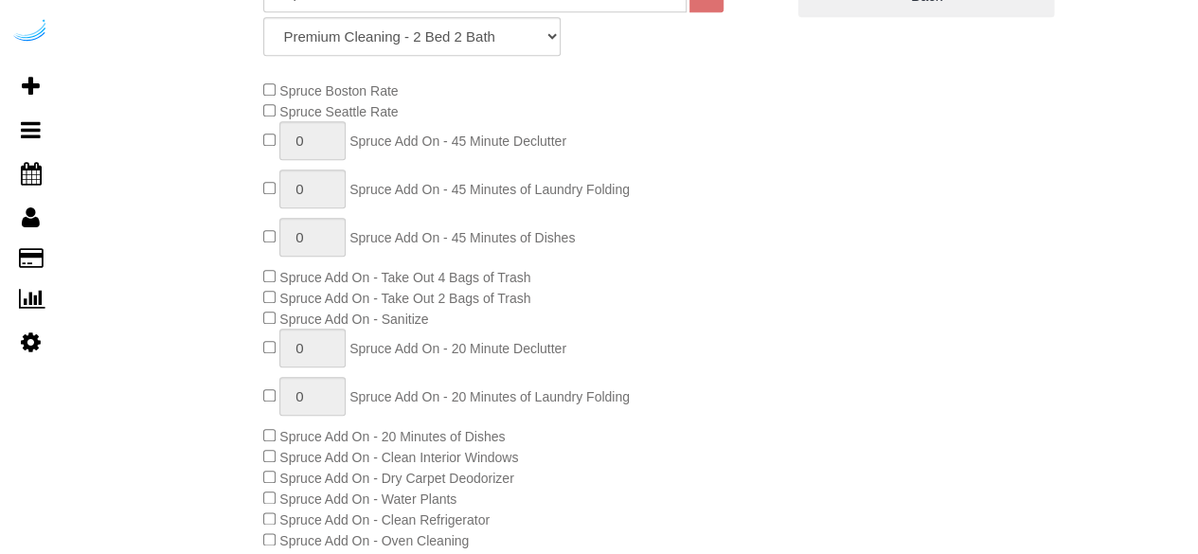
select select "object:793"
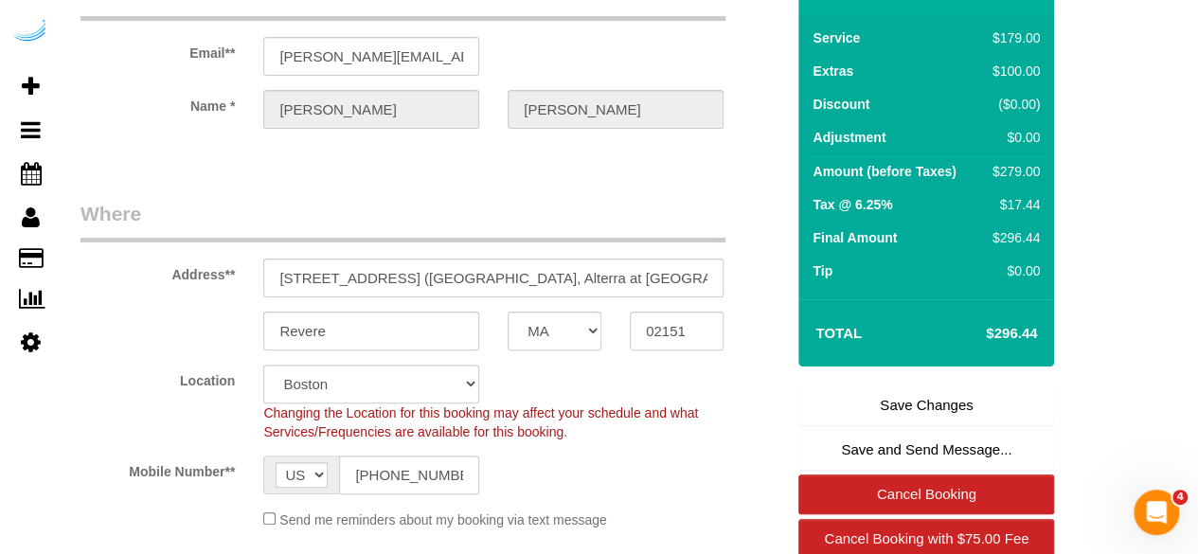
scroll to position [93, 0]
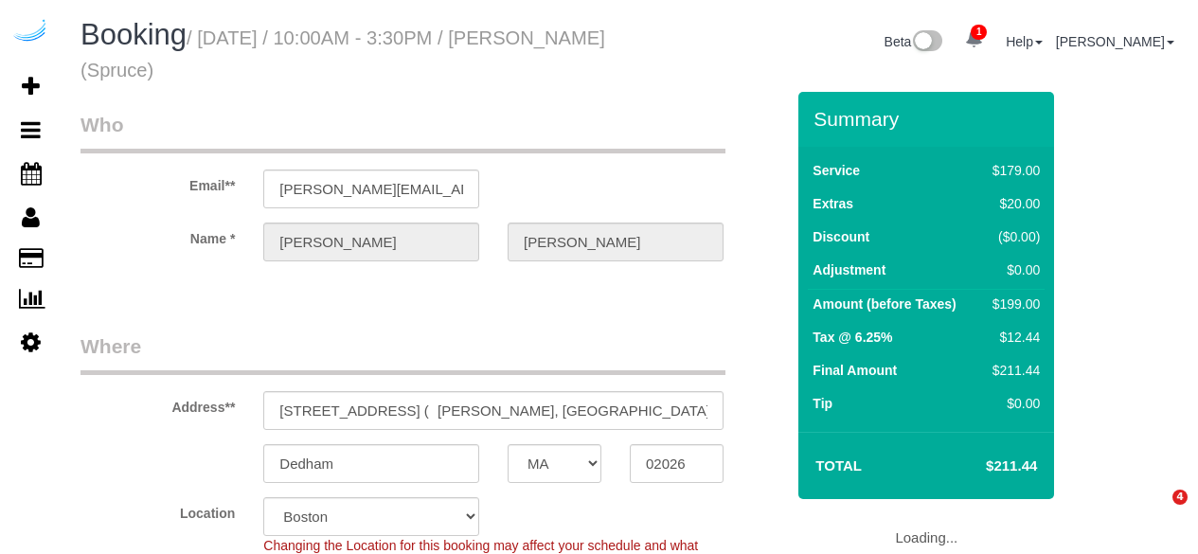
select select "MA"
select select "282"
select select "number:9"
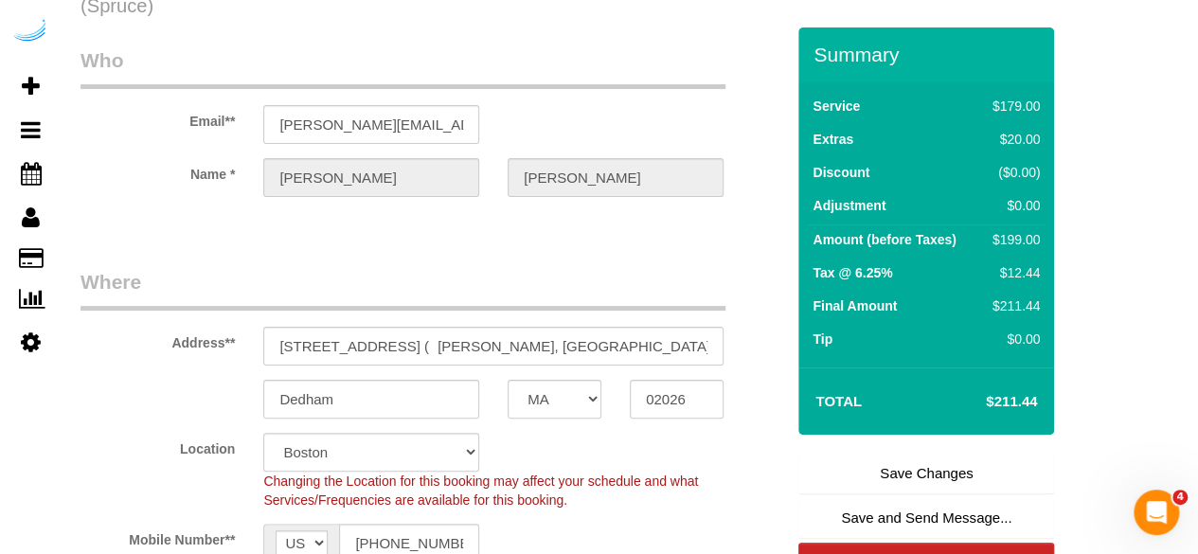
scroll to position [95, 0]
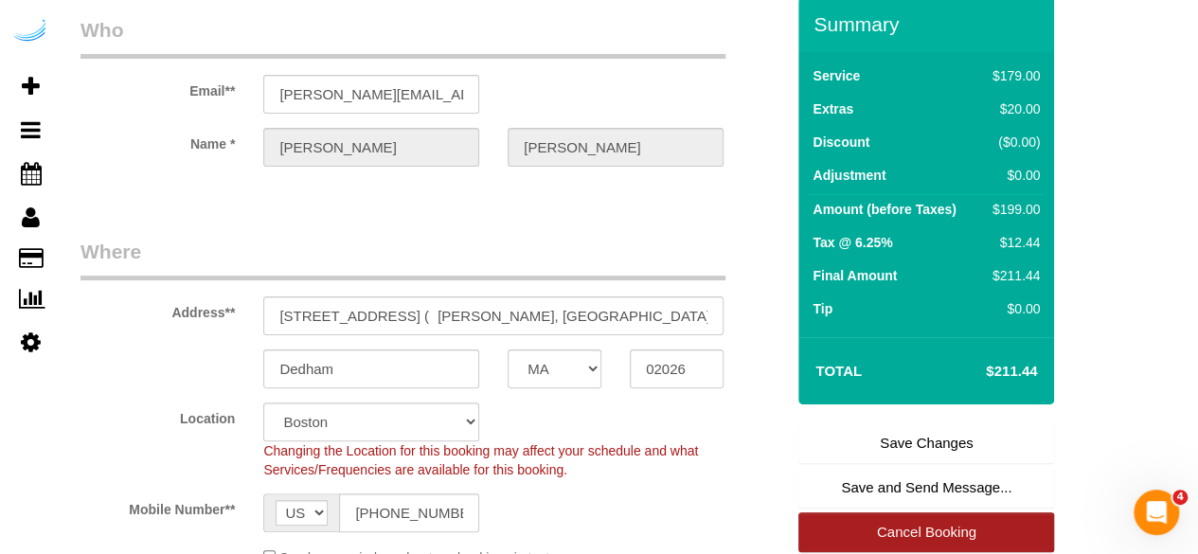
click at [899, 531] on link "Cancel Booking" at bounding box center [926, 532] width 256 height 40
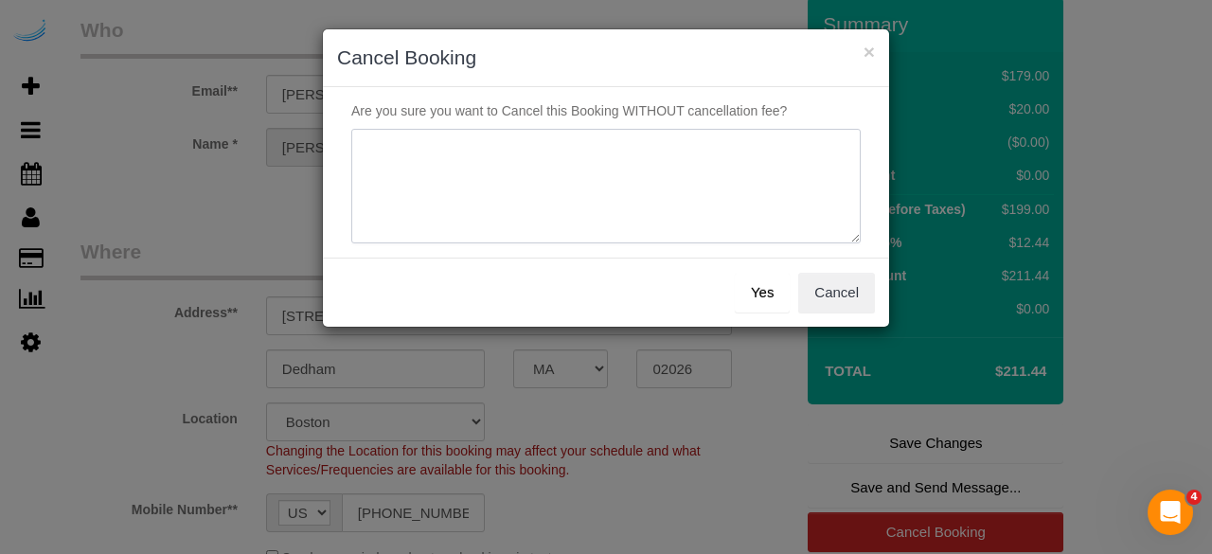
click at [664, 157] on textarea at bounding box center [605, 187] width 509 height 116
type textarea "Not on spruce."
click at [777, 294] on button "Yes" at bounding box center [762, 293] width 55 height 40
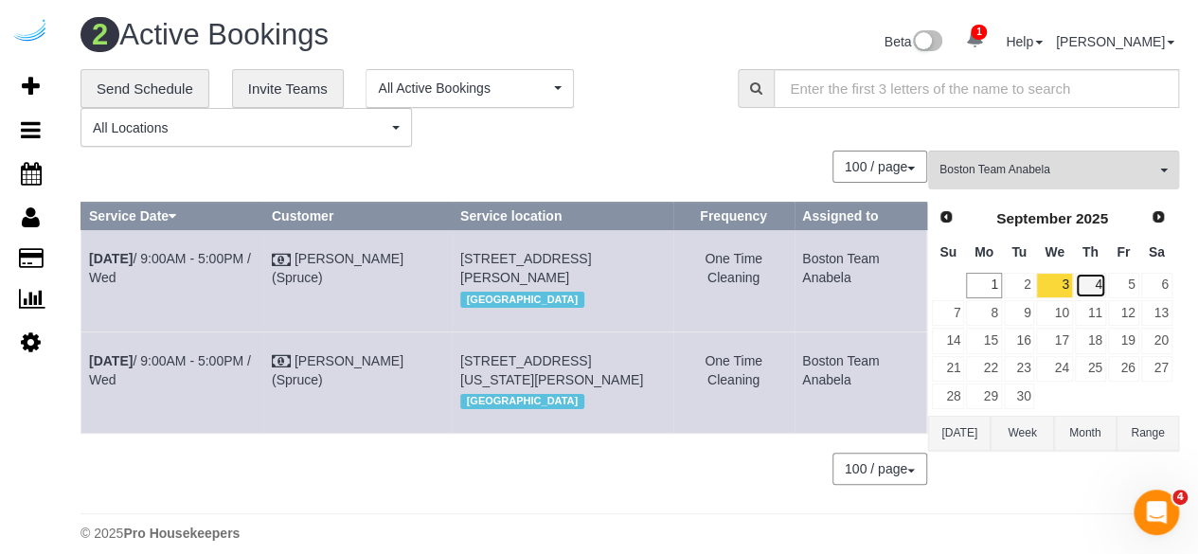
click at [1093, 286] on link "4" at bounding box center [1090, 286] width 31 height 26
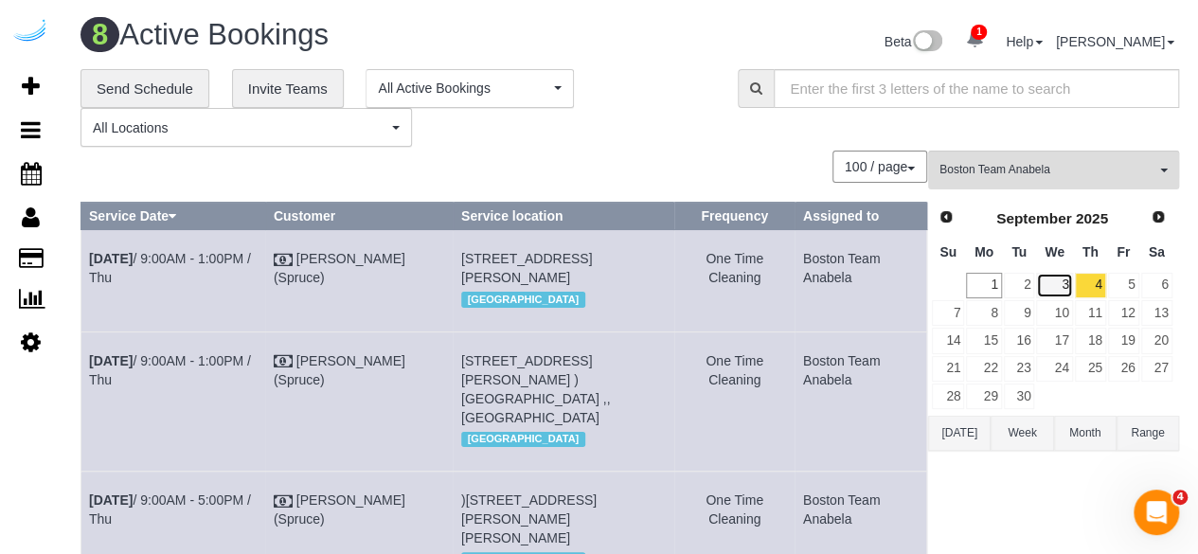
click at [1053, 282] on link "3" at bounding box center [1054, 286] width 36 height 26
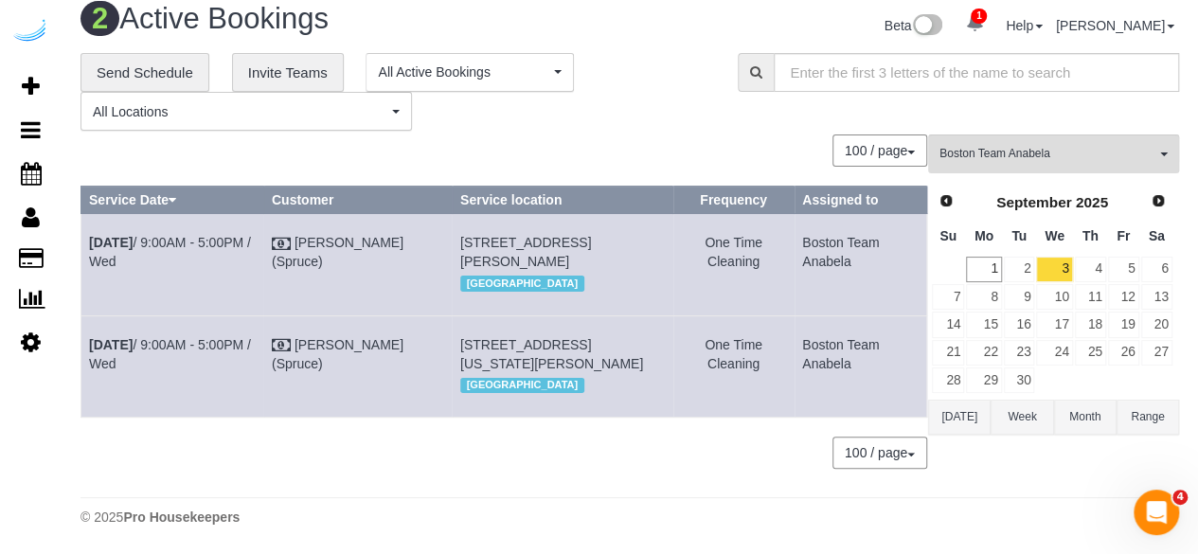
scroll to position [110, 0]
click at [210, 315] on td "[DATE] 9:00AM - 5:00PM / Wed" at bounding box center [172, 365] width 183 height 101
click at [210, 337] on link "[DATE] 9:00AM - 5:00PM / Wed" at bounding box center [170, 354] width 162 height 34
click at [143, 235] on link "[DATE] 9:00AM - 5:00PM / Wed" at bounding box center [170, 252] width 162 height 34
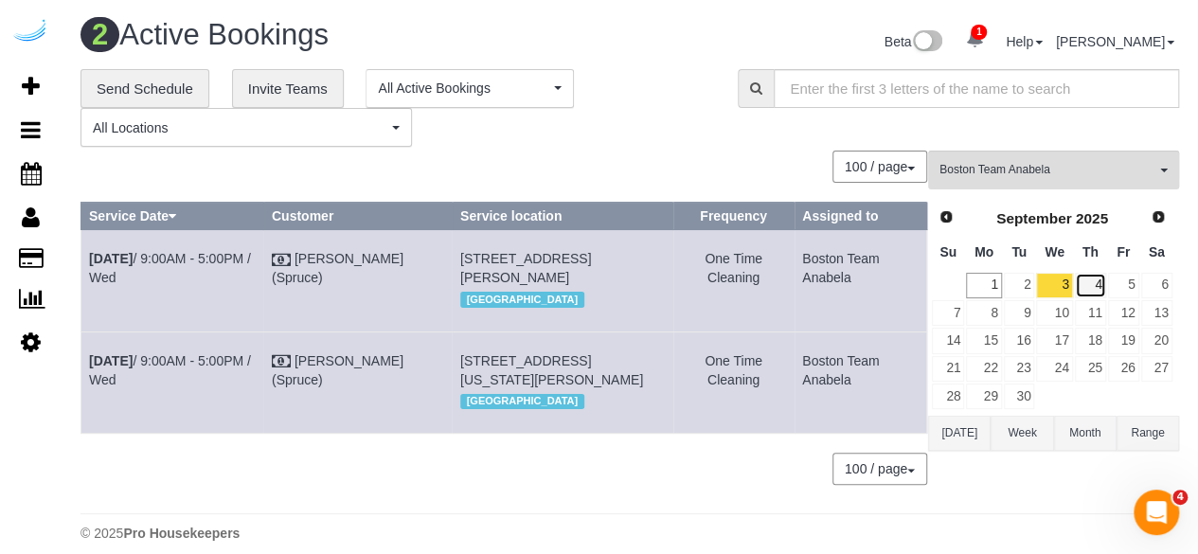
click at [1086, 277] on link "4" at bounding box center [1090, 286] width 31 height 26
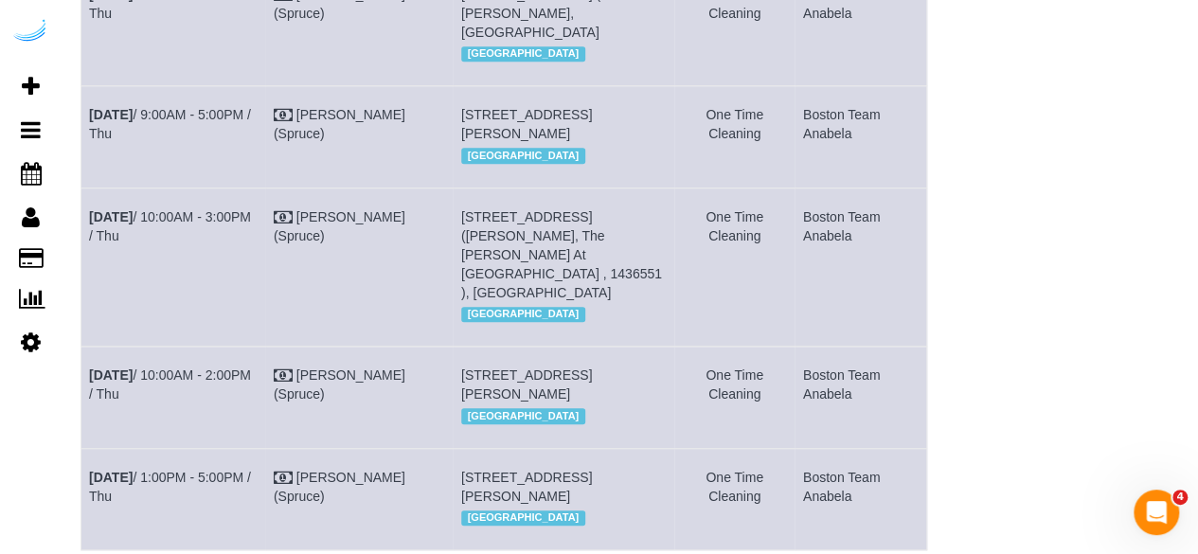
scroll to position [458, 0]
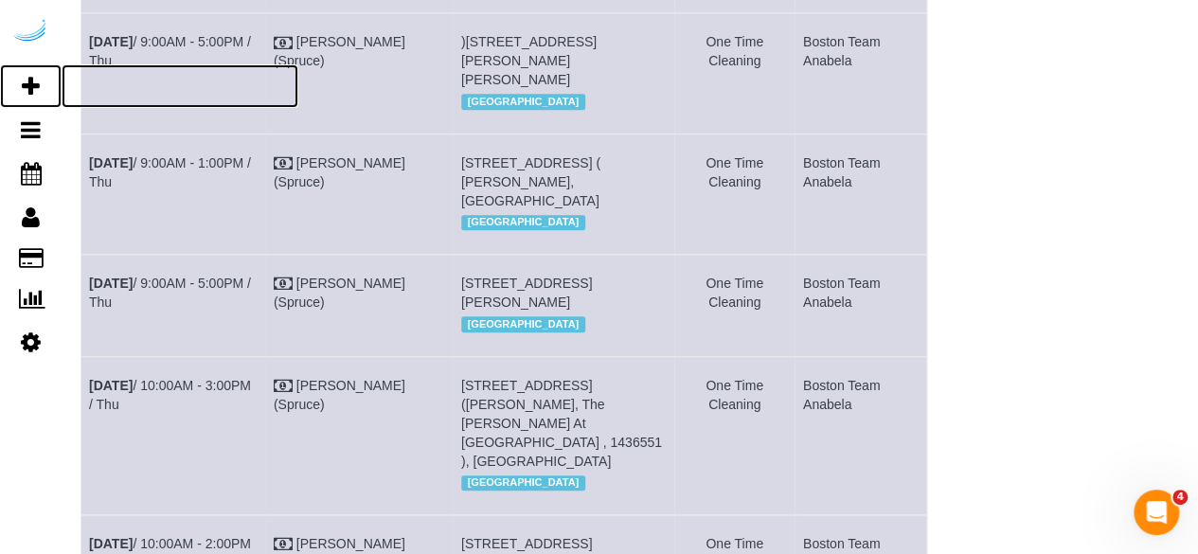
drag, startPoint x: 34, startPoint y: 80, endPoint x: 143, endPoint y: 11, distance: 129.0
click at [34, 80] on icon at bounding box center [31, 86] width 18 height 23
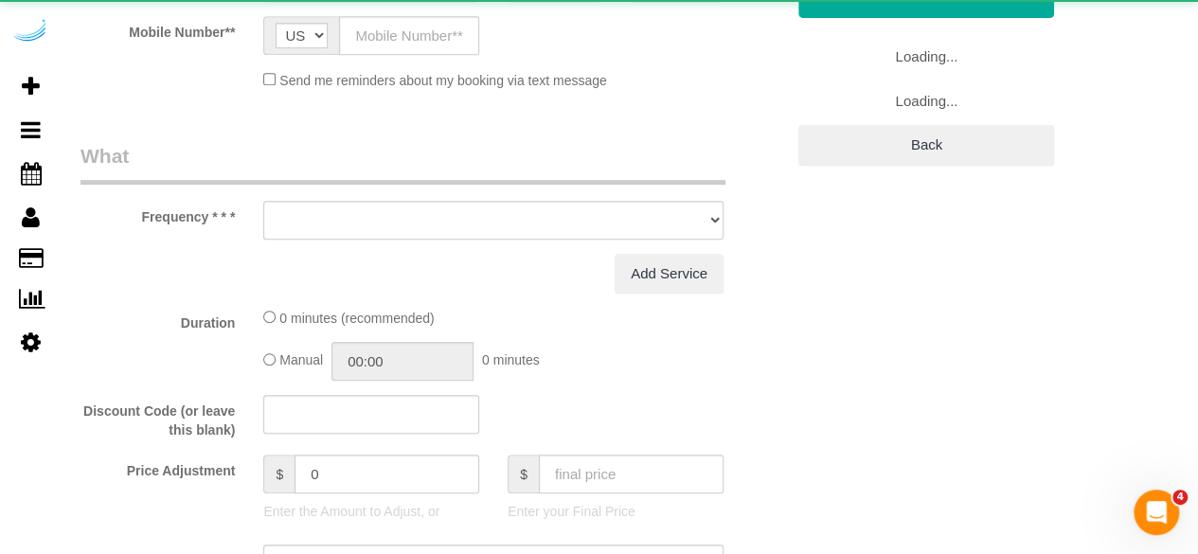
select select "object:1578"
select select "4"
select select "number:9"
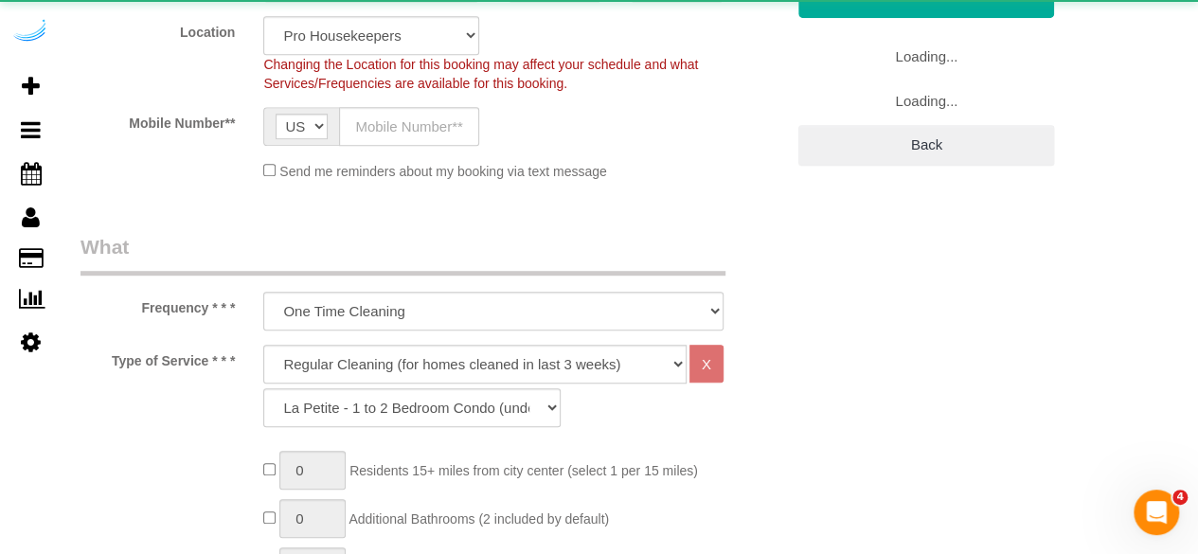
select select "object:2198"
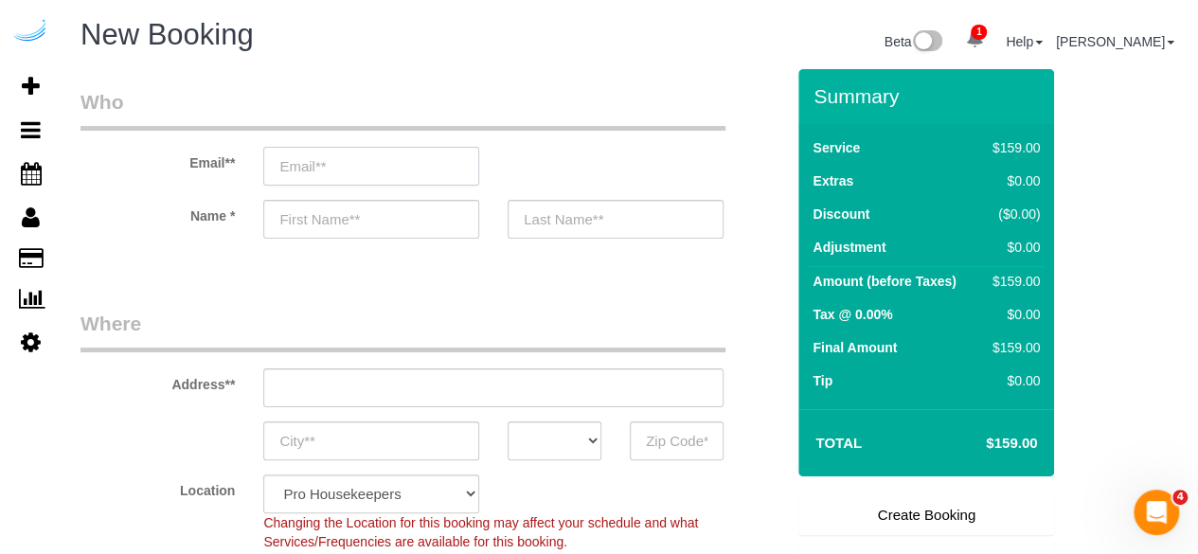
click at [311, 164] on input "email" at bounding box center [371, 166] width 216 height 39
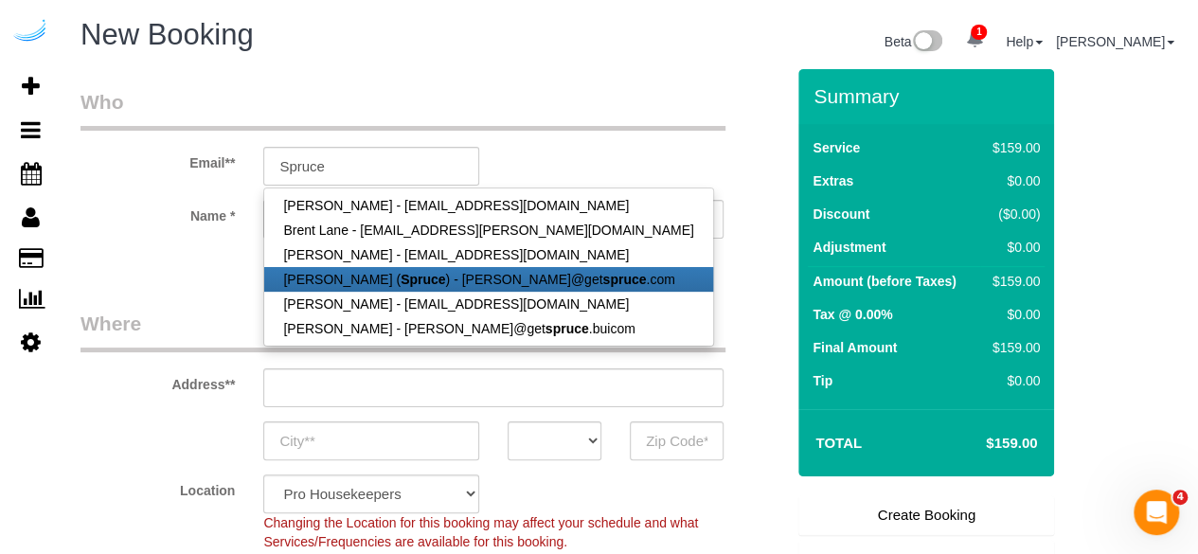
click at [338, 285] on link "[PERSON_NAME] ( Spruce ) - [PERSON_NAME]@get spruce .com" at bounding box center [488, 279] width 448 height 25
type input "[PERSON_NAME][EMAIL_ADDRESS][DOMAIN_NAME]"
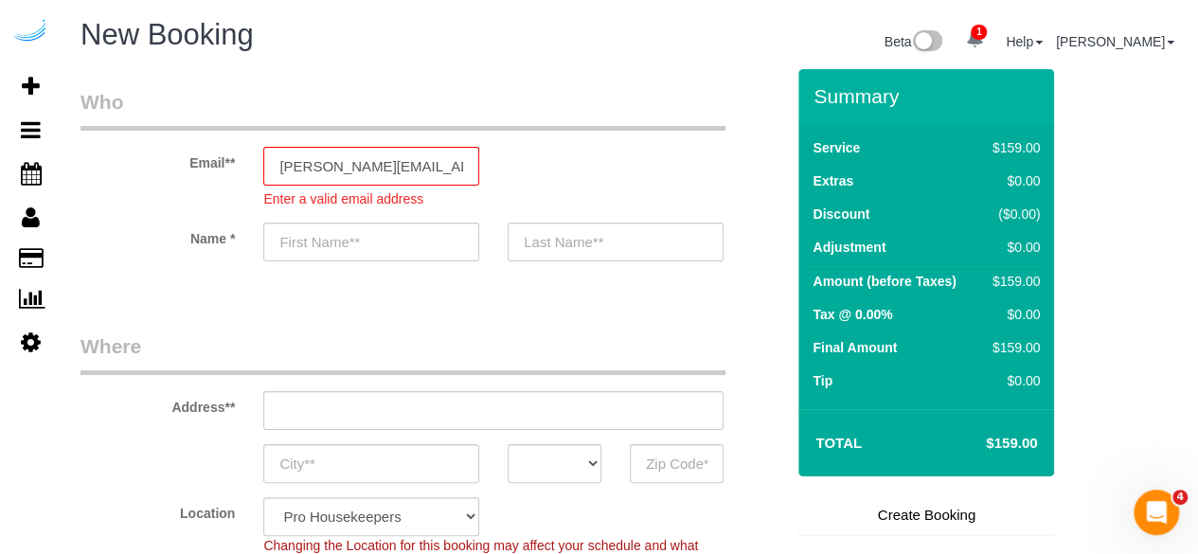
type input "[PERSON_NAME]"
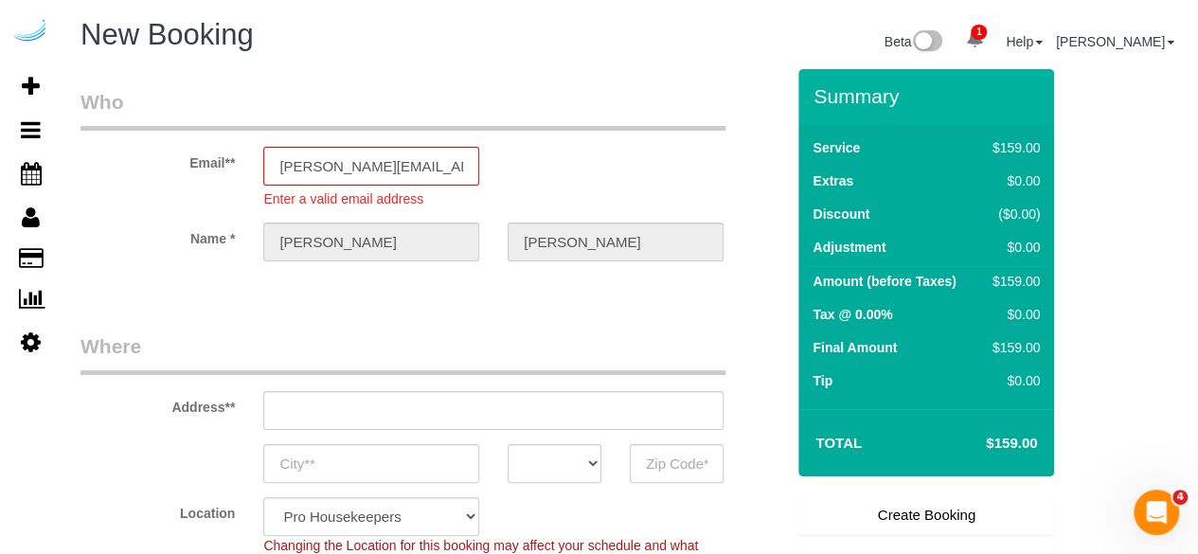
type input "[STREET_ADDRESS][PERSON_NAME]"
type input "Austin"
select select "[GEOGRAPHIC_DATA]"
type input "78704"
select select "9"
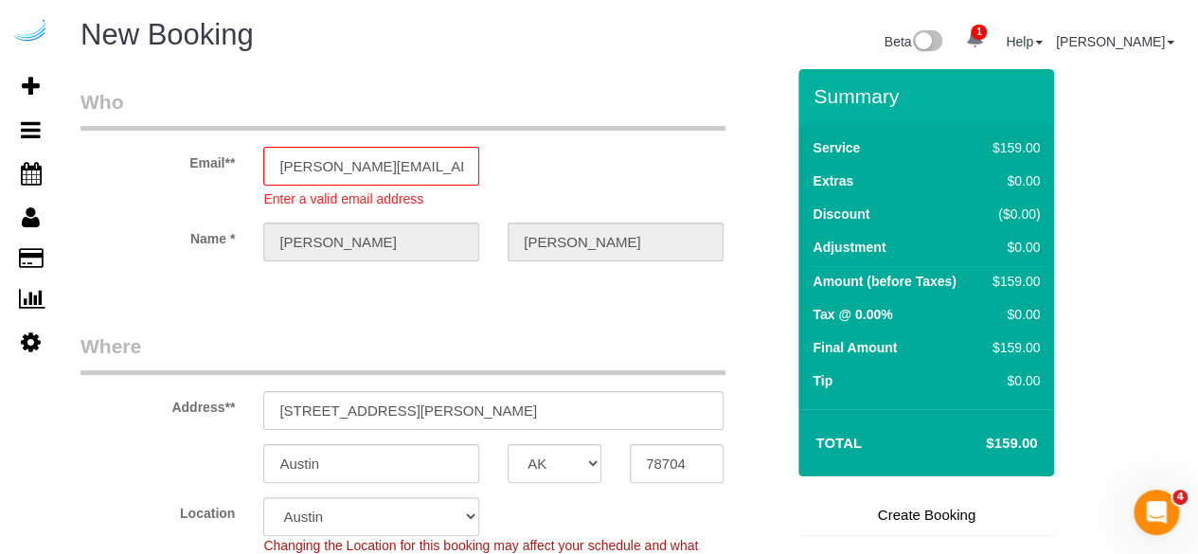
select select "object:2239"
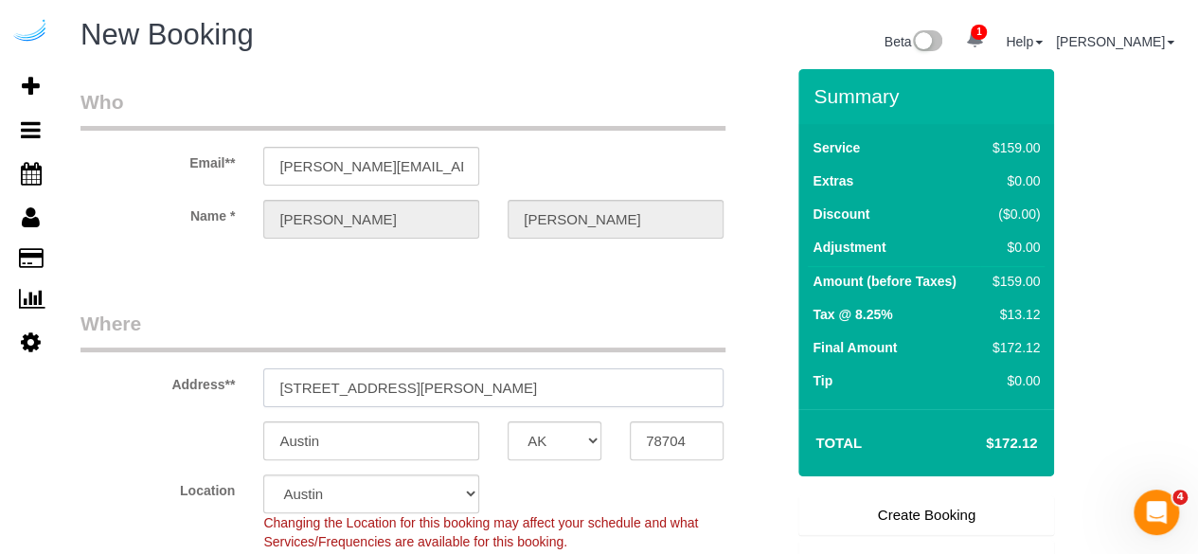
click at [460, 399] on input "[STREET_ADDRESS][PERSON_NAME]" at bounding box center [493, 387] width 460 height 39
paste input "[STREET_ADDRESS][PERSON_NAME]"
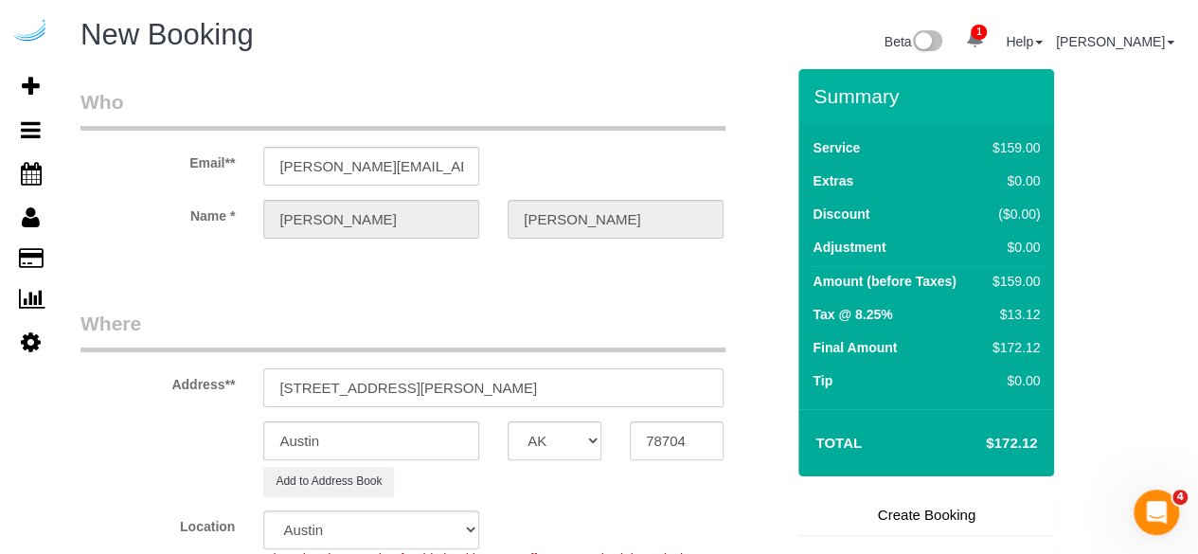
drag, startPoint x: 476, startPoint y: 383, endPoint x: 671, endPoint y: 386, distance: 195.1
click at [685, 375] on input "[STREET_ADDRESS][PERSON_NAME]" at bounding box center [493, 387] width 460 height 39
click at [542, 380] on input "[STREET_ADDRESS][PERSON_NAME]" at bounding box center [493, 387] width 460 height 39
drag, startPoint x: 474, startPoint y: 383, endPoint x: 632, endPoint y: 399, distance: 158.8
click at [616, 383] on input "[STREET_ADDRESS][PERSON_NAME]" at bounding box center [493, 387] width 460 height 39
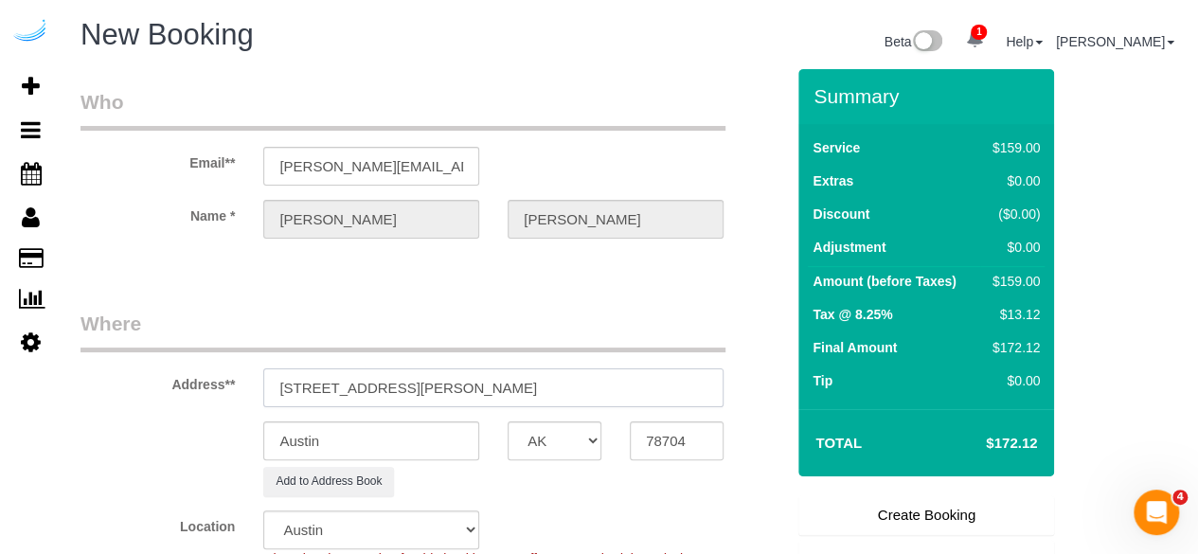
type input "[STREET_ADDRESS][PERSON_NAME]"
click at [659, 429] on input "78704" at bounding box center [677, 440] width 94 height 39
paste input "02118"
type input "02118"
click at [578, 438] on select "AK AL AR AZ CA CO CT DC DE [GEOGRAPHIC_DATA] [GEOGRAPHIC_DATA] HI IA ID IL IN K…" at bounding box center [555, 440] width 94 height 39
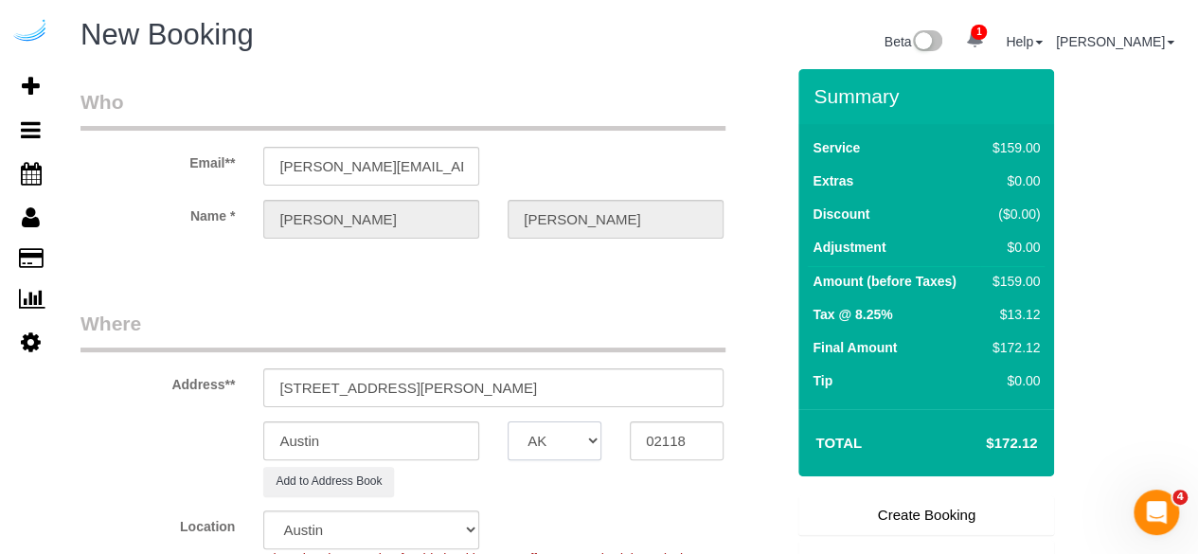
select select "MA"
click at [508, 421] on select "AK AL AR AZ CA CO CT DC DE [GEOGRAPHIC_DATA] [GEOGRAPHIC_DATA] HI IA ID IL IN K…" at bounding box center [555, 440] width 94 height 39
select select "7"
select select "object:2291"
click at [419, 436] on input "Austin" at bounding box center [371, 440] width 216 height 39
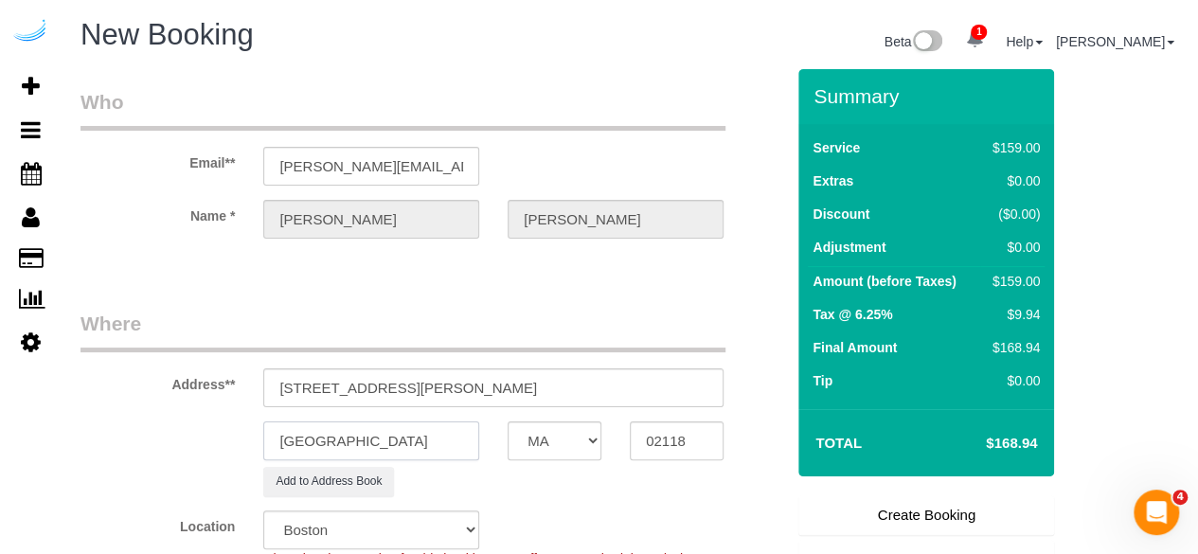
type input "[GEOGRAPHIC_DATA]"
click at [779, 394] on div "Address** [STREET_ADDRESS][PERSON_NAME]" at bounding box center [432, 359] width 732 height 98
paste input "JC506"
paste input "[PERSON_NAME]"
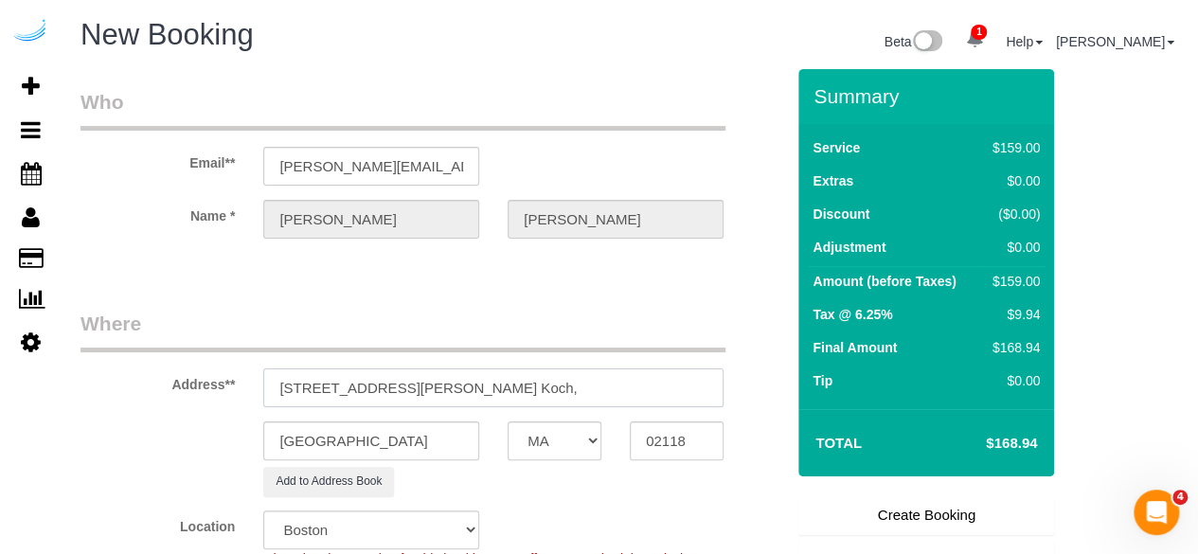
paste input "[PERSON_NAME] and [PERSON_NAME] Court"
paste input "1471503"
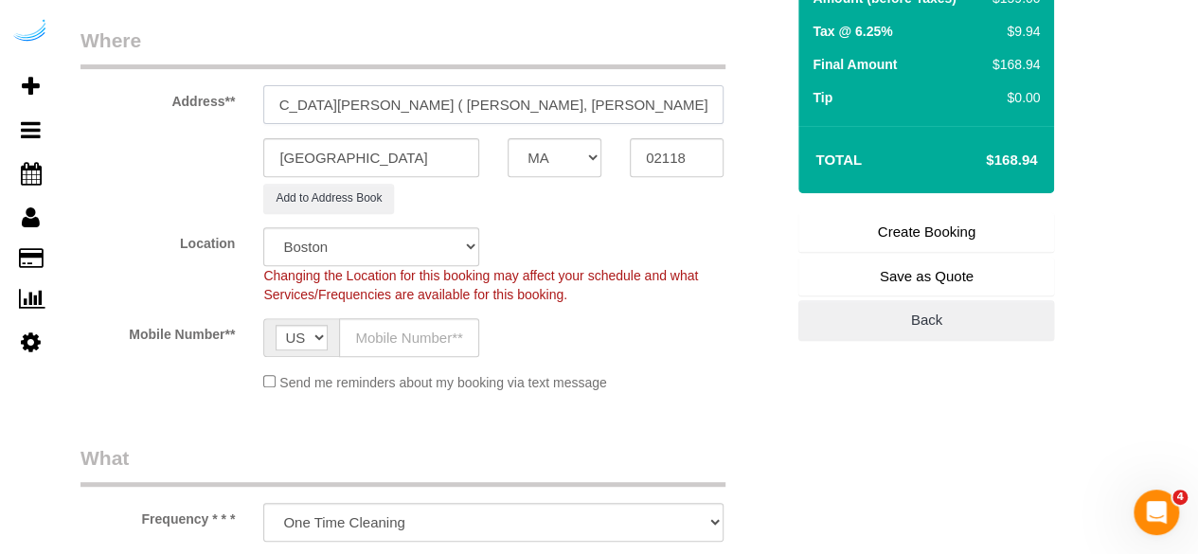
scroll to position [284, 0]
type input "[STREET_ADDRESS][GEOGRAPHIC_DATA][PERSON_NAME] ( [PERSON_NAME], [PERSON_NAME] a…"
drag, startPoint x: 388, startPoint y: 344, endPoint x: 416, endPoint y: 343, distance: 27.5
click at [388, 344] on input "text" at bounding box center [409, 336] width 140 height 39
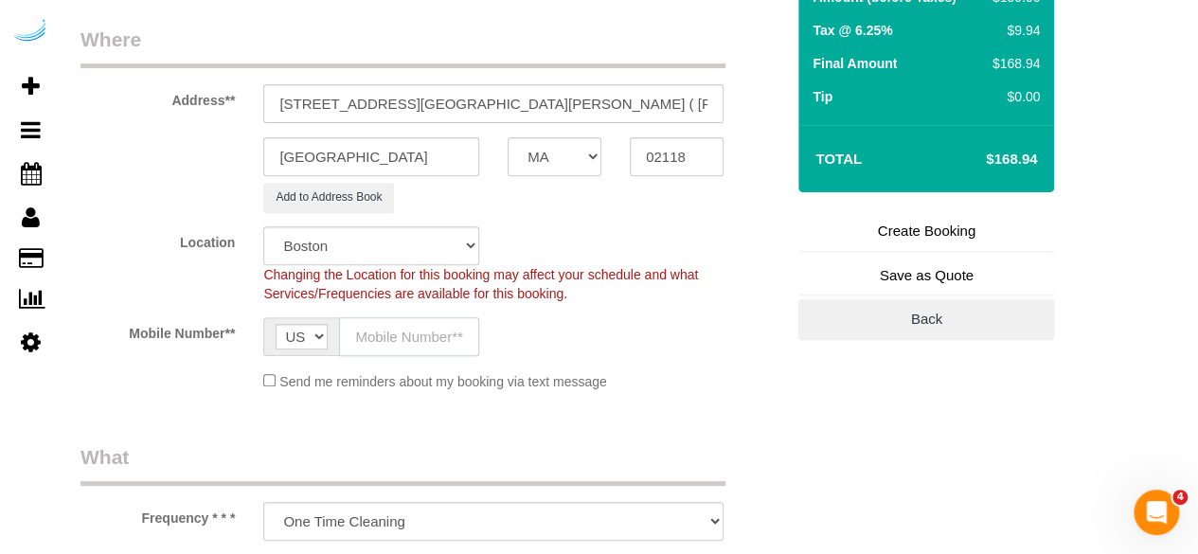
type input "[PHONE_NUMBER]"
type input "[PERSON_NAME]"
type input "[PHONE_NUMBER]"
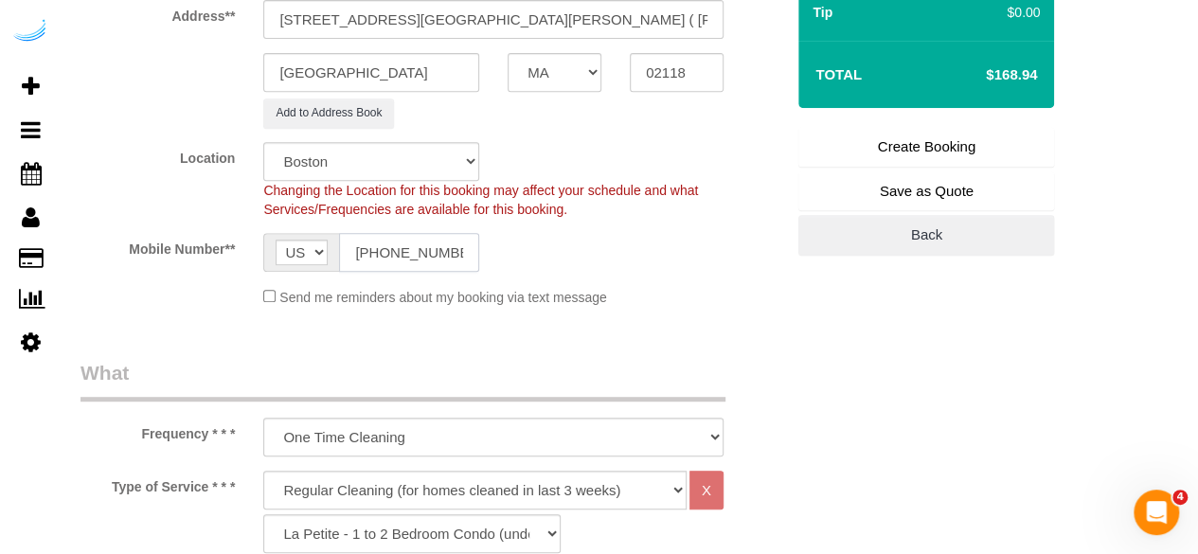
scroll to position [473, 0]
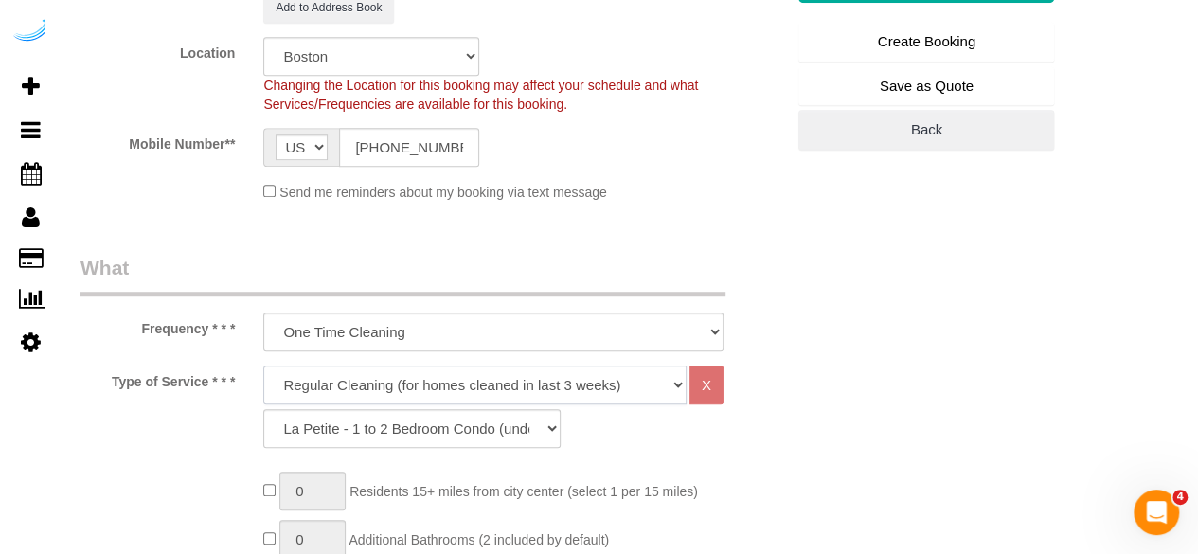
click at [452, 366] on select "Deep Cleaning (for homes that have not been cleaned in 3+ weeks) Spruce Regular…" at bounding box center [474, 384] width 423 height 39
select select "282"
click at [263, 365] on select "Deep Cleaning (for homes that have not been cleaned in 3+ weeks) Spruce Regular…" at bounding box center [474, 384] width 423 height 39
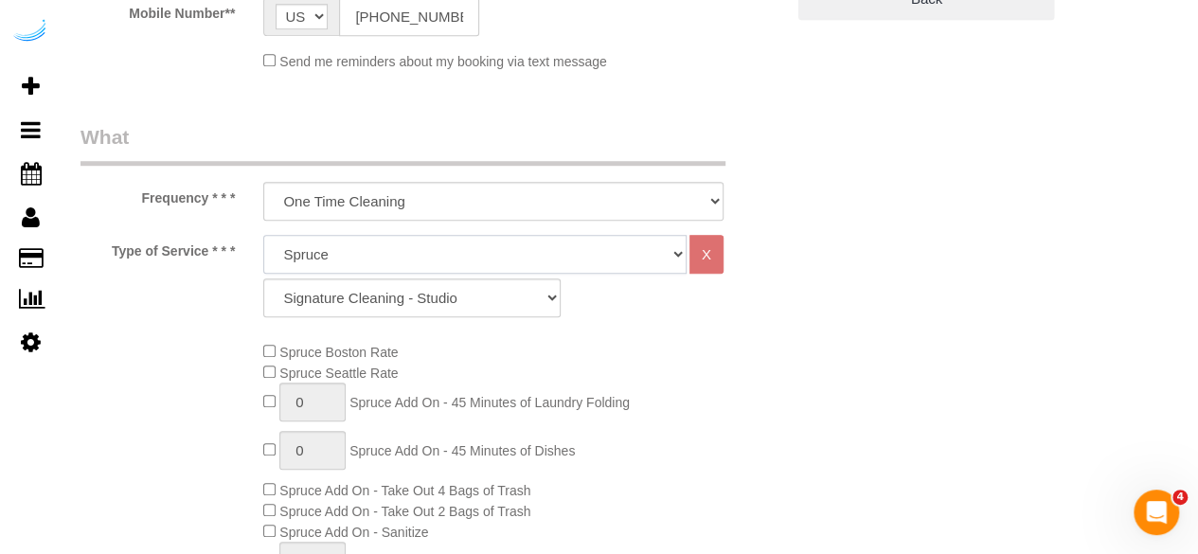
scroll to position [663, 0]
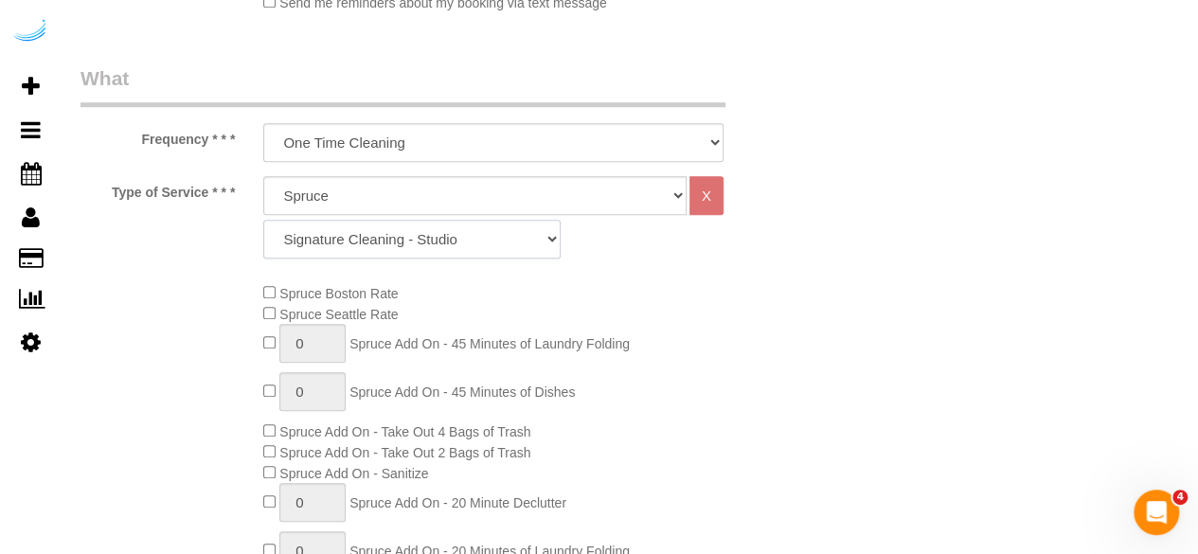
drag, startPoint x: 365, startPoint y: 251, endPoint x: 373, endPoint y: 240, distance: 14.2
click at [365, 251] on select "Signature Cleaning - Studio Signature Cleaning - 1 Bed 1 Bath Signature Cleanin…" at bounding box center [411, 239] width 297 height 39
select select "304"
click at [263, 220] on select "Signature Cleaning - Studio Signature Cleaning - 1 Bed 1 Bath Signature Cleanin…" at bounding box center [411, 239] width 297 height 39
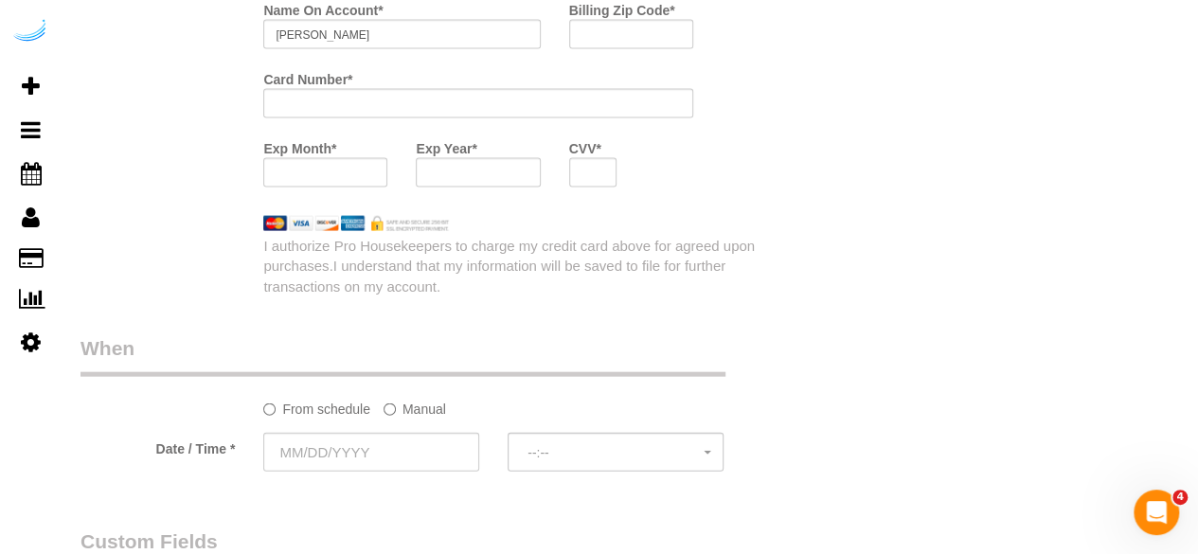
scroll to position [1799, 0]
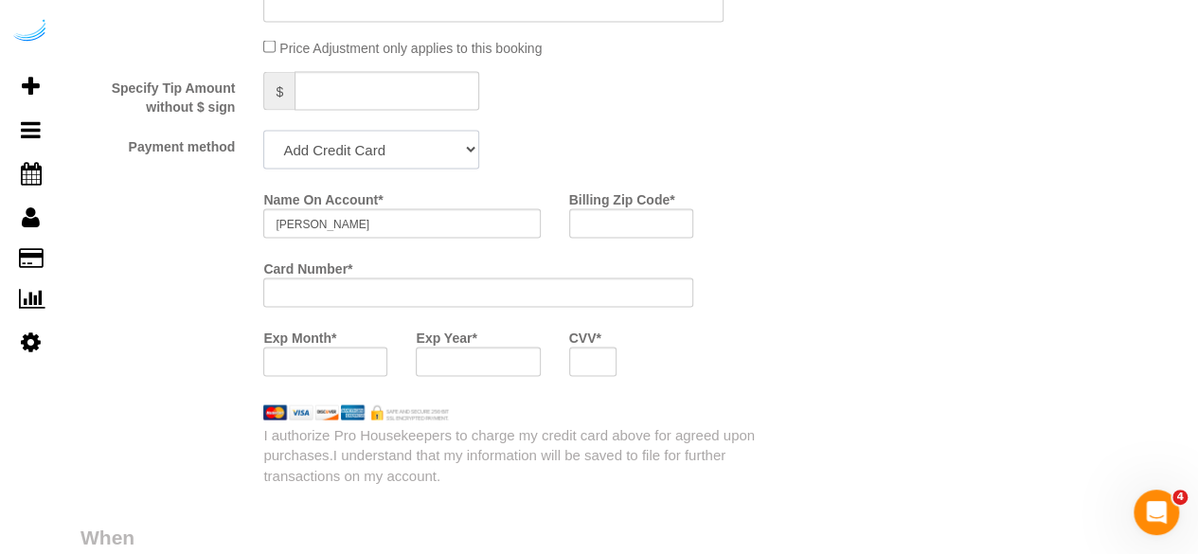
click at [390, 150] on select "Add Credit Card Cash Check Paypal" at bounding box center [371, 150] width 216 height 39
click at [419, 139] on select "Add Credit Card Cash Check Paypal" at bounding box center [371, 150] width 216 height 39
select select "string:check"
click at [263, 133] on select "Add Credit Card Cash Check Paypal" at bounding box center [371, 150] width 216 height 39
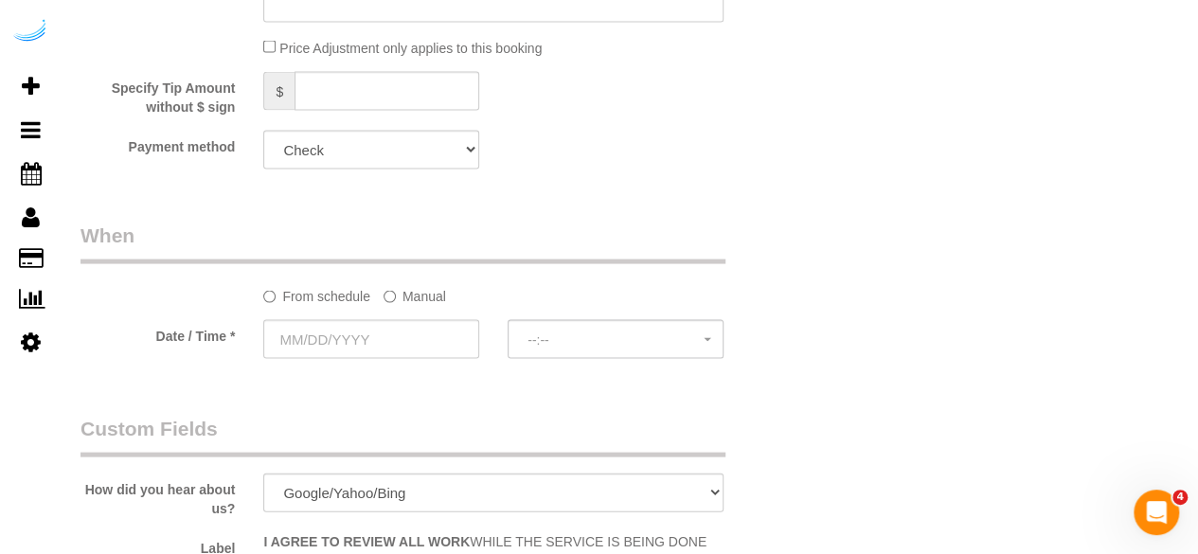
click at [401, 305] on label "Manual" at bounding box center [414, 293] width 62 height 26
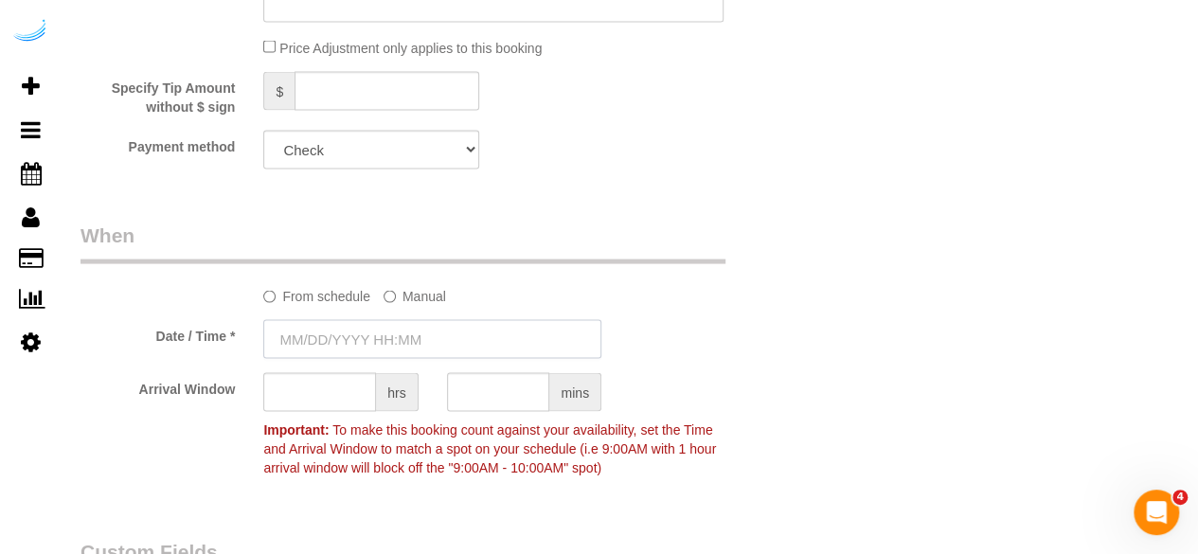
click at [390, 342] on input "text" at bounding box center [432, 339] width 338 height 39
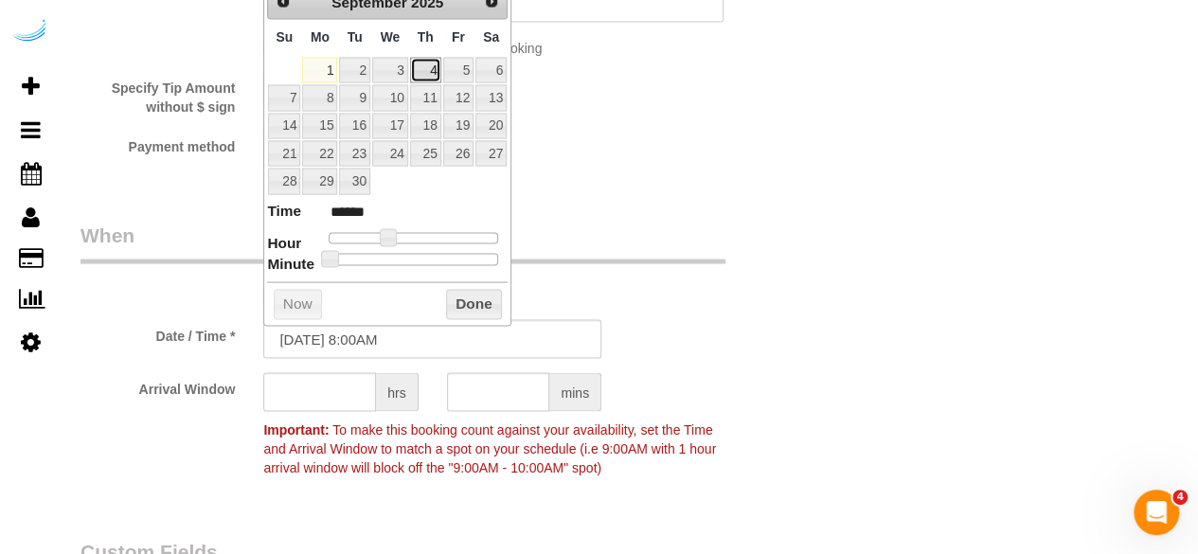
click at [440, 67] on link "4" at bounding box center [425, 71] width 31 height 26
type input "[DATE] 9:00AM"
type input "******"
type input "[DATE] 10:00AM"
type input "*******"
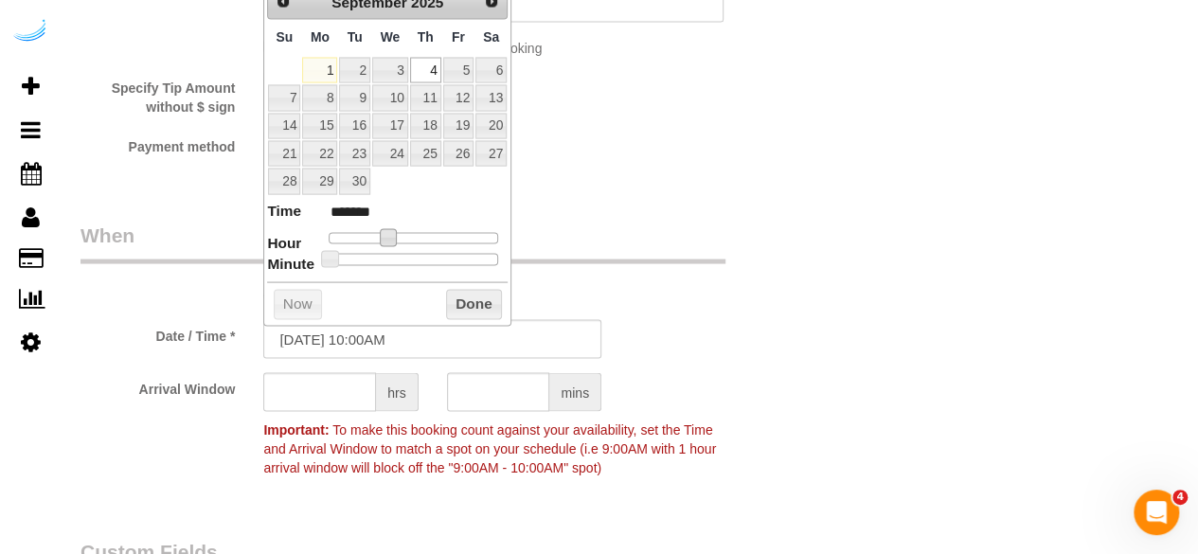
type input "[DATE] 11:00AM"
type input "*******"
type input "[DATE] 12:00PM"
type input "*******"
type input "[DATE] 1:00PM"
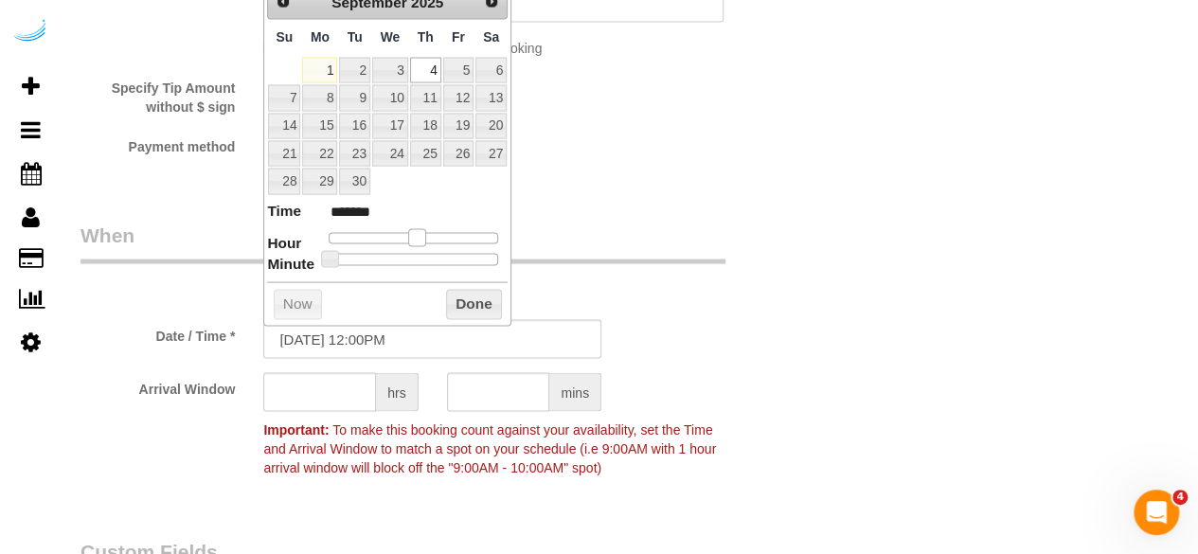
type input "******"
type input "[DATE] 2:00PM"
type input "******"
drag, startPoint x: 384, startPoint y: 231, endPoint x: 428, endPoint y: 238, distance: 44.1
click at [428, 238] on span at bounding box center [431, 237] width 17 height 17
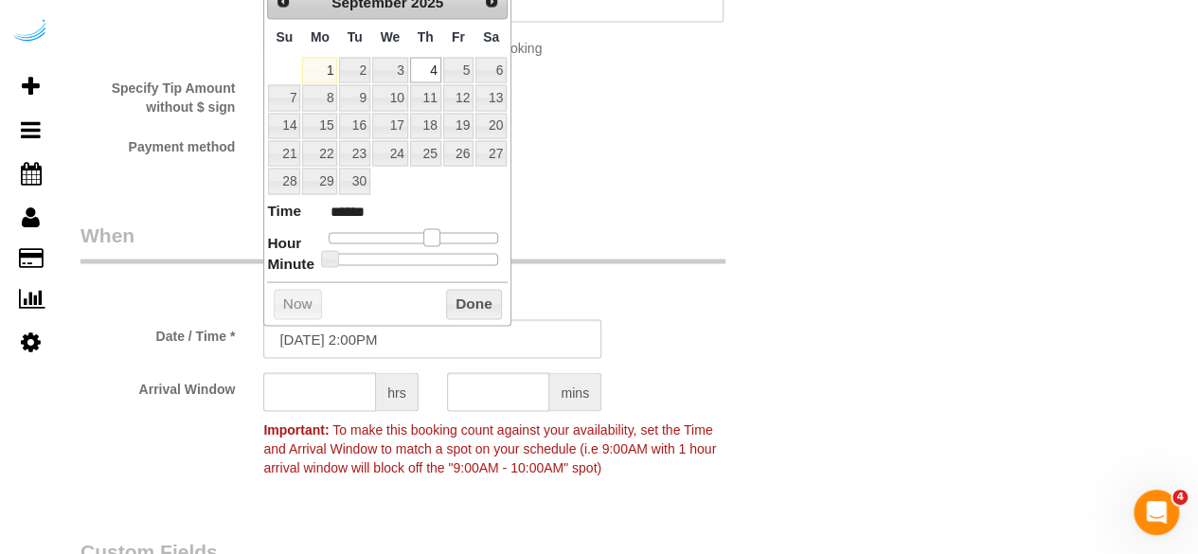
type input "[DATE] 1:00PM"
type input "******"
click at [422, 242] on span at bounding box center [424, 237] width 17 height 17
click at [326, 391] on input "text" at bounding box center [319, 392] width 113 height 39
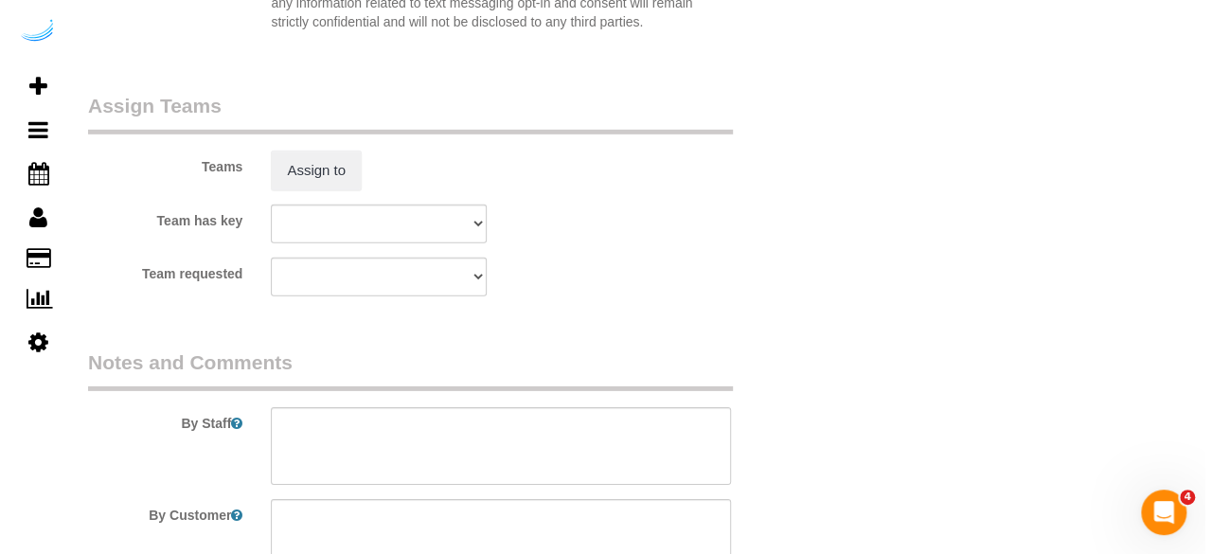
scroll to position [2840, 0]
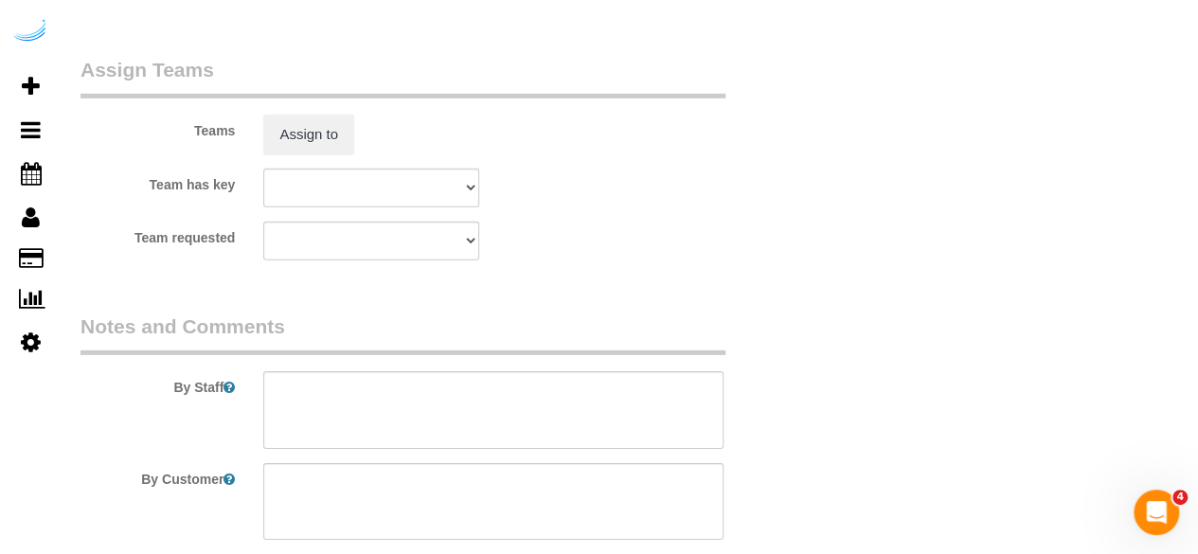
type input "4"
click at [331, 154] on sui-booking-teams "Teams Assign to Team has key Boston Team Anabela Boston Team Andressa Boston Te…" at bounding box center [431, 158] width 703 height 205
click at [331, 121] on button "Assign to" at bounding box center [308, 135] width 91 height 40
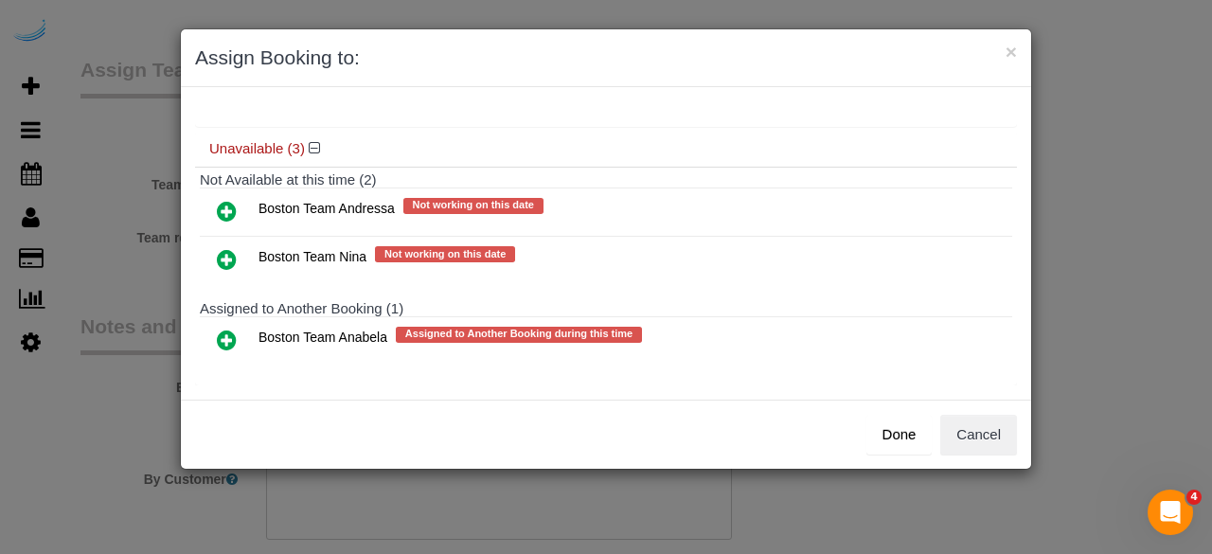
scroll to position [210, 0]
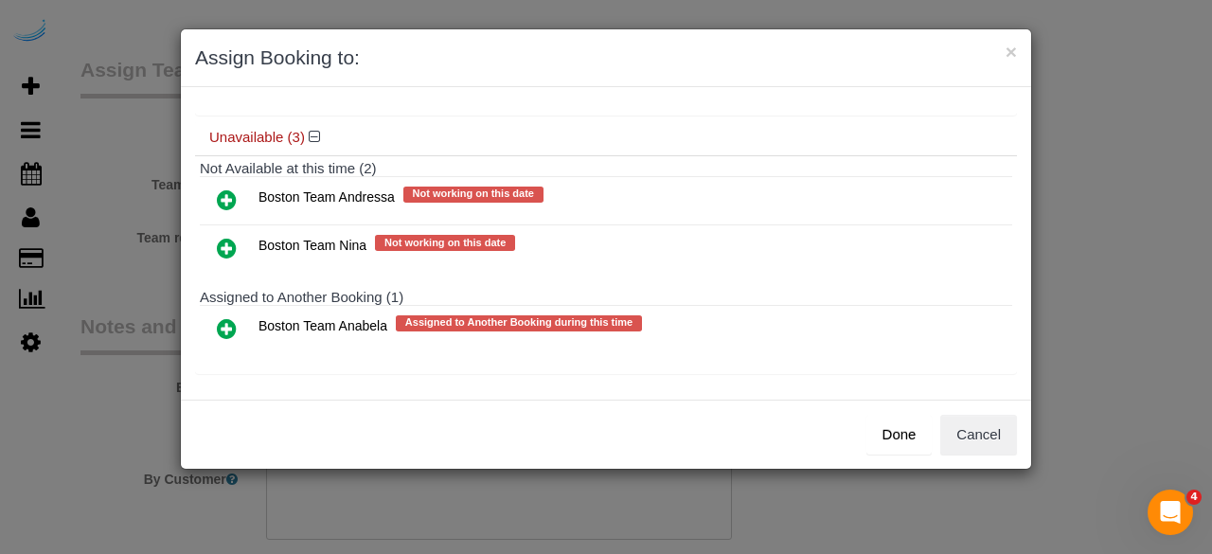
click at [222, 321] on icon at bounding box center [227, 328] width 20 height 23
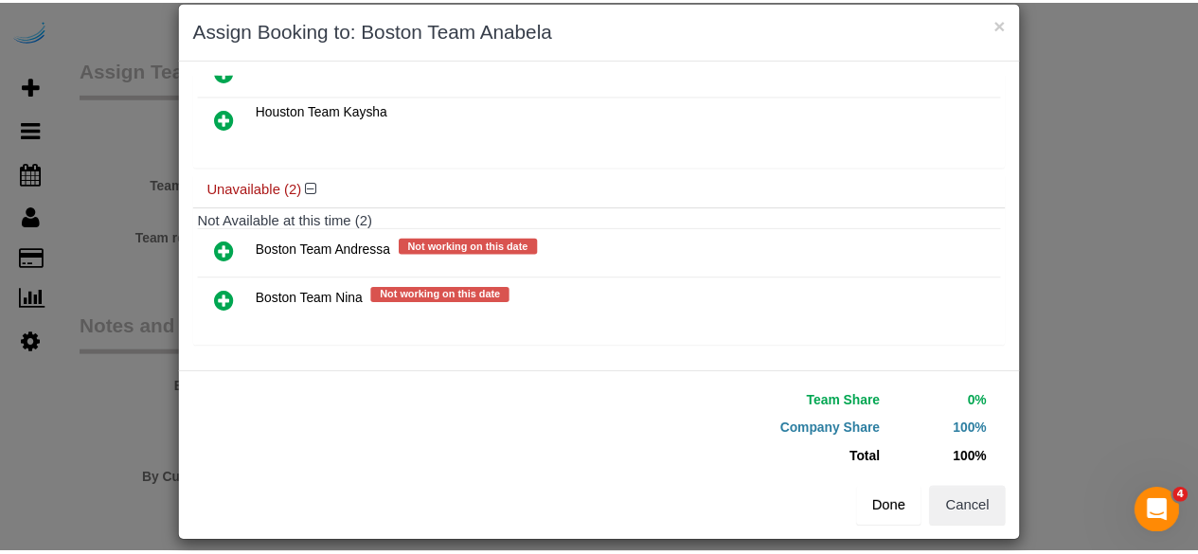
scroll to position [43, 0]
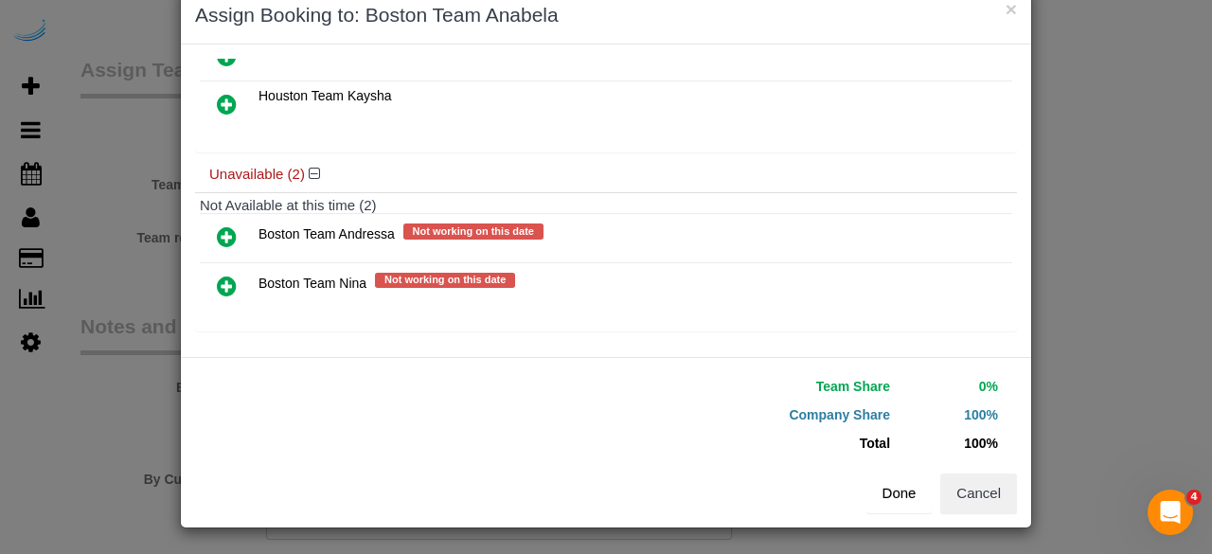
click at [896, 507] on button "Done" at bounding box center [899, 493] width 66 height 40
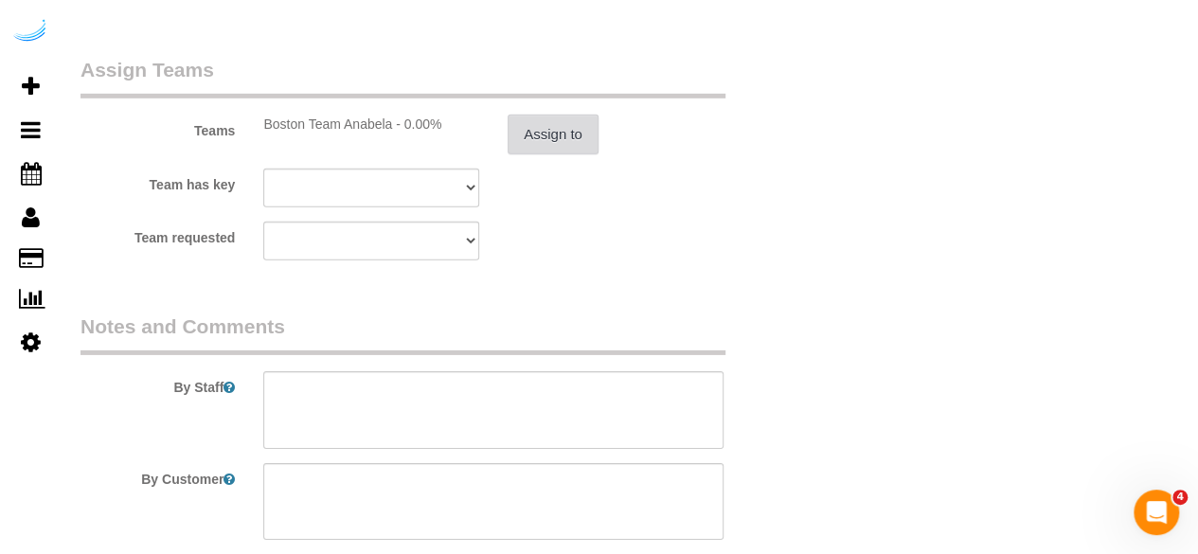
scroll to position [3001, 0]
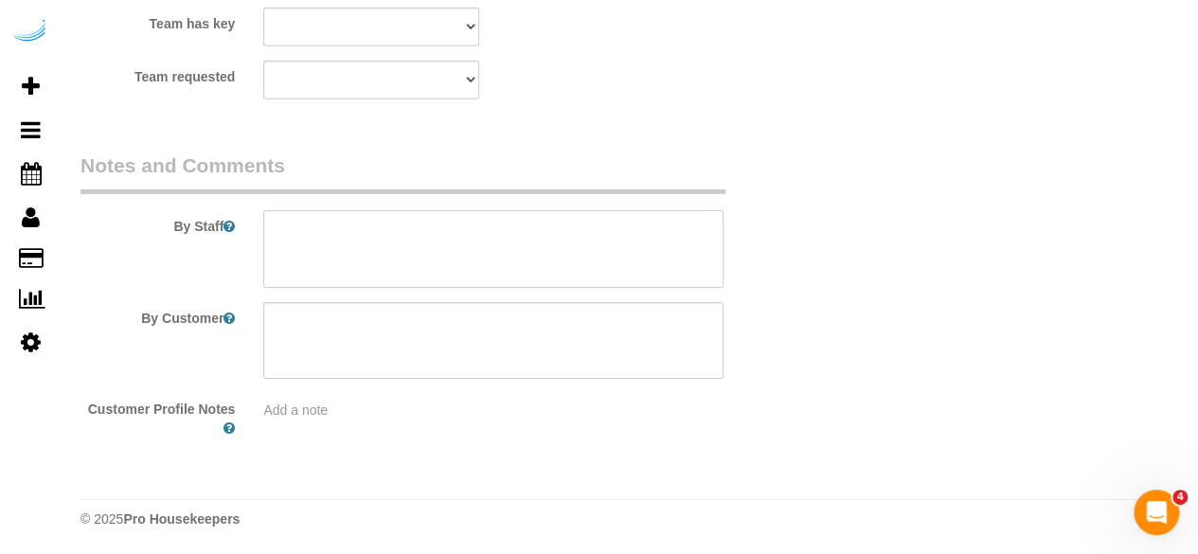
click at [577, 280] on textarea at bounding box center [493, 249] width 460 height 78
click at [590, 284] on textarea at bounding box center [493, 249] width 460 height 78
click at [593, 253] on textarea at bounding box center [493, 249] width 460 height 78
paste textarea "Permanent Notes:No notes from this customer.Today's Notes:No notes from this se…"
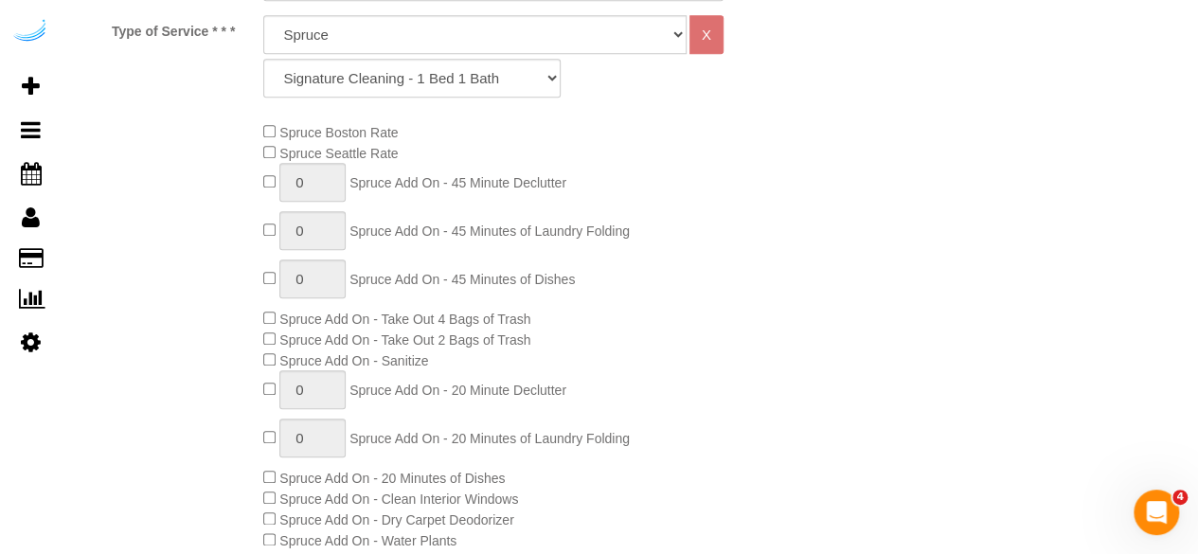
scroll to position [256, 0]
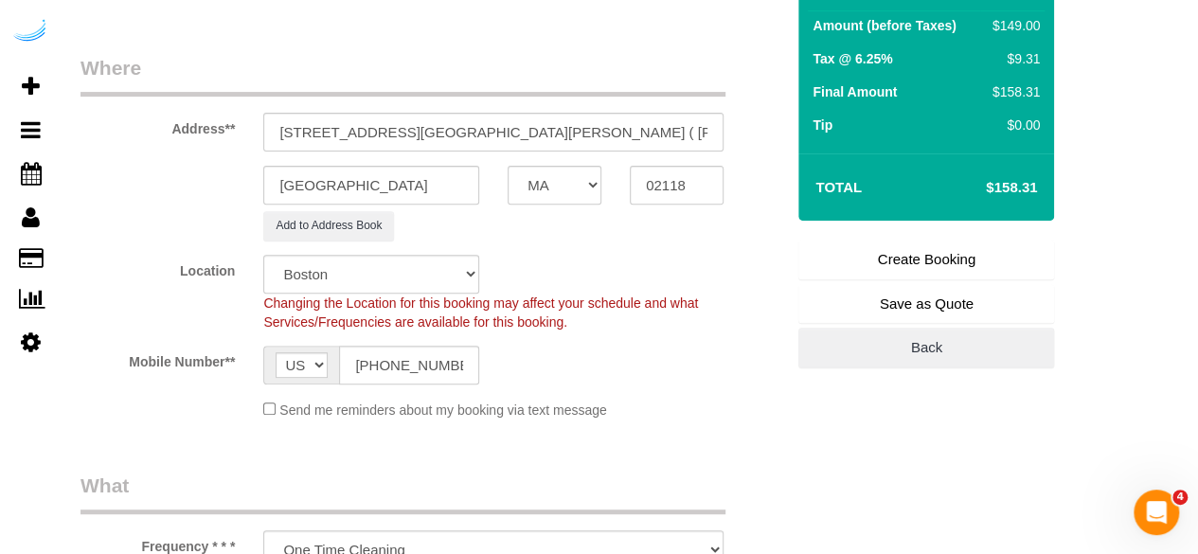
type textarea "Recurrency: Every 4 weeks Permanent Notes:No notes from this customer.Today's N…"
click at [892, 250] on link "Create Booking" at bounding box center [926, 260] width 256 height 40
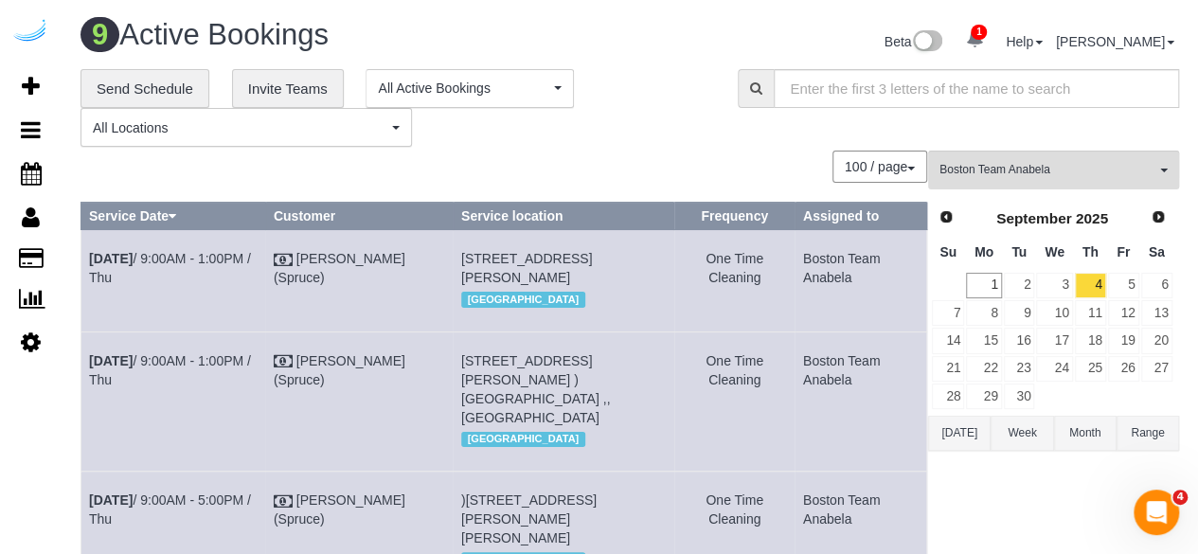
scroll to position [1011, 0]
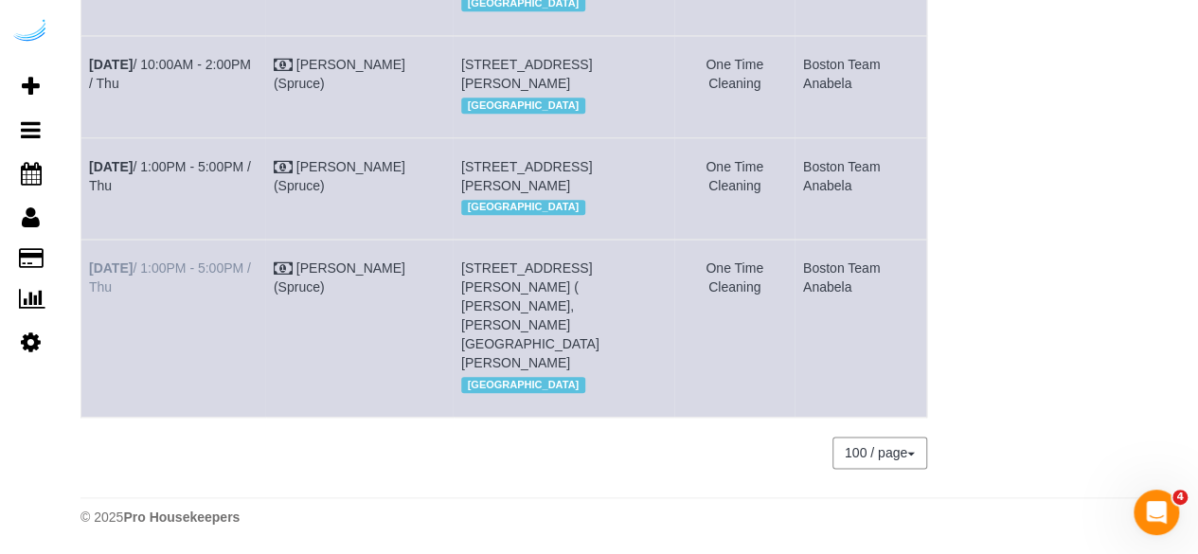
drag, startPoint x: 208, startPoint y: 314, endPoint x: 90, endPoint y: 304, distance: 118.8
click at [90, 304] on td "Sep 4th / 1:00PM - 5:00PM / Thu" at bounding box center [173, 328] width 185 height 177
copy link "Sep 4th / 1:00PM - 5:00PM / Thu"
drag, startPoint x: 585, startPoint y: 365, endPoint x: 454, endPoint y: 296, distance: 147.4
click at [454, 296] on td "761 Harrison Ave, Building Jc506, Unit Jc506 ( Caitlin Koch, James And Harrison…" at bounding box center [563, 328] width 221 height 177
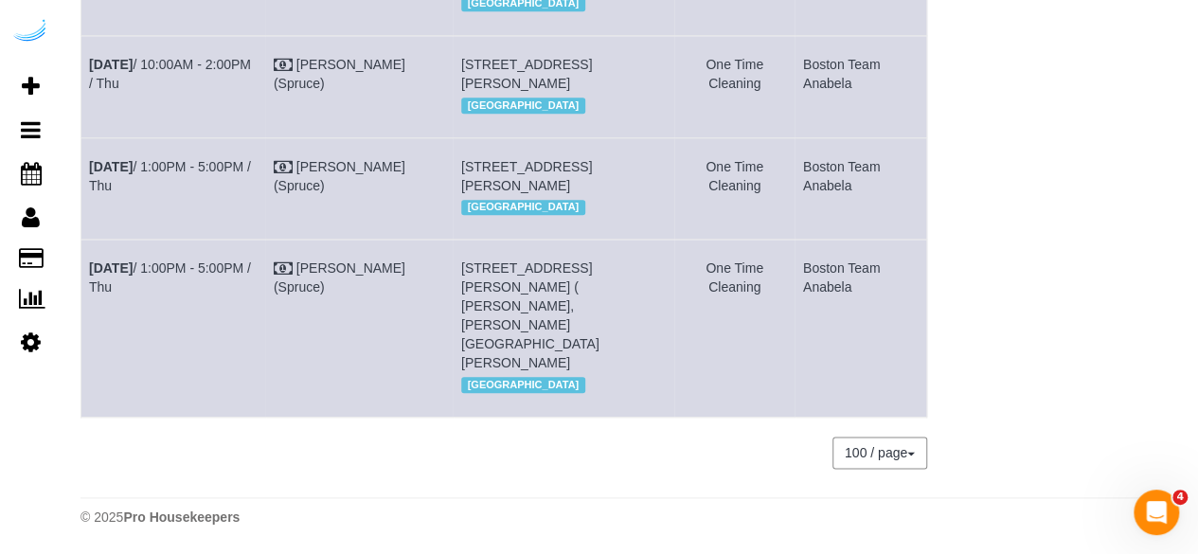
copy span "761 Harrison Ave, Building Jc506, Unit Jc506 ( Caitlin Koch, James And Harrison…"
drag, startPoint x: 850, startPoint y: 332, endPoint x: 791, endPoint y: 309, distance: 64.2
click at [794, 309] on td "Boston Team Anabela" at bounding box center [860, 328] width 132 height 177
copy td "Boston Team Anabela"
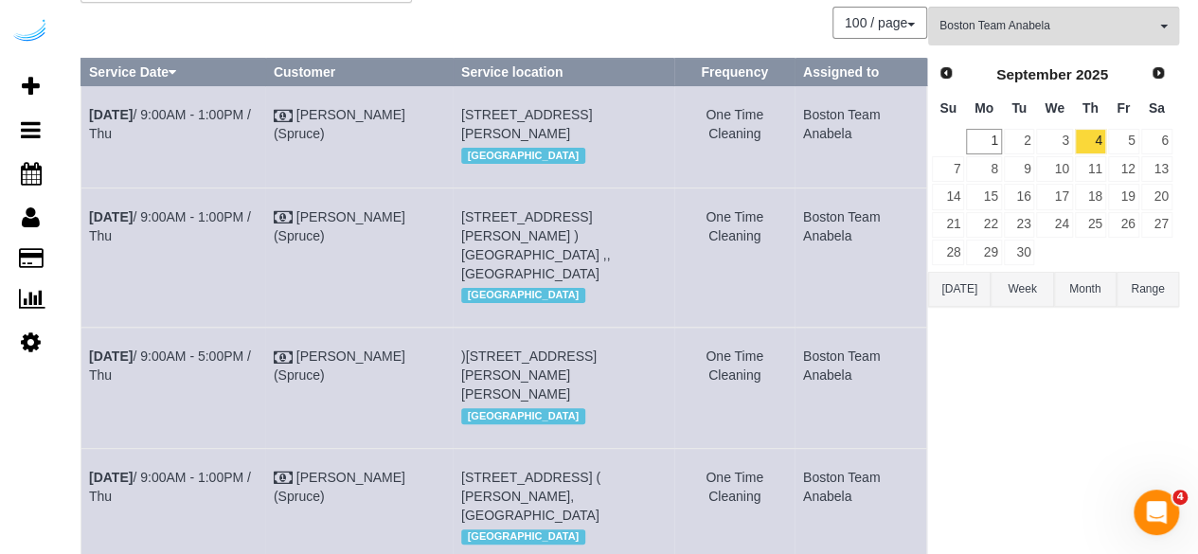
scroll to position [0, 0]
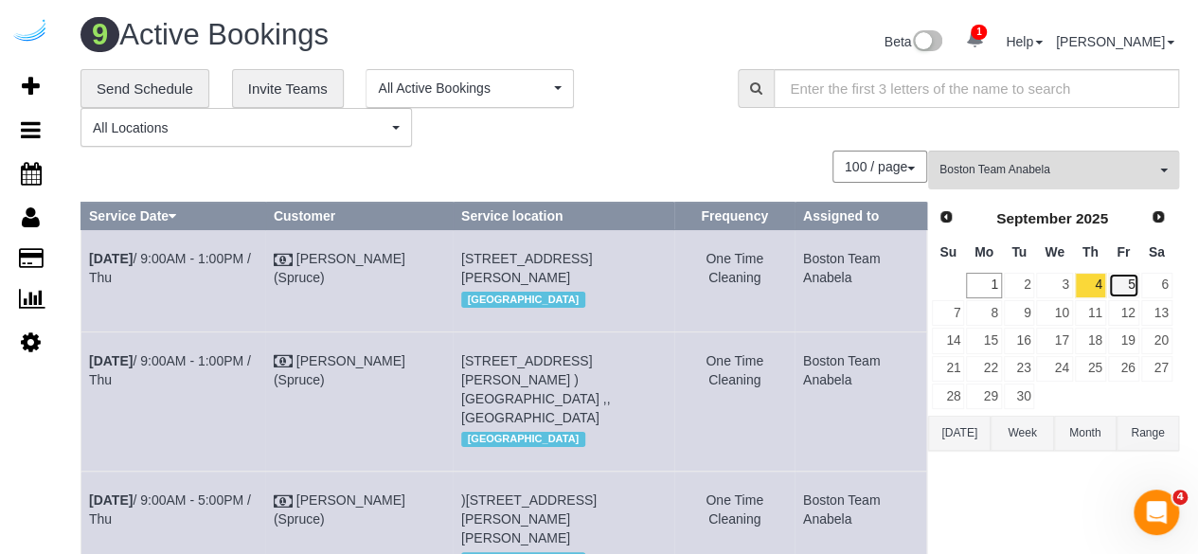
click at [1131, 281] on link "5" at bounding box center [1123, 286] width 31 height 26
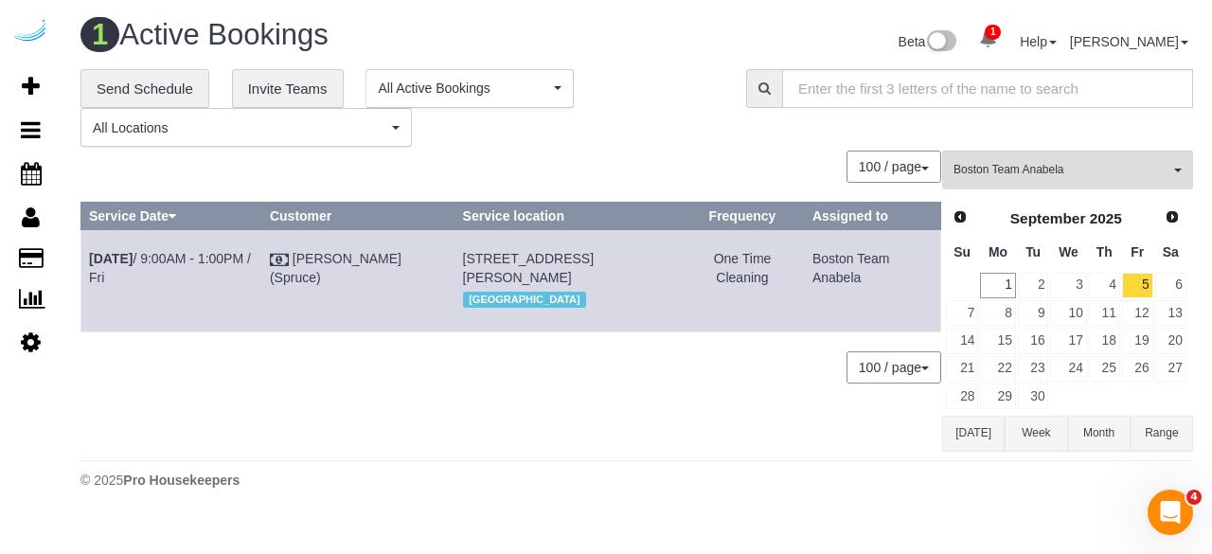
click at [604, 129] on div "**********" at bounding box center [398, 108] width 637 height 79
click at [1117, 285] on link "4" at bounding box center [1104, 286] width 31 height 26
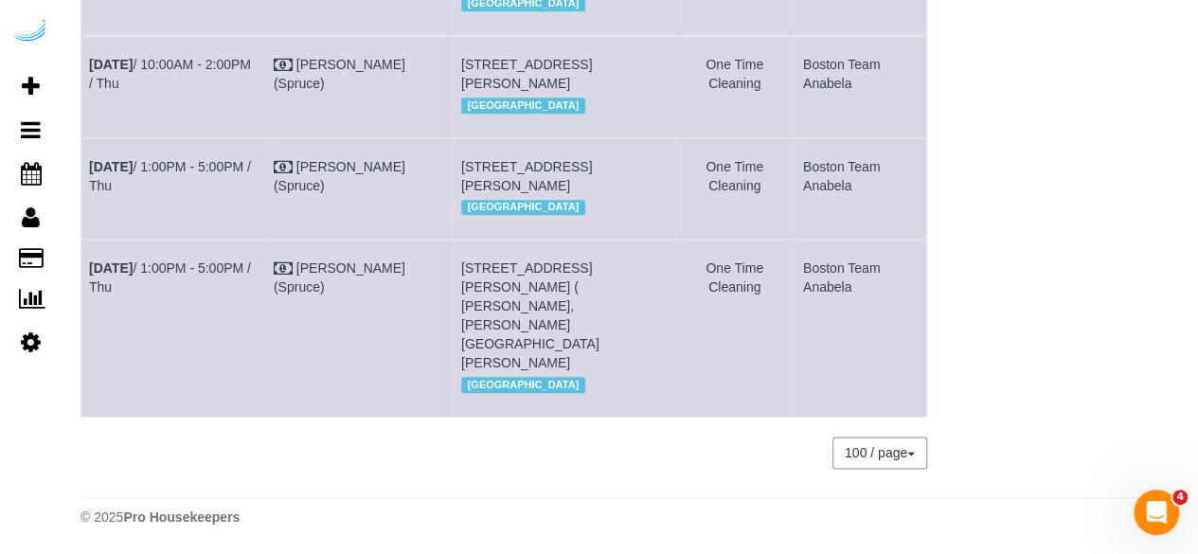
scroll to position [1011, 0]
click at [222, 294] on link "Sep 4th / 1:00PM - 5:00PM / Thu" at bounding box center [170, 277] width 162 height 34
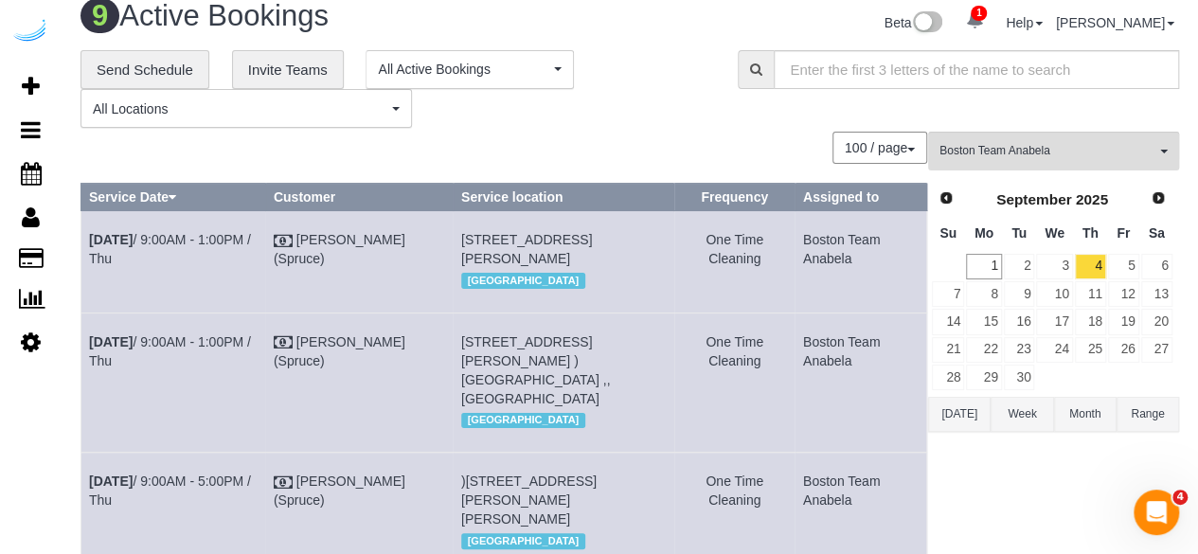
scroll to position [0, 0]
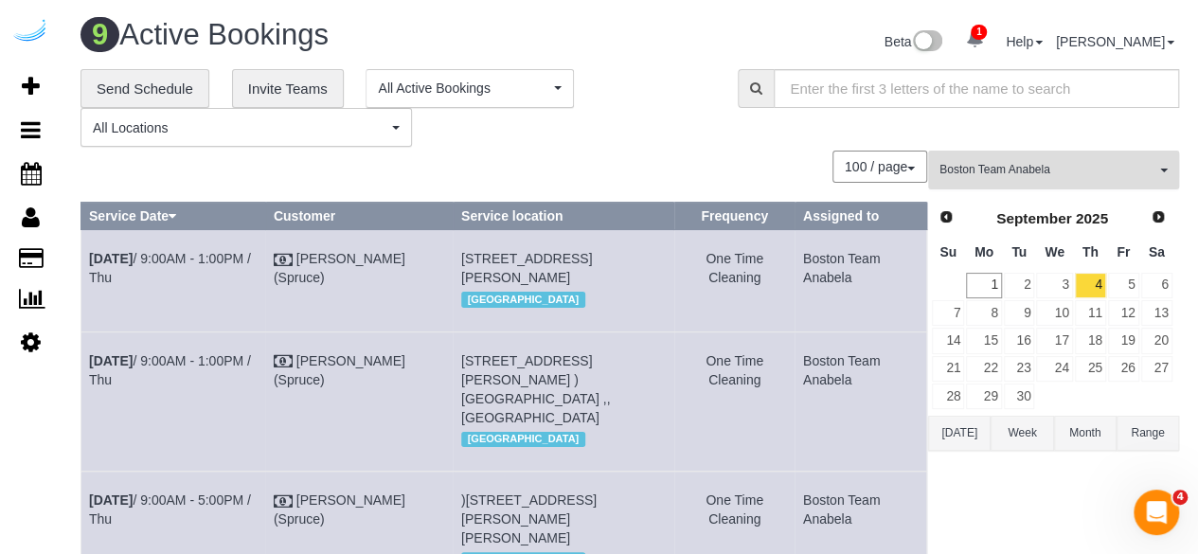
click at [1079, 156] on button "Boston Team Anabela All Teams" at bounding box center [1053, 170] width 251 height 39
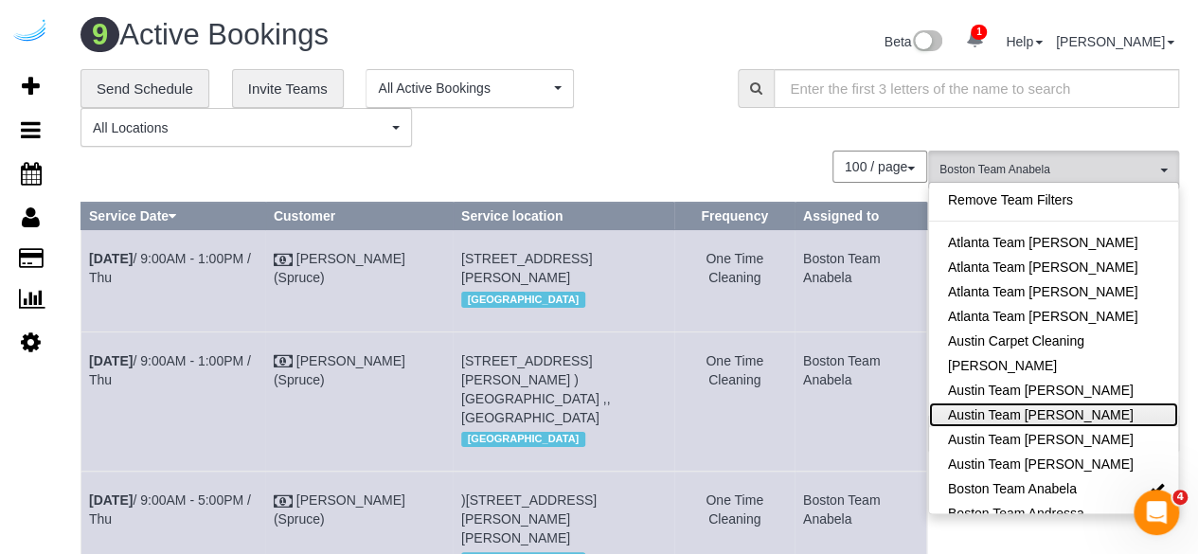
click at [1110, 414] on link "Austin Team [PERSON_NAME]" at bounding box center [1053, 414] width 249 height 25
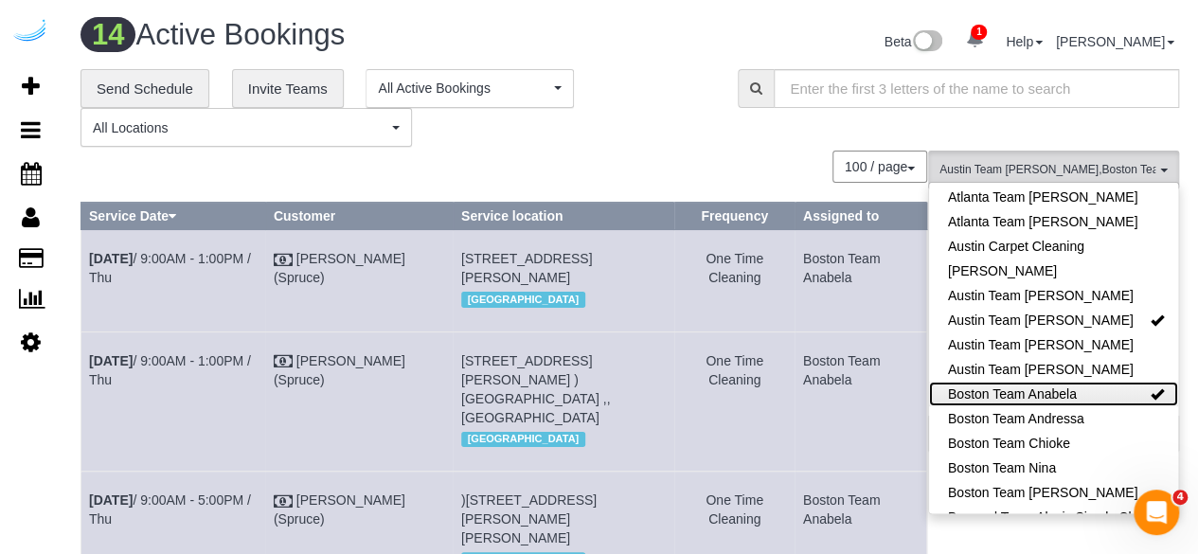
click at [1119, 404] on link "Boston Team Anabela" at bounding box center [1053, 394] width 249 height 25
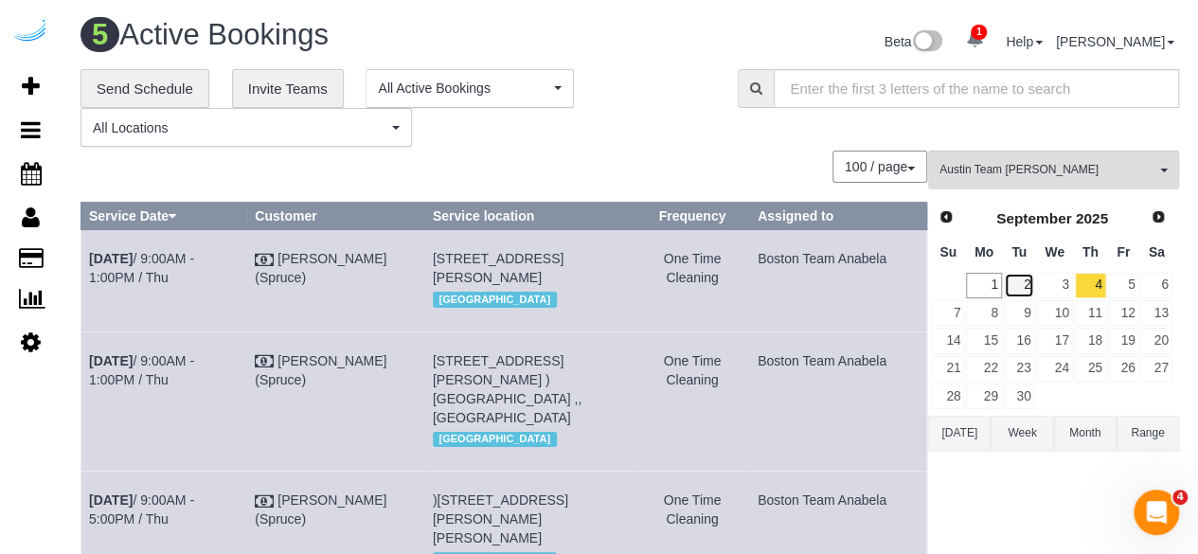
click at [1026, 281] on link "2" at bounding box center [1019, 286] width 31 height 26
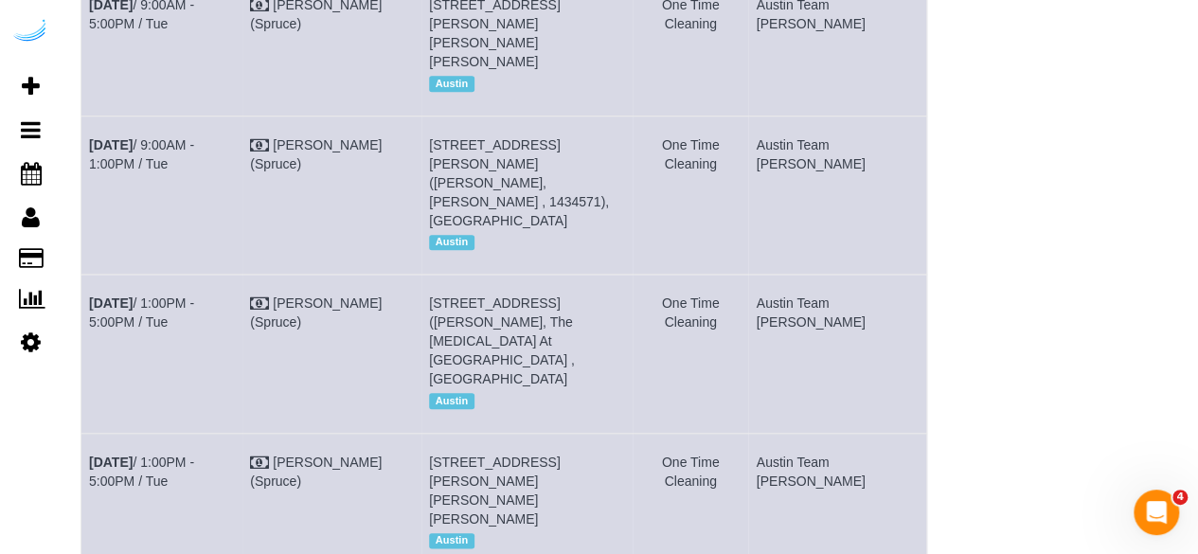
scroll to position [852, 0]
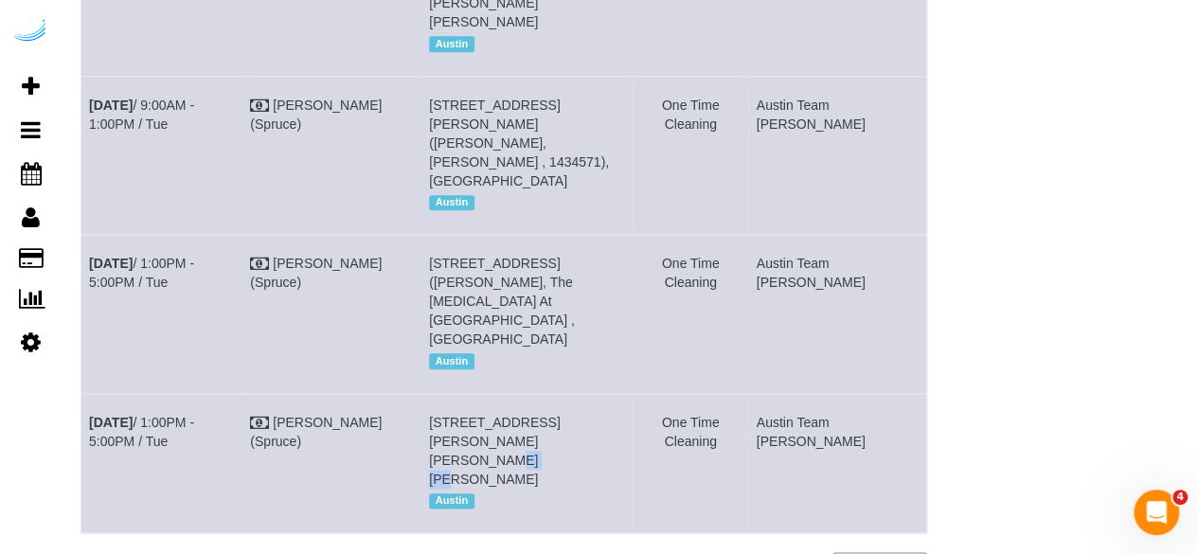
drag, startPoint x: 522, startPoint y: 325, endPoint x: 490, endPoint y: 331, distance: 32.9
click at [490, 415] on span "[STREET_ADDRESS][PERSON_NAME][PERSON_NAME][PERSON_NAME]" at bounding box center [494, 451] width 131 height 72
copy span "1334"
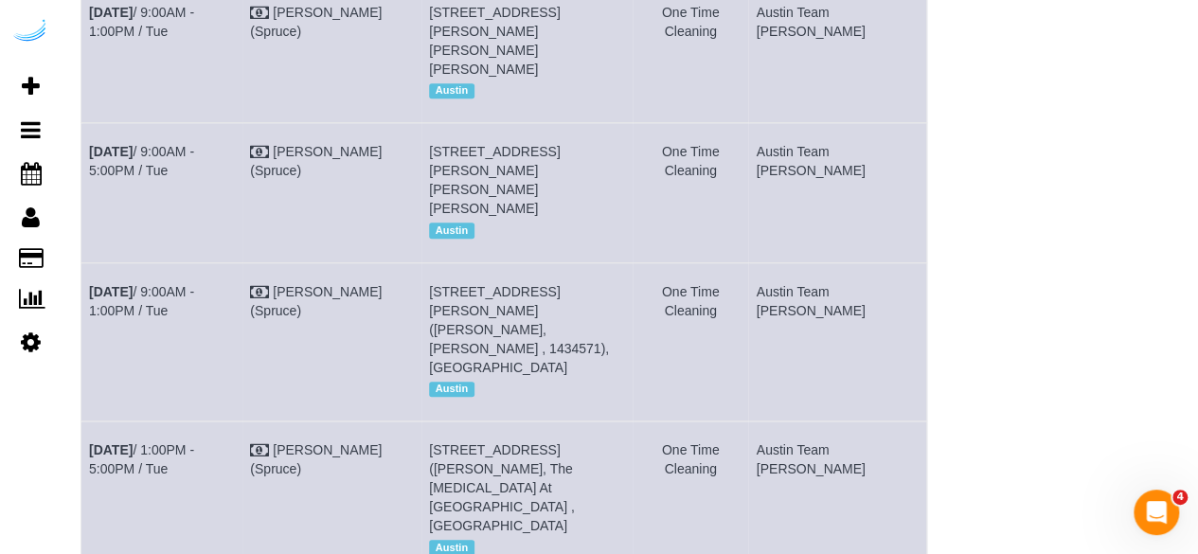
scroll to position [663, 0]
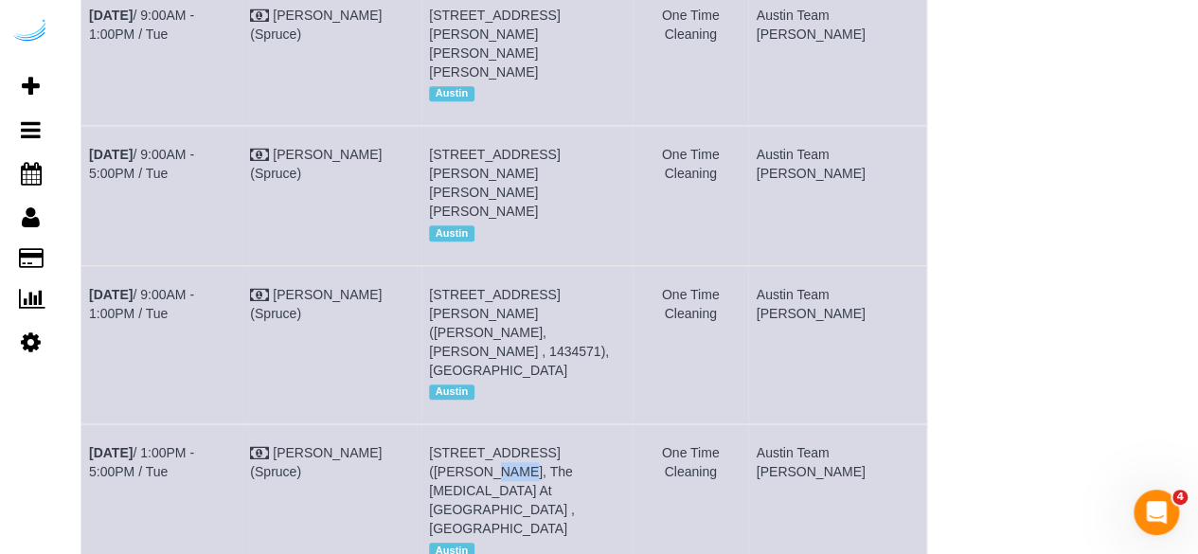
drag, startPoint x: 634, startPoint y: 375, endPoint x: 621, endPoint y: 378, distance: 13.6
click at [621, 424] on td "1007 S Congress Ave, Unit 832 (Jenna Mcquid, The Muse At Soco , 1435302 ), Aust…" at bounding box center [527, 503] width 212 height 158
copy span "832"
click at [182, 445] on link "Sep 2nd / 1:00PM - 5:00PM / Tue" at bounding box center [141, 462] width 105 height 34
drag, startPoint x: 519, startPoint y: 253, endPoint x: 490, endPoint y: 255, distance: 29.4
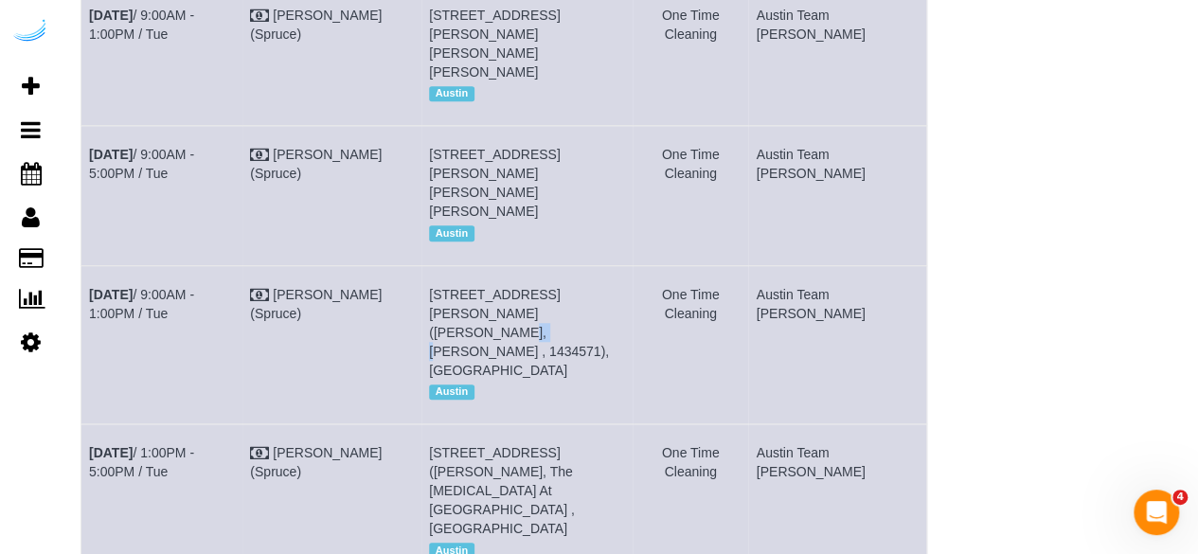
click at [490, 287] on span "8818 Travis Hills Dr, Building 0521, Unit 0521 (Jeff Soukup, Hudson Miramont , …" at bounding box center [519, 332] width 180 height 91
copy span "0521"
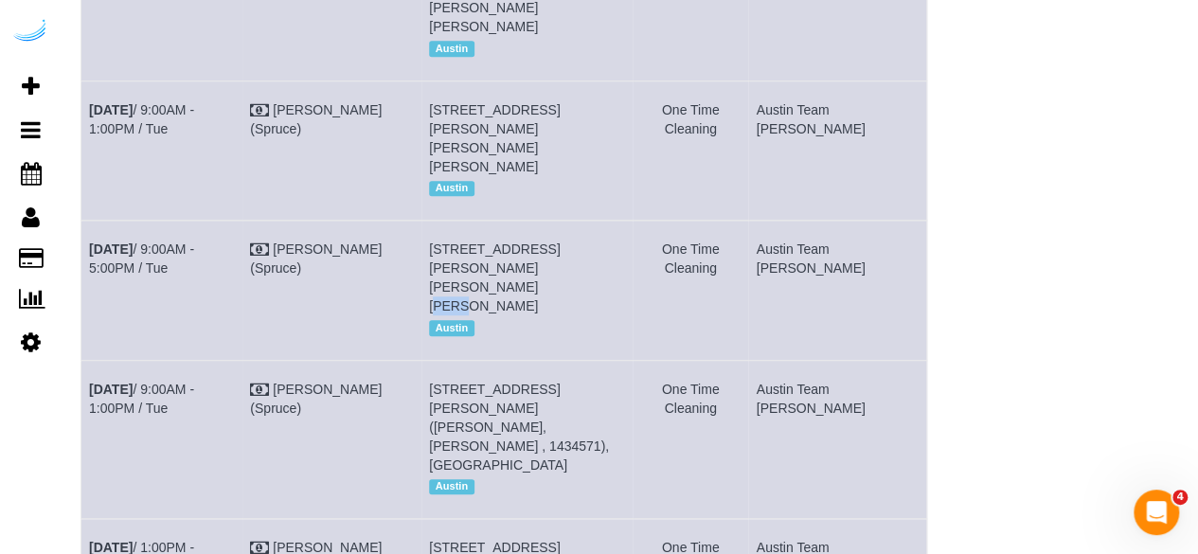
drag, startPoint x: 538, startPoint y: 207, endPoint x: 509, endPoint y: 207, distance: 28.4
click at [509, 241] on span "4424 Gaines Ranch Loop, Building 20, Unit 2032 (Kyndal Goen , Camden Gaines Ran…" at bounding box center [494, 277] width 131 height 72
copy span "2032"
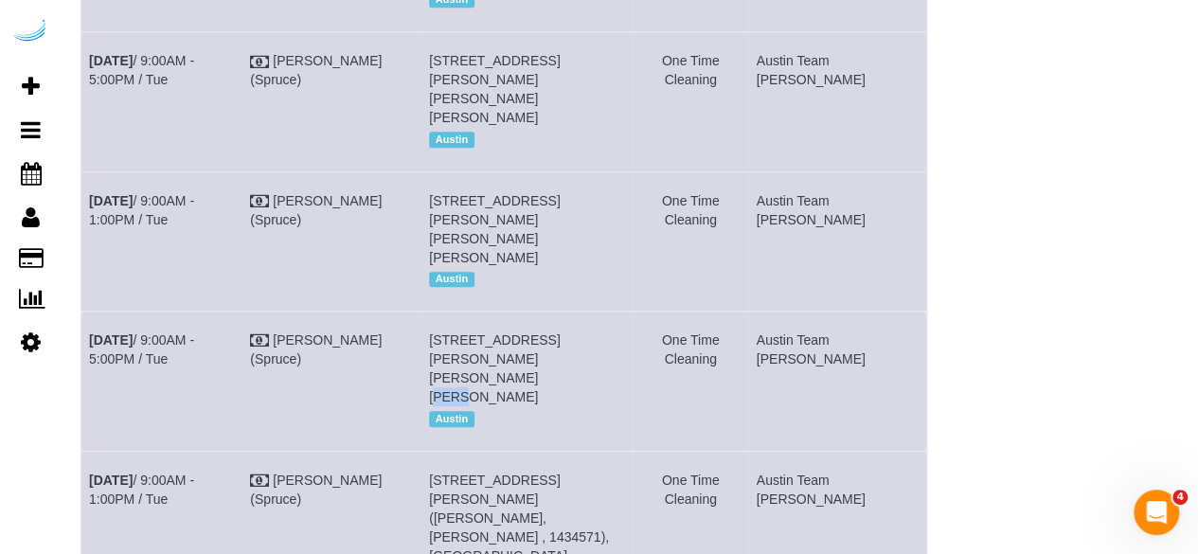
scroll to position [379, 0]
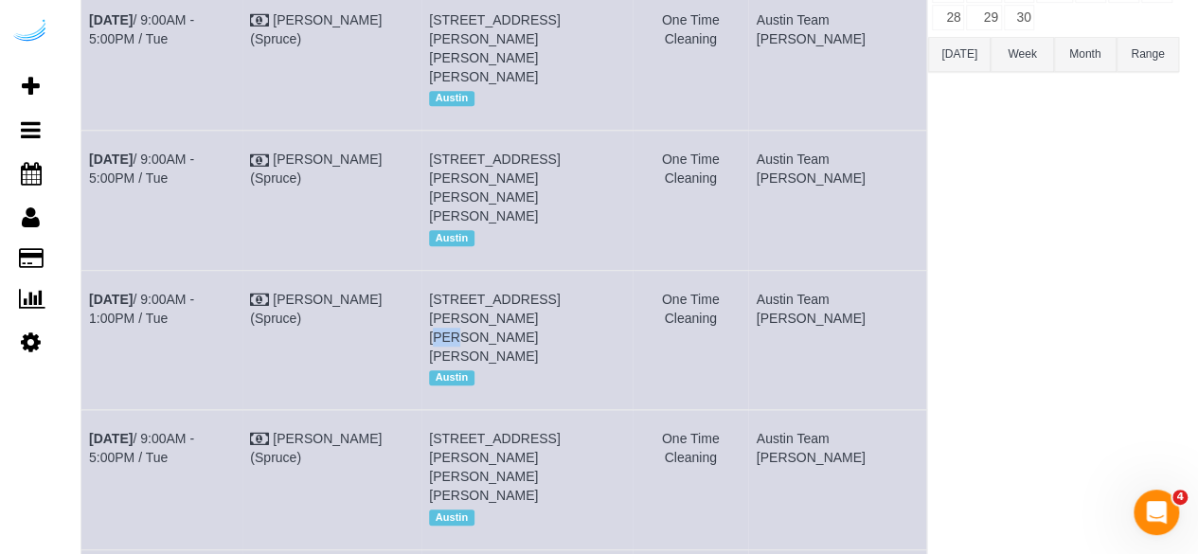
drag, startPoint x: 665, startPoint y: 255, endPoint x: 632, endPoint y: 262, distance: 34.0
click at [632, 270] on td "1155 Barton Springs Rd, Unit 604 (Scott Collins, 1155 Barton Springs , 1447367 …" at bounding box center [527, 339] width 212 height 139
copy span "604"
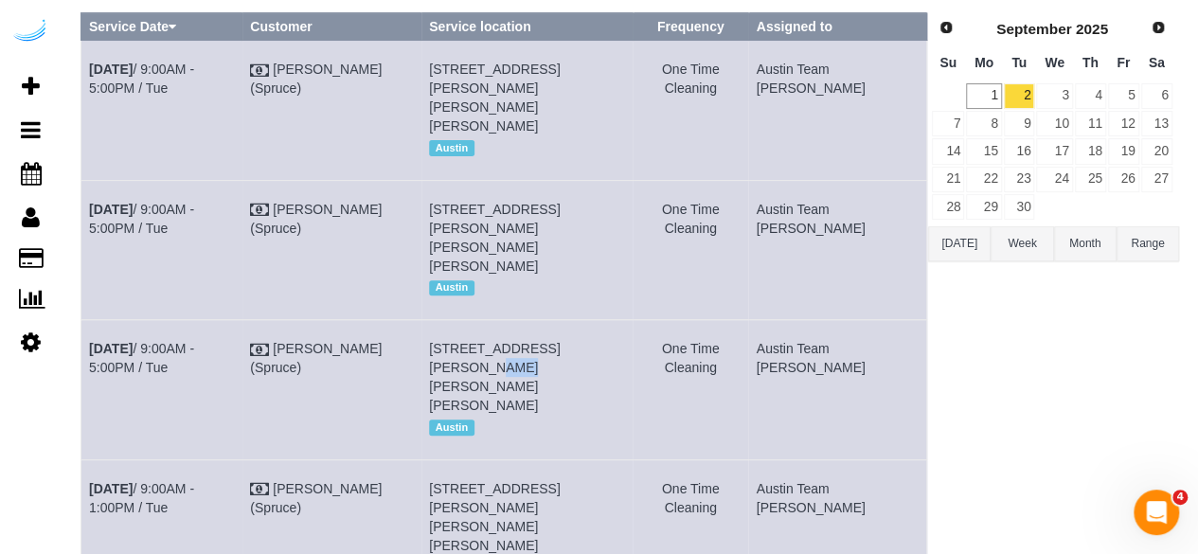
drag, startPoint x: 635, startPoint y: 325, endPoint x: 610, endPoint y: 325, distance: 25.6
click at [560, 341] on span "5313 Vega Ave, Building 1226, Unit 1226 (Kahle Hunter, The Markson , 1467370), …" at bounding box center [494, 377] width 131 height 72
copy span "1226"
drag, startPoint x: 635, startPoint y: 211, endPoint x: 607, endPoint y: 205, distance: 29.0
click at [560, 205] on span "1401 S Lamar Blvd, Unit 1122 ( Matt Graham, The Bouldin, 1468913), Austin, TX 7…" at bounding box center [494, 238] width 131 height 72
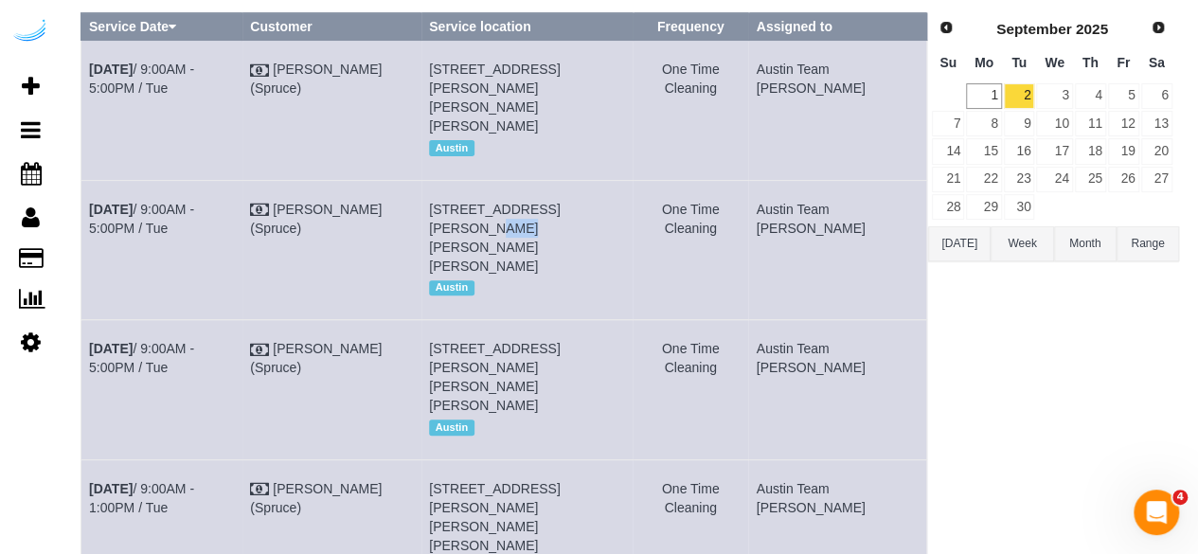
copy span "1122"
click at [190, 205] on link "Sep 2nd / 9:00AM - 5:00PM / Tue" at bounding box center [141, 219] width 105 height 34
click at [513, 86] on span "1401 S Lamar Blvd, Building 1512 , Unit 1512 (Drew Woodcock, The Bouldin, 14696…" at bounding box center [494, 98] width 131 height 72
drag, startPoint x: 519, startPoint y: 81, endPoint x: 486, endPoint y: 86, distance: 33.5
click at [486, 86] on span "1401 S Lamar Blvd, Building 1512 , Unit 1512 (Drew Woodcock, The Bouldin, 14696…" at bounding box center [494, 98] width 131 height 72
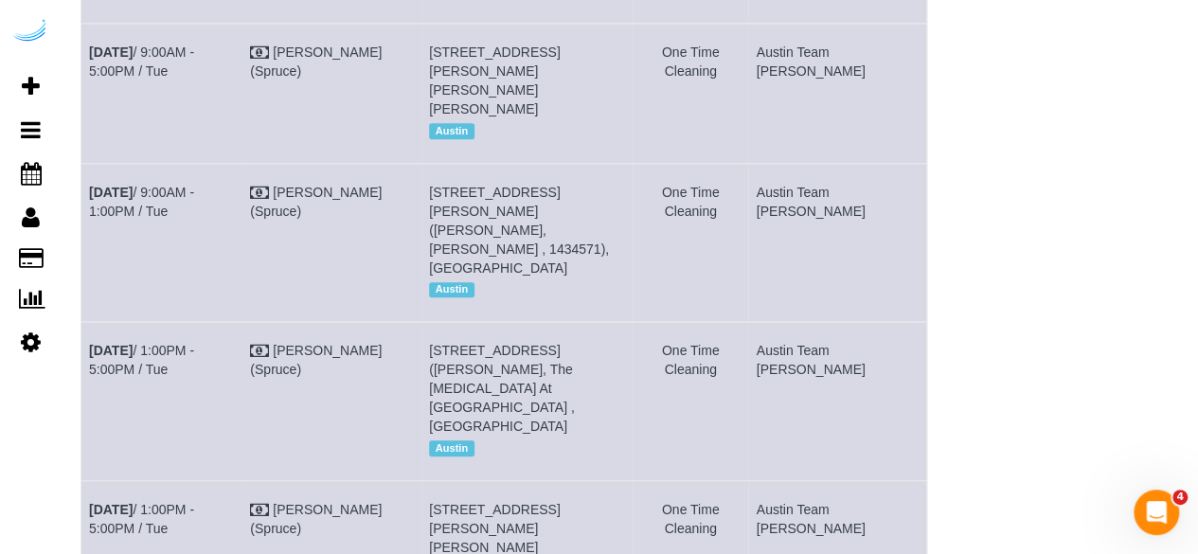
scroll to position [852, 0]
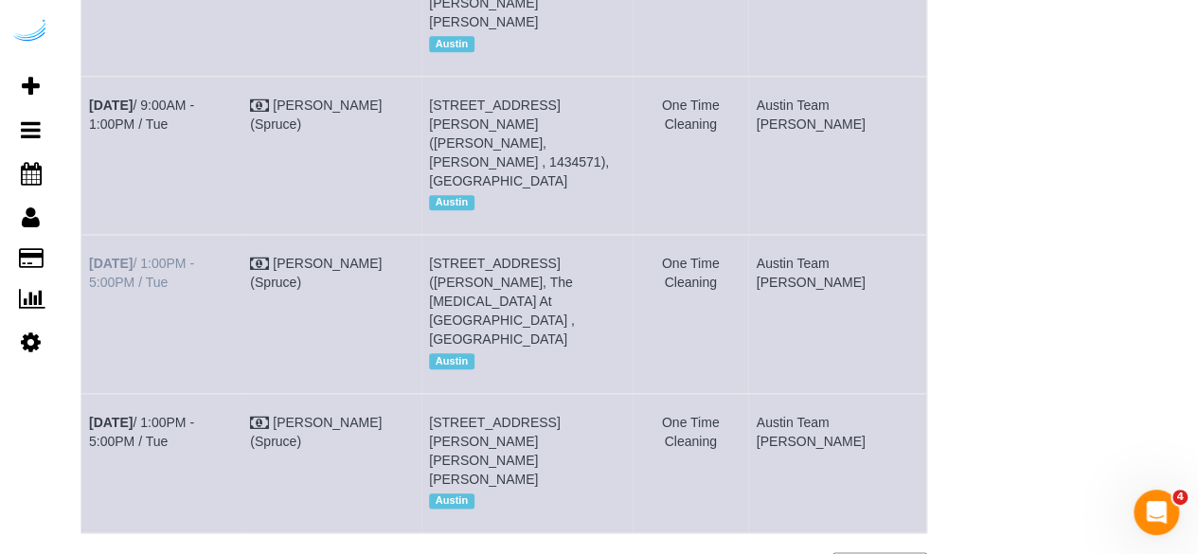
drag, startPoint x: 134, startPoint y: 220, endPoint x: 90, endPoint y: 188, distance: 53.6
click at [90, 235] on td "Sep 2nd / 1:00PM - 5:00PM / Tue" at bounding box center [161, 314] width 161 height 158
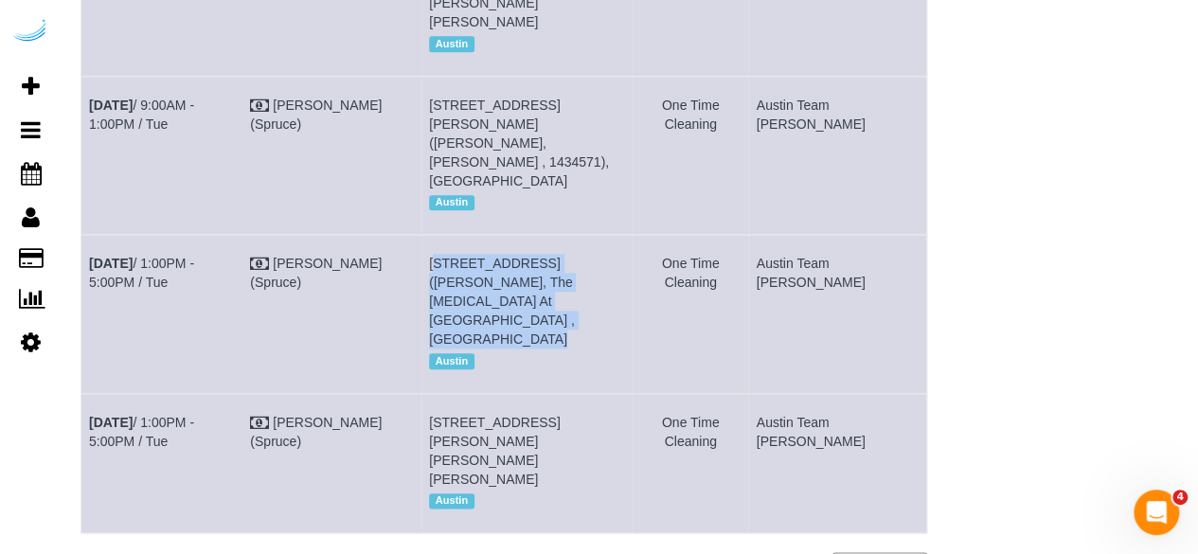
drag, startPoint x: 655, startPoint y: 232, endPoint x: 463, endPoint y: 187, distance: 197.3
click at [463, 235] on td "1007 S Congress Ave, Unit 832 (Jenna Mcquid, The Muse At Soco , 1435302 ), Aust…" at bounding box center [527, 314] width 212 height 158
drag, startPoint x: 873, startPoint y: 213, endPoint x: 804, endPoint y: 187, distance: 74.0
click at [804, 235] on td "Austin Team [PERSON_NAME]" at bounding box center [837, 314] width 178 height 158
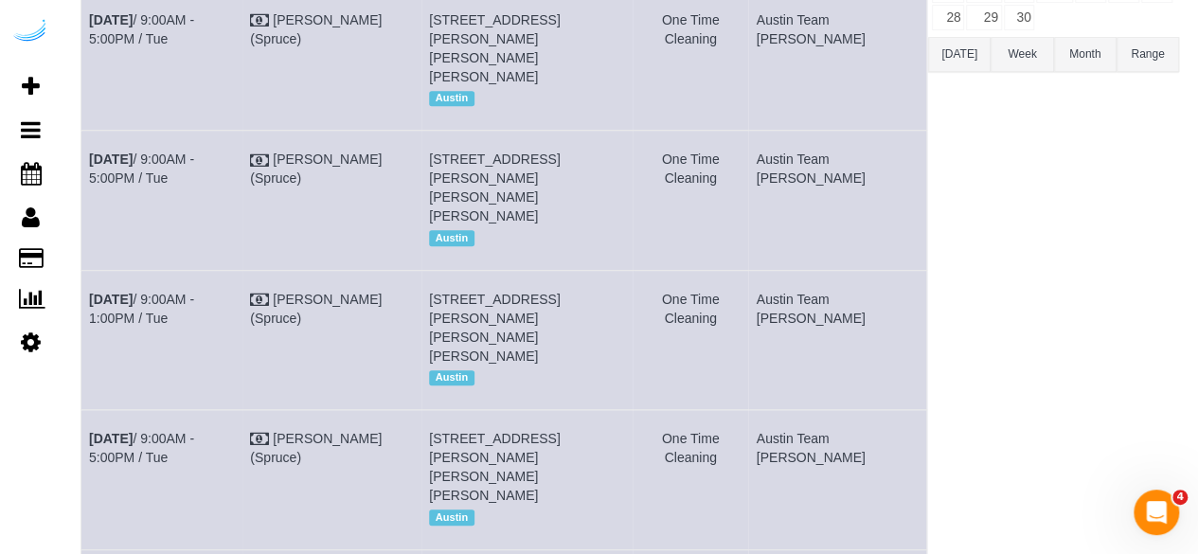
scroll to position [284, 0]
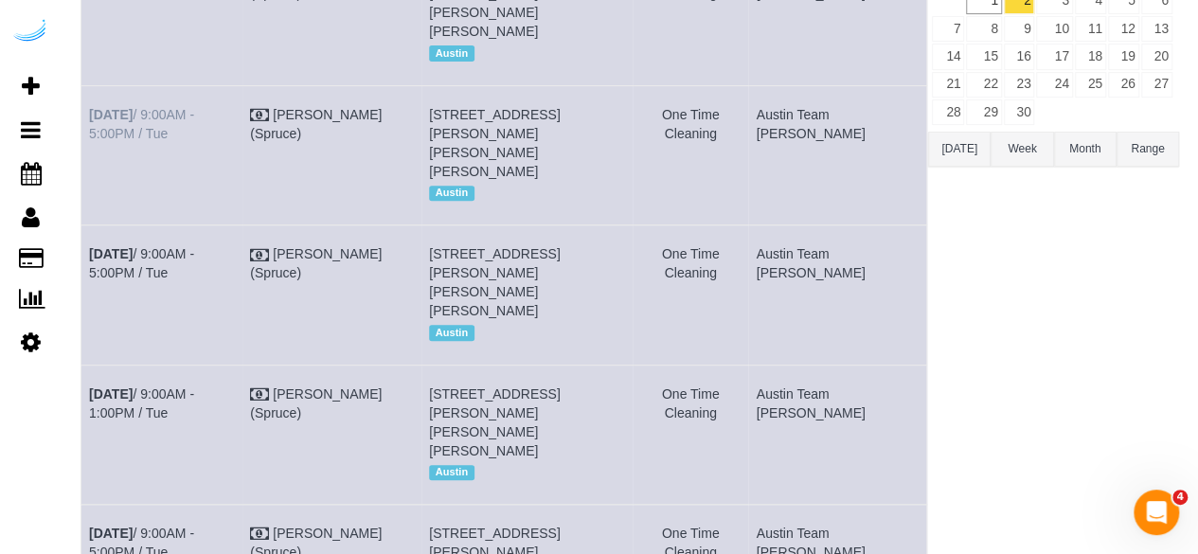
drag, startPoint x: 168, startPoint y: 143, endPoint x: 88, endPoint y: 106, distance: 87.7
click at [88, 106] on td "Sep 2nd / 9:00AM - 5:00PM / Tue" at bounding box center [161, 154] width 161 height 139
drag, startPoint x: 625, startPoint y: 145, endPoint x: 458, endPoint y: 109, distance: 170.5
click at [458, 109] on td "1401 S Lamar Blvd, Unit 1122 ( Matt Graham, The Bouldin, 1468913), Austin, TX 7…" at bounding box center [527, 154] width 212 height 139
drag, startPoint x: 842, startPoint y: 132, endPoint x: 805, endPoint y: 114, distance: 41.1
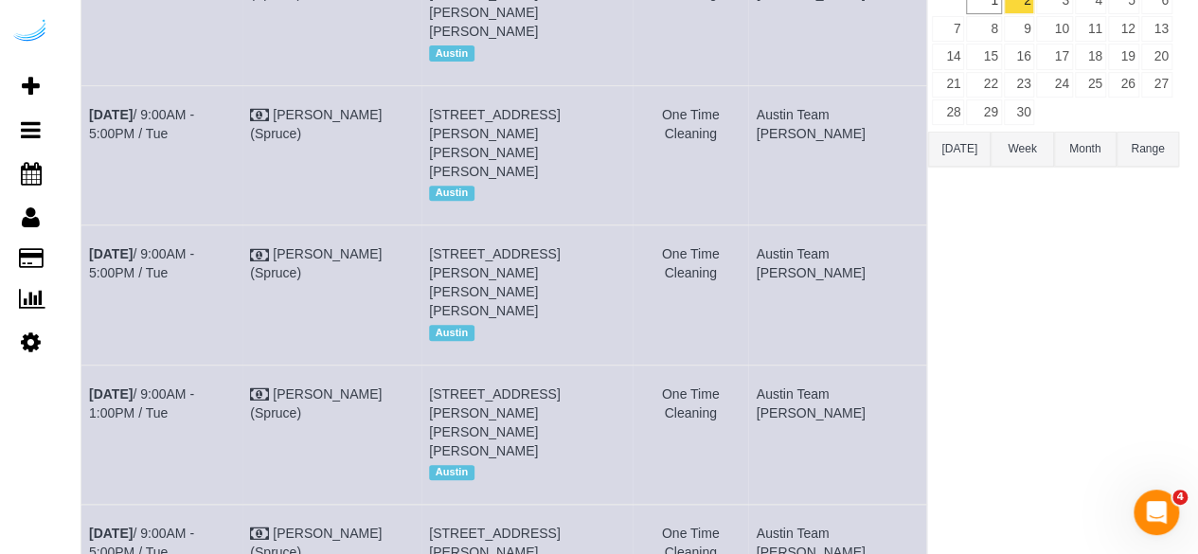
click at [805, 114] on td "Austin Team [PERSON_NAME]" at bounding box center [837, 154] width 178 height 139
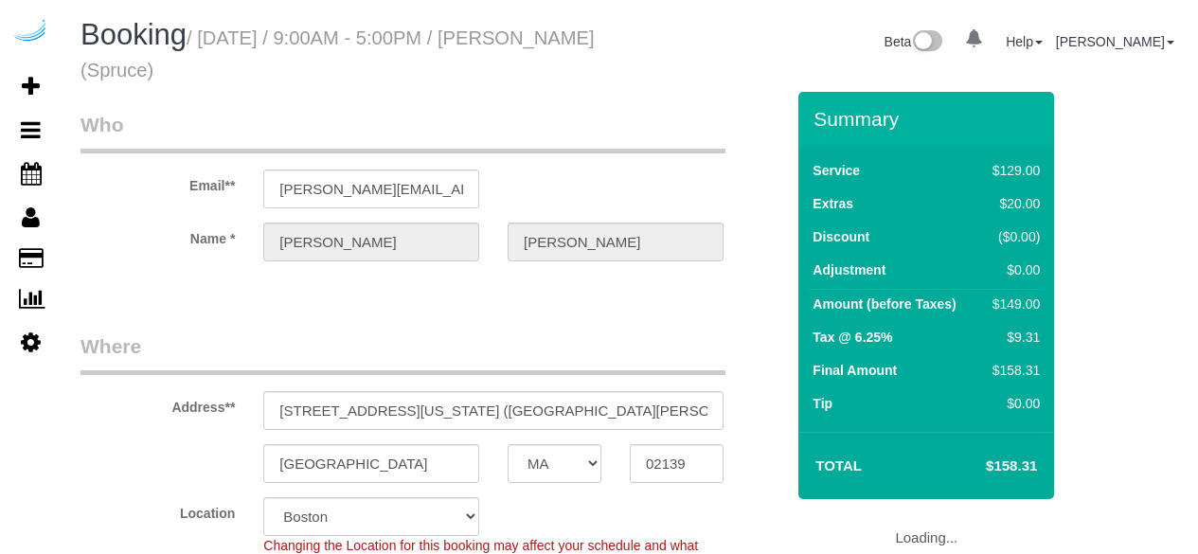
select select "MA"
select select "282"
select select "number:9"
select select "object:793"
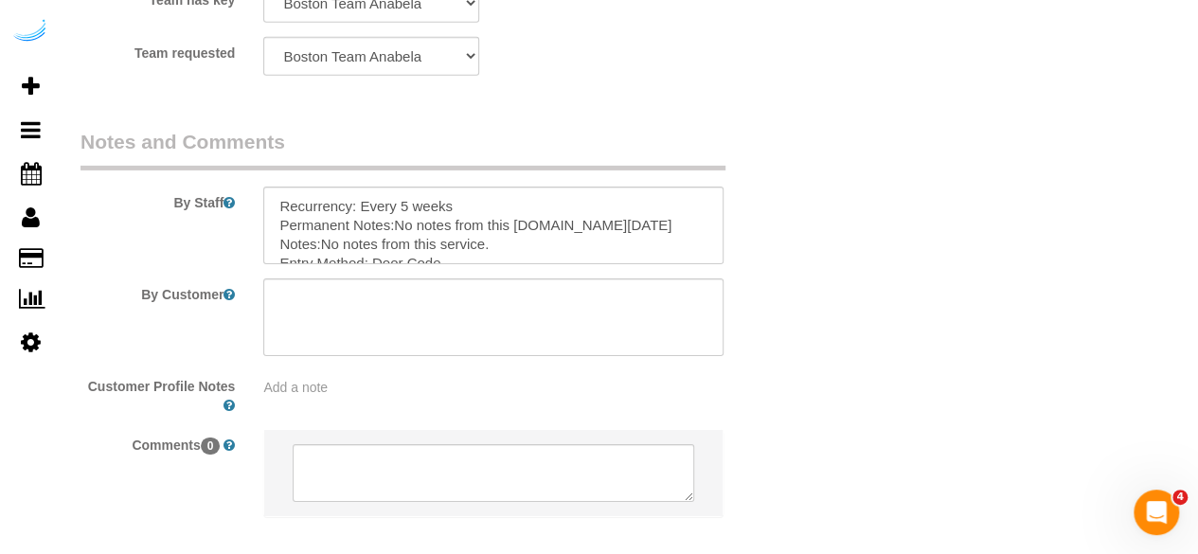
scroll to position [3030, 0]
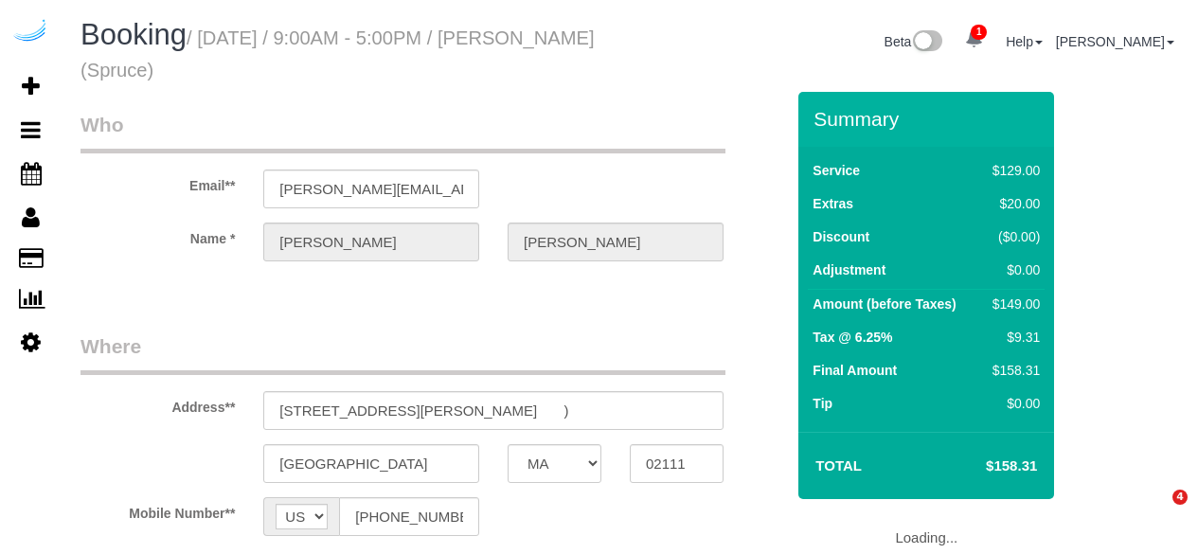
select select "MA"
select select "object:678"
select select "282"
select select "number:9"
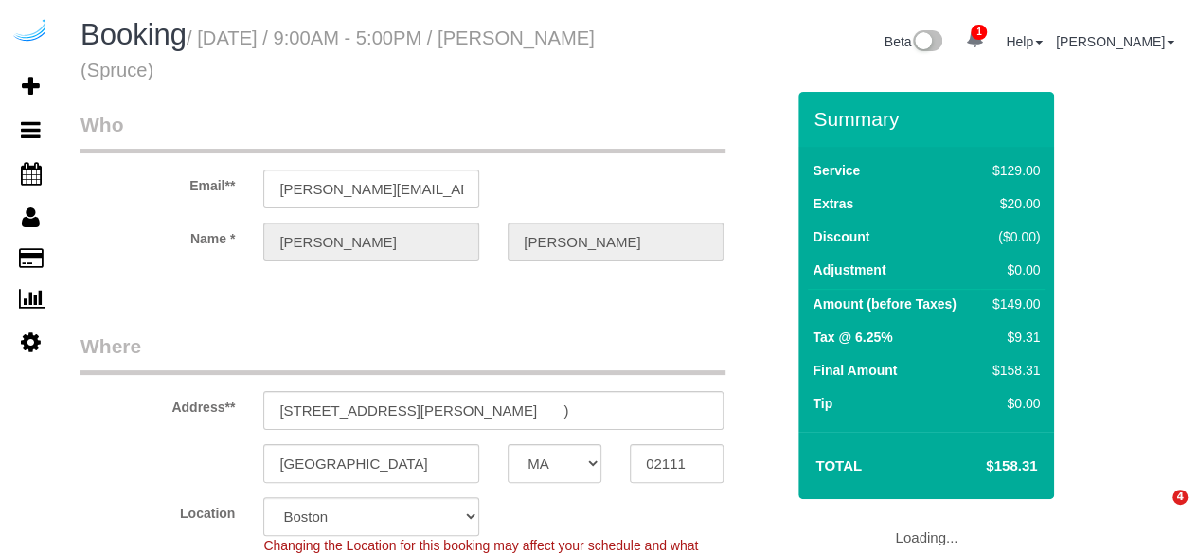
scroll to position [568, 0]
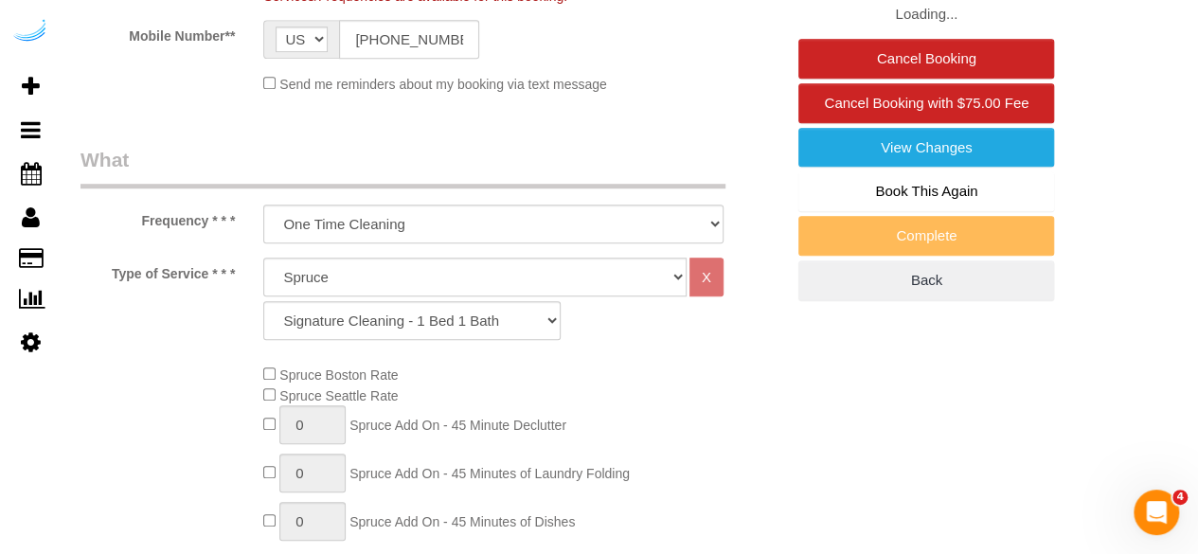
select select "object:793"
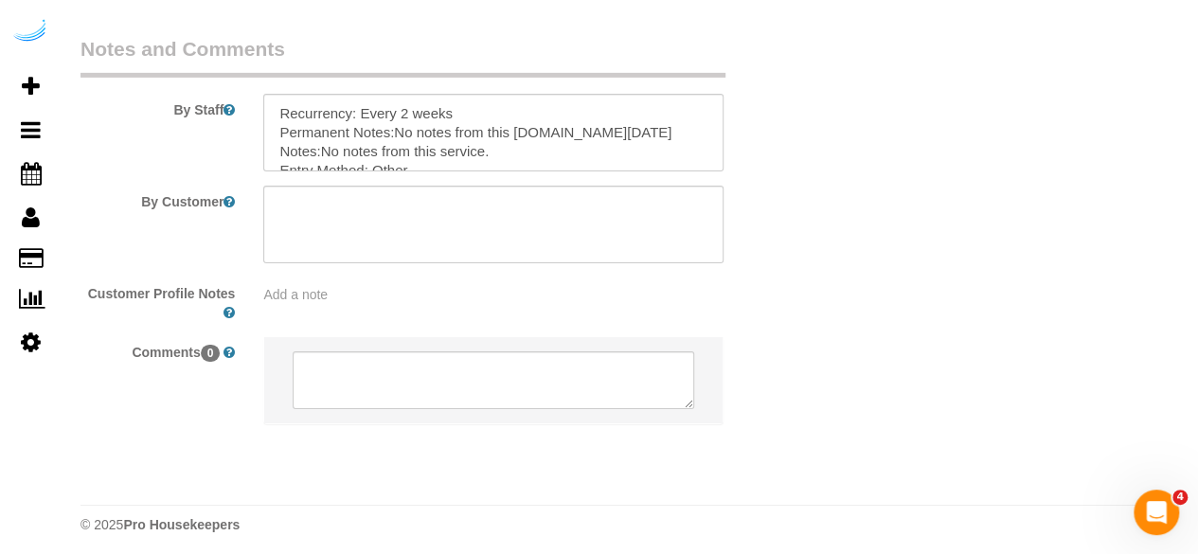
scroll to position [3109, 0]
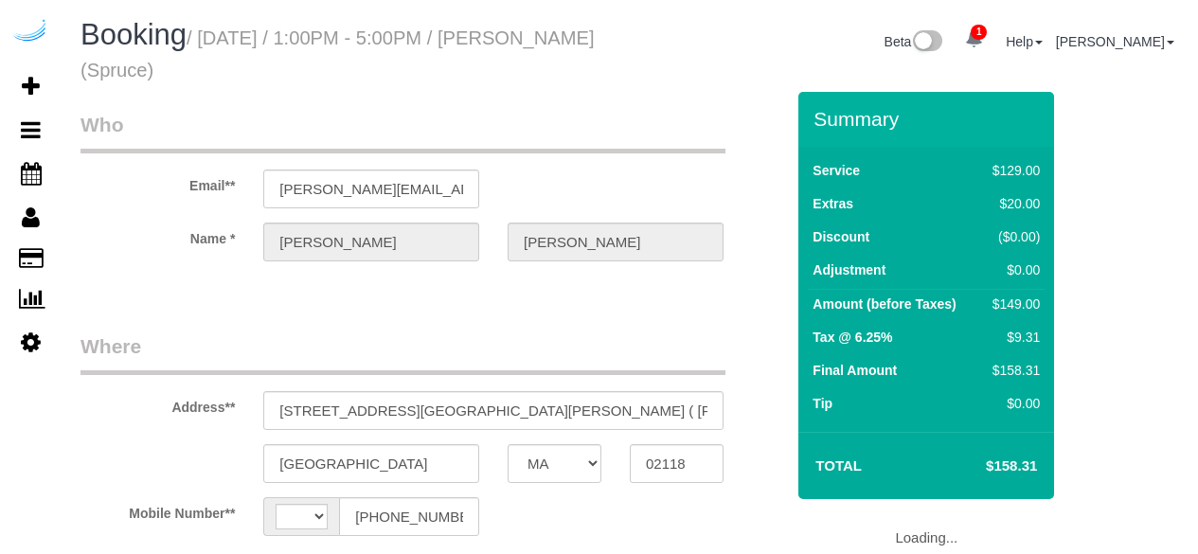
select select "MA"
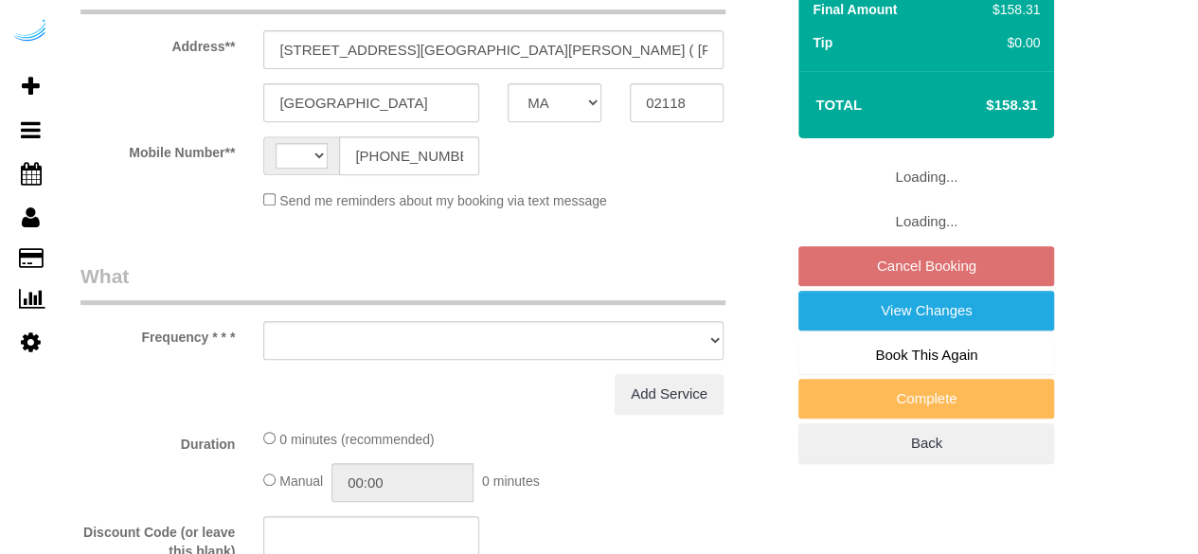
select select "string:[GEOGRAPHIC_DATA]"
select select "object:612"
select select "282"
select select "number:9"
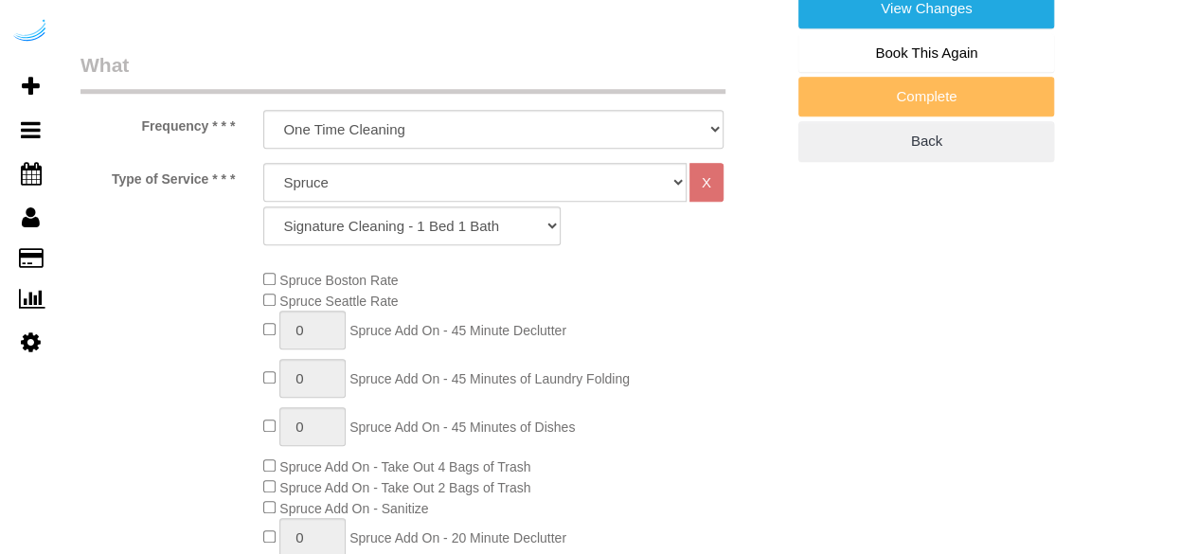
select select "object:789"
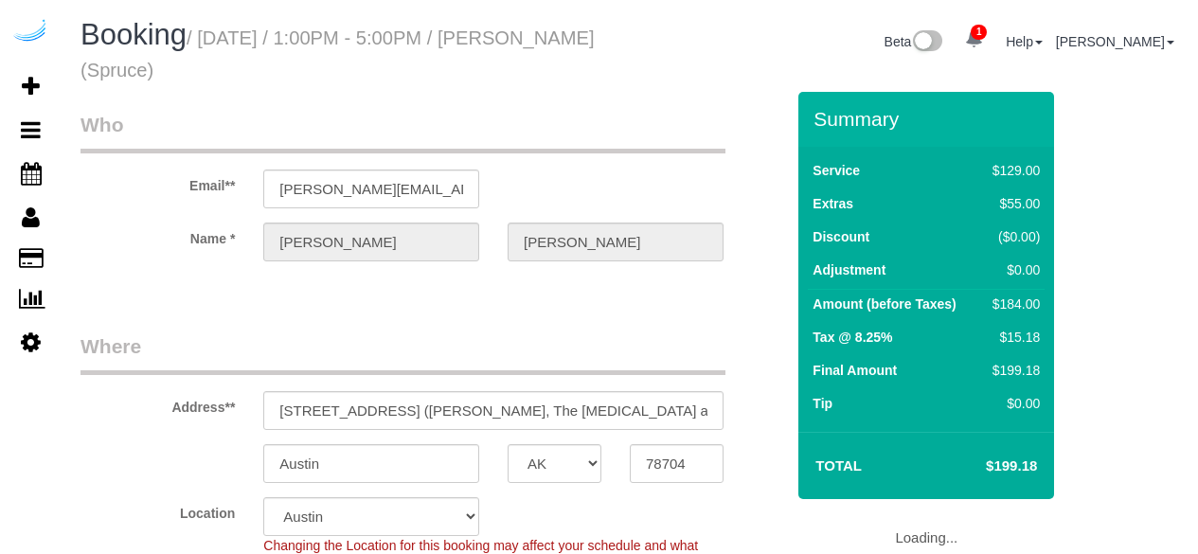
select select "[GEOGRAPHIC_DATA]"
select select "282"
select select "number:9"
select select "object:808"
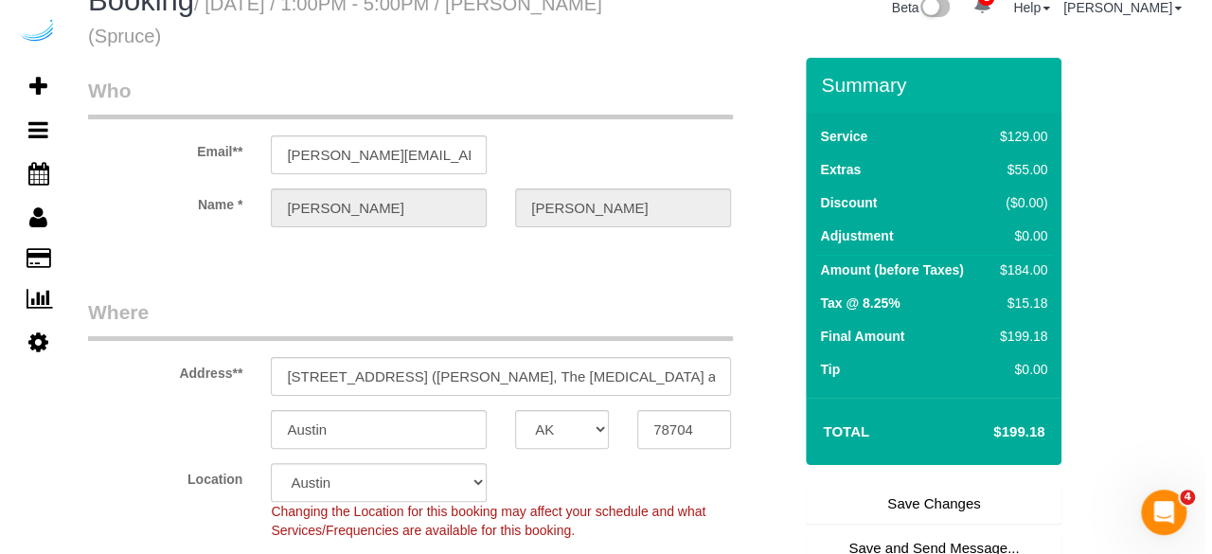
scroll to position [379, 0]
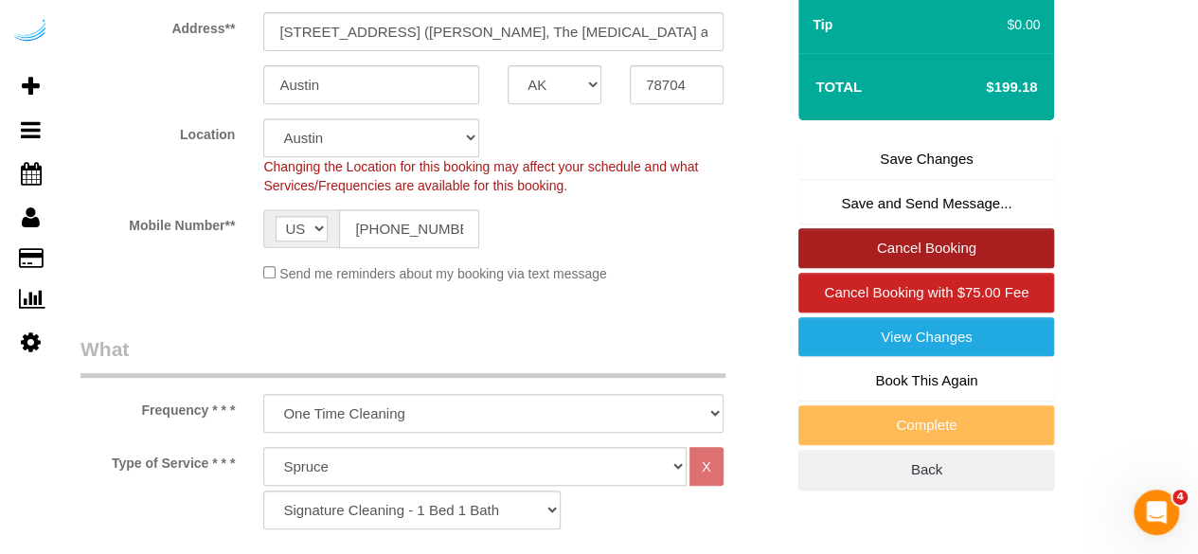
click at [947, 239] on link "Cancel Booking" at bounding box center [926, 248] width 256 height 40
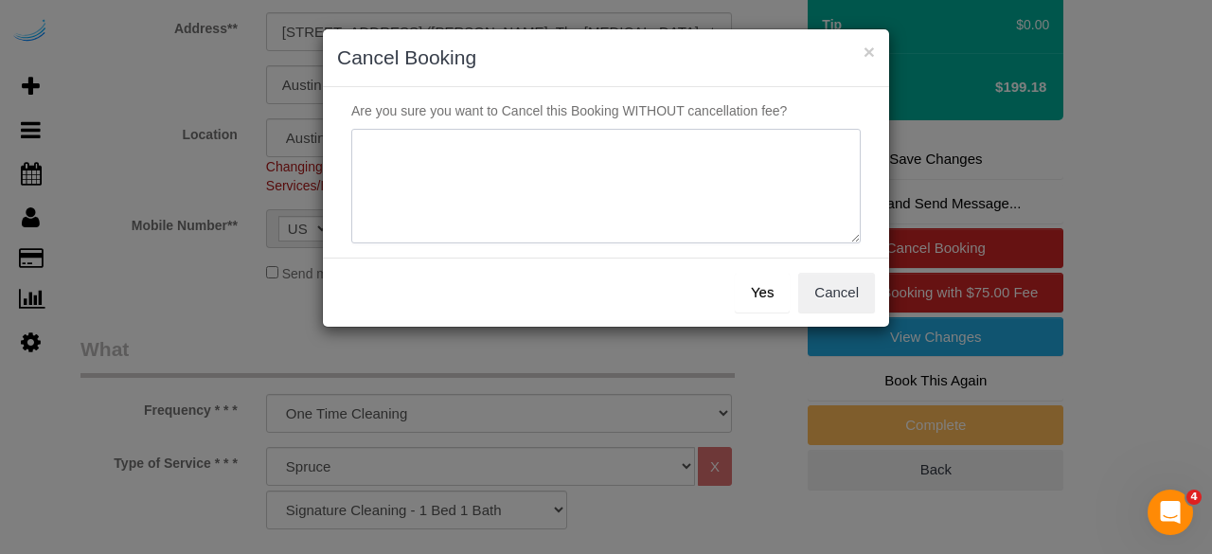
click at [640, 197] on textarea at bounding box center [605, 187] width 509 height 116
type textarea "Not on spruce."
click at [769, 289] on button "Yes" at bounding box center [762, 293] width 55 height 40
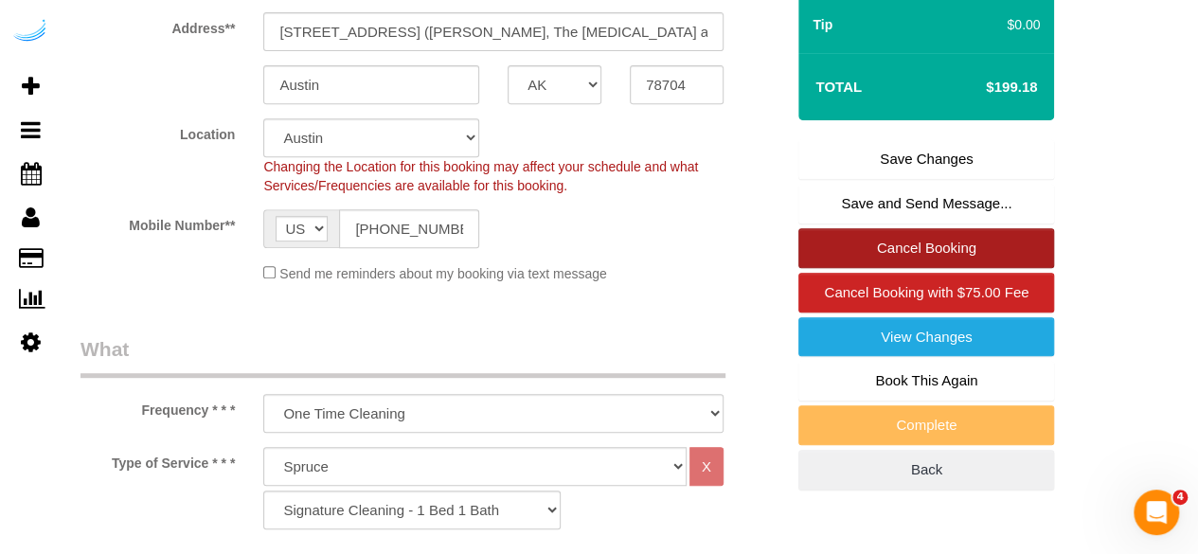
click at [914, 228] on link "Cancel Booking" at bounding box center [926, 248] width 256 height 40
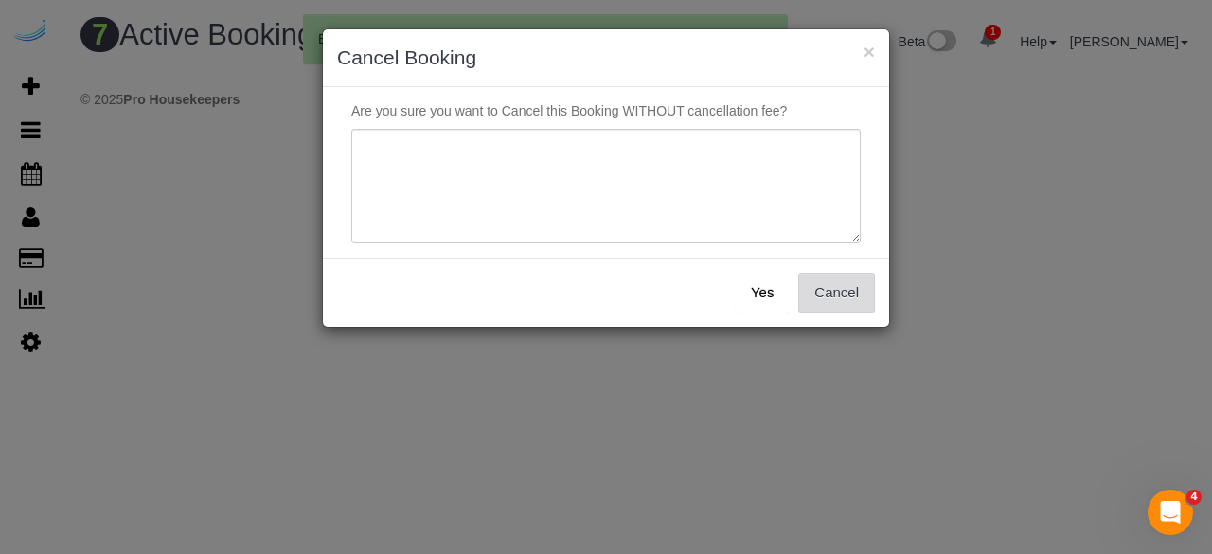
click at [823, 292] on button "Cancel" at bounding box center [836, 293] width 77 height 40
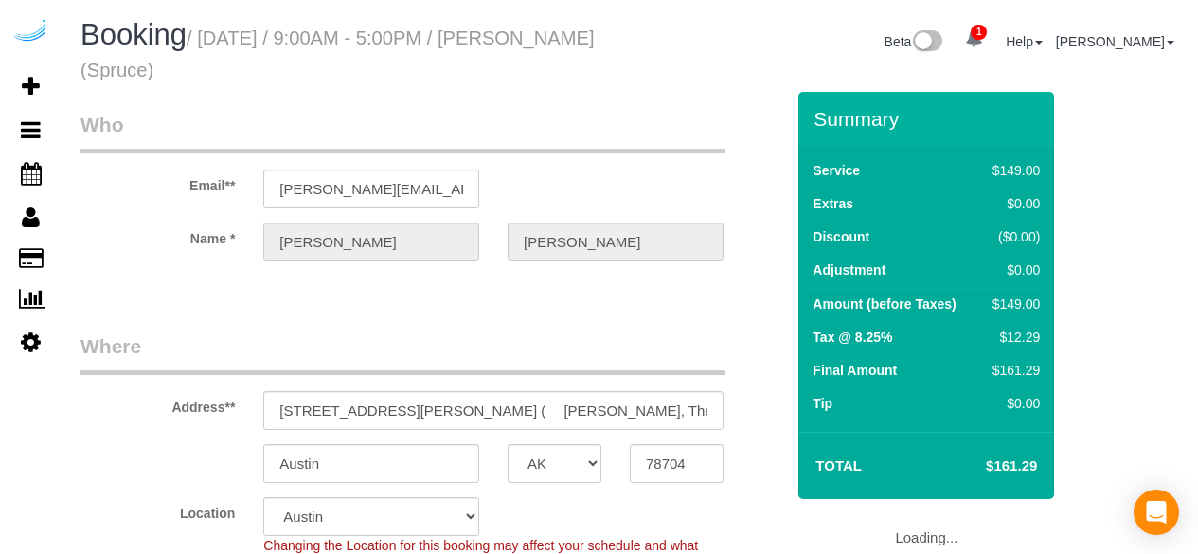
select select "[GEOGRAPHIC_DATA]"
select select "282"
select select "number:9"
select select "object:808"
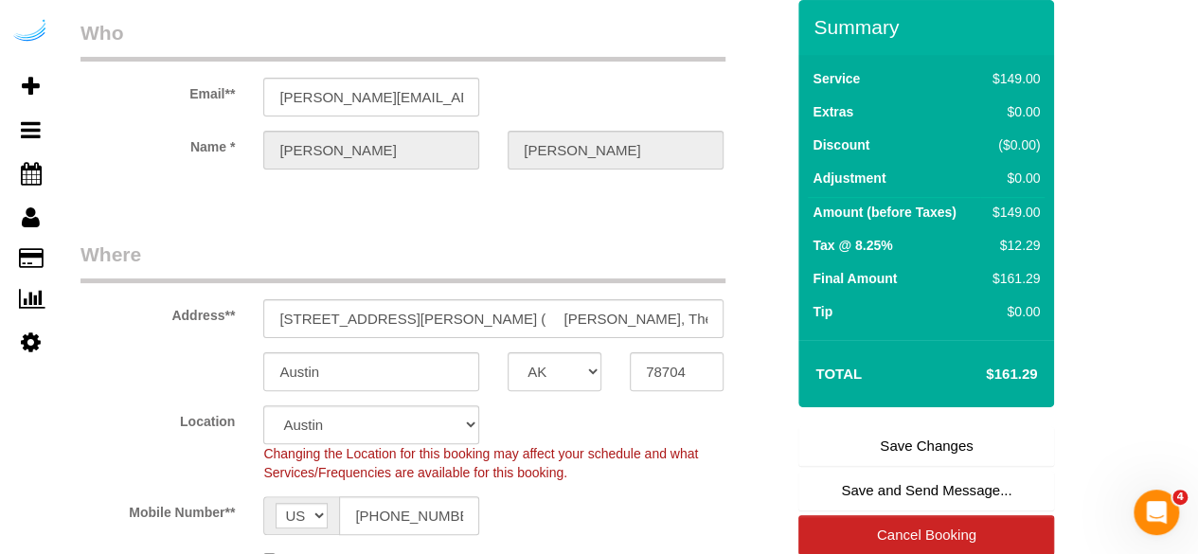
scroll to position [189, 0]
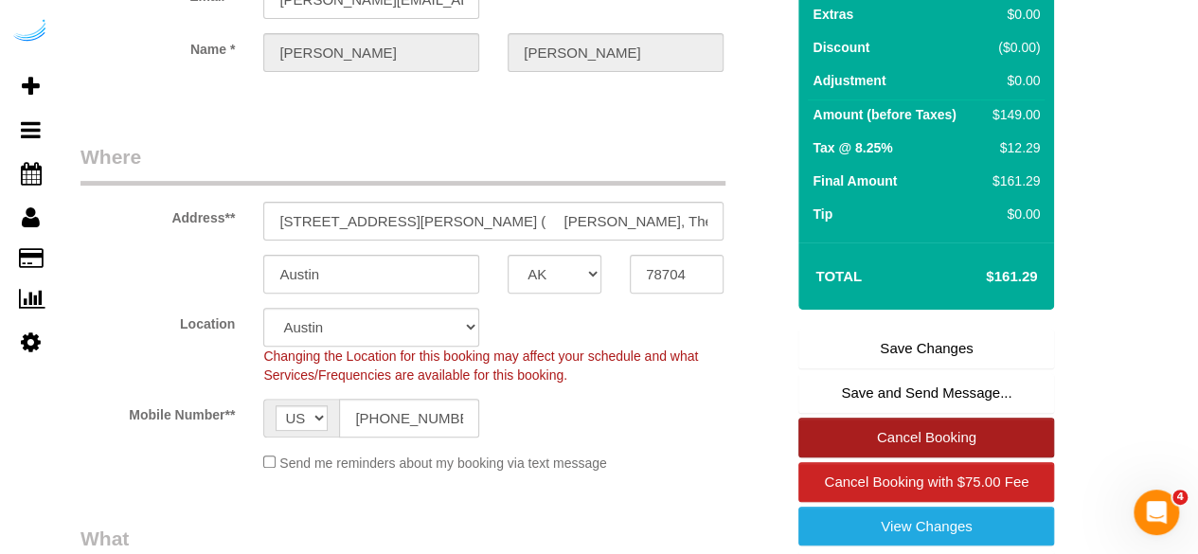
click at [915, 445] on link "Cancel Booking" at bounding box center [926, 438] width 256 height 40
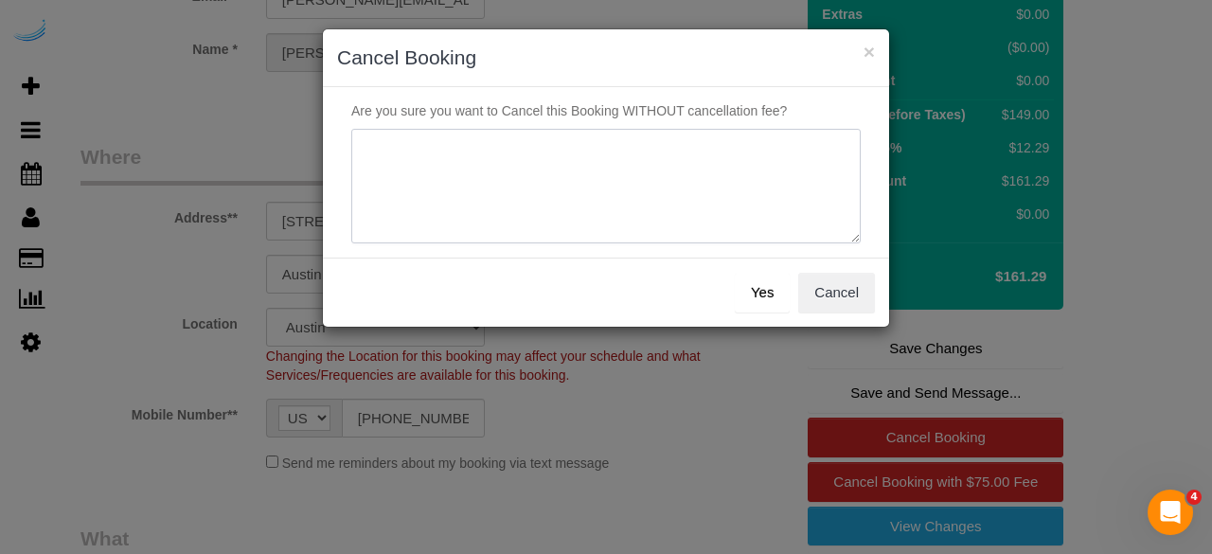
click at [723, 197] on textarea at bounding box center [605, 187] width 509 height 116
paste textarea "Not on spruce."
type textarea "Not on spruce."
click at [779, 291] on button "Yes" at bounding box center [762, 293] width 55 height 40
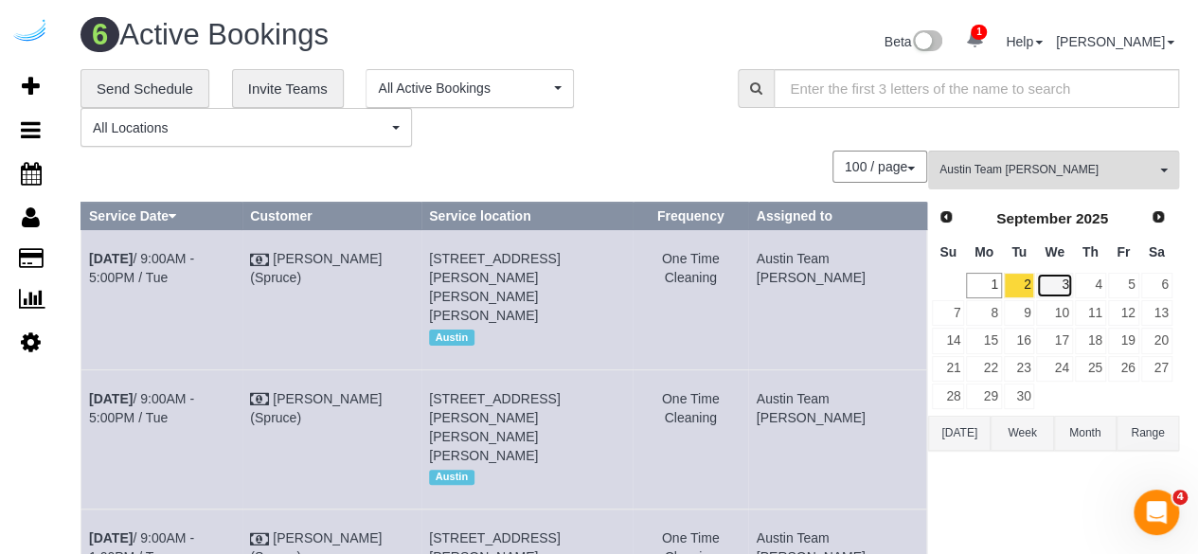
click at [1058, 278] on link "3" at bounding box center [1054, 286] width 36 height 26
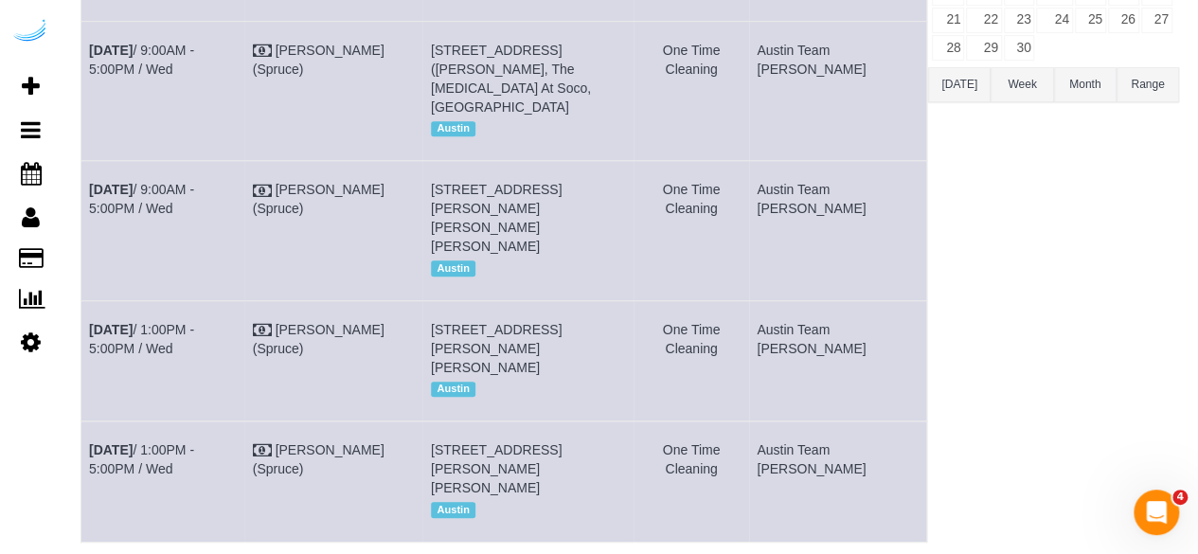
scroll to position [392, 0]
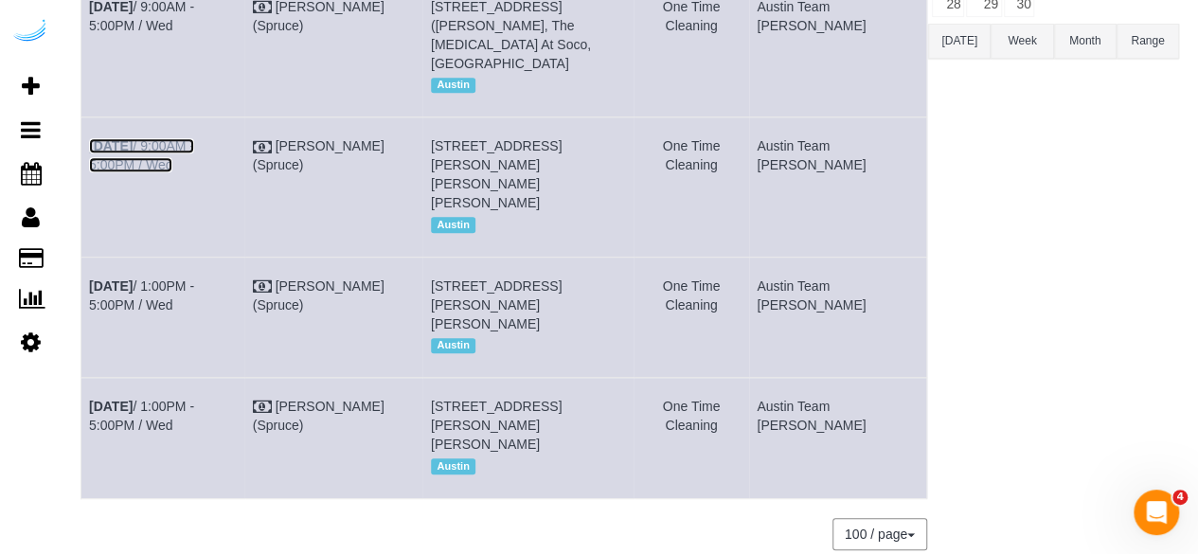
click at [194, 143] on link "Sep 3rd / 9:00AM - 5:00PM / Wed" at bounding box center [141, 155] width 105 height 34
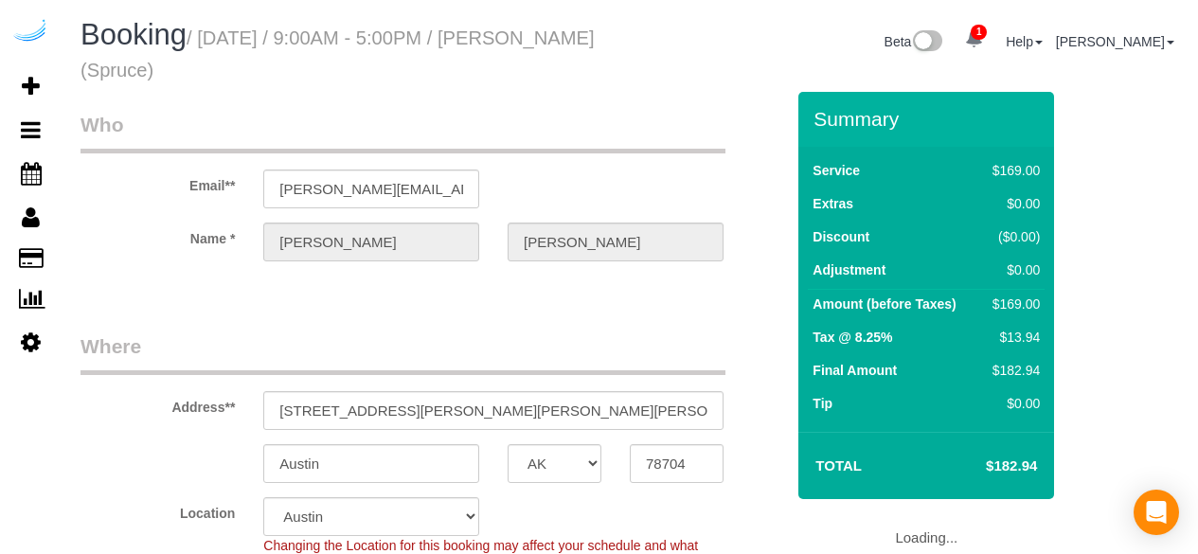
select select "[GEOGRAPHIC_DATA]"
select select "282"
select select "number:9"
select select "object:808"
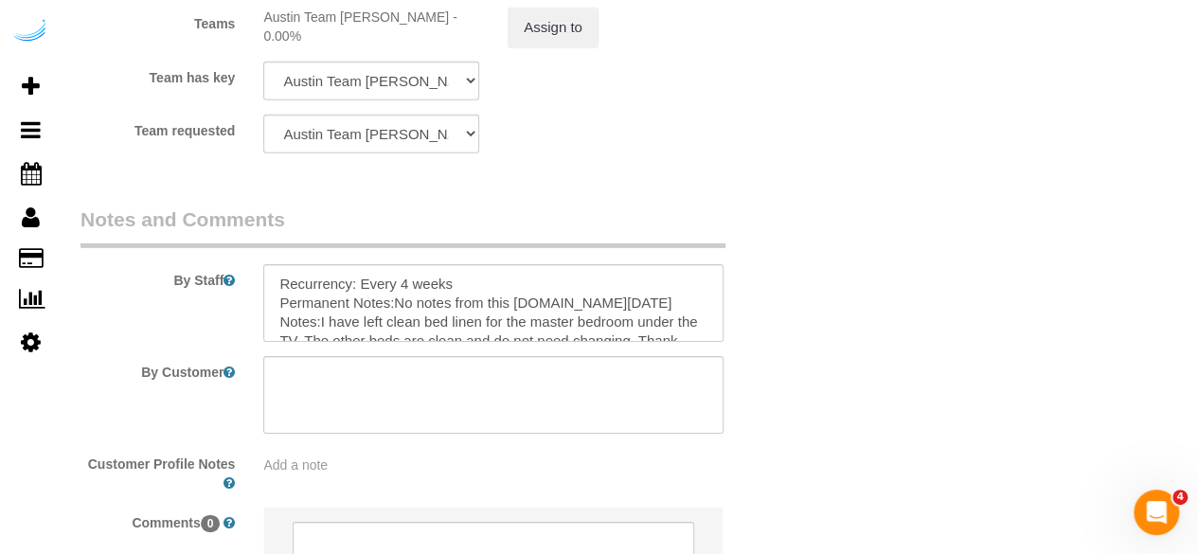
scroll to position [2935, 0]
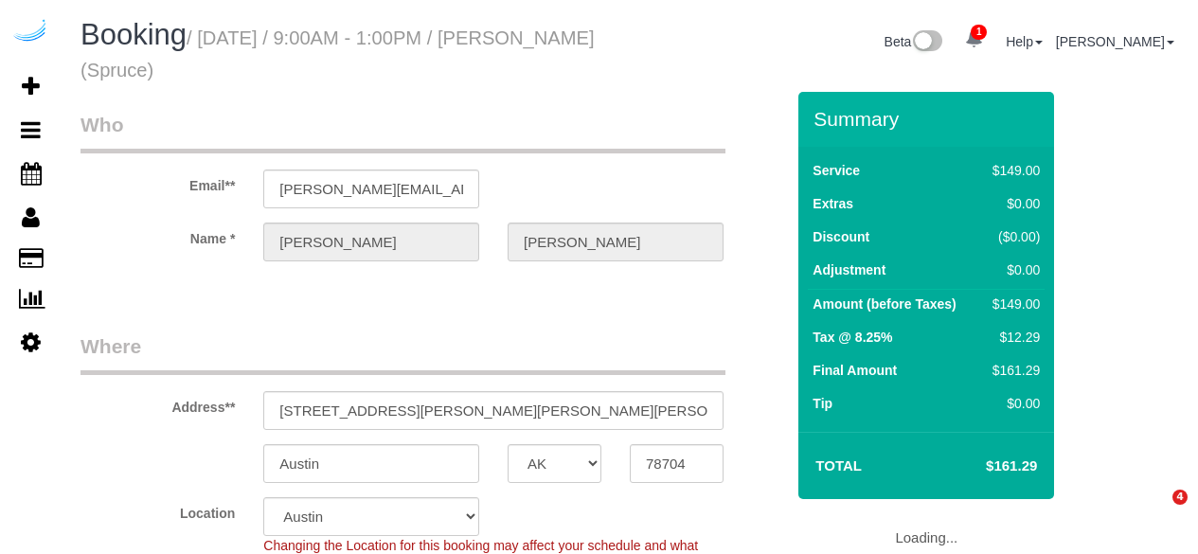
select select "[GEOGRAPHIC_DATA]"
select select "282"
select select "number:9"
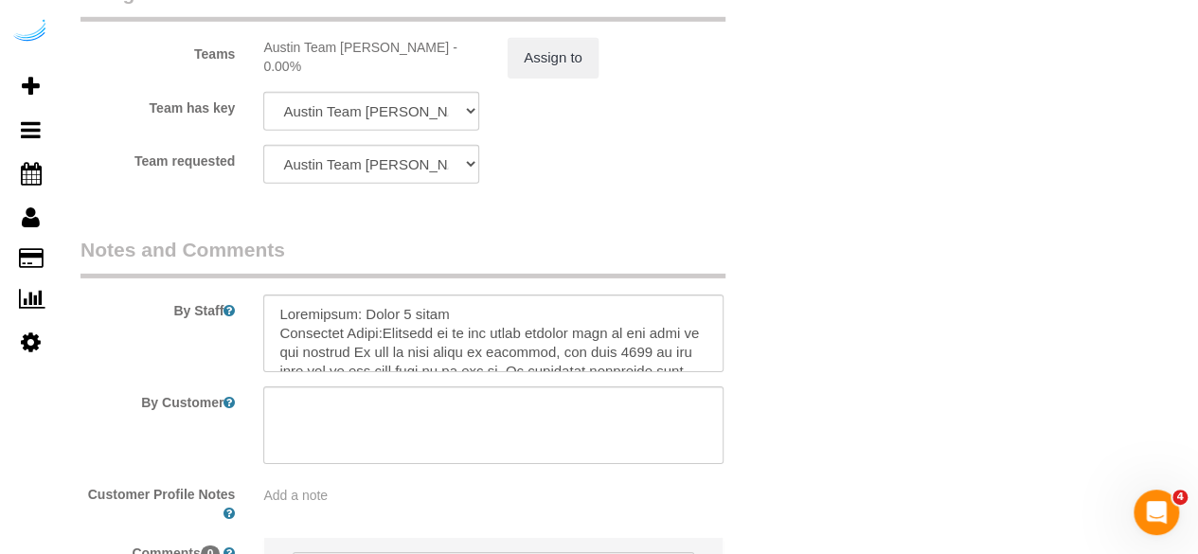
scroll to position [2935, 0]
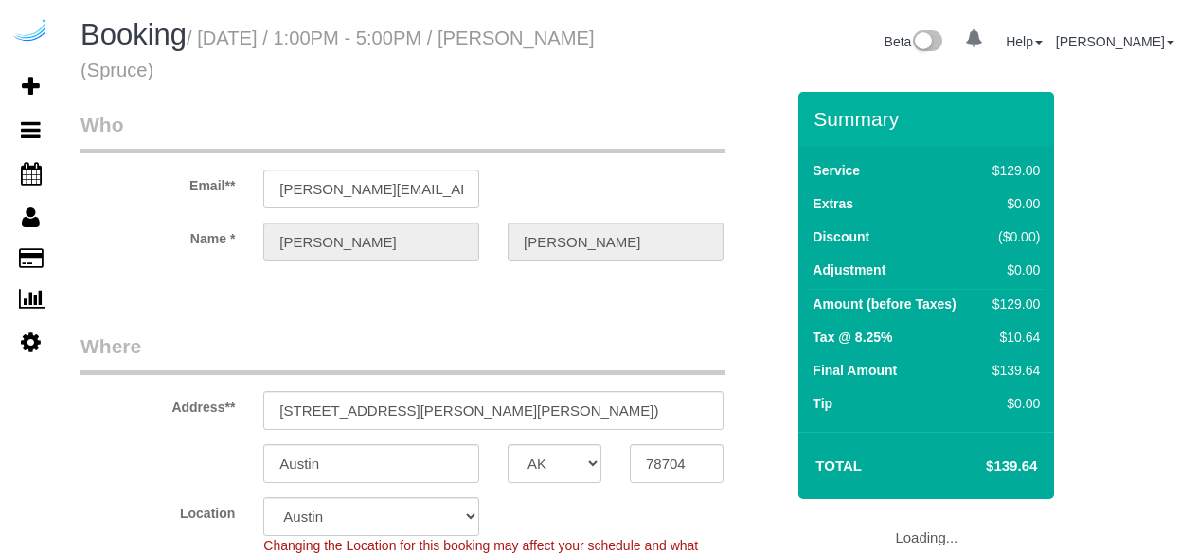
select select "[GEOGRAPHIC_DATA]"
select select "number:9"
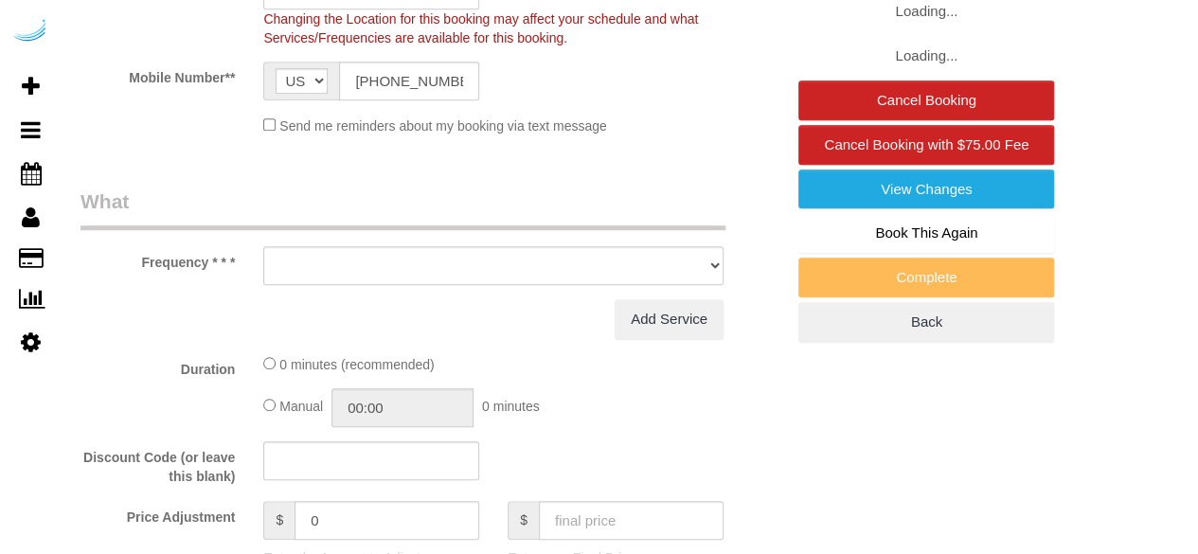
select select "object:724"
select select "282"
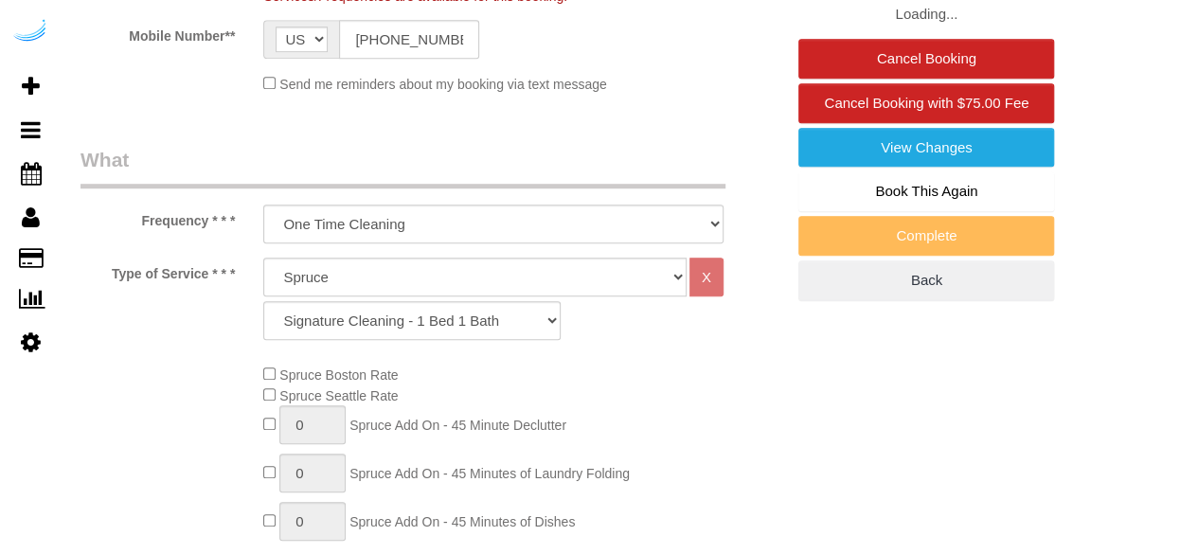
select select "object:808"
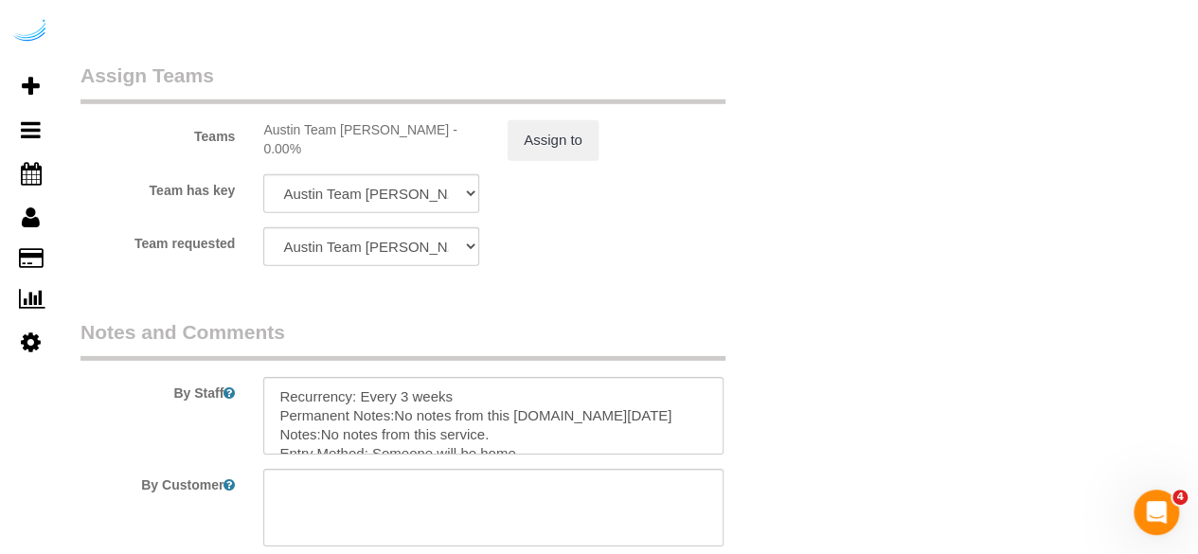
scroll to position [3030, 0]
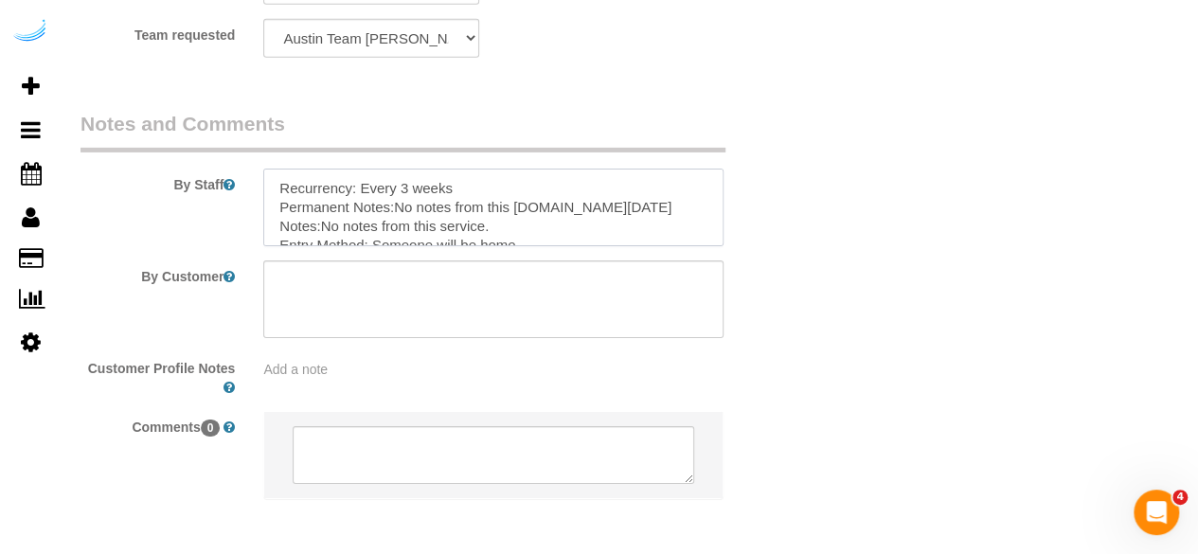
click at [409, 187] on textarea at bounding box center [493, 208] width 460 height 78
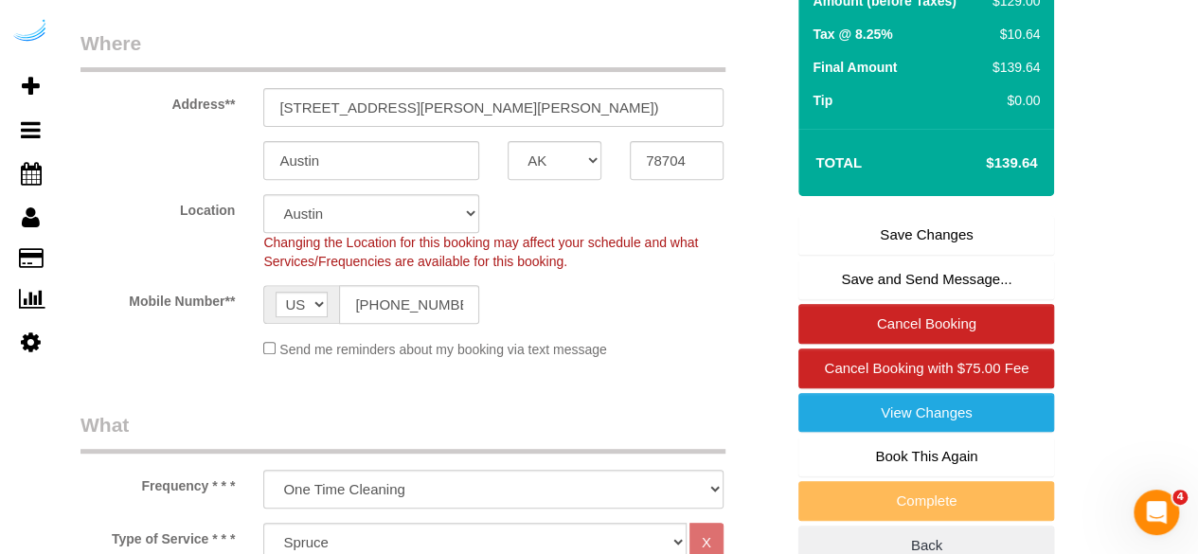
scroll to position [95, 0]
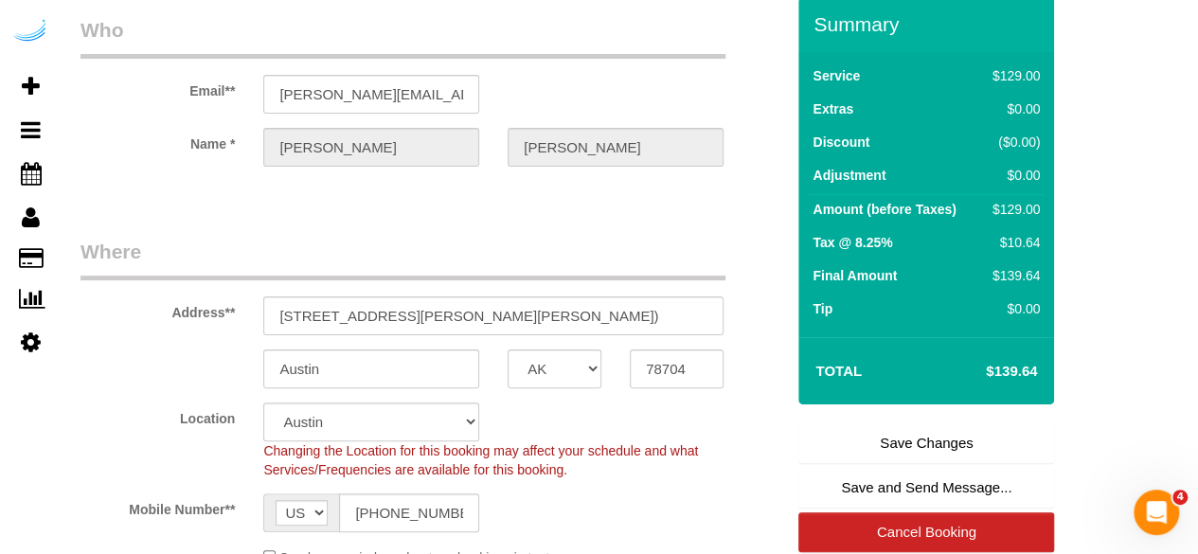
type textarea "Recurrency: Every 4 weeks Permanent Notes:No notes from this customer.Today's N…"
click at [917, 446] on link "Save Changes" at bounding box center [926, 443] width 256 height 40
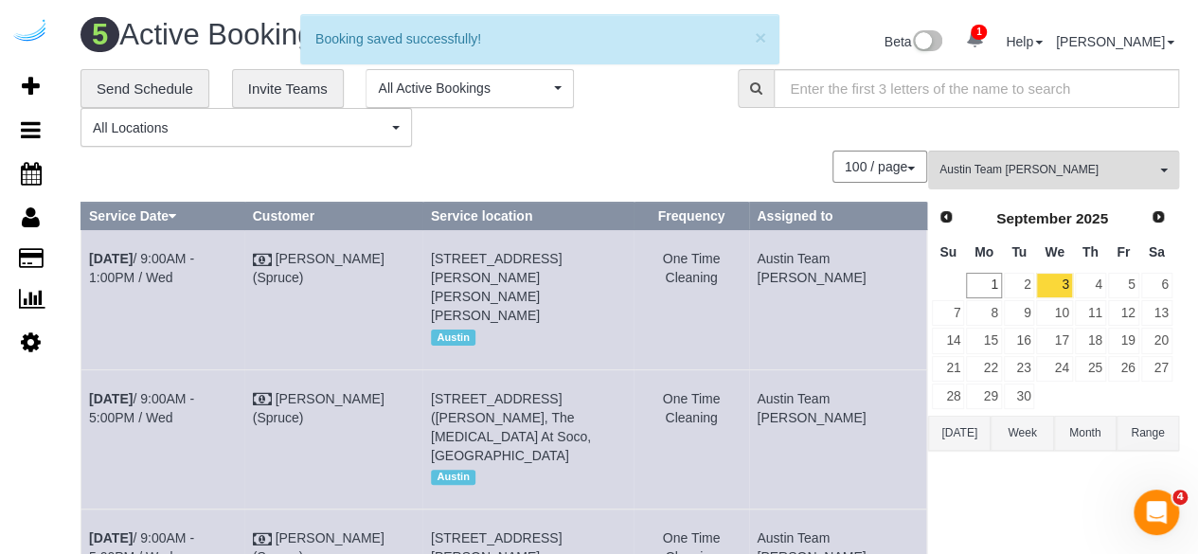
scroll to position [509, 0]
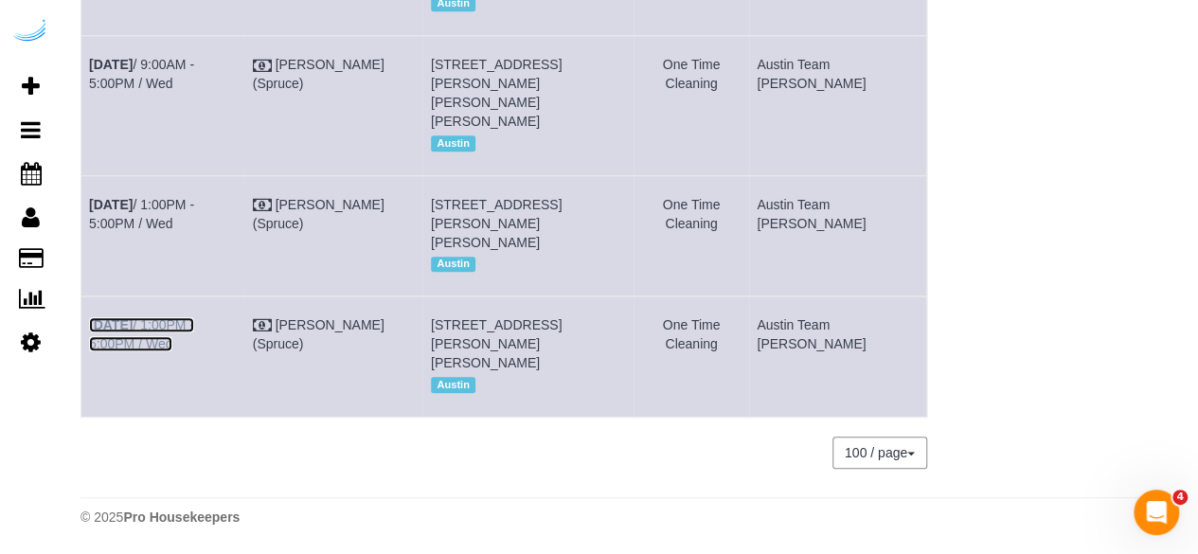
click at [194, 317] on link "Sep 3rd / 1:00PM - 5:00PM / Wed" at bounding box center [141, 334] width 105 height 34
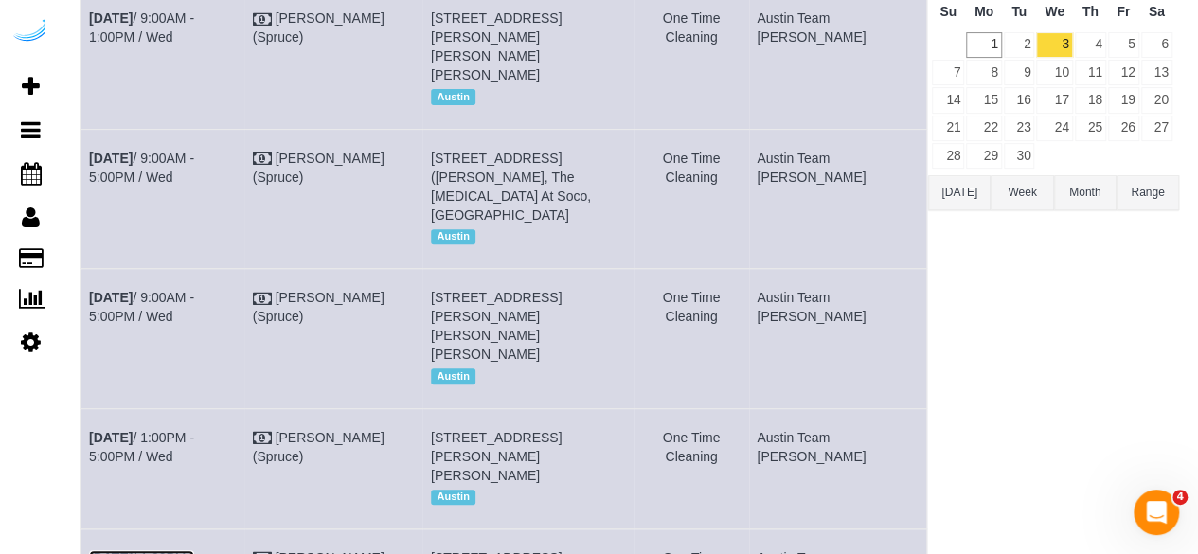
scroll to position [131, 0]
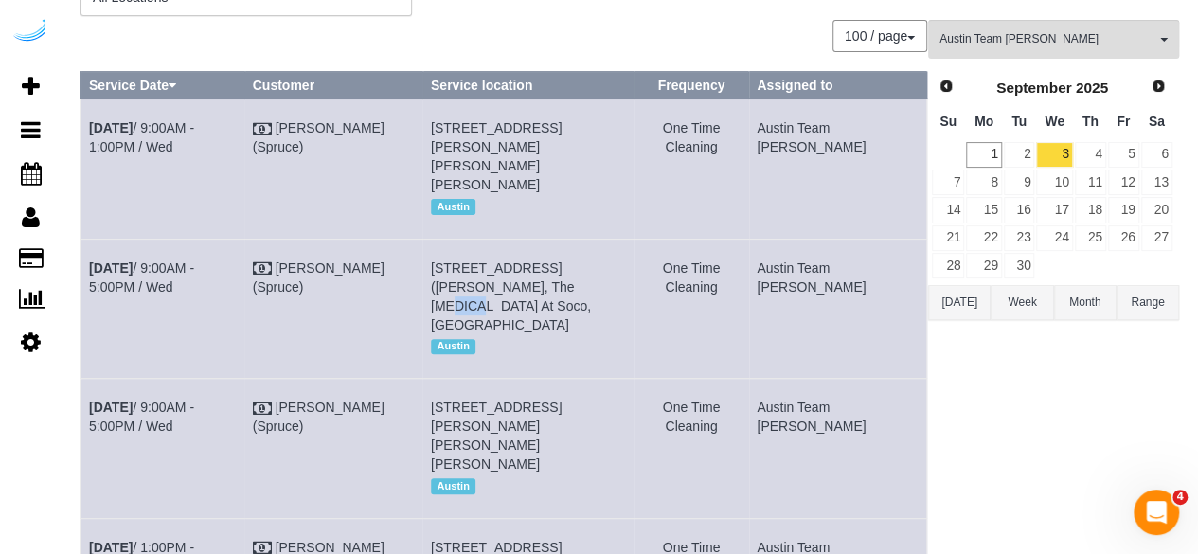
drag, startPoint x: 541, startPoint y: 285, endPoint x: 515, endPoint y: 284, distance: 25.6
click at [515, 284] on span "1007 S Congress Ave, Building 215, Unit 215 (Kevin Okeefe, The Muse At Soco, 14…" at bounding box center [511, 296] width 160 height 72
copy span "215"
click at [180, 264] on link "Sep 3rd / 9:00AM - 5:00PM / Wed" at bounding box center [141, 277] width 105 height 34
drag, startPoint x: 211, startPoint y: 313, endPoint x: 88, endPoint y: 272, distance: 129.9
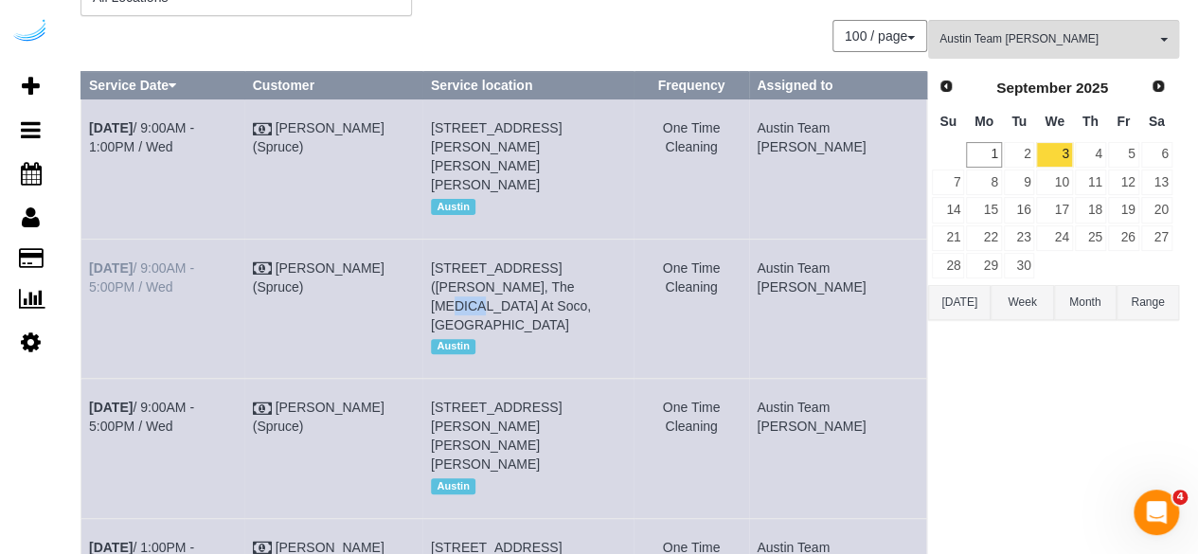
click at [88, 272] on td "Sep 3rd / 9:00AM - 5:00PM / Wed" at bounding box center [163, 308] width 164 height 139
copy link "Sep 3rd / 9:00AM - 5:00PM / Wed"
drag, startPoint x: 541, startPoint y: 320, endPoint x: 464, endPoint y: 276, distance: 88.7
click at [464, 276] on td "1007 S Congress Ave, Building 215, Unit 215 (Kevin Okeefe, The Muse At Soco, 14…" at bounding box center [527, 308] width 211 height 139
copy span "1007 S Congress Ave, Building 215, Unit 215 (Kevin Okeefe, The Muse At Soco, 14…"
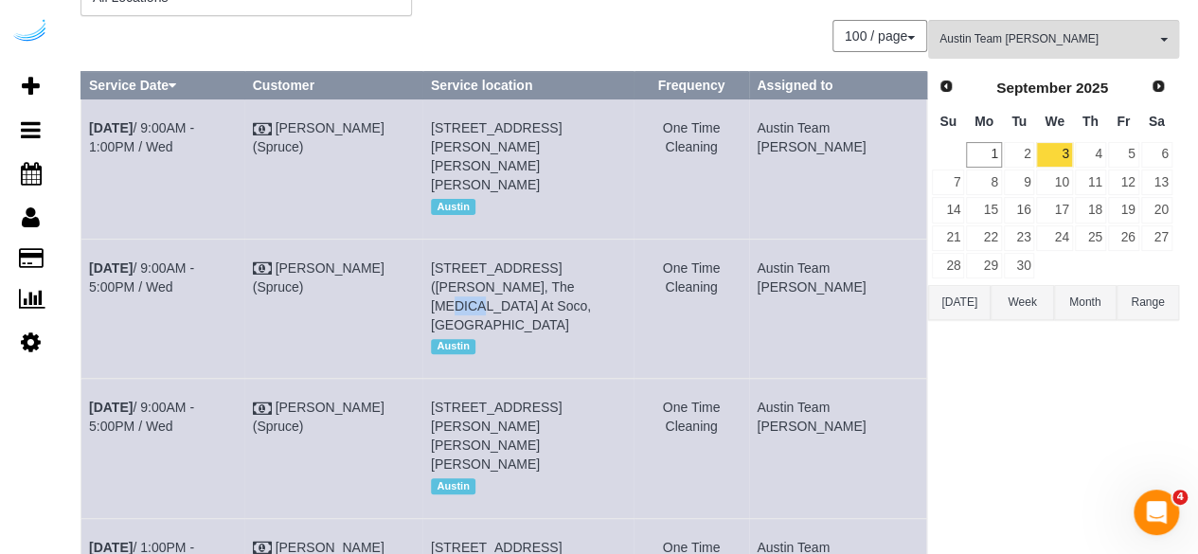
drag, startPoint x: 842, startPoint y: 289, endPoint x: 807, endPoint y: 267, distance: 41.2
click at [807, 267] on td "Austin Team [PERSON_NAME]" at bounding box center [838, 308] width 178 height 139
copy td "Austin Team [PERSON_NAME]"
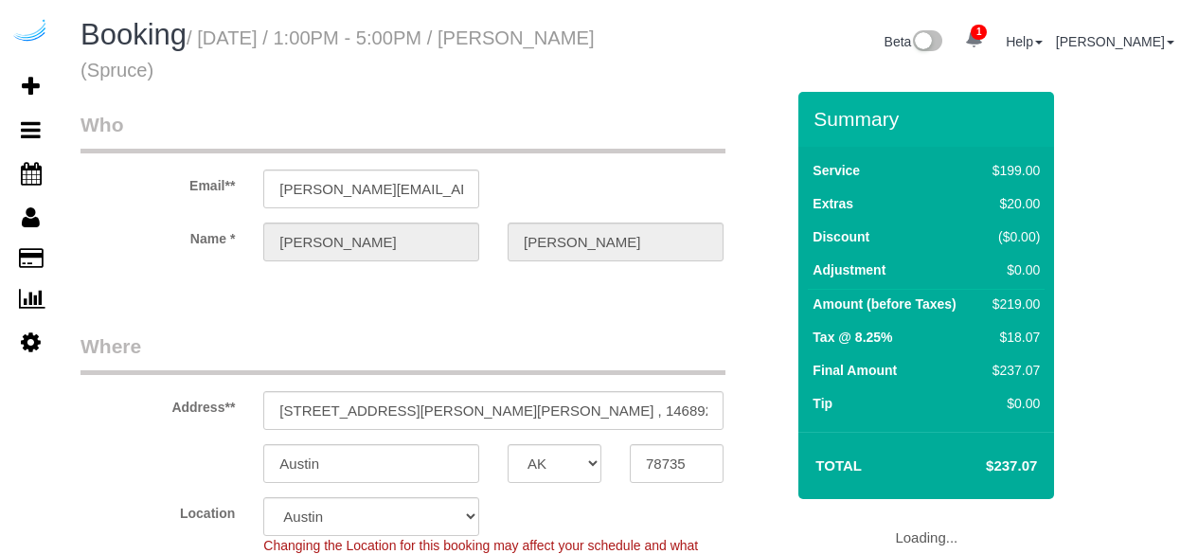
select select "[GEOGRAPHIC_DATA]"
select select "282"
select select "number:9"
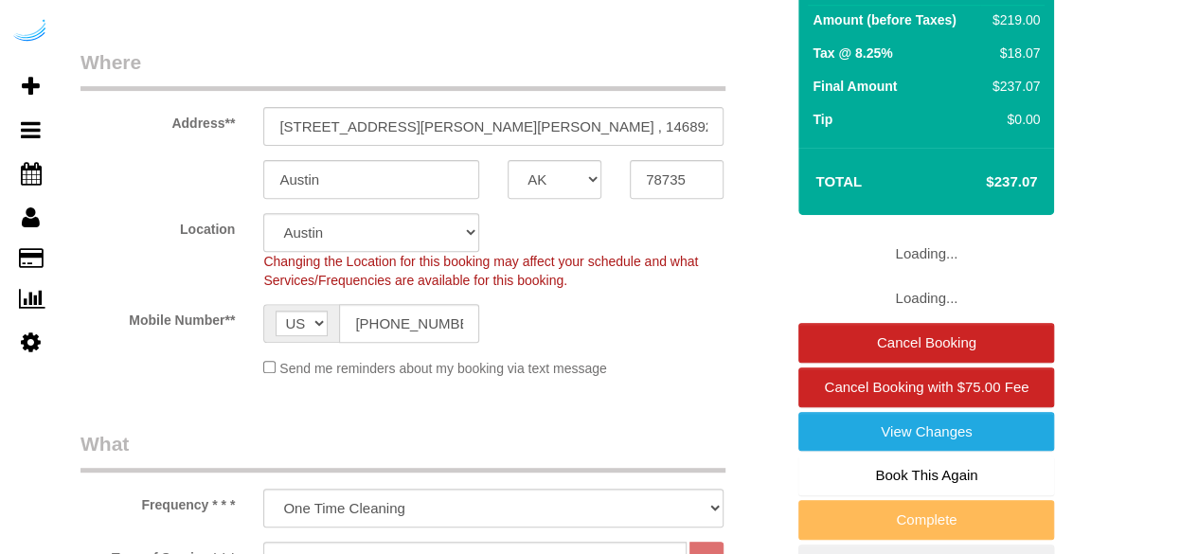
select select "object:808"
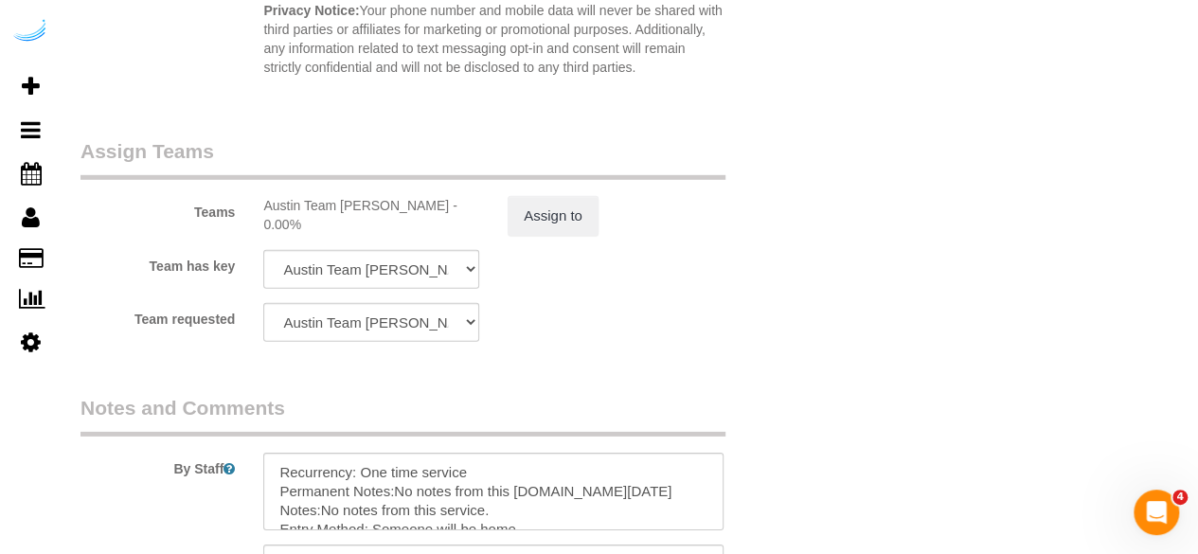
scroll to position [3109, 0]
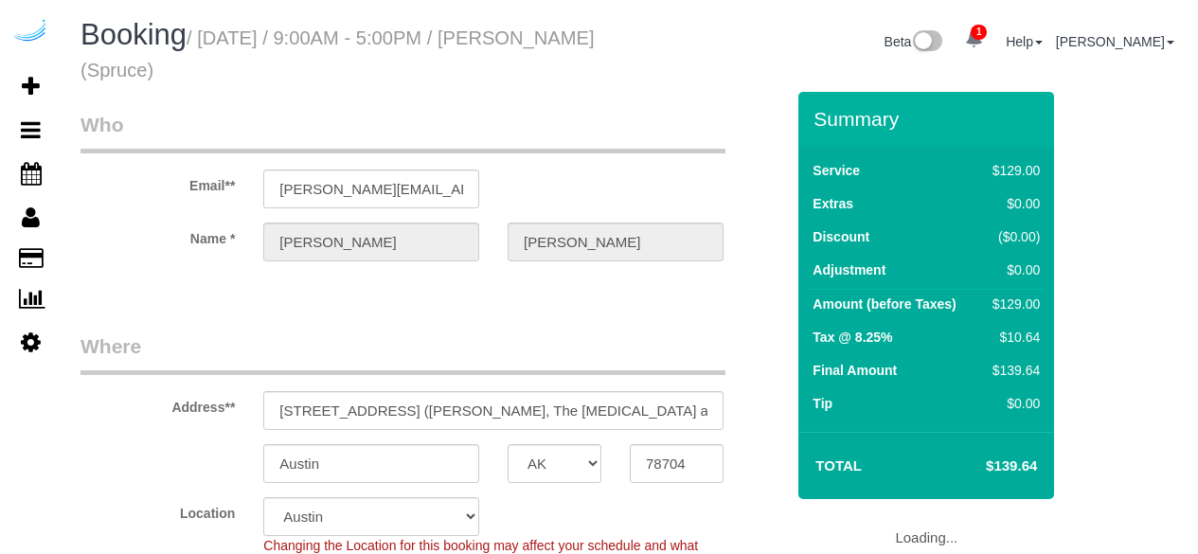
select select "[GEOGRAPHIC_DATA]"
select select "282"
select select "number:9"
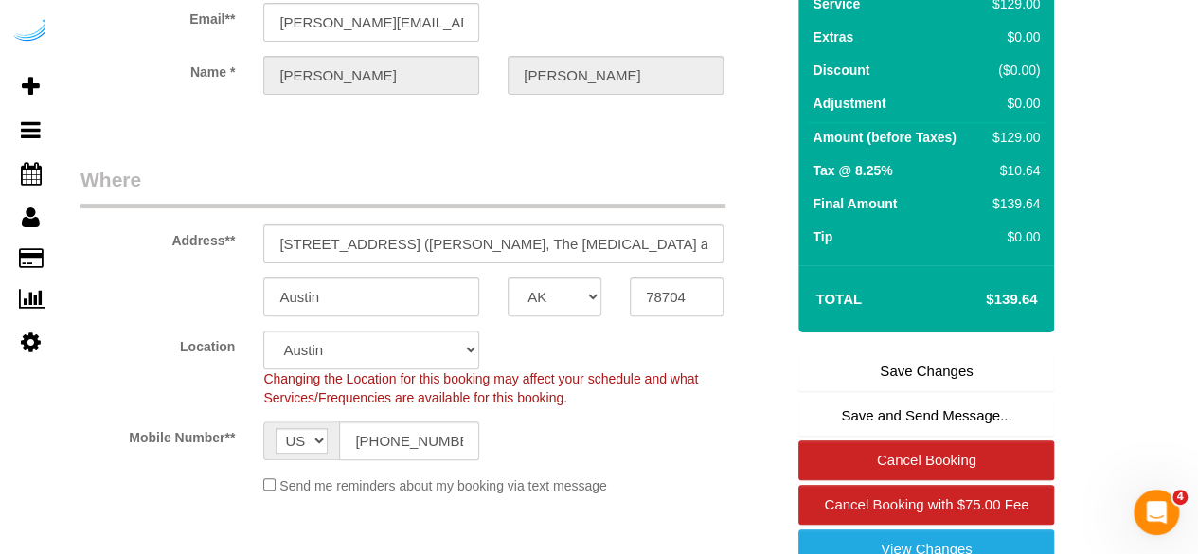
scroll to position [284, 0]
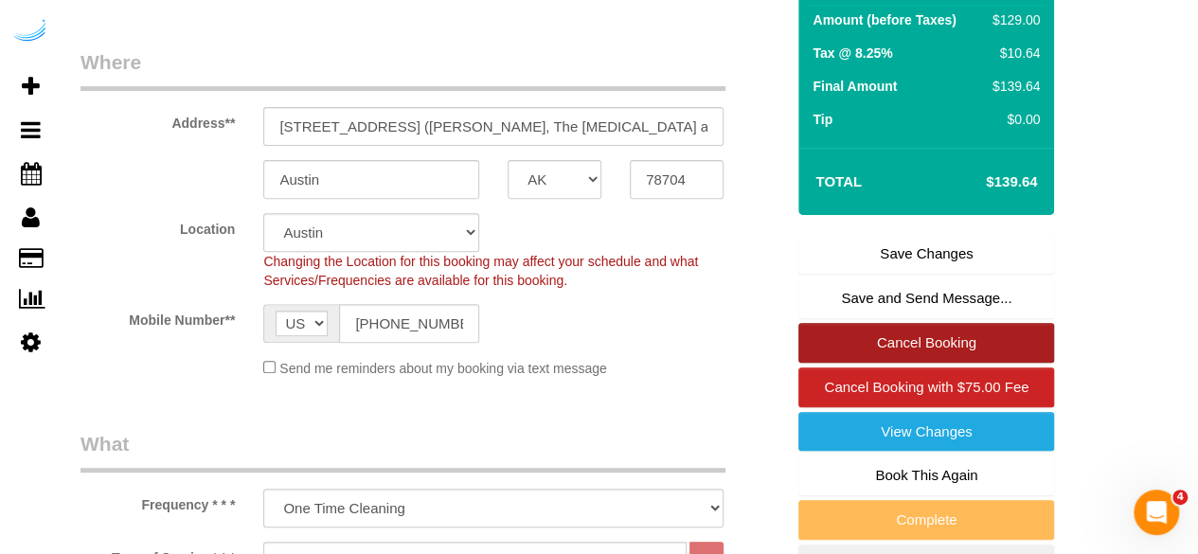
click at [911, 330] on link "Cancel Booking" at bounding box center [926, 343] width 256 height 40
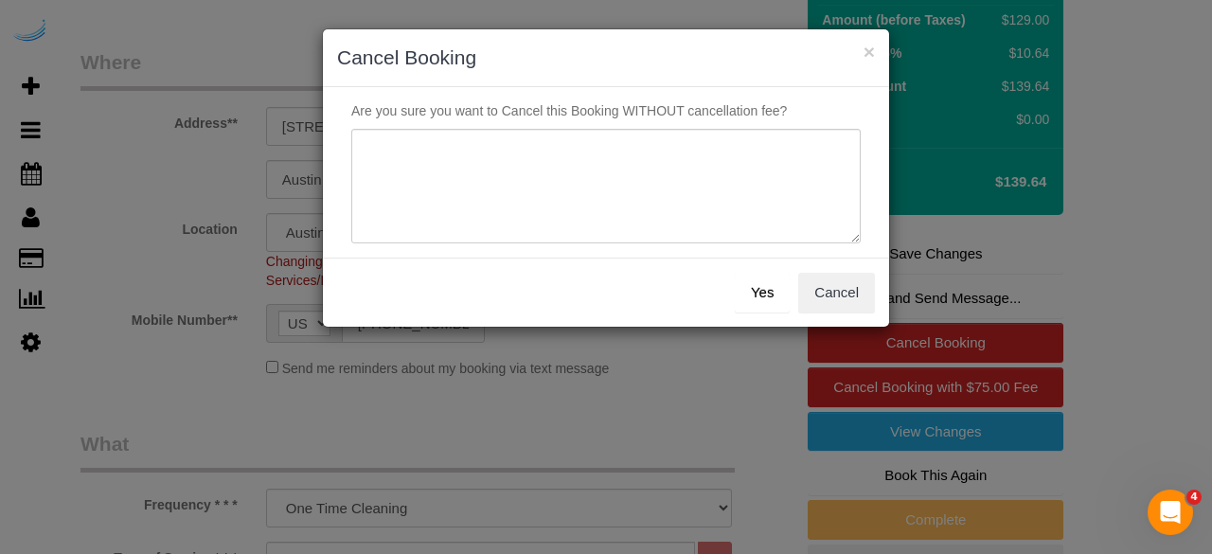
click at [568, 111] on sui-modal "× Cancel Booking Are you sure you want to Cancel this Booking WITHOUT cancellat…" at bounding box center [606, 177] width 566 height 297
click at [555, 177] on textarea at bounding box center [605, 187] width 509 height 116
type textarea "Not on spruce."
click at [784, 297] on button "Yes" at bounding box center [762, 293] width 55 height 40
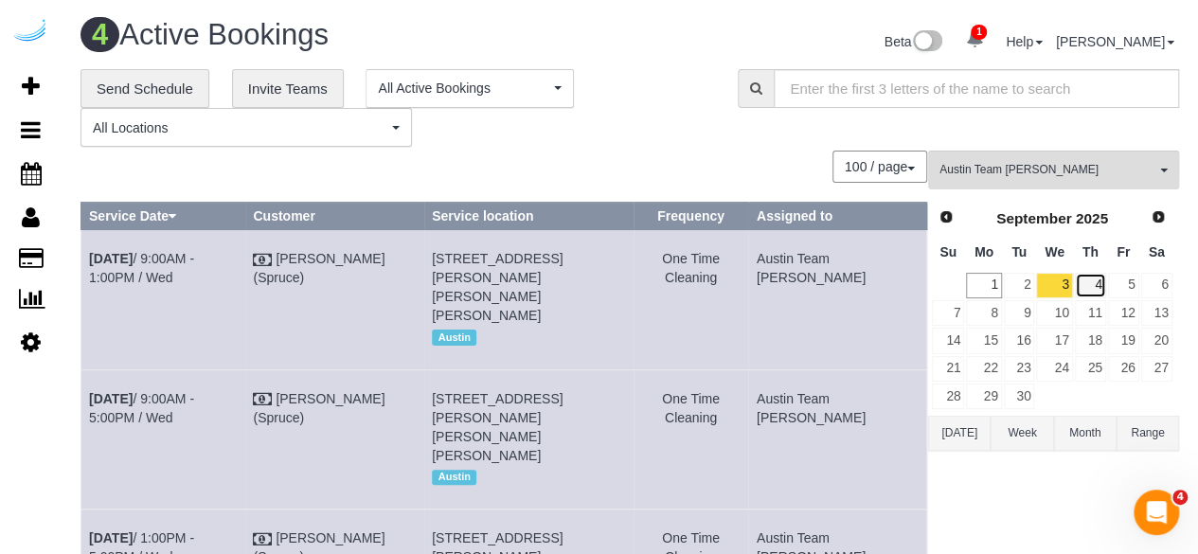
click at [1096, 283] on link "4" at bounding box center [1090, 286] width 31 height 26
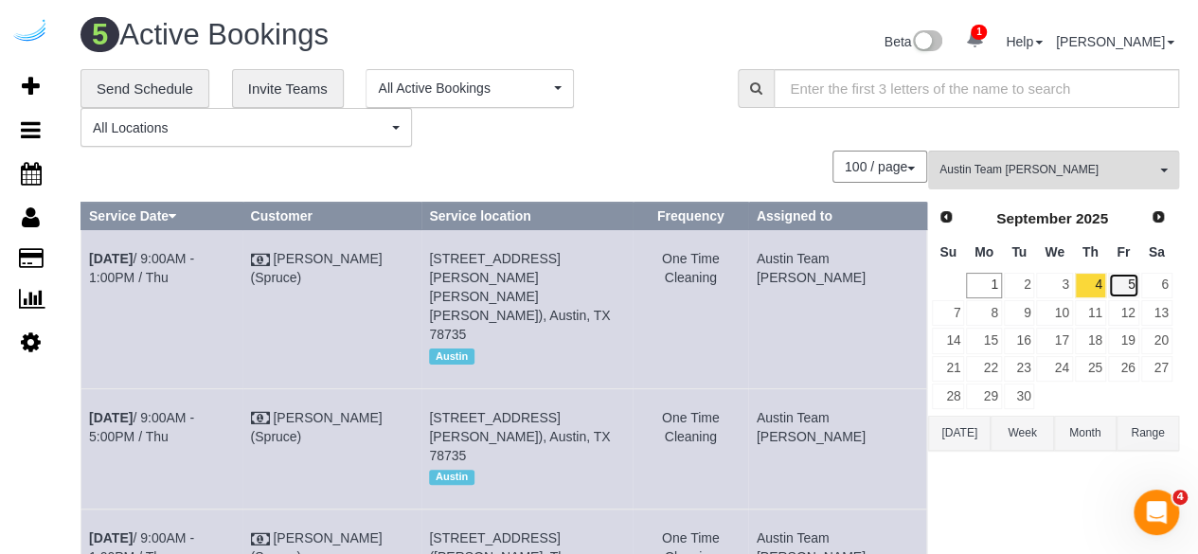
click at [1117, 287] on link "5" at bounding box center [1123, 286] width 31 height 26
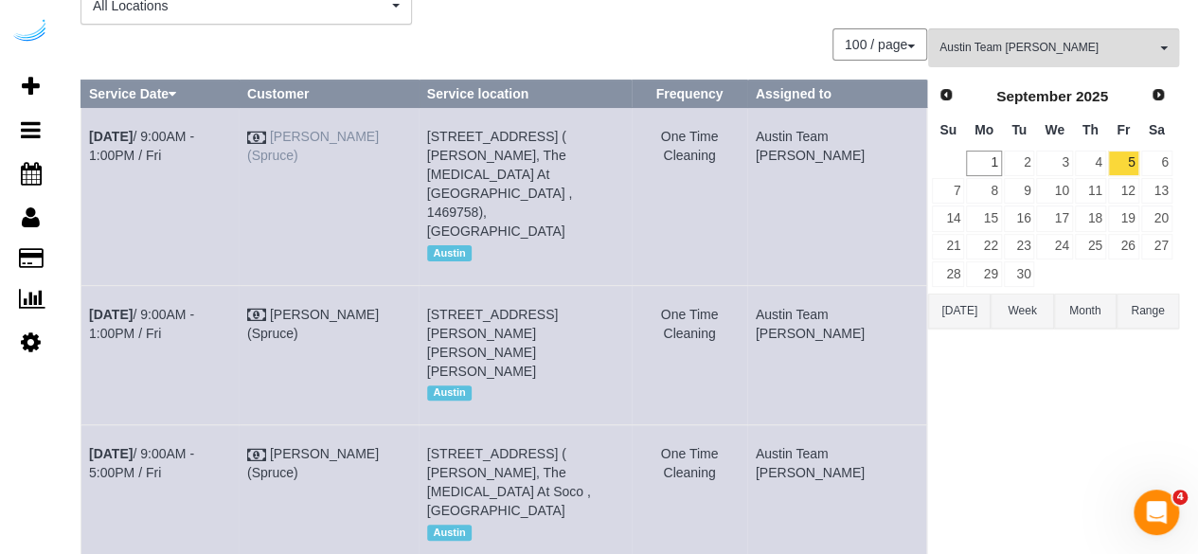
scroll to position [31, 0]
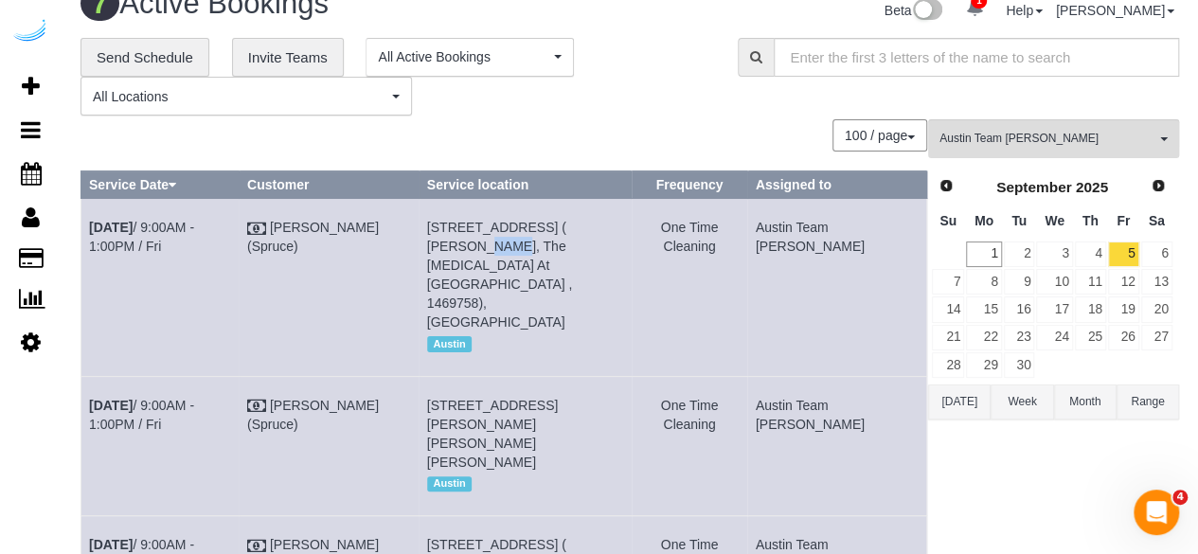
drag, startPoint x: 646, startPoint y: 226, endPoint x: 620, endPoint y: 228, distance: 25.6
click at [573, 228] on span "1007 S Congress Ave, Unit 832 ( Jenna Mcquid, The Muse At Soco , 1469758), Aust…" at bounding box center [500, 275] width 146 height 110
copy span "832"
click at [194, 229] on link "Sep 5th / 9:00AM - 1:00PM / Fri" at bounding box center [141, 237] width 105 height 34
drag, startPoint x: 179, startPoint y: 257, endPoint x: 85, endPoint y: 213, distance: 103.4
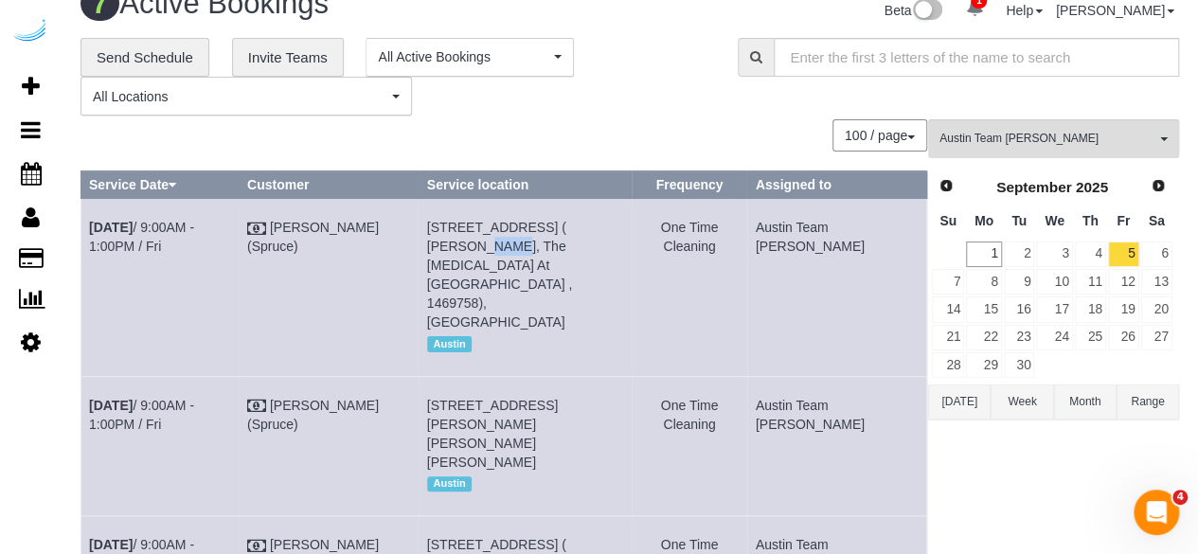
click at [85, 213] on td "Sep 5th / 9:00AM - 1:00PM / Fri" at bounding box center [160, 287] width 158 height 177
copy link "Sep 5th / 9:00AM - 1:00PM / Fri"
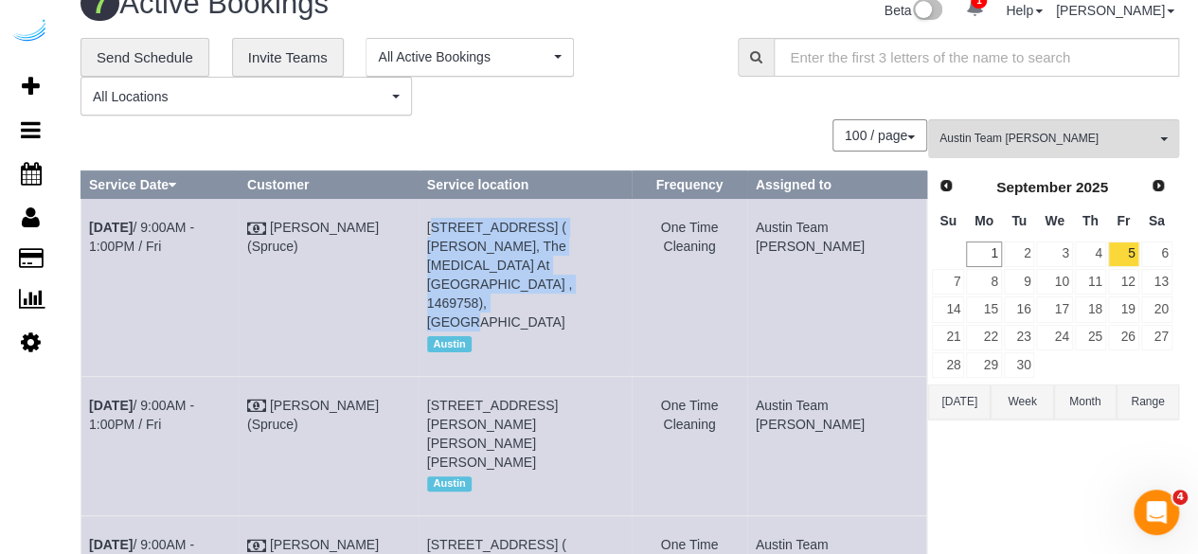
drag, startPoint x: 628, startPoint y: 269, endPoint x: 453, endPoint y: 228, distance: 179.8
click at [453, 228] on td "1007 S Congress Ave, Unit 832 ( Jenna Mcquid, The Muse At Soco , 1469758), Aust…" at bounding box center [524, 287] width 212 height 177
copy span "1007 S Congress Ave, Unit 832 ( Jenna Mcquid, The Muse At Soco , 1469758), Aust…"
drag, startPoint x: 858, startPoint y: 243, endPoint x: 785, endPoint y: 224, distance: 75.3
click at [785, 224] on tr "Sep 5th / 9:00AM - 1:00PM / Fri Brandie Louck (Spruce) 1007 S Congress Ave, Uni…" at bounding box center [504, 287] width 846 height 177
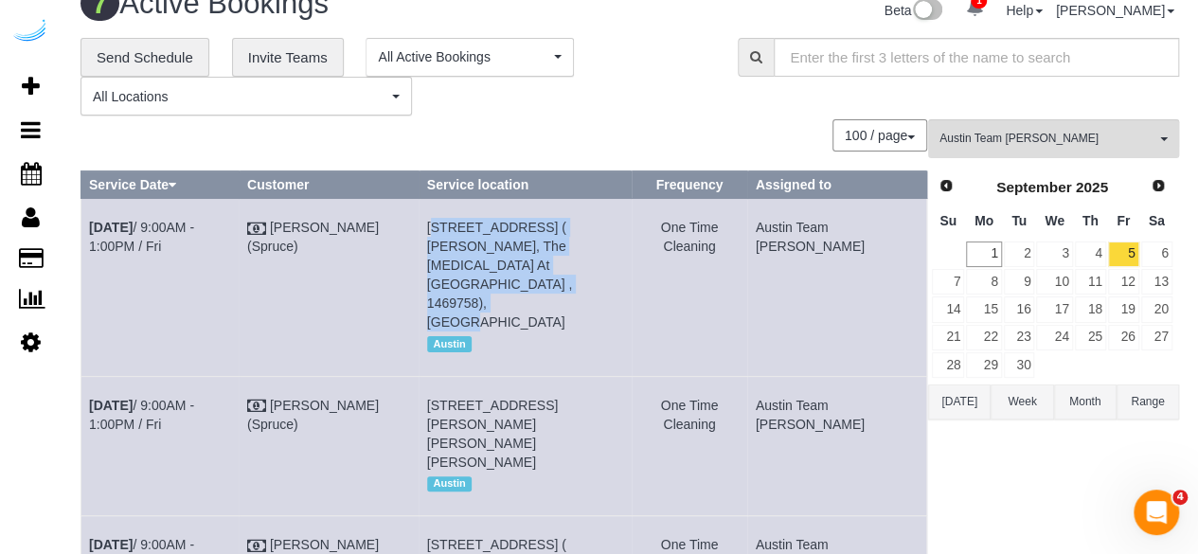
copy tr "Cleaning Austin Team Isabel"
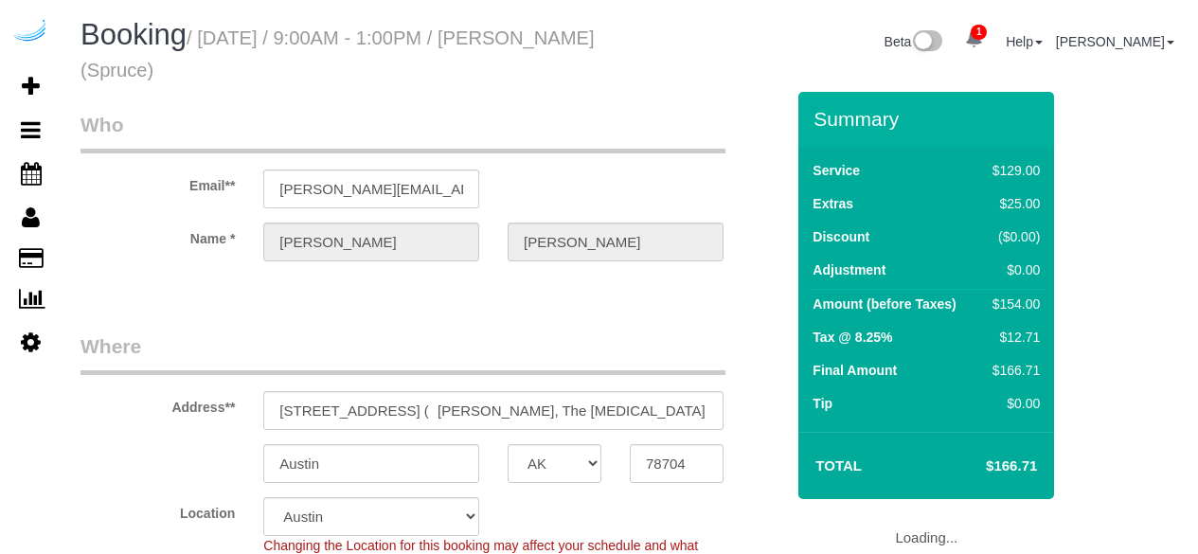
select select "[GEOGRAPHIC_DATA]"
select select "282"
select select "number:9"
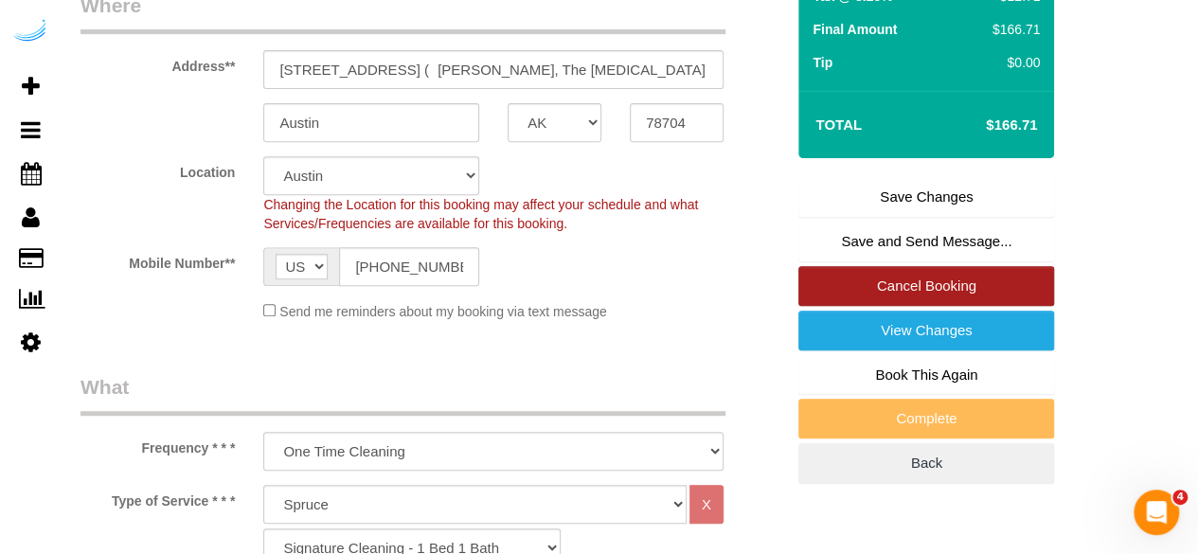
scroll to position [379, 0]
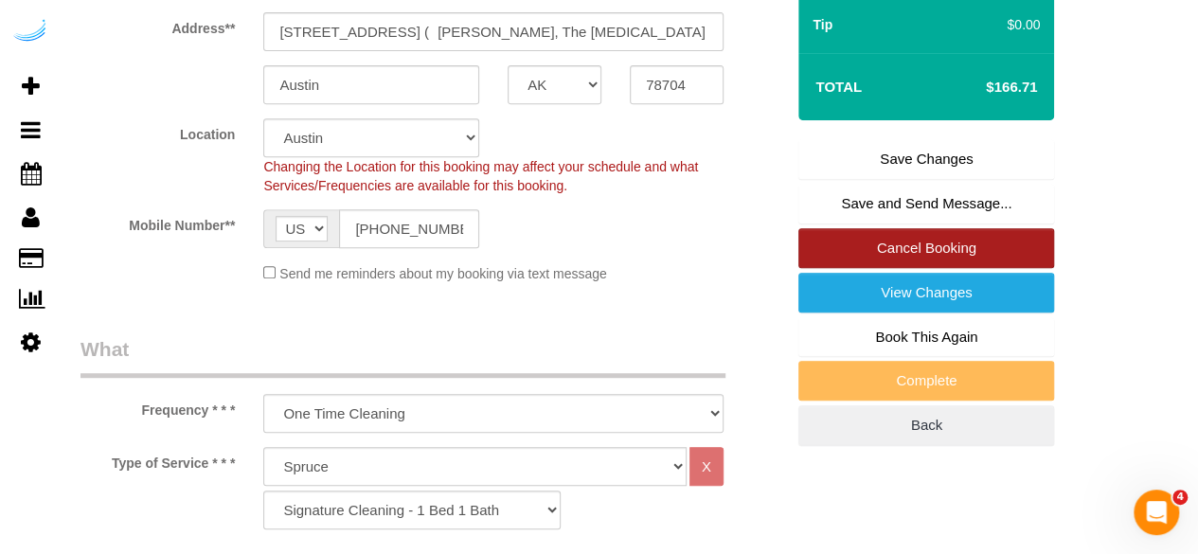
click at [882, 240] on link "Cancel Booking" at bounding box center [926, 248] width 256 height 40
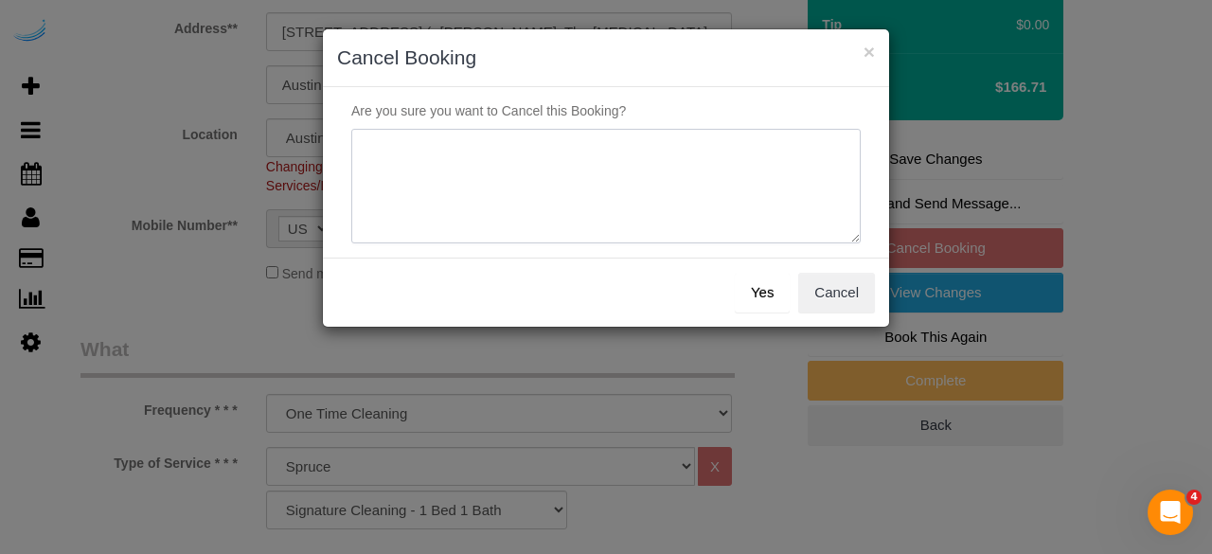
click at [648, 179] on textarea at bounding box center [605, 187] width 509 height 116
type textarea "Not on spruce."
click at [767, 297] on button "Yes" at bounding box center [762, 293] width 55 height 40
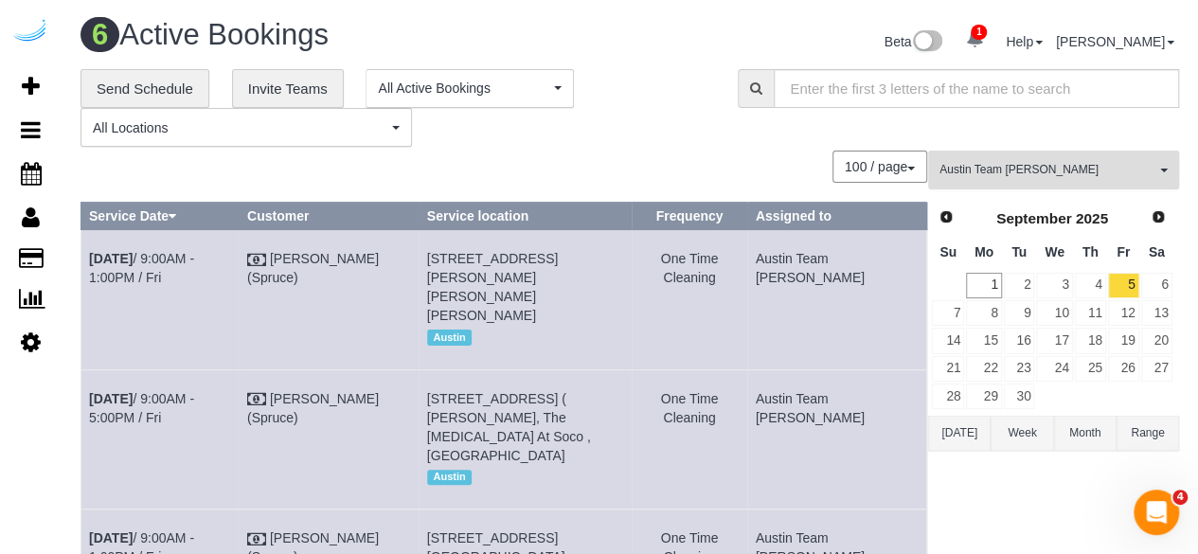
click at [1016, 169] on span "Austin Team [PERSON_NAME]" at bounding box center [1047, 170] width 216 height 16
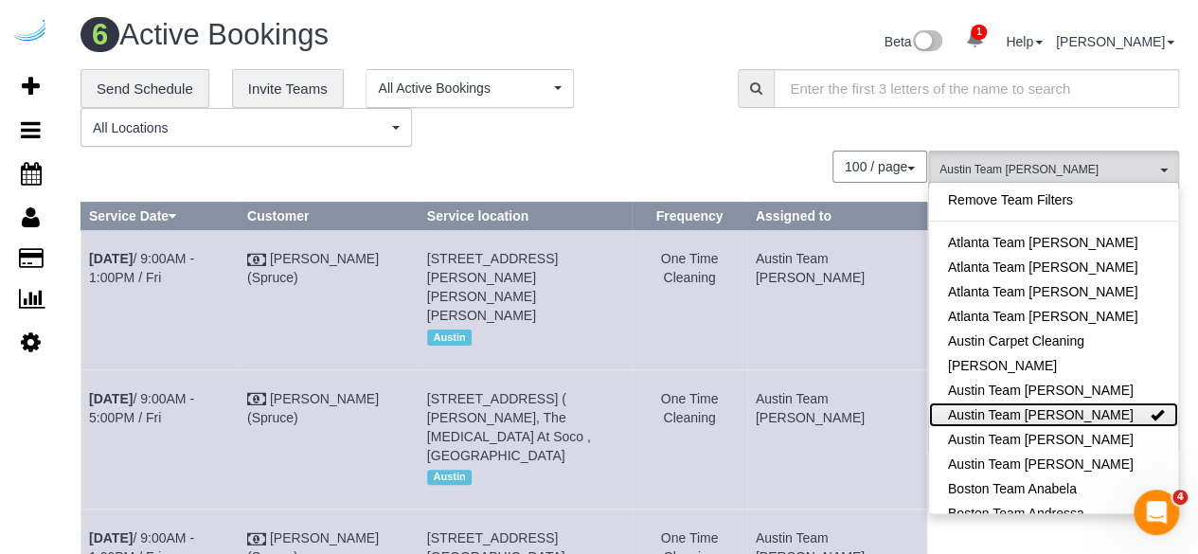
click at [1065, 402] on link "Austin Team [PERSON_NAME]" at bounding box center [1053, 414] width 249 height 25
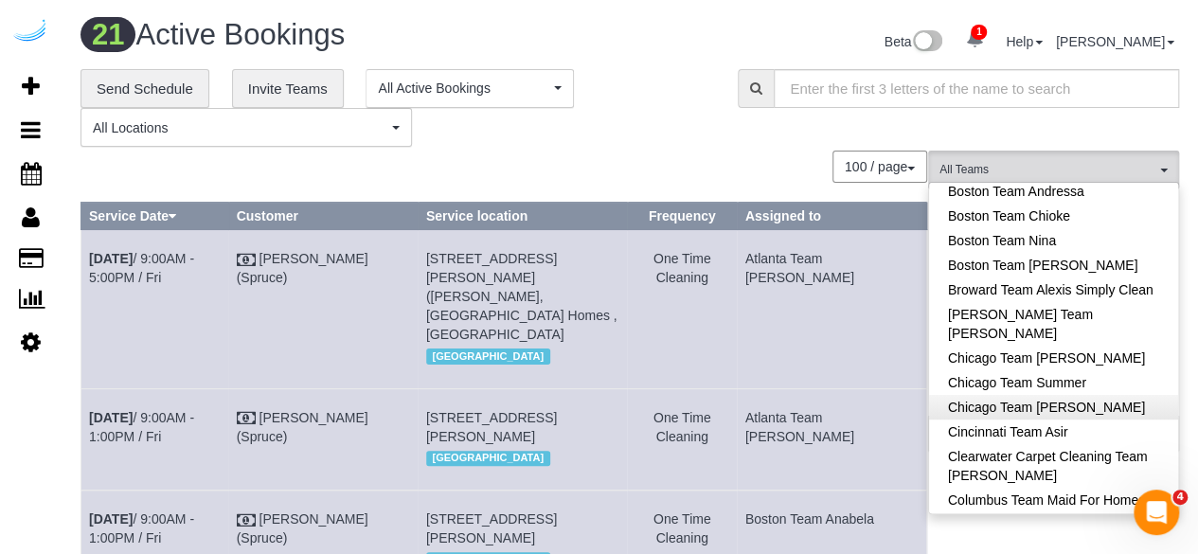
scroll to position [379, 0]
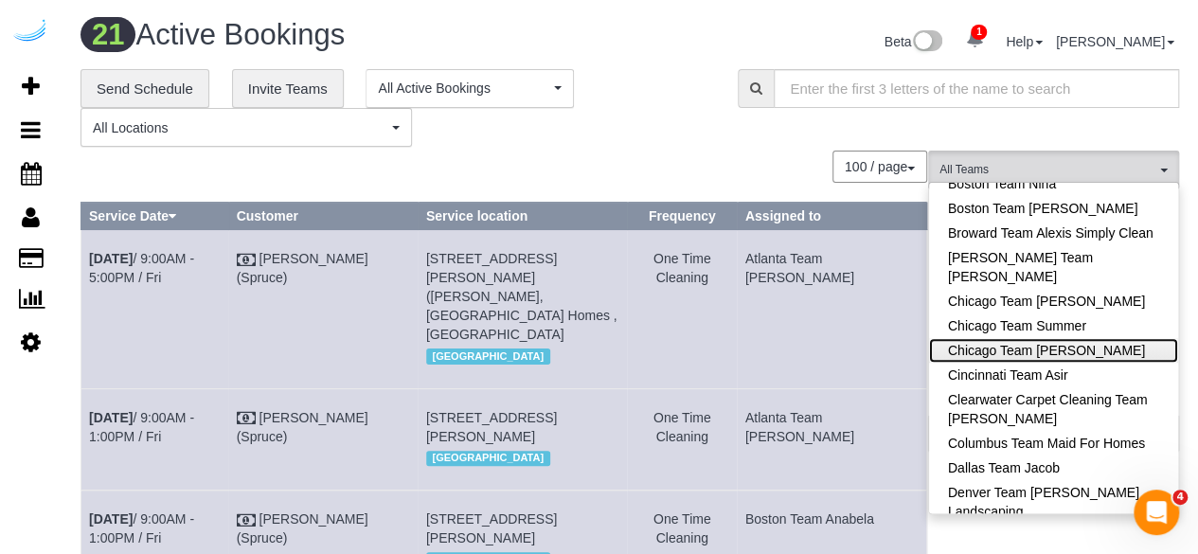
click at [1098, 353] on link "Chicago Team [PERSON_NAME]" at bounding box center [1053, 350] width 249 height 25
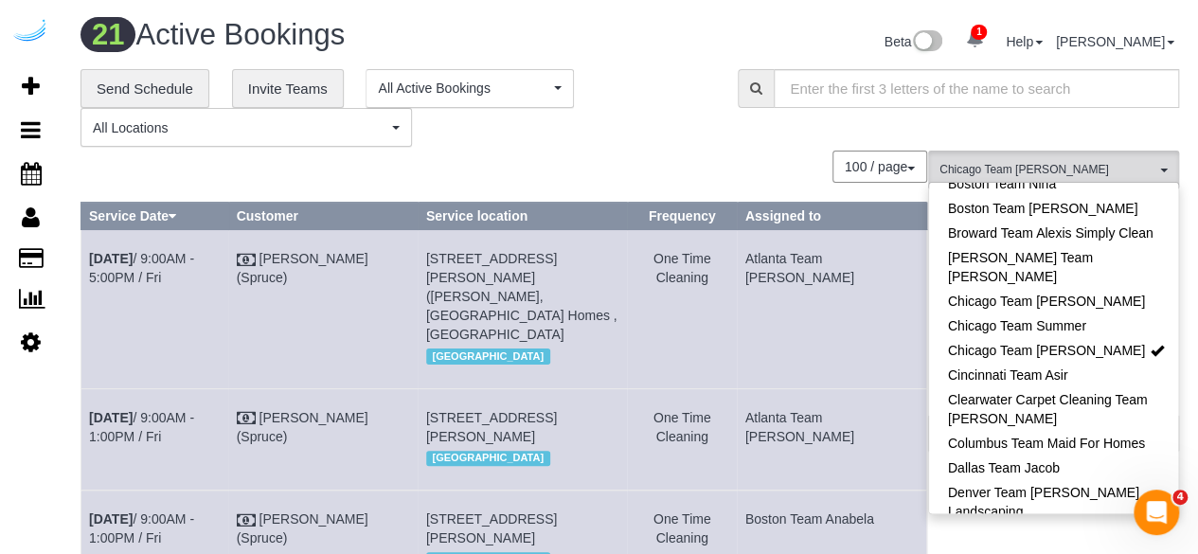
click at [691, 163] on div "100 / page 10 / page 20 / page 30 / page 40 / page 50 / page 100 / page" at bounding box center [503, 167] width 846 height 32
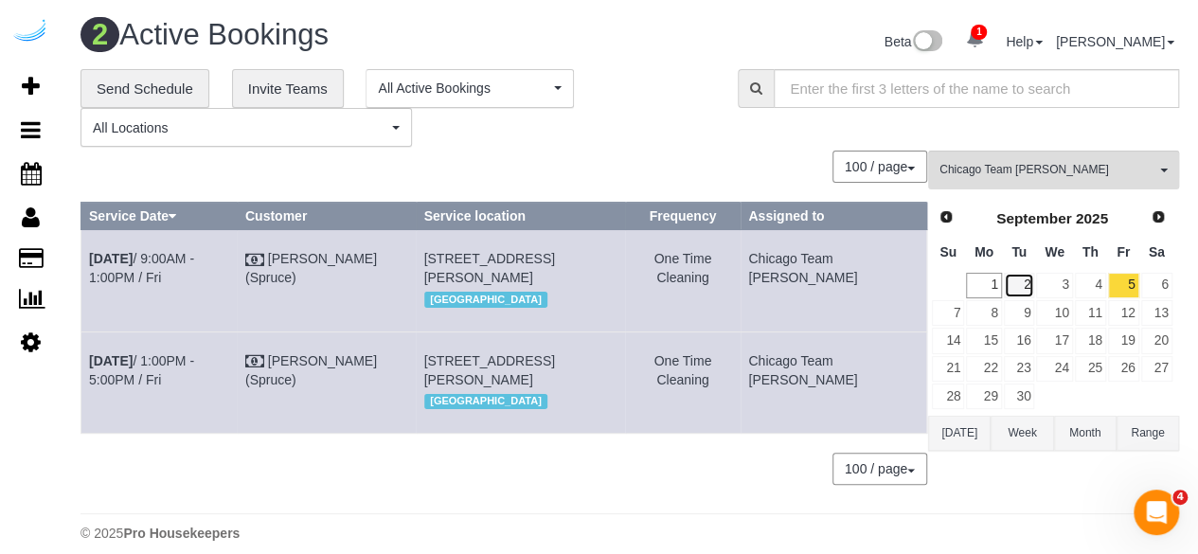
click at [1022, 283] on link "2" at bounding box center [1019, 286] width 31 height 26
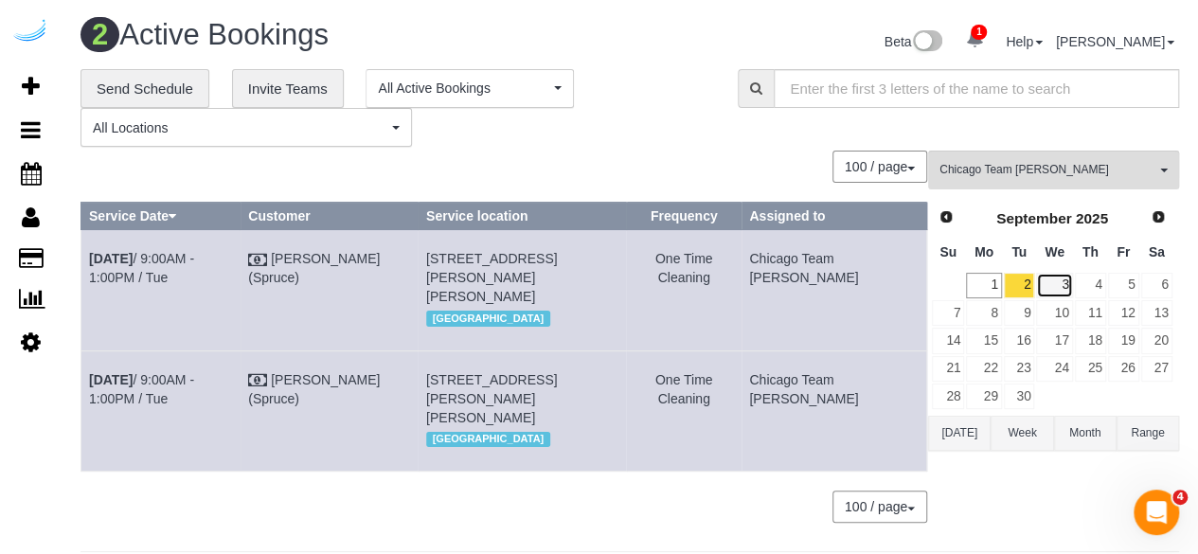
drag, startPoint x: 1062, startPoint y: 276, endPoint x: 926, endPoint y: 236, distance: 142.0
click at [1062, 276] on link "3" at bounding box center [1054, 286] width 36 height 26
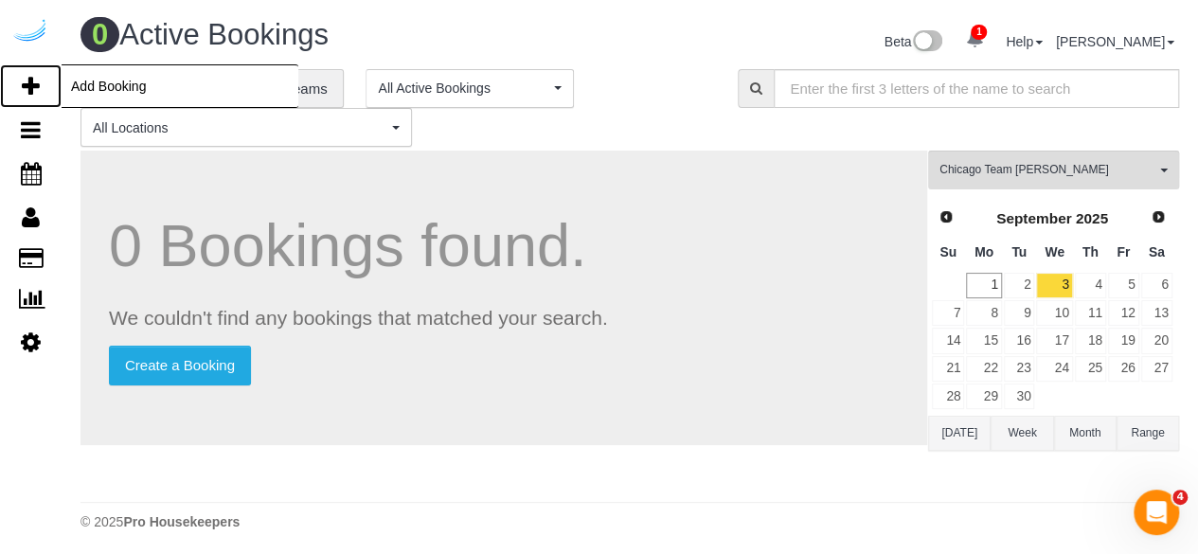
click at [27, 72] on link "Add Booking" at bounding box center [31, 86] width 62 height 44
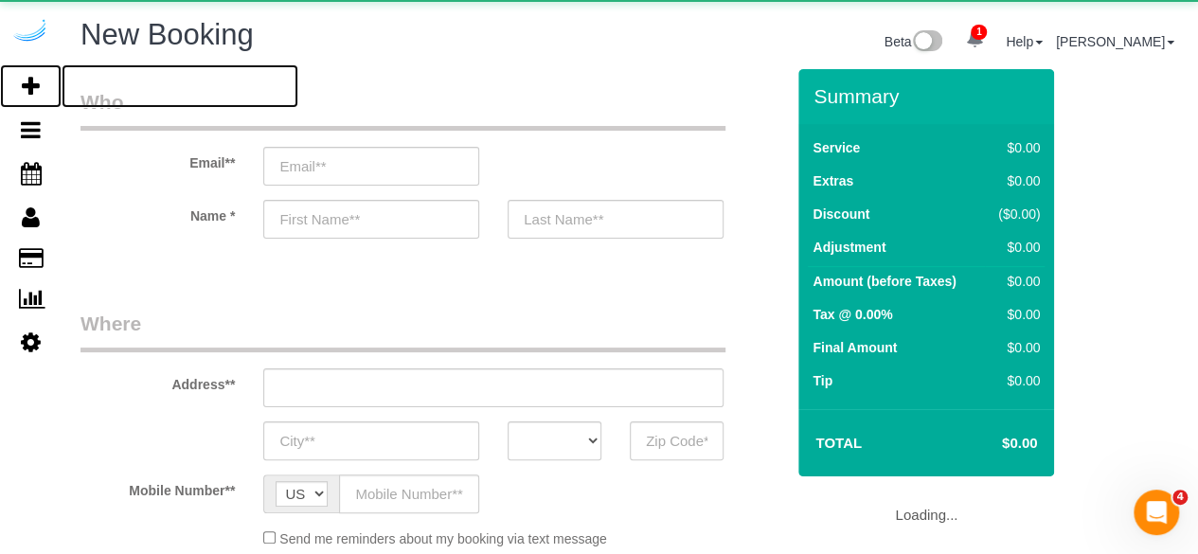
select select "object:2356"
select select "4"
select select "number:9"
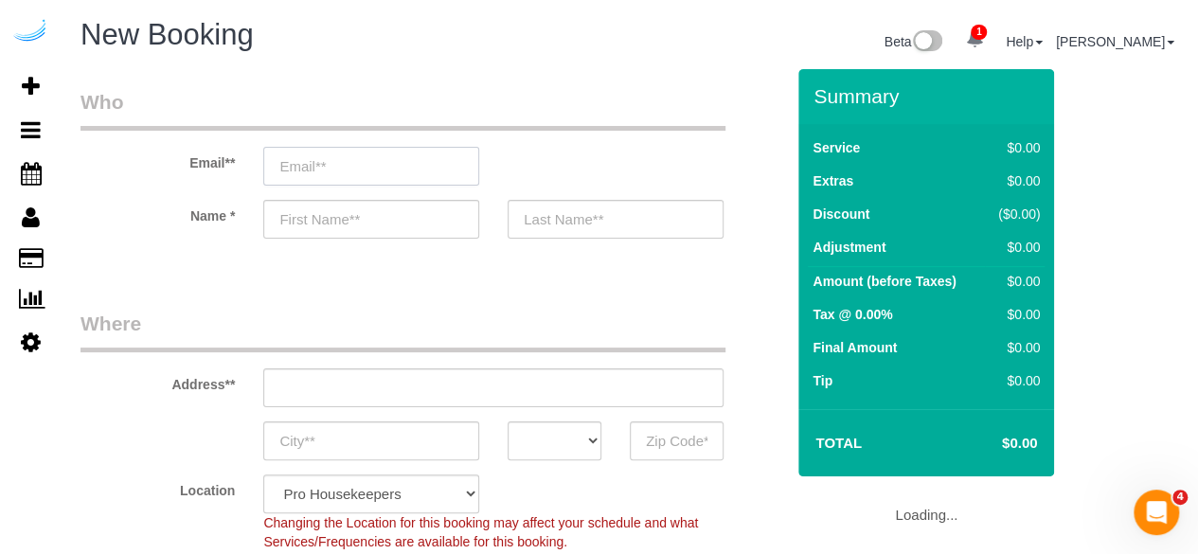
click at [303, 160] on input "email" at bounding box center [371, 166] width 216 height 39
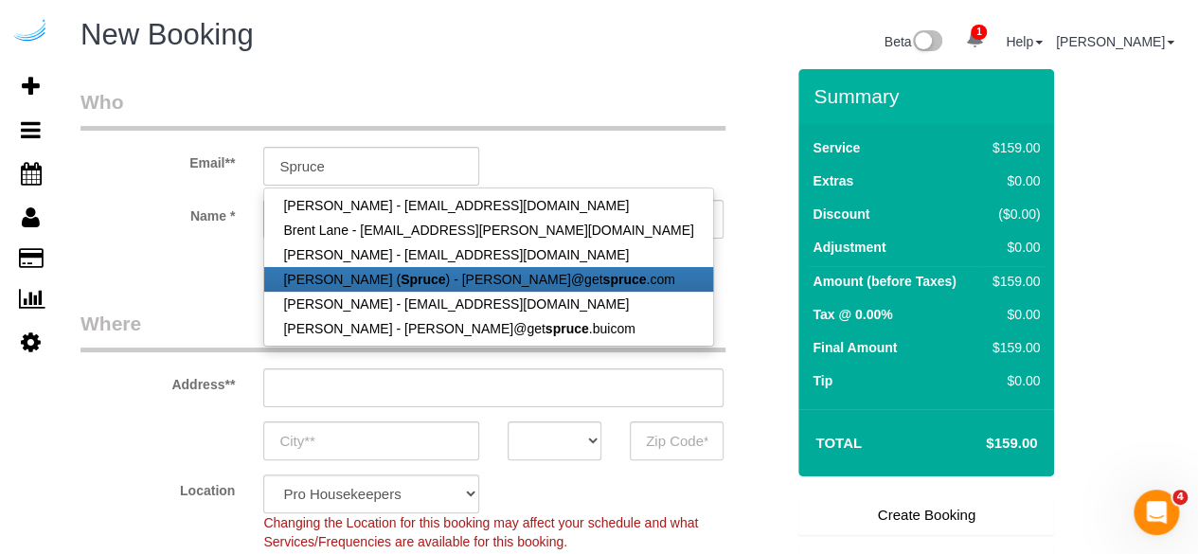
click at [350, 287] on link "Brandie Louck ( Spruce ) - brandie@get spruce .com" at bounding box center [488, 279] width 448 height 25
type input "[PERSON_NAME][EMAIL_ADDRESS][DOMAIN_NAME]"
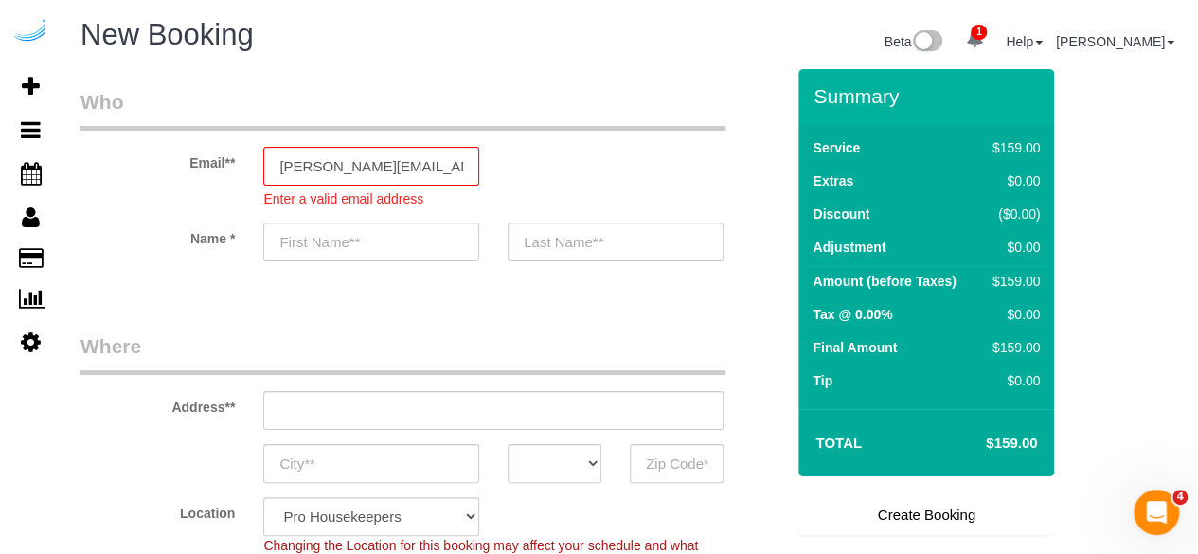
type input "[PERSON_NAME]"
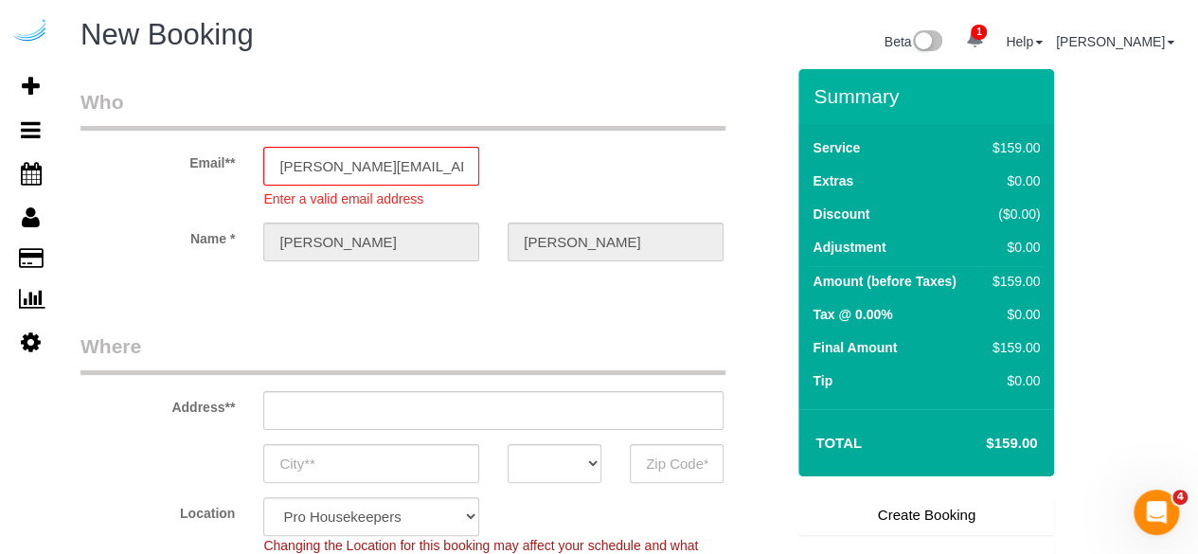
type input "3816 S Lamar Blvd"
type input "Austin"
select select "[GEOGRAPHIC_DATA]"
type input "78704"
select select "9"
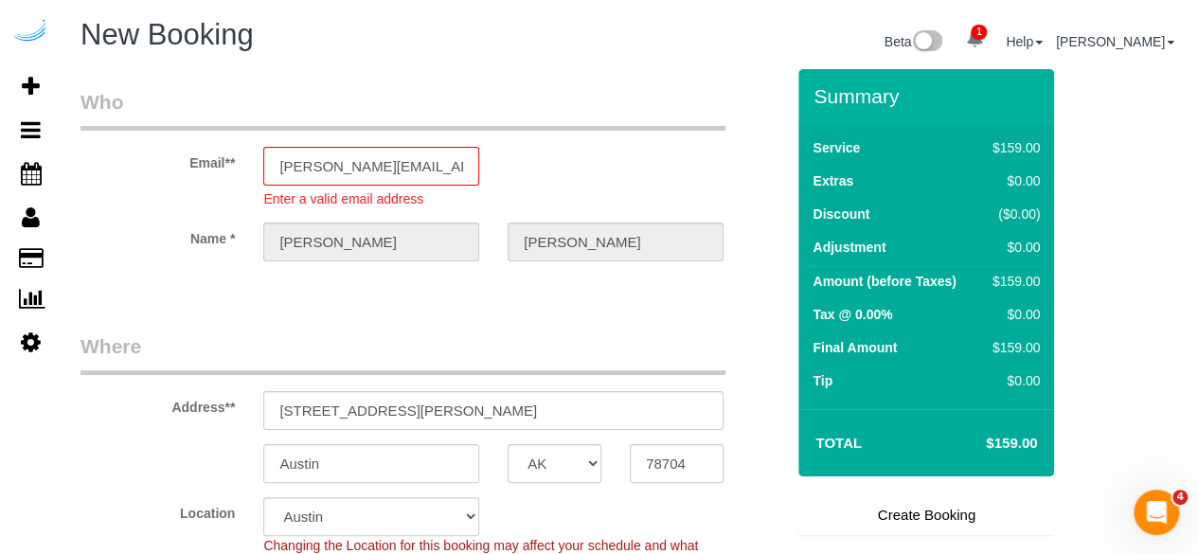
select select "object:2397"
click at [451, 398] on input "3816 S Lamar Blvd" at bounding box center [493, 410] width 460 height 39
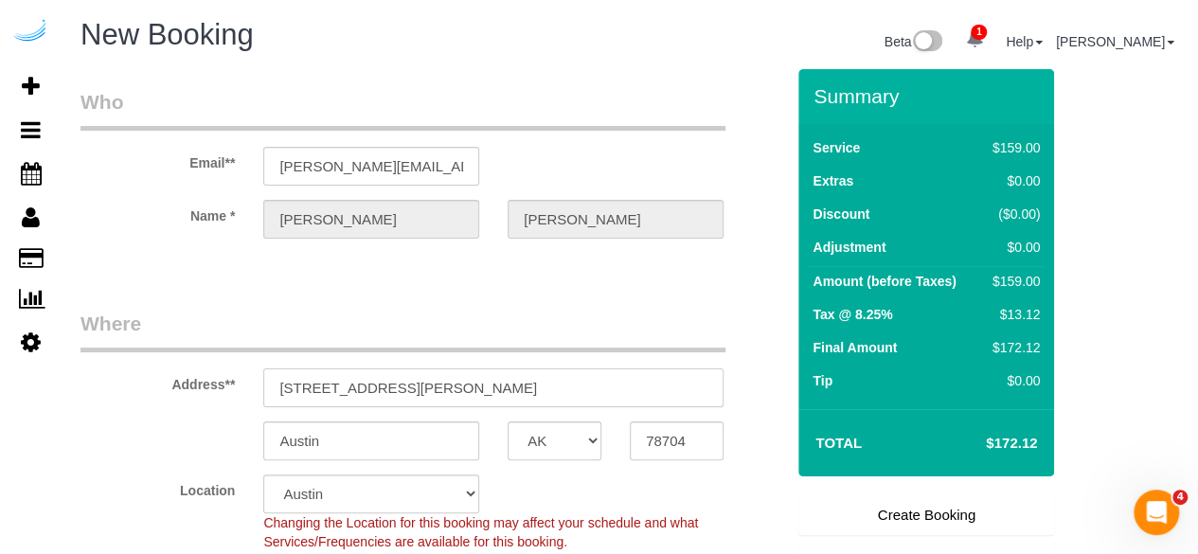
paste input "60 W Hubbard St, Chicago, IL 60654"
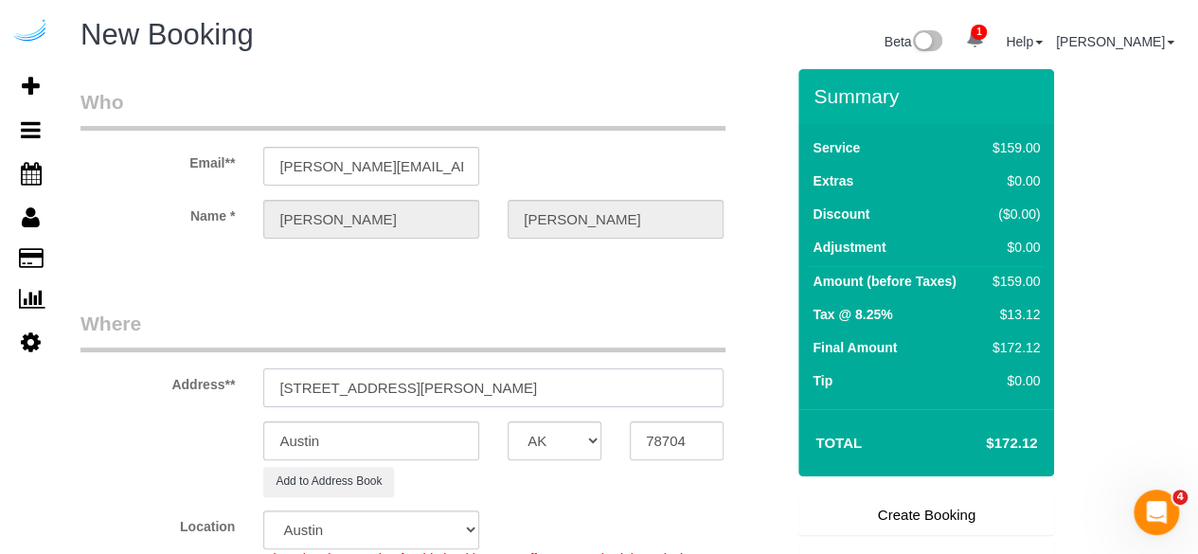
drag, startPoint x: 477, startPoint y: 383, endPoint x: 657, endPoint y: 375, distance: 180.1
click at [653, 375] on input "360 W Hubbard St, Chicago, IL 60654" at bounding box center [493, 387] width 460 height 39
type input "360 W Hubbard St, Chicago, IL 60654"
click at [682, 442] on input "78704" at bounding box center [677, 440] width 94 height 39
paste input "6065"
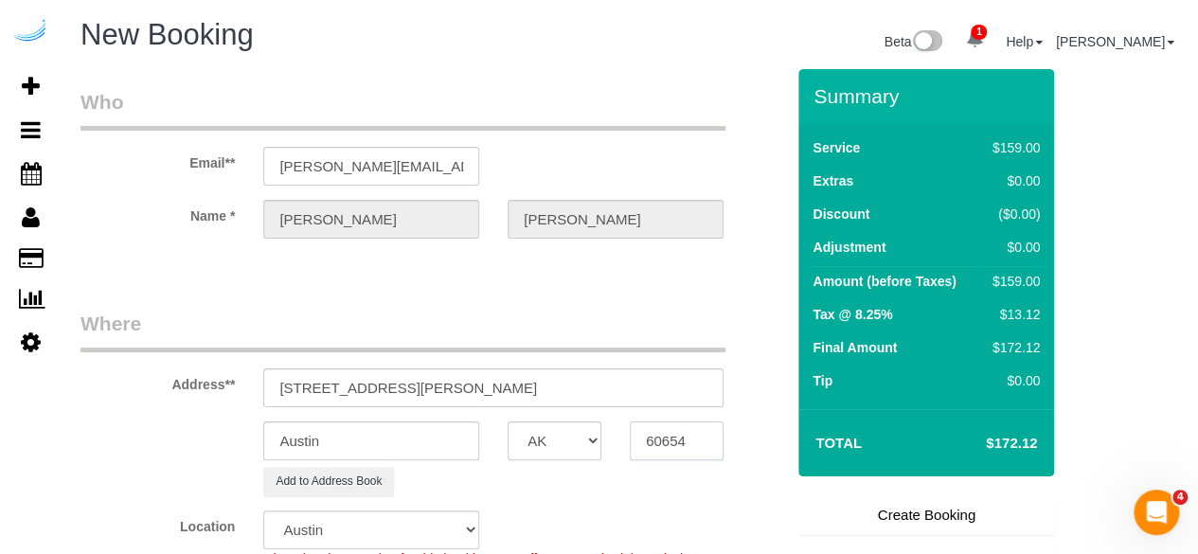
type input "60654"
click at [545, 441] on select "AK AL AR AZ CA CO CT DC DE FL GA HI IA ID IL IN KS KY LA MA MD ME MI MN MO MS M…" at bounding box center [555, 440] width 94 height 39
select select "11"
select select "IL"
click at [508, 421] on select "AK AL AR AZ CA CO CT DC DE FL GA HI IA ID IL IN KS KY LA MA MD ME MI MN MO MS M…" at bounding box center [555, 440] width 94 height 39
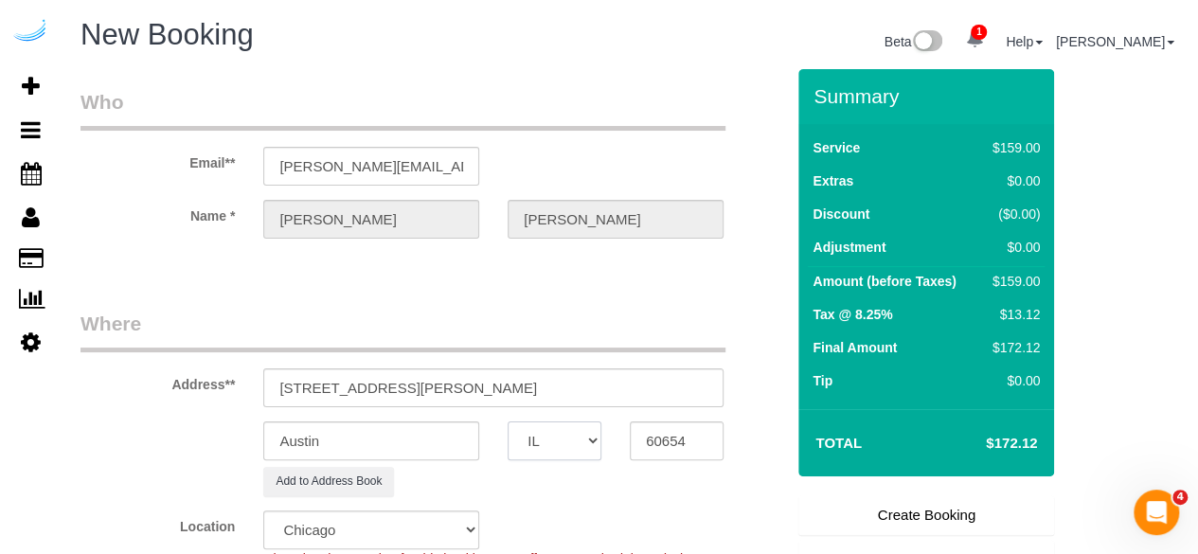
select select "object:2449"
click at [403, 433] on input "Austin" at bounding box center [371, 440] width 216 height 39
type input "[GEOGRAPHIC_DATA]"
drag, startPoint x: 421, startPoint y: 388, endPoint x: 726, endPoint y: 410, distance: 305.7
click at [726, 410] on sui-booking-address "Address** 360 W Hubbard St, Chicago, IL 60654 Chicago AK AL AR AZ CA CO CT DC D…" at bounding box center [431, 403] width 703 height 187
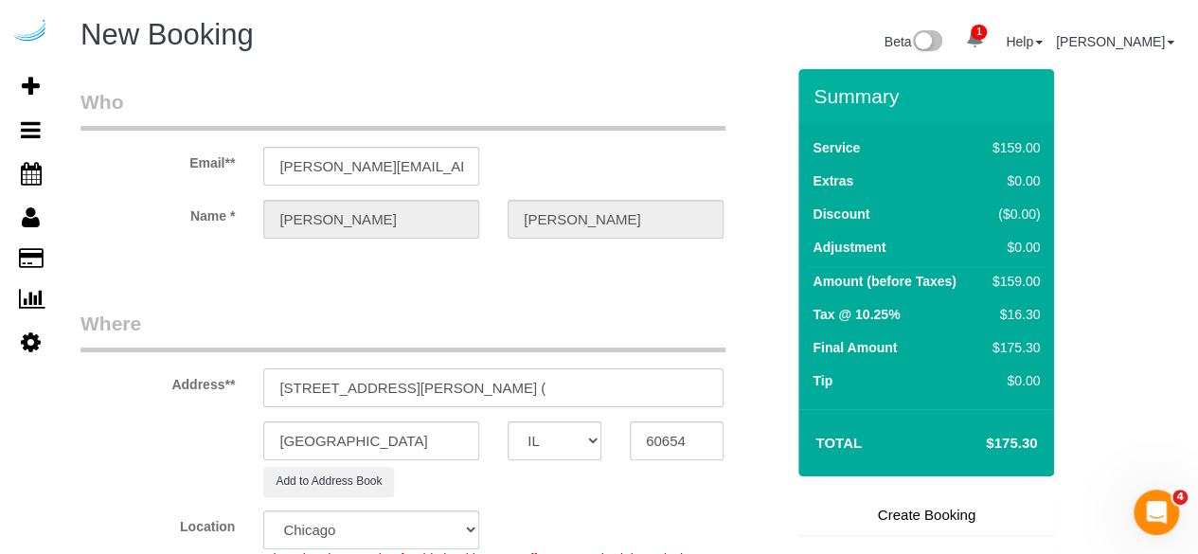
paste input "Nicole Gartland"
paste input "Hubbard Place"
paste input "1471623"
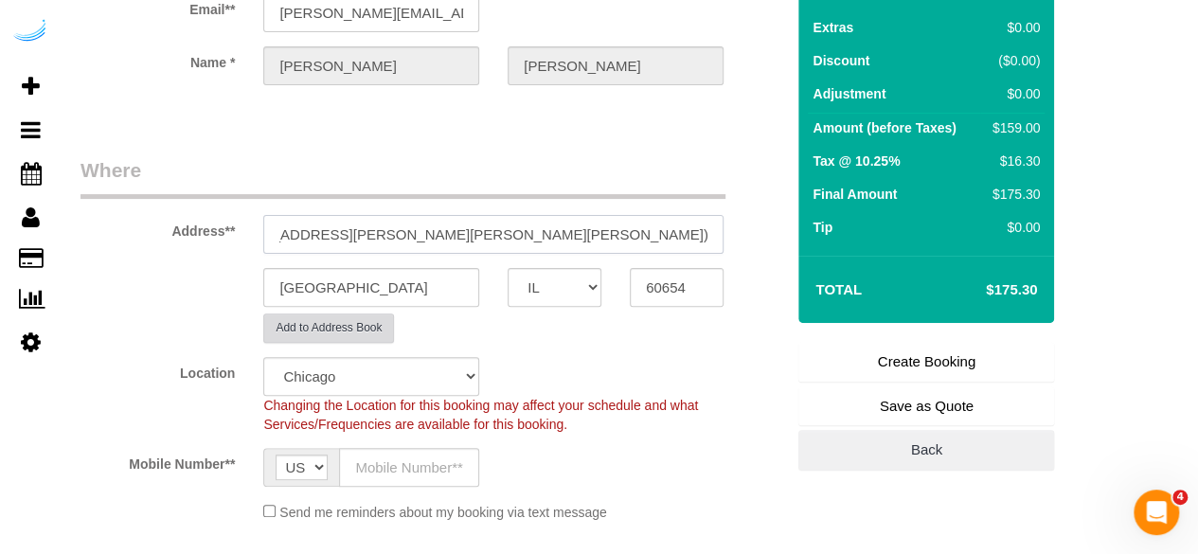
scroll to position [284, 0]
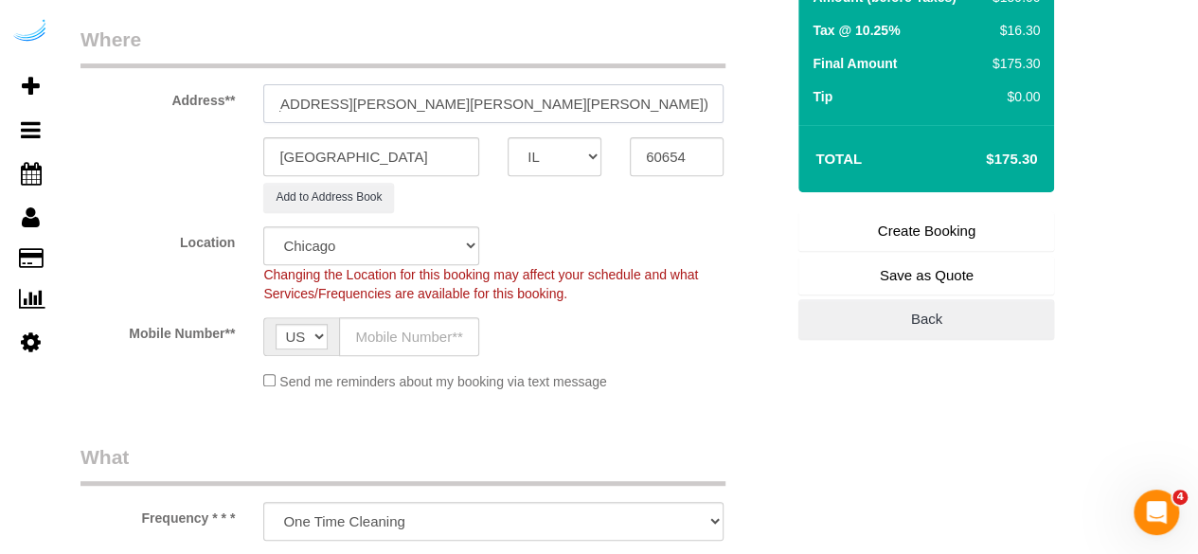
type input "360 W Hubbard St, Building 360, Unit 2212 ( Nicole Gartland, Hubbard Place, 147…"
click at [394, 317] on input "text" at bounding box center [409, 336] width 140 height 39
type input "[PHONE_NUMBER]"
type input "Brandie Louck"
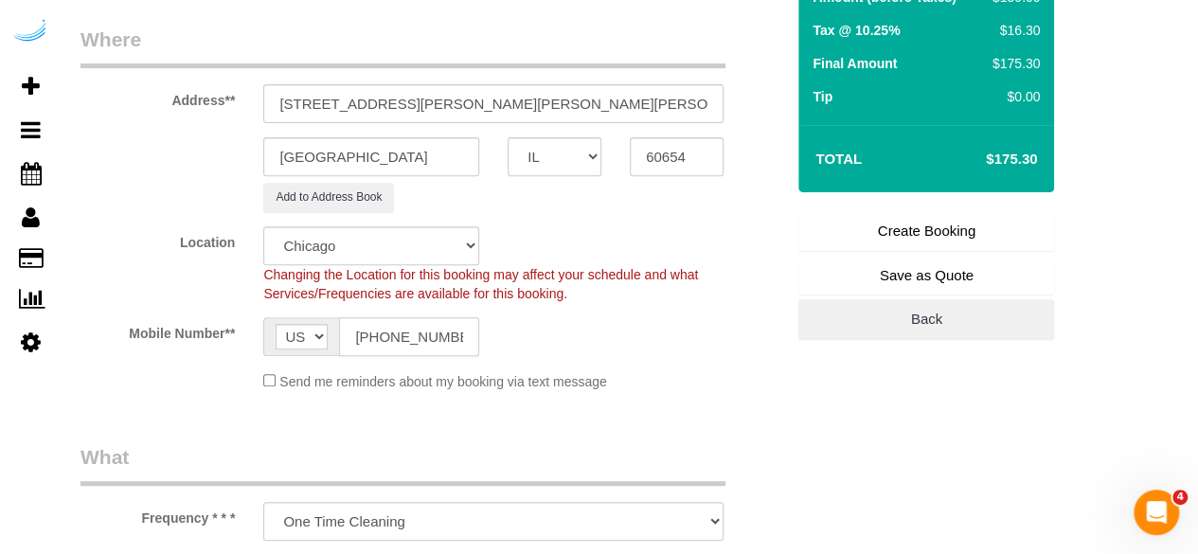
type input "[PHONE_NUMBER]"
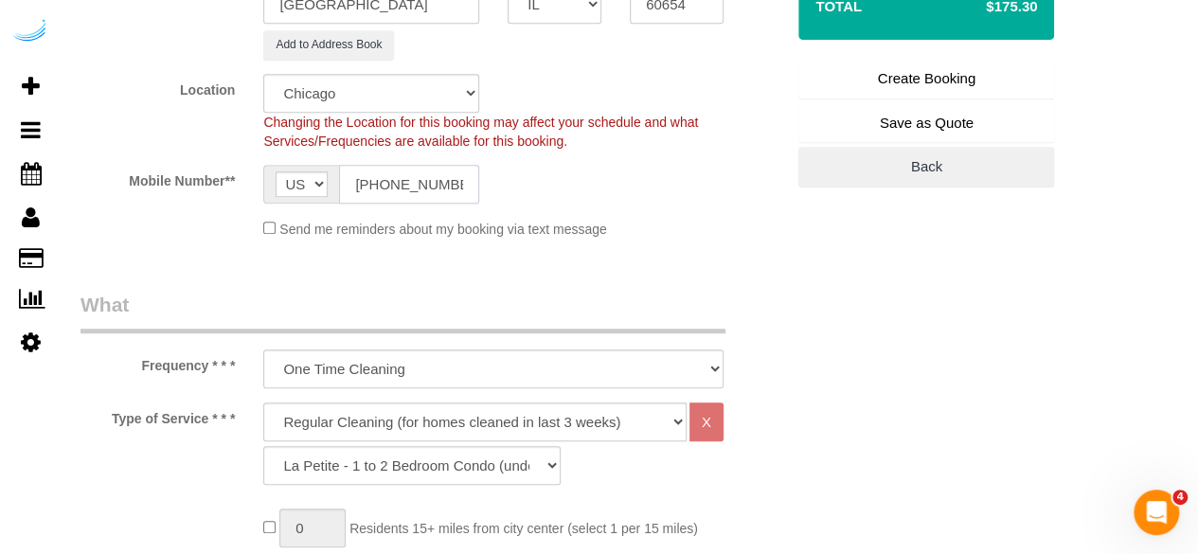
scroll to position [568, 0]
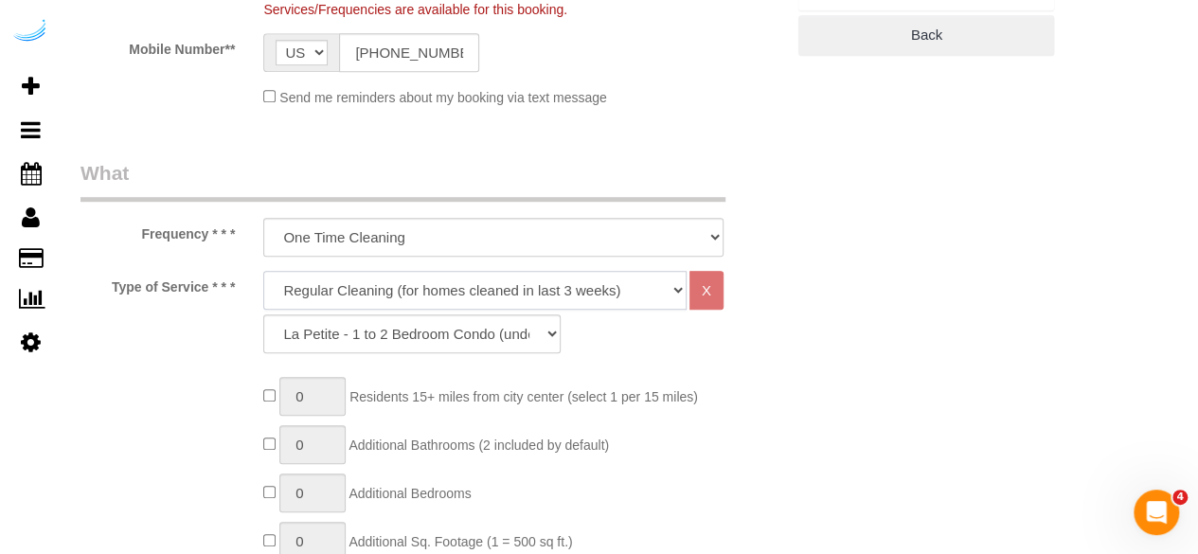
click at [411, 283] on select "Deep Cleaning (for homes that have not been cleaned in 3+ weeks) Spruce Regular…" at bounding box center [474, 290] width 423 height 39
select select "282"
click at [263, 271] on select "Deep Cleaning (for homes that have not been cleaned in 3+ weeks) Spruce Regular…" at bounding box center [474, 290] width 423 height 39
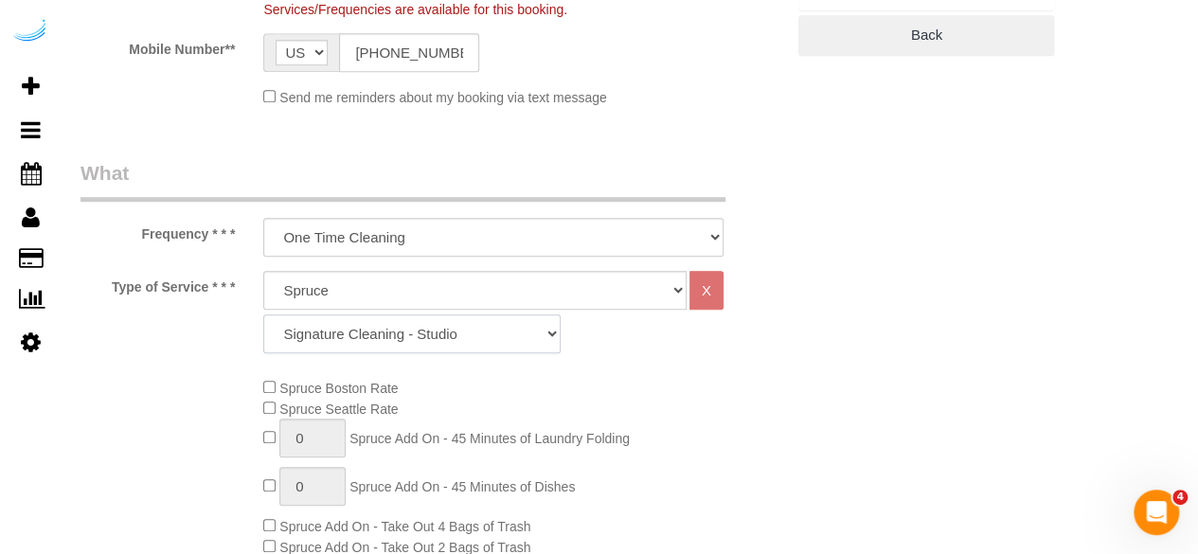
click at [348, 332] on select "Signature Cleaning - Studio Signature Cleaning - 1 Bed 1 Bath Signature Cleanin…" at bounding box center [411, 333] width 297 height 39
select select "309"
click at [263, 314] on select "Signature Cleaning - Studio Signature Cleaning - 1 Bed 1 Bath Signature Cleanin…" at bounding box center [411, 333] width 297 height 39
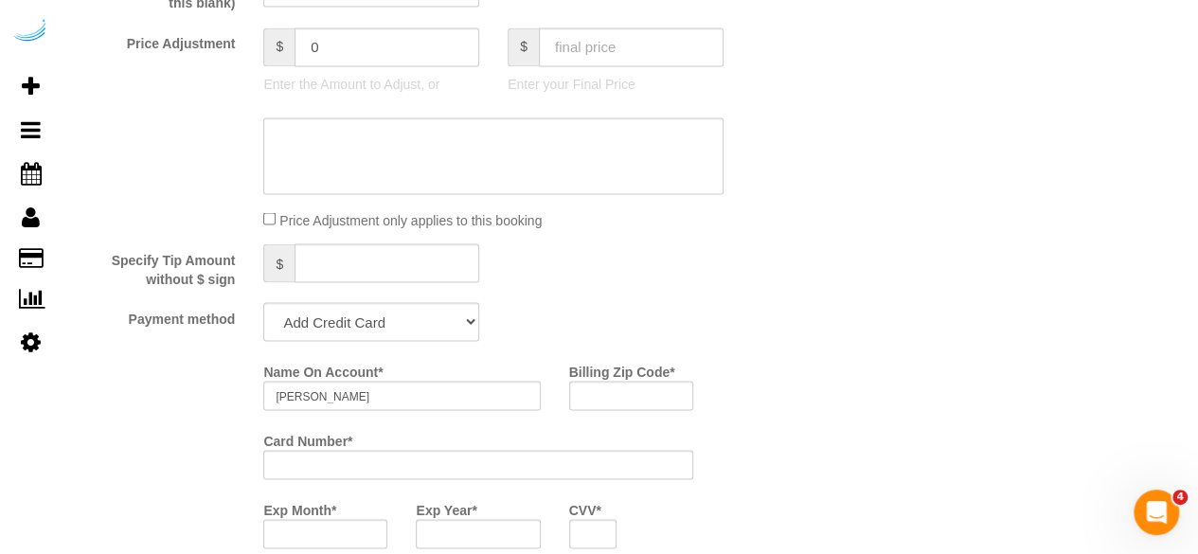
scroll to position [1799, 0]
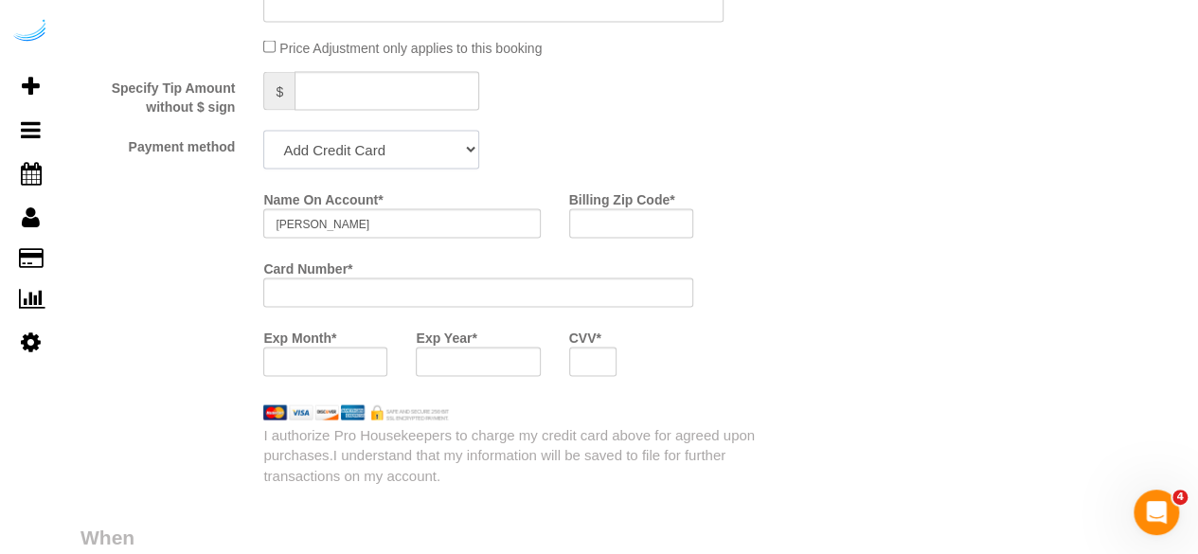
click at [384, 155] on select "Add Credit Card Cash Check Paypal" at bounding box center [371, 150] width 216 height 39
select select "string:check"
click at [263, 133] on select "Add Credit Card Cash Check Paypal" at bounding box center [371, 150] width 216 height 39
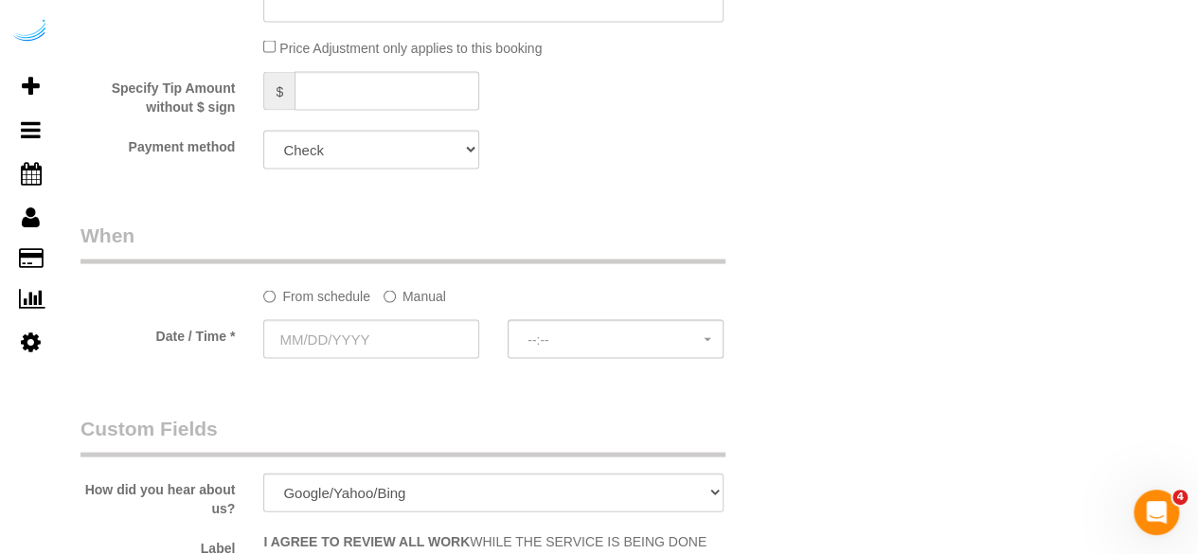
click at [409, 312] on sui-booking-spot "From schedule Manual Date / Time * --:-- --:--" at bounding box center [431, 292] width 703 height 141
click at [417, 306] on label "Manual" at bounding box center [414, 293] width 62 height 26
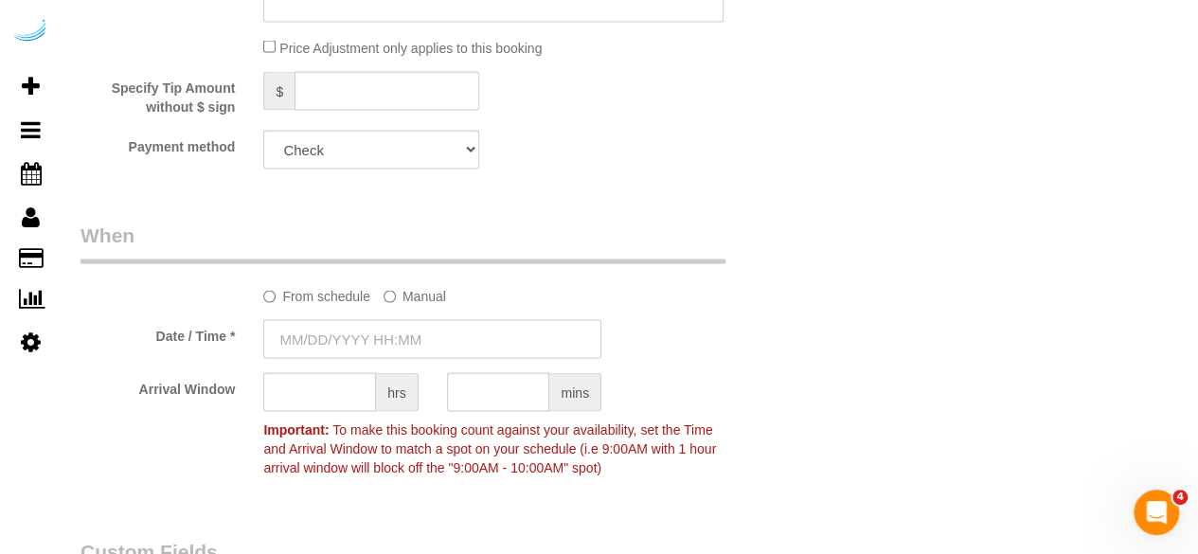
click at [407, 329] on input "text" at bounding box center [432, 339] width 338 height 39
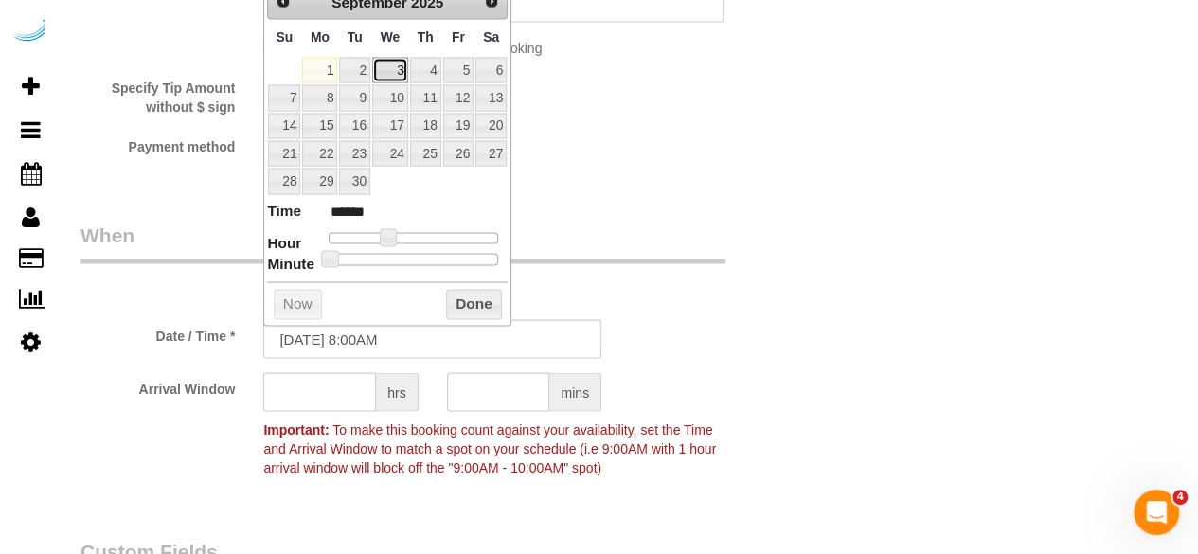
click at [403, 63] on link "3" at bounding box center [390, 71] width 36 height 26
type input "09/03/2025 9:00AM"
type input "******"
type input "09/03/2025 10:00AM"
type input "*******"
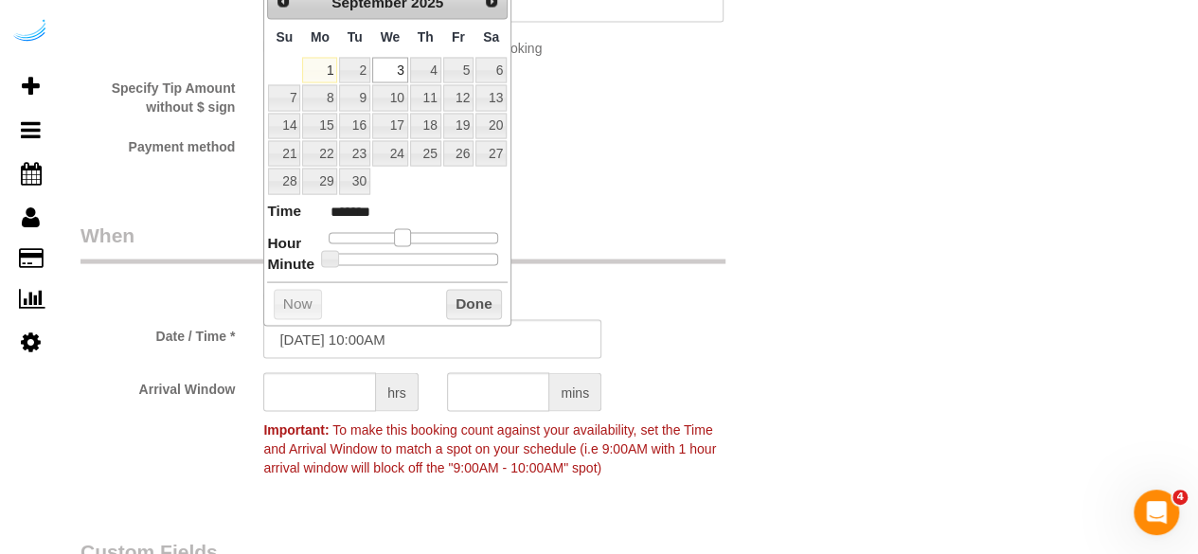
drag, startPoint x: 387, startPoint y: 233, endPoint x: 400, endPoint y: 236, distance: 12.6
click at [400, 236] on span at bounding box center [402, 237] width 17 height 17
type input "09/03/2025 9:00AM"
type input "******"
type input "09/03/2025 8:00AM"
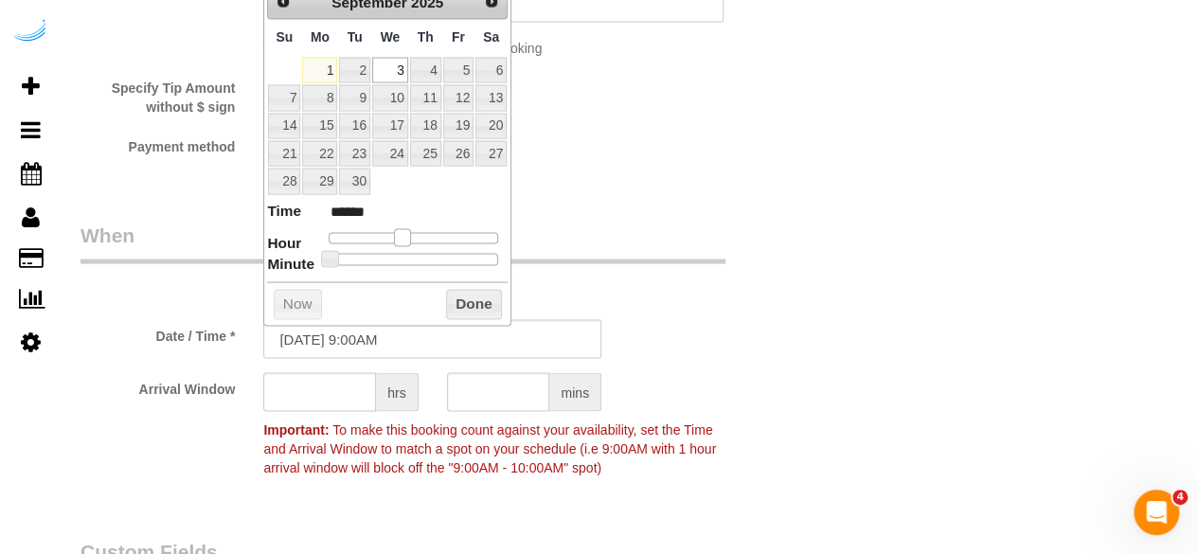
type input "******"
type input "09/03/2025 9:00AM"
type input "******"
click at [401, 239] on span at bounding box center [394, 237] width 17 height 17
click at [328, 380] on input "text" at bounding box center [319, 392] width 113 height 39
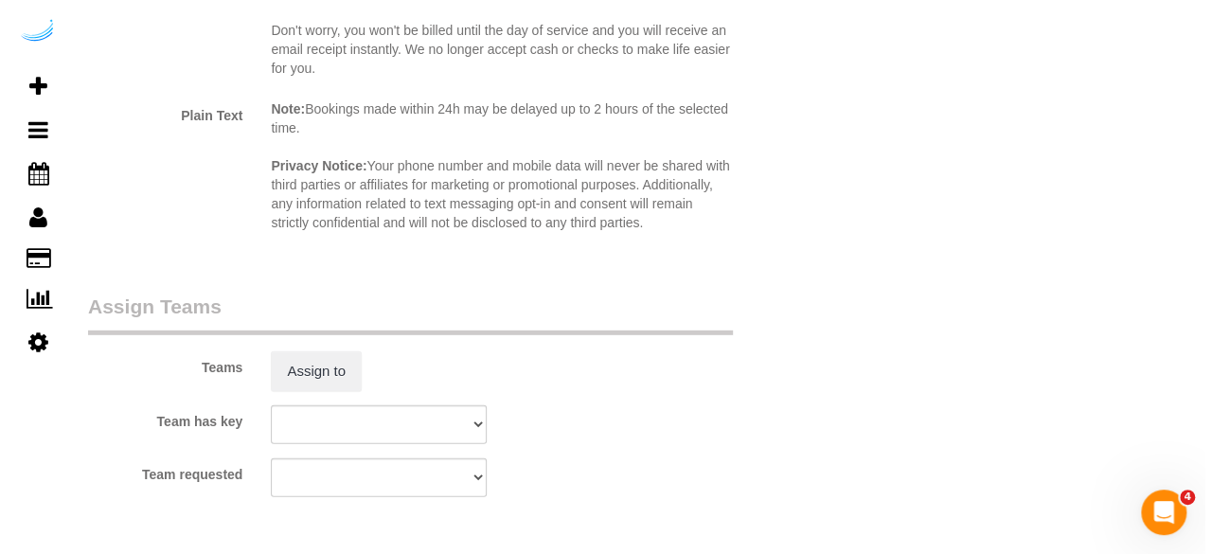
scroll to position [2746, 0]
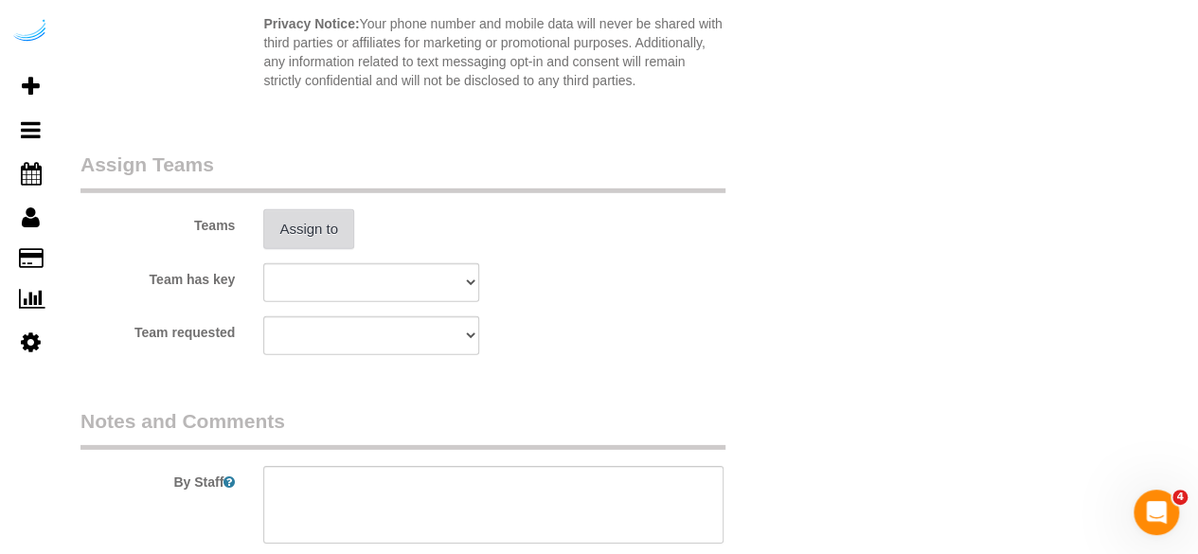
type input "4"
click at [328, 237] on button "Assign to" at bounding box center [308, 229] width 91 height 40
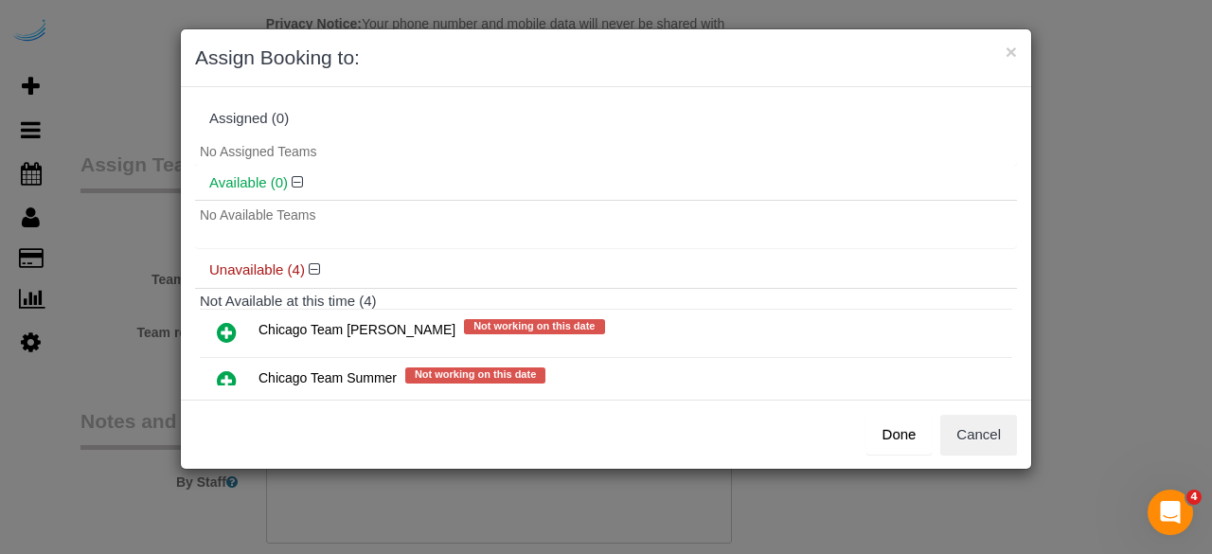
scroll to position [150, 0]
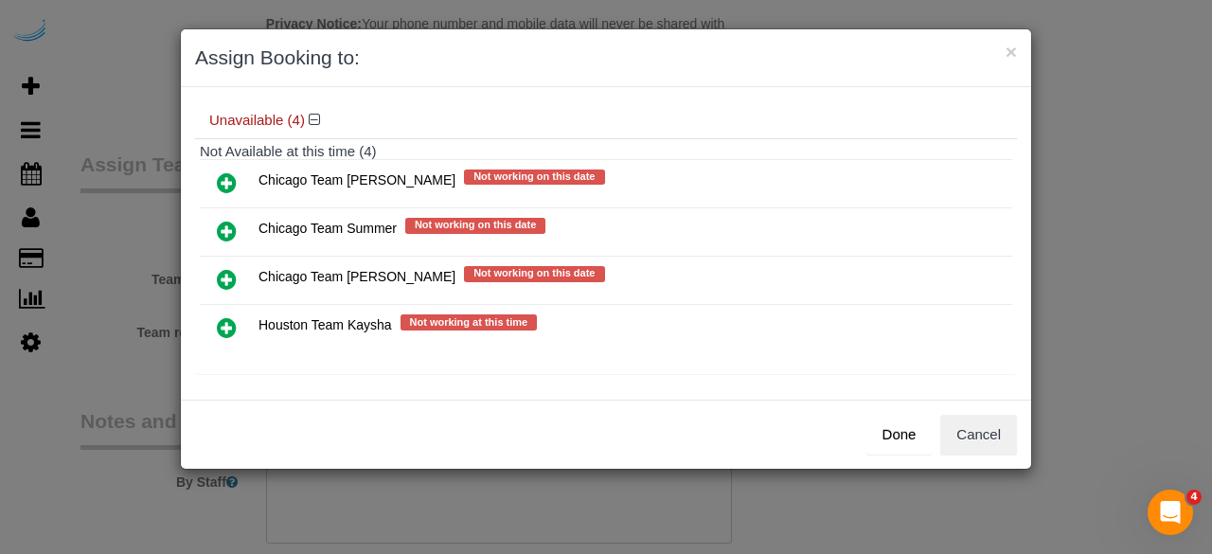
click at [220, 276] on icon at bounding box center [227, 279] width 20 height 23
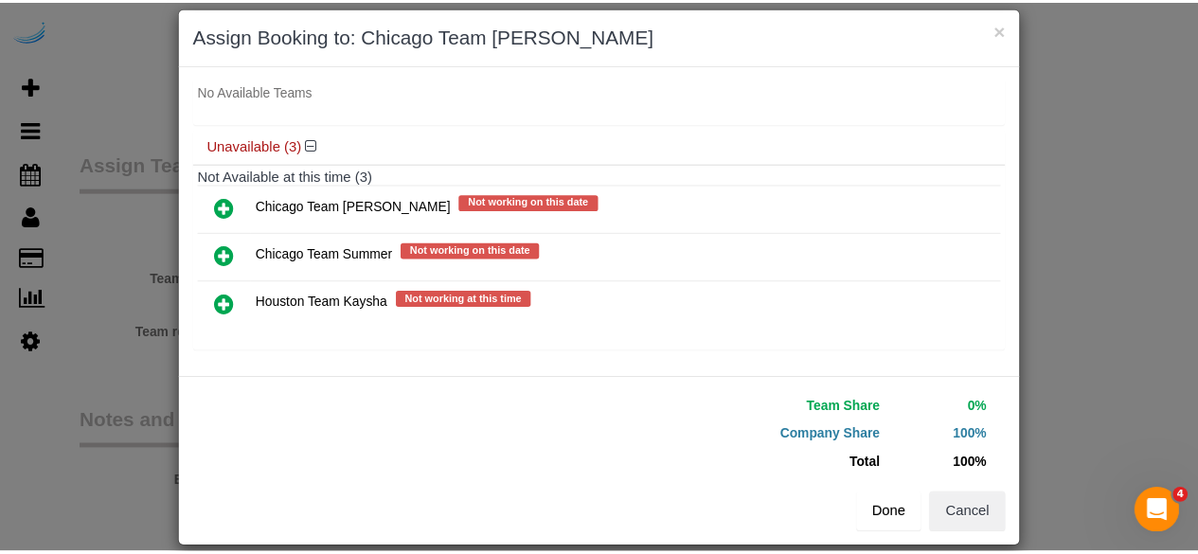
scroll to position [43, 0]
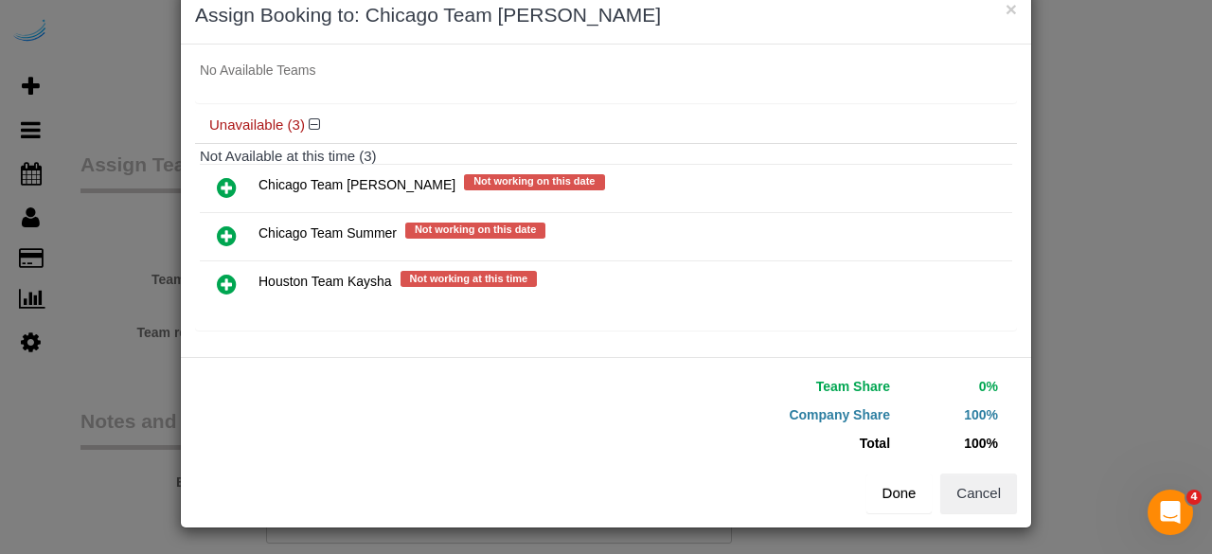
click at [900, 504] on button "Done" at bounding box center [899, 493] width 66 height 40
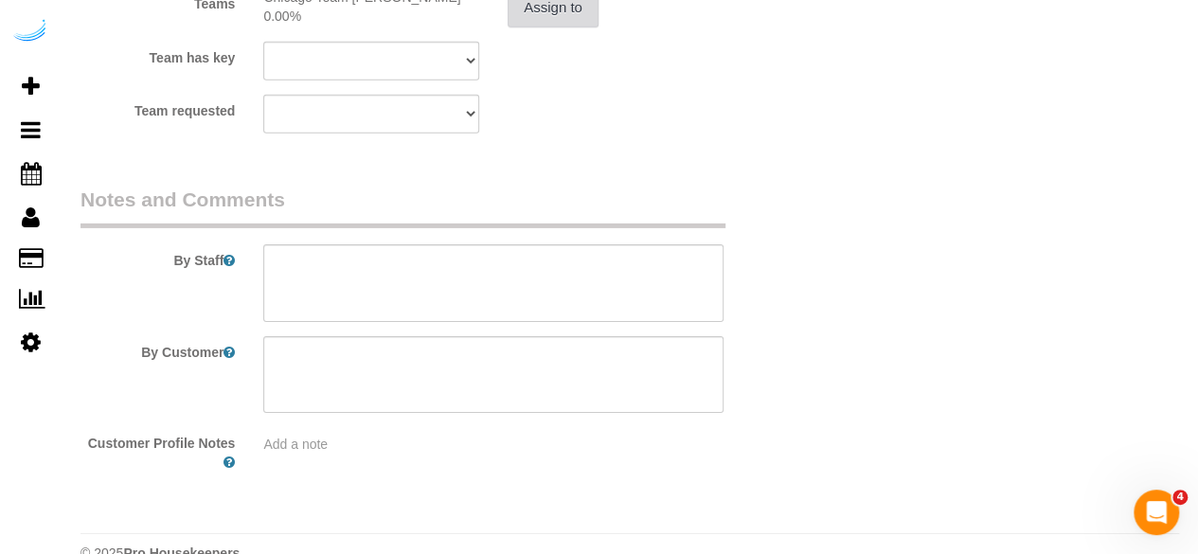
scroll to position [3001, 0]
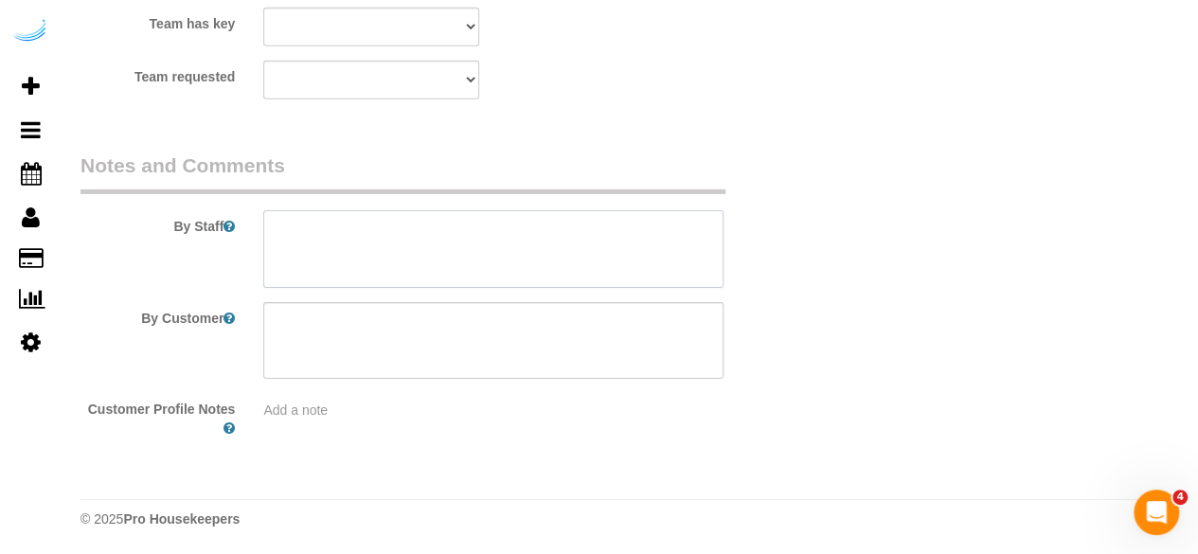
click at [394, 250] on textarea at bounding box center [493, 249] width 460 height 78
click at [573, 245] on textarea at bounding box center [493, 249] width 460 height 78
paste textarea "Permanent Notes:No notes from this customer.Today's Notes:No notes from this se…"
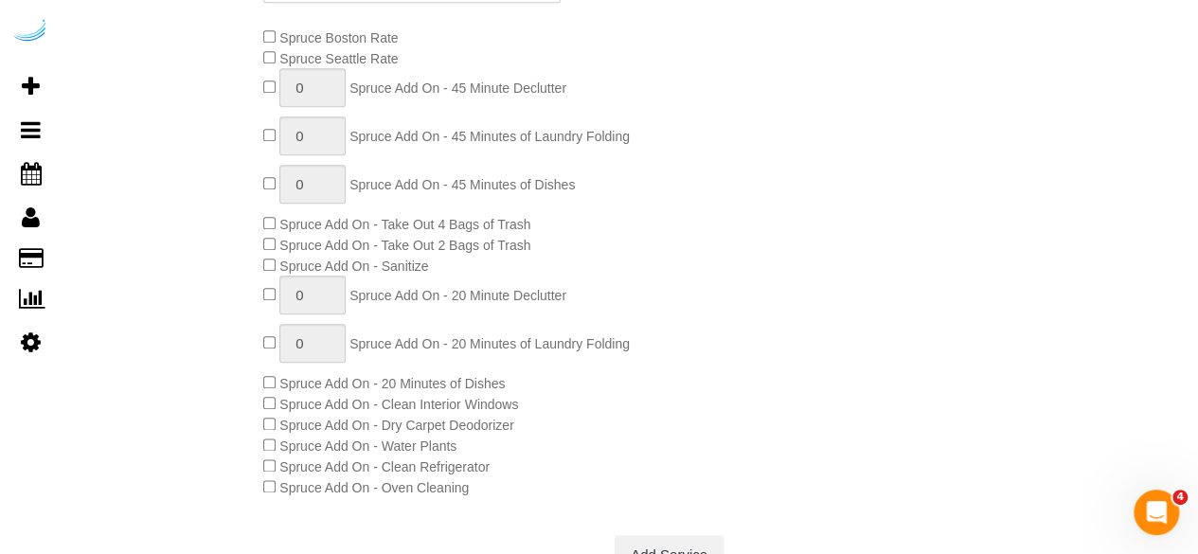
scroll to position [161, 0]
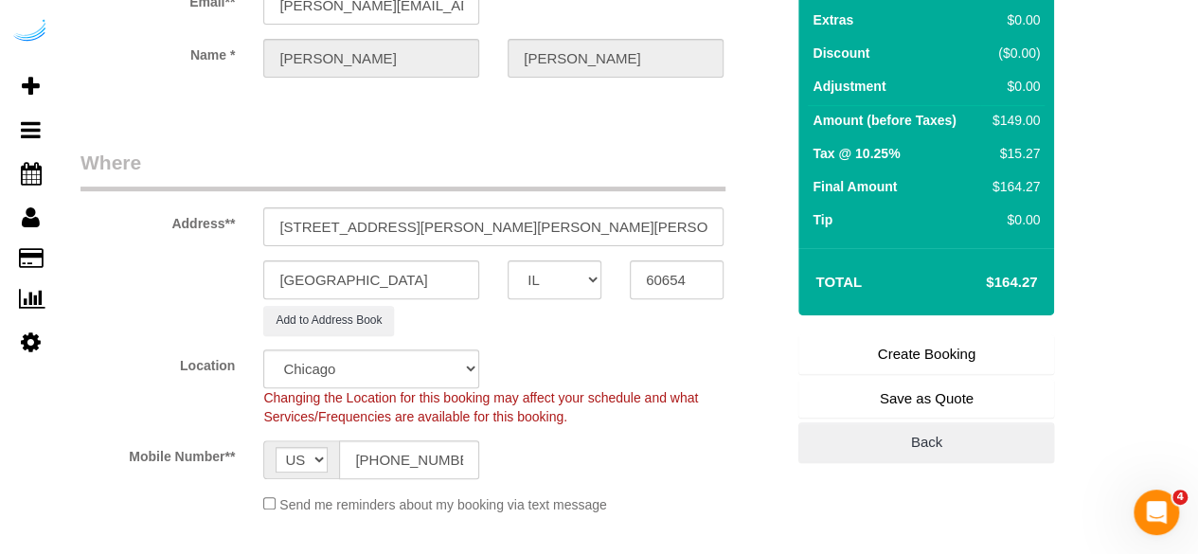
type textarea "Recurrency: One time service Permanent Notes:No notes from this customer.Today'…"
click at [935, 334] on link "Create Booking" at bounding box center [926, 354] width 256 height 40
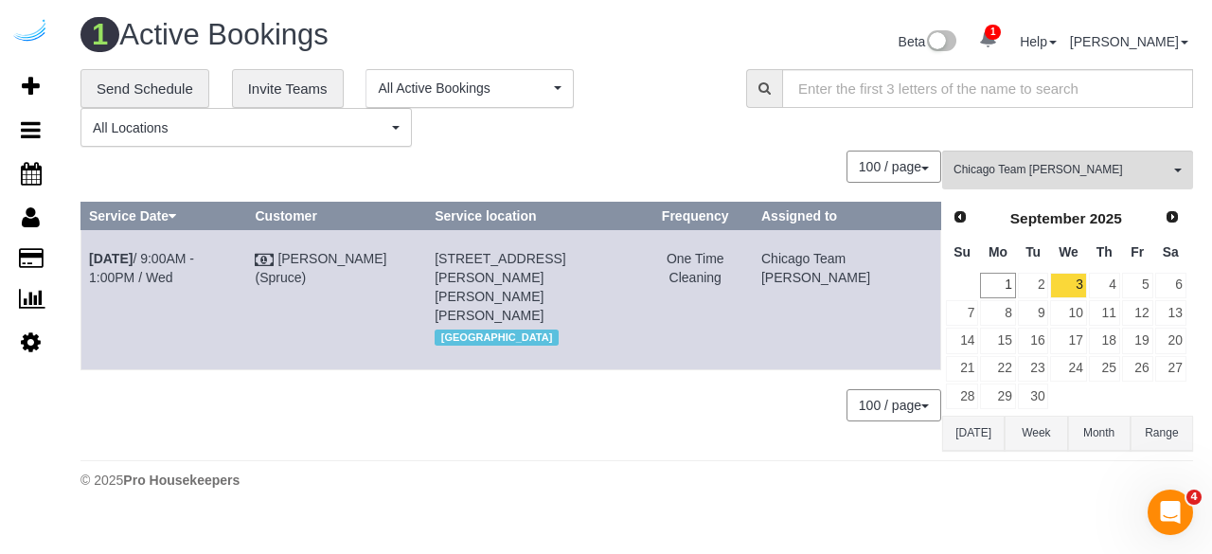
drag, startPoint x: 122, startPoint y: 272, endPoint x: 85, endPoint y: 258, distance: 39.6
click at [85, 258] on td "Sep 3rd / 9:00AM - 1:00PM / Wed" at bounding box center [164, 299] width 166 height 139
copy link "Sep 3rd / 9:00AM - 1:00PM / Wed"
drag, startPoint x: 568, startPoint y: 312, endPoint x: 461, endPoint y: 255, distance: 121.1
click at [461, 255] on td "360 W Hubbard St, Building 360, Unit 2212 ( Nicole Gartland, Hubbard Place, 147…" at bounding box center [532, 299] width 210 height 139
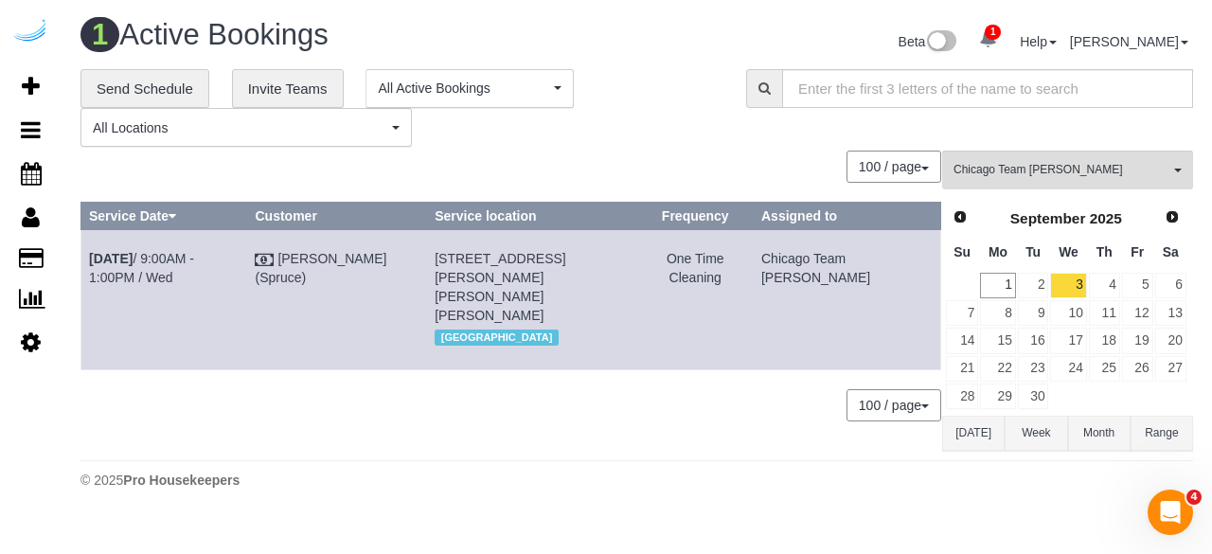
copy span "360 W Hubbard St, Building 360, Unit 2212 ( Nicole Gartland, Hubbard Place, 147…"
drag, startPoint x: 829, startPoint y: 281, endPoint x: 801, endPoint y: 263, distance: 33.6
click at [801, 263] on td "Chicago Team [PERSON_NAME]" at bounding box center [846, 299] width 187 height 139
copy td "Chicago Team [PERSON_NAME]"
click at [1104, 281] on link "4" at bounding box center [1104, 286] width 31 height 26
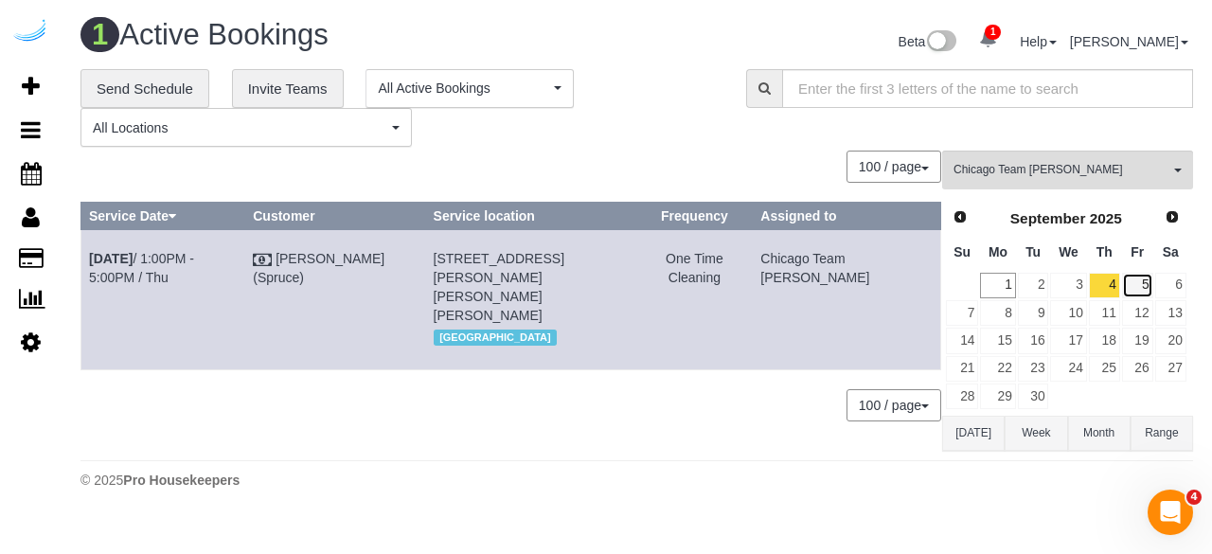
click at [1136, 276] on link "5" at bounding box center [1137, 286] width 31 height 26
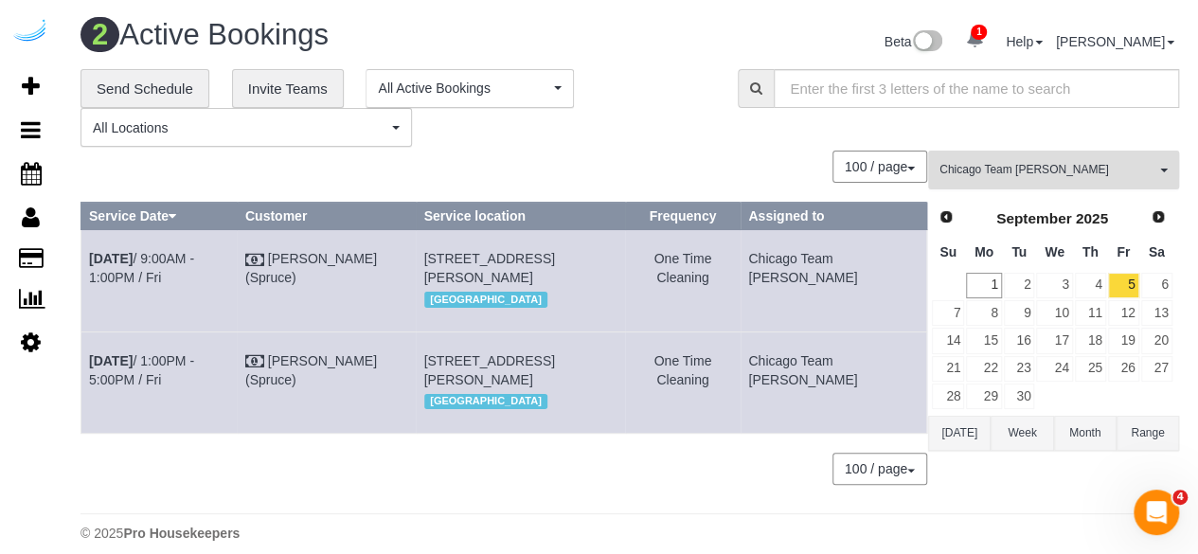
click at [994, 165] on span "Chicago Team [PERSON_NAME]" at bounding box center [1047, 170] width 216 height 16
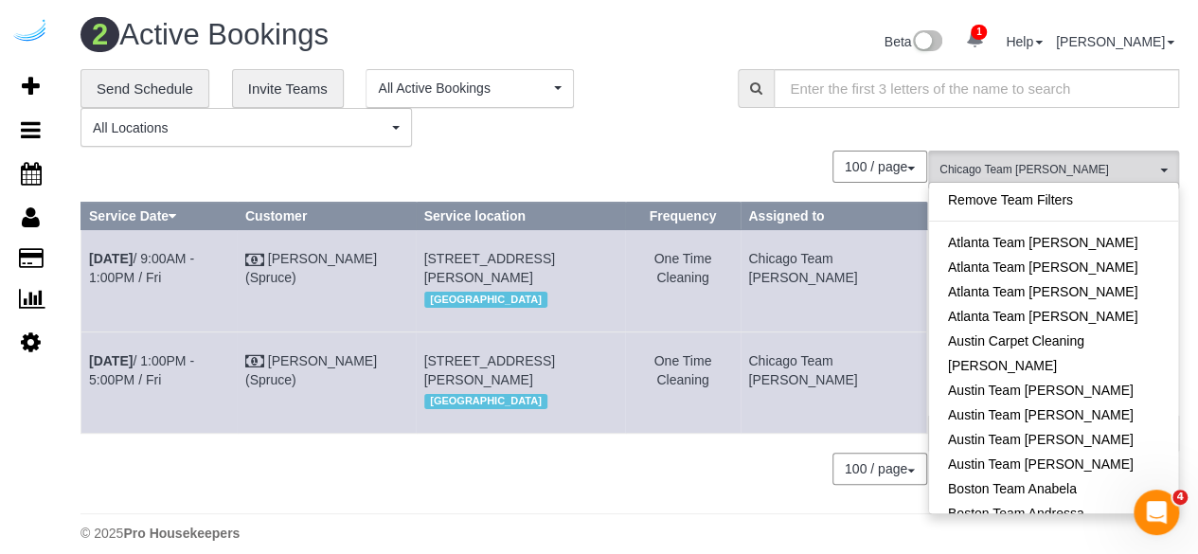
scroll to position [381, 0]
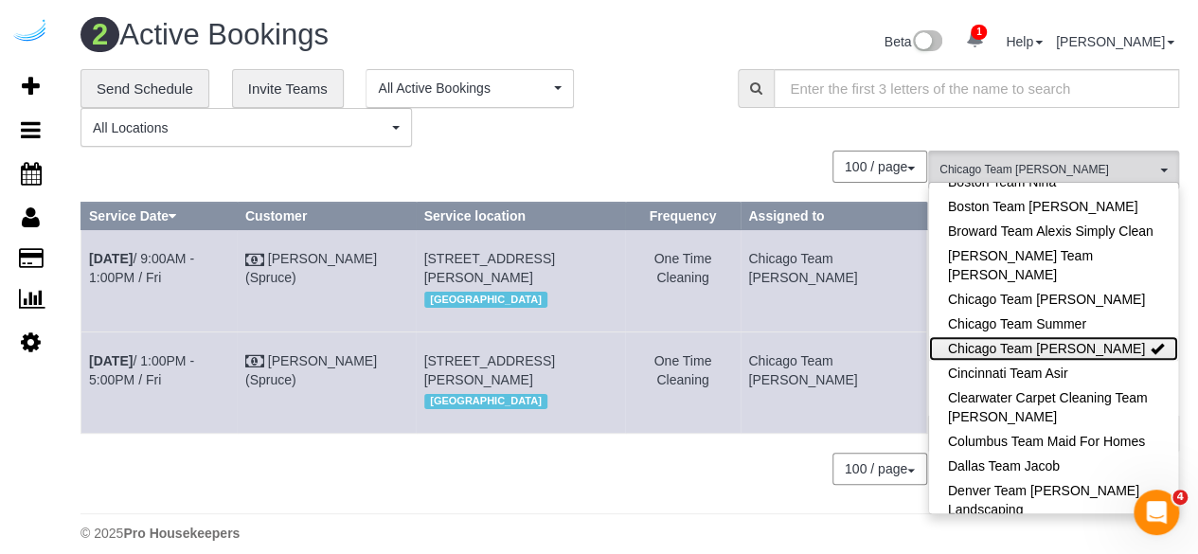
click at [1055, 350] on link "Chicago Team [PERSON_NAME]" at bounding box center [1053, 348] width 249 height 25
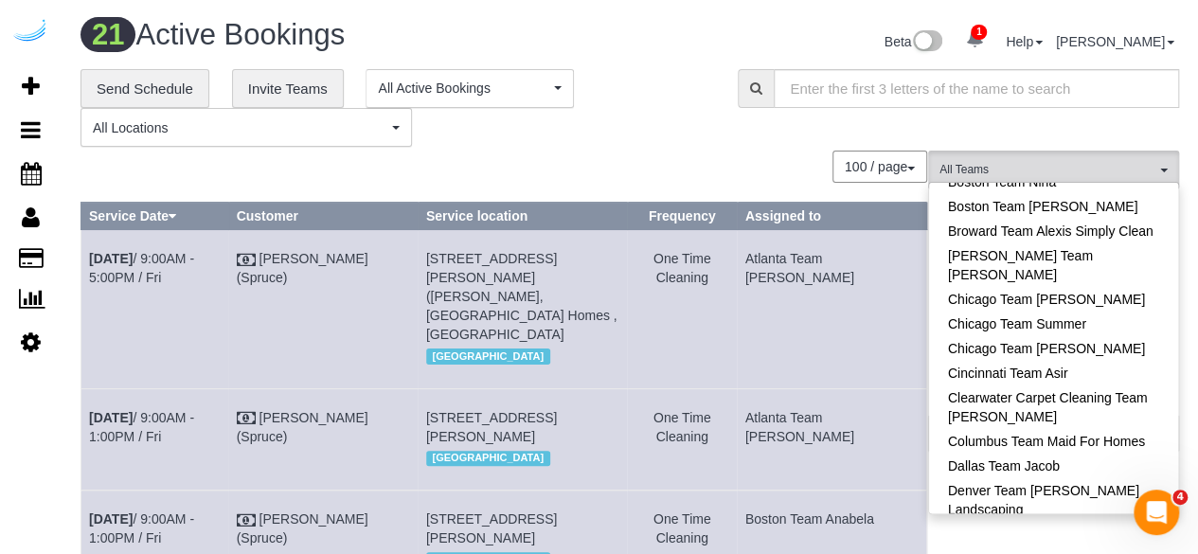
click at [521, 168] on div "100 / page 10 / page 20 / page 30 / page 40 / page 50 / page 100 / page" at bounding box center [503, 167] width 846 height 32
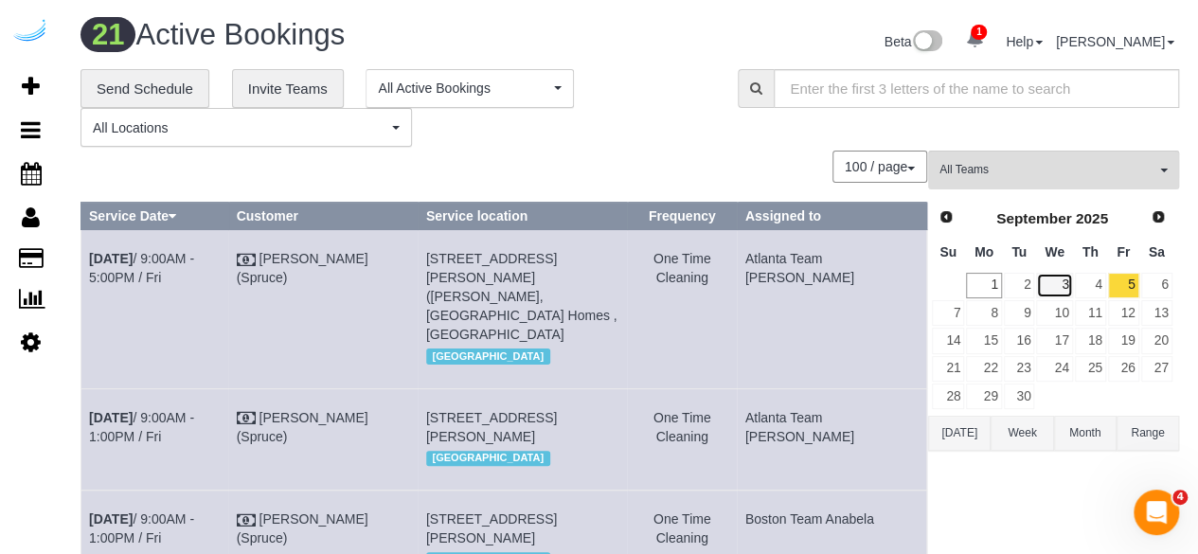
click at [1035, 285] on td "3" at bounding box center [1054, 285] width 38 height 27
click at [1028, 281] on link "2" at bounding box center [1019, 286] width 31 height 26
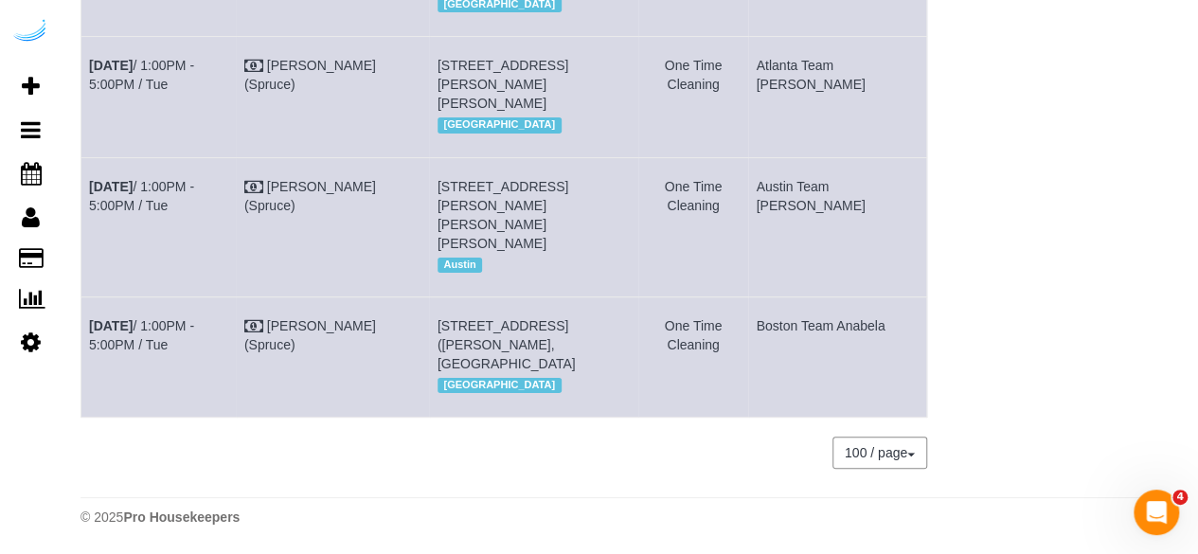
scroll to position [3097, 0]
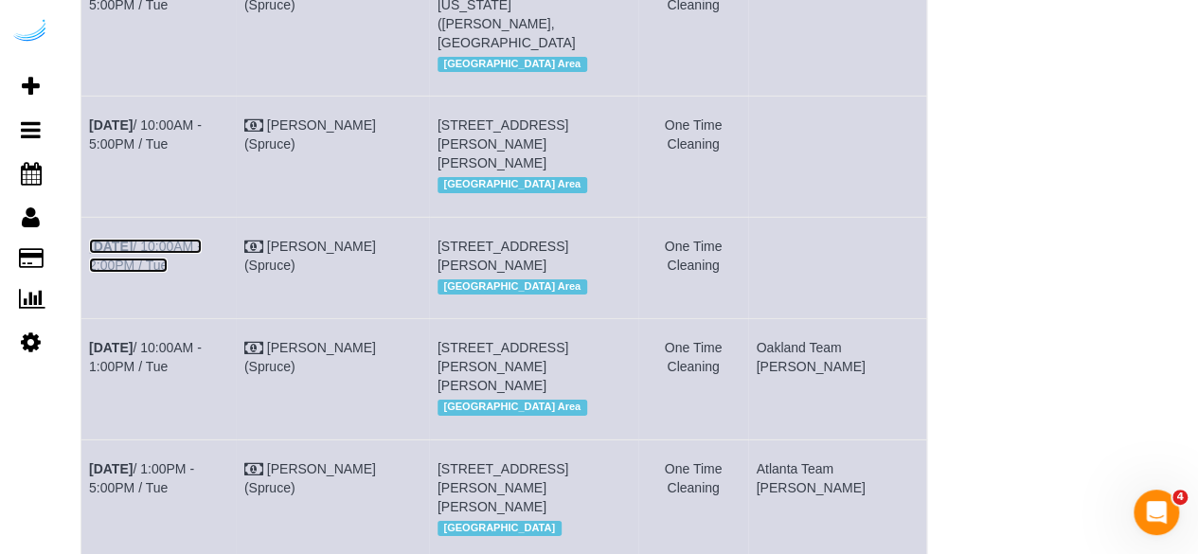
click at [193, 240] on link "Sep 2nd / 10:00AM - 2:00PM / Tue" at bounding box center [145, 256] width 113 height 34
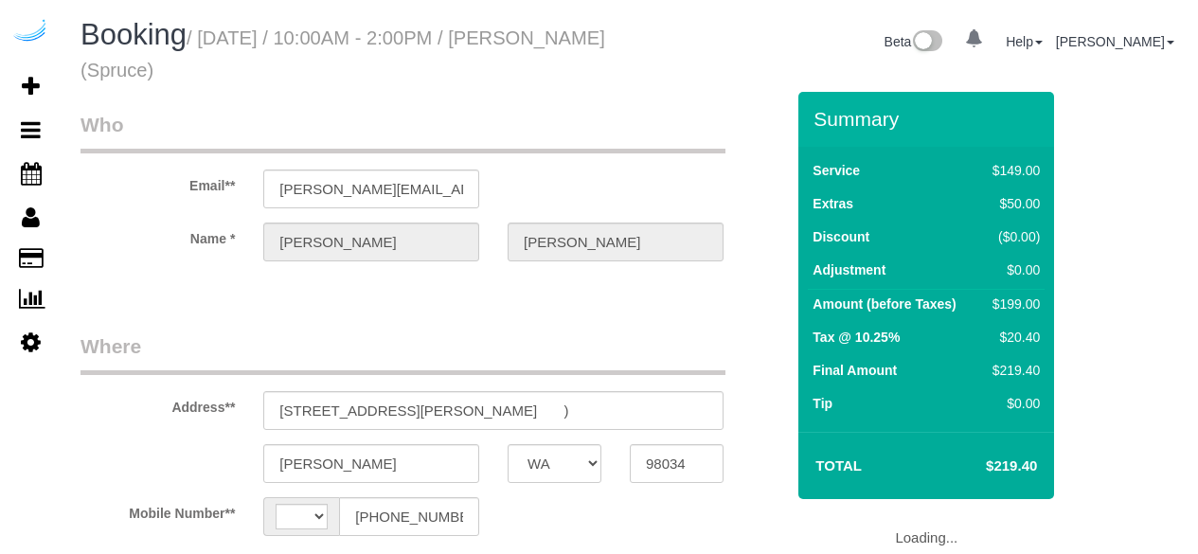
select select "WA"
select select "number:9"
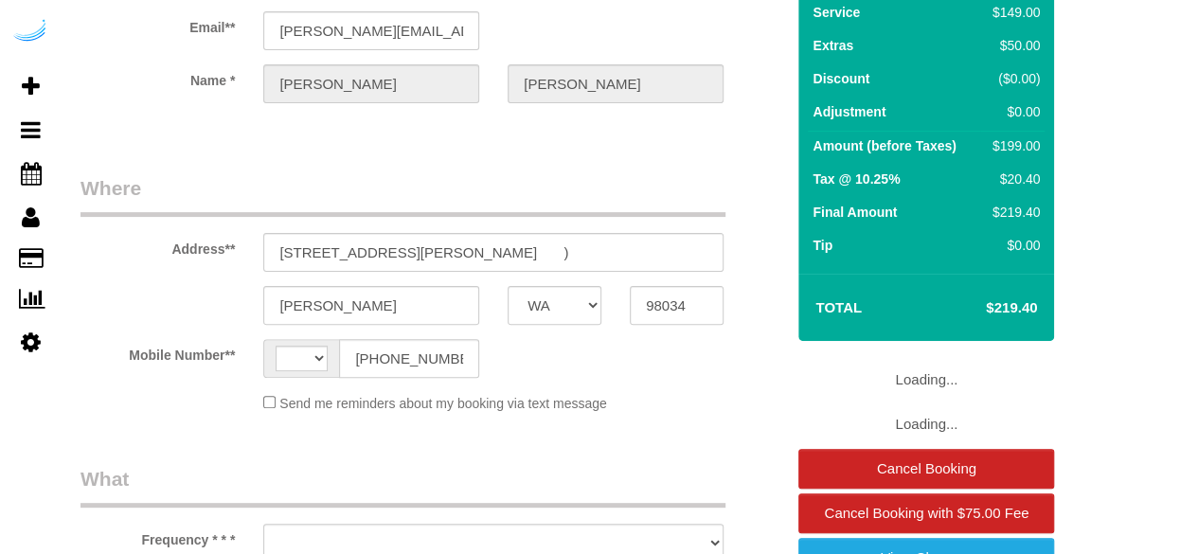
select select "string:US"
select select "object:698"
select select "282"
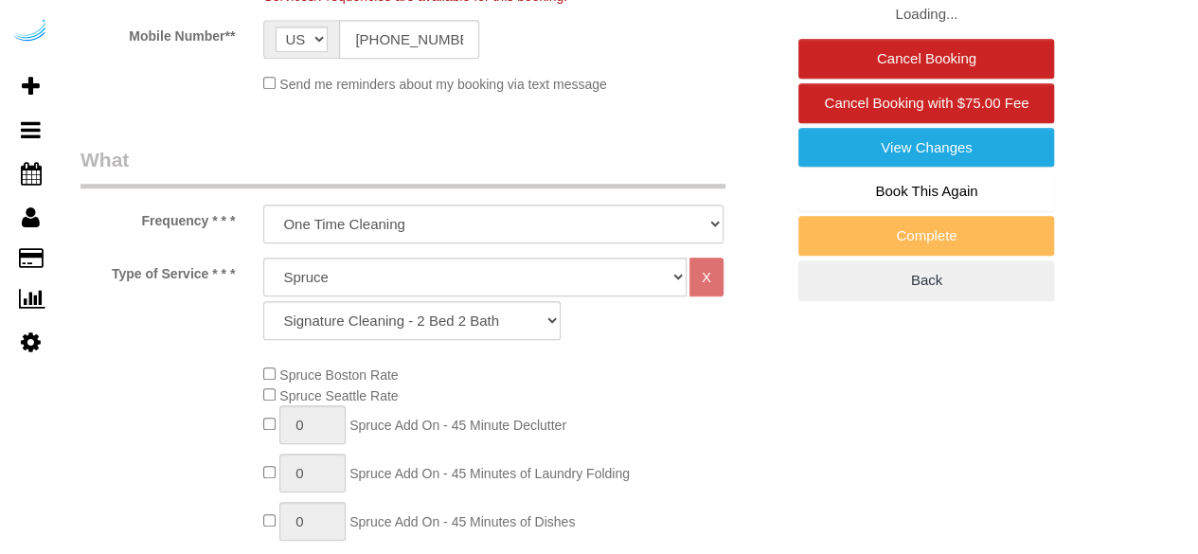
select select "object:782"
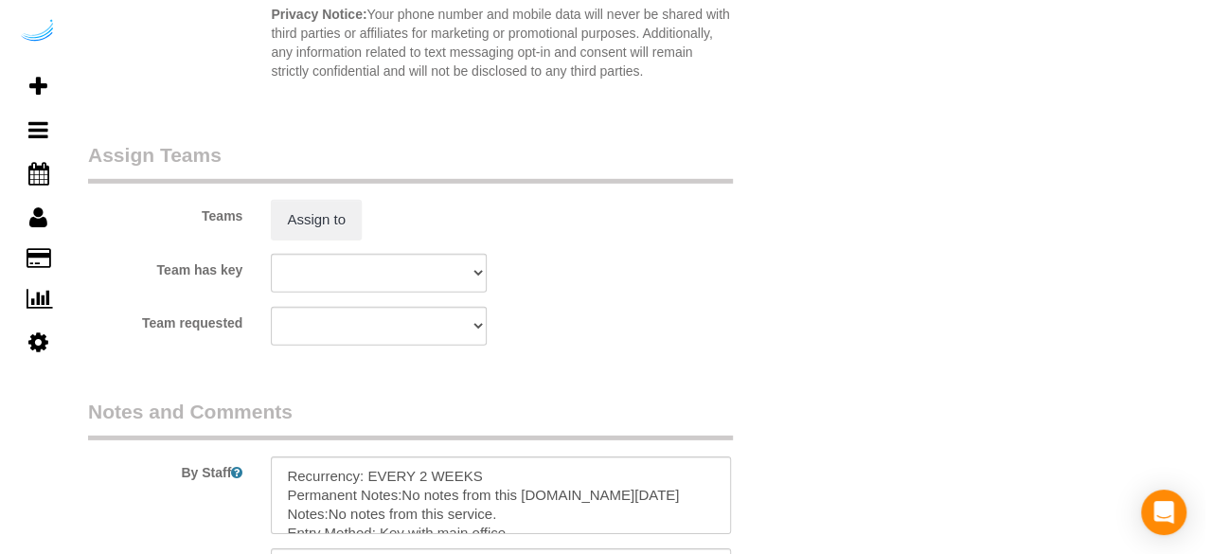
scroll to position [2746, 0]
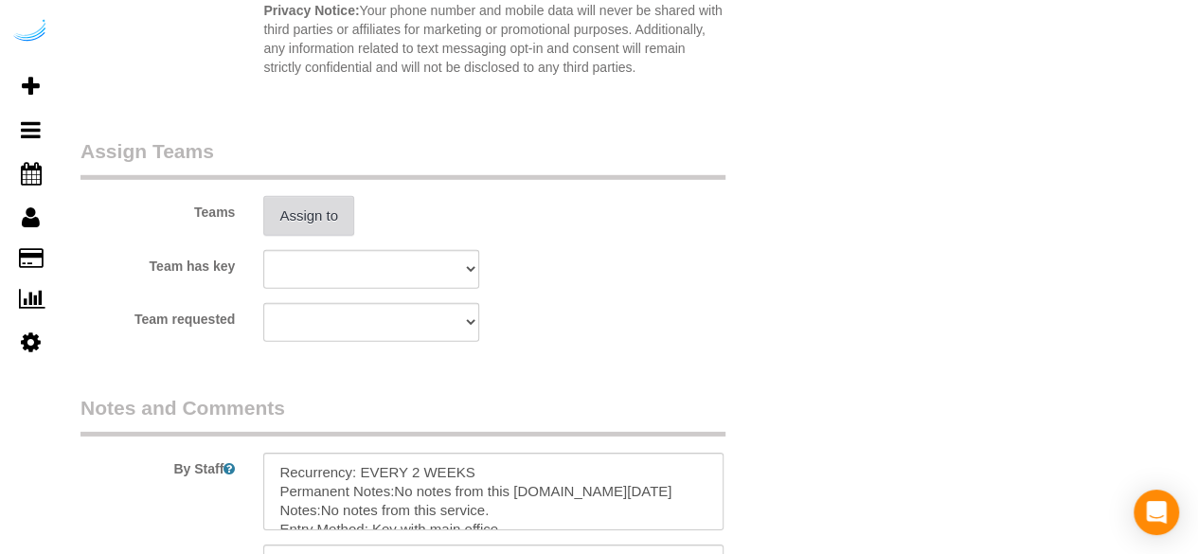
click at [278, 208] on button "Assign to" at bounding box center [308, 216] width 91 height 40
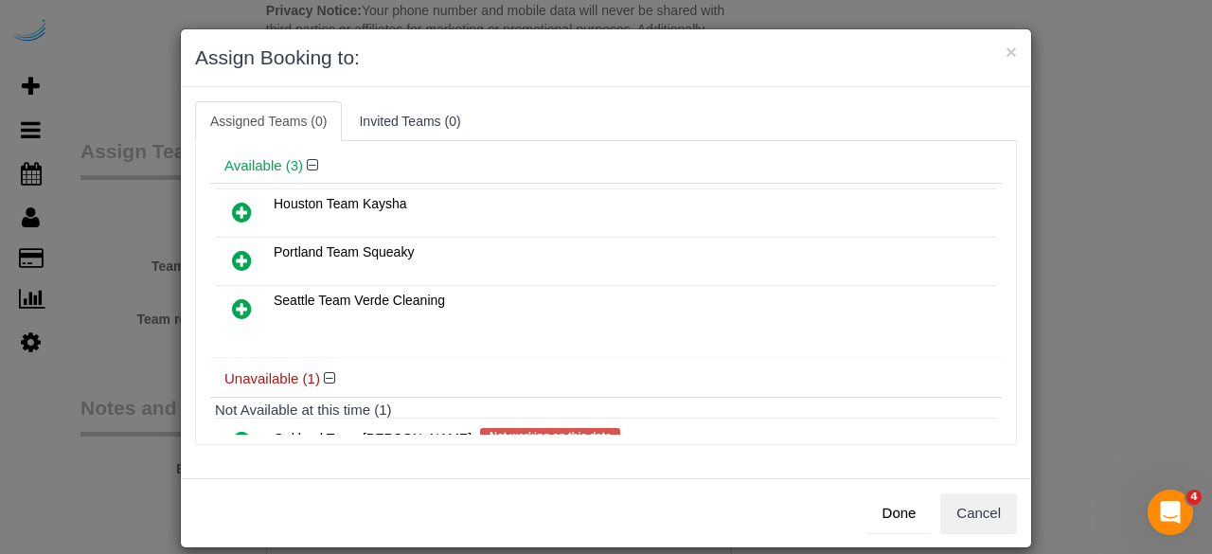
scroll to position [132, 0]
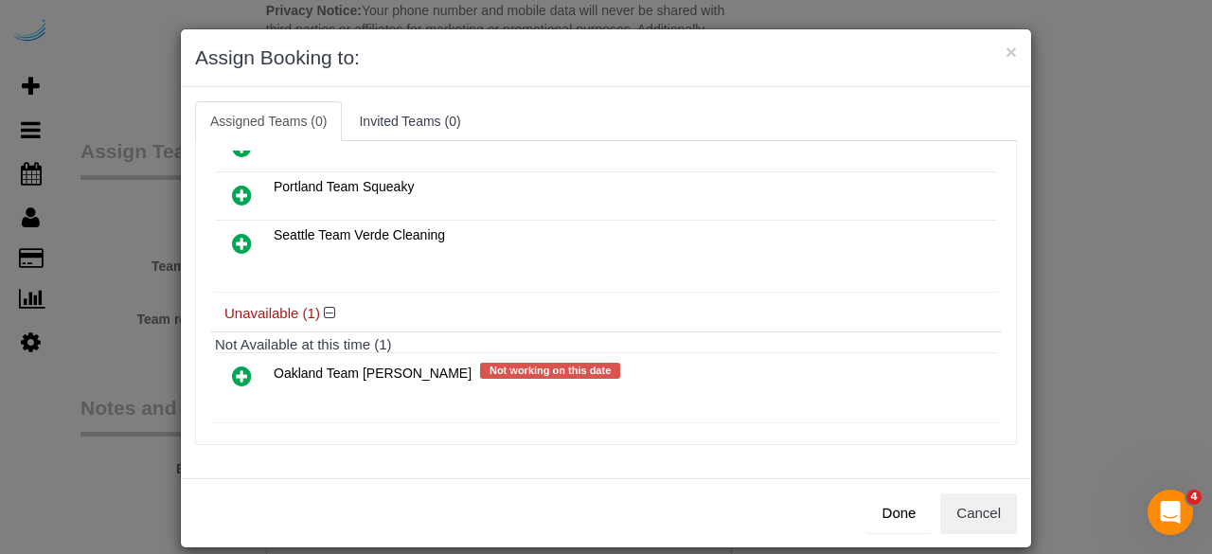
click at [234, 365] on icon at bounding box center [242, 376] width 20 height 23
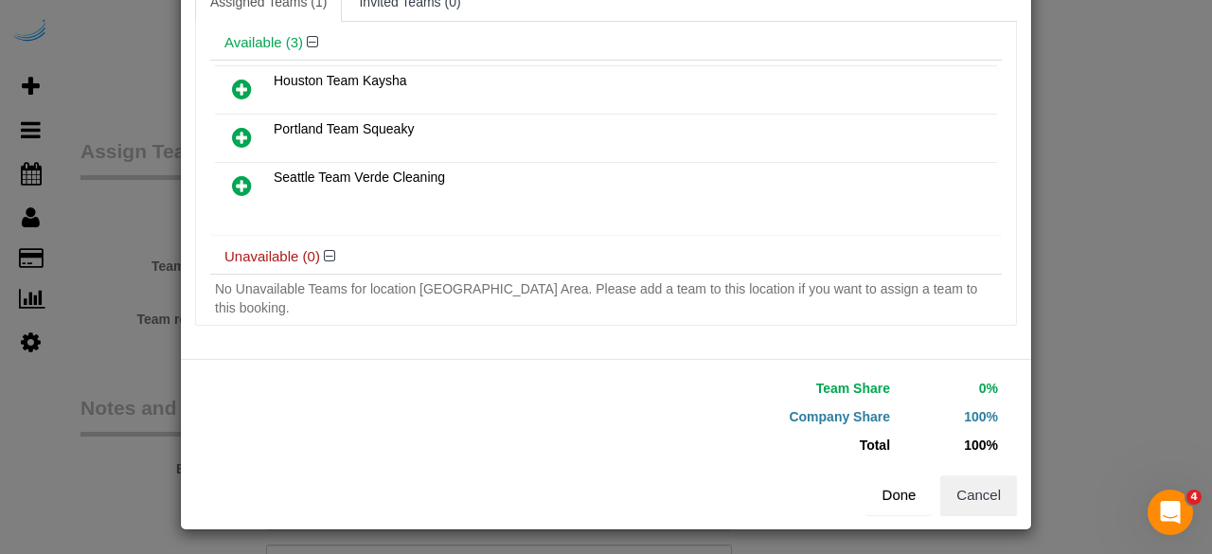
scroll to position [120, 0]
click at [885, 492] on button "Done" at bounding box center [899, 494] width 66 height 40
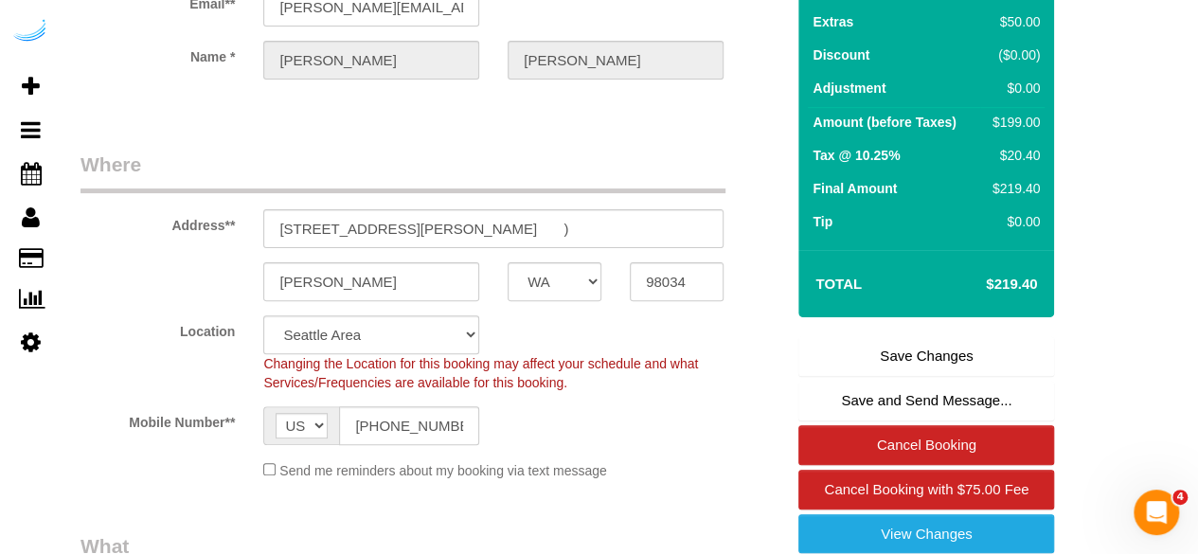
scroll to position [95, 0]
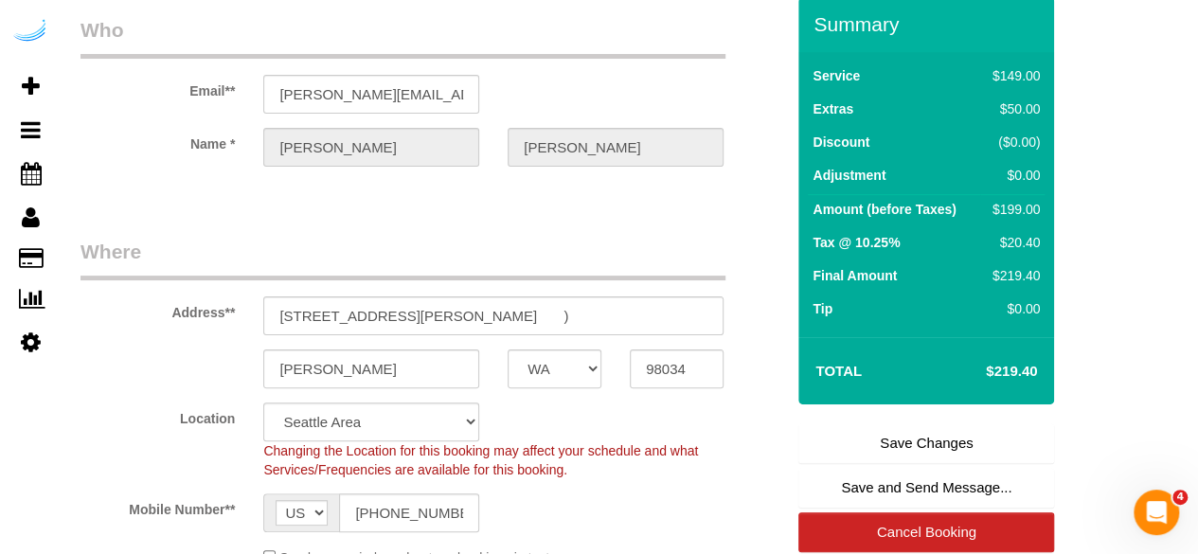
click at [911, 438] on link "Save Changes" at bounding box center [926, 443] width 256 height 40
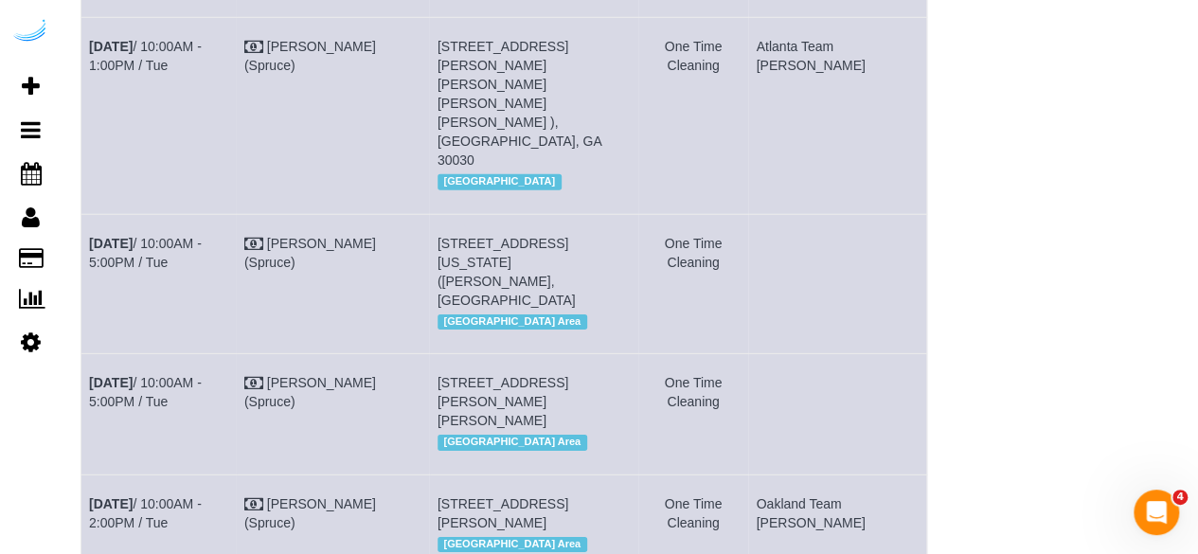
scroll to position [2933, 0]
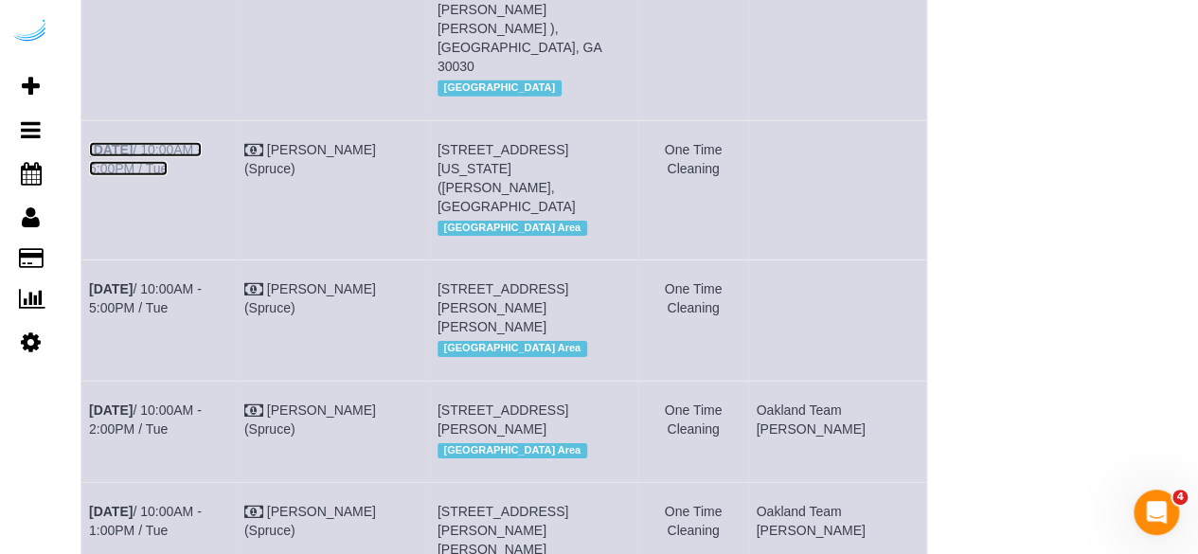
click at [202, 142] on link "Sep 2nd / 10:00AM - 5:00PM / Tue" at bounding box center [145, 159] width 113 height 34
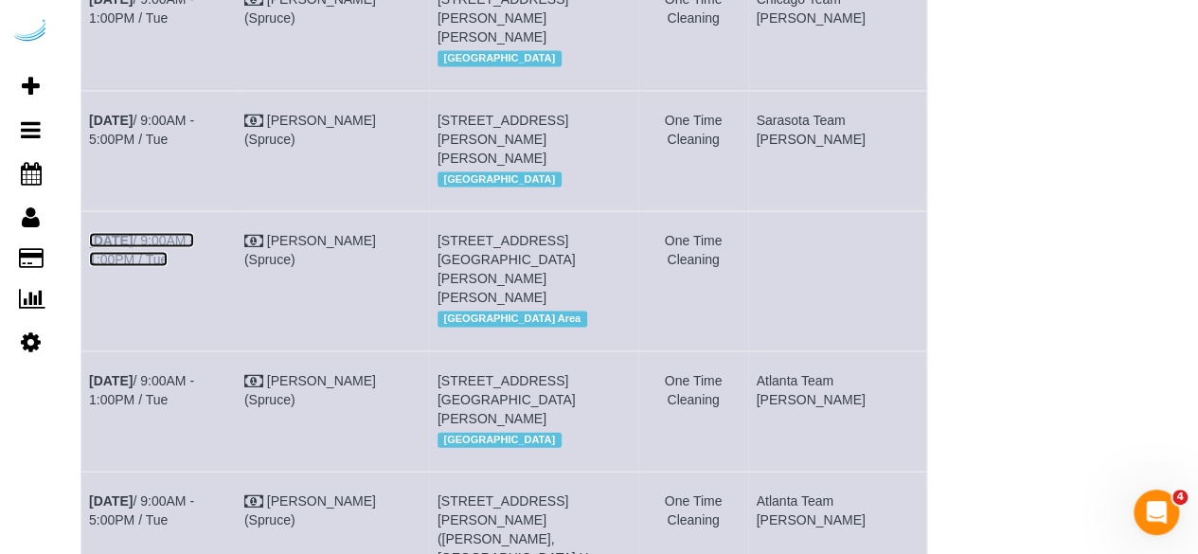
click at [194, 233] on link "Sep 2nd / 9:00AM - 1:00PM / Tue" at bounding box center [141, 250] width 105 height 34
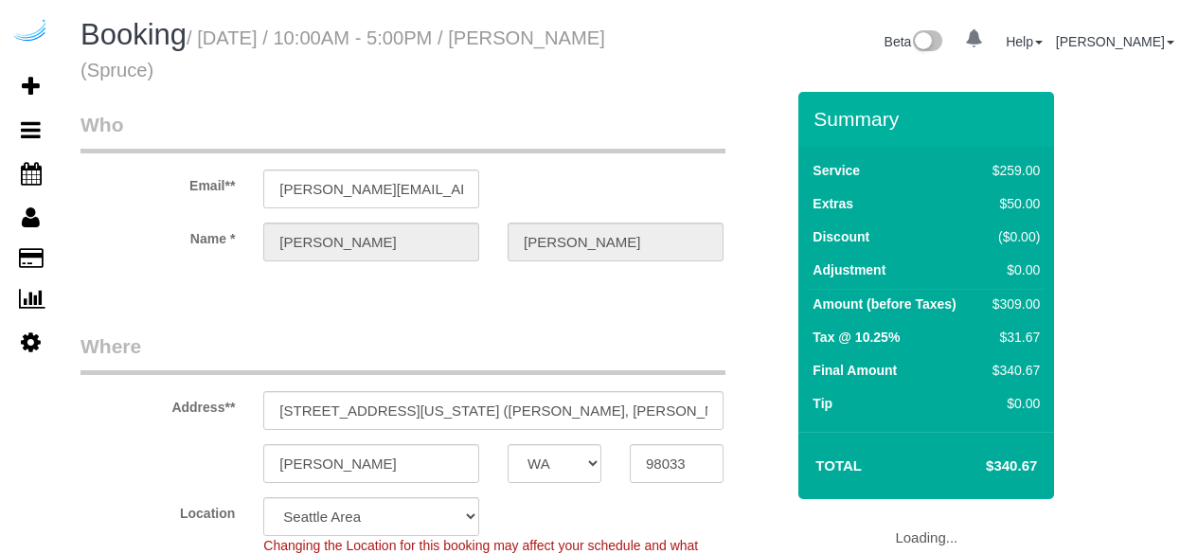
select select "WA"
select select "object:672"
select select "number:9"
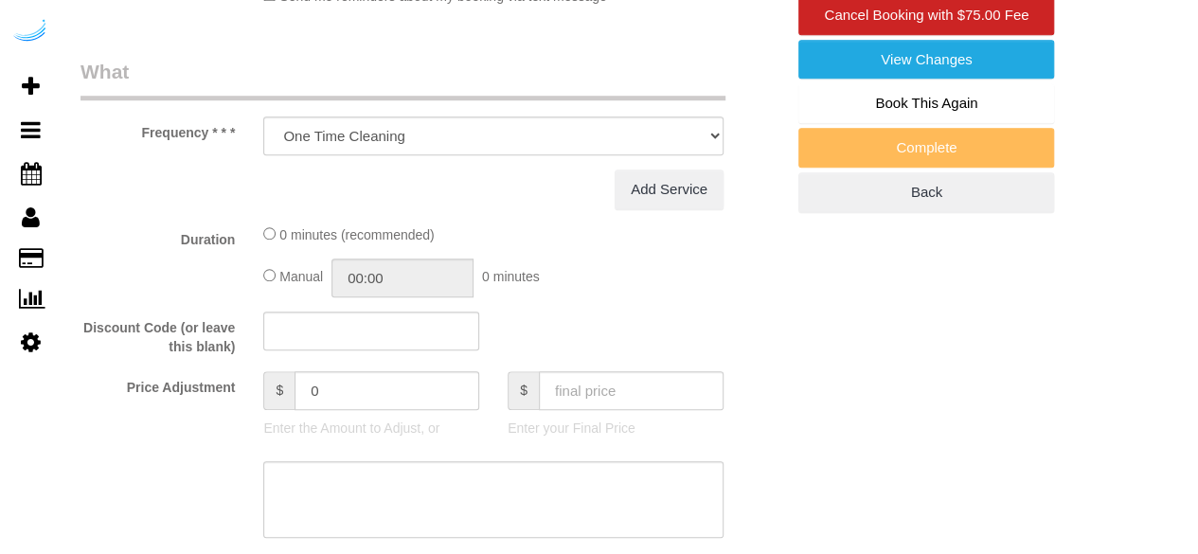
select select "282"
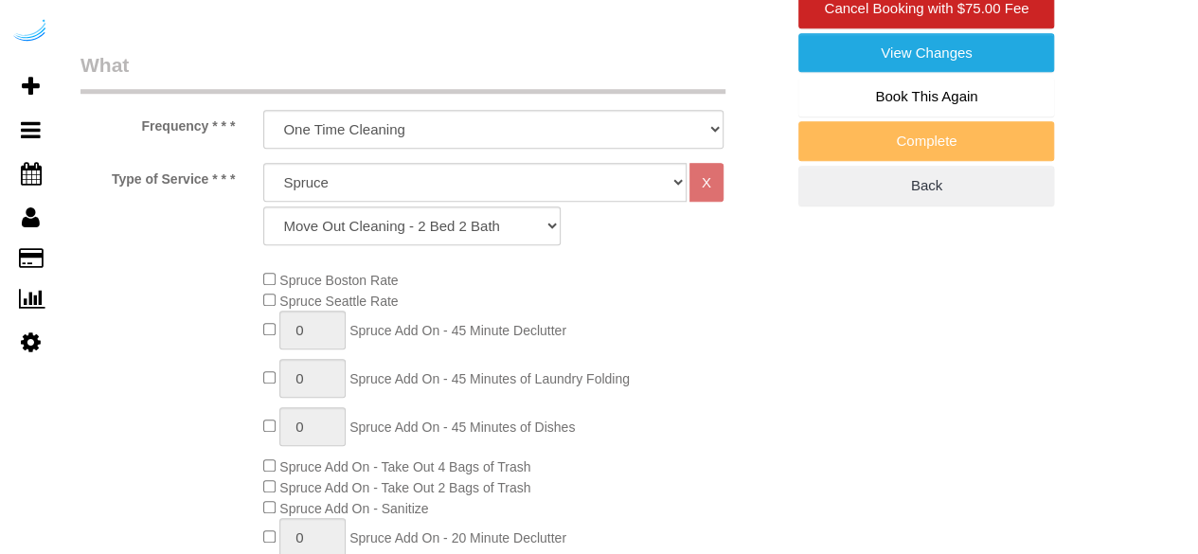
select select "object:782"
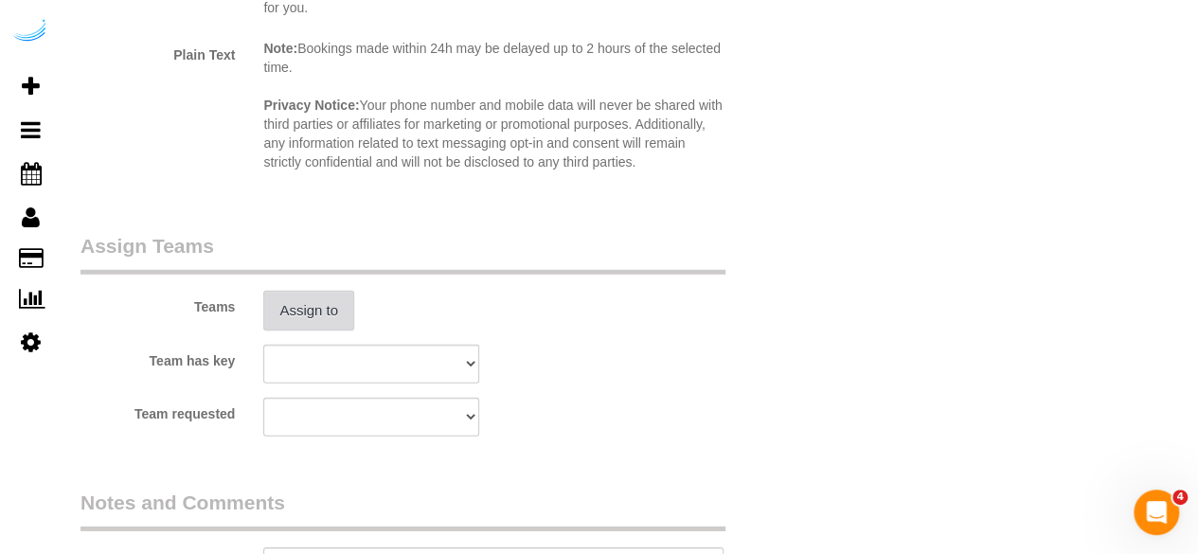
click at [318, 313] on button "Assign to" at bounding box center [308, 311] width 91 height 40
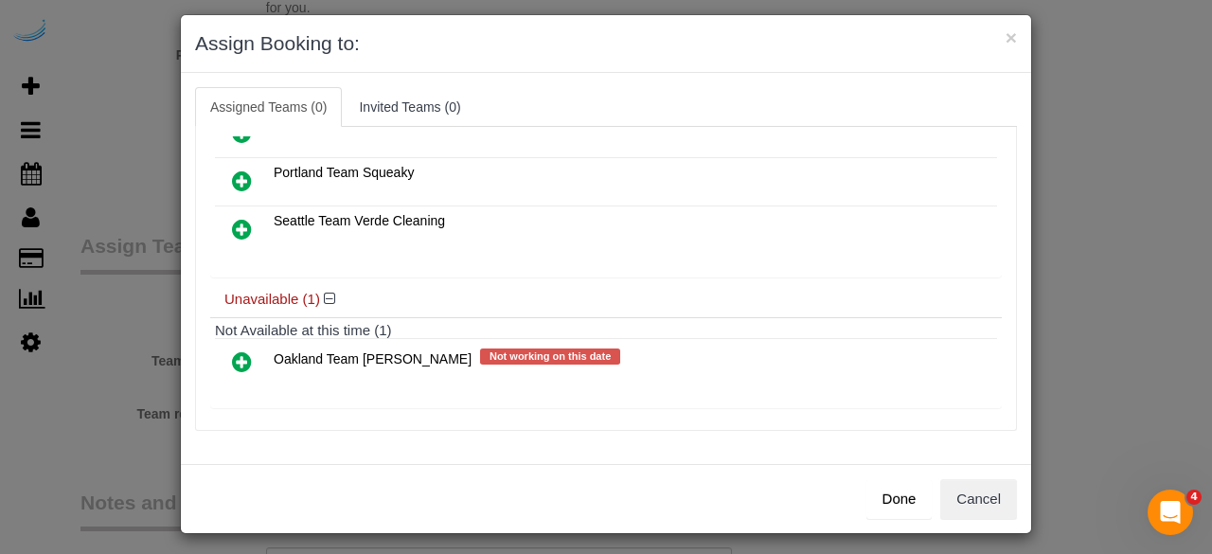
scroll to position [19, 0]
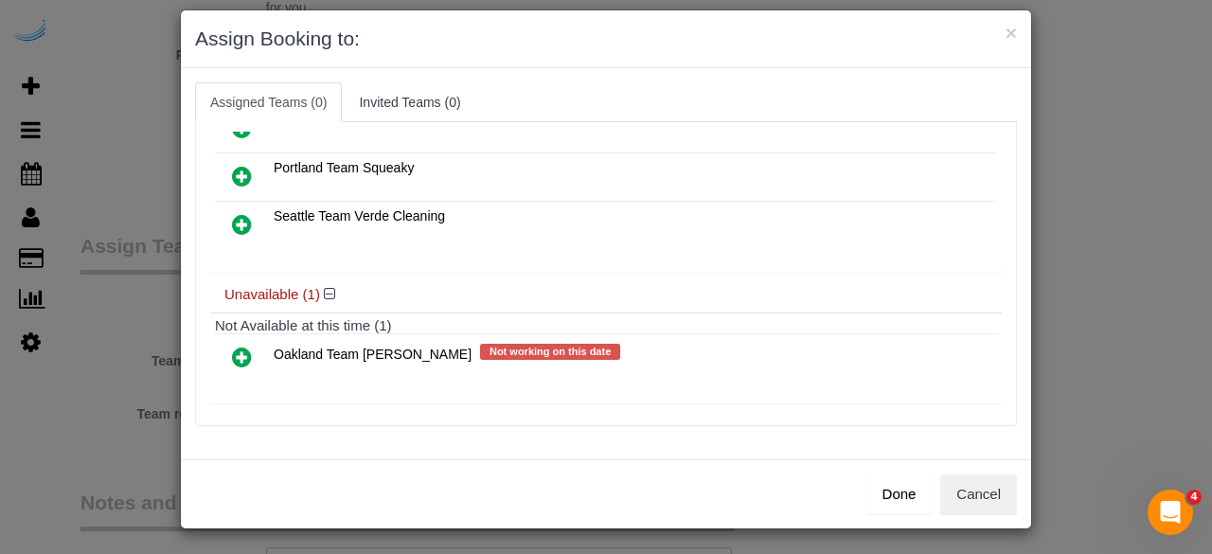
click at [232, 349] on icon at bounding box center [242, 357] width 20 height 23
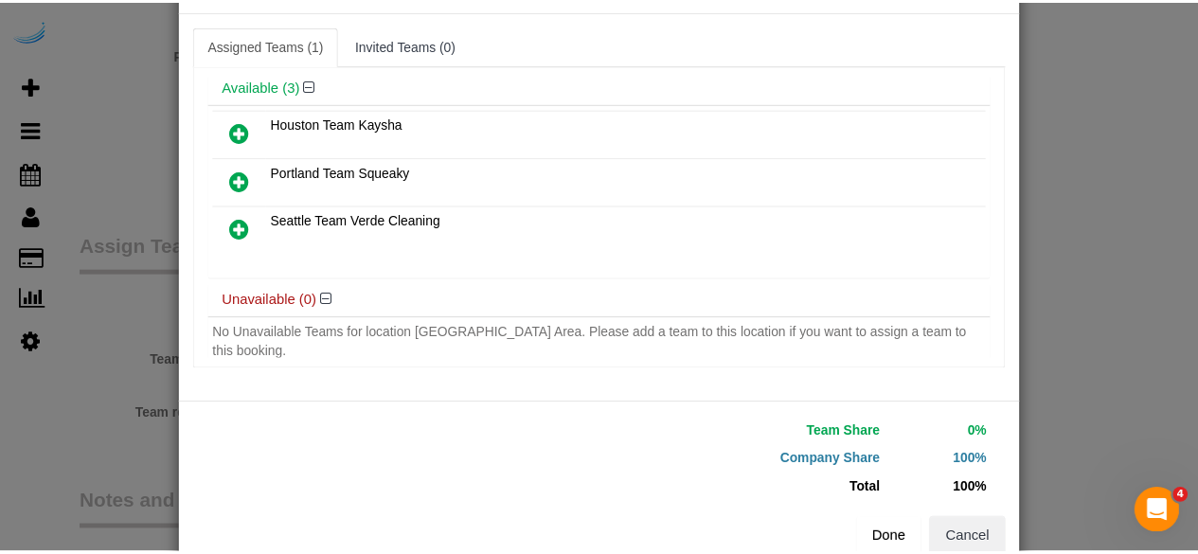
scroll to position [120, 0]
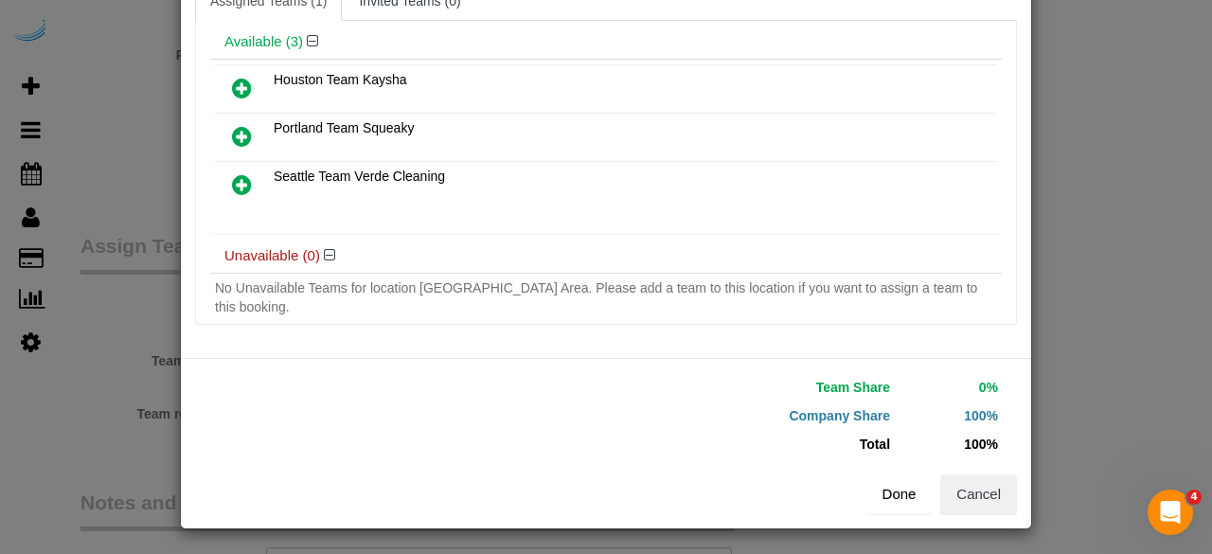
click at [884, 486] on button "Done" at bounding box center [899, 494] width 66 height 40
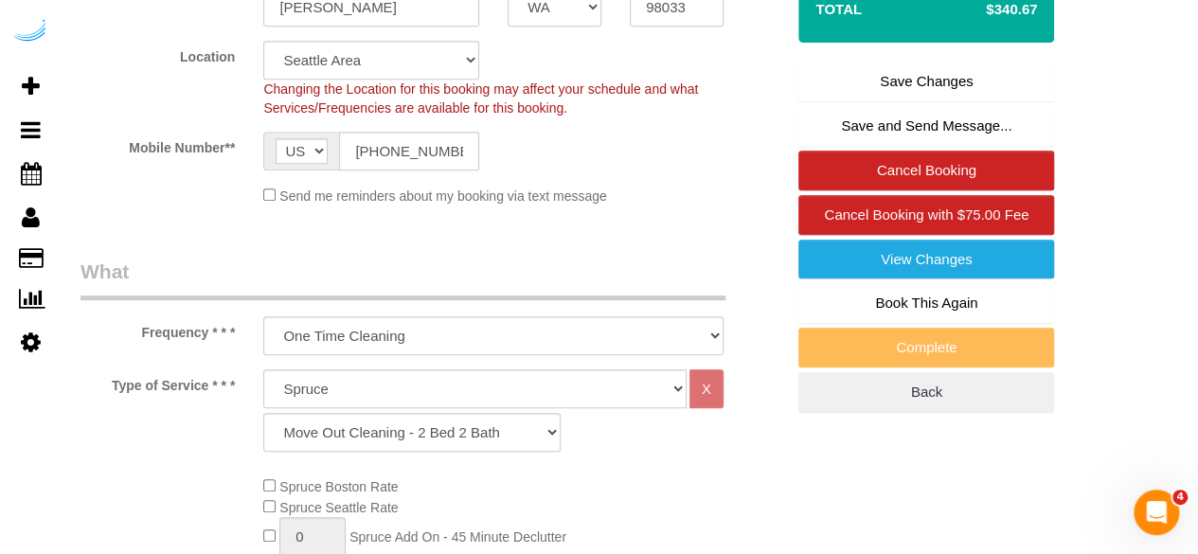
scroll to position [189, 0]
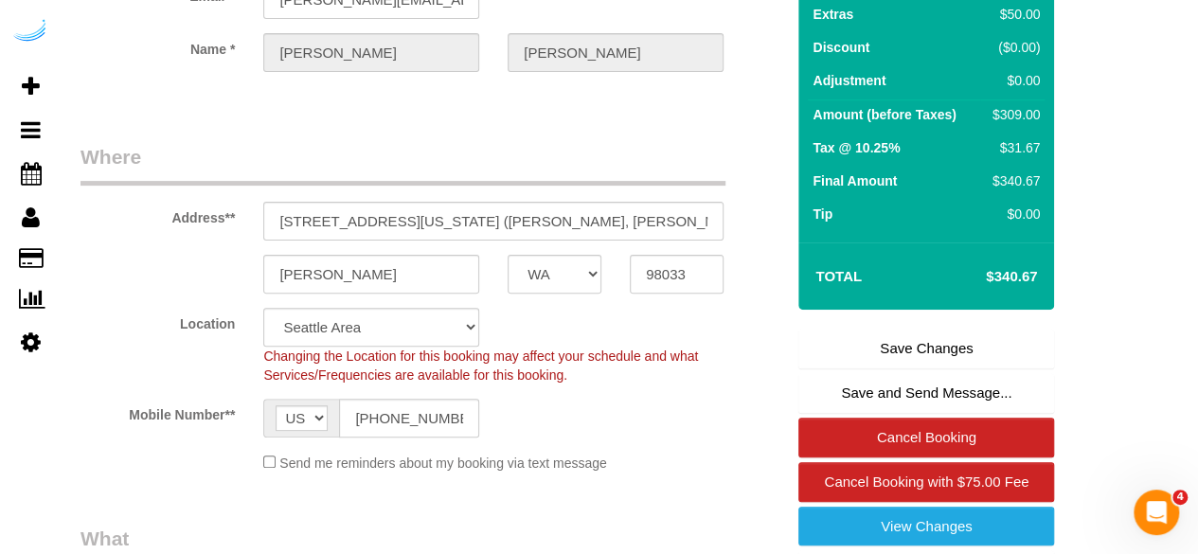
click at [890, 346] on link "Save Changes" at bounding box center [926, 349] width 256 height 40
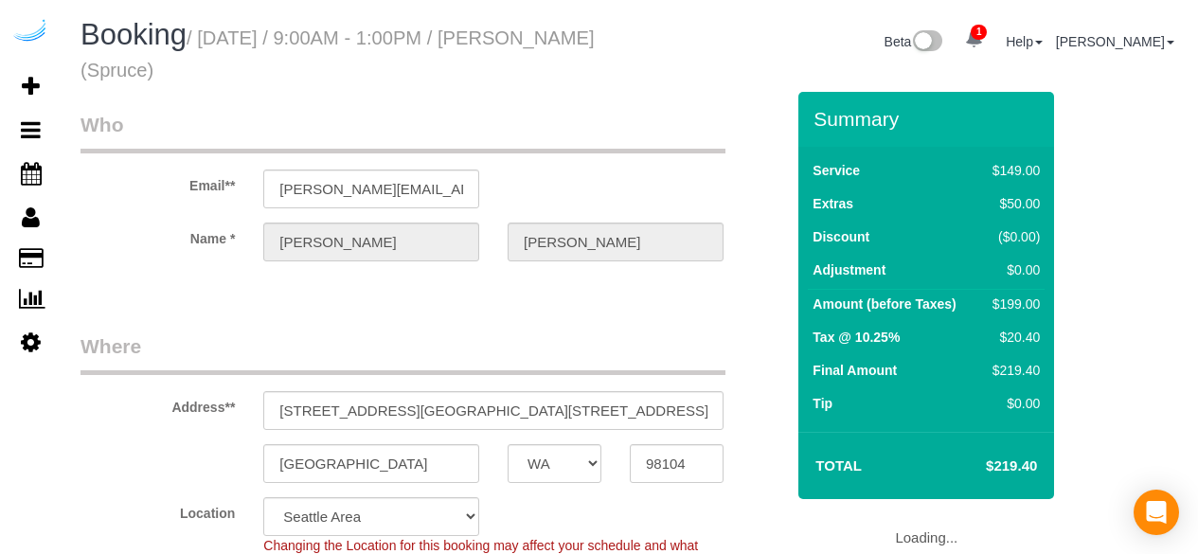
select select "WA"
select select "282"
select select "number:9"
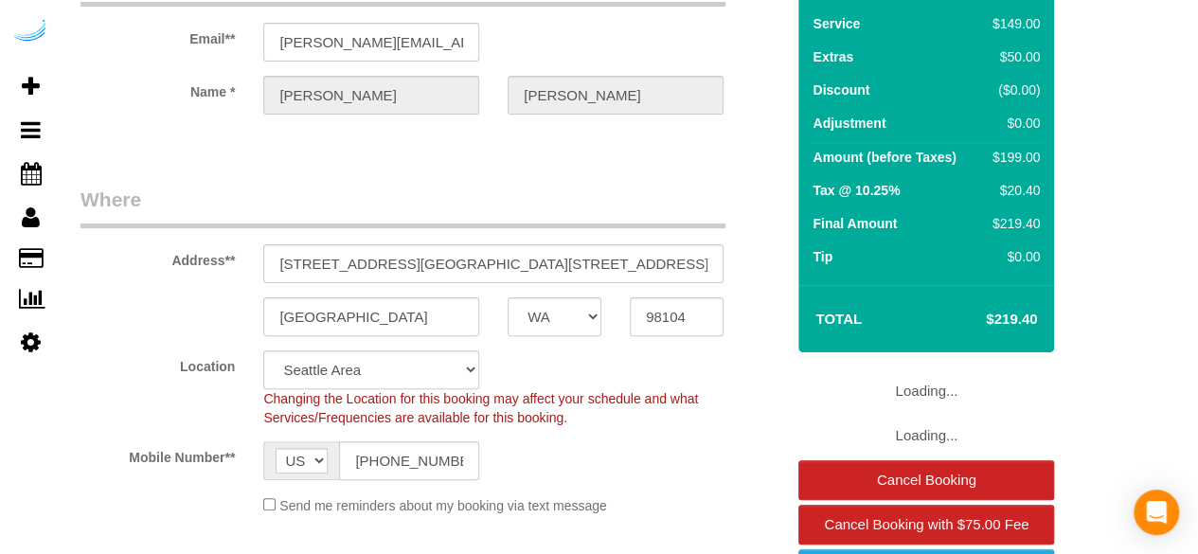
select select "object:782"
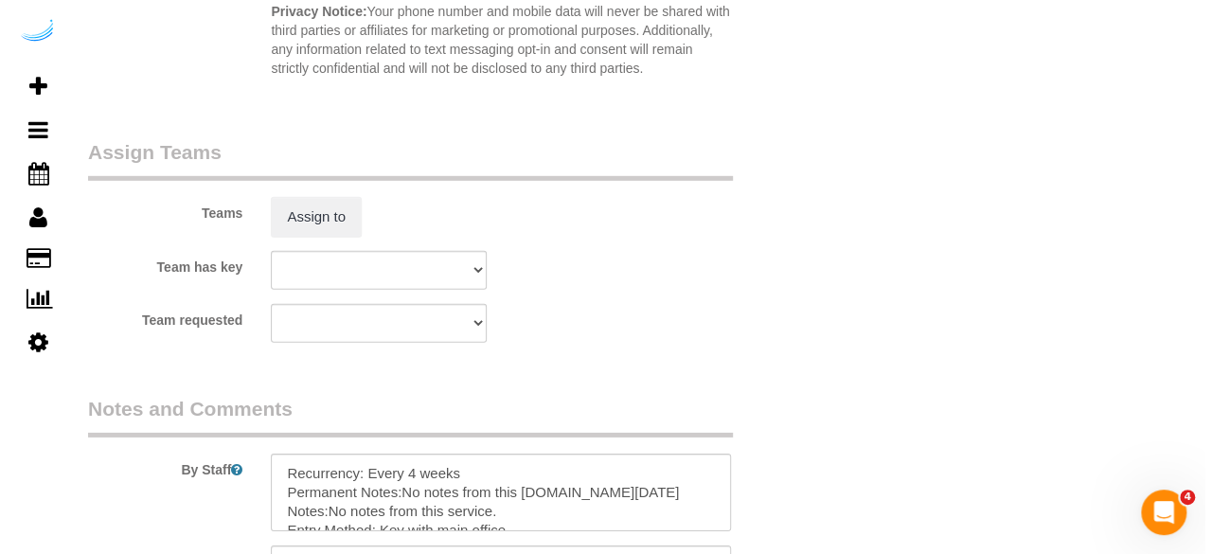
scroll to position [2840, 0]
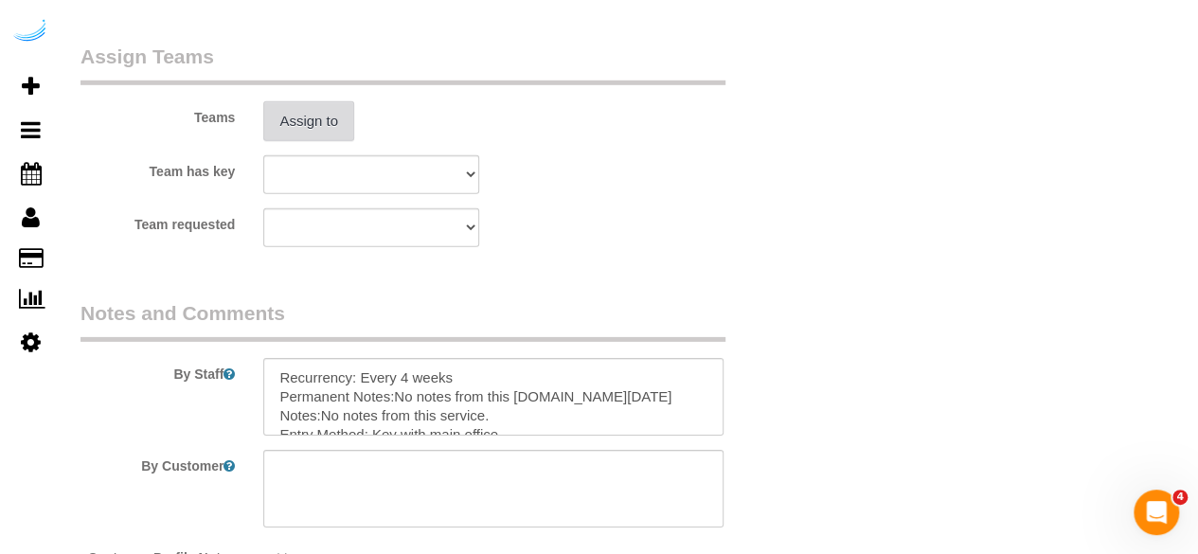
click at [321, 126] on button "Assign to" at bounding box center [308, 121] width 91 height 40
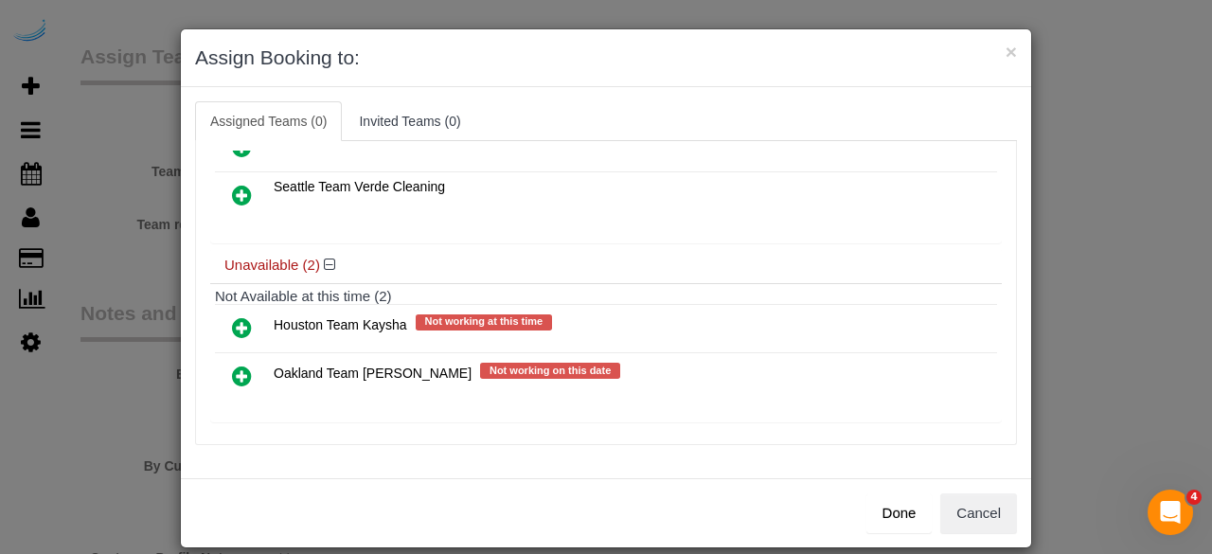
drag, startPoint x: 236, startPoint y: 190, endPoint x: 362, endPoint y: 205, distance: 126.8
click at [236, 190] on icon at bounding box center [242, 195] width 20 height 23
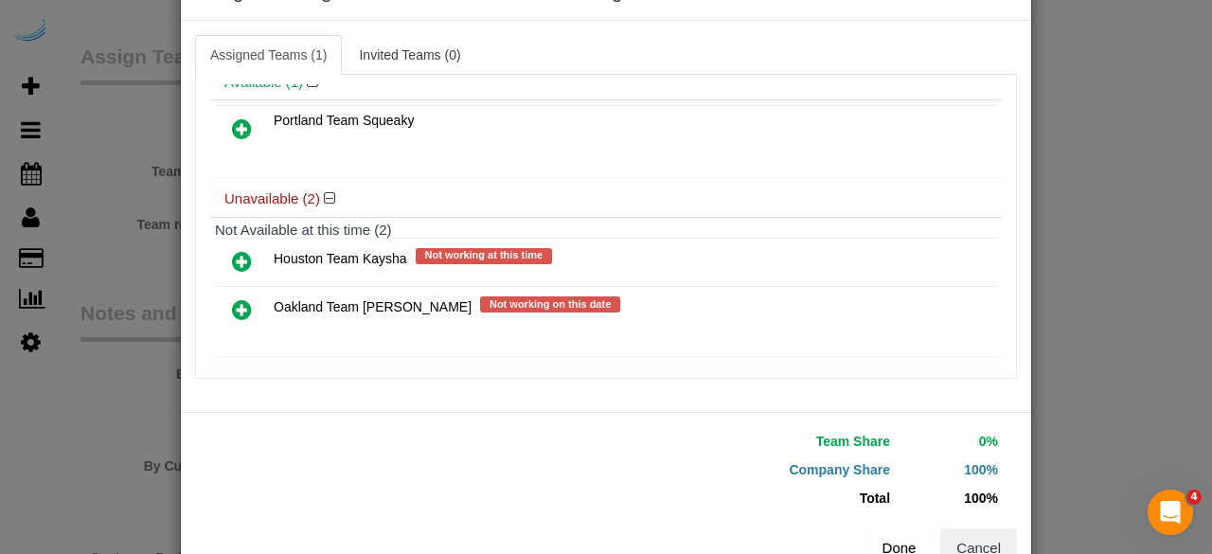
scroll to position [120, 0]
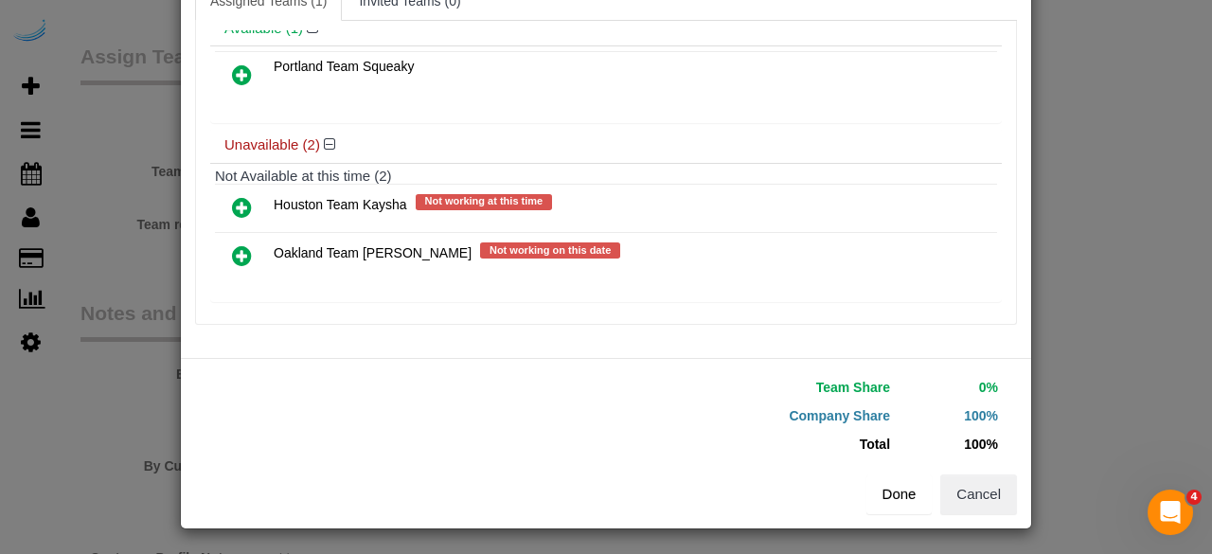
click at [887, 499] on button "Done" at bounding box center [899, 494] width 66 height 40
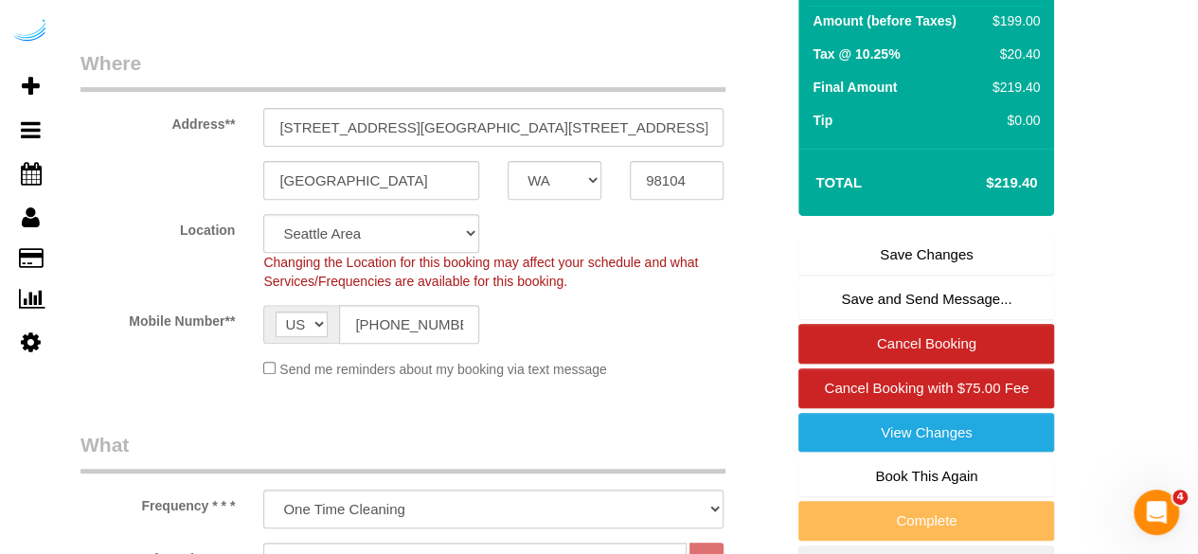
scroll to position [95, 0]
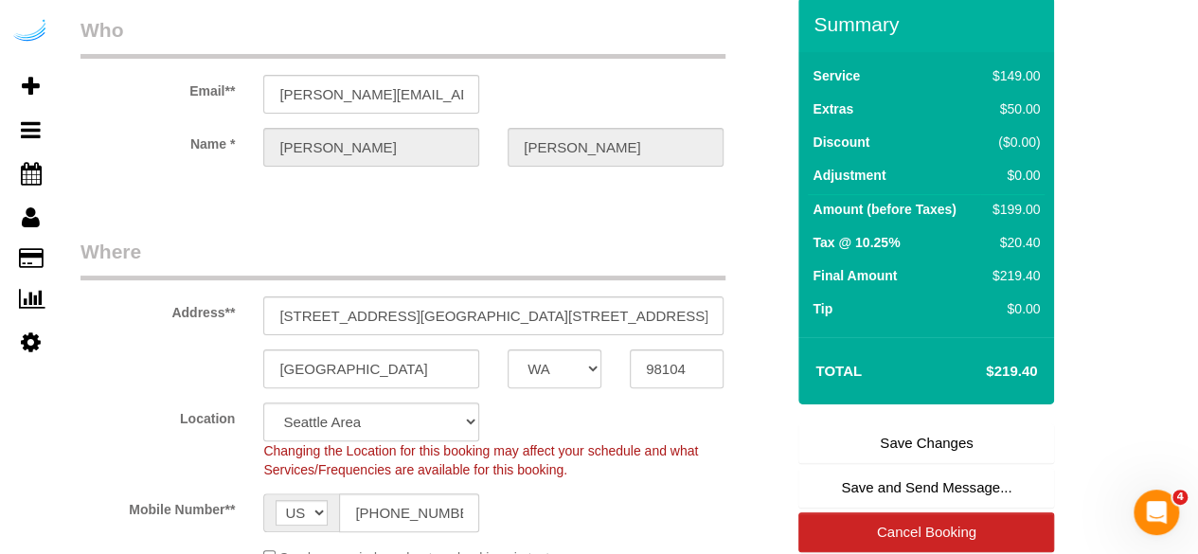
click at [913, 441] on link "Save Changes" at bounding box center [926, 443] width 256 height 40
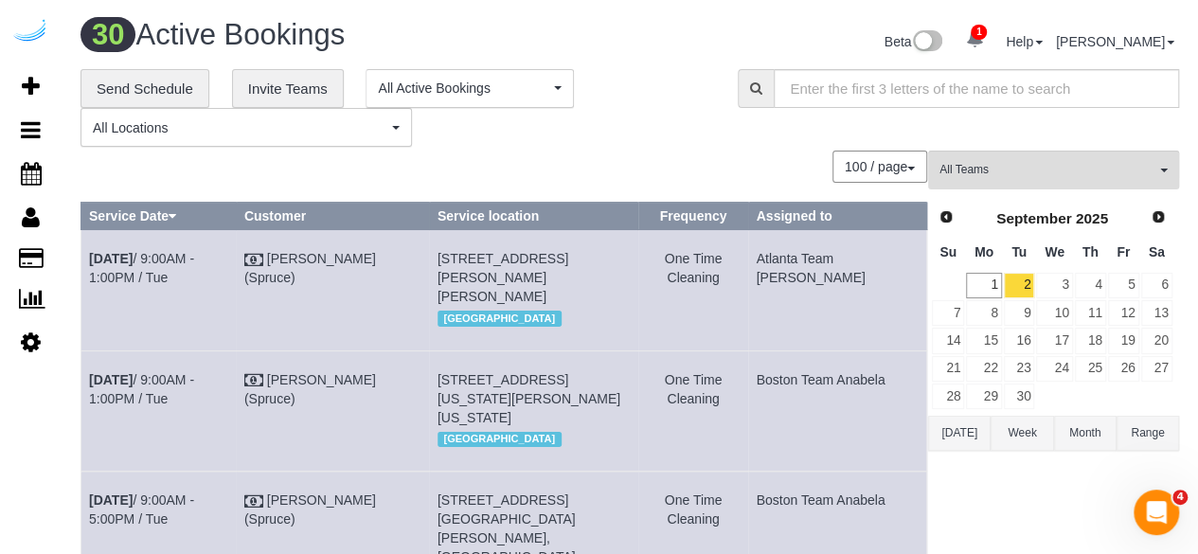
scroll to position [3034, 0]
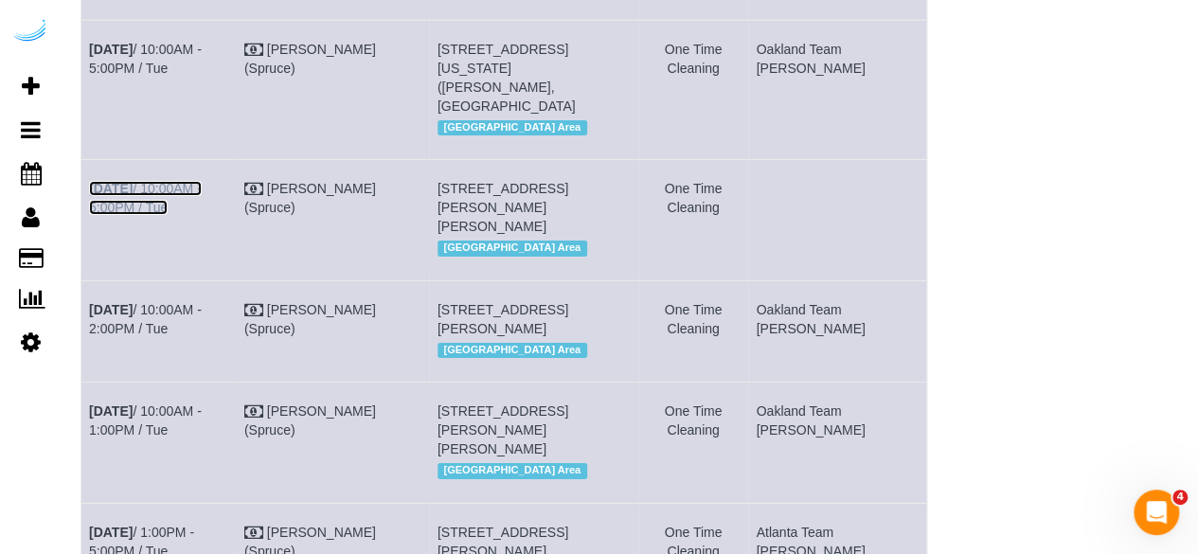
click at [202, 215] on link "Sep 2nd / 10:00AM - 5:00PM / Tue" at bounding box center [145, 198] width 113 height 34
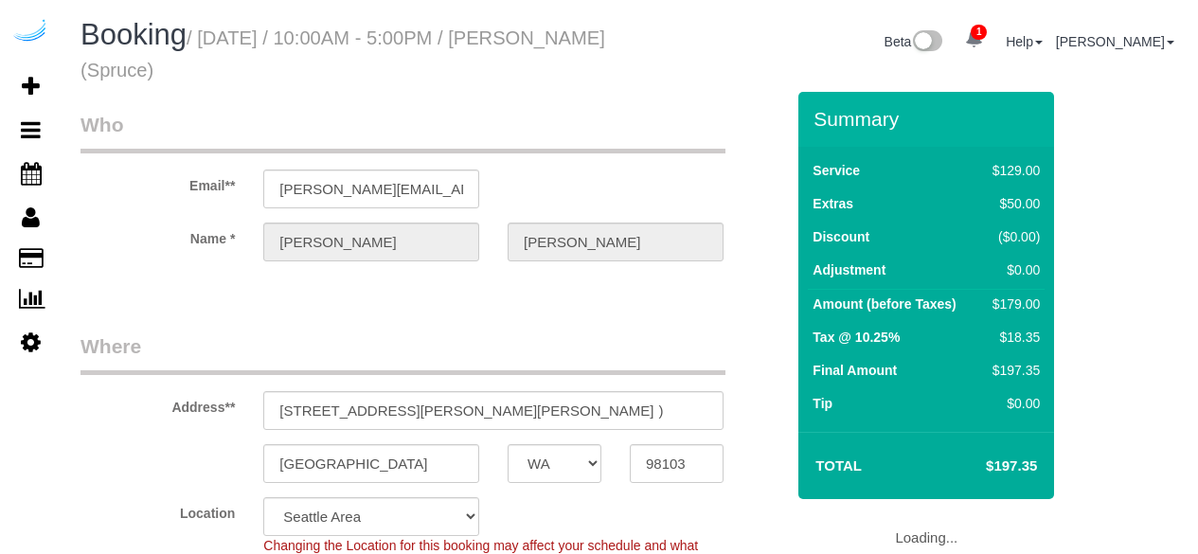
select select "WA"
select select "number:9"
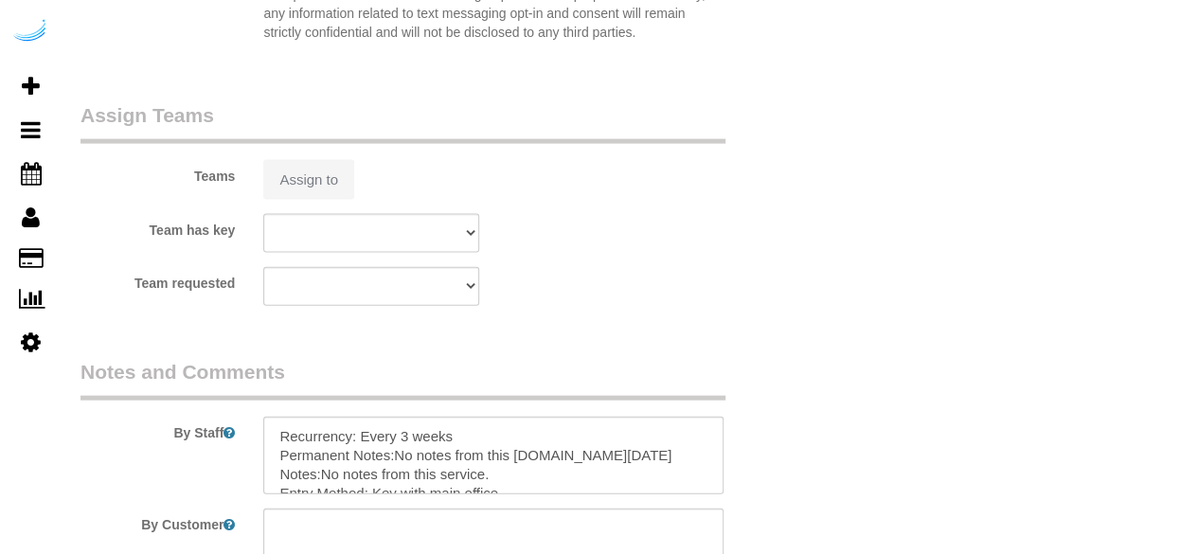
select select "string:[GEOGRAPHIC_DATA]"
select select "object:684"
select select "282"
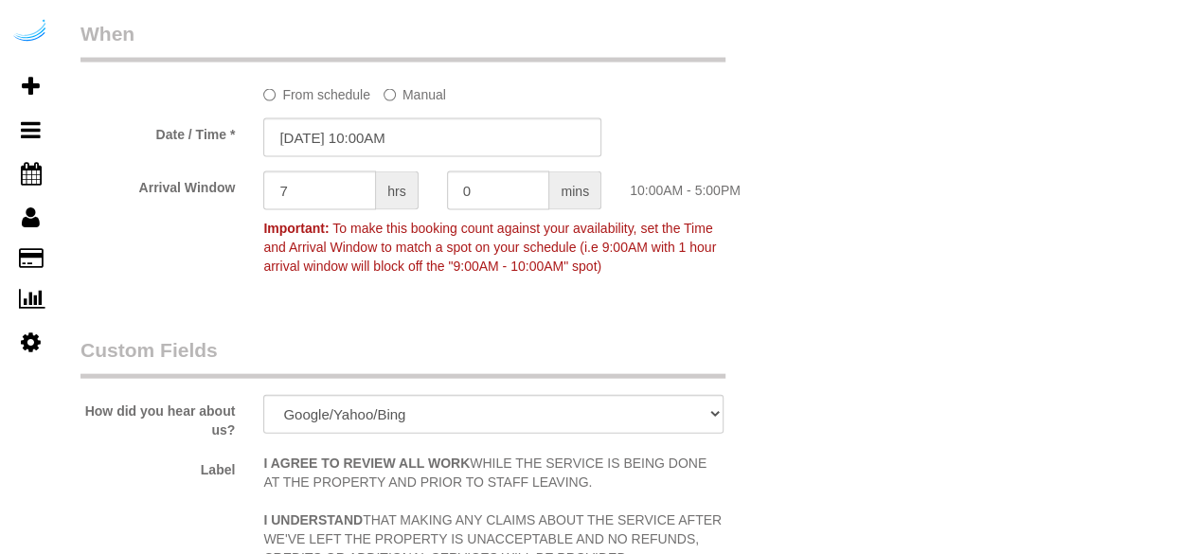
select select "object:782"
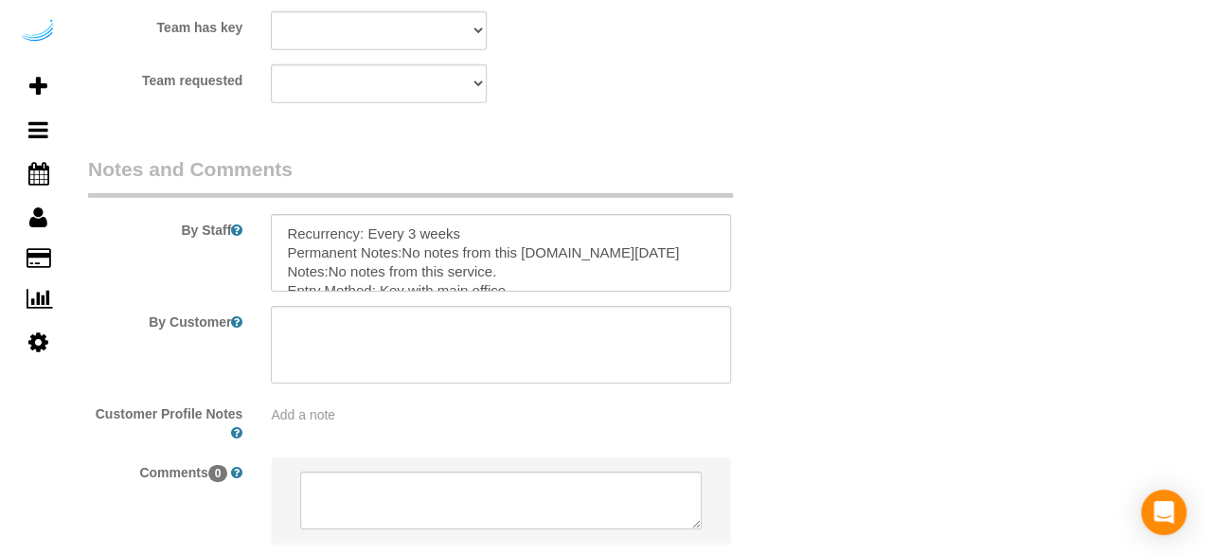
scroll to position [2606, 0]
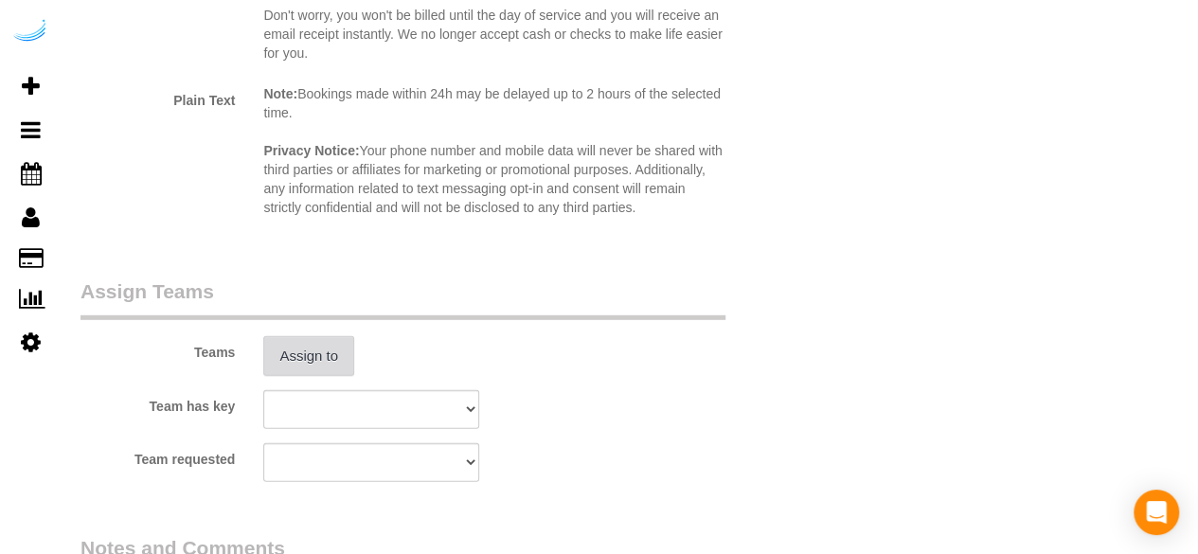
click at [329, 353] on button "Assign to" at bounding box center [308, 356] width 91 height 40
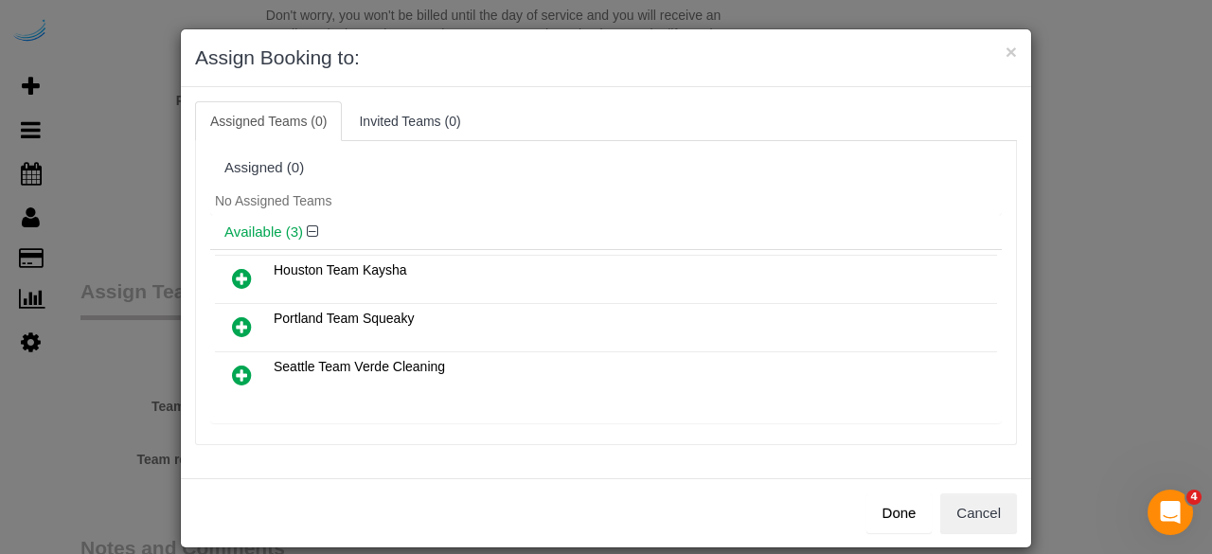
scroll to position [0, 0]
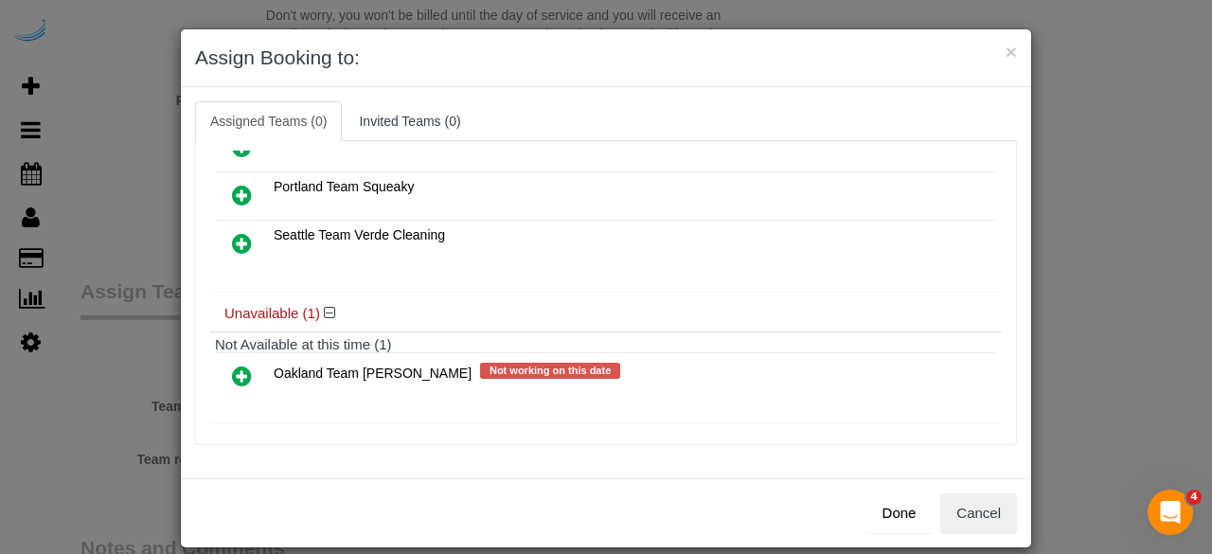
drag, startPoint x: 239, startPoint y: 238, endPoint x: 279, endPoint y: 245, distance: 41.4
click at [239, 238] on icon at bounding box center [242, 243] width 20 height 23
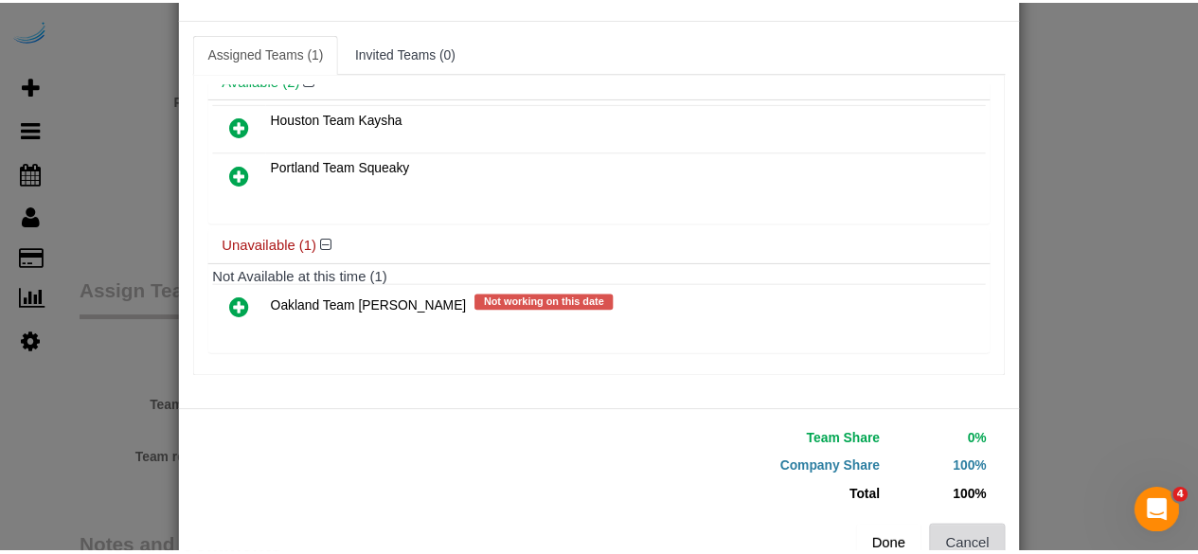
scroll to position [120, 0]
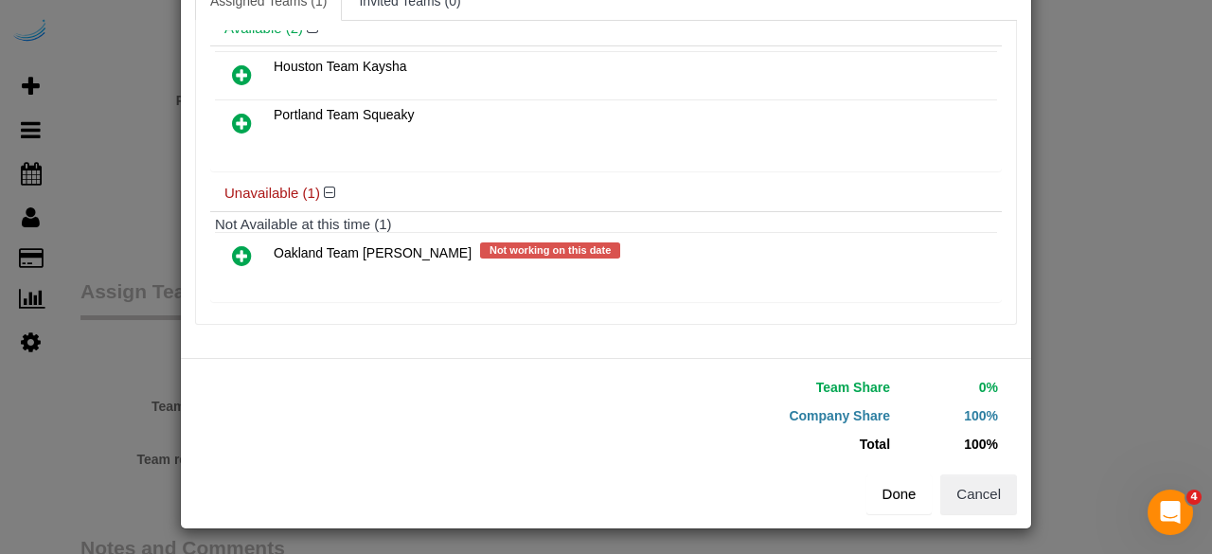
click at [879, 474] on button "Done" at bounding box center [899, 494] width 66 height 40
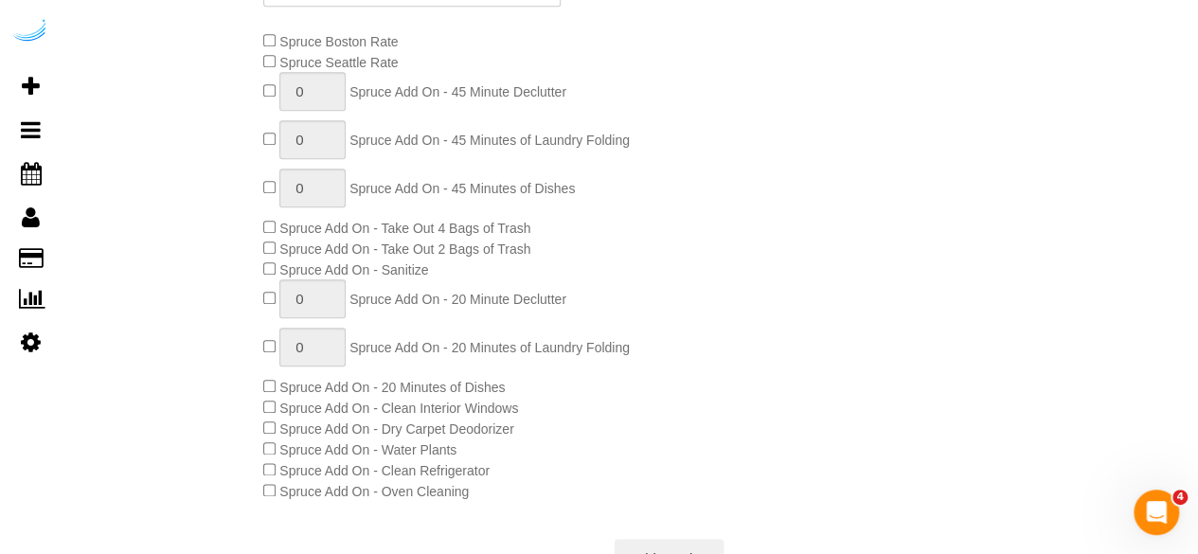
scroll to position [428, 0]
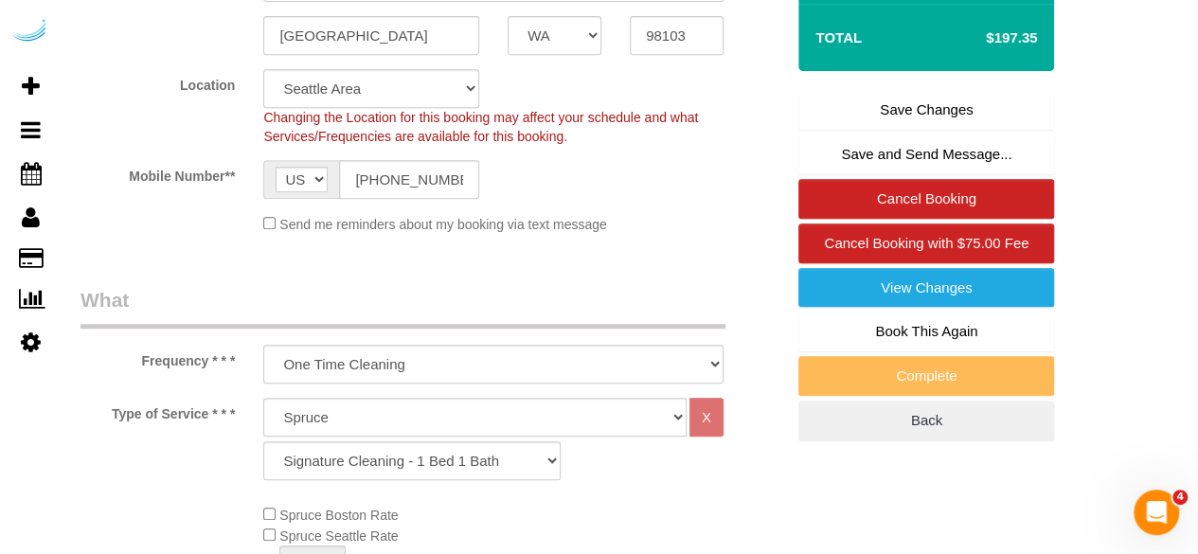
click at [903, 101] on link "Save Changes" at bounding box center [926, 110] width 256 height 40
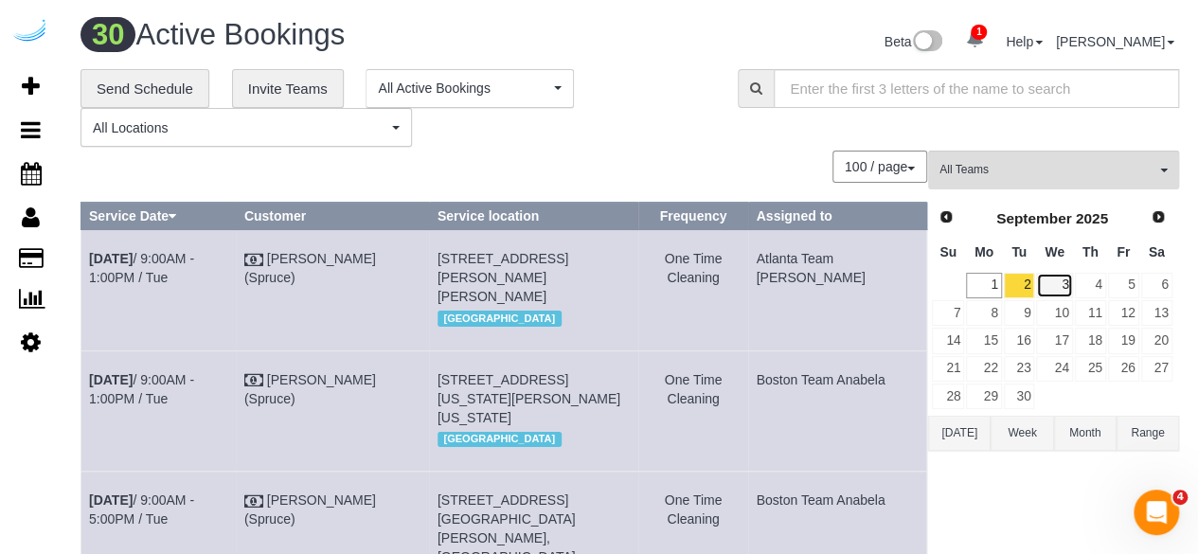
click at [1052, 281] on link "3" at bounding box center [1054, 286] width 36 height 26
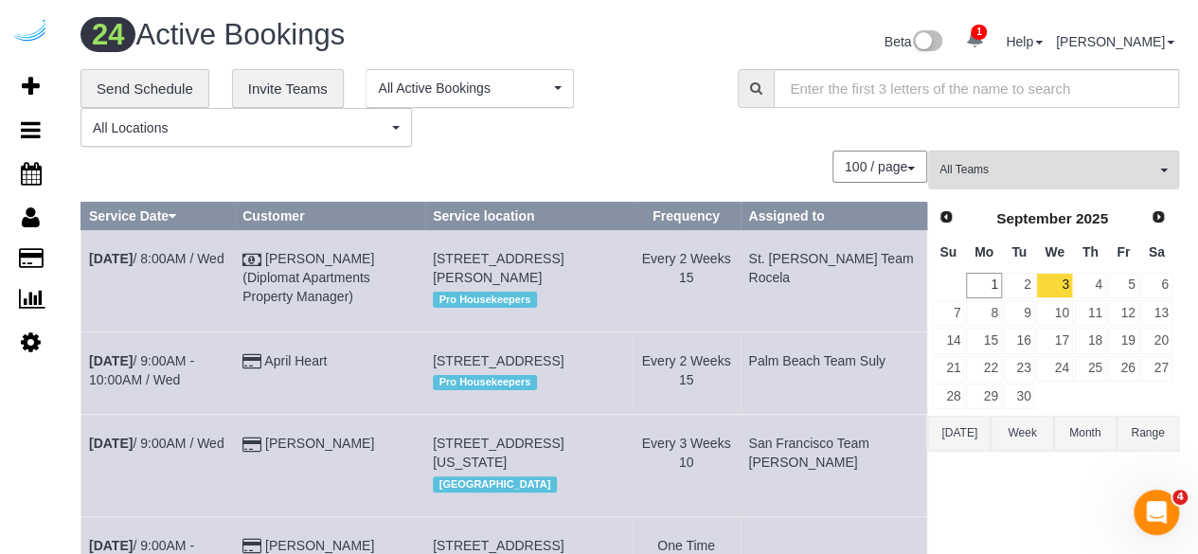
scroll to position [2100, 0]
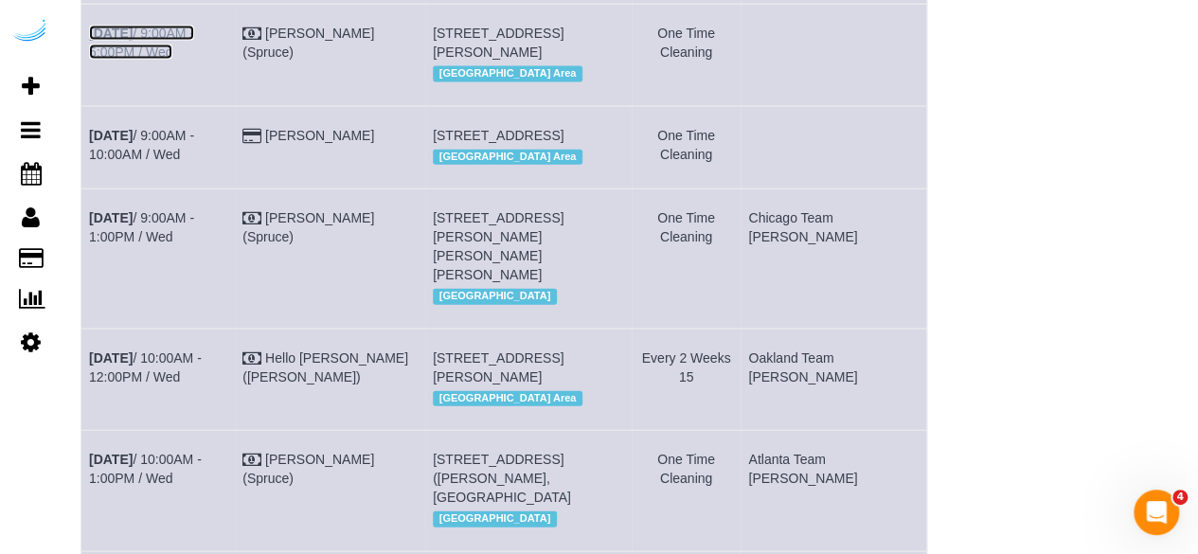
click at [194, 60] on link "[DATE] 9:00AM - 5:00PM / Wed" at bounding box center [141, 43] width 105 height 34
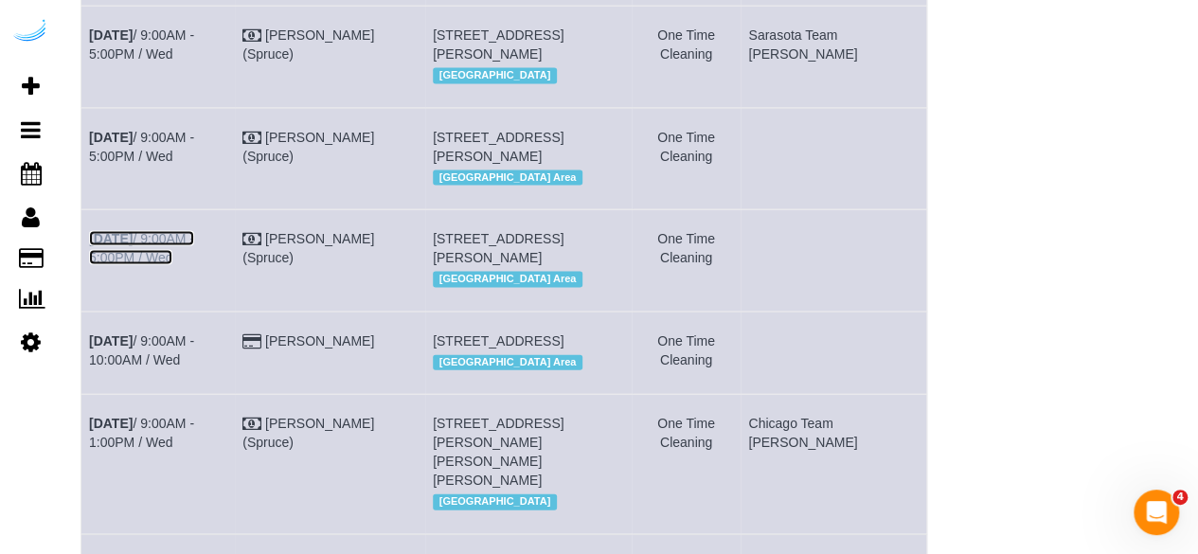
scroll to position [1894, 0]
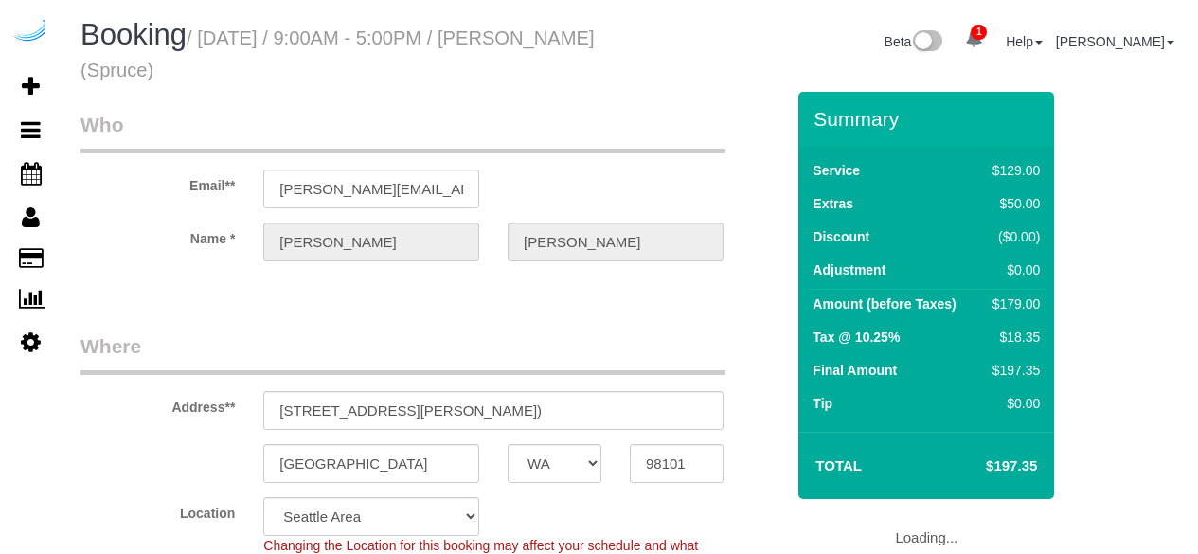
select select "WA"
select select "number:9"
select select "object:705"
select select "282"
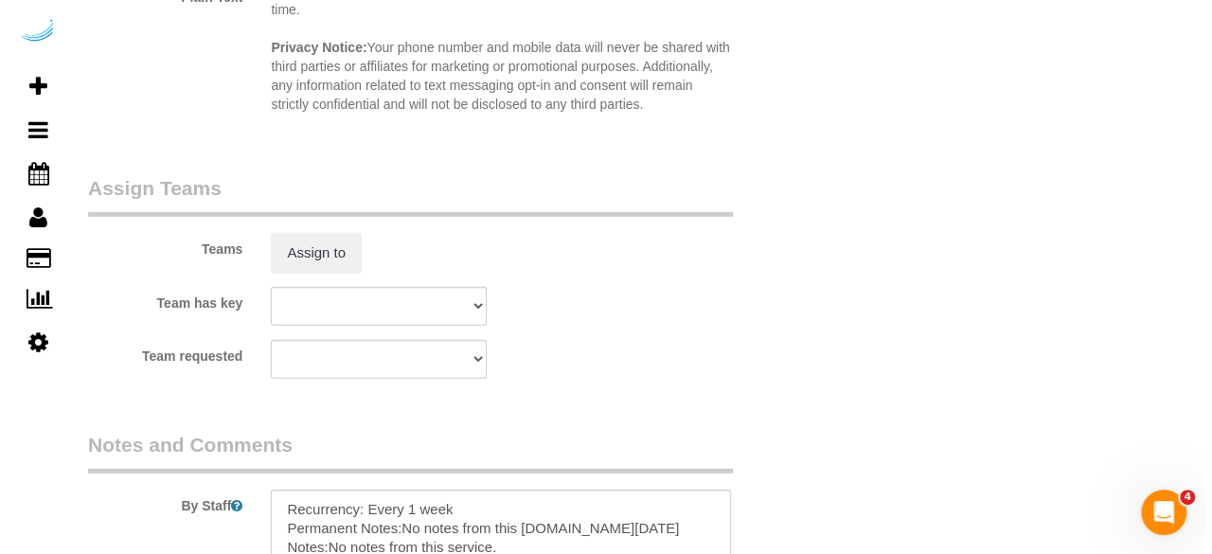
scroll to position [2935, 0]
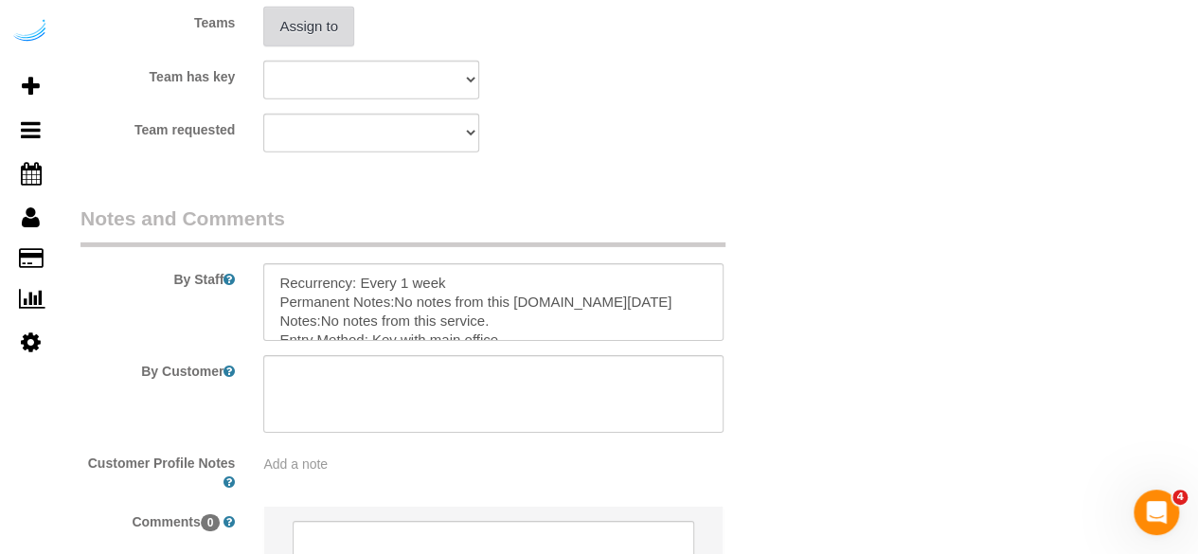
click at [319, 11] on button "Assign to" at bounding box center [308, 27] width 91 height 40
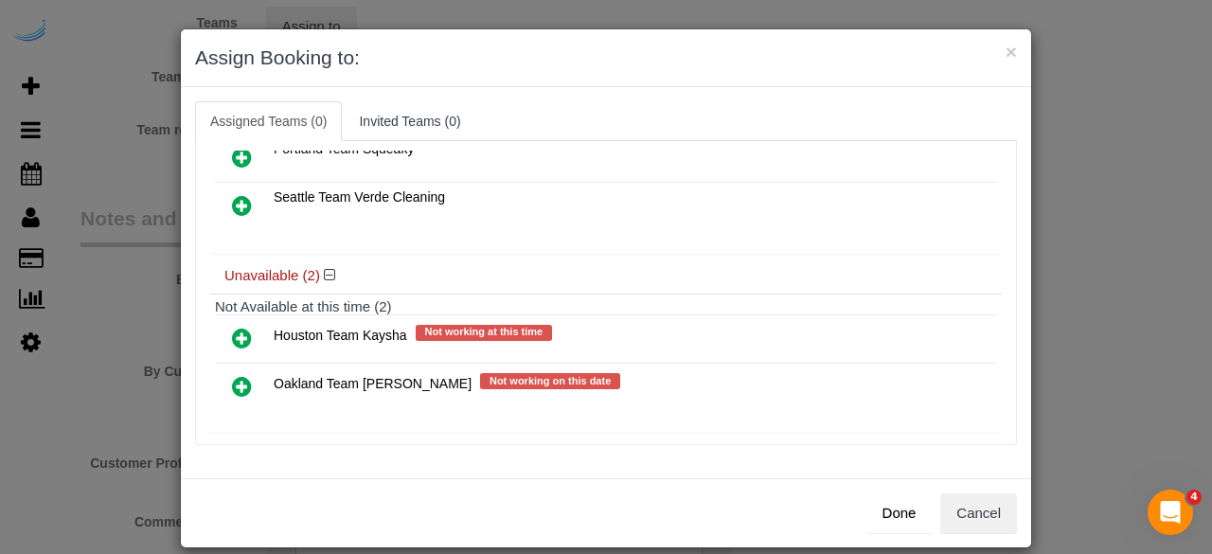
scroll to position [132, 0]
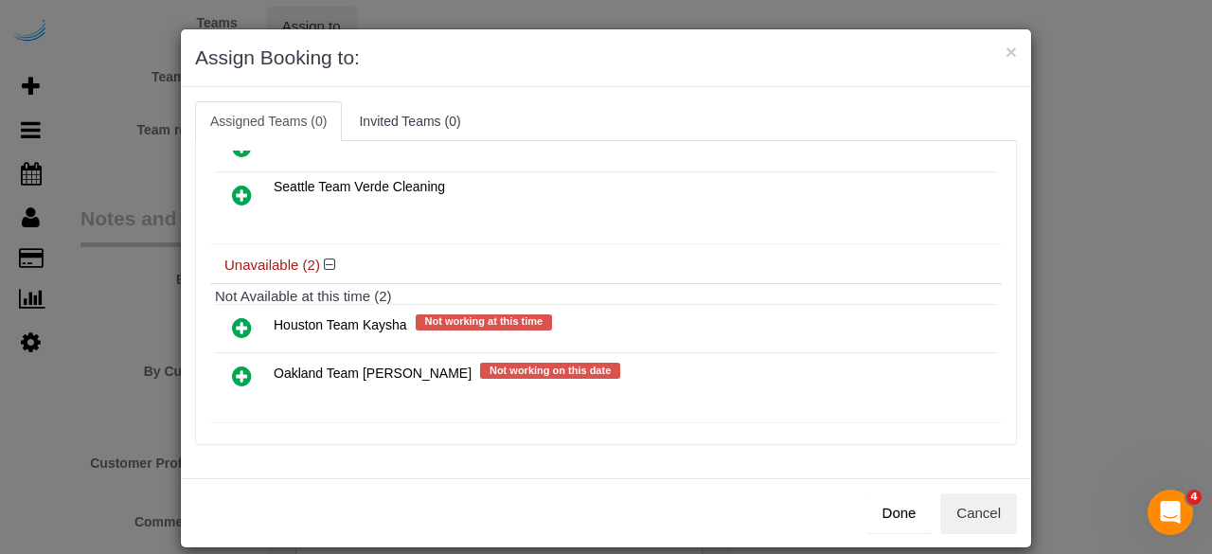
drag, startPoint x: 232, startPoint y: 361, endPoint x: 243, endPoint y: 363, distance: 11.5
click at [232, 365] on icon at bounding box center [242, 376] width 20 height 23
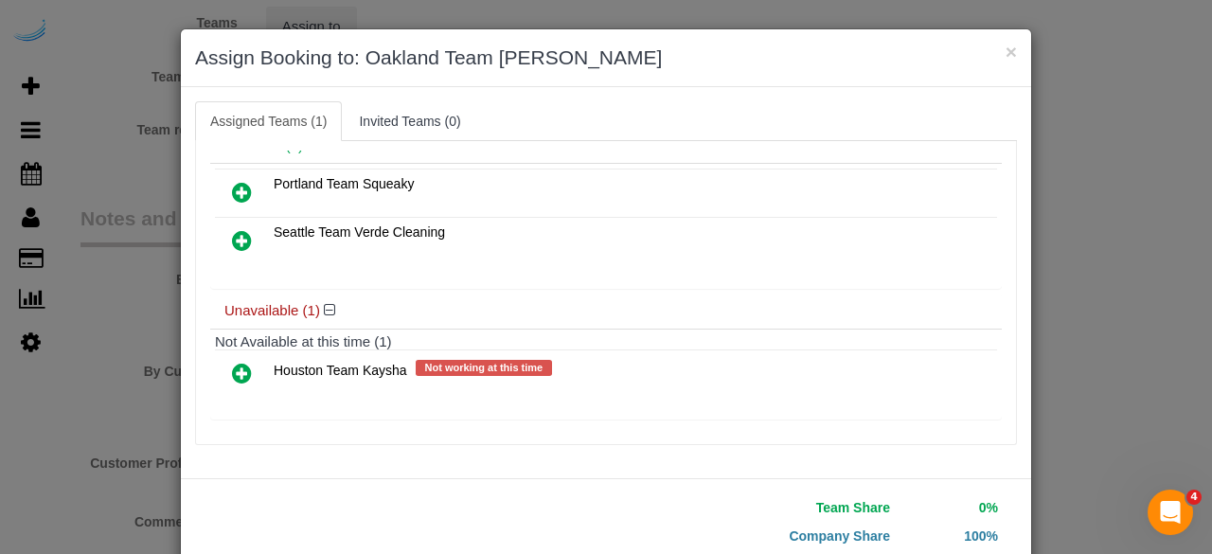
scroll to position [129, 0]
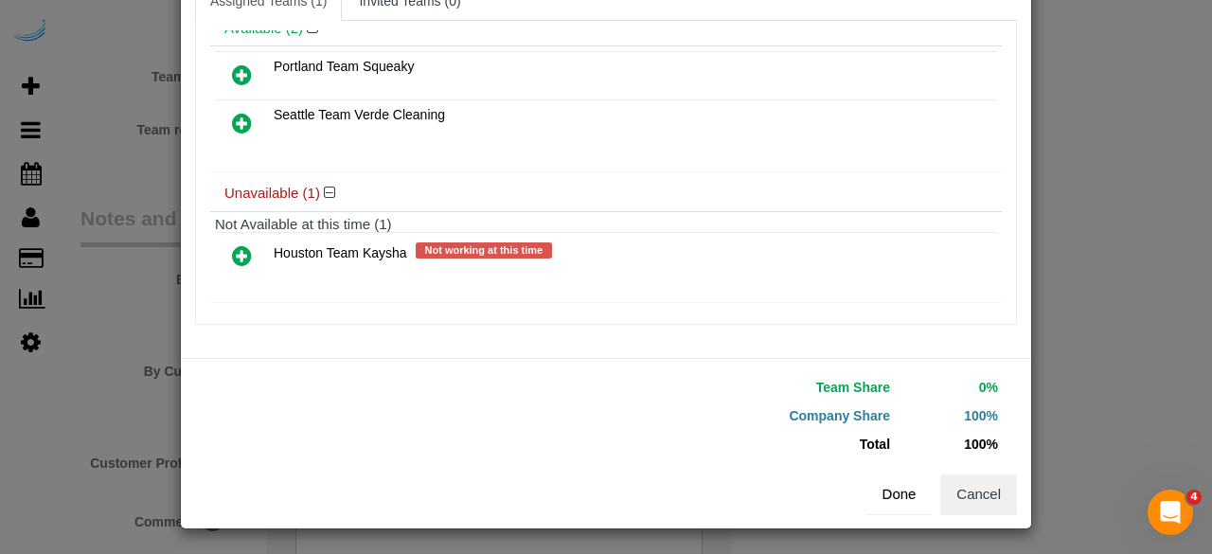
click at [885, 489] on button "Done" at bounding box center [899, 494] width 66 height 40
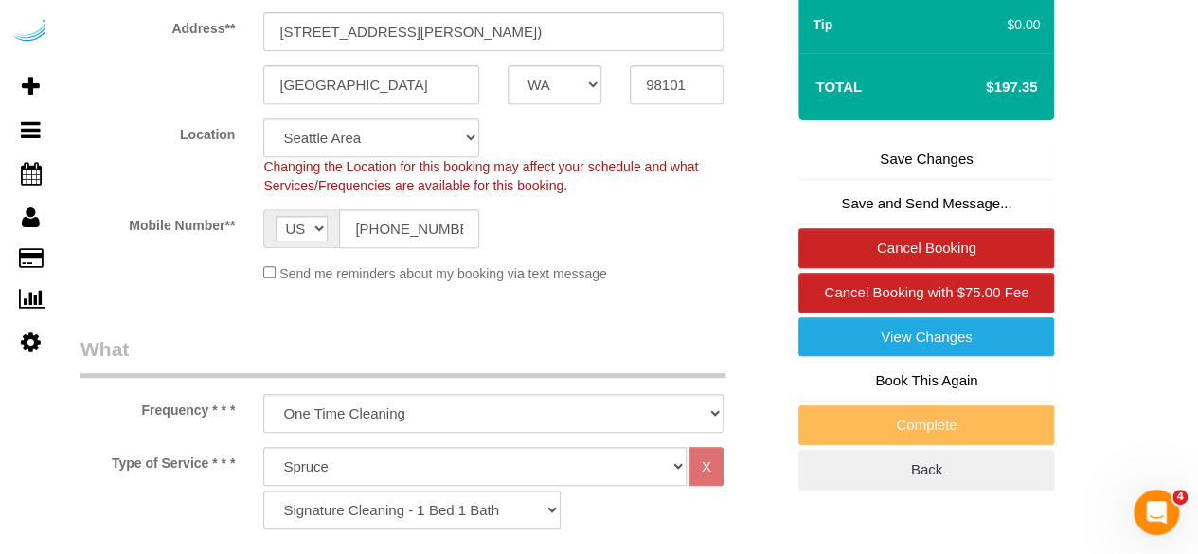
scroll to position [0, 0]
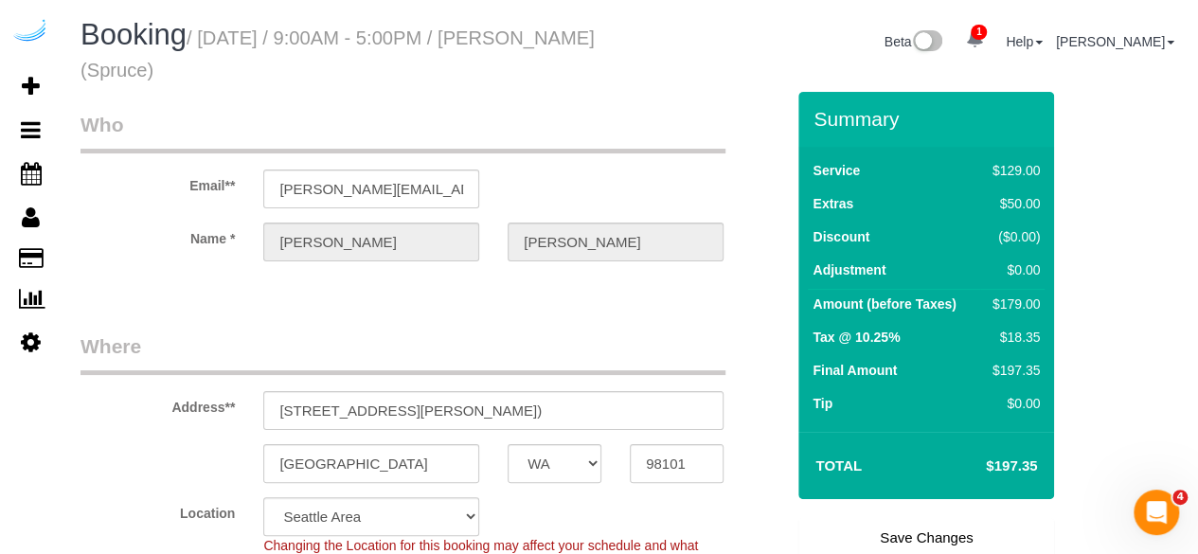
click at [898, 523] on link "Save Changes" at bounding box center [926, 538] width 256 height 40
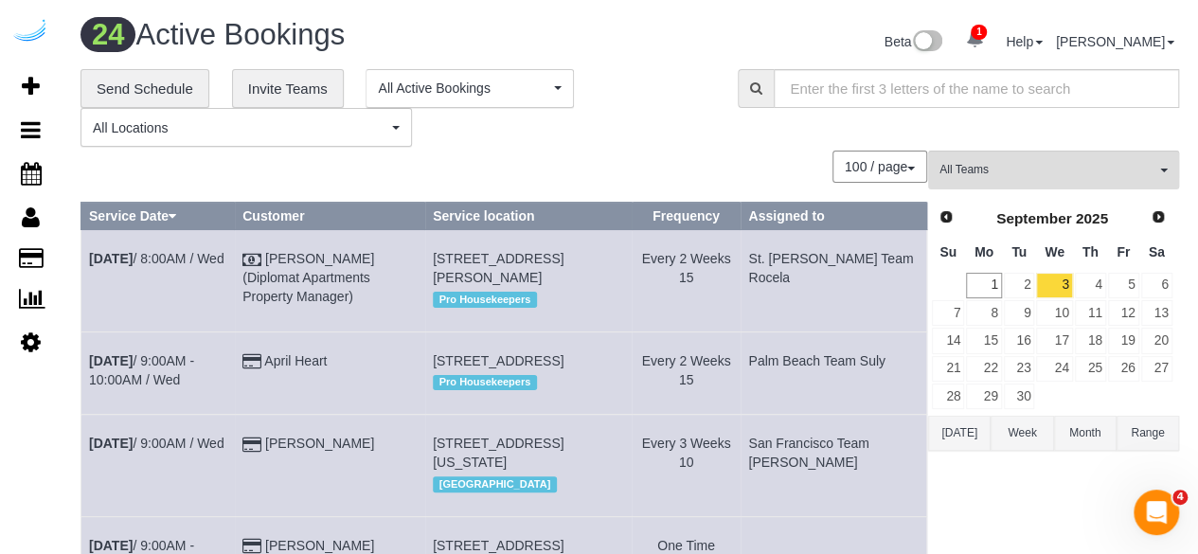
scroll to position [1980, 0]
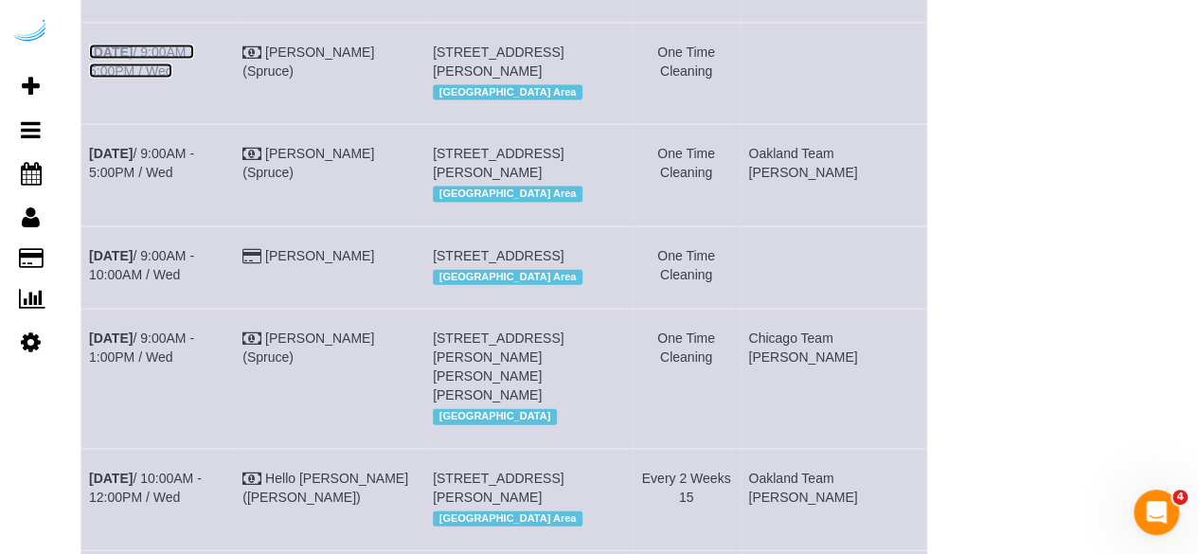
click at [194, 79] on link "[DATE] 9:00AM - 5:00PM / Wed" at bounding box center [141, 62] width 105 height 34
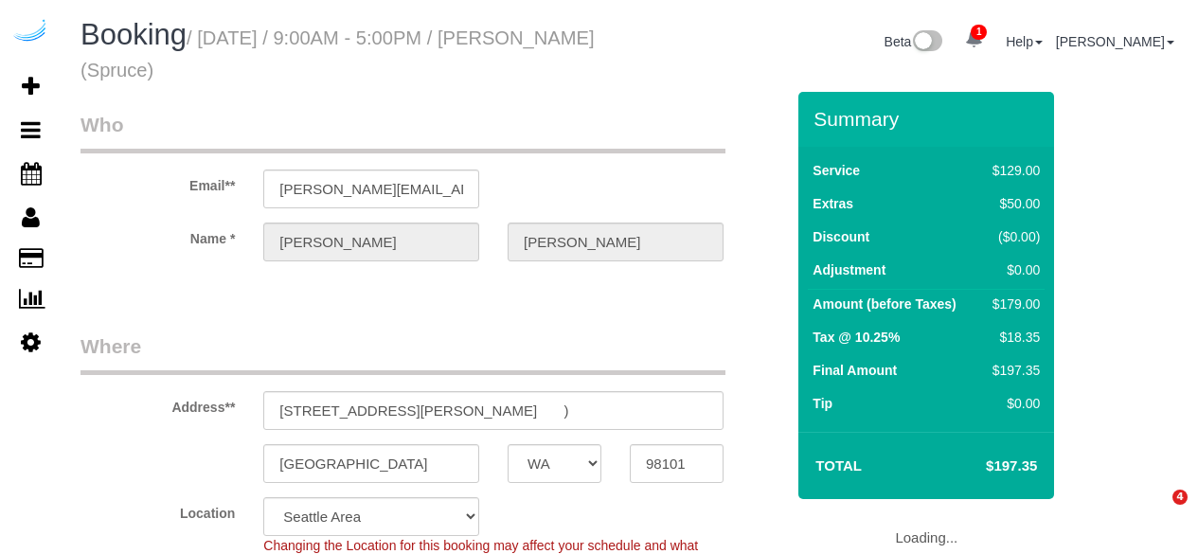
select select "WA"
select select "number:9"
select select "object:698"
select select "282"
select select "object:782"
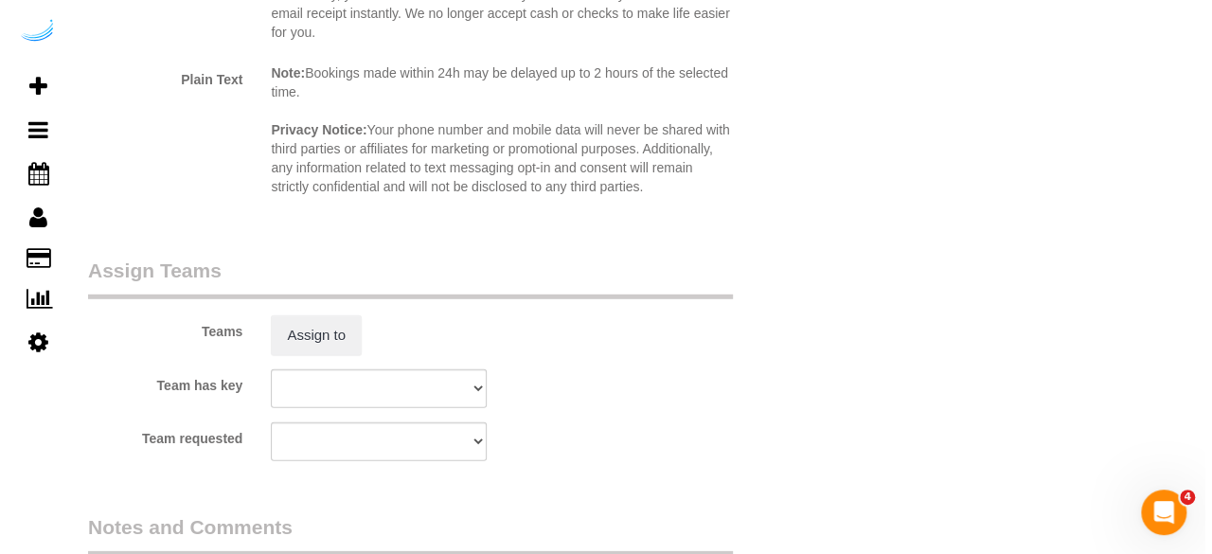
scroll to position [2651, 0]
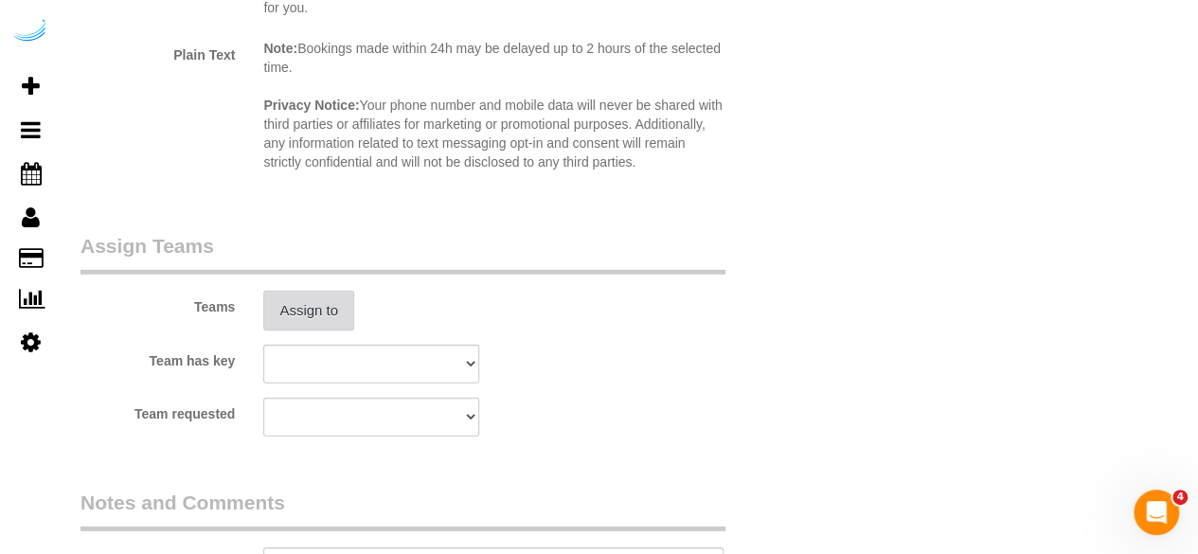
click at [309, 304] on button "Assign to" at bounding box center [308, 311] width 91 height 40
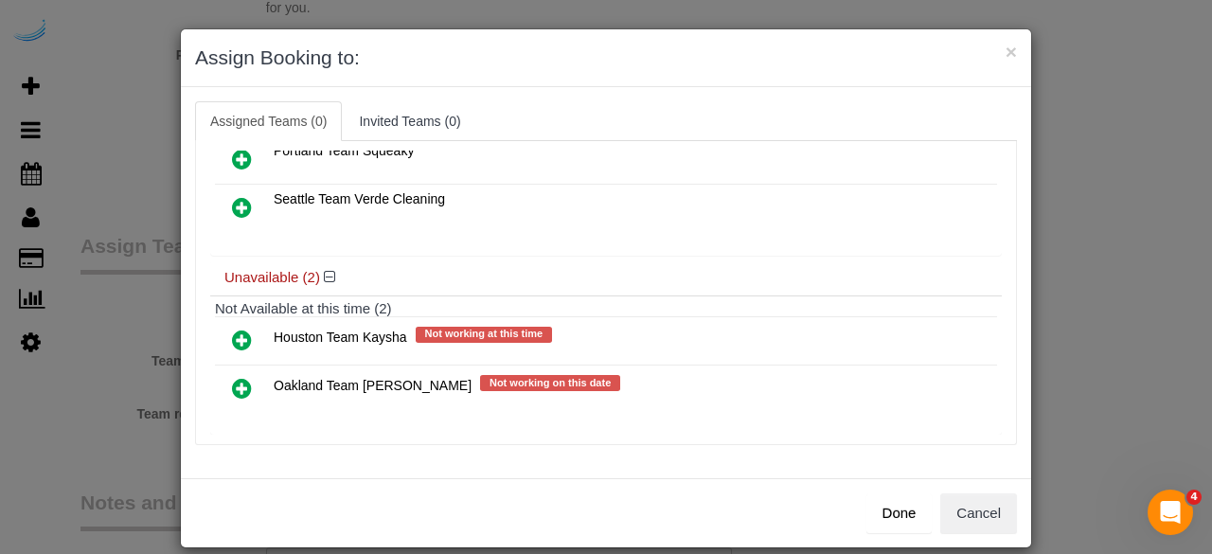
scroll to position [132, 0]
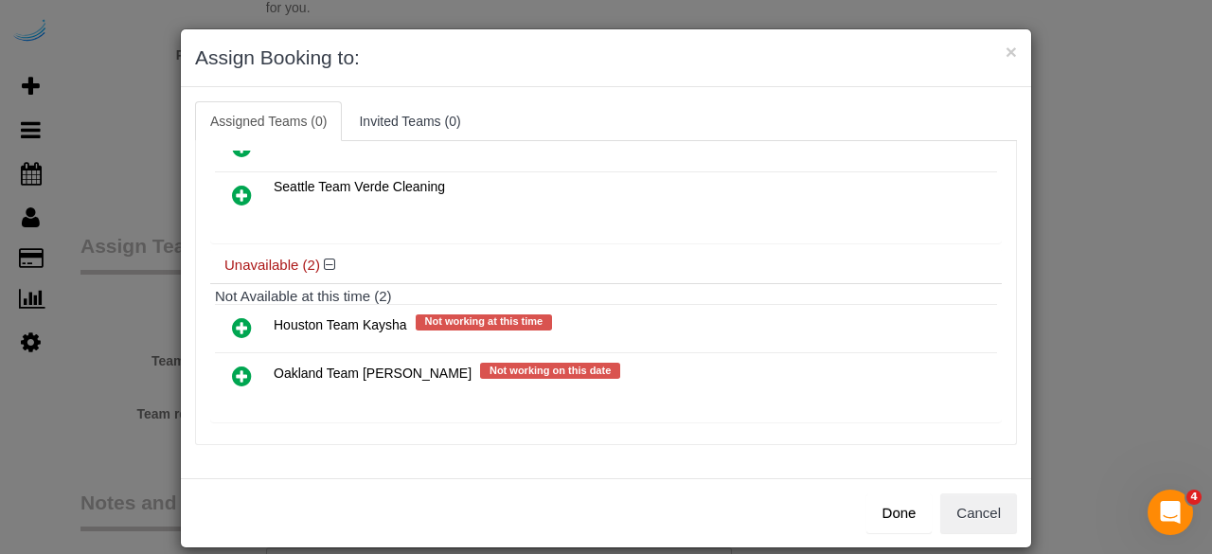
drag, startPoint x: 233, startPoint y: 365, endPoint x: 462, endPoint y: 366, distance: 229.1
click at [232, 365] on icon at bounding box center [242, 376] width 20 height 23
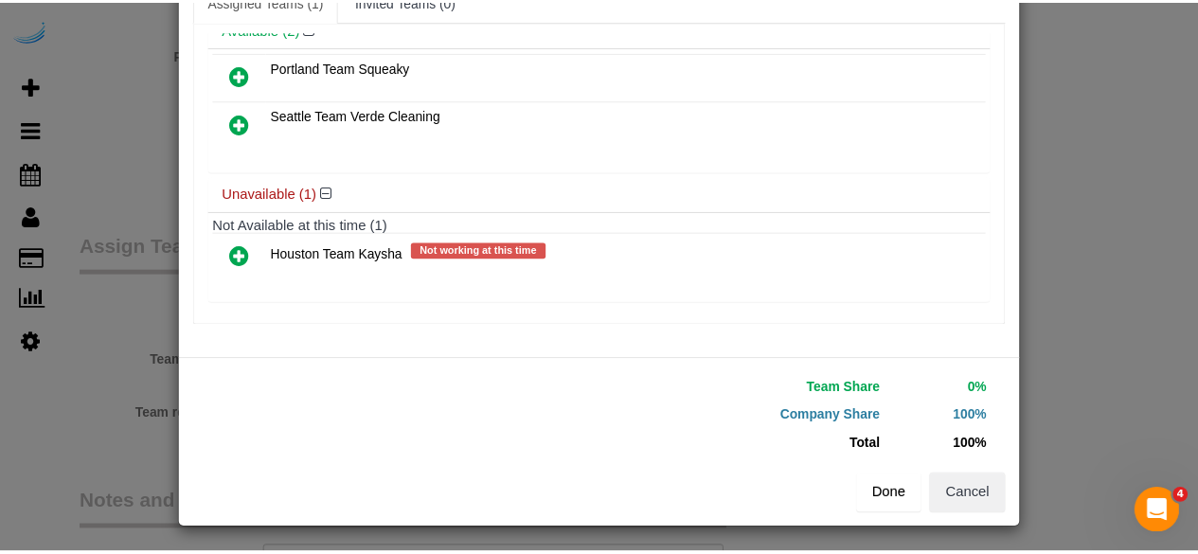
scroll to position [120, 0]
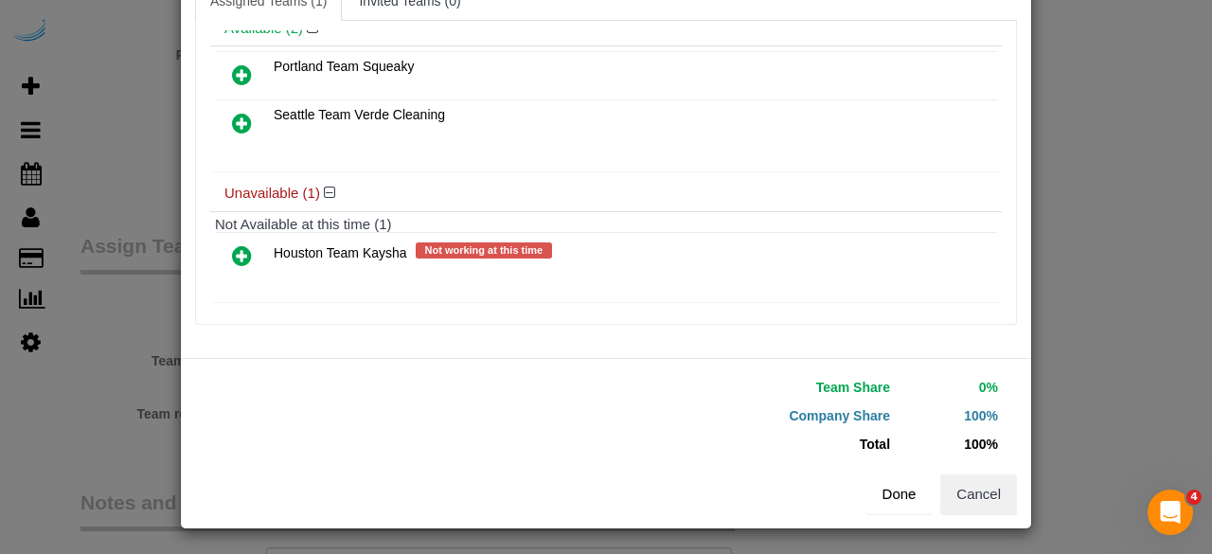
click at [881, 484] on button "Done" at bounding box center [899, 494] width 66 height 40
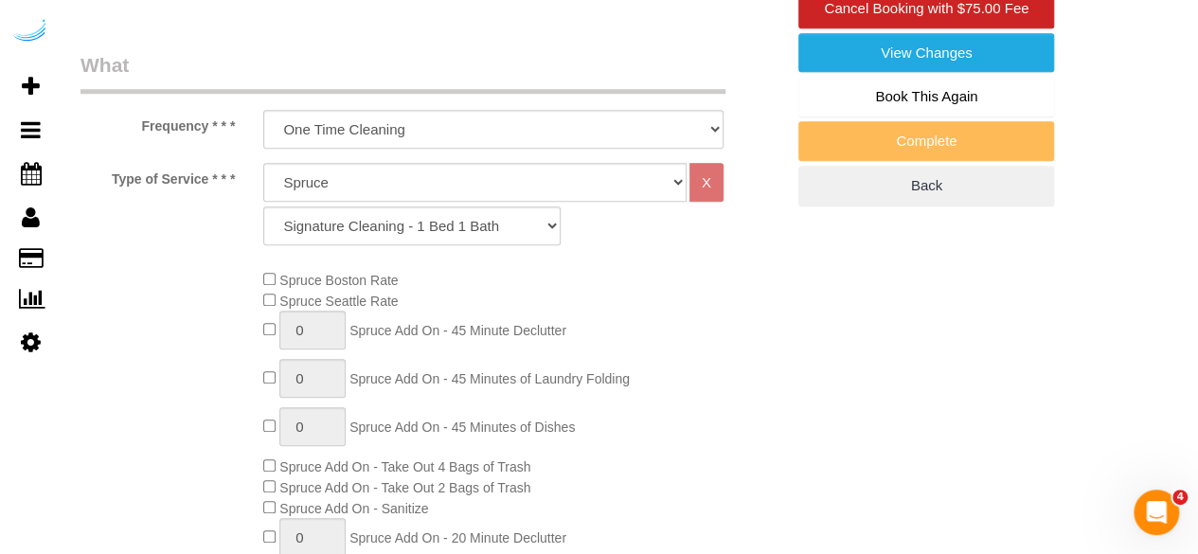
scroll to position [189, 0]
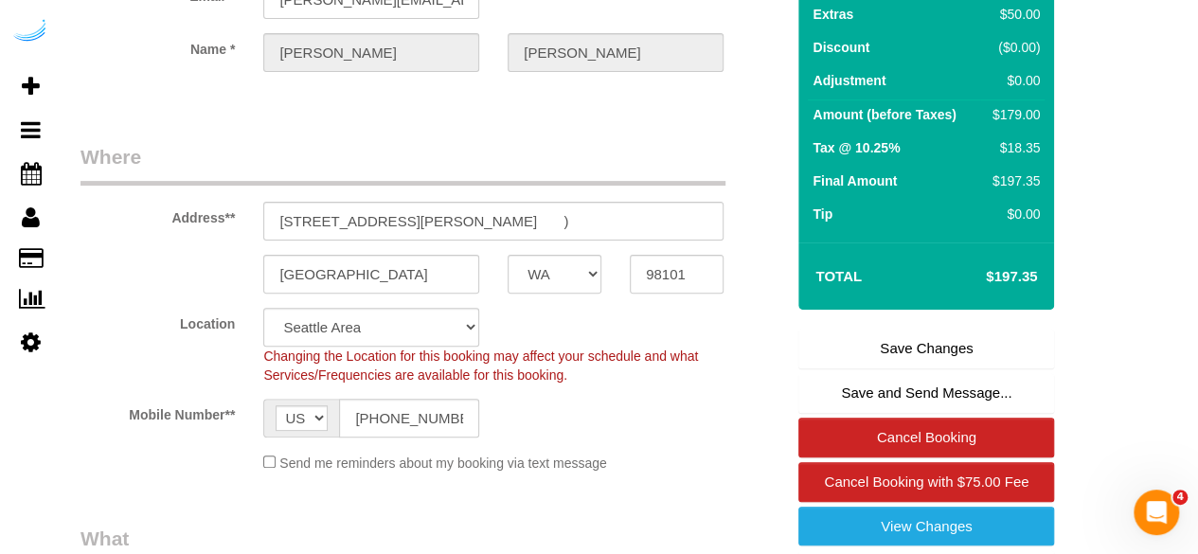
click at [915, 349] on link "Save Changes" at bounding box center [926, 349] width 256 height 40
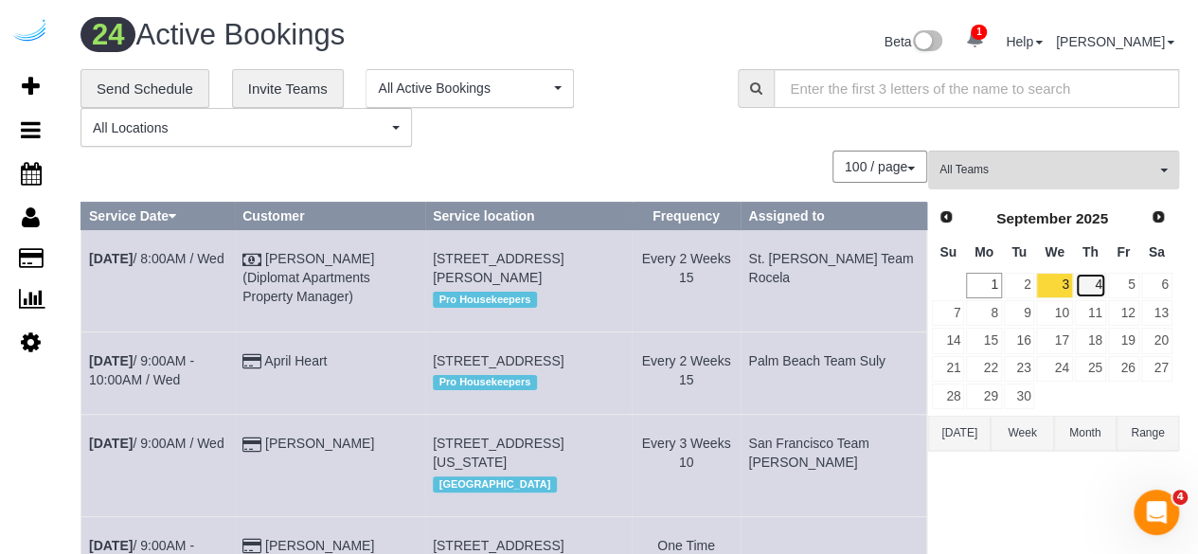
click at [1091, 291] on link "4" at bounding box center [1090, 286] width 31 height 26
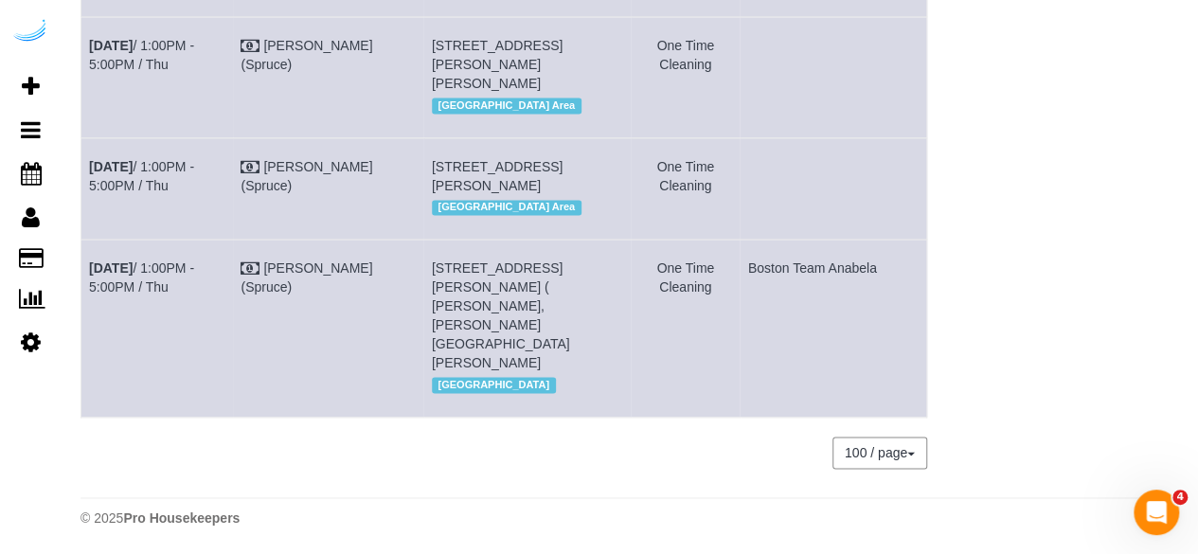
scroll to position [2931, 0]
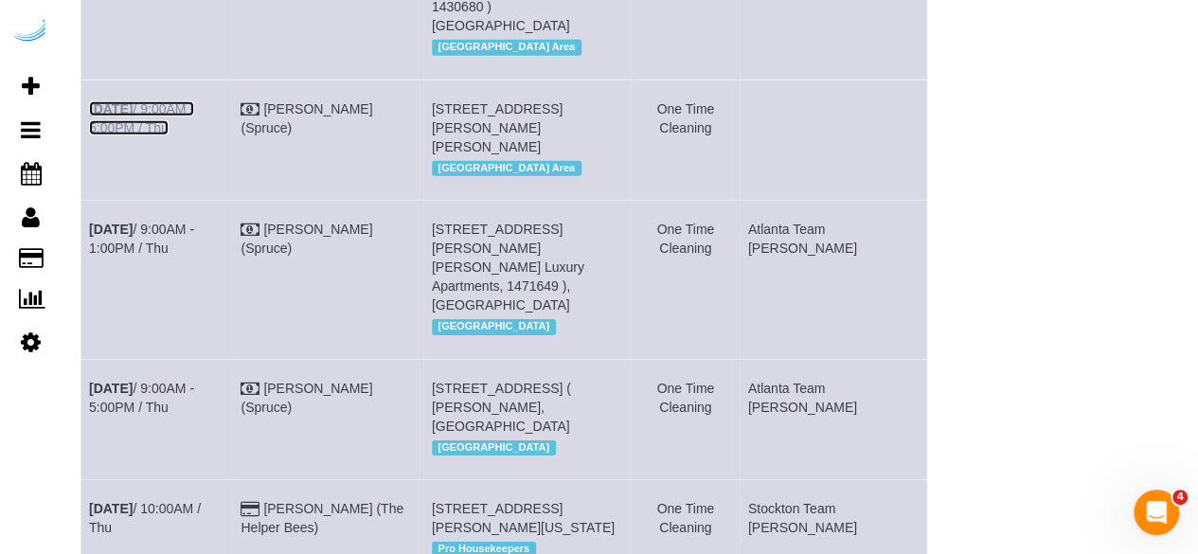
click at [159, 135] on link "Sep 4th / 9:00AM - 5:00PM / Thu" at bounding box center [141, 118] width 105 height 34
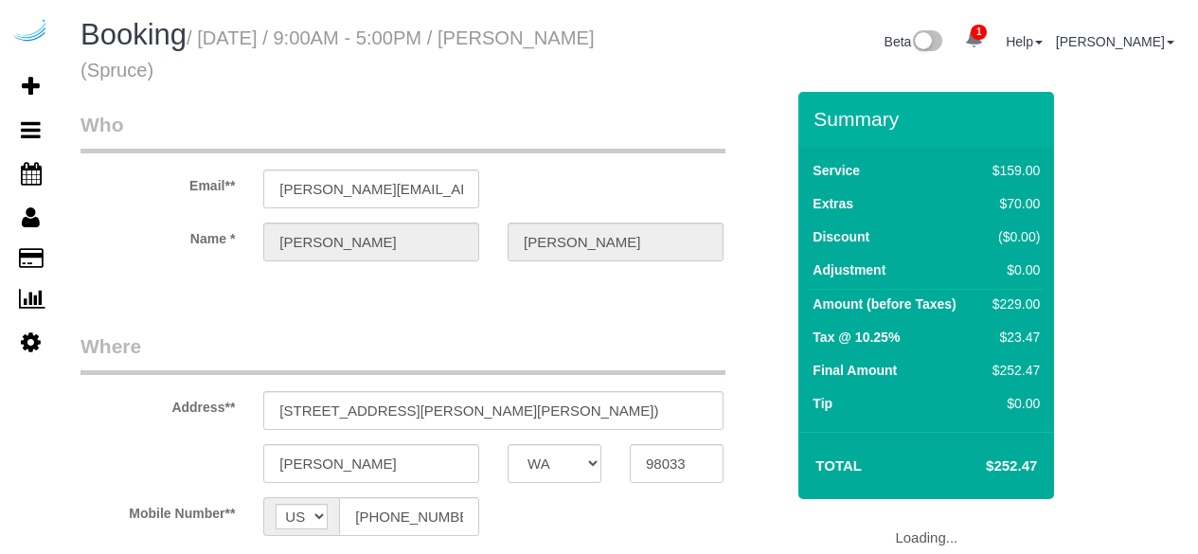
select select "WA"
select select "number:9"
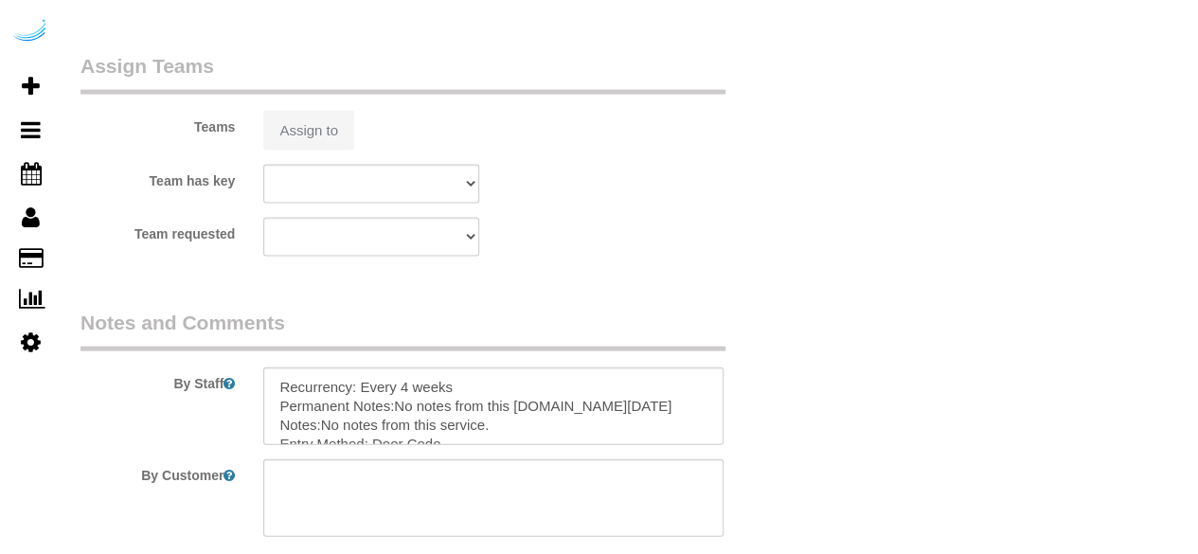
select select "object:652"
select select "282"
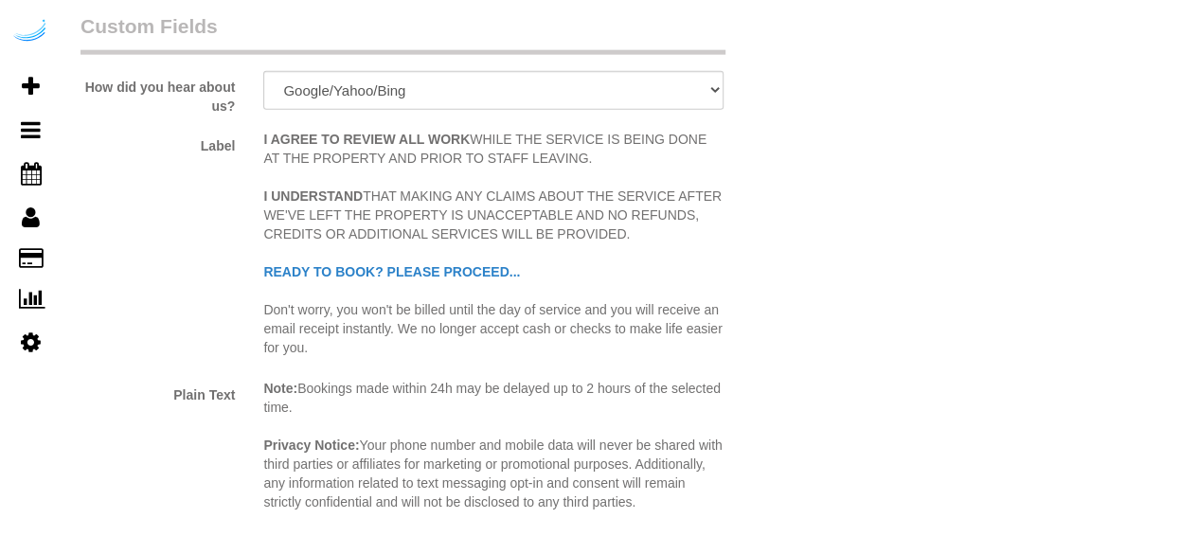
select select "object:778"
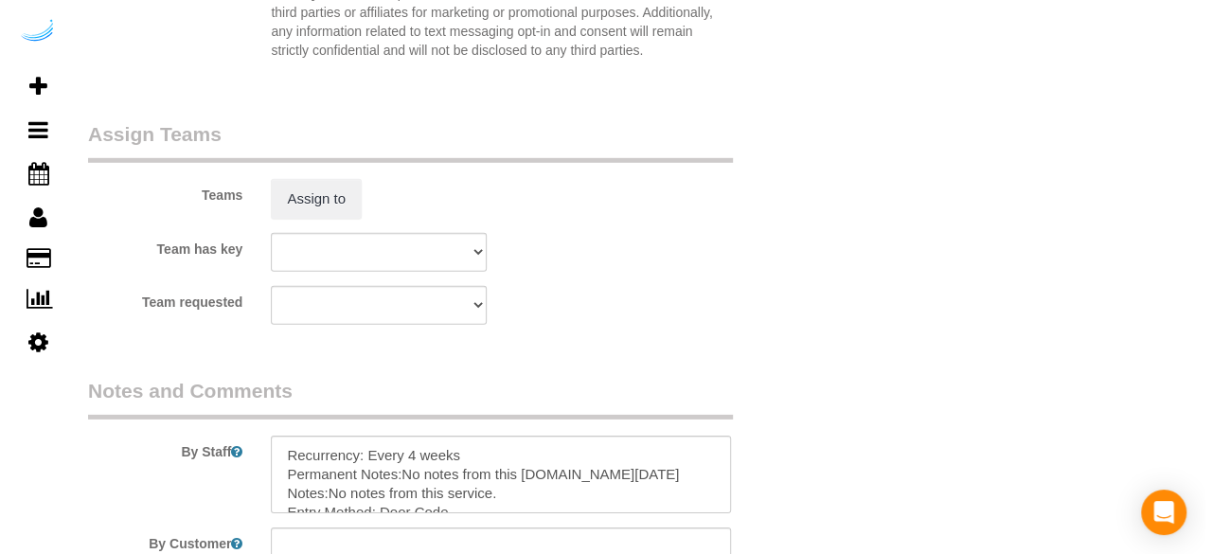
scroll to position [2791, 0]
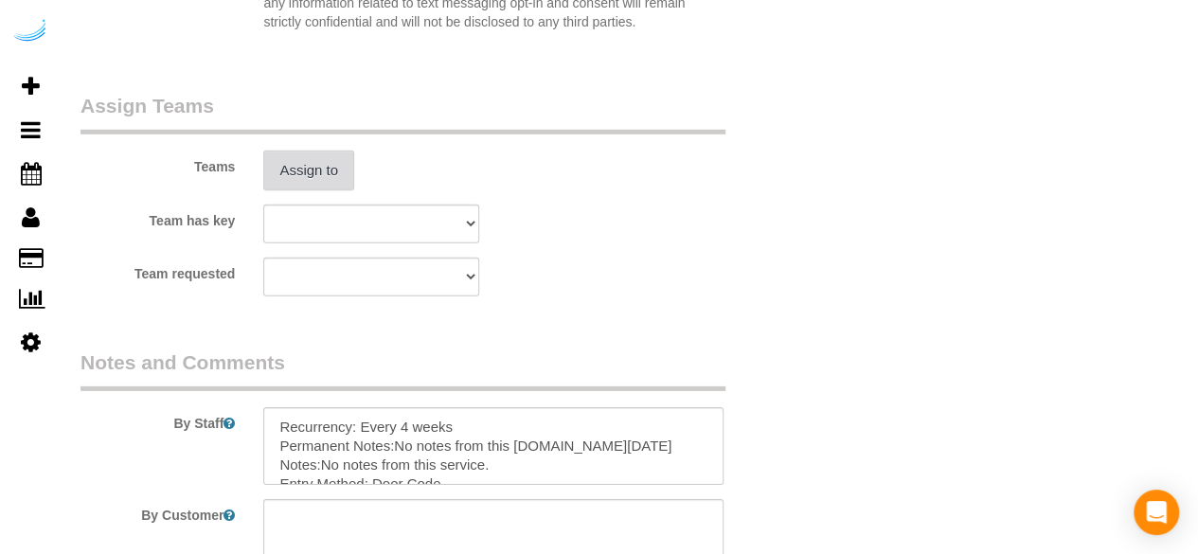
click at [305, 169] on button "Assign to" at bounding box center [308, 171] width 91 height 40
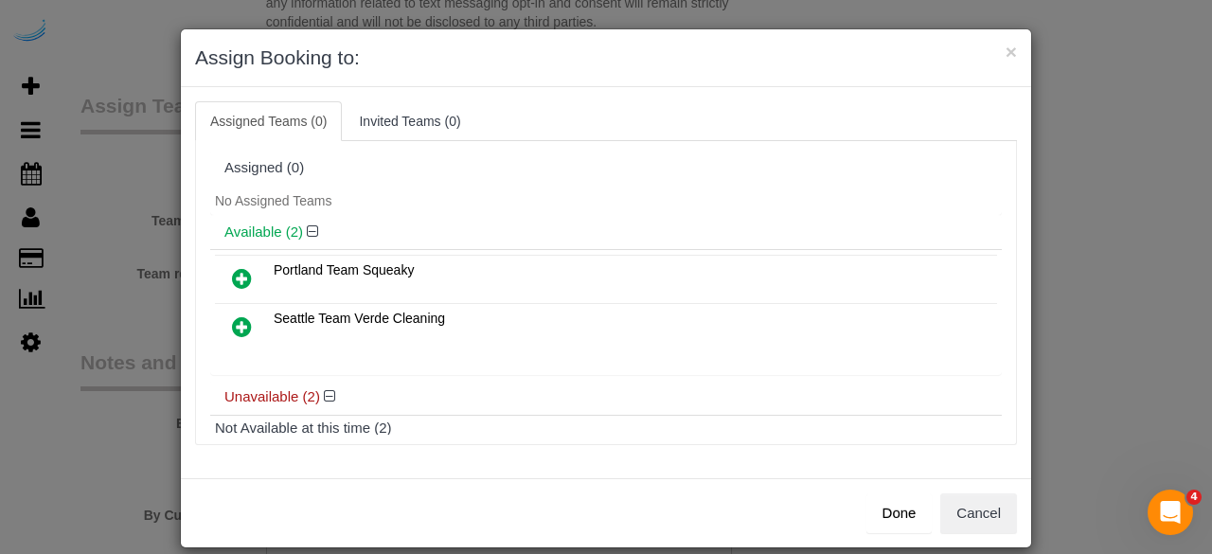
scroll to position [0, 0]
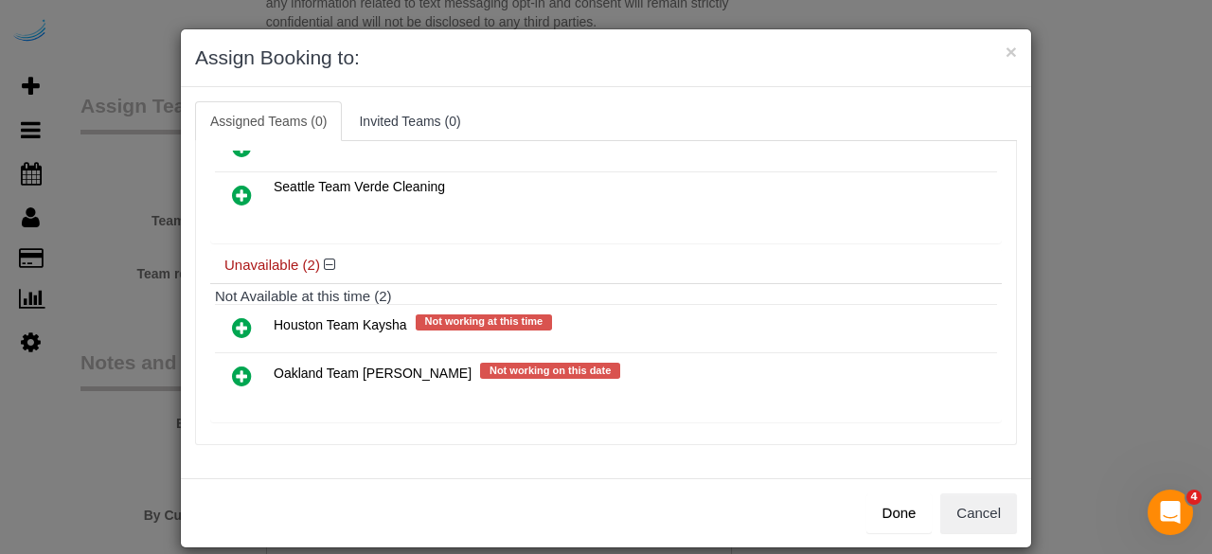
drag, startPoint x: 229, startPoint y: 359, endPoint x: 761, endPoint y: 436, distance: 537.6
click at [232, 365] on icon at bounding box center [242, 376] width 20 height 23
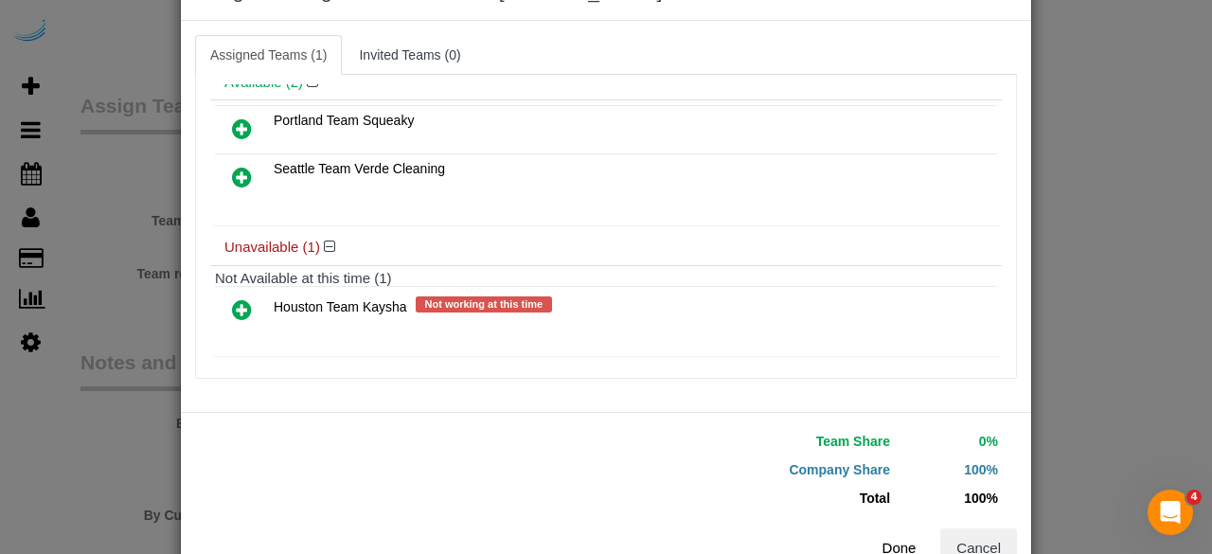
scroll to position [120, 0]
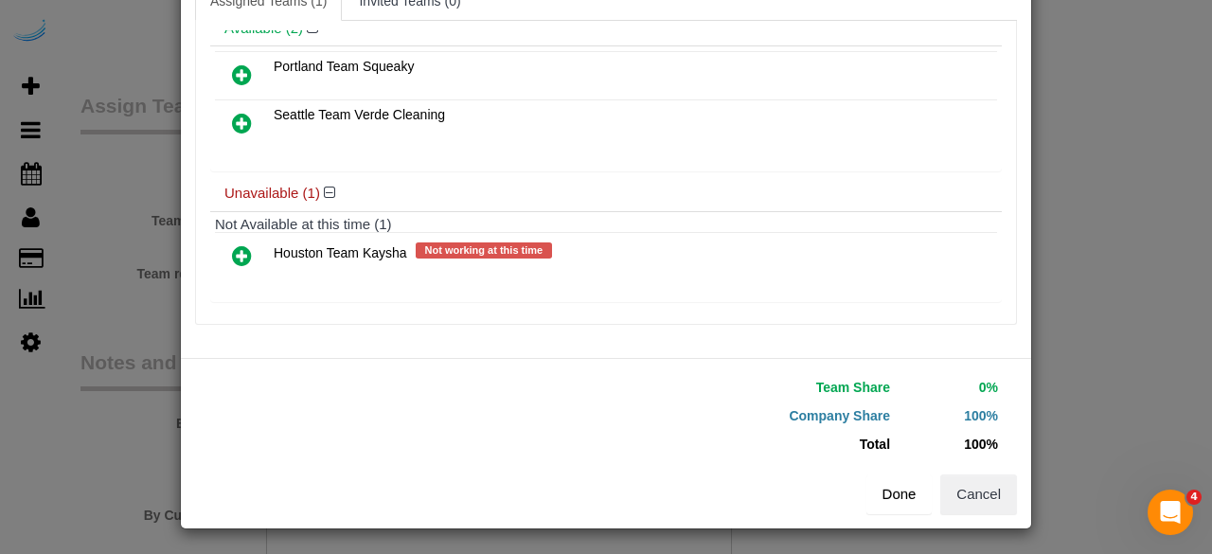
click at [908, 484] on button "Done" at bounding box center [899, 494] width 66 height 40
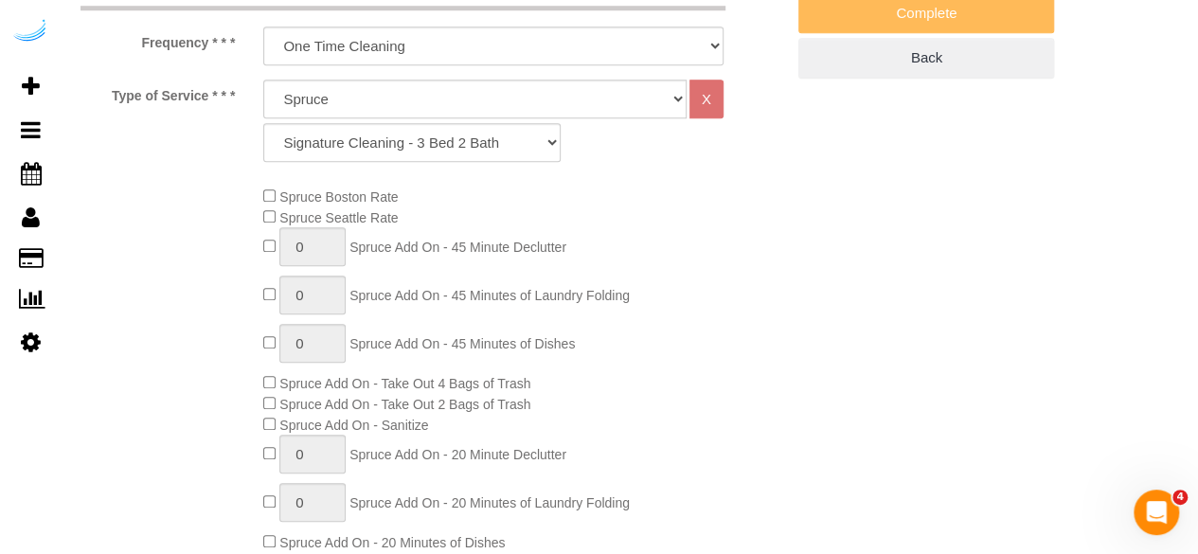
scroll to position [235, 0]
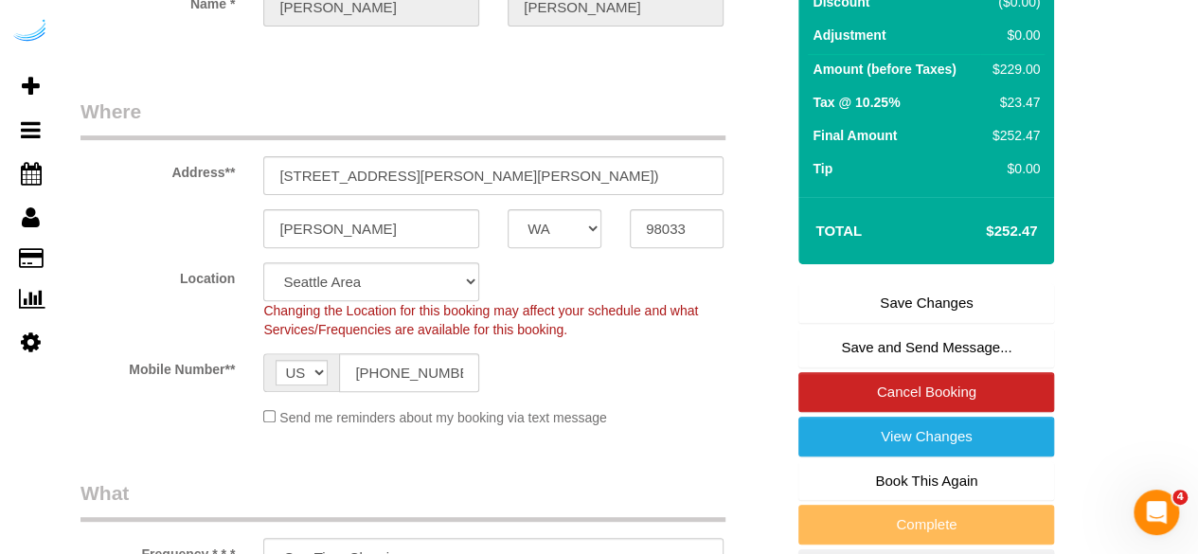
click at [917, 296] on link "Save Changes" at bounding box center [926, 303] width 256 height 40
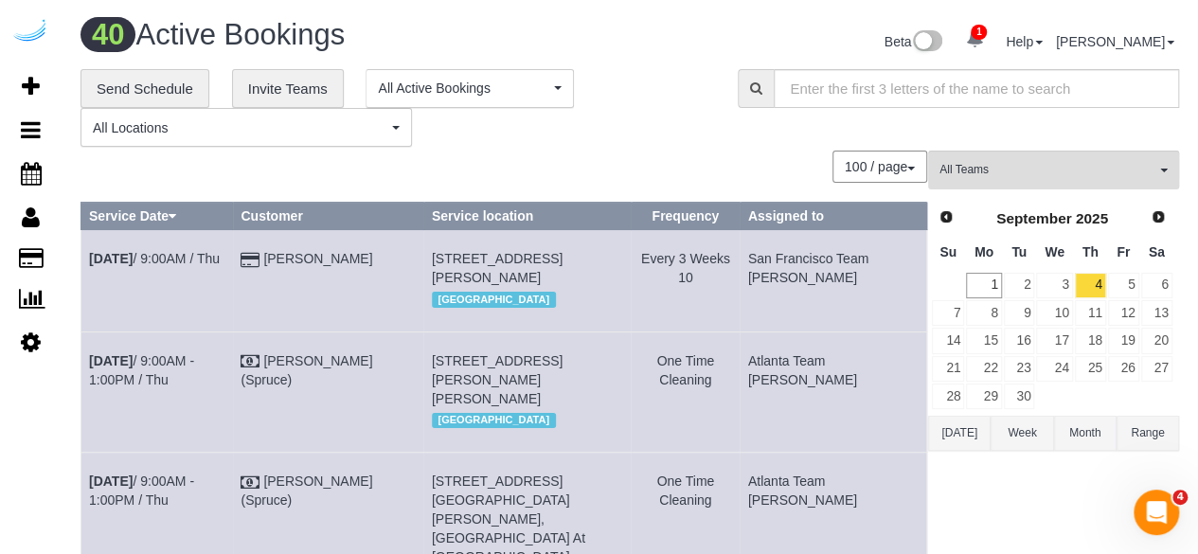
scroll to position [2810, 0]
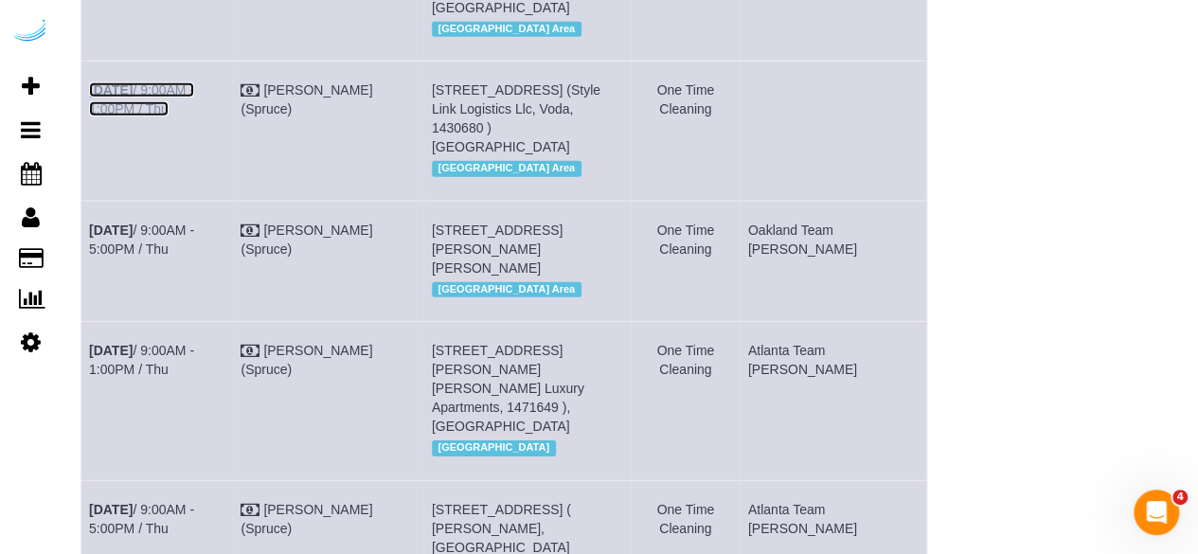
click at [169, 116] on link "[DATE] 9:00AM - 1:00PM / Thu" at bounding box center [141, 99] width 105 height 34
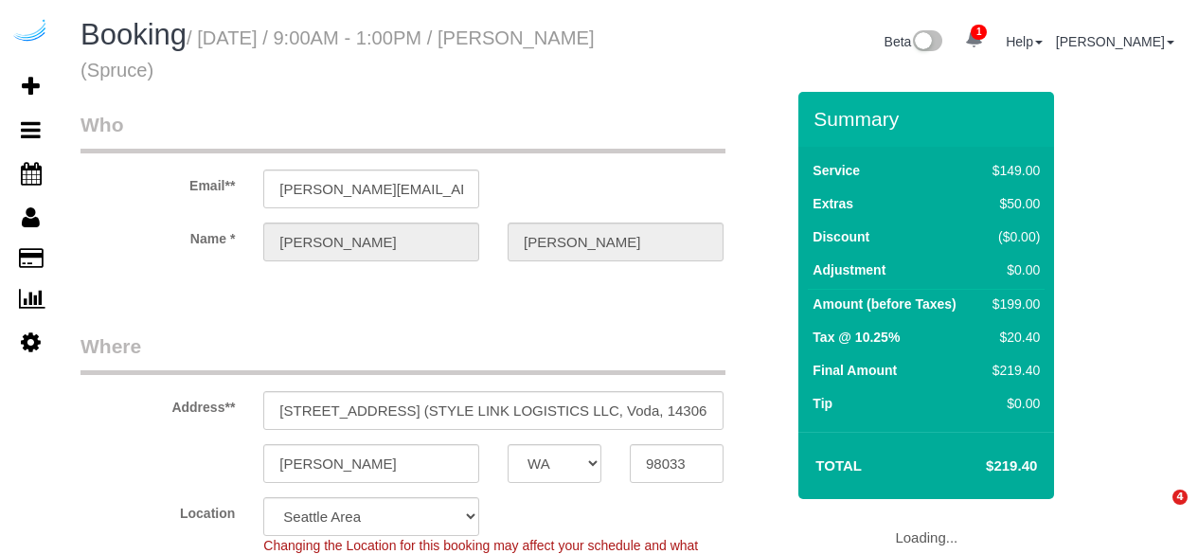
select select "WA"
select select "282"
select select "number:9"
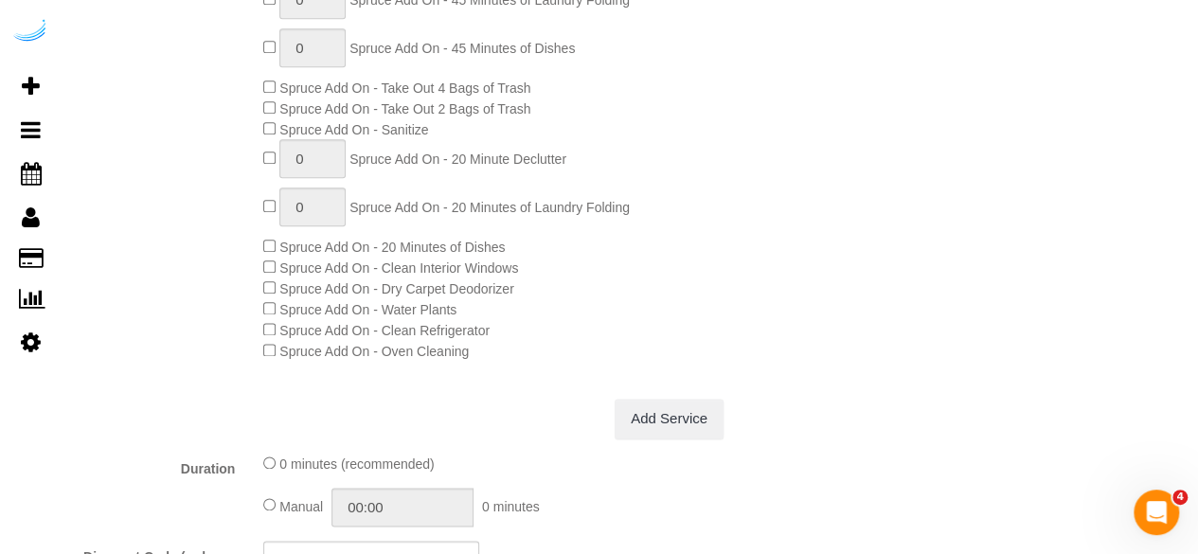
select select "object:778"
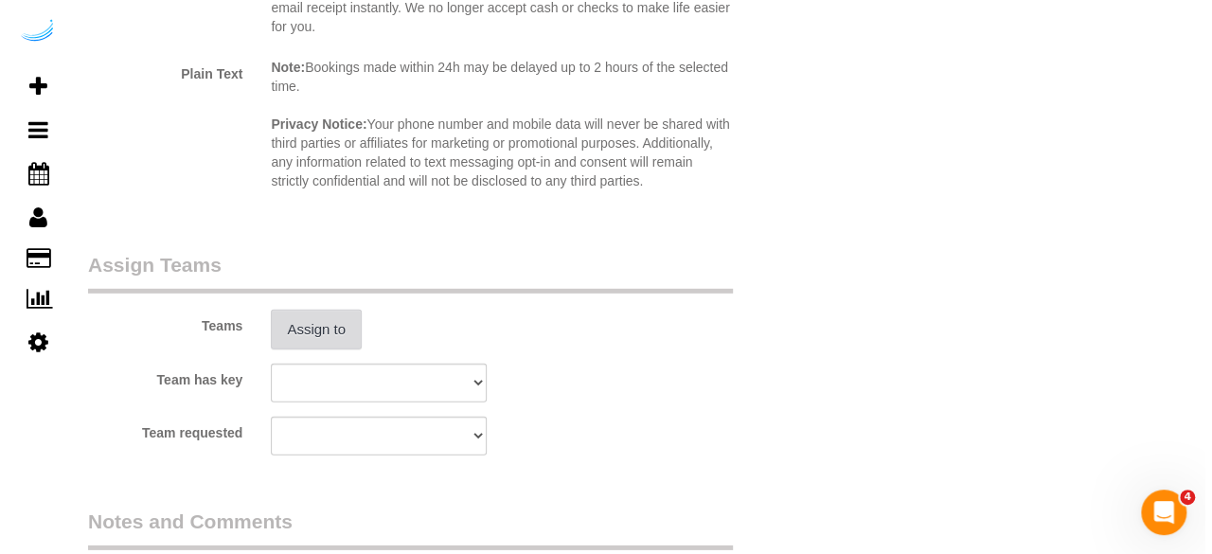
scroll to position [2651, 0]
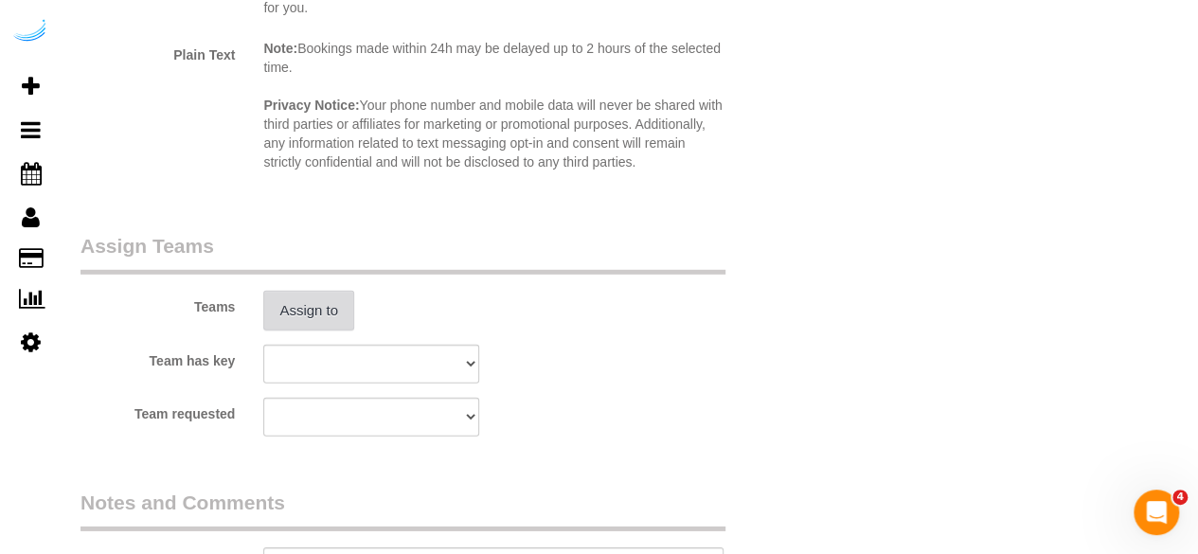
click at [322, 327] on button "Assign to" at bounding box center [308, 311] width 91 height 40
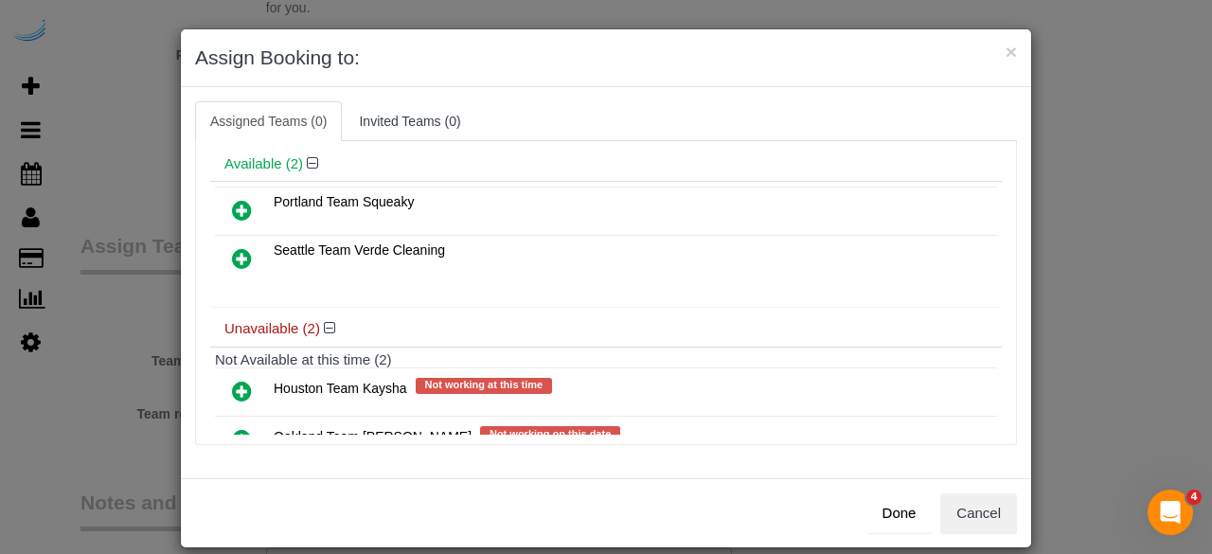
scroll to position [132, 0]
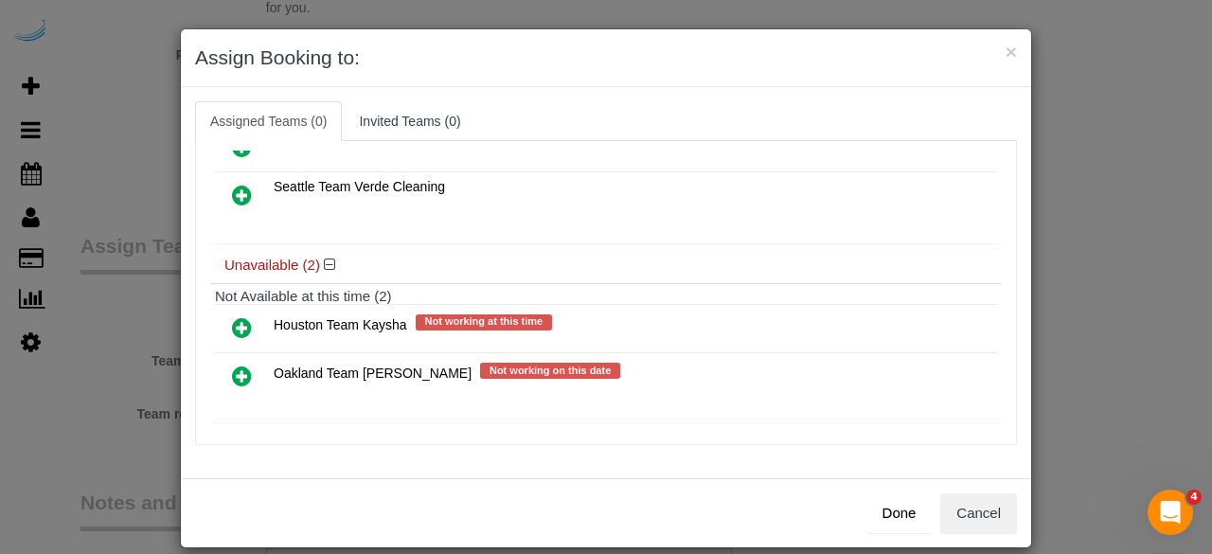
click at [236, 366] on icon at bounding box center [242, 376] width 20 height 23
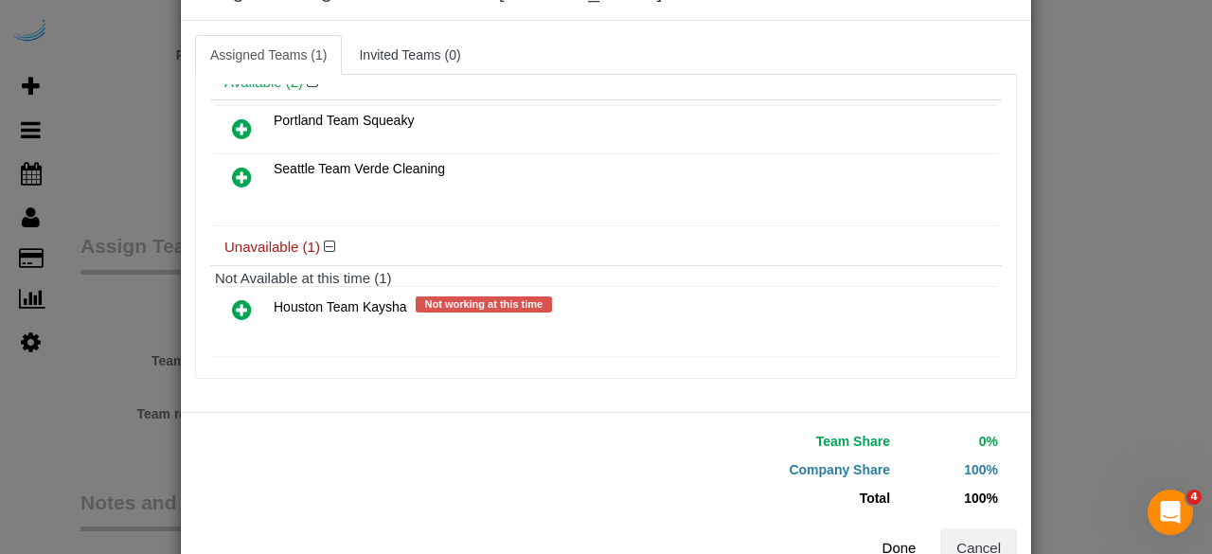
scroll to position [120, 0]
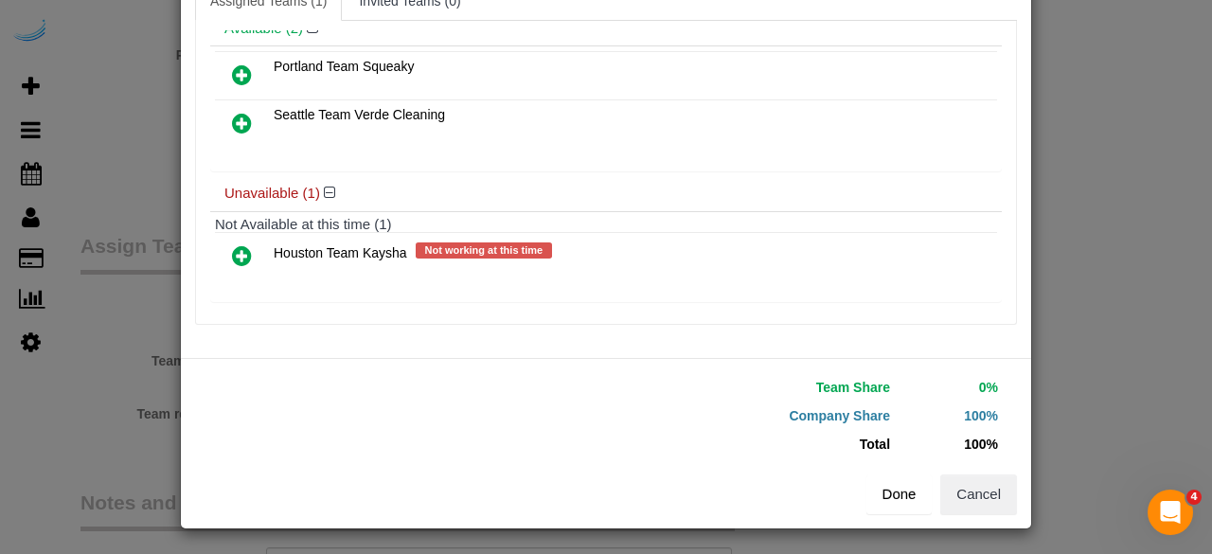
click at [870, 493] on button "Done" at bounding box center [899, 494] width 66 height 40
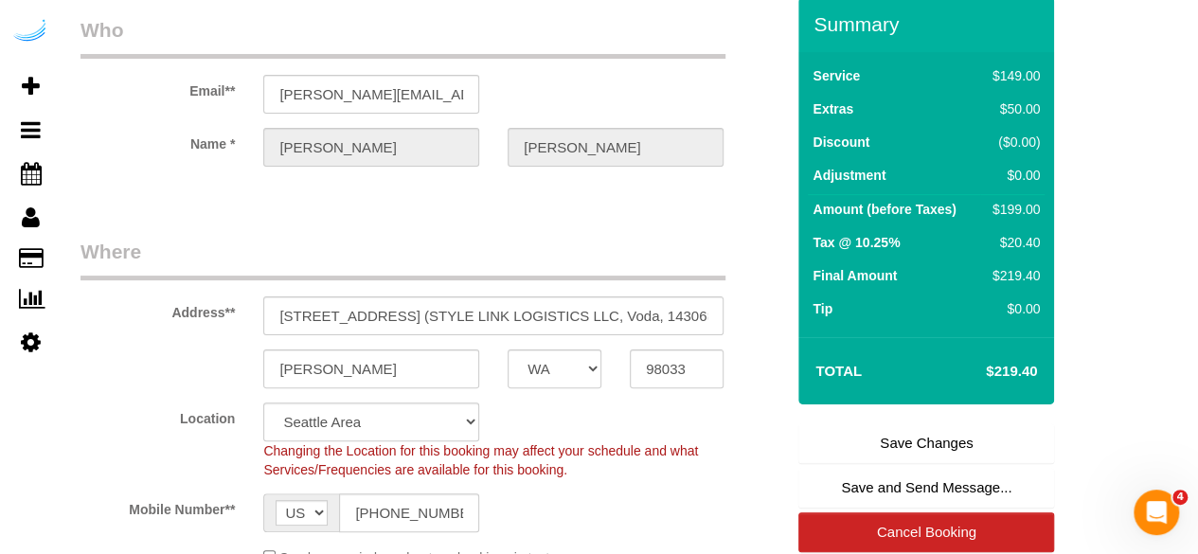
scroll to position [0, 0]
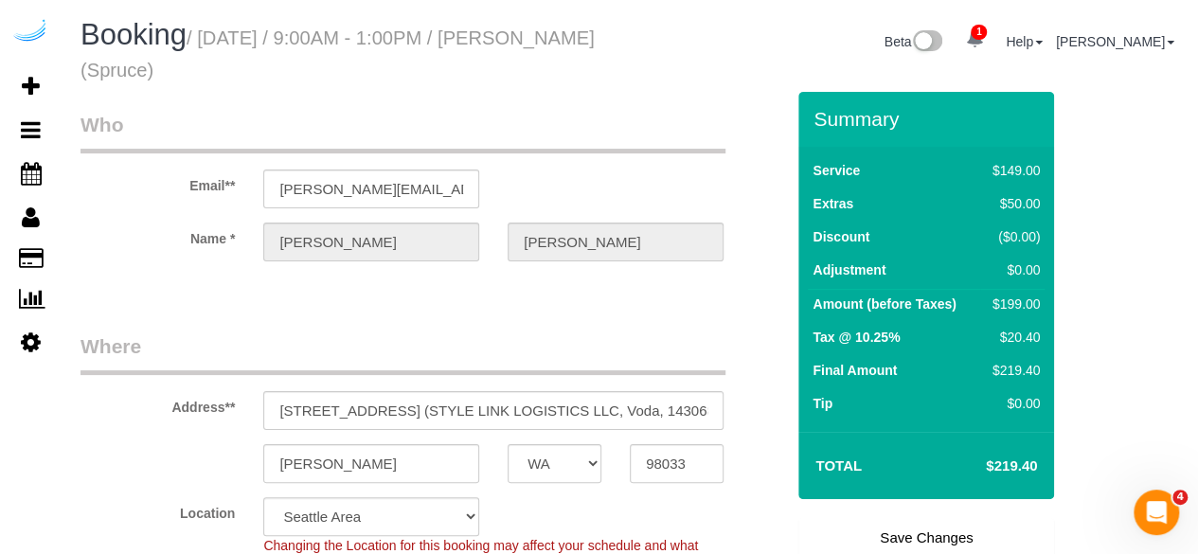
click at [917, 527] on link "Save Changes" at bounding box center [926, 538] width 256 height 40
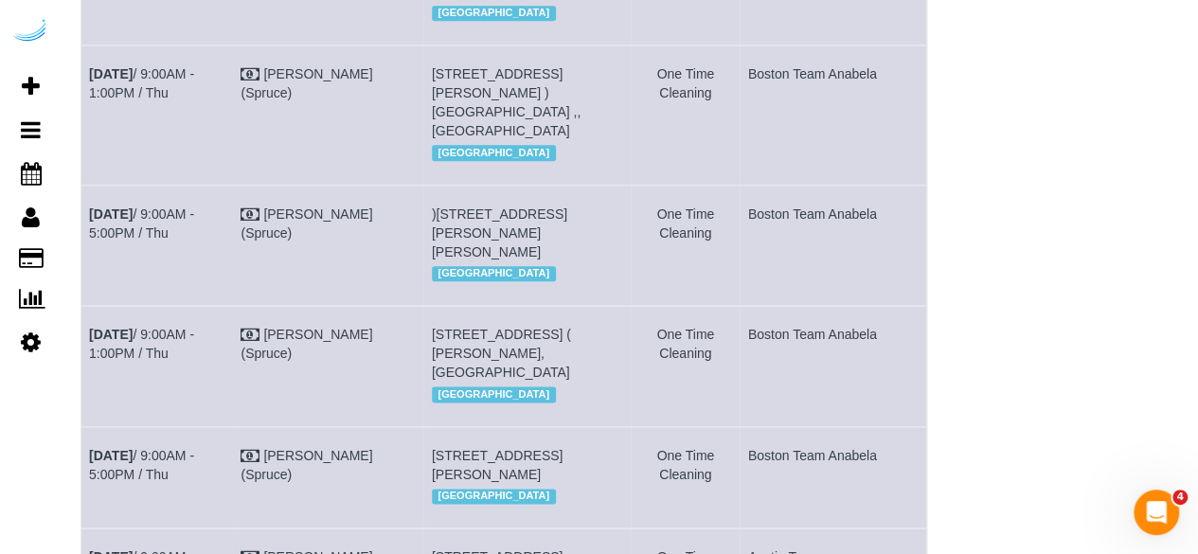
scroll to position [2690, 0]
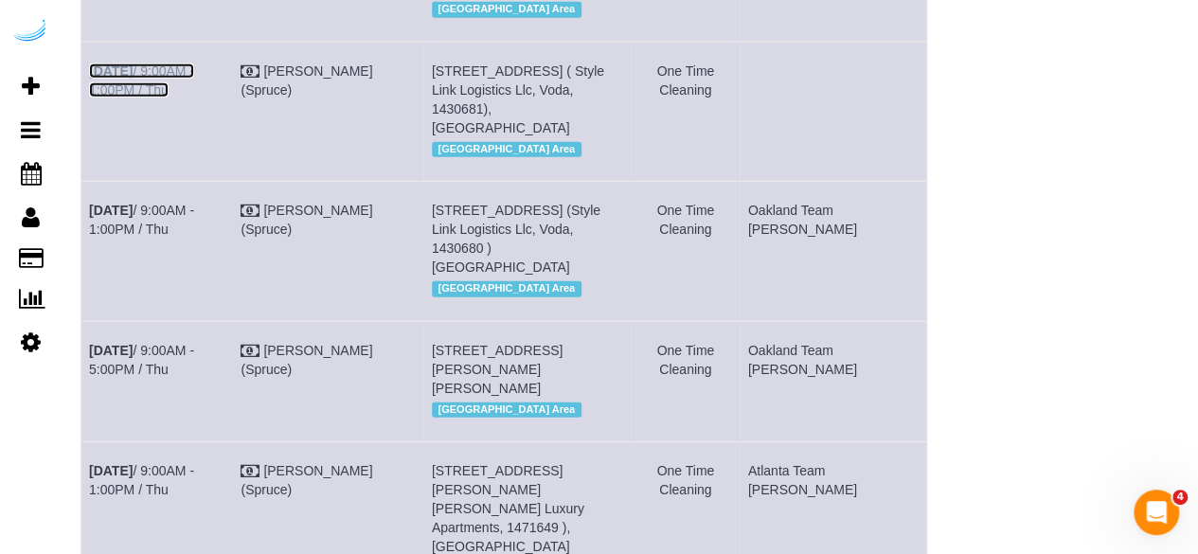
click at [139, 98] on link "Sep 4th / 9:00AM - 1:00PM / Thu" at bounding box center [141, 80] width 105 height 34
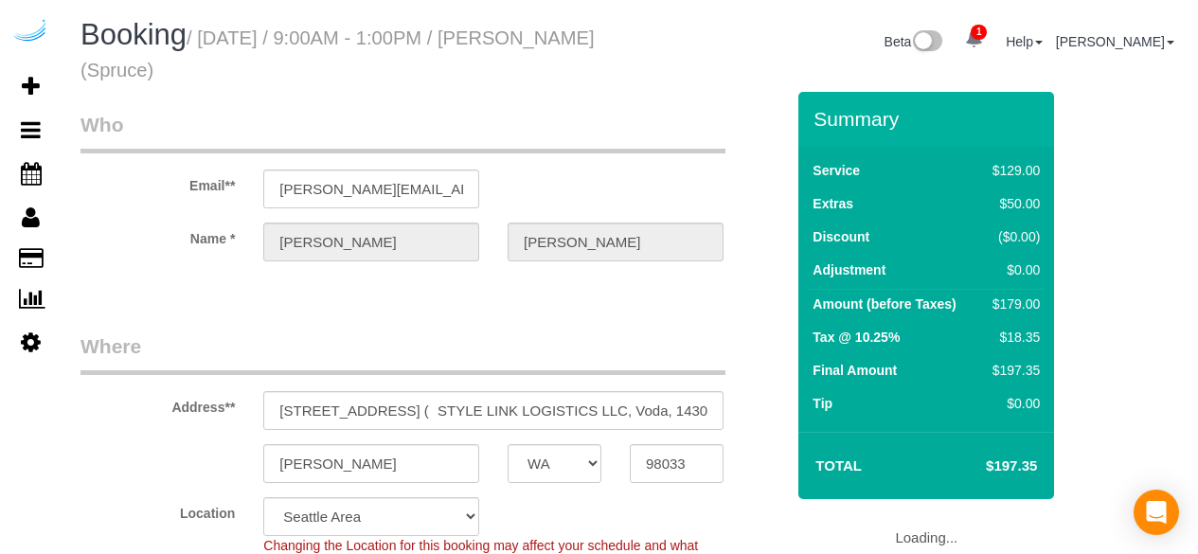
select select "WA"
select select "number:9"
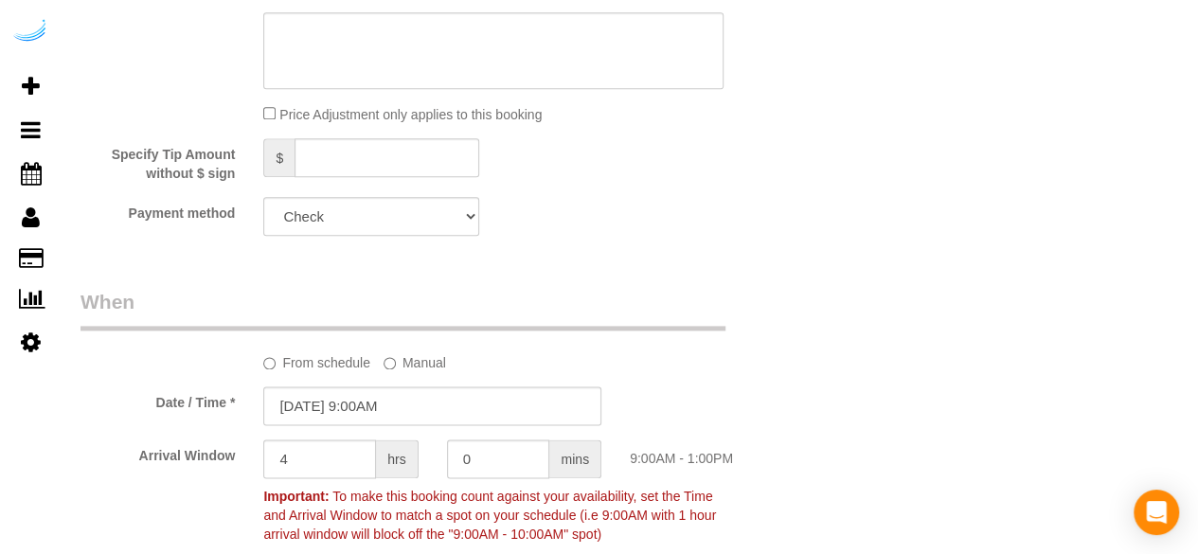
select select "object:701"
select select "282"
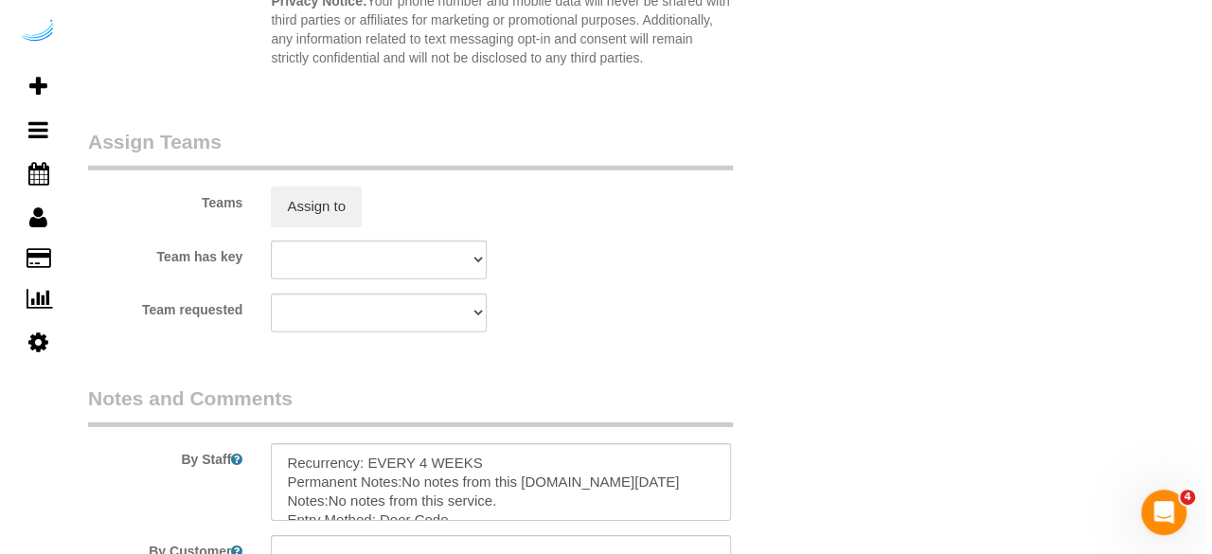
scroll to position [2795, 0]
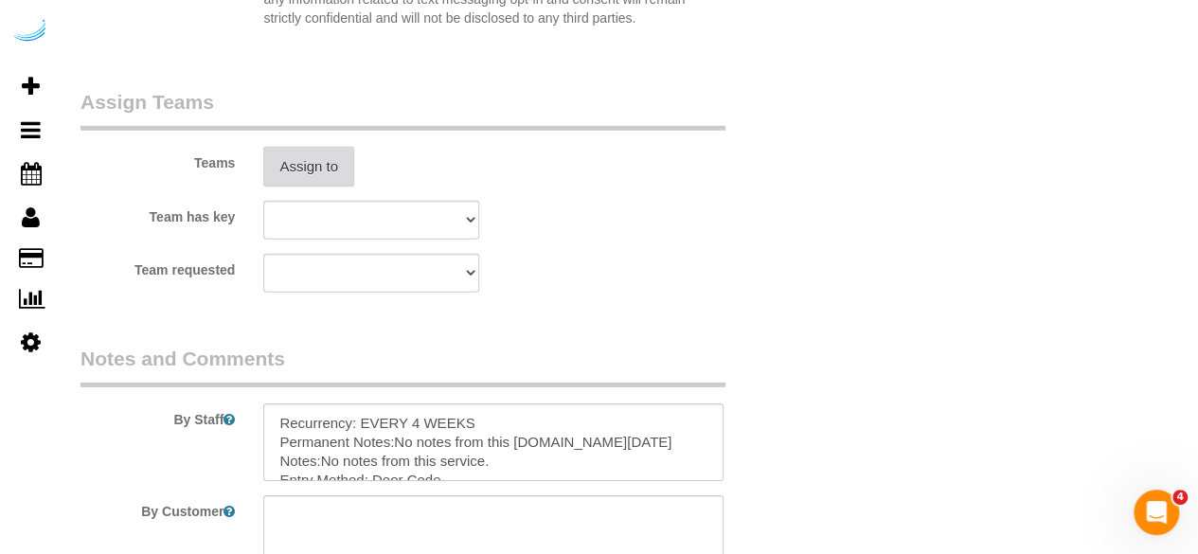
click at [309, 174] on button "Assign to" at bounding box center [308, 167] width 91 height 40
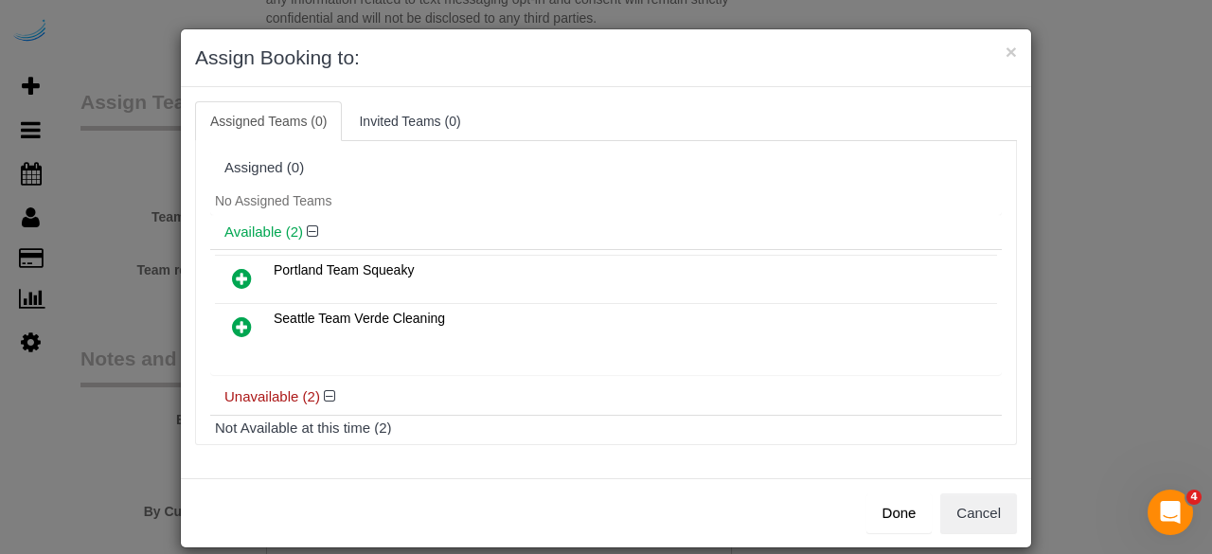
scroll to position [132, 0]
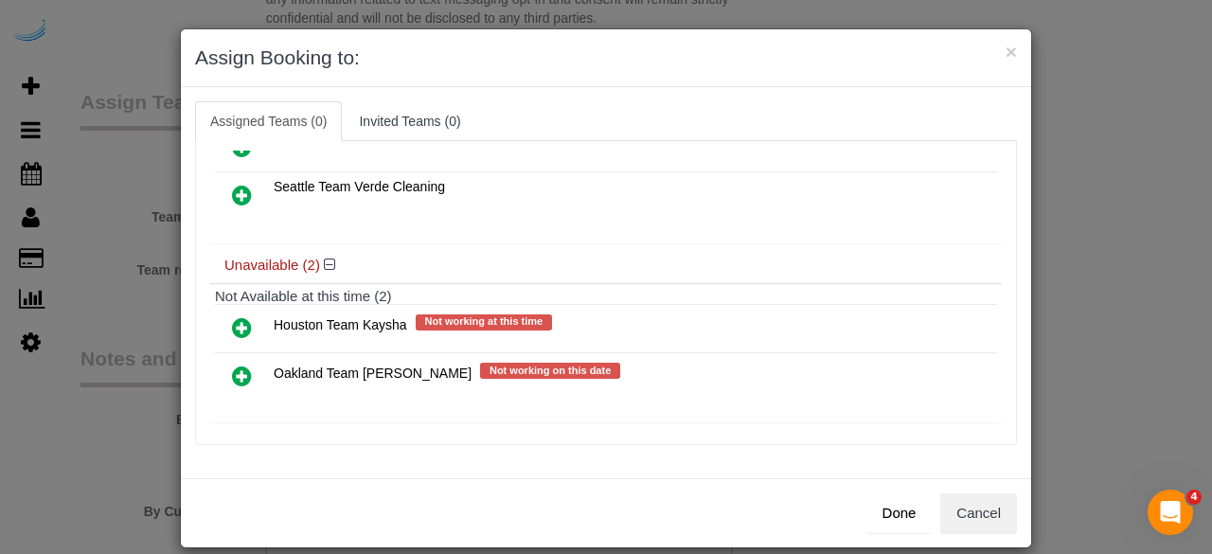
click at [232, 365] on icon at bounding box center [242, 376] width 20 height 23
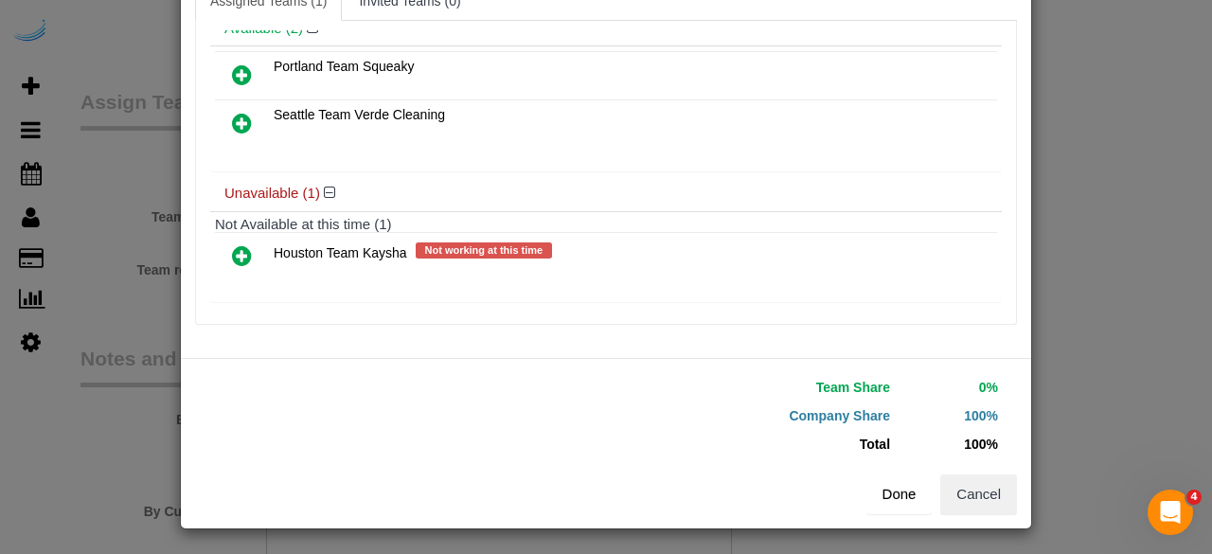
click at [907, 480] on button "Done" at bounding box center [899, 494] width 66 height 40
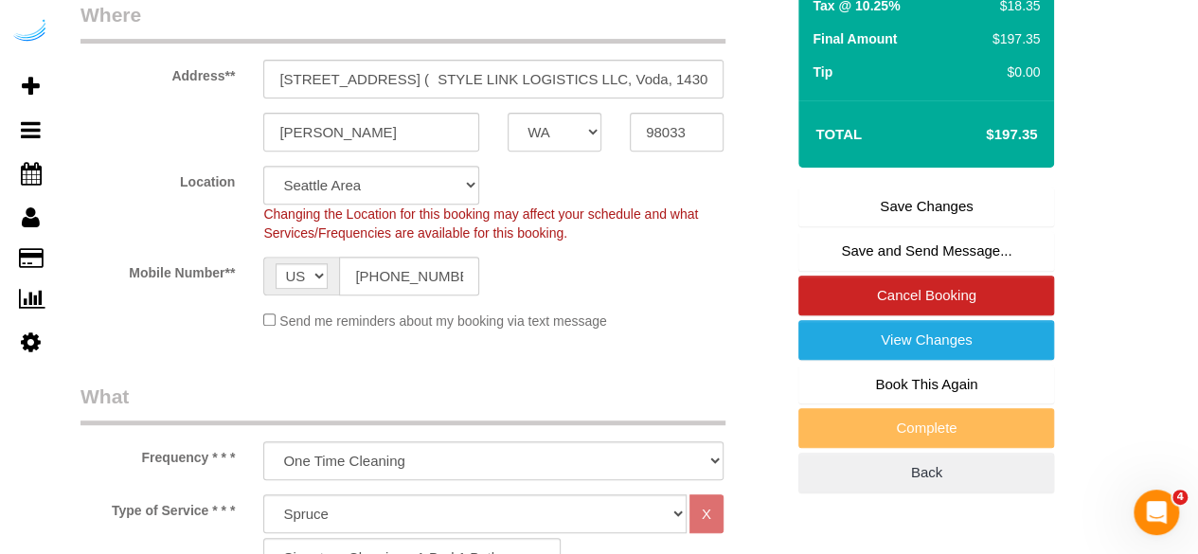
scroll to position [49, 0]
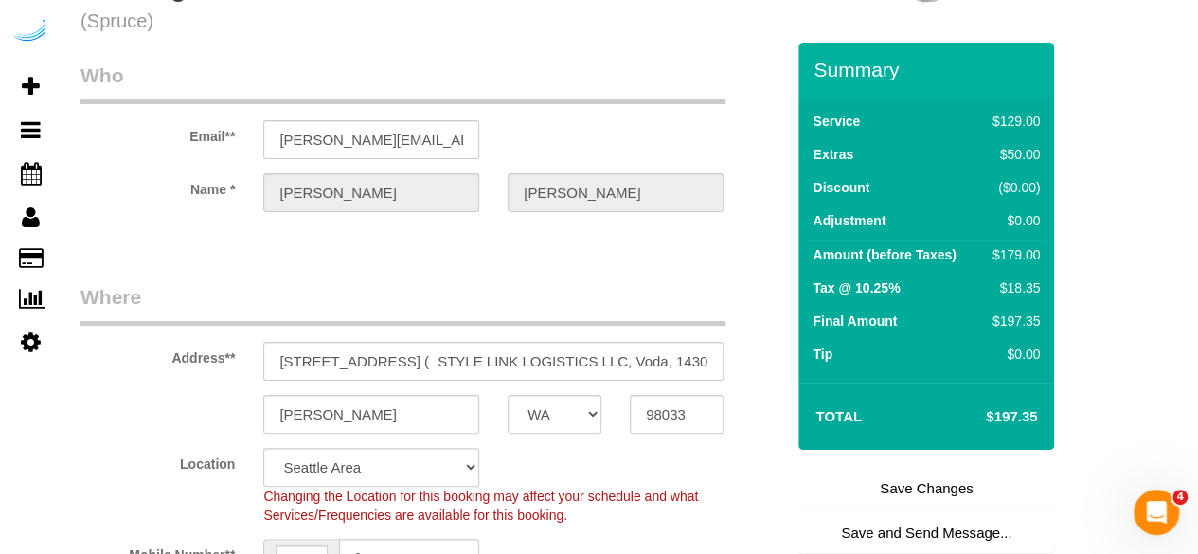
click at [884, 482] on link "Save Changes" at bounding box center [926, 489] width 256 height 40
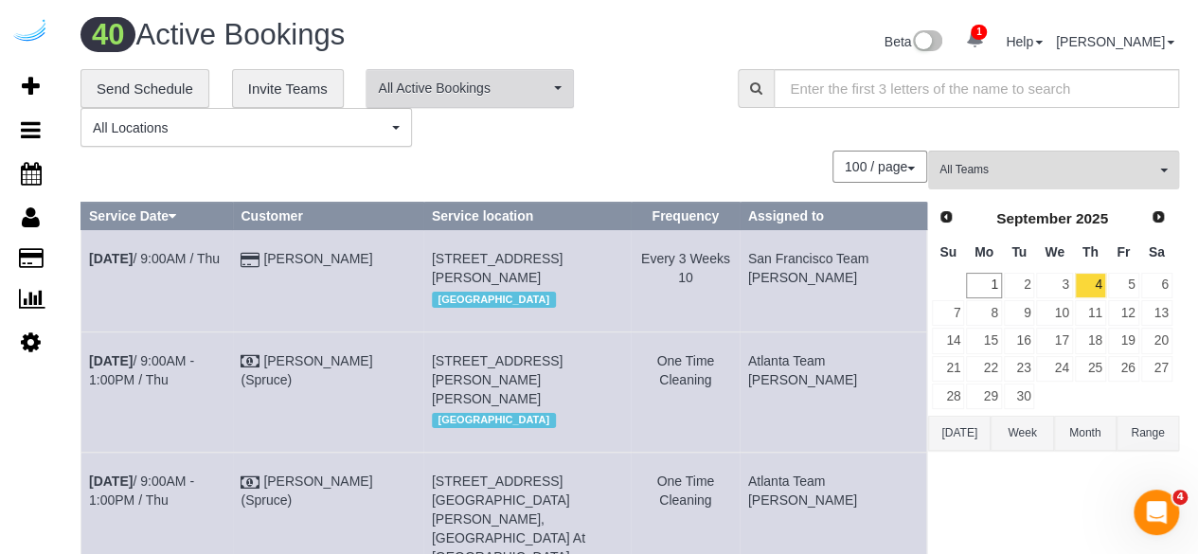
scroll to position [2430, 0]
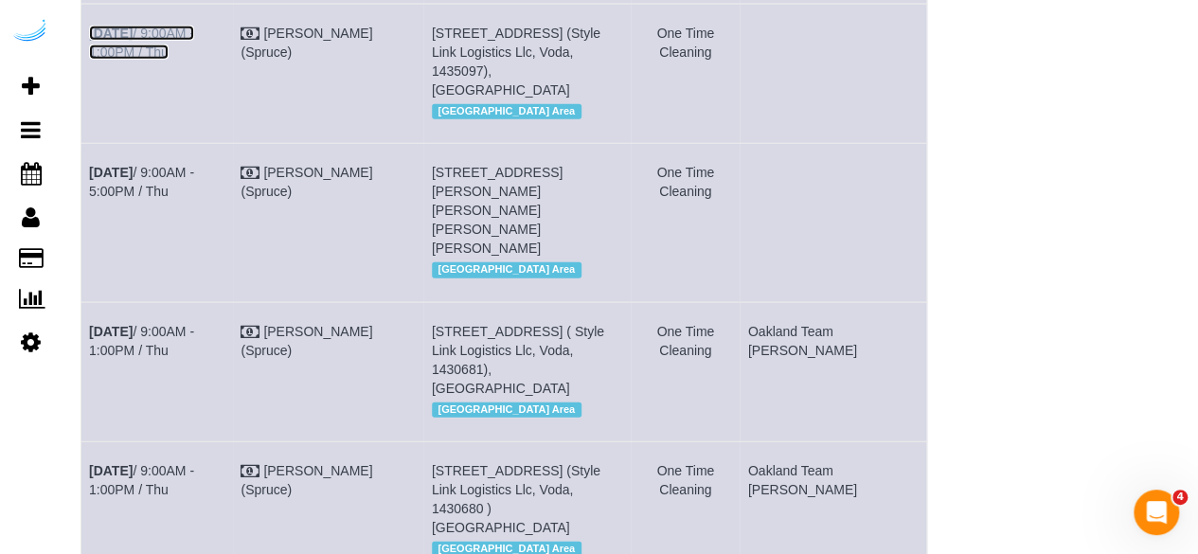
click at [133, 41] on b "[DATE]" at bounding box center [111, 33] width 44 height 15
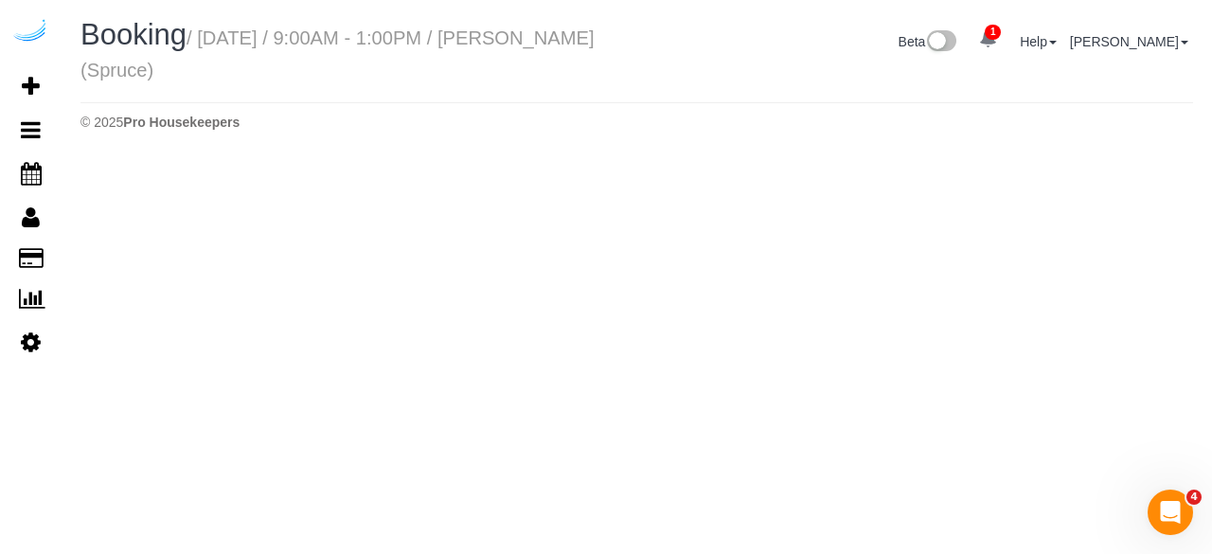
select select "WA"
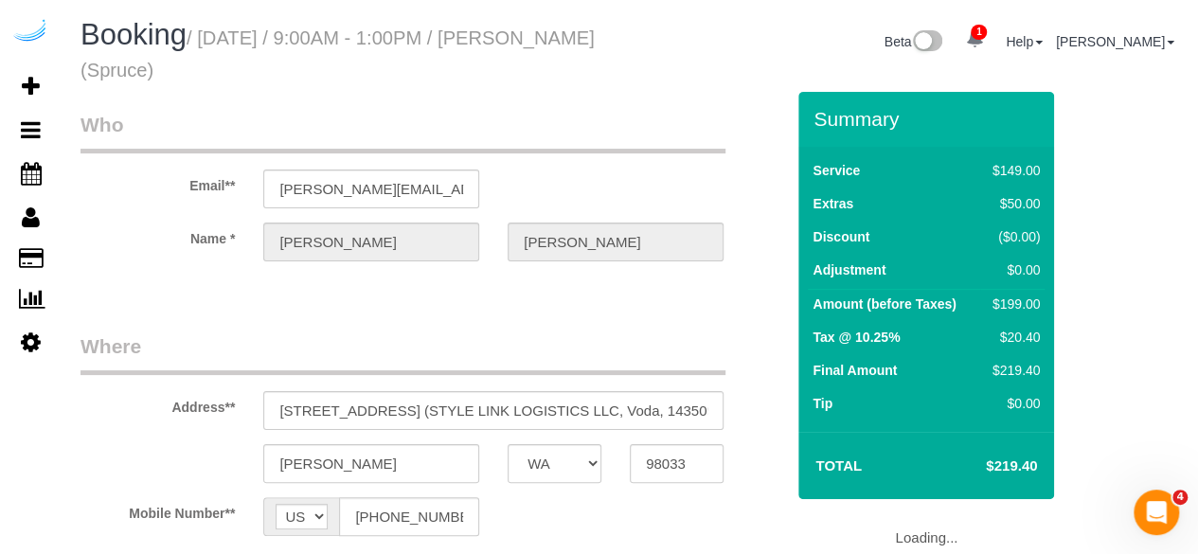
select select "object:1960"
select select "number:9"
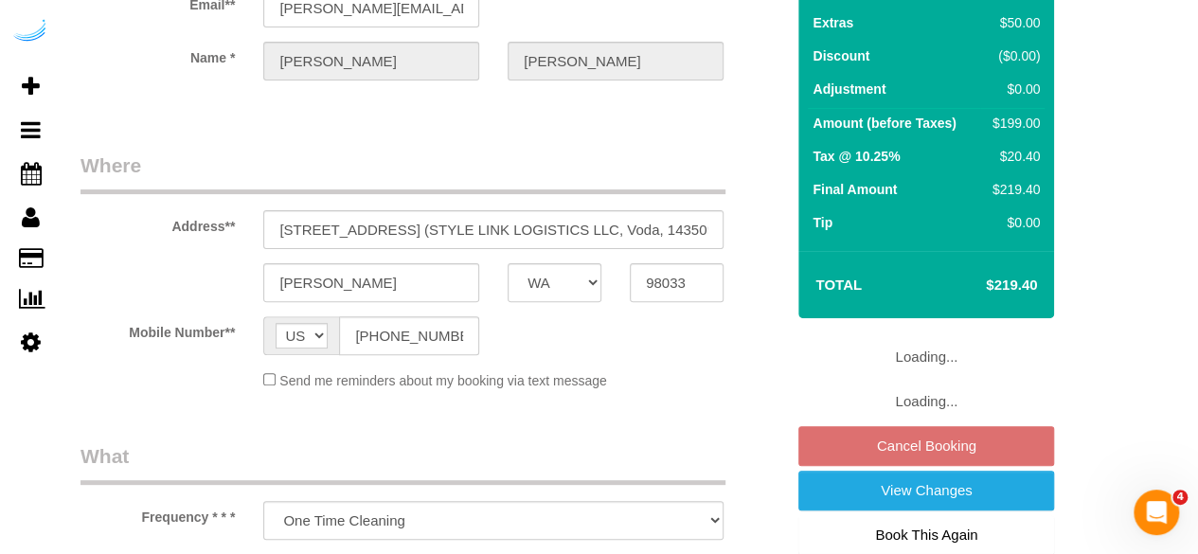
select select "282"
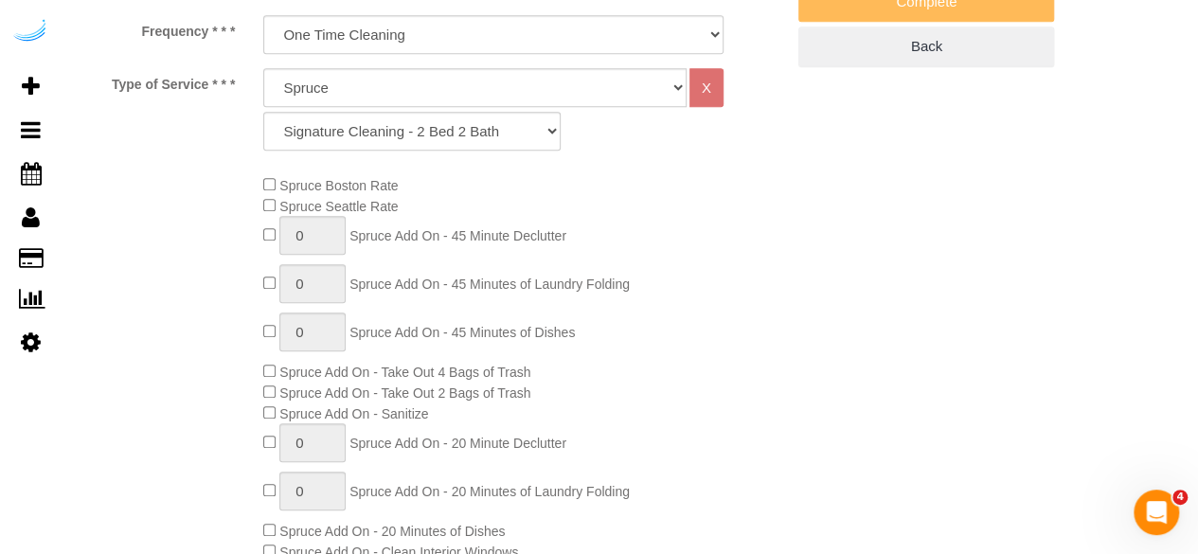
select select "object:2132"
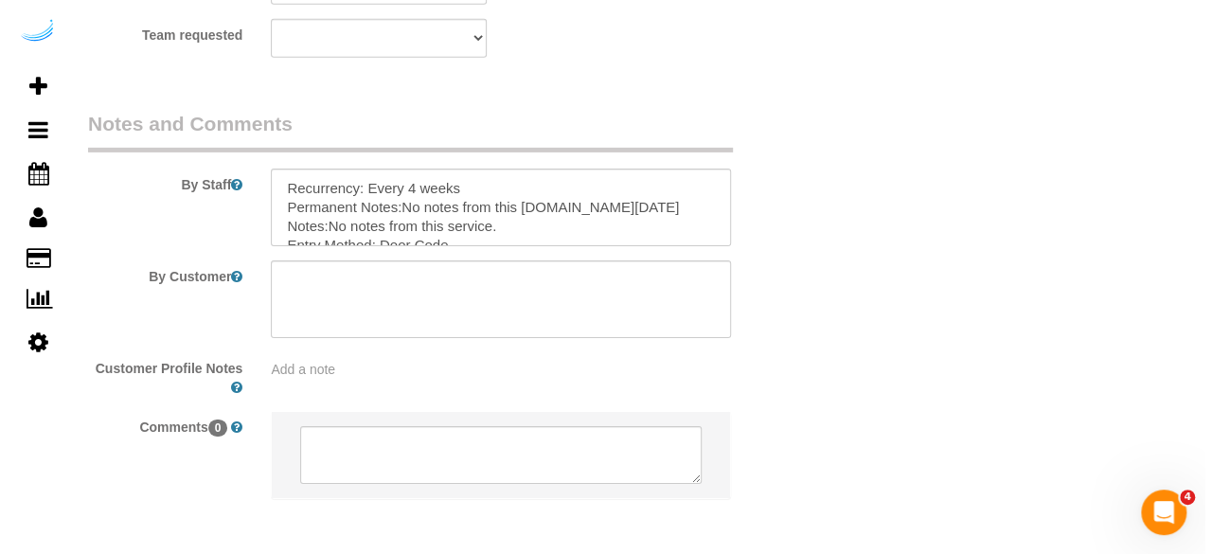
scroll to position [2651, 0]
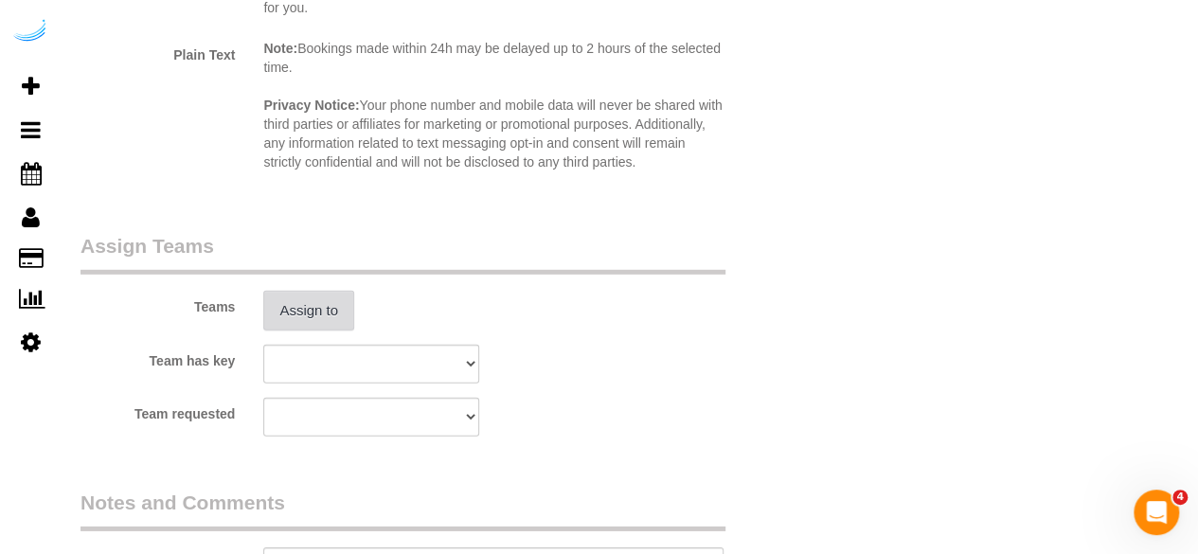
click at [319, 315] on button "Assign to" at bounding box center [308, 311] width 91 height 40
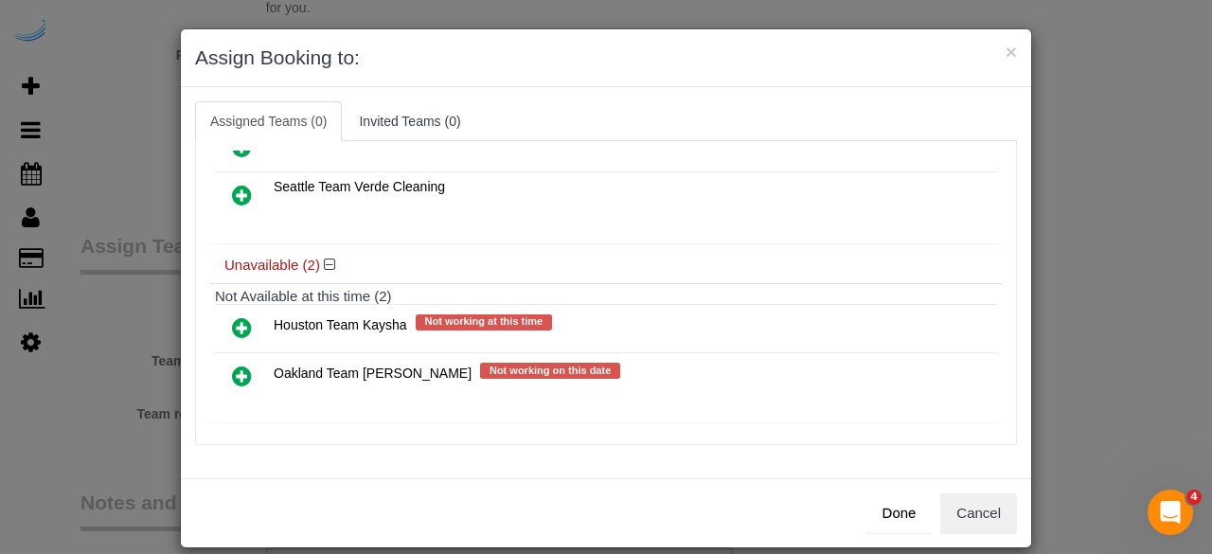
click at [232, 368] on icon at bounding box center [242, 376] width 20 height 23
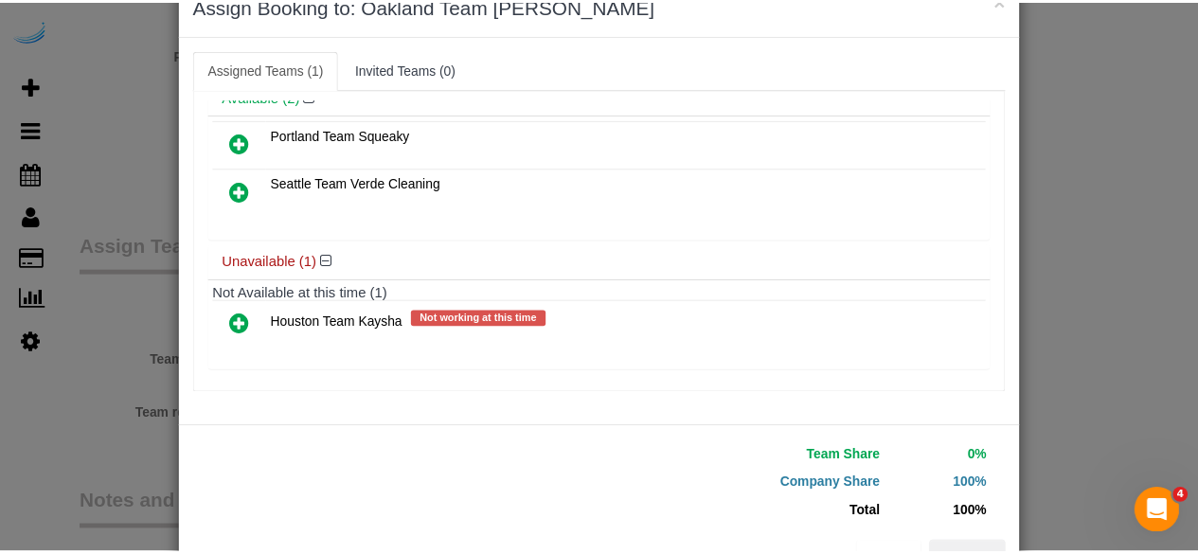
scroll to position [120, 0]
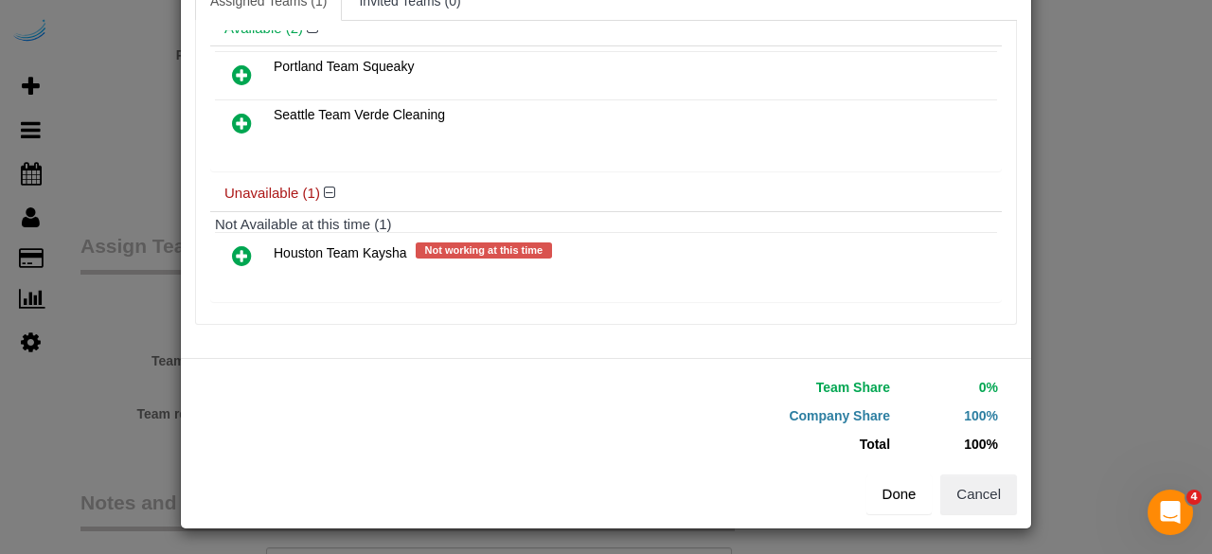
click at [880, 486] on button "Done" at bounding box center [899, 494] width 66 height 40
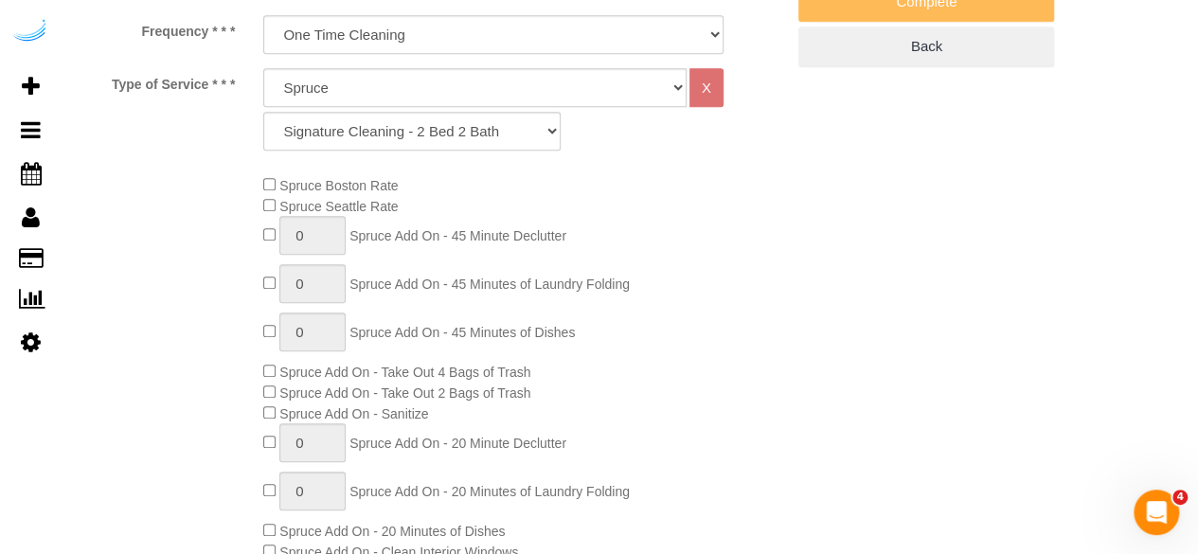
scroll to position [189, 0]
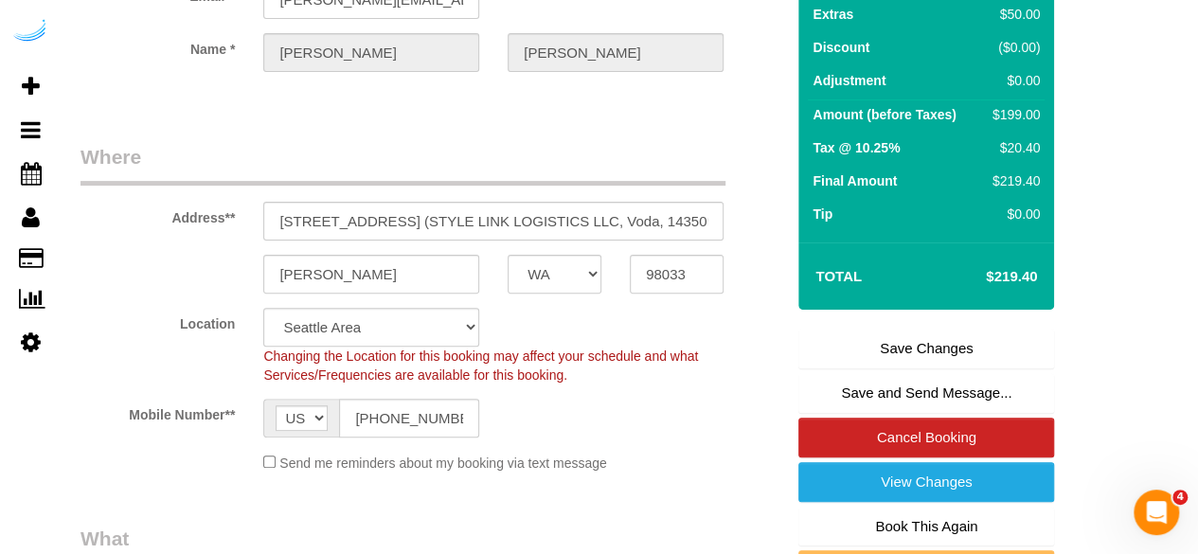
click at [877, 335] on link "Save Changes" at bounding box center [926, 349] width 256 height 40
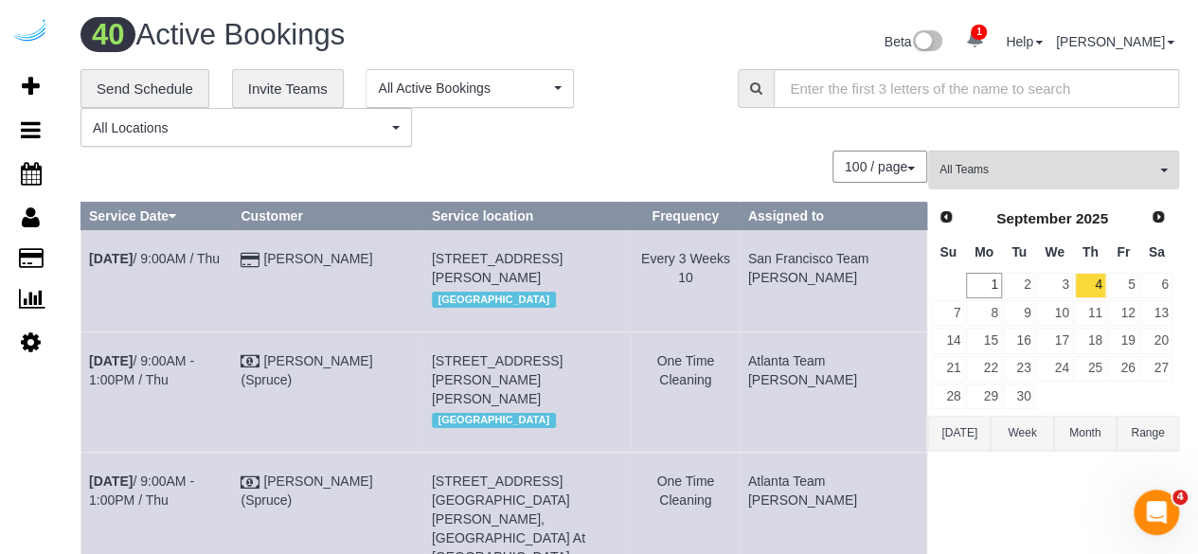
scroll to position [2308, 0]
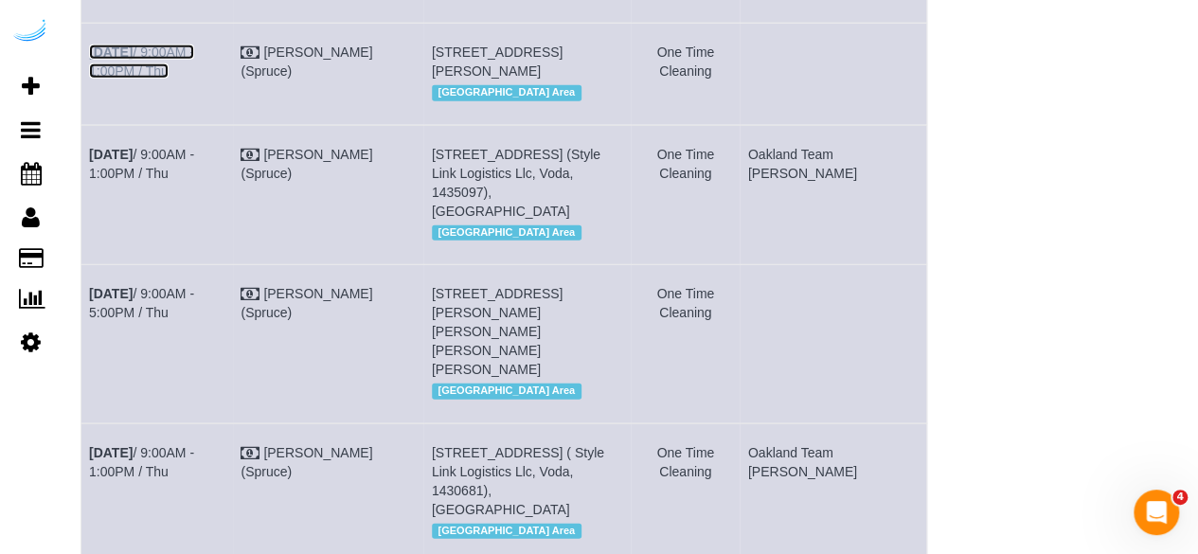
click at [149, 79] on link "Sep 4th / 9:00AM - 1:00PM / Thu" at bounding box center [141, 62] width 105 height 34
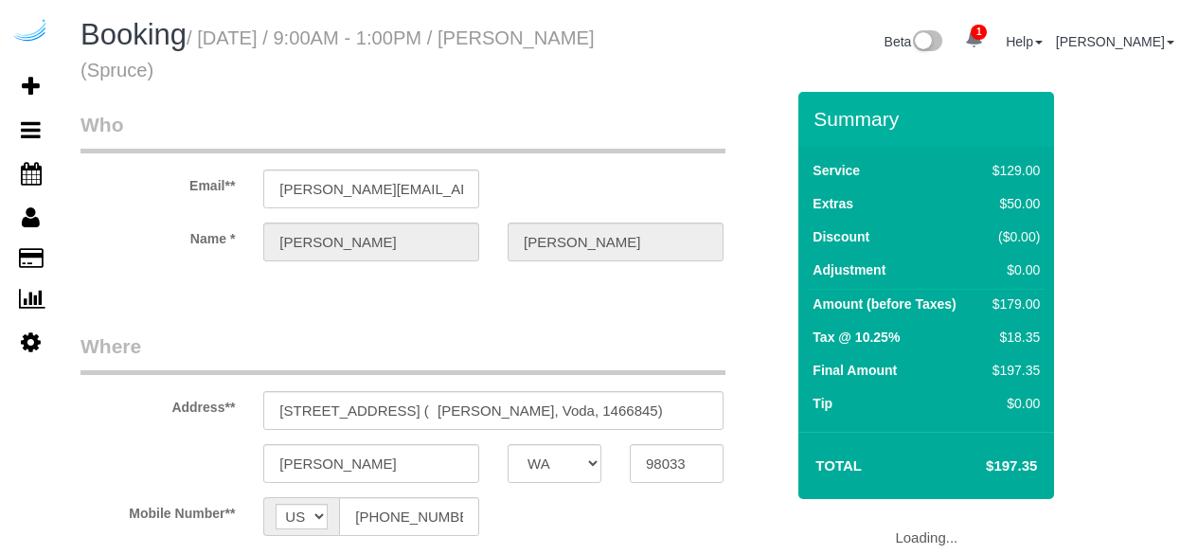
select select "WA"
select select "object:606"
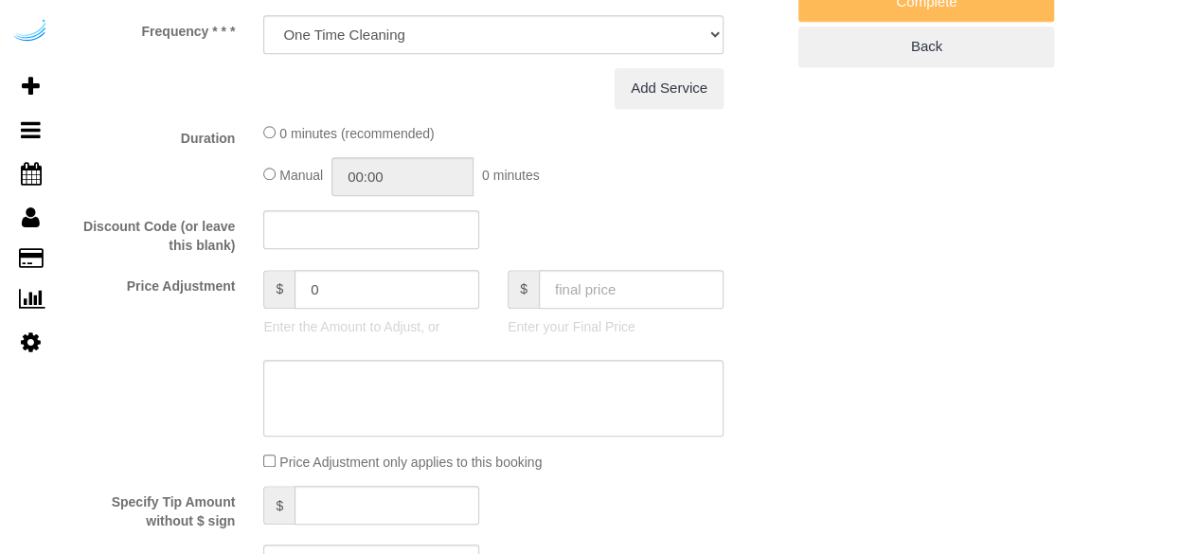
select select "282"
select select "number:9"
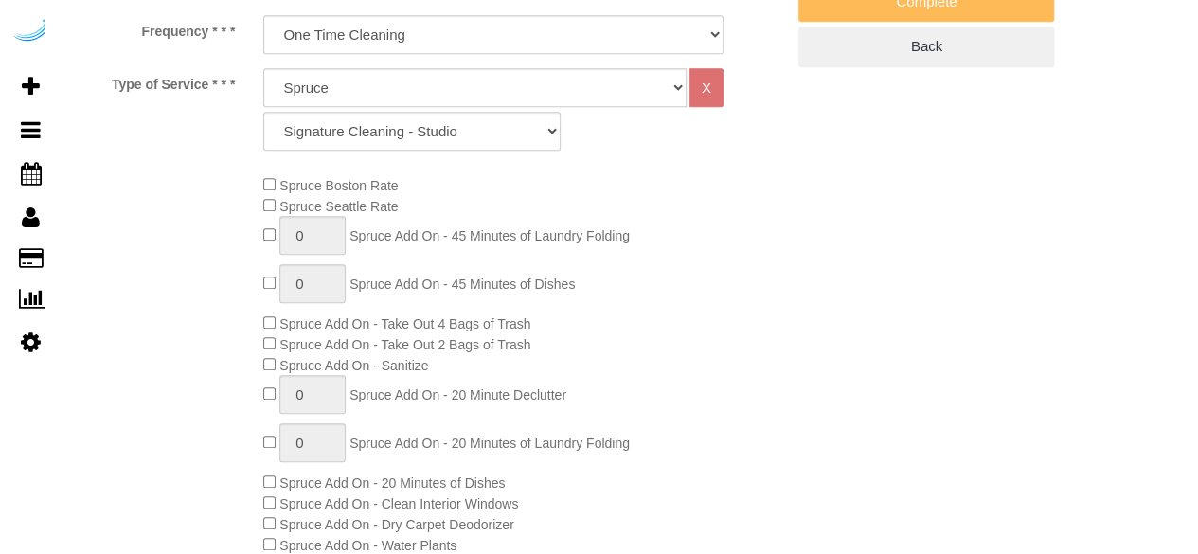
select select "object:773"
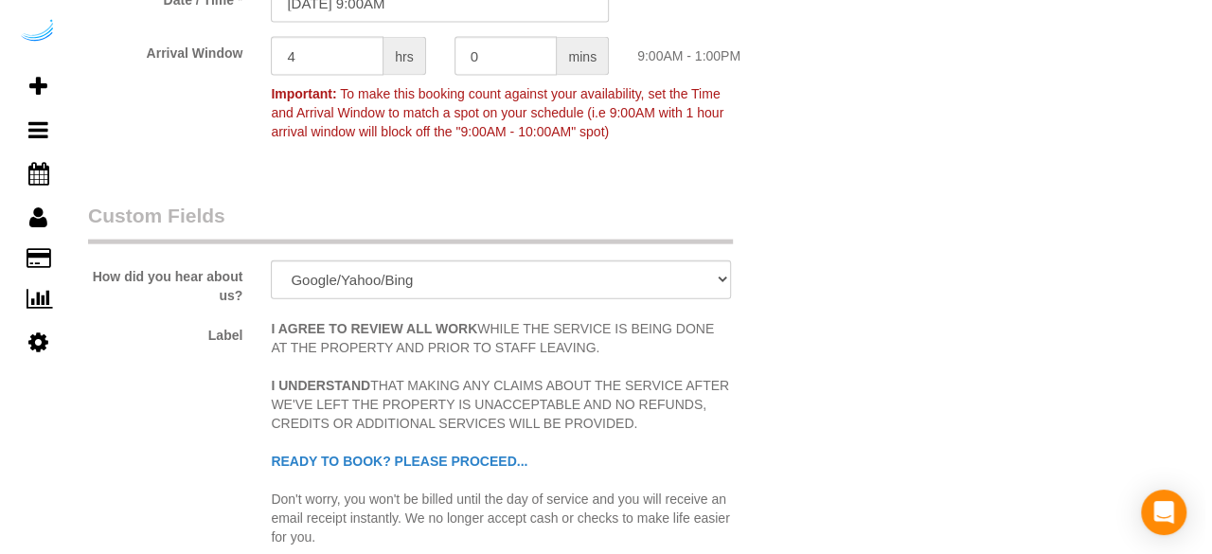
scroll to position [2462, 0]
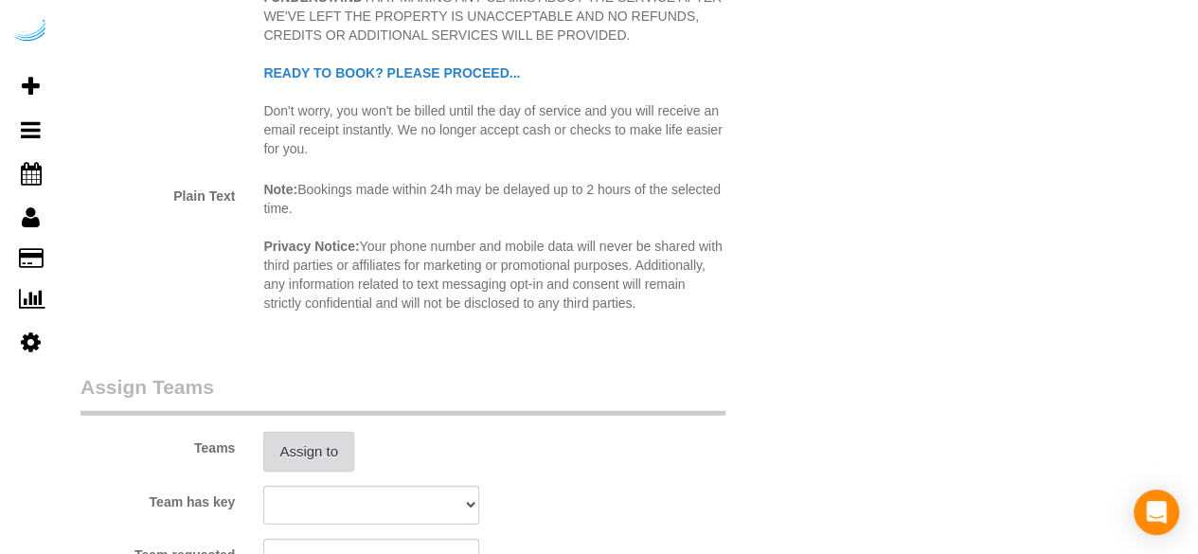
click at [317, 459] on button "Assign to" at bounding box center [308, 452] width 91 height 40
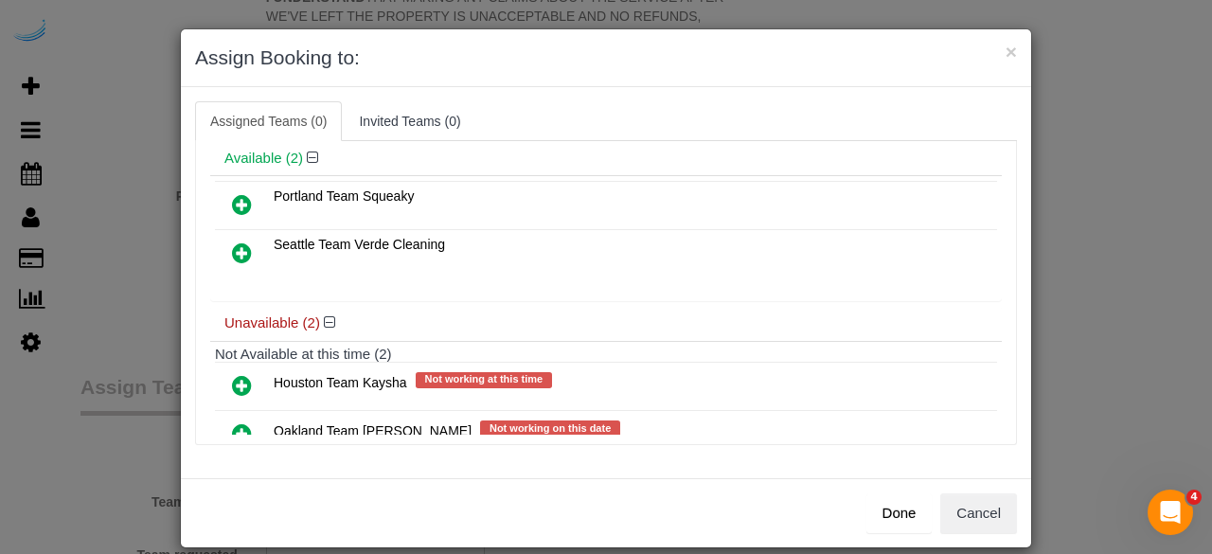
scroll to position [132, 0]
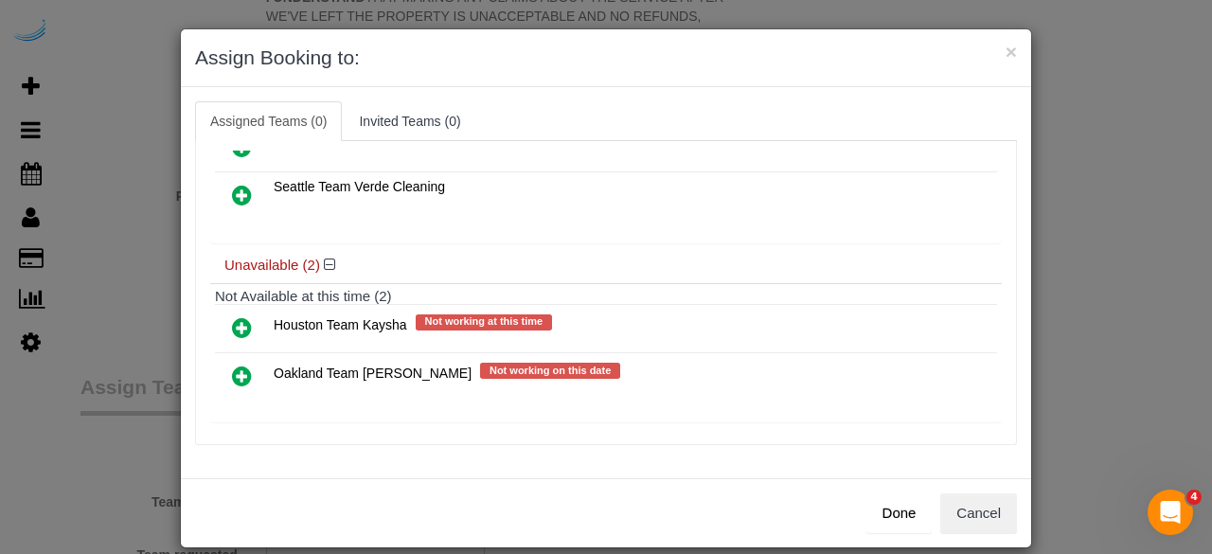
click at [232, 367] on icon at bounding box center [242, 376] width 20 height 23
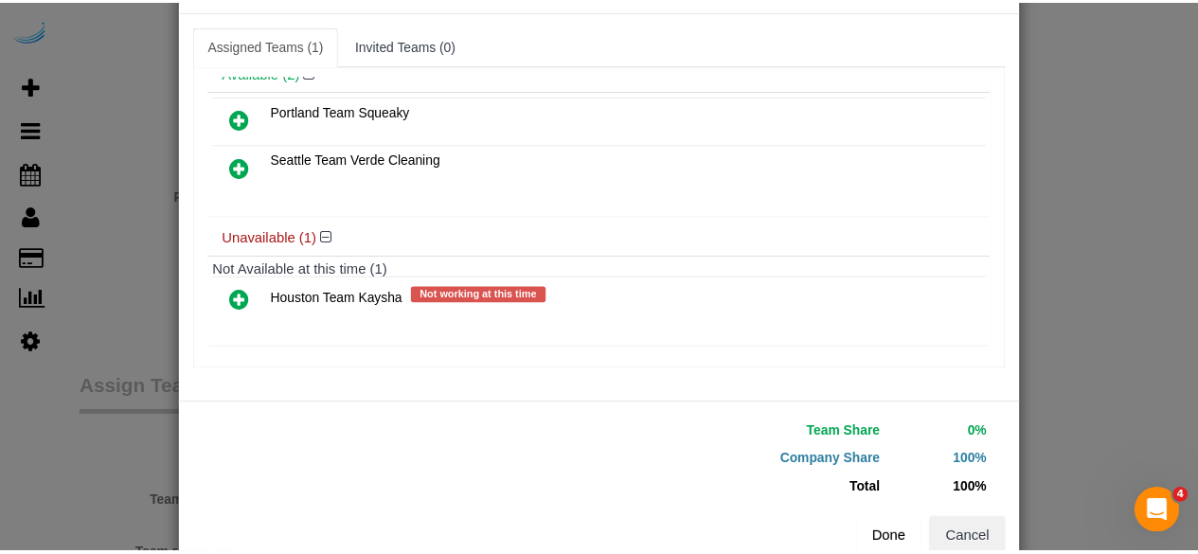
scroll to position [120, 0]
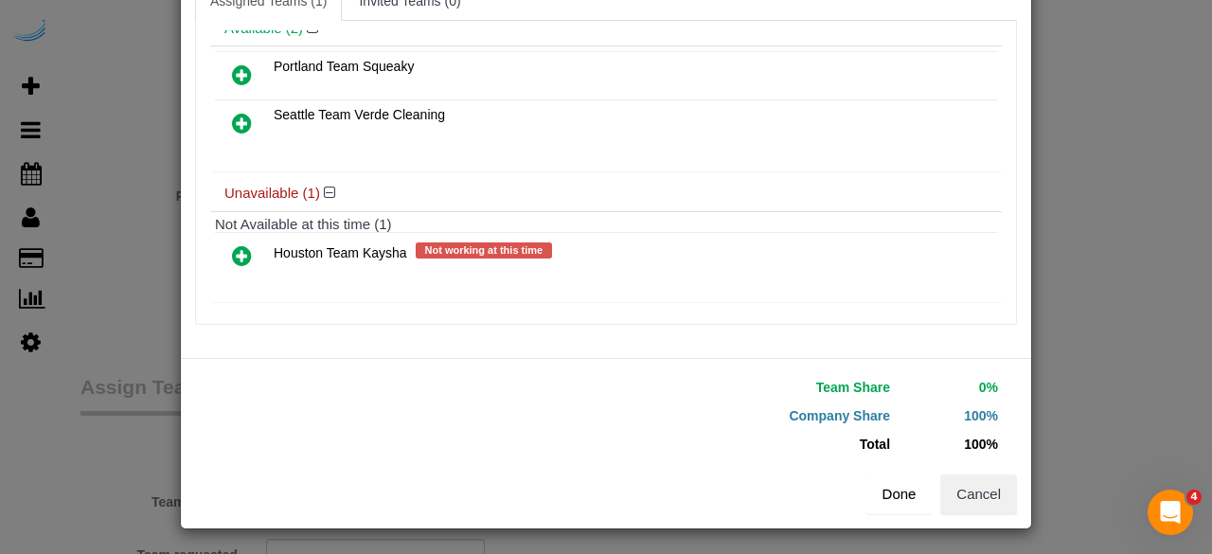
click at [917, 488] on button "Done" at bounding box center [899, 494] width 66 height 40
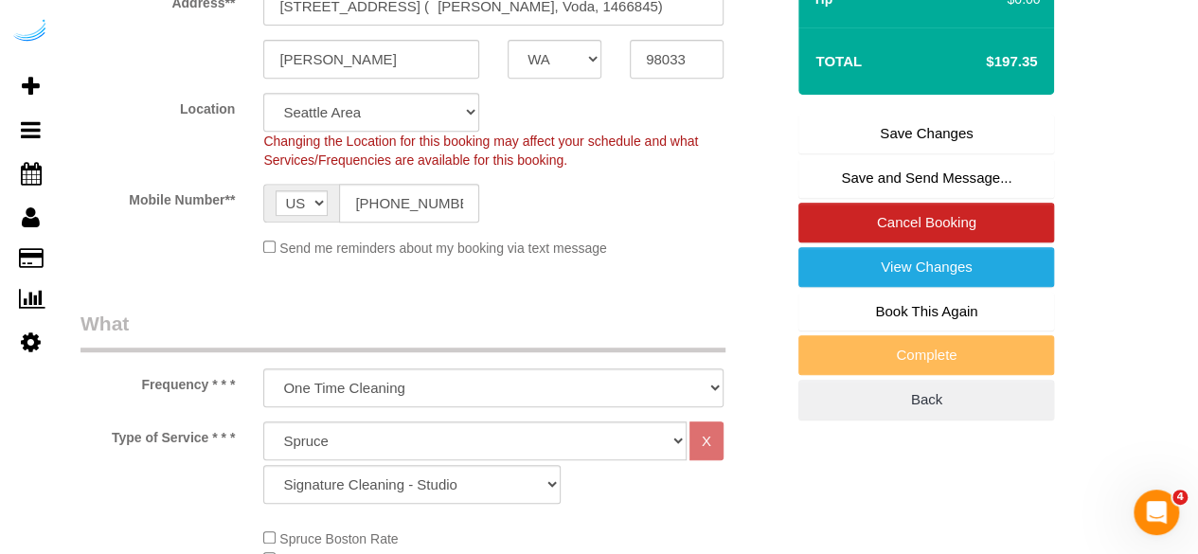
scroll to position [284, 0]
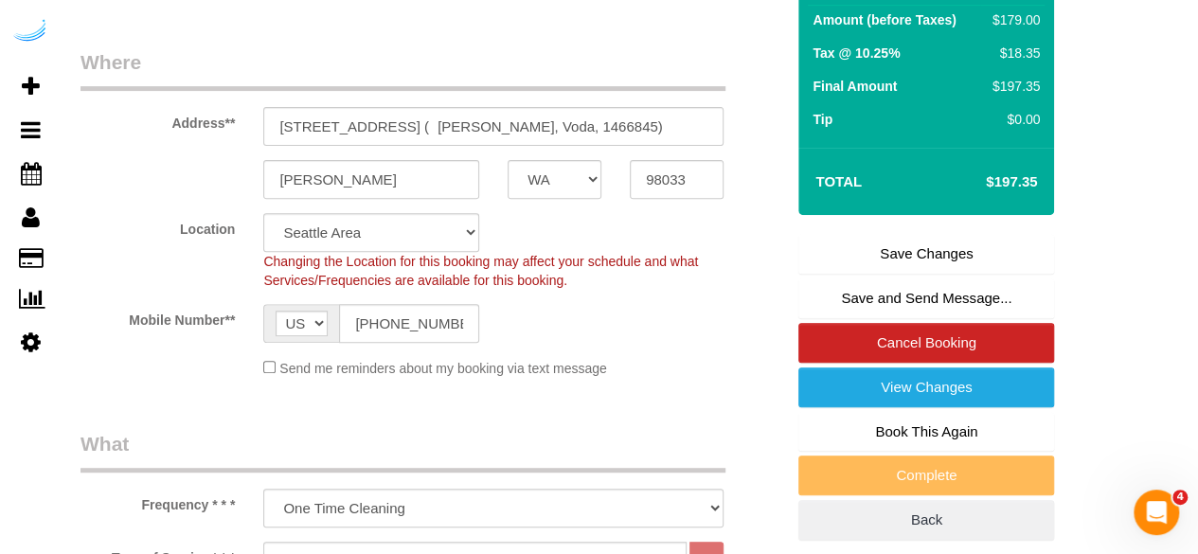
click at [917, 244] on link "Save Changes" at bounding box center [926, 254] width 256 height 40
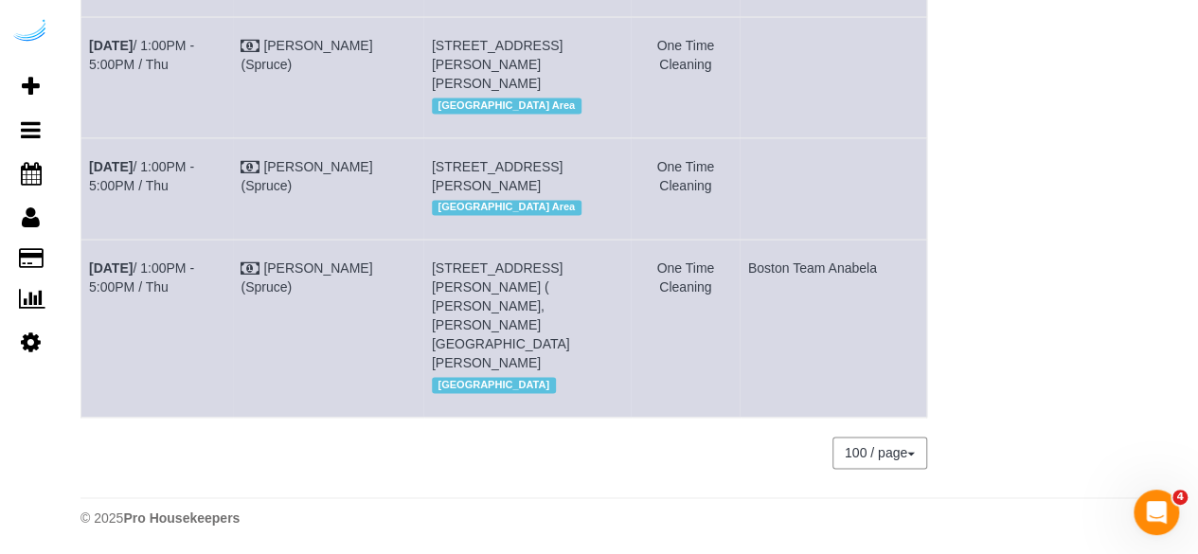
scroll to position [5052, 0]
click at [158, 72] on link "[DATE] 1:00PM - 5:00PM / Thu" at bounding box center [141, 55] width 105 height 34
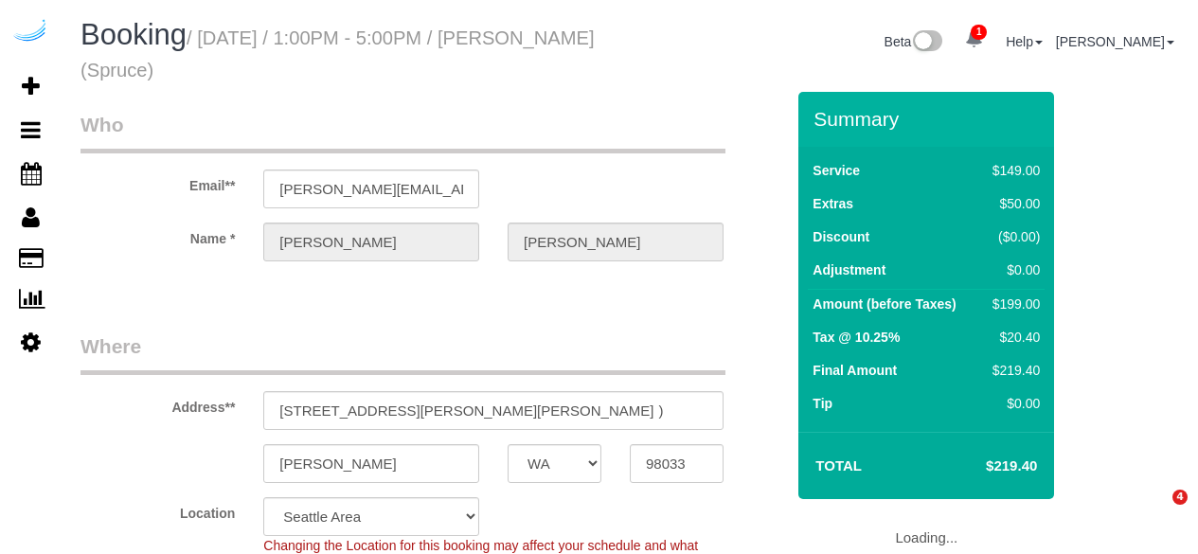
select select "WA"
select select "number:9"
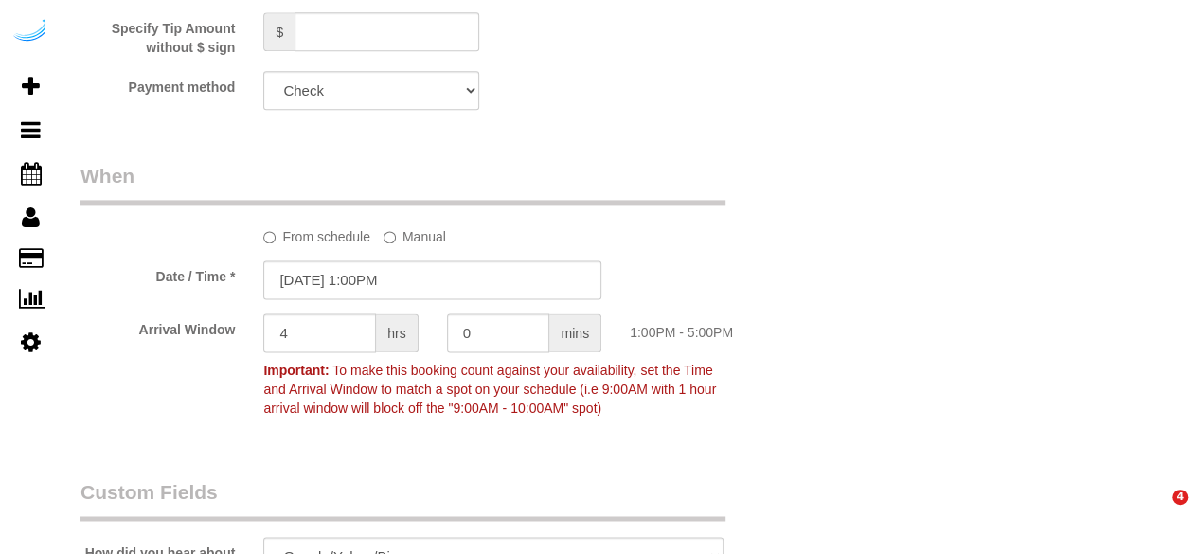
select select "object:701"
select select "282"
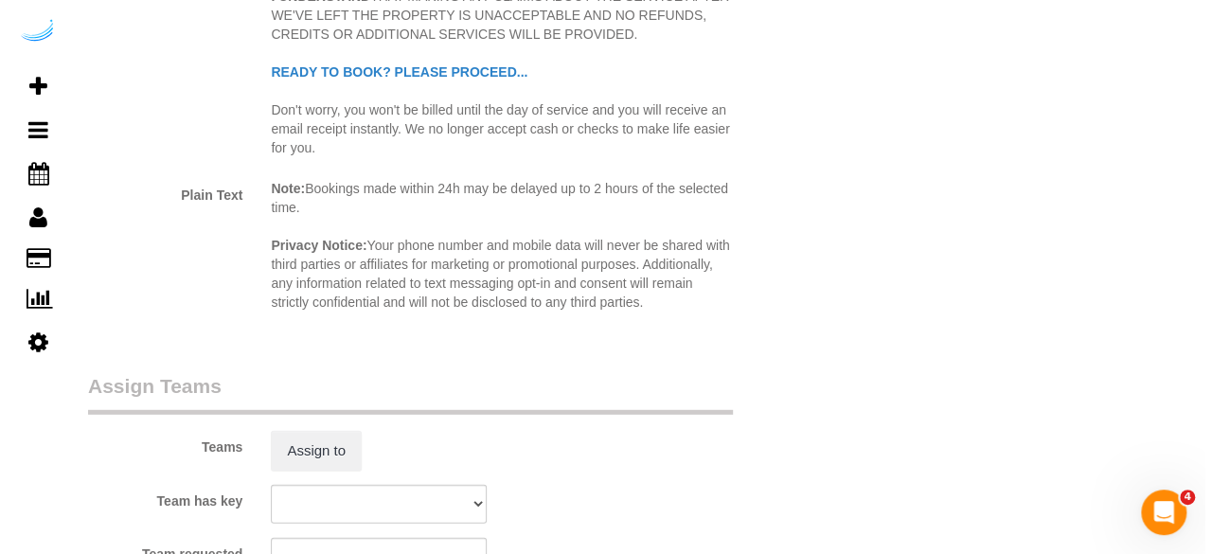
scroll to position [2795, 0]
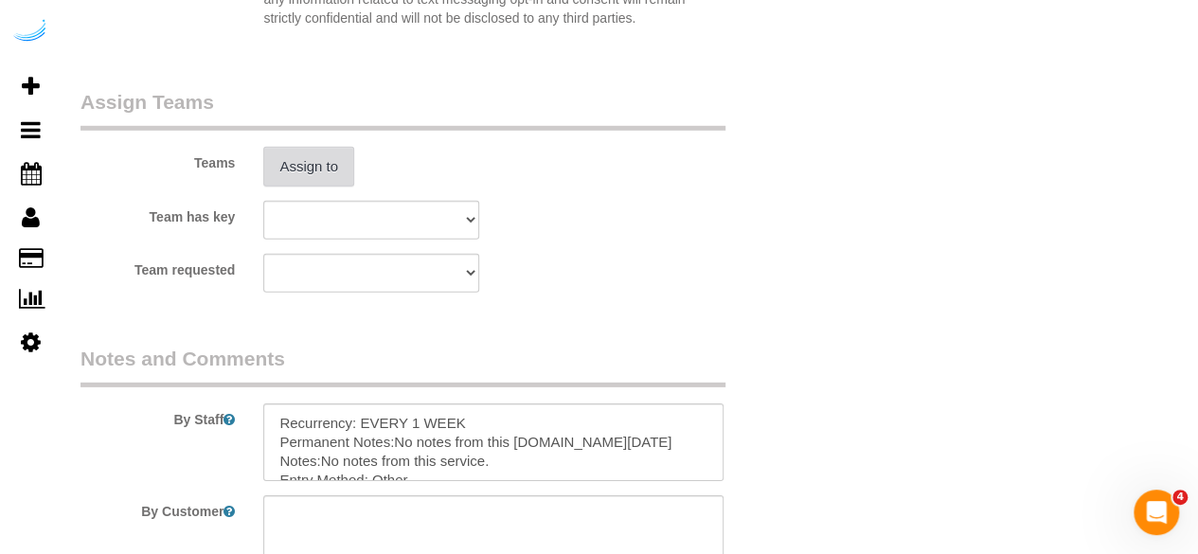
click at [276, 171] on button "Assign to" at bounding box center [308, 167] width 91 height 40
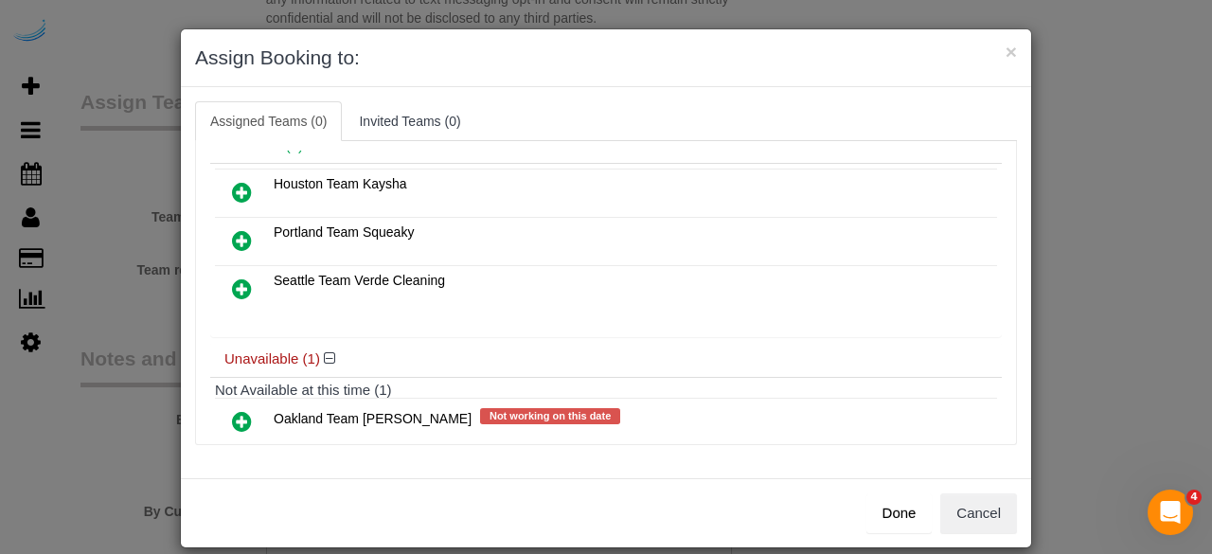
scroll to position [132, 0]
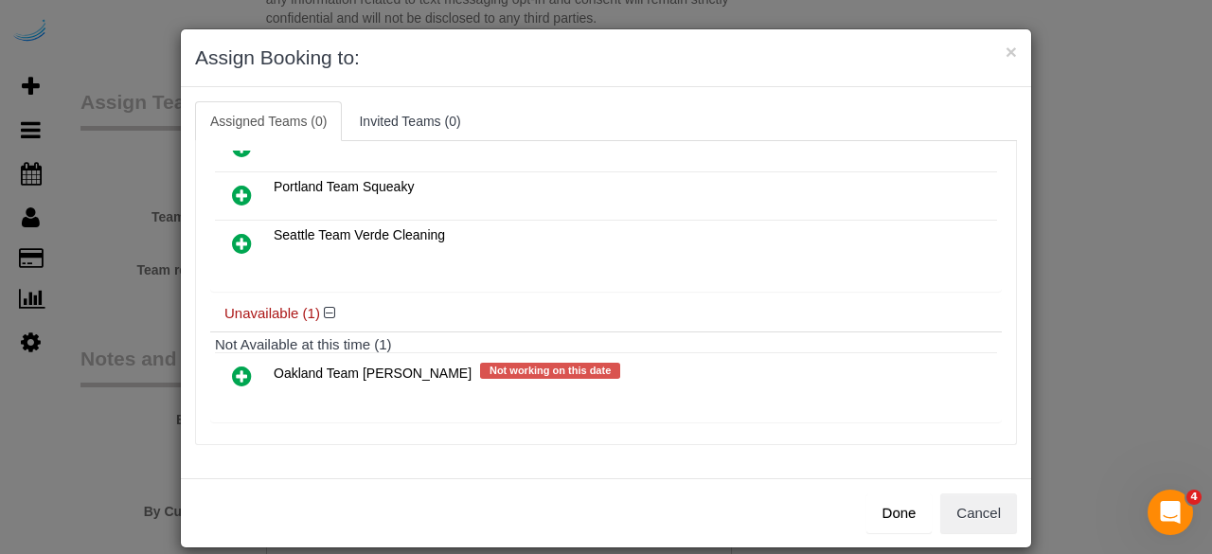
click at [235, 366] on icon at bounding box center [242, 376] width 20 height 23
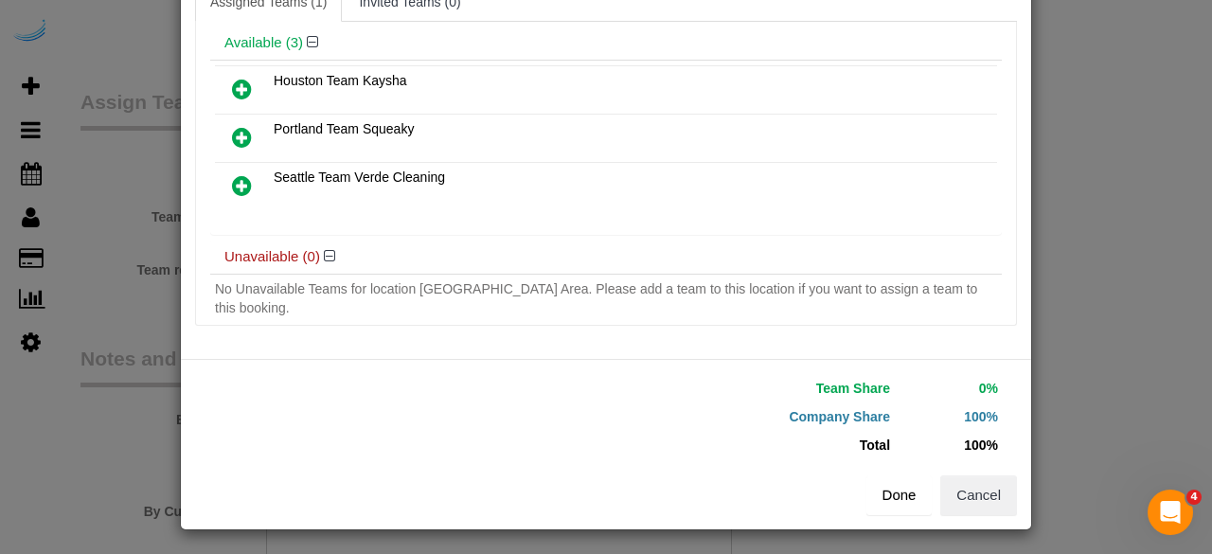
scroll to position [120, 0]
click at [883, 483] on button "Done" at bounding box center [899, 494] width 66 height 40
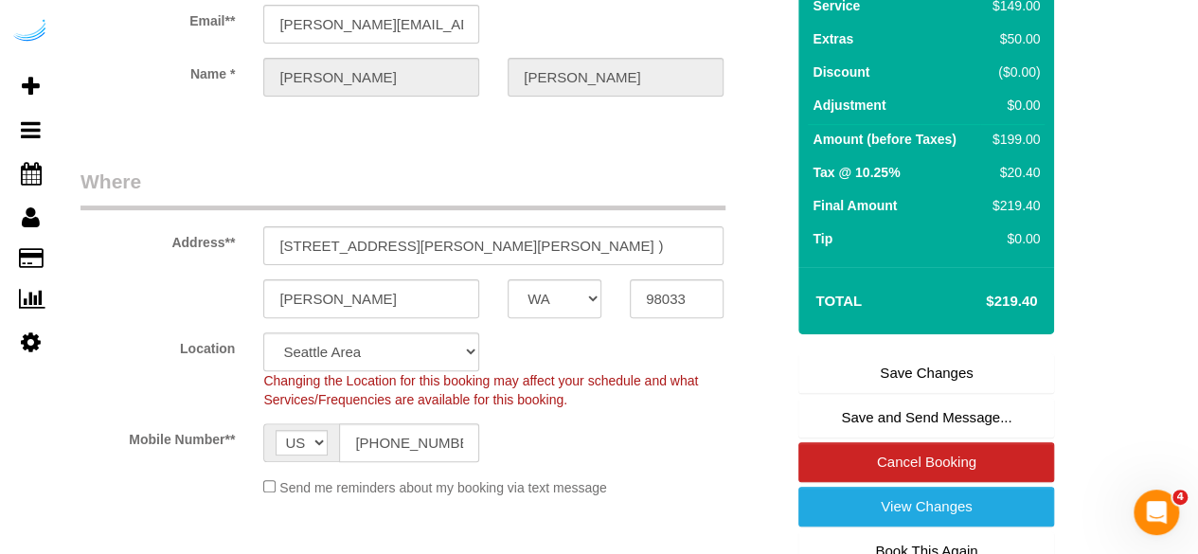
scroll to position [0, 0]
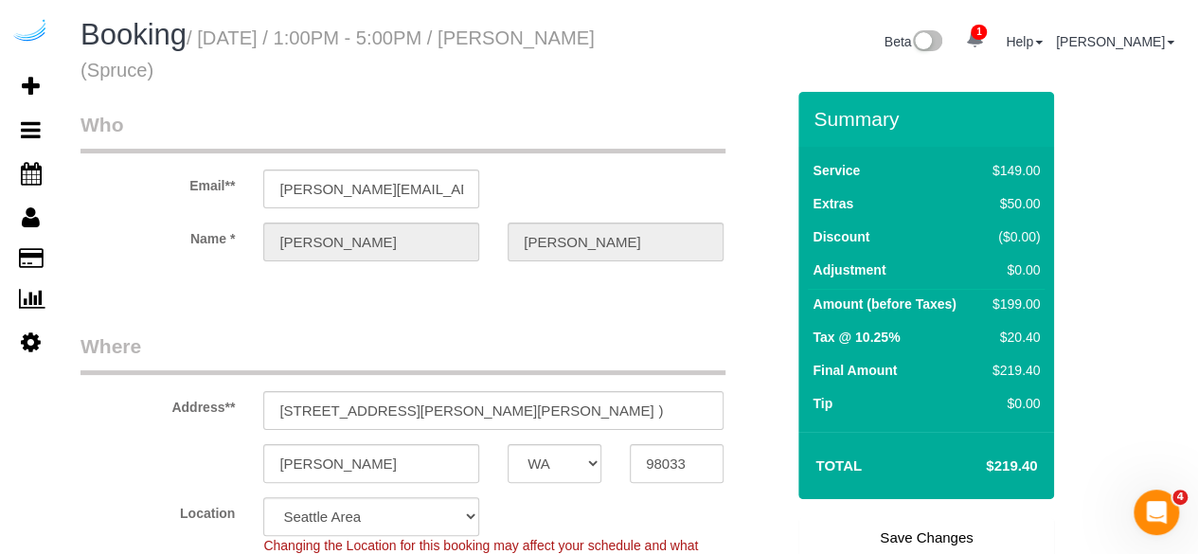
click at [908, 530] on link "Save Changes" at bounding box center [926, 538] width 256 height 40
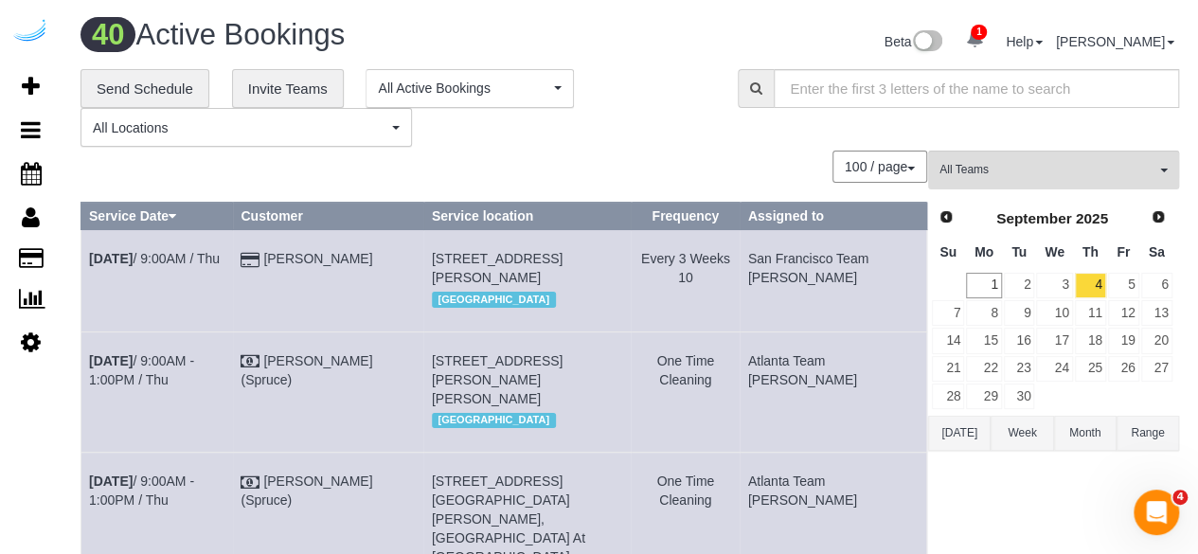
scroll to position [2570, 0]
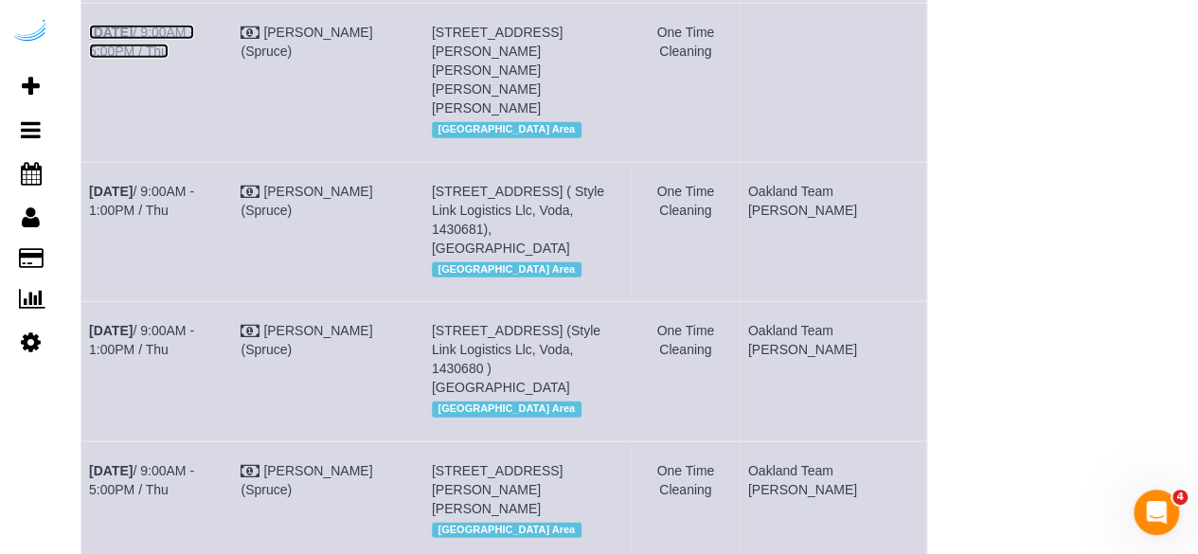
click at [161, 59] on link "Sep 4th / 9:00AM - 5:00PM / Thu" at bounding box center [141, 42] width 105 height 34
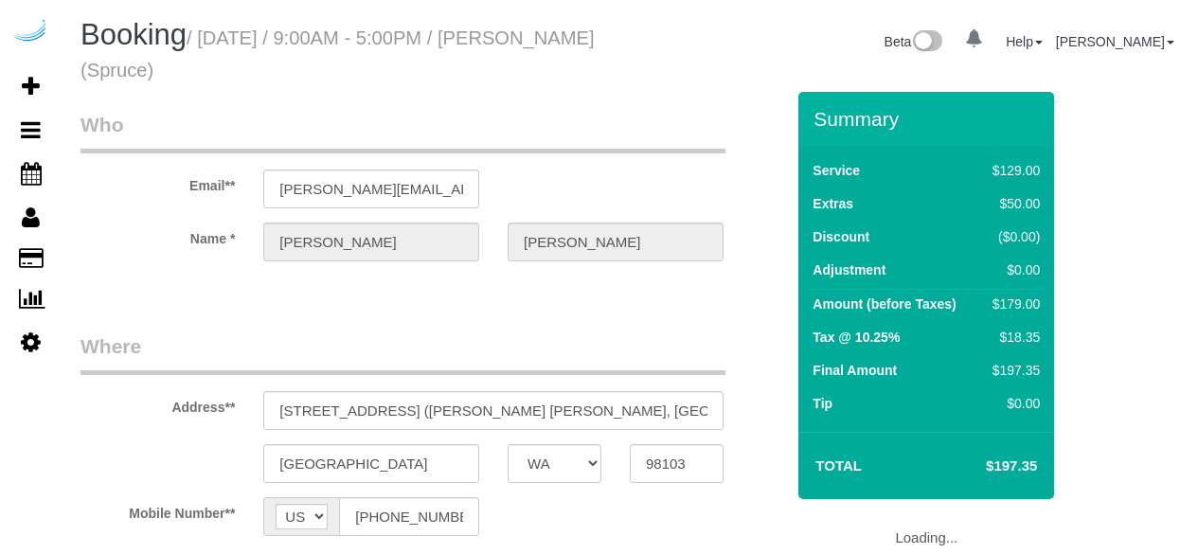
select select "WA"
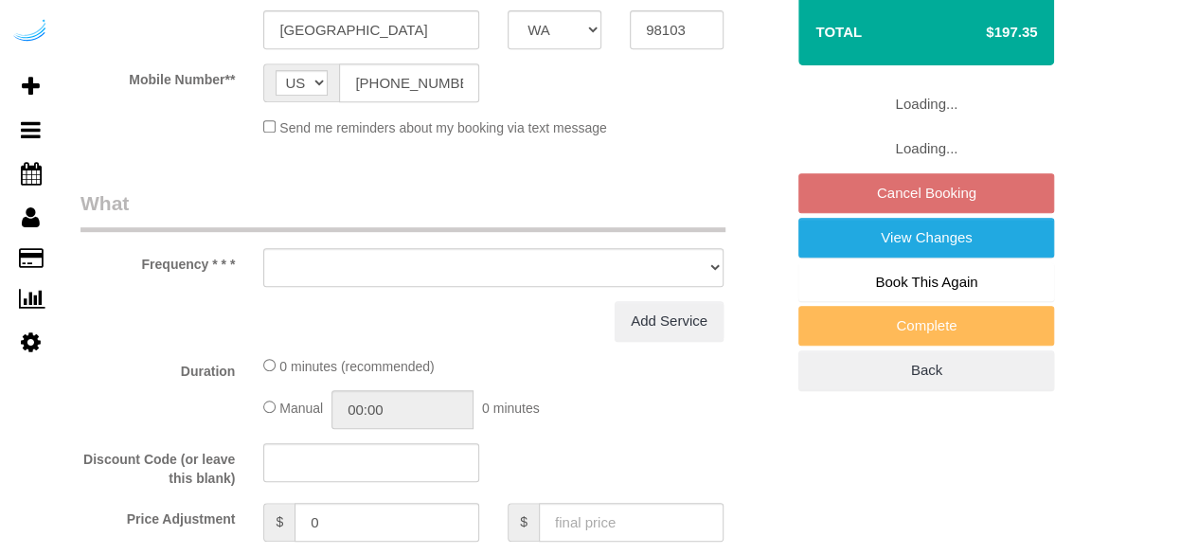
select select "object:606"
select select "number:9"
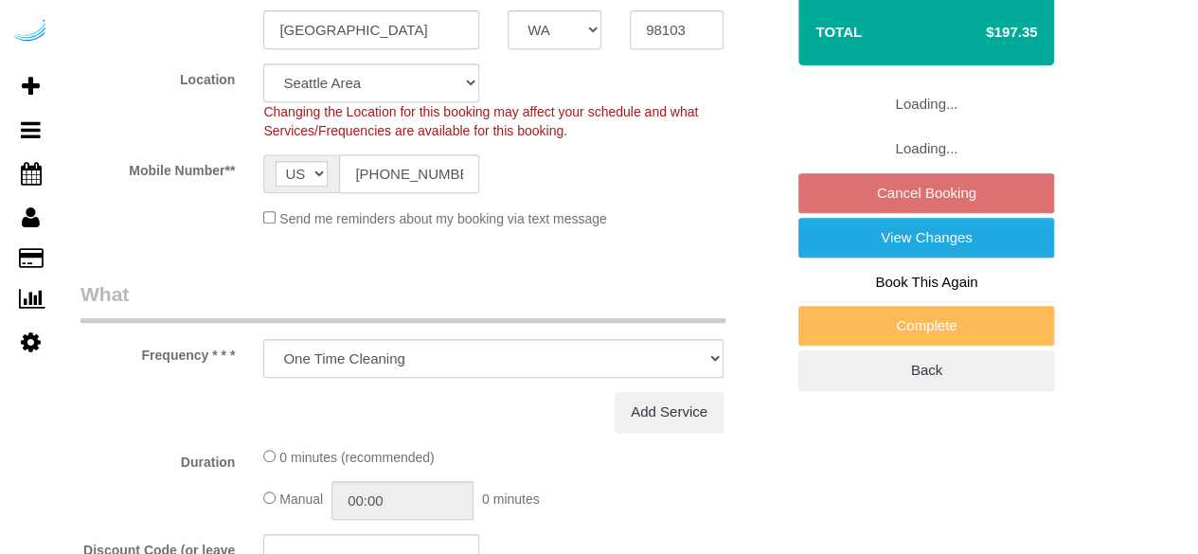
select select "282"
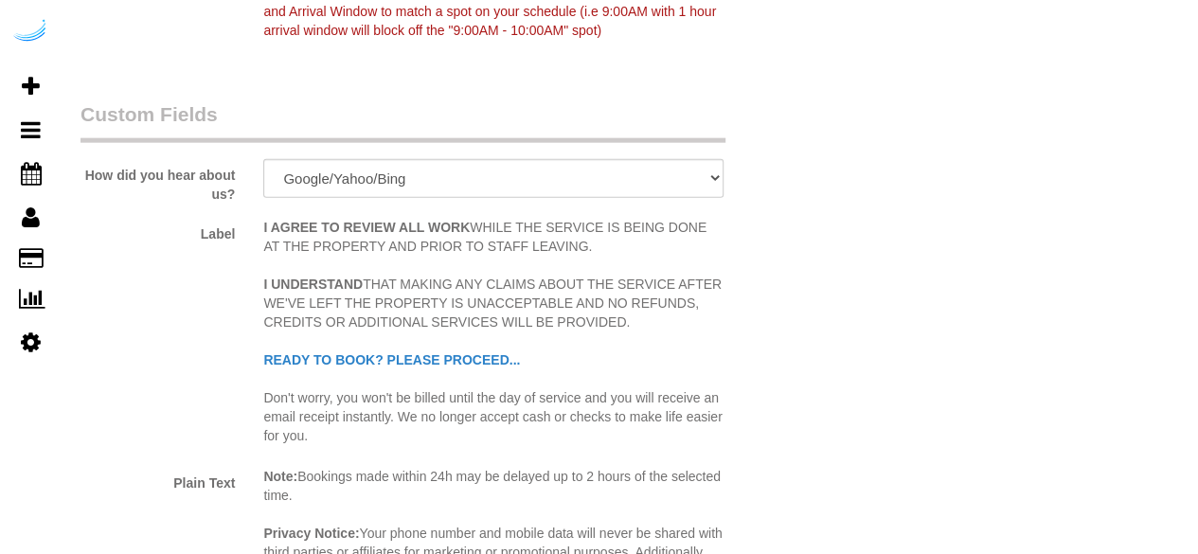
select select "object:778"
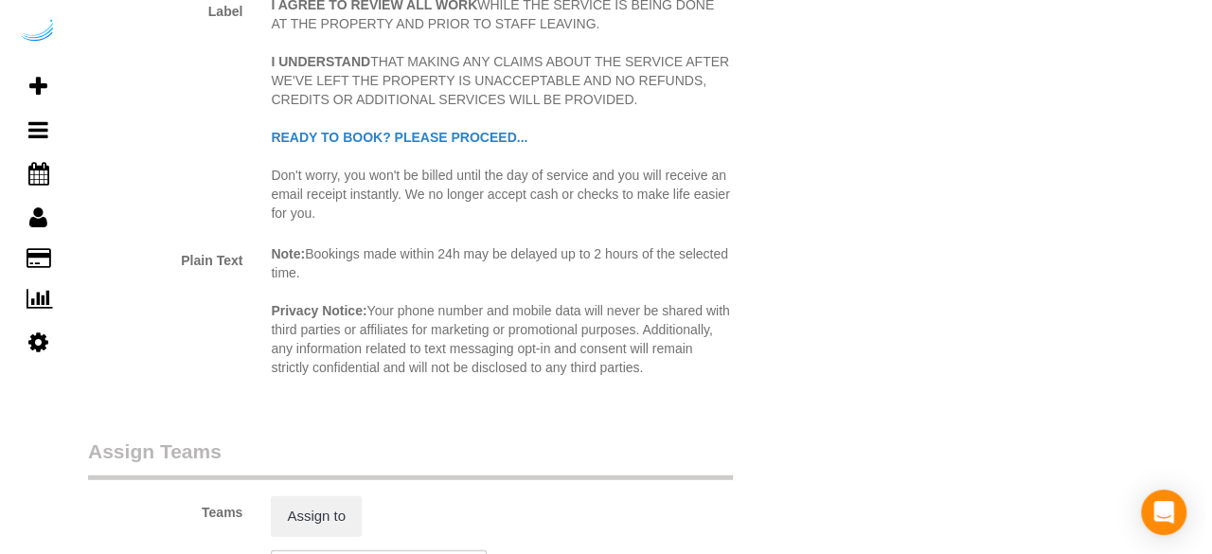
scroll to position [2697, 0]
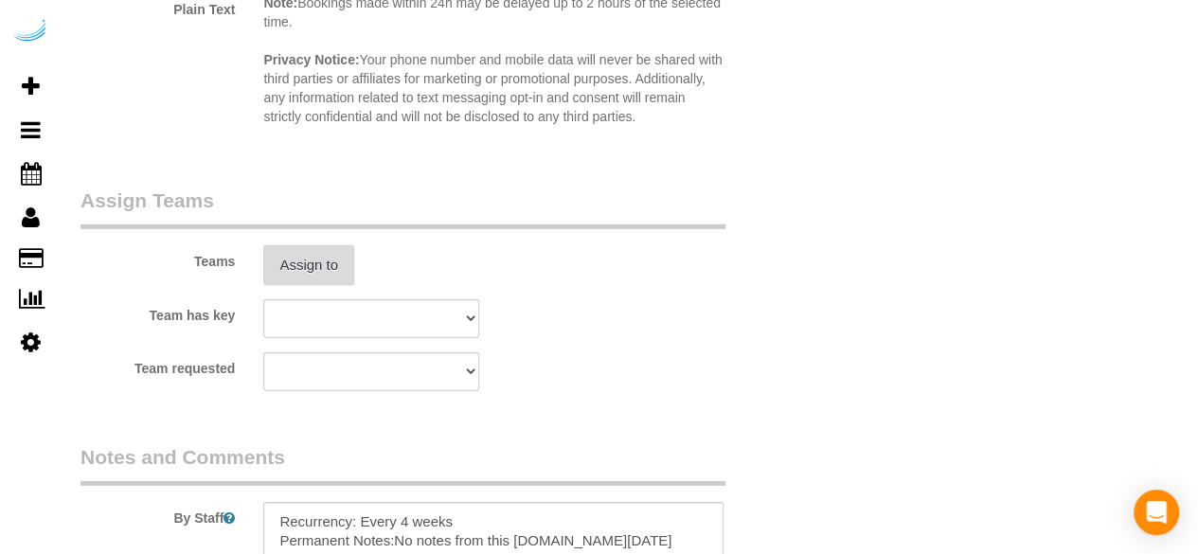
click at [318, 246] on button "Assign to" at bounding box center [308, 265] width 91 height 40
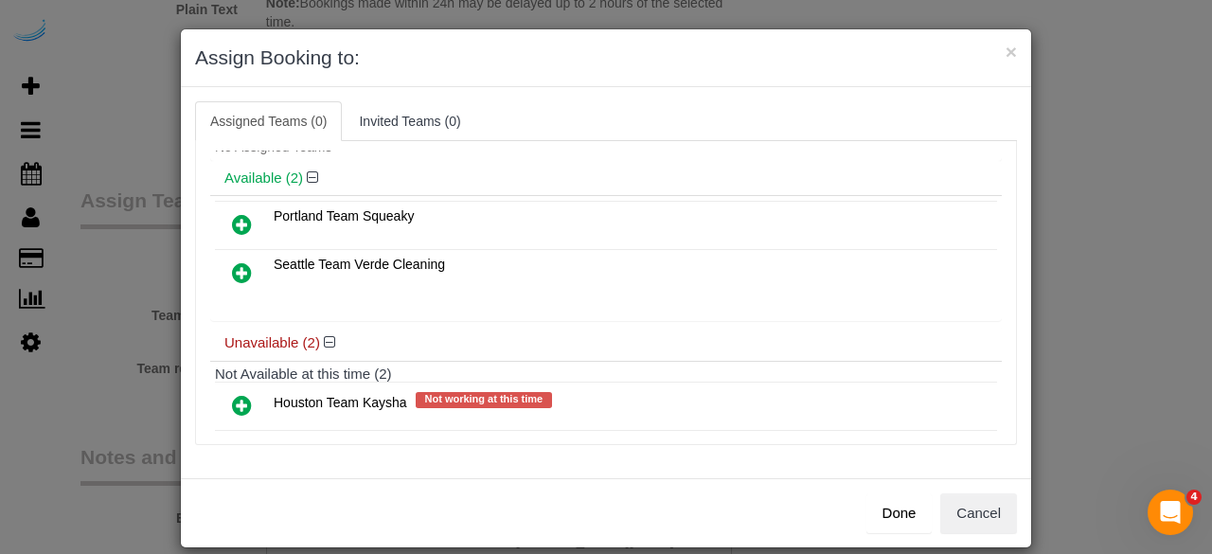
scroll to position [95, 0]
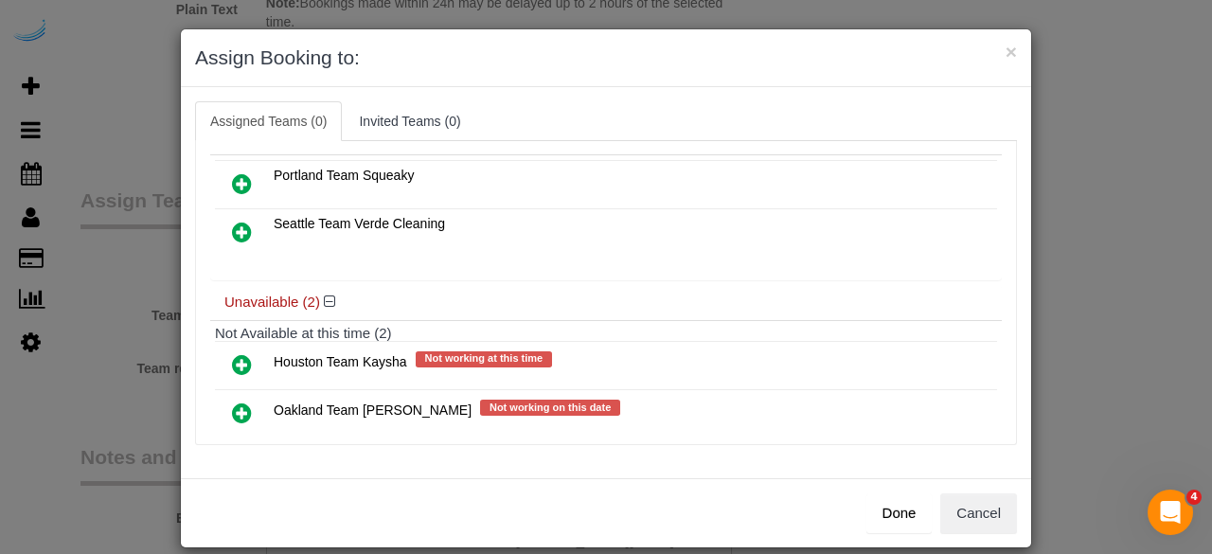
drag, startPoint x: 231, startPoint y: 217, endPoint x: 314, endPoint y: 230, distance: 84.4
click at [232, 221] on icon at bounding box center [242, 232] width 20 height 23
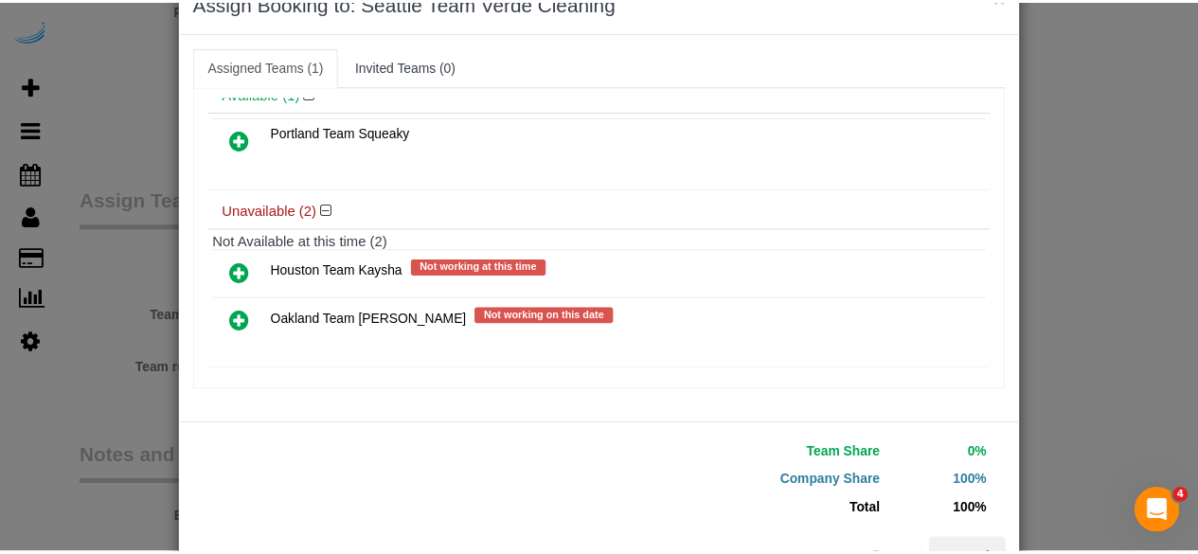
scroll to position [120, 0]
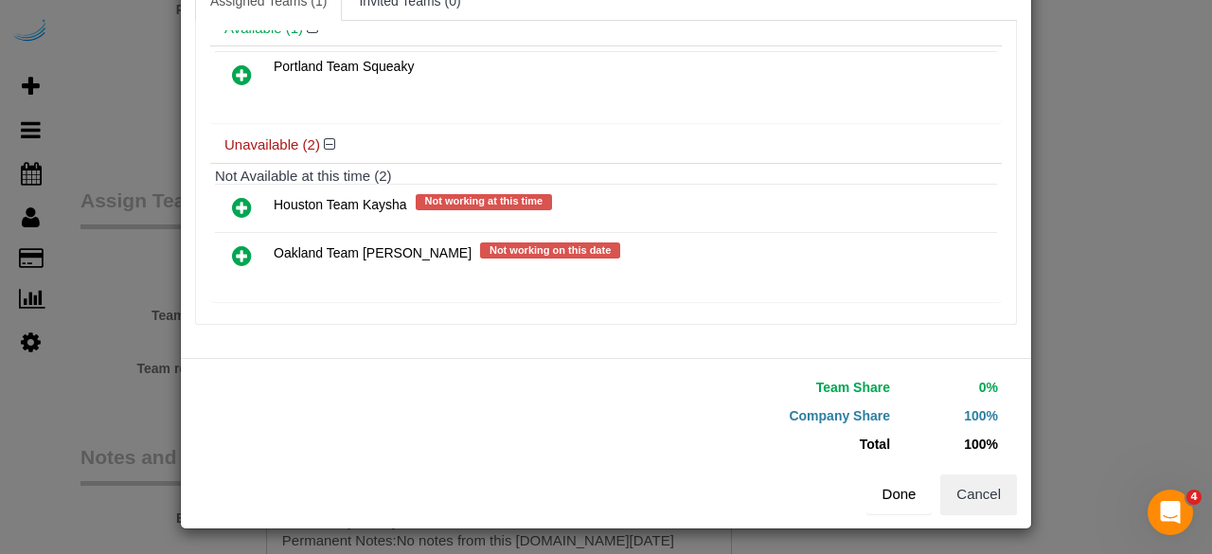
click at [890, 484] on button "Done" at bounding box center [899, 494] width 66 height 40
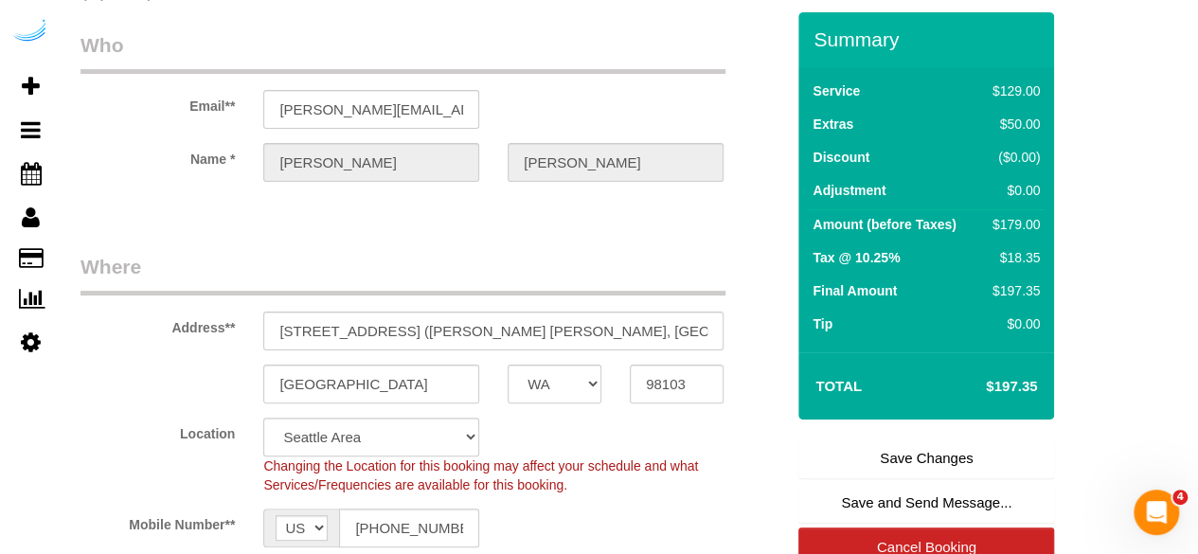
scroll to position [45, 0]
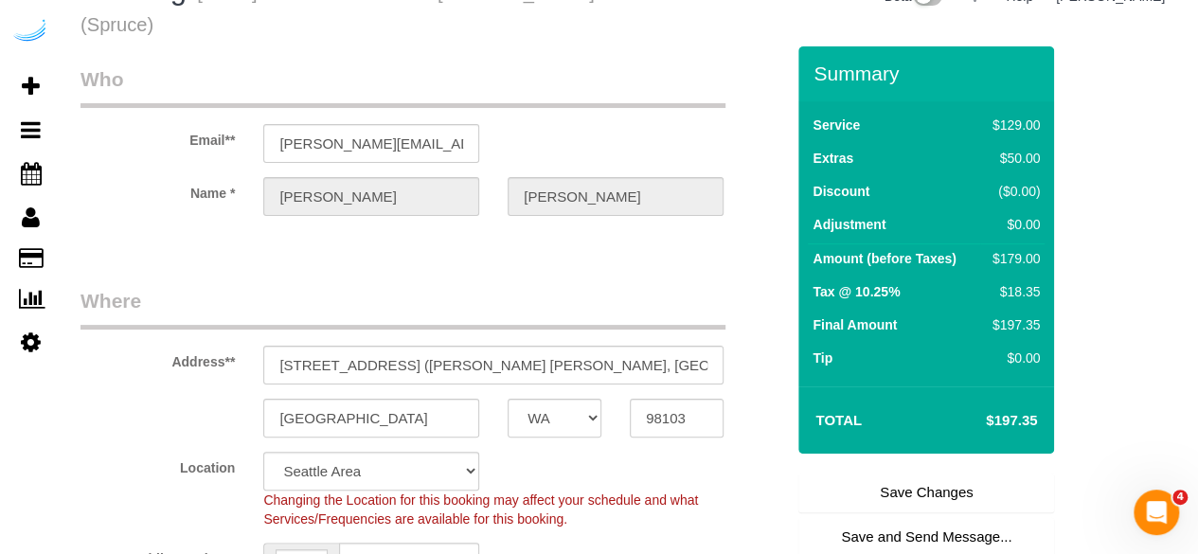
click at [891, 486] on link "Save Changes" at bounding box center [926, 492] width 256 height 40
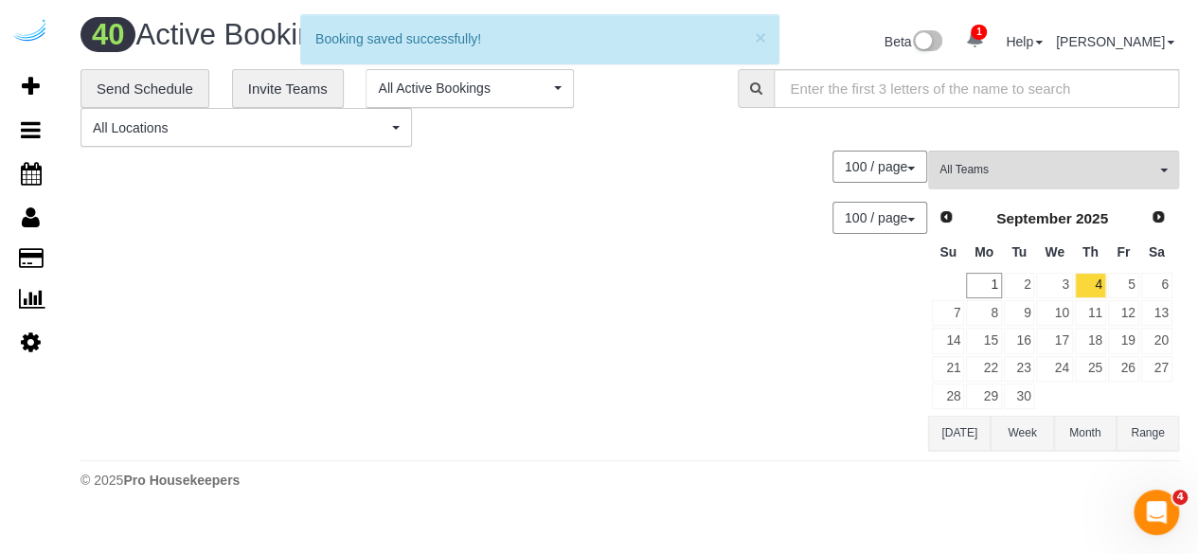
scroll to position [5192, 0]
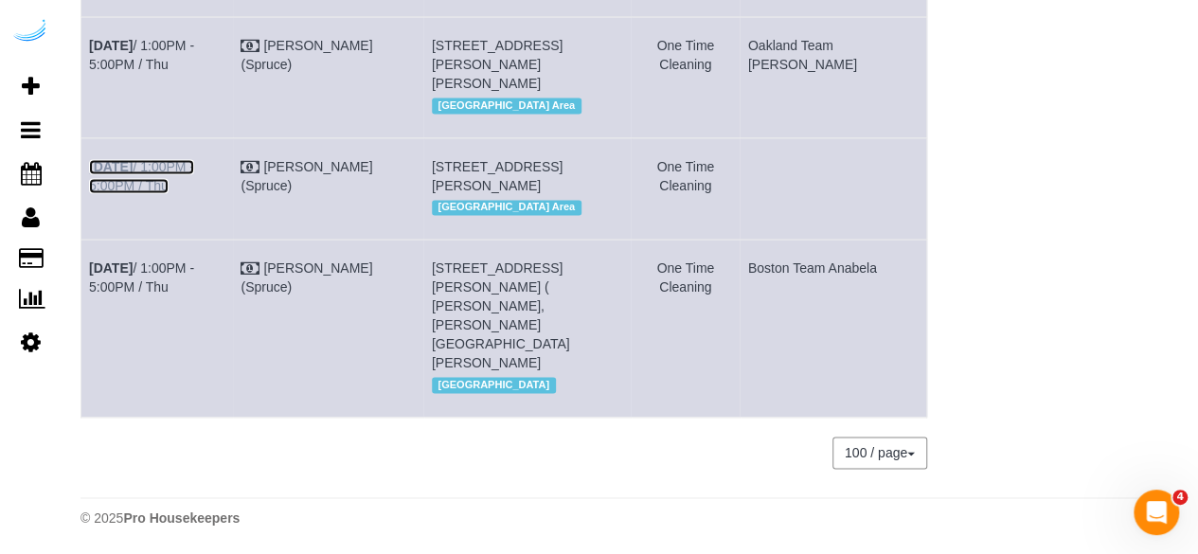
click at [155, 193] on link "Sep 4th / 1:00PM - 5:00PM / Thu" at bounding box center [141, 176] width 105 height 34
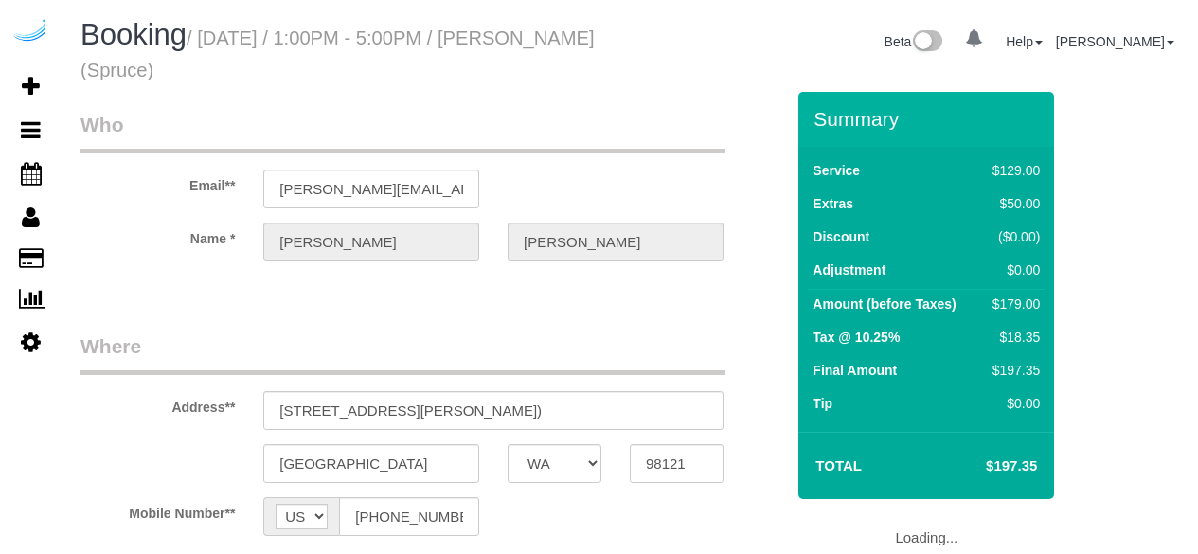
select select "WA"
select select "number:9"
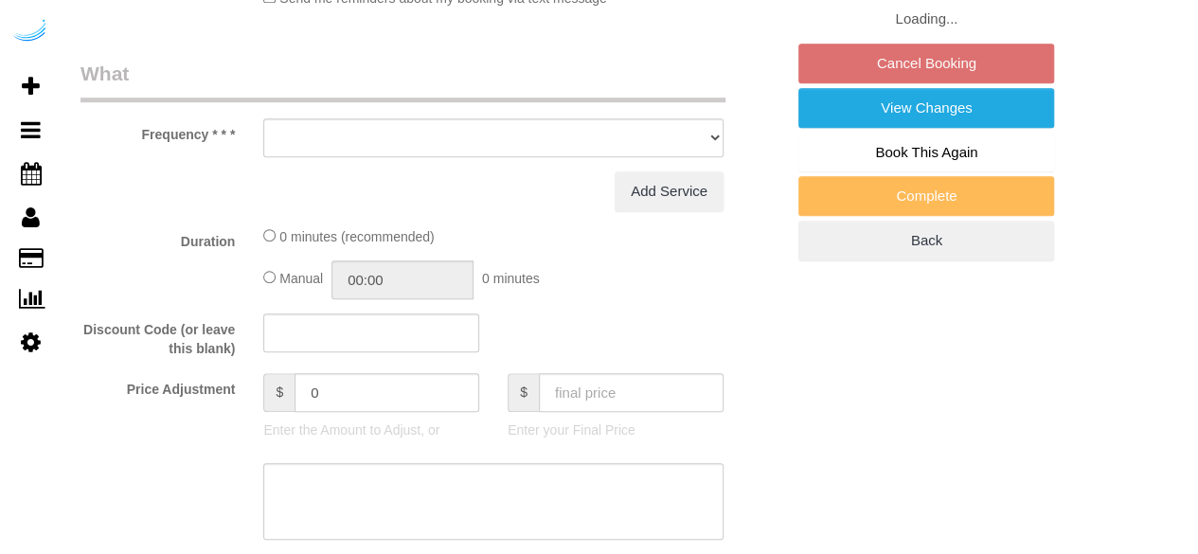
select select "object:694"
select select "282"
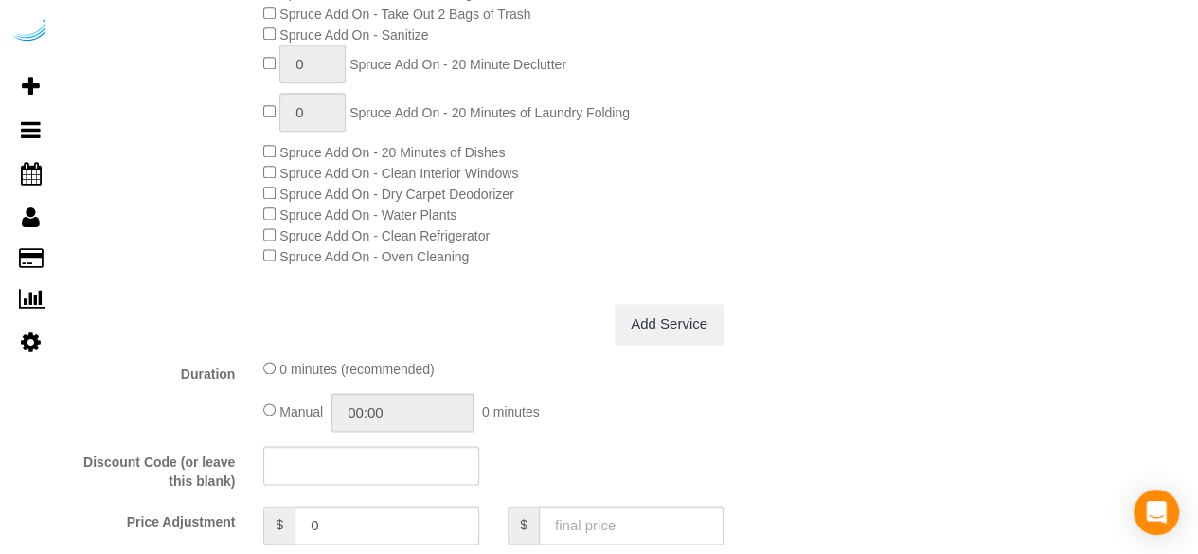
select select "object:778"
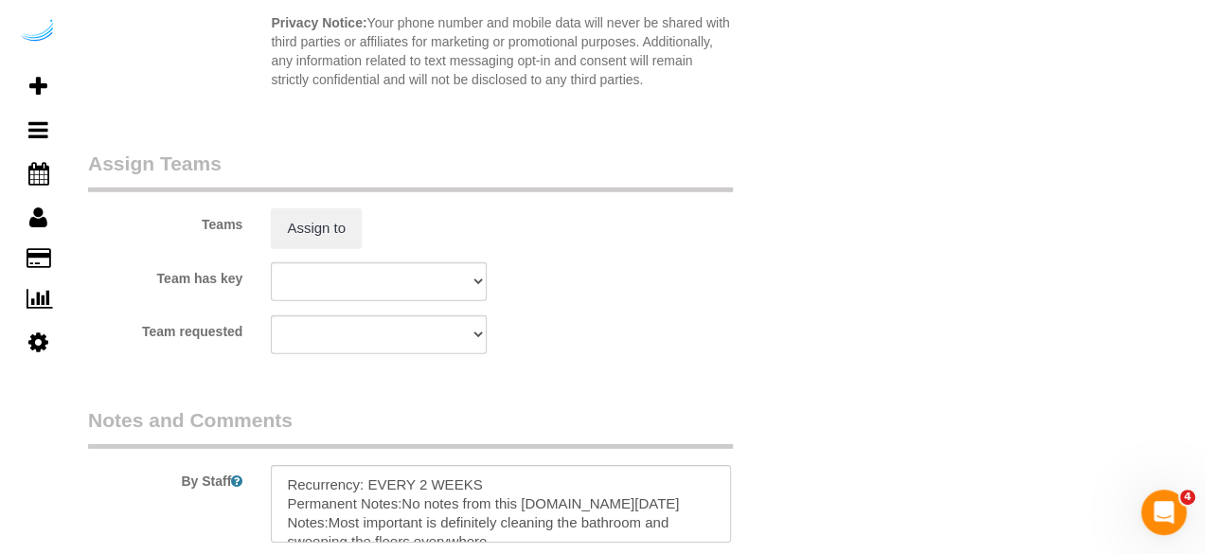
scroll to position [2746, 0]
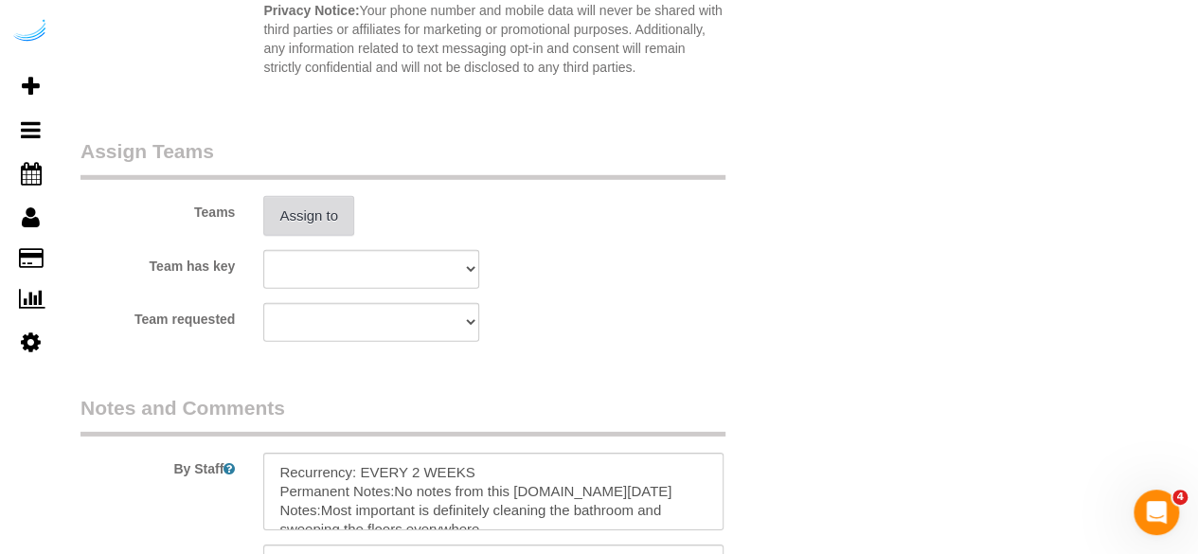
click at [312, 200] on button "Assign to" at bounding box center [308, 216] width 91 height 40
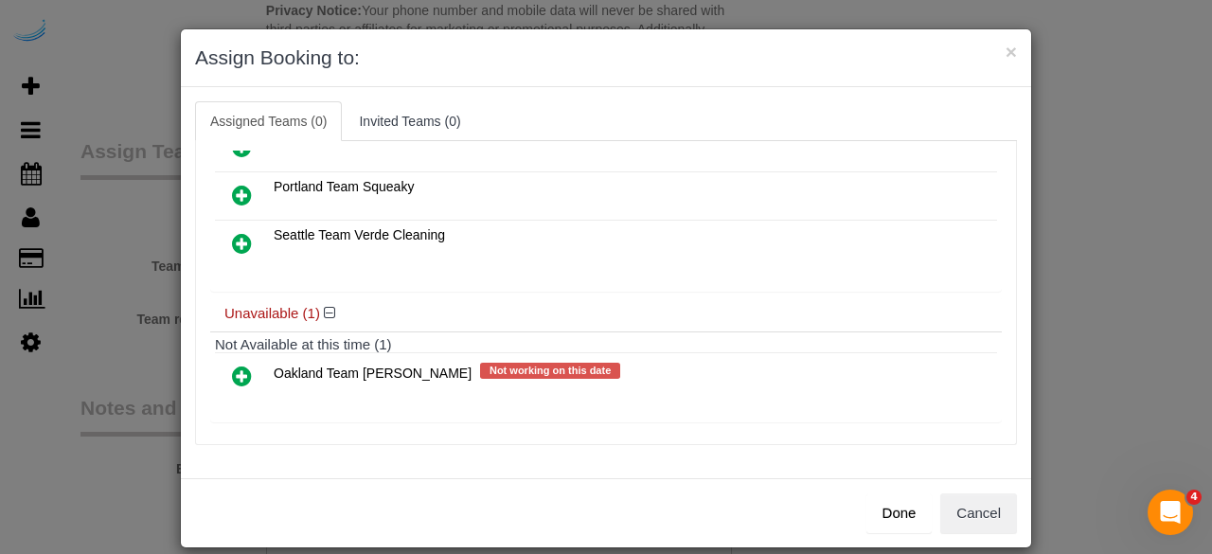
click at [232, 232] on icon at bounding box center [242, 243] width 20 height 23
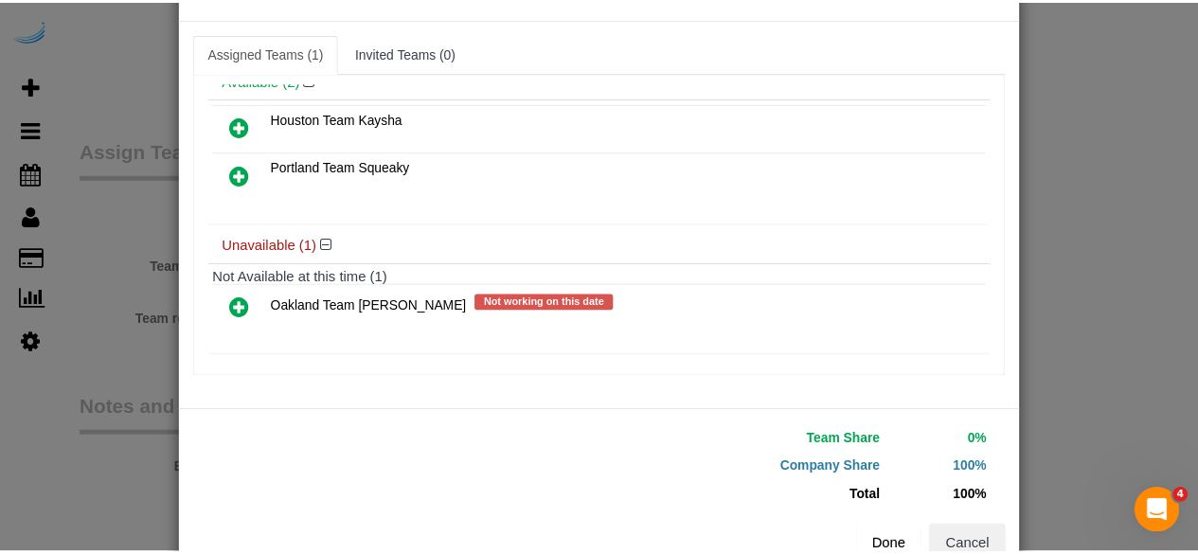
scroll to position [120, 0]
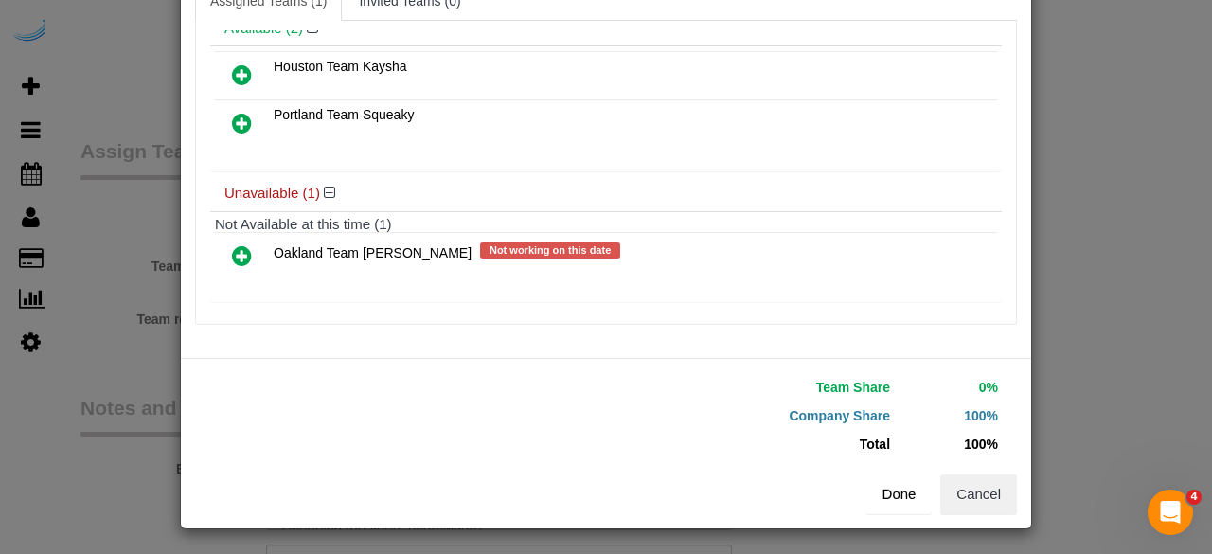
click at [887, 487] on button "Done" at bounding box center [899, 494] width 66 height 40
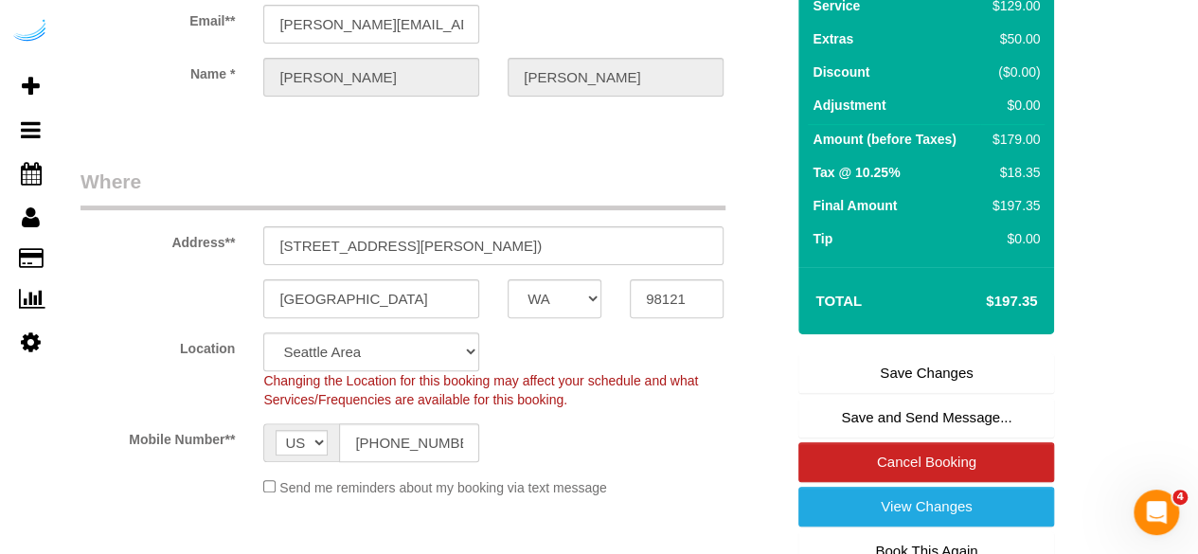
scroll to position [0, 0]
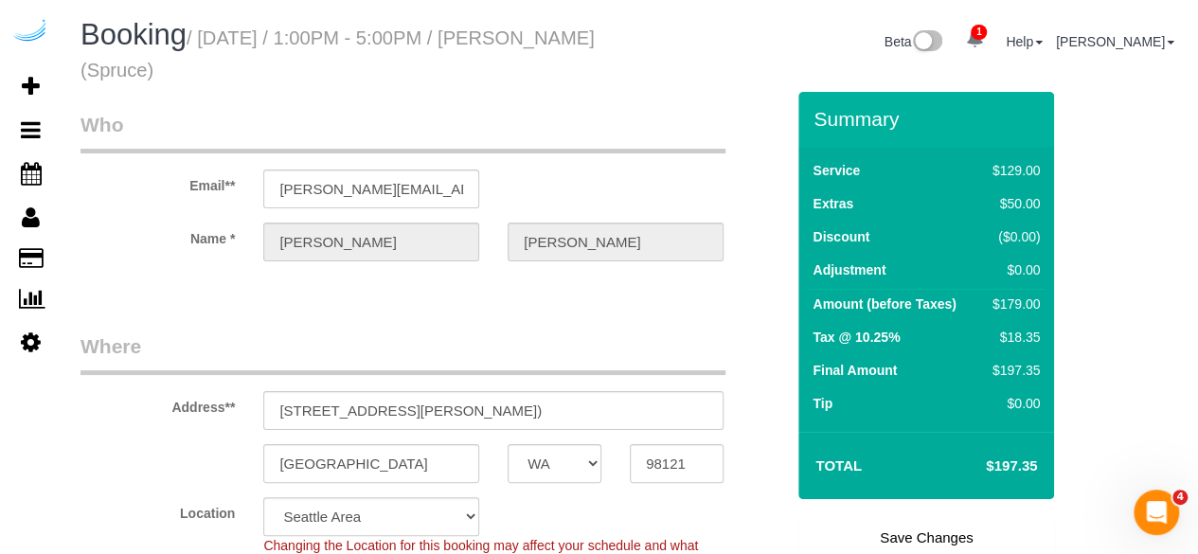
click at [912, 515] on div "Summary Service $129.00 Extras $50.00 Discount ($0.00) Adjustment $0.00 Amount …" at bounding box center [926, 458] width 256 height 733
click at [916, 524] on link "Save Changes" at bounding box center [926, 538] width 256 height 40
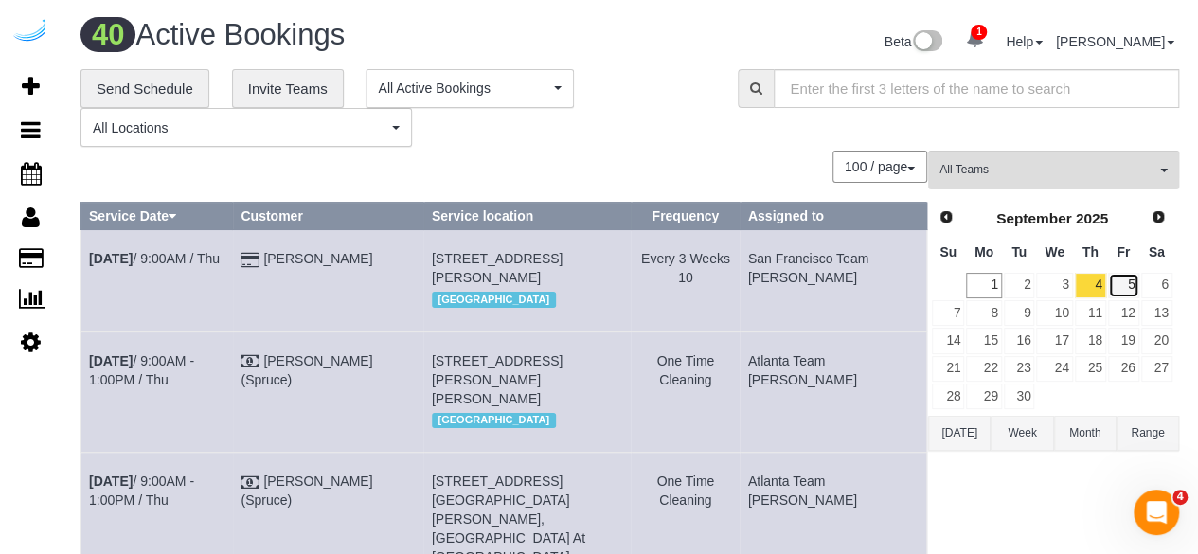
click at [1135, 287] on link "5" at bounding box center [1123, 286] width 31 height 26
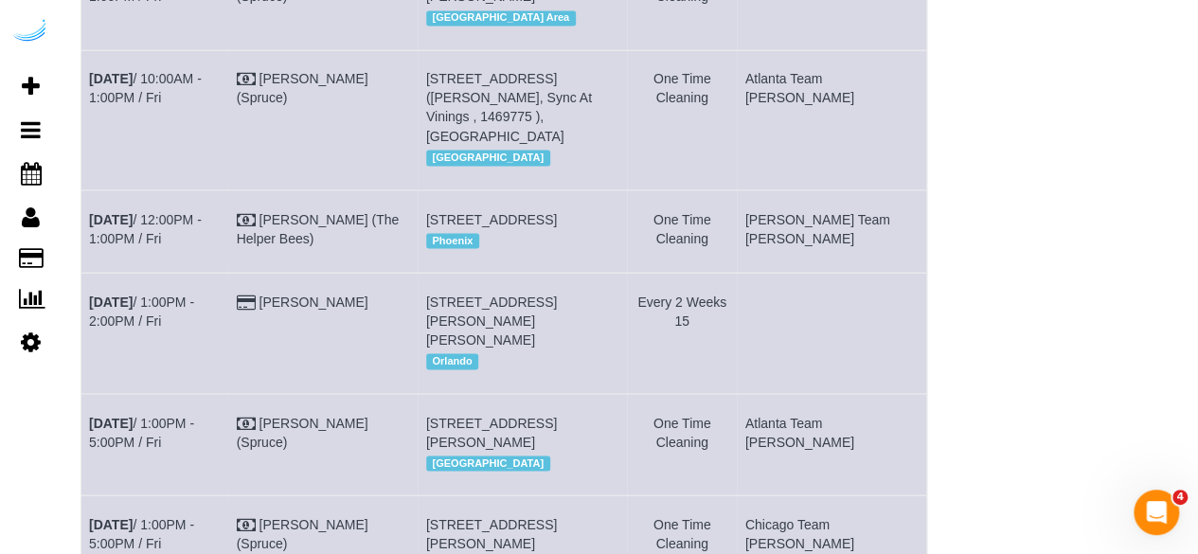
scroll to position [1667, 0]
drag, startPoint x: 188, startPoint y: 65, endPoint x: 187, endPoint y: 31, distance: 34.1
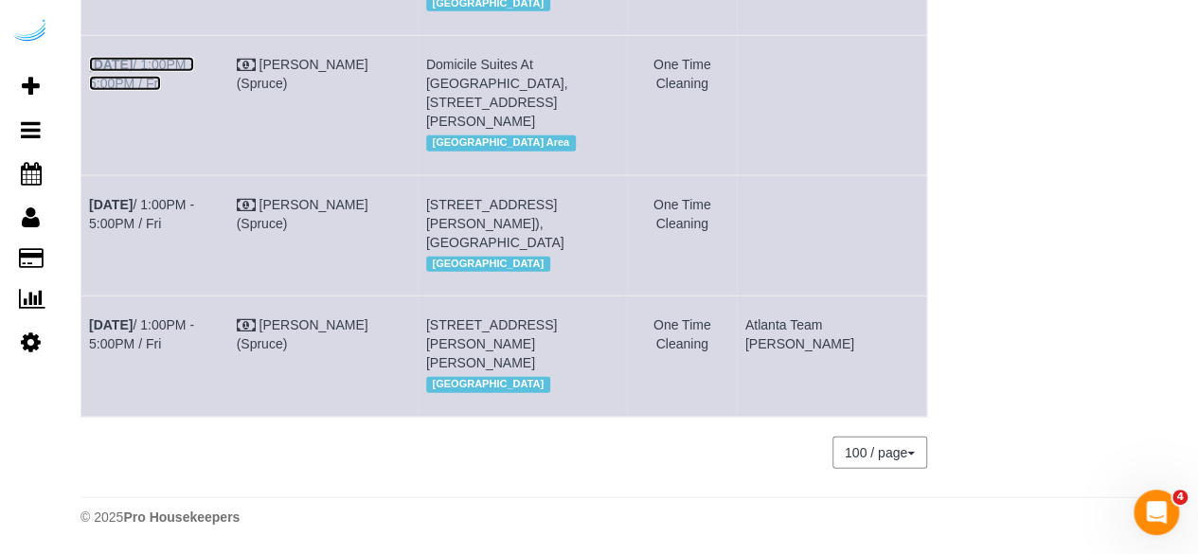
click at [194, 91] on link "Sep 5th / 1:00PM - 5:00PM / Fri" at bounding box center [141, 74] width 105 height 34
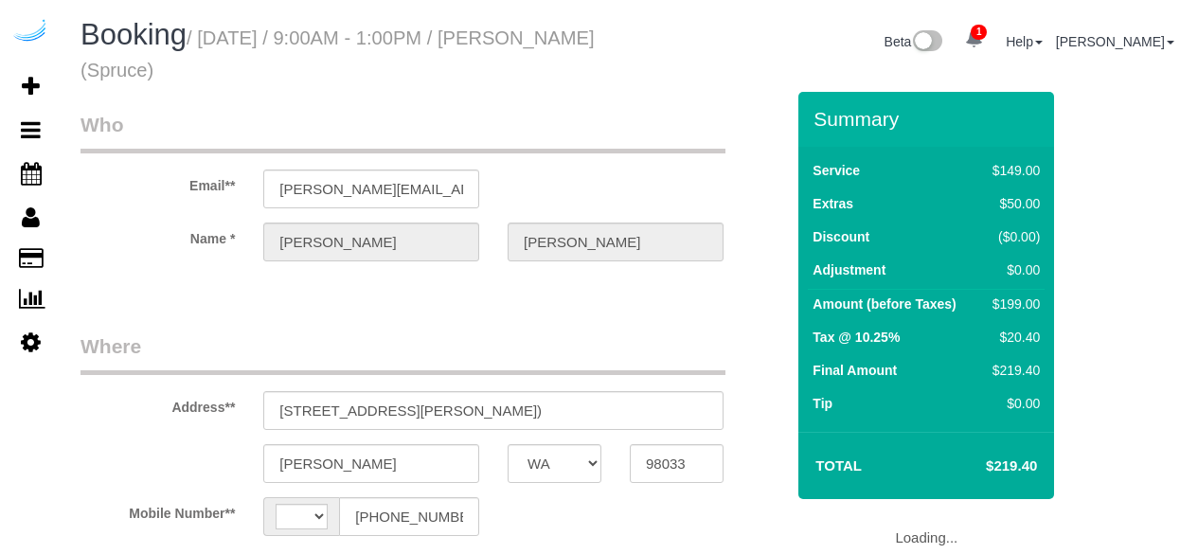
select select "WA"
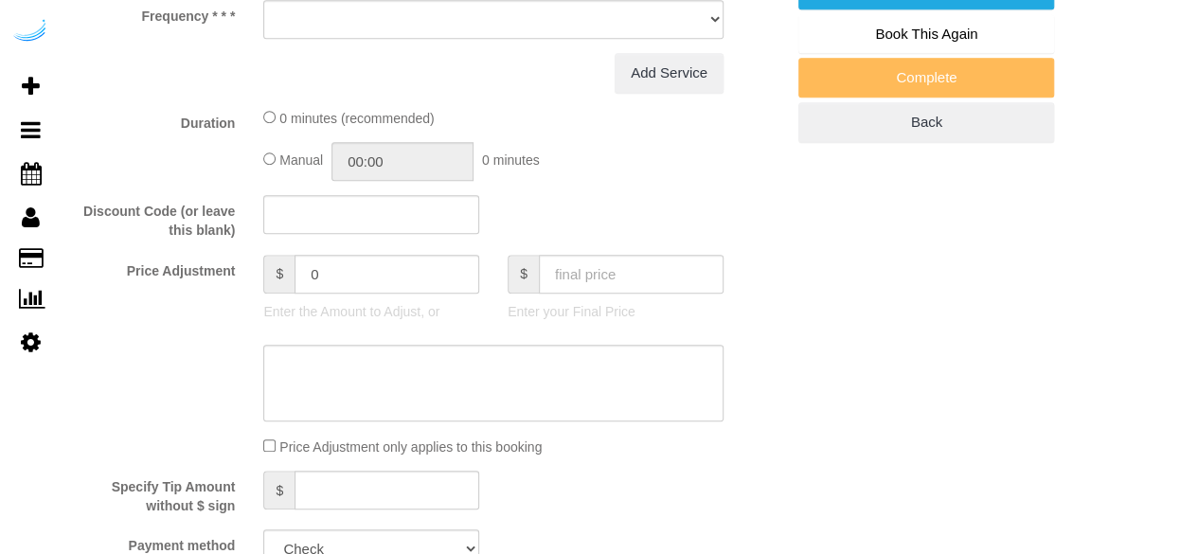
select select "string:[GEOGRAPHIC_DATA]"
select select "object:654"
select select "282"
select select "number:9"
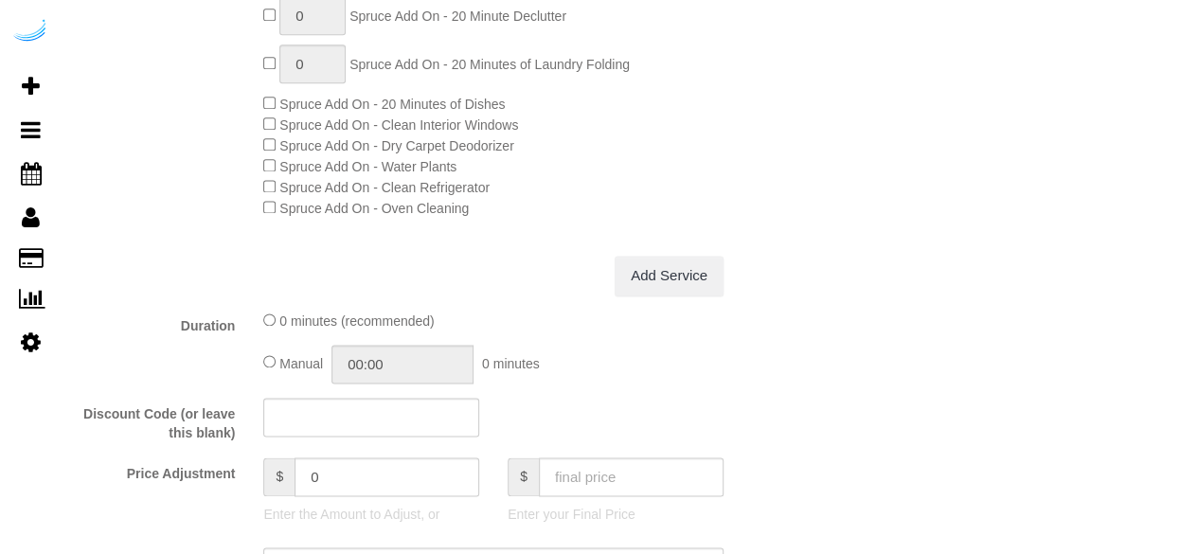
select select "object:778"
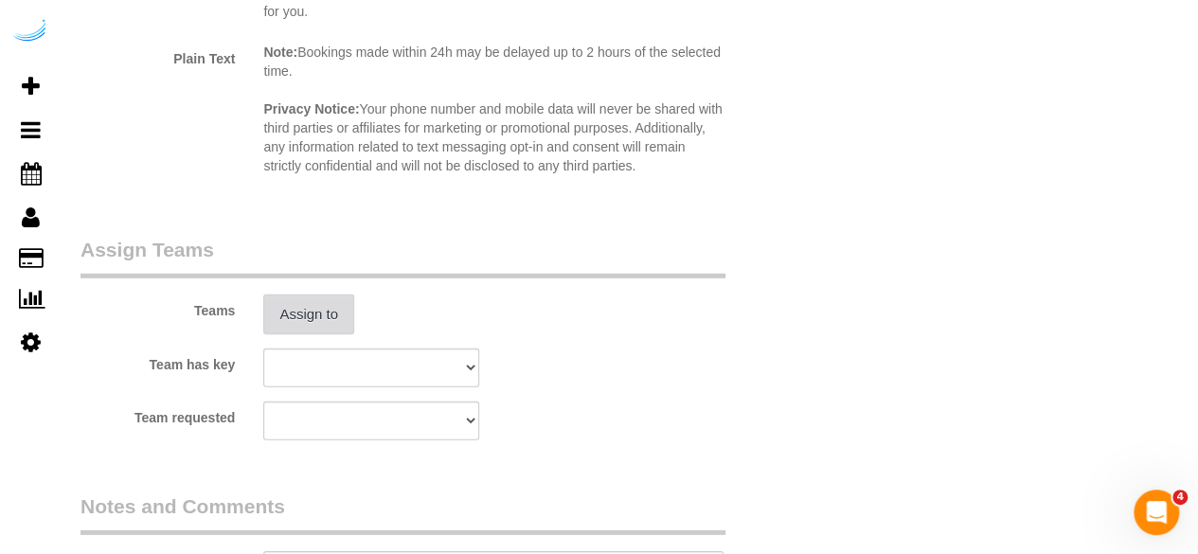
click at [323, 308] on button "Assign to" at bounding box center [308, 314] width 91 height 40
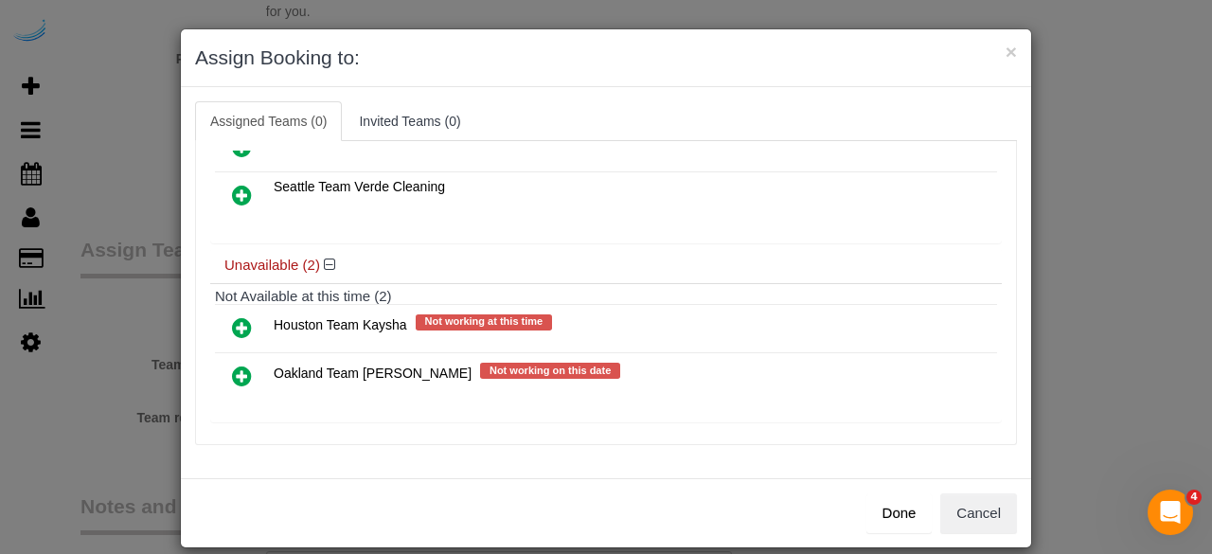
click at [244, 370] on link at bounding box center [242, 377] width 45 height 38
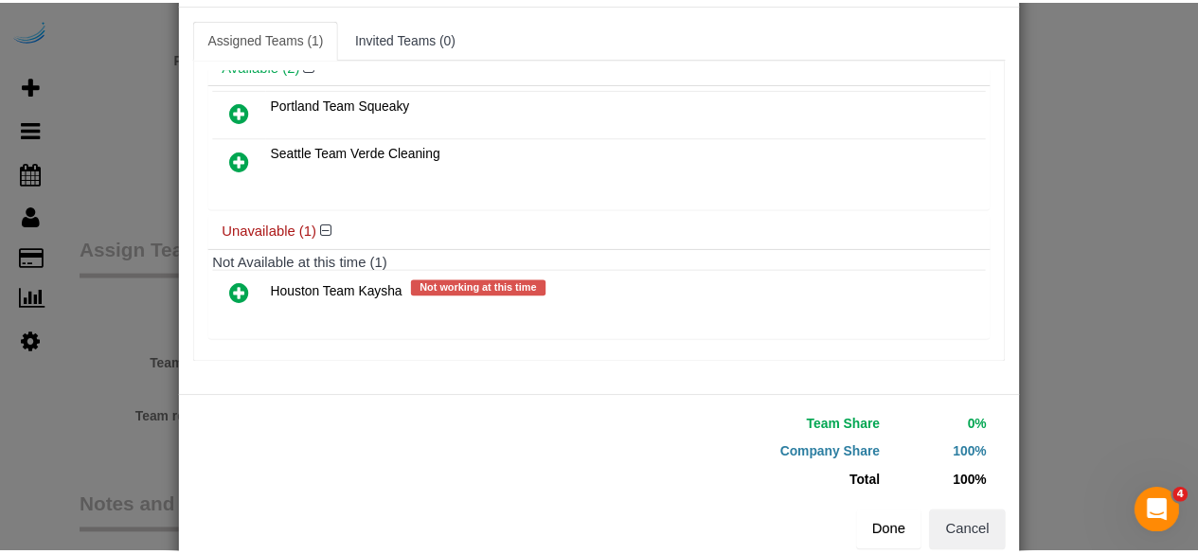
scroll to position [120, 0]
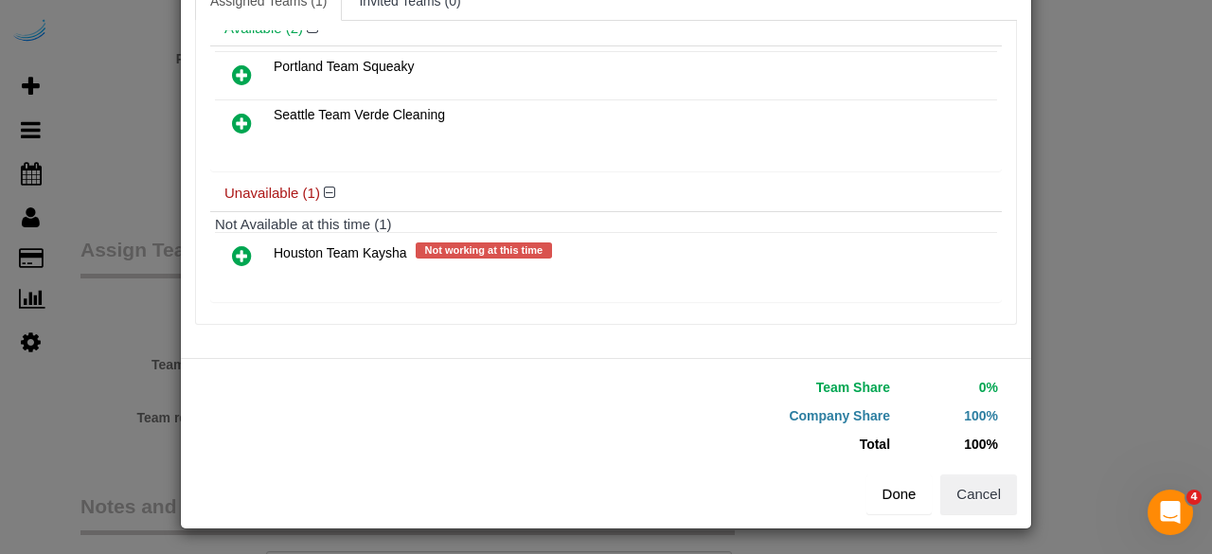
click at [899, 490] on button "Done" at bounding box center [899, 494] width 66 height 40
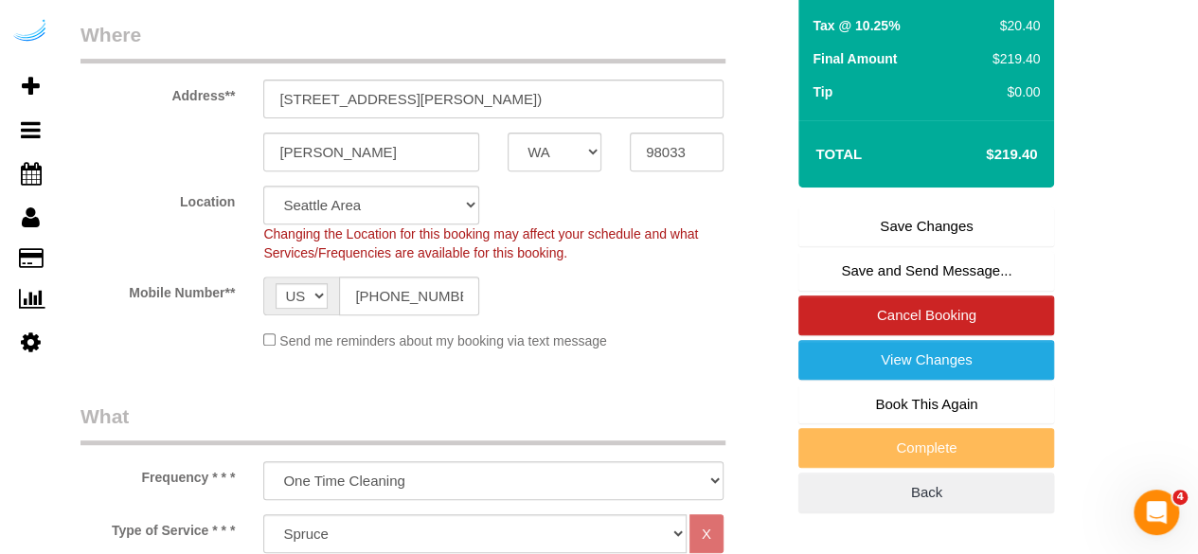
scroll to position [0, 0]
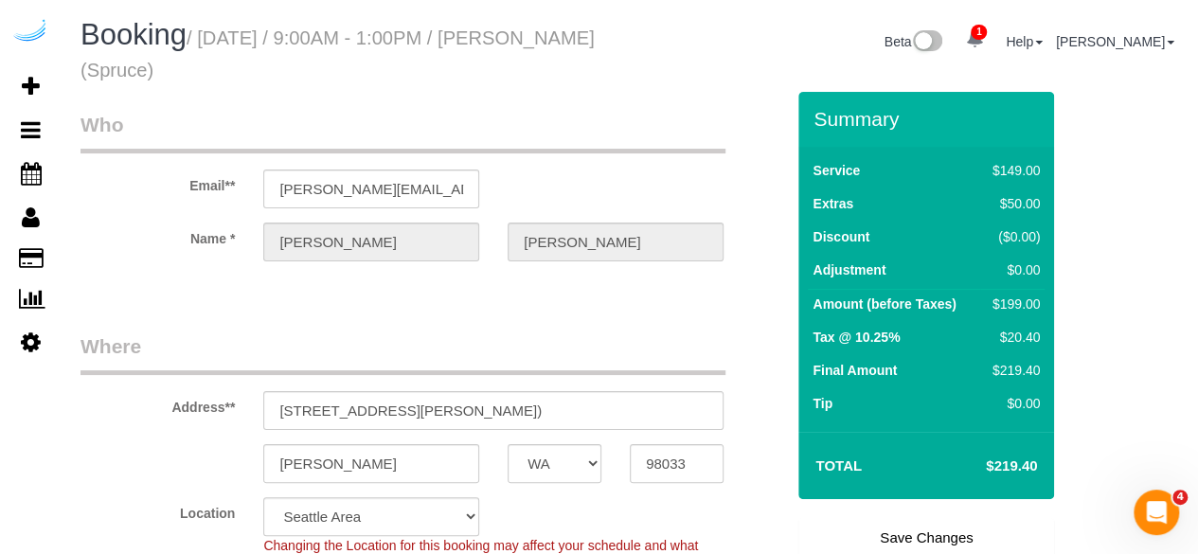
click at [905, 522] on link "Save Changes" at bounding box center [926, 538] width 256 height 40
select select "WA"
select select "282"
select select "number:9"
select select "object:778"
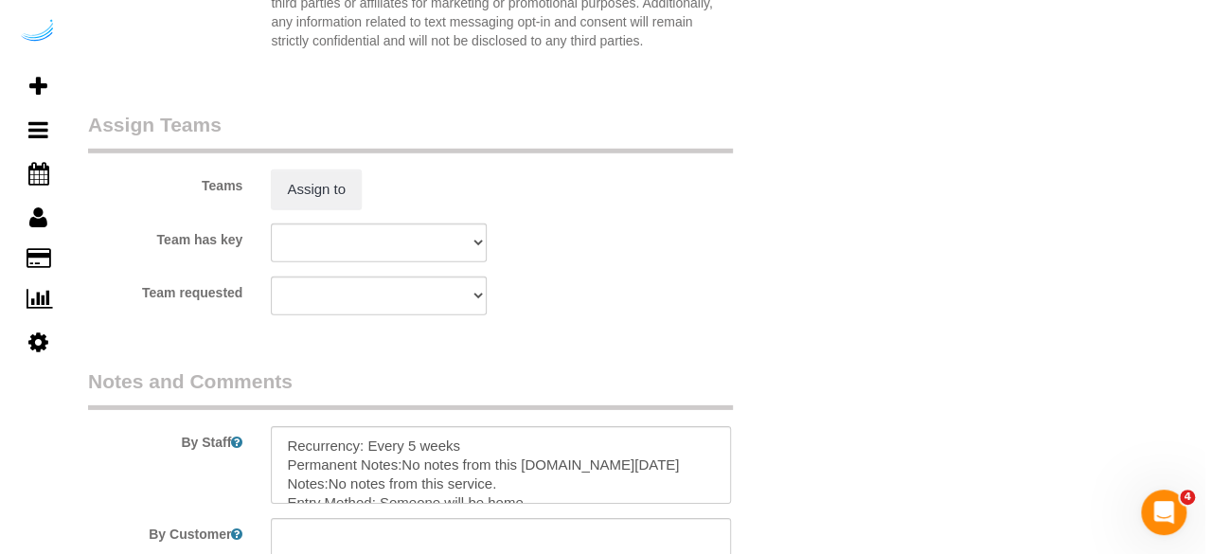
scroll to position [2556, 0]
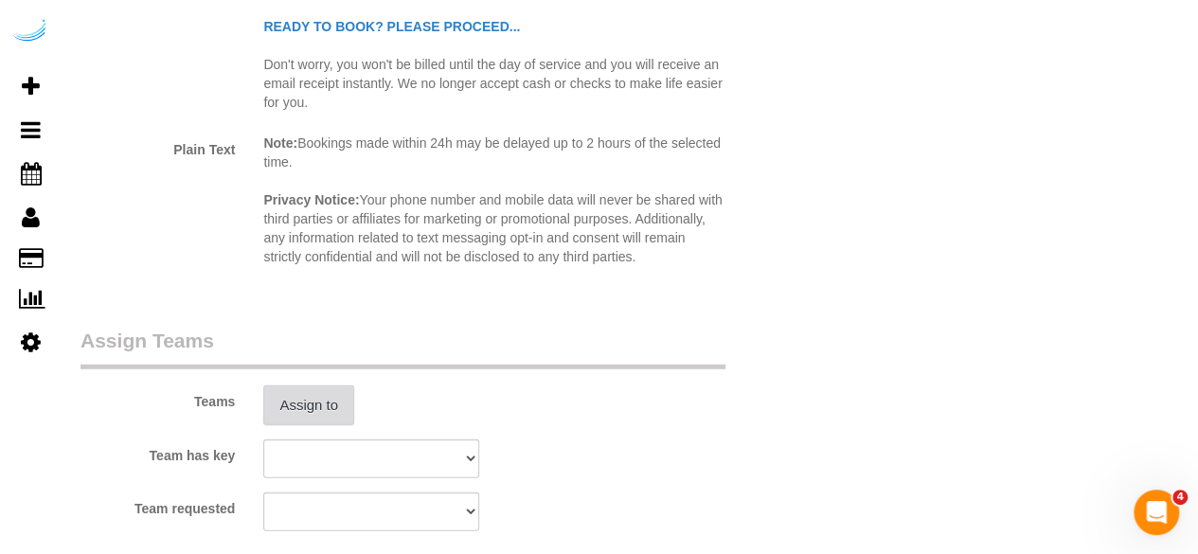
click at [309, 399] on button "Assign to" at bounding box center [308, 405] width 91 height 40
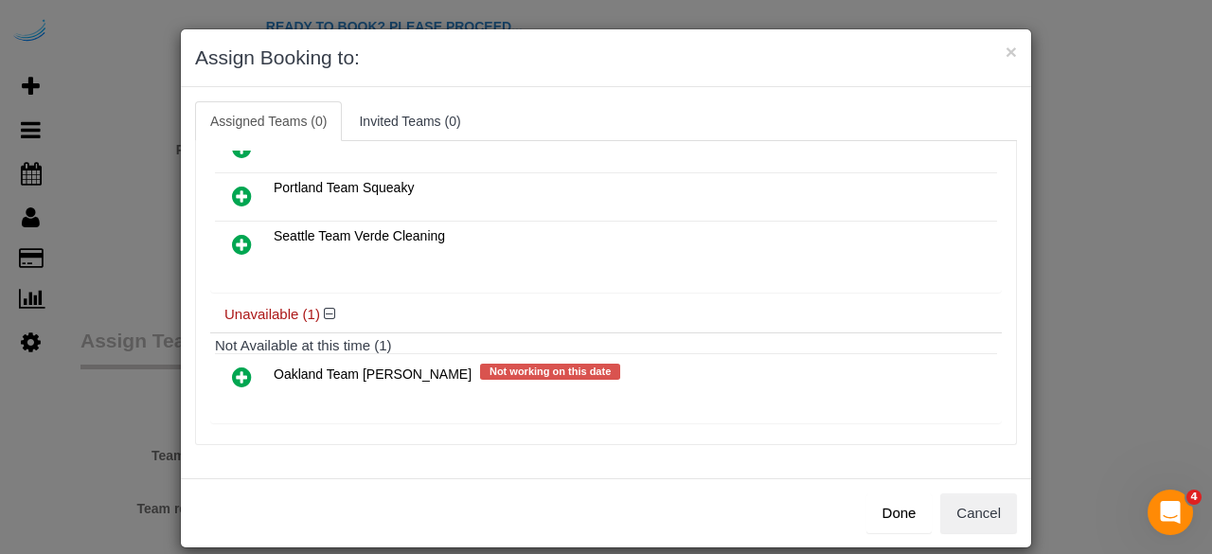
scroll to position [132, 0]
drag, startPoint x: 237, startPoint y: 363, endPoint x: 538, endPoint y: 353, distance: 301.2
click at [237, 365] on icon at bounding box center [242, 376] width 20 height 23
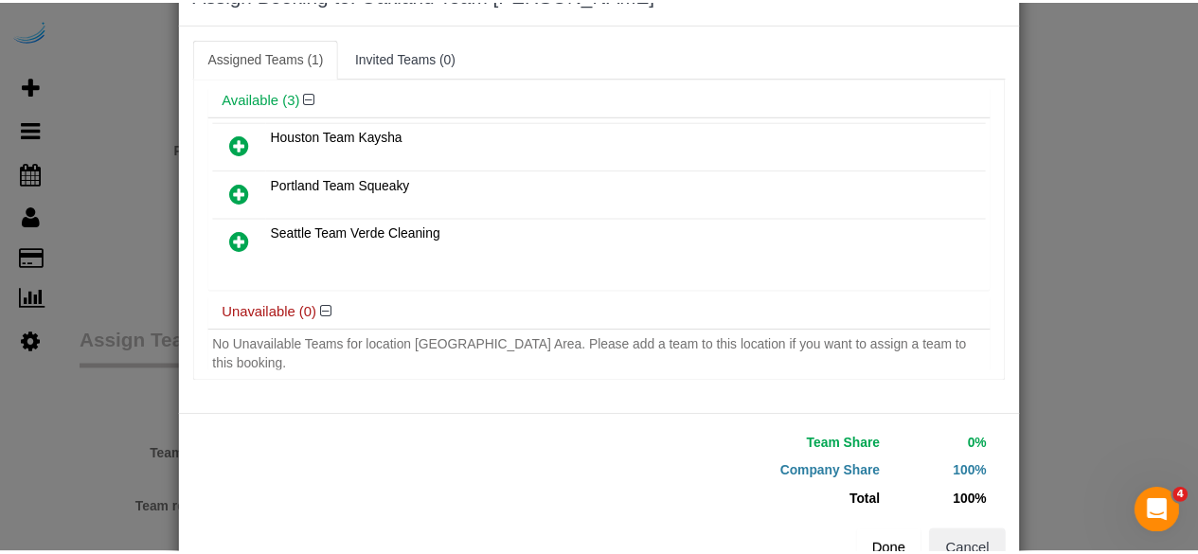
scroll to position [120, 0]
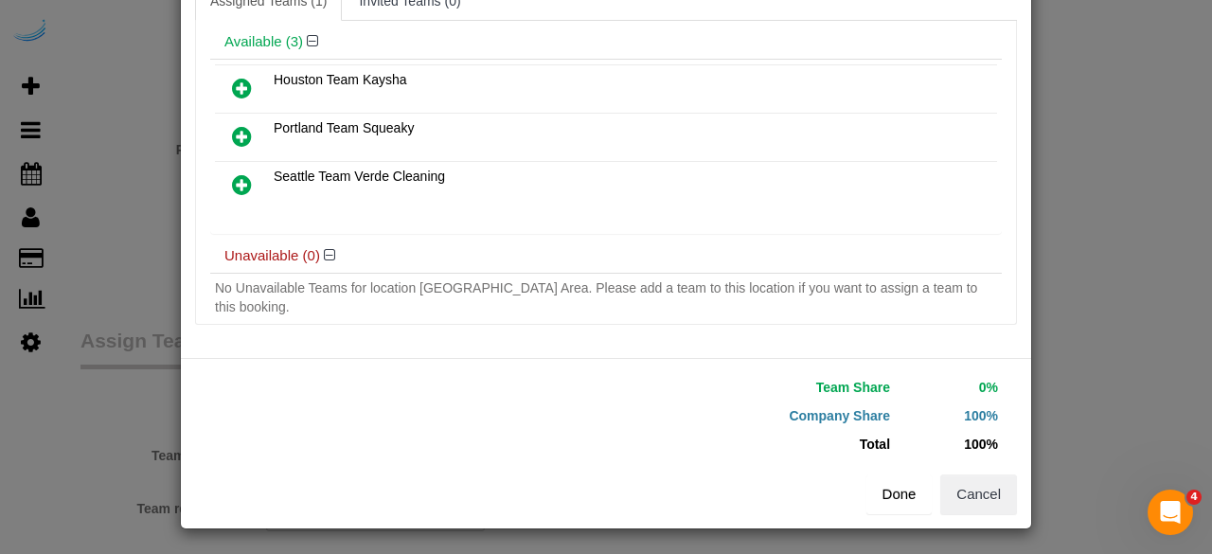
click at [889, 497] on button "Done" at bounding box center [899, 494] width 66 height 40
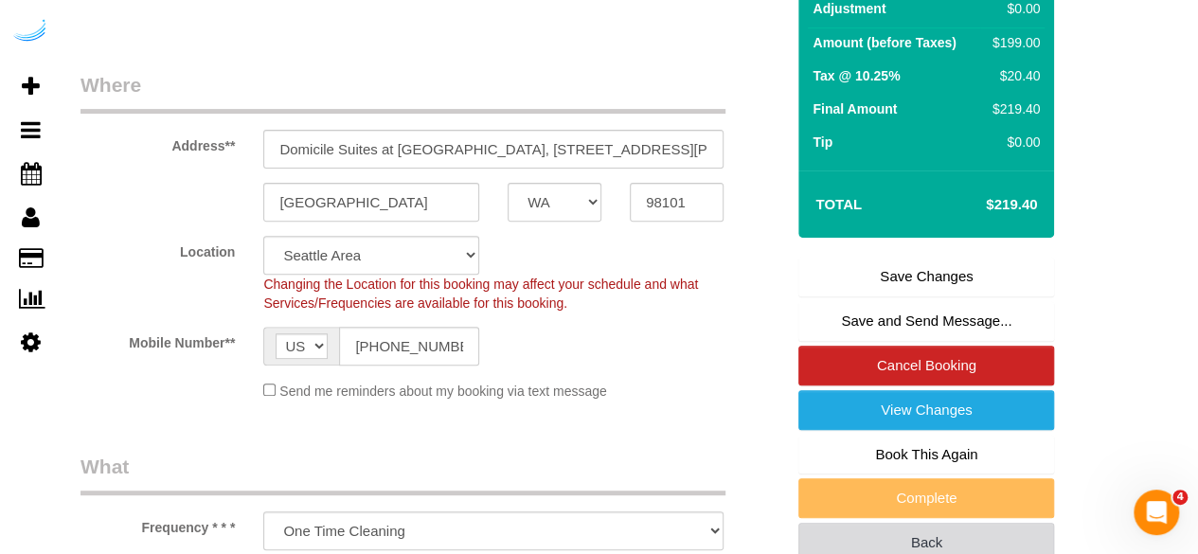
scroll to position [0, 0]
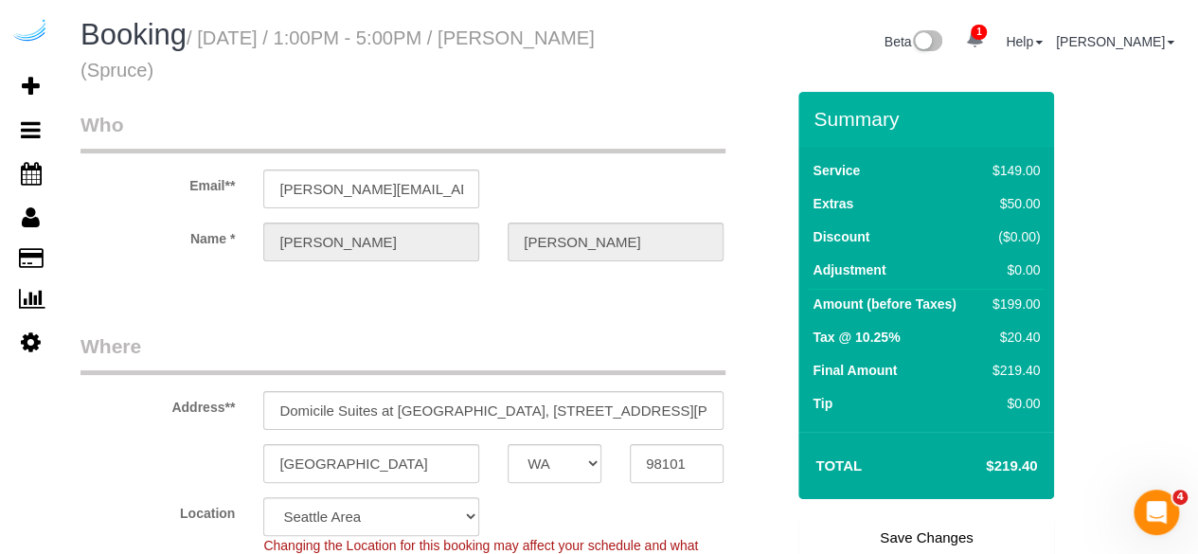
click at [907, 533] on link "Save Changes" at bounding box center [926, 538] width 256 height 40
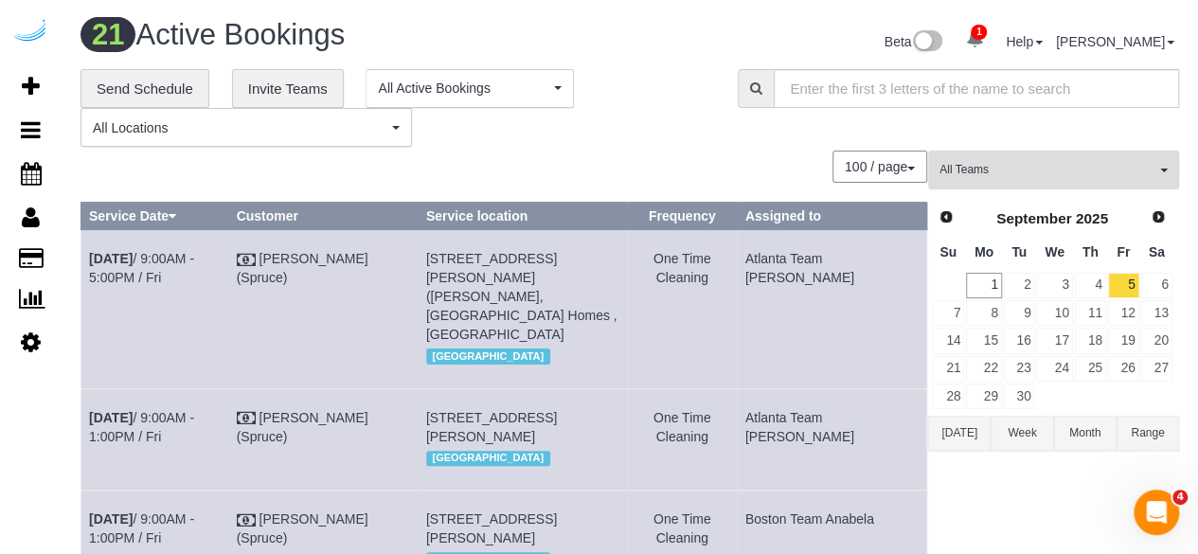
click at [996, 182] on button "All Teams" at bounding box center [1053, 170] width 251 height 39
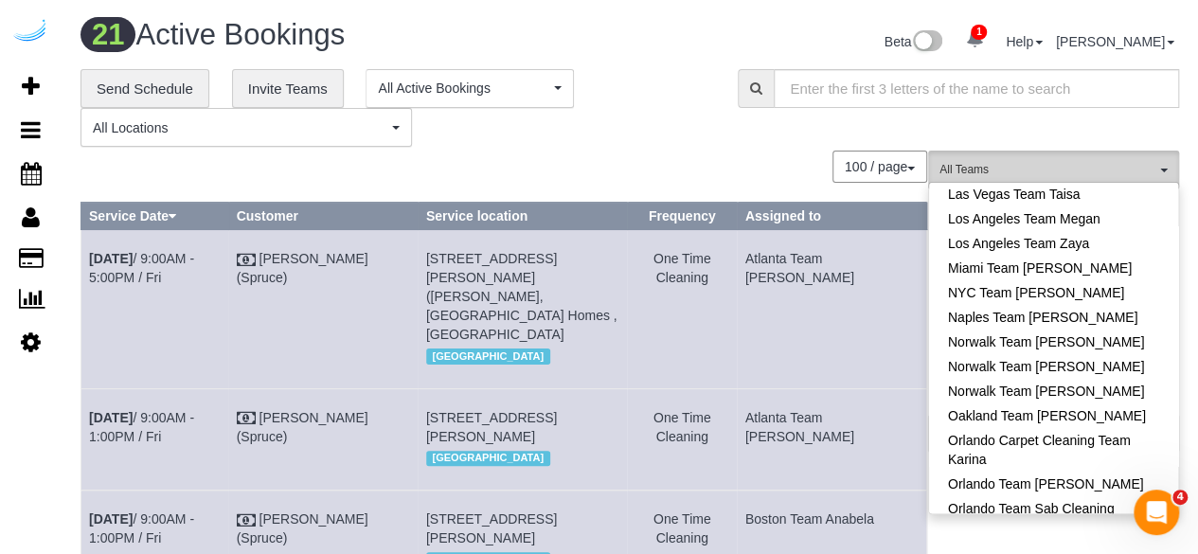
scroll to position [1136, 0]
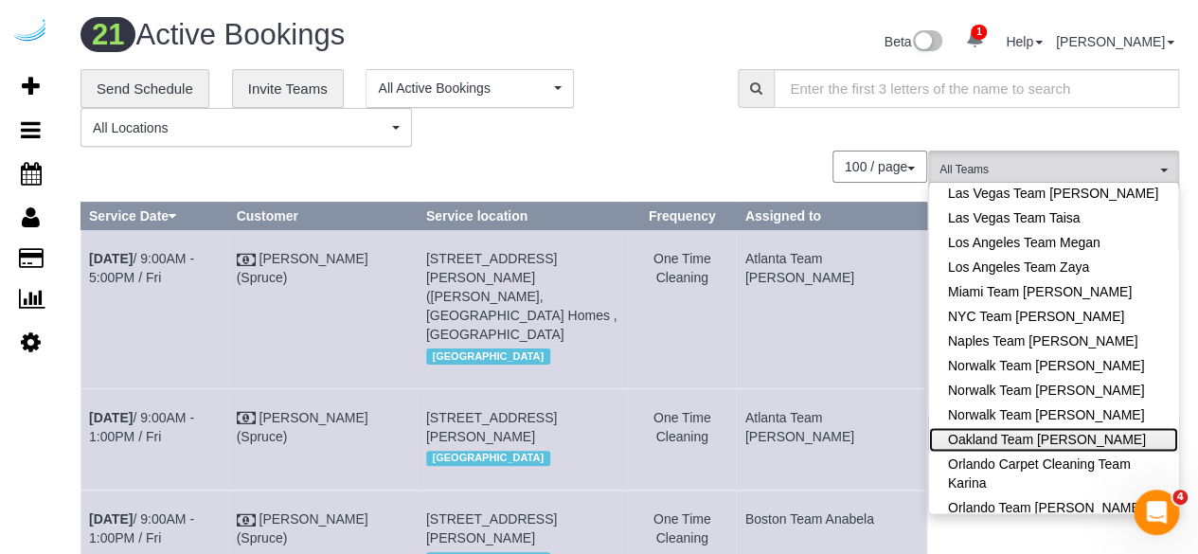
click at [1039, 427] on link "Oakland Team [PERSON_NAME]" at bounding box center [1053, 439] width 249 height 25
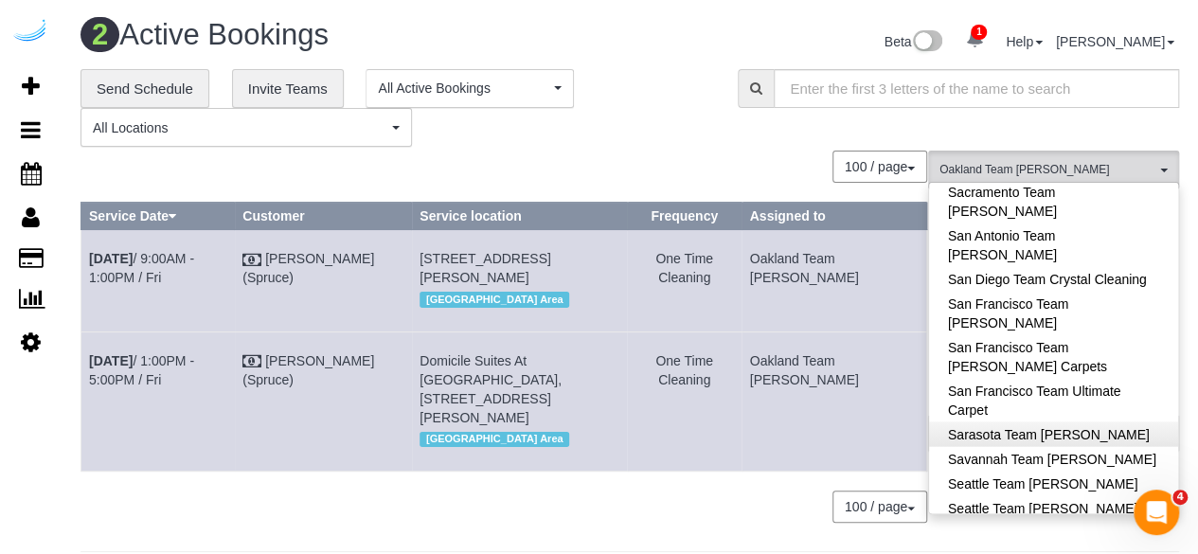
scroll to position [1799, 0]
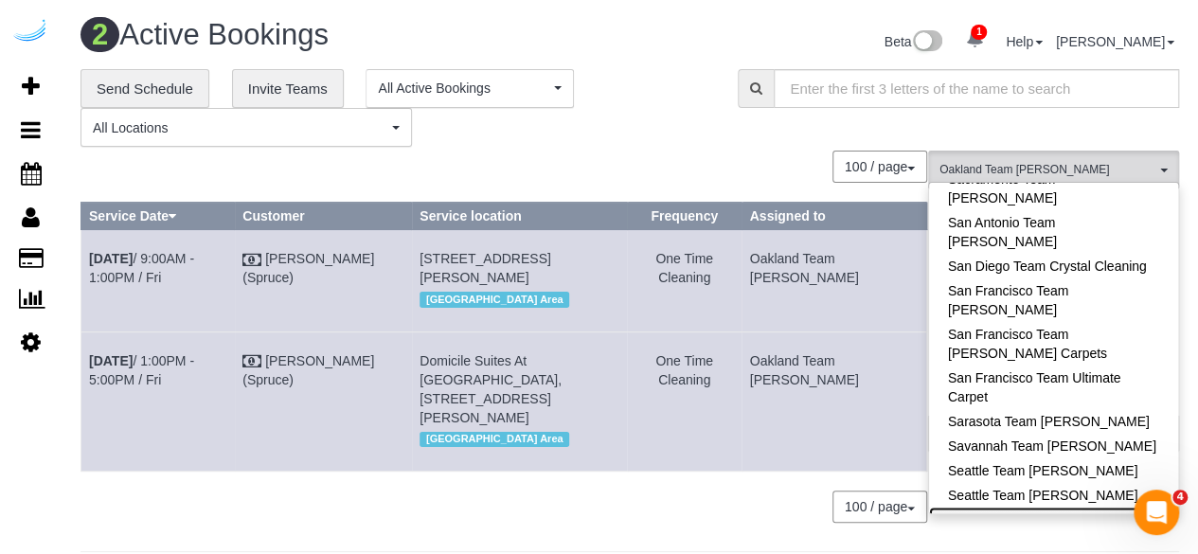
click at [1083, 507] on link "Seattle Team Verde Cleaning" at bounding box center [1053, 519] width 249 height 25
click at [755, 181] on div "100 / page 10 / page 20 / page 30 / page 40 / page 50 / page 100 / page" at bounding box center [503, 167] width 846 height 32
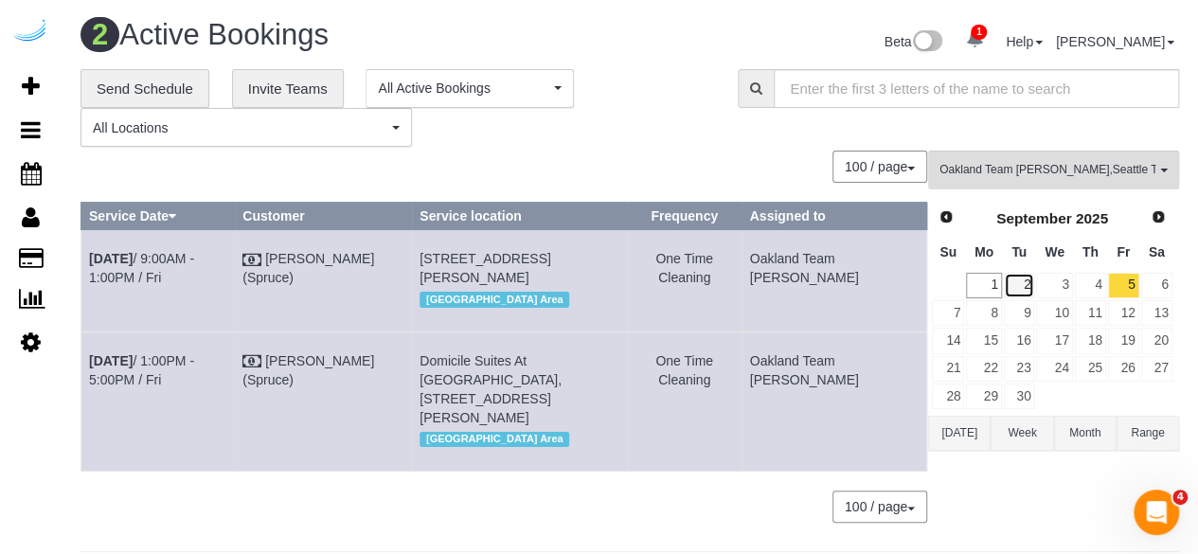
click at [1026, 276] on link "2" at bounding box center [1019, 286] width 31 height 26
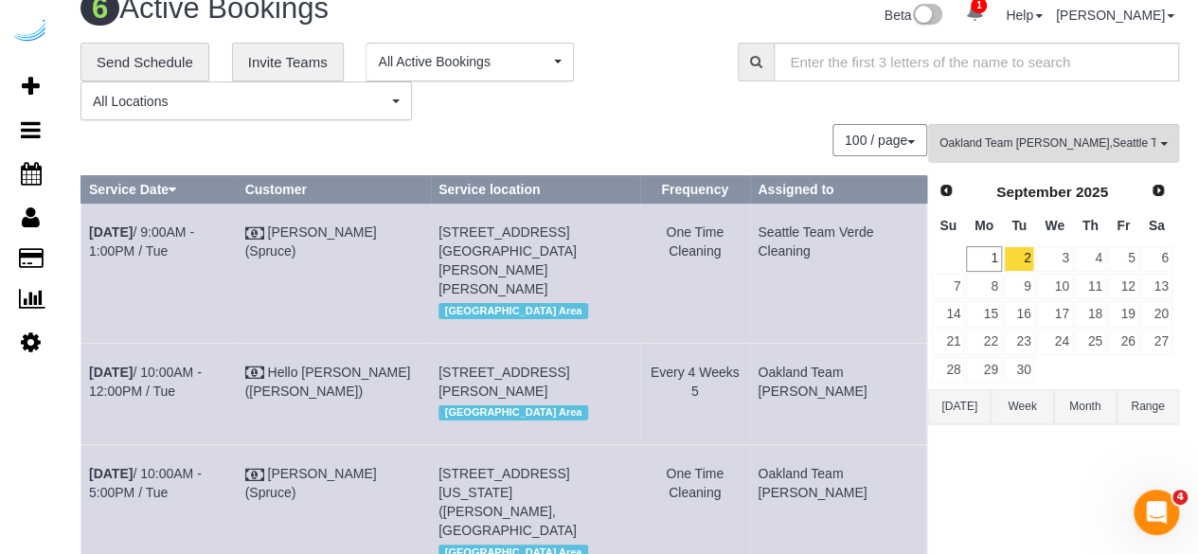
scroll to position [0, 0]
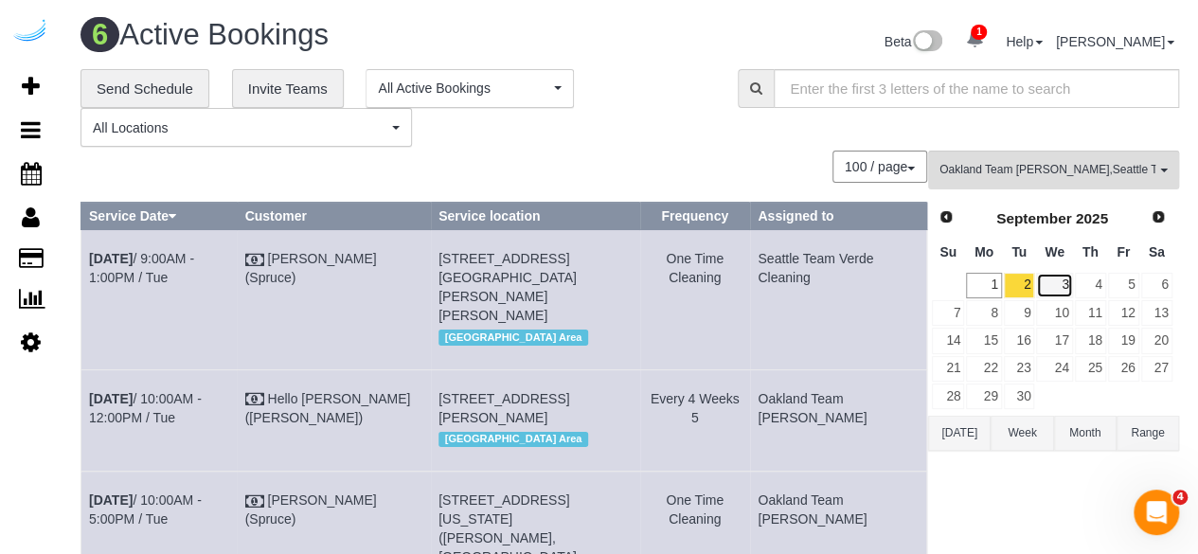
click at [1062, 288] on link "3" at bounding box center [1054, 286] width 36 height 26
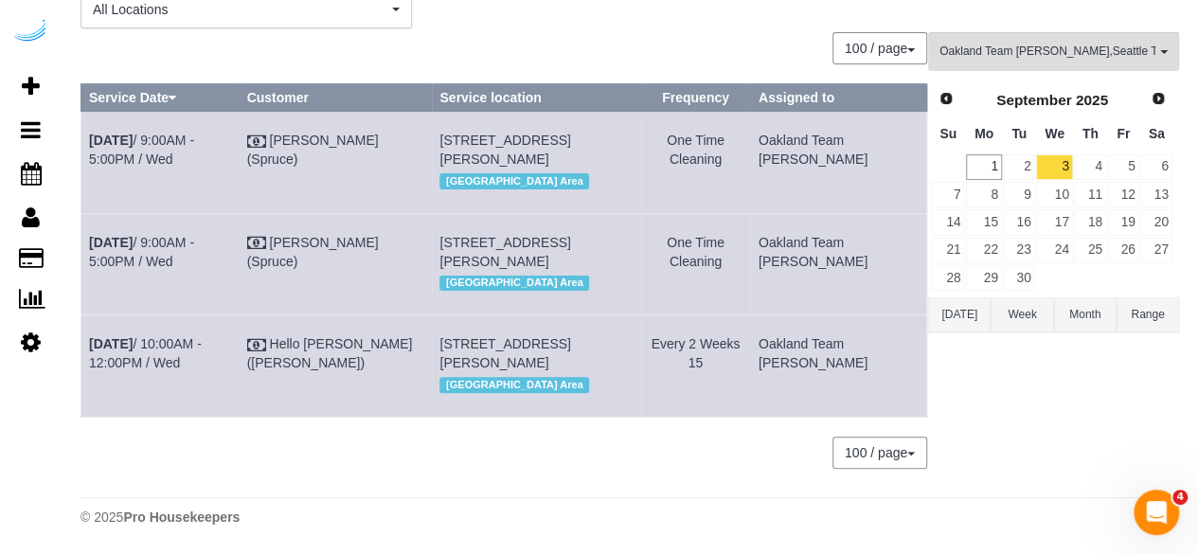
scroll to position [173, 0]
click at [219, 213] on td "Sep 3rd / 9:00AM - 5:00PM / Wed" at bounding box center [160, 263] width 158 height 101
click at [194, 235] on link "Sep 3rd / 9:00AM - 5:00PM / Wed" at bounding box center [141, 252] width 105 height 34
click at [194, 133] on link "Sep 3rd / 9:00AM - 5:00PM / Wed" at bounding box center [141, 150] width 105 height 34
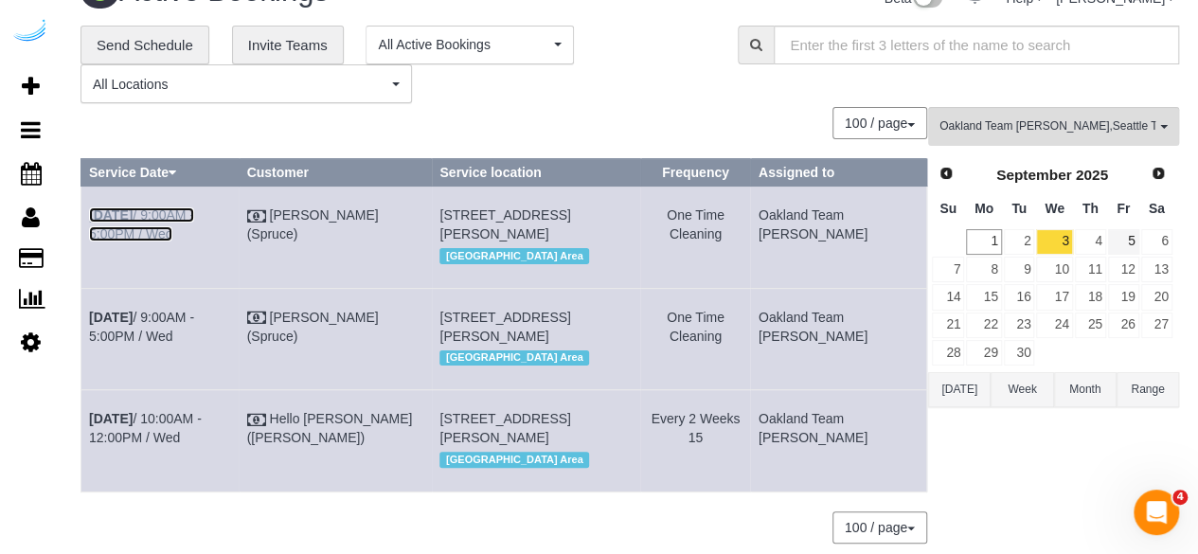
scroll to position [0, 0]
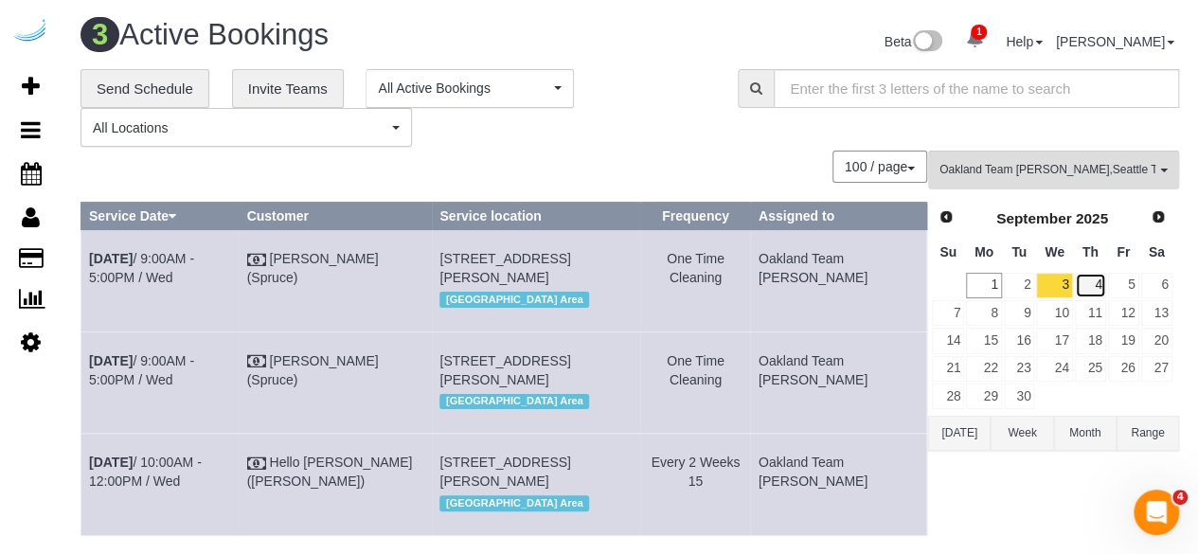
click at [1097, 283] on link "4" at bounding box center [1090, 286] width 31 height 26
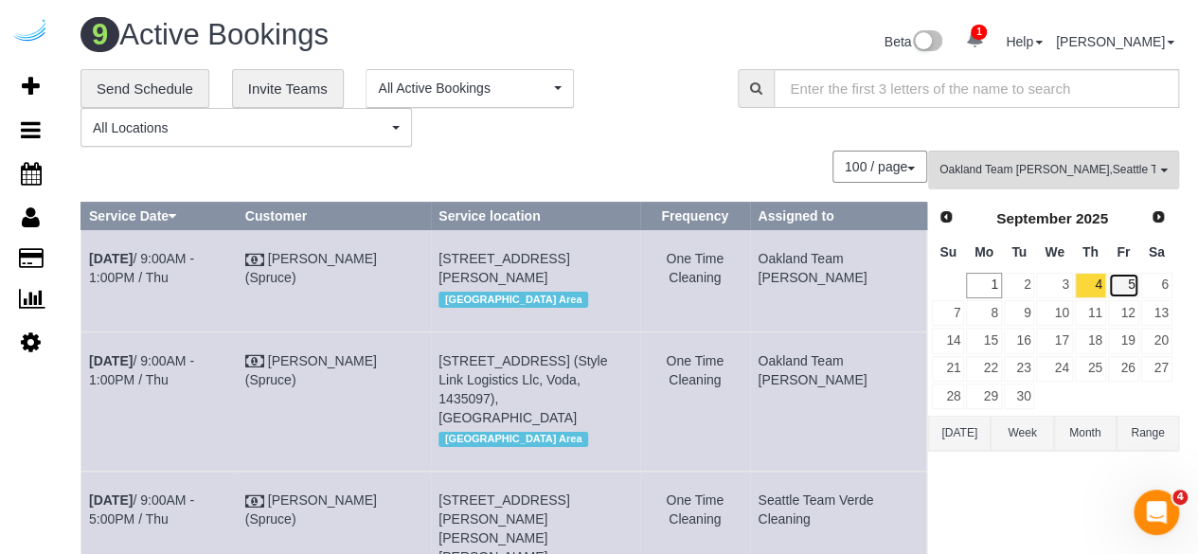
click at [1126, 289] on link "5" at bounding box center [1123, 286] width 31 height 26
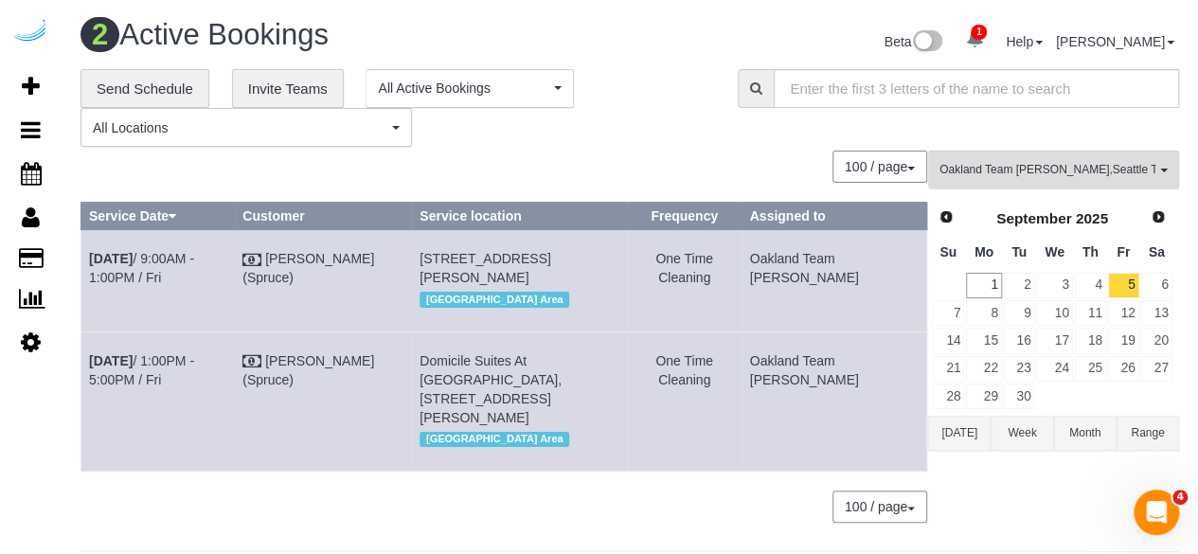
click at [490, 188] on div "0 Bookings found. We couldn't find any bookings that matched your search. Creat…" at bounding box center [503, 346] width 847 height 391
click at [1079, 299] on td "11" at bounding box center [1090, 312] width 33 height 27
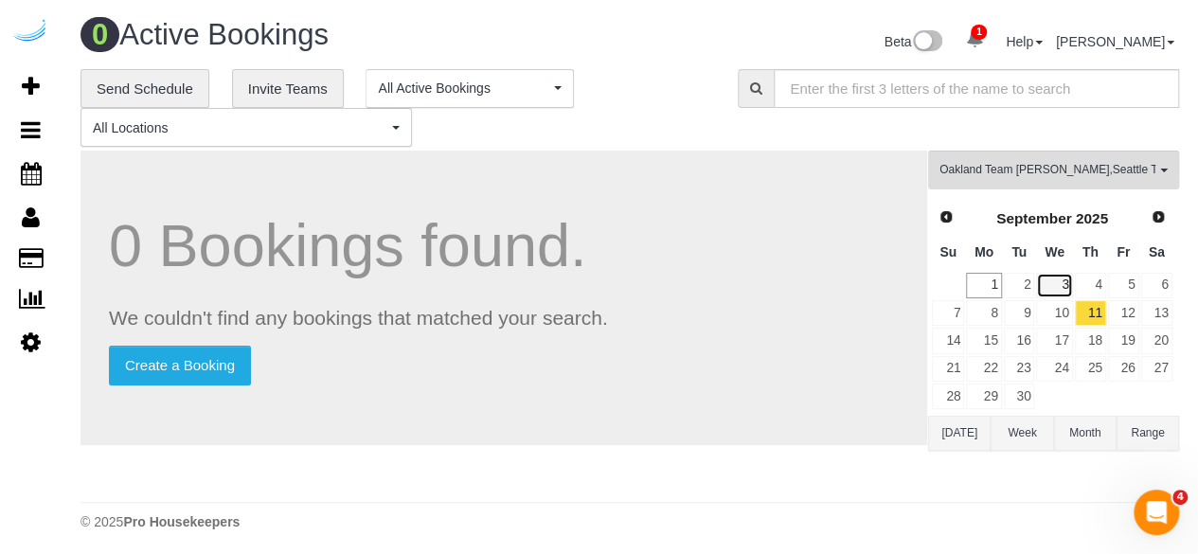
click at [1068, 273] on link "3" at bounding box center [1054, 286] width 36 height 26
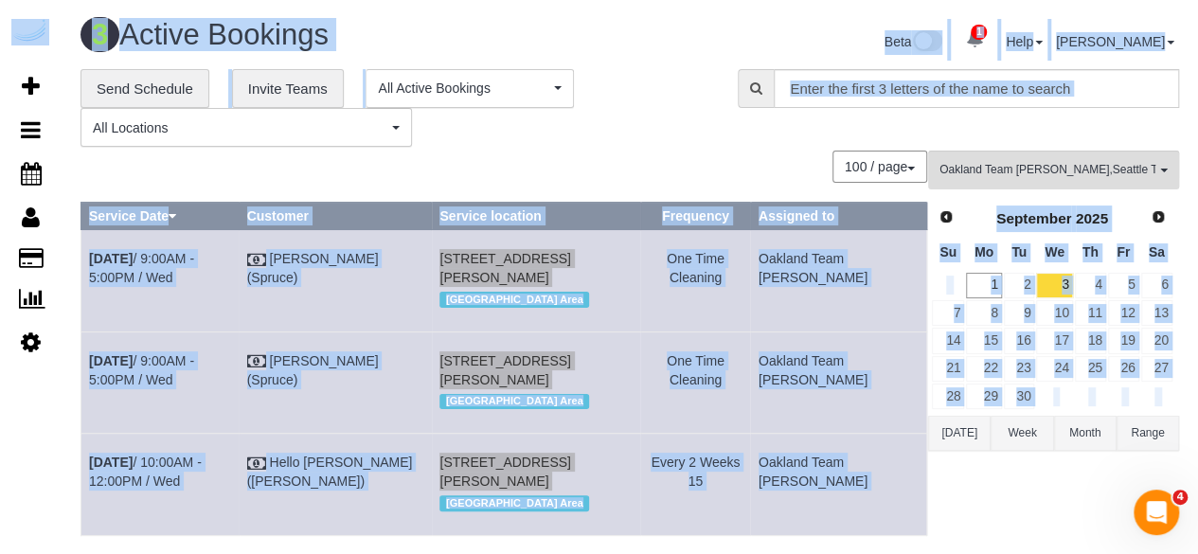
click at [663, 140] on div "**********" at bounding box center [394, 108] width 629 height 79
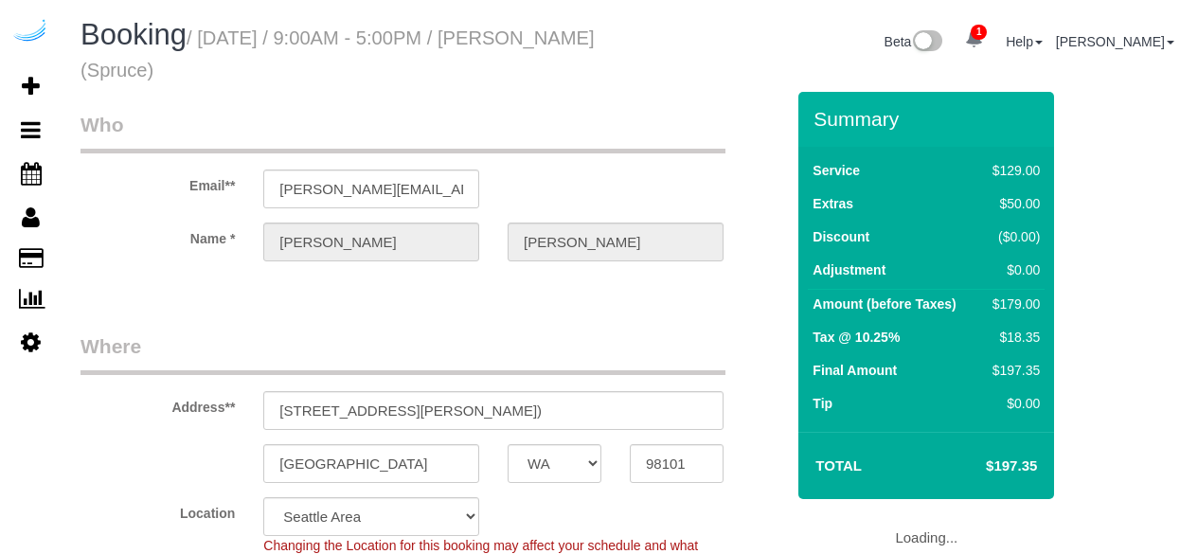
select select "WA"
select select "number:9"
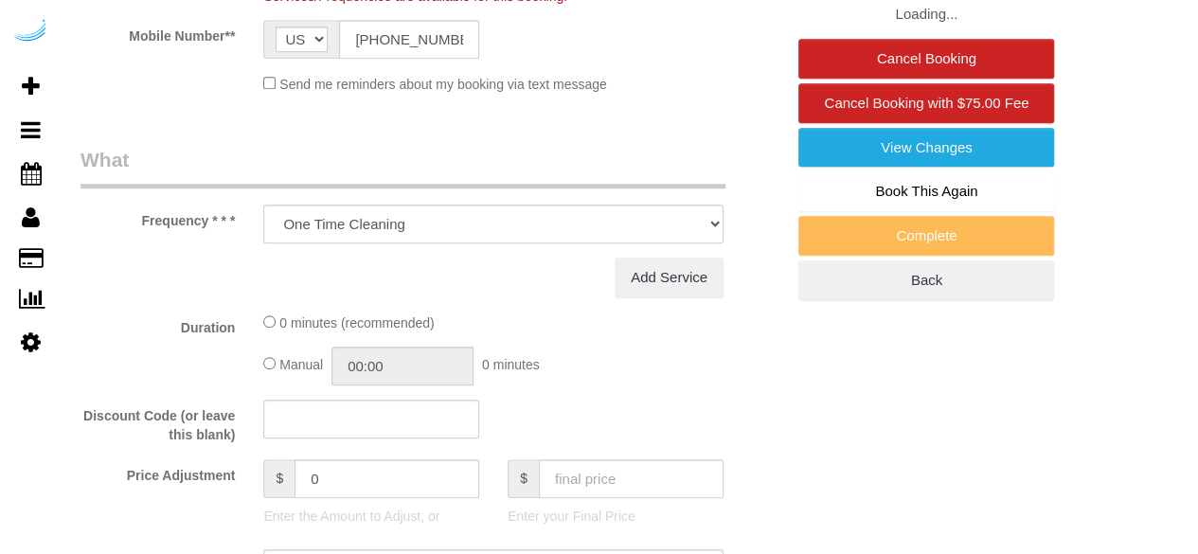
select select "object:711"
select select "282"
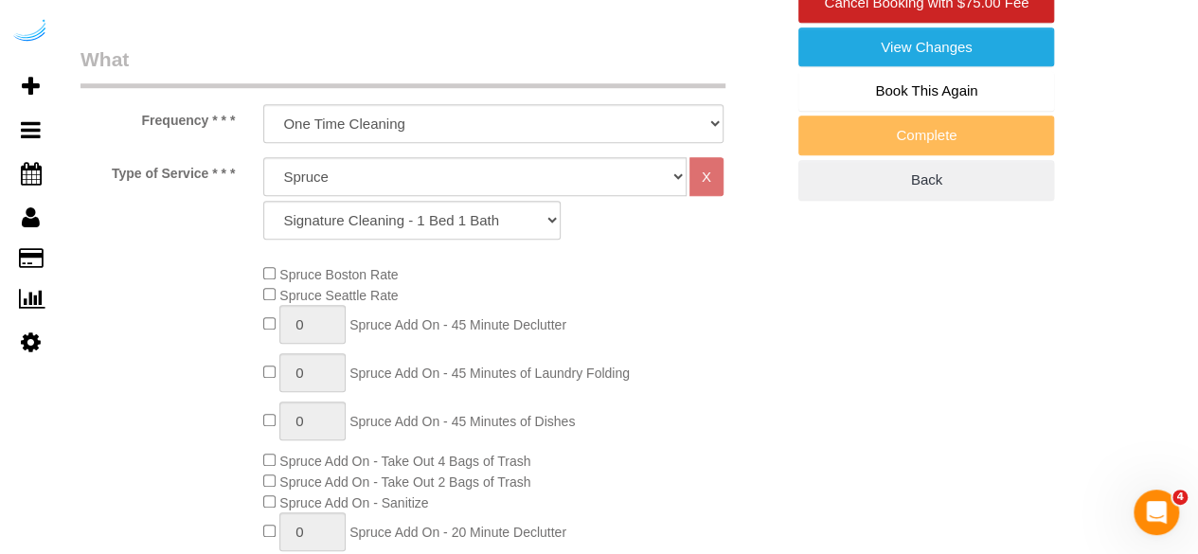
scroll to position [663, 0]
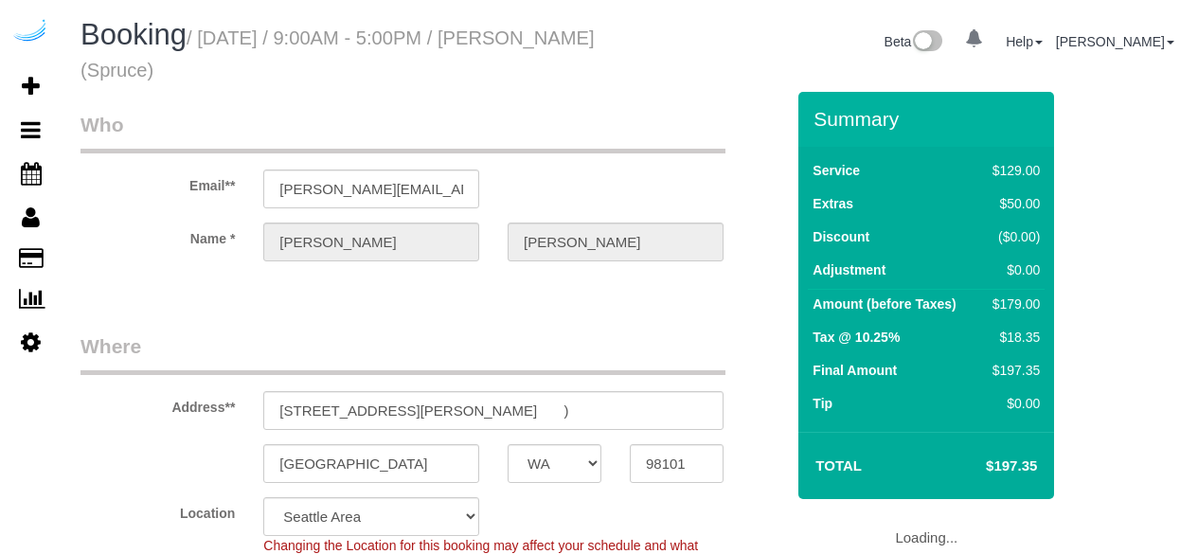
select select "WA"
select select "number:9"
select select "object:788"
select select "282"
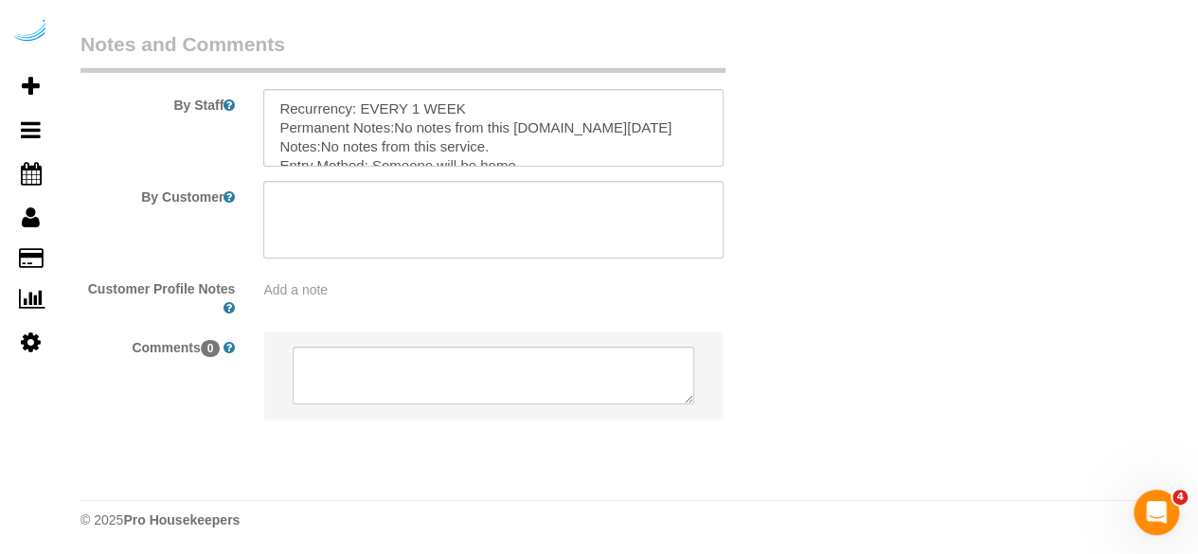
scroll to position [3109, 0]
